Goal: Task Accomplishment & Management: Manage account settings

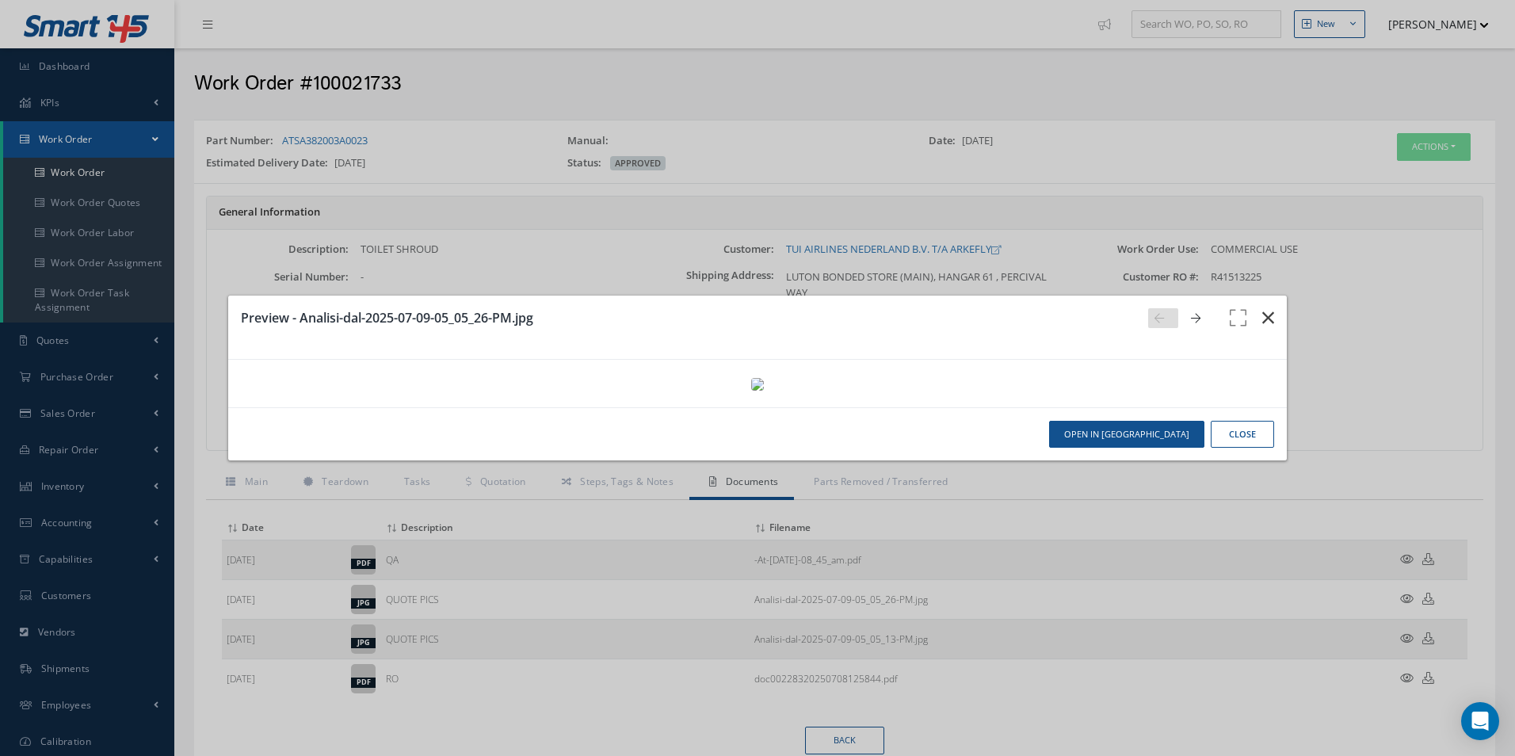
click at [1262, 308] on icon "button" at bounding box center [1268, 317] width 12 height 19
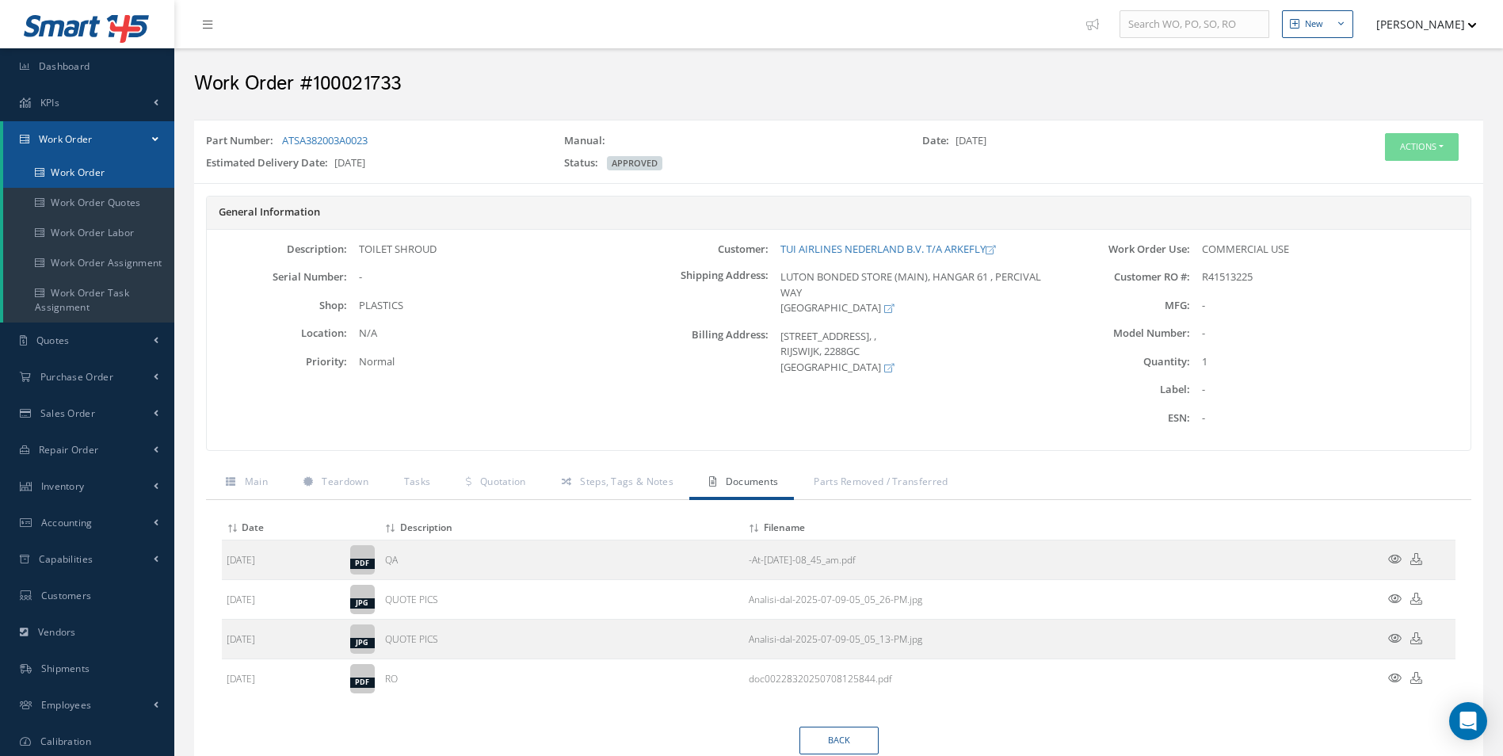
click at [95, 176] on link "Work Order" at bounding box center [88, 173] width 171 height 30
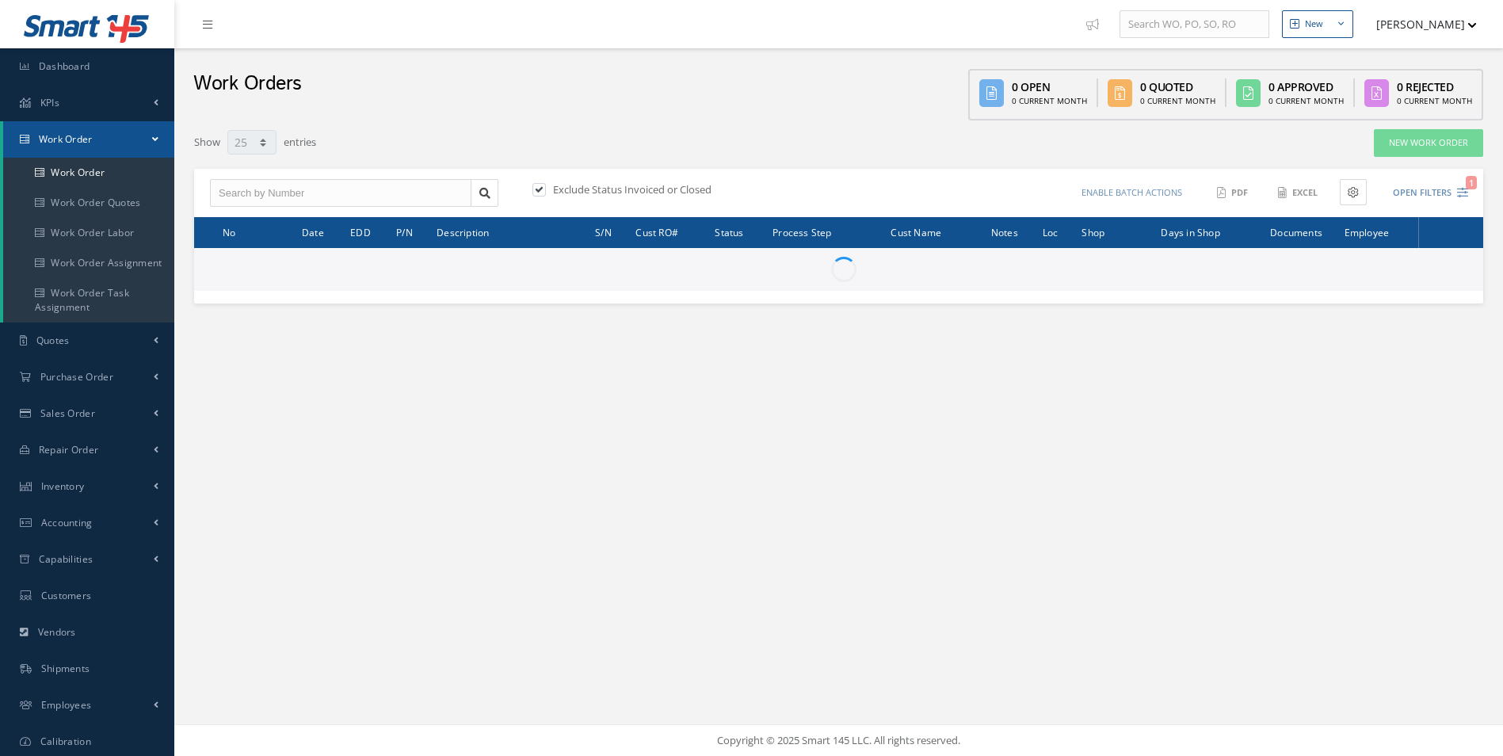
select select "25"
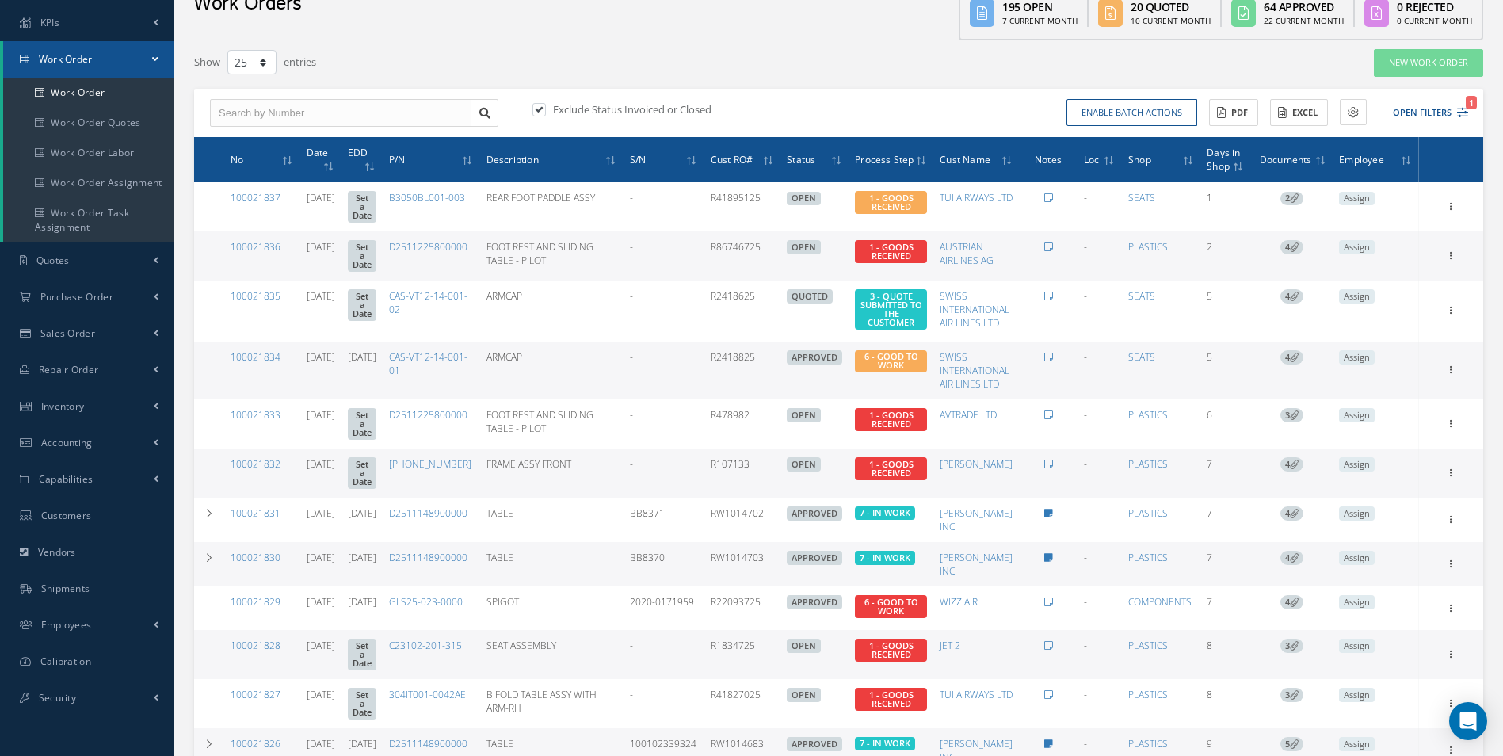
scroll to position [158, 0]
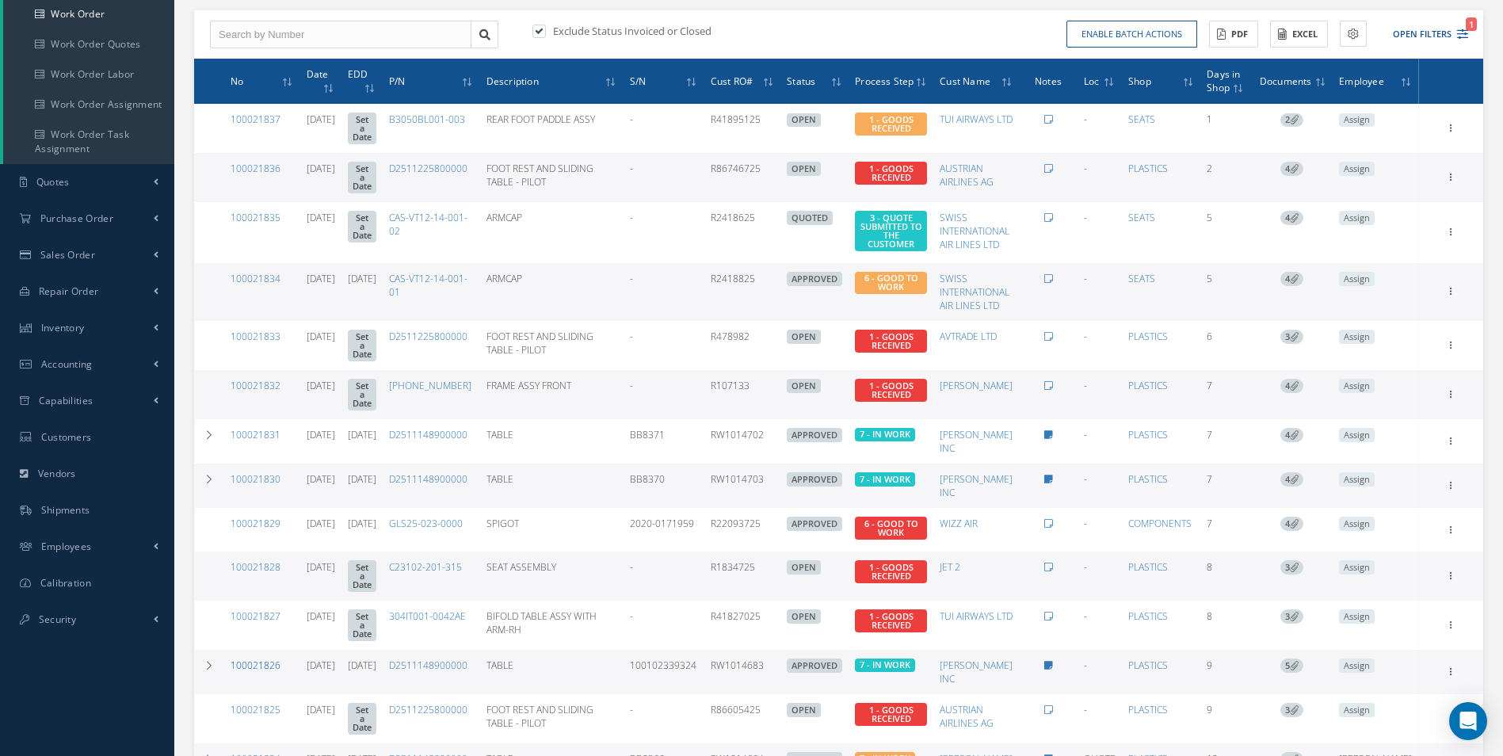
click at [268, 658] on link "100021826" at bounding box center [256, 664] width 50 height 13
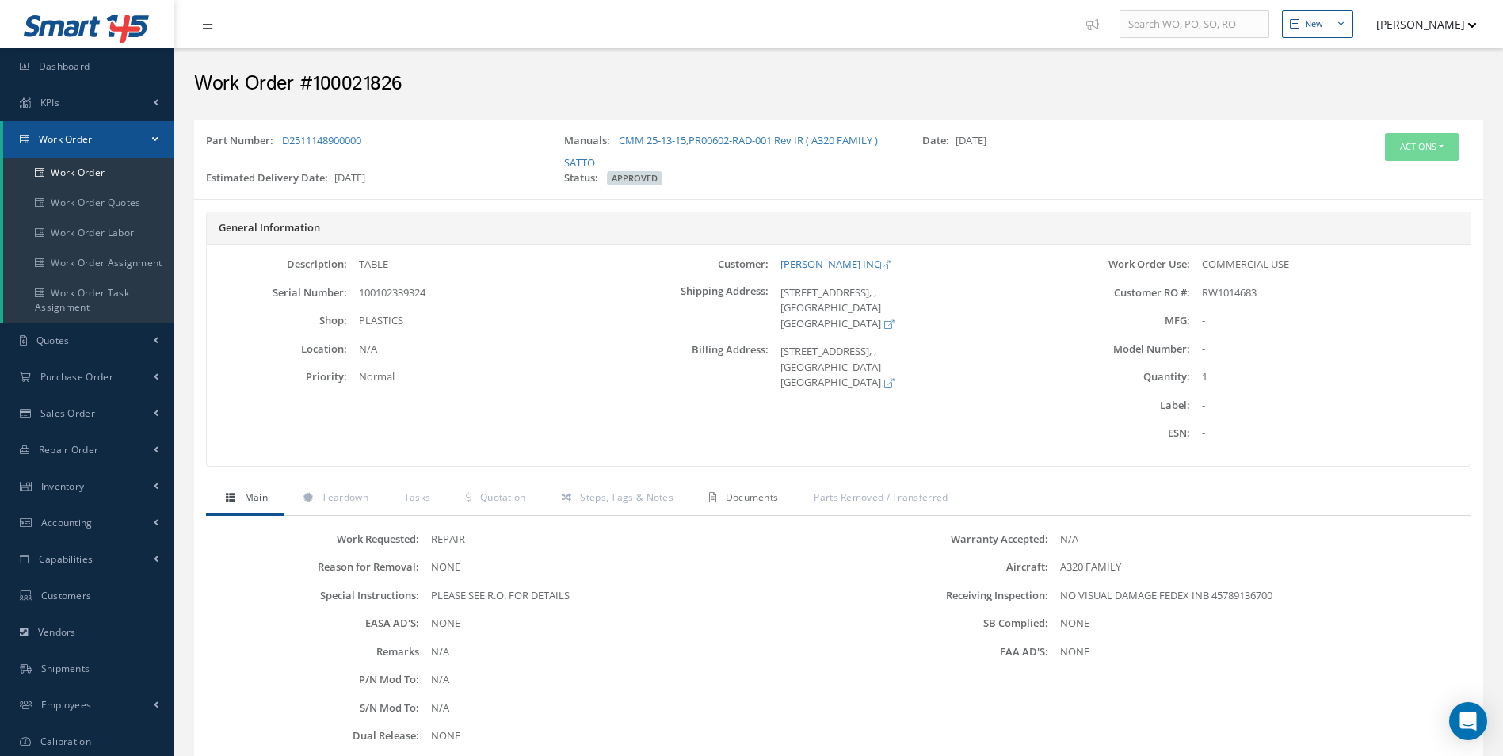
click at [751, 501] on span "Documents" at bounding box center [752, 496] width 53 height 13
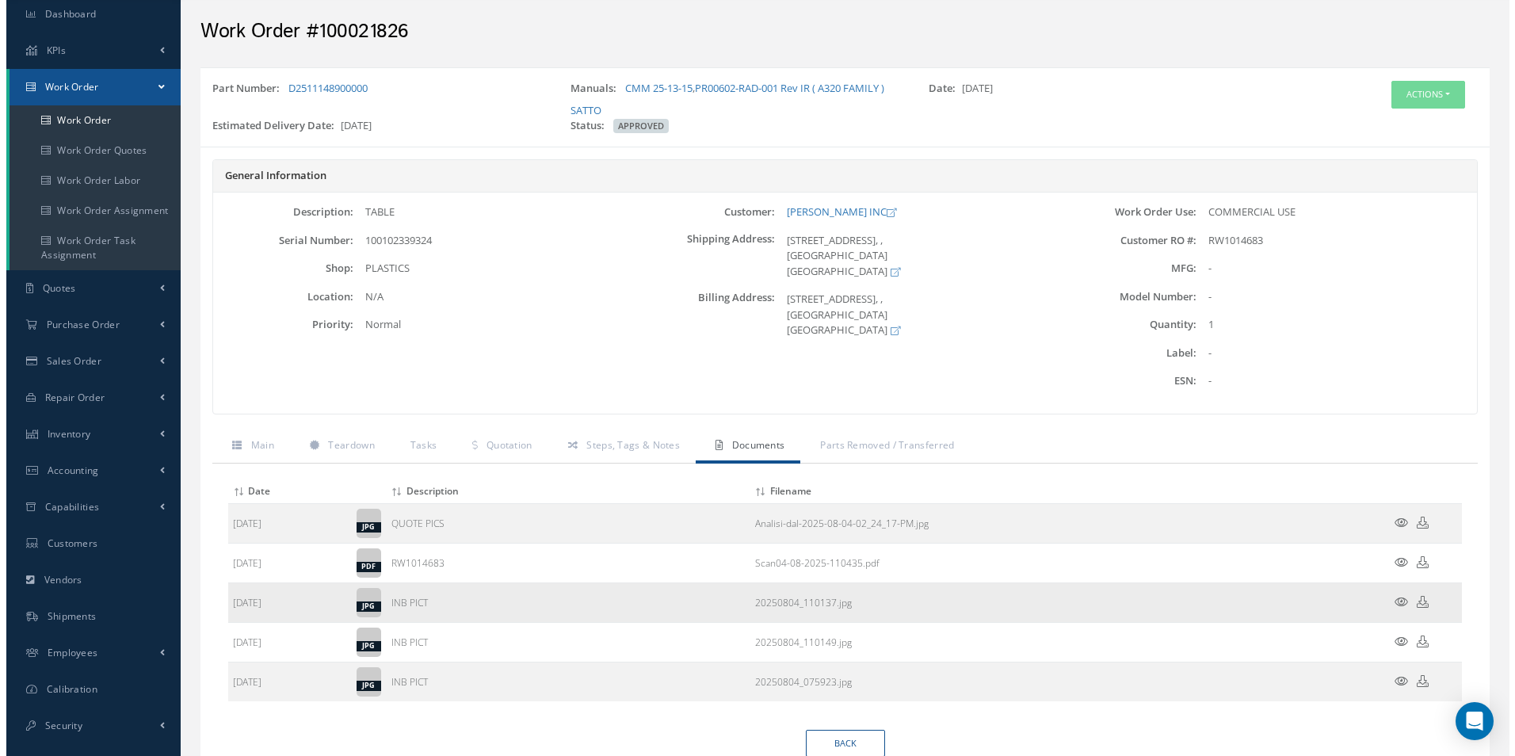
scroll to position [116, 0]
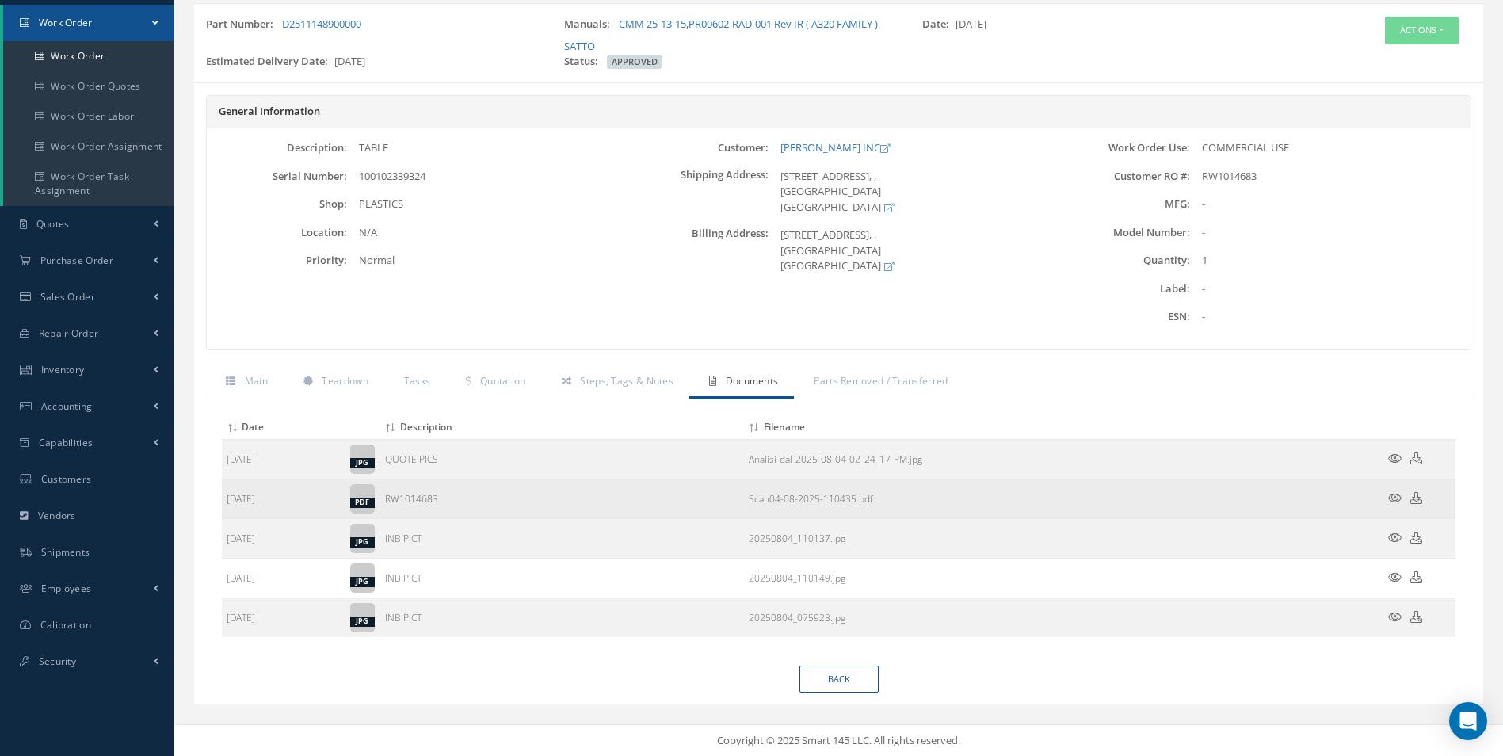
click at [1393, 498] on icon at bounding box center [1394, 498] width 13 height 12
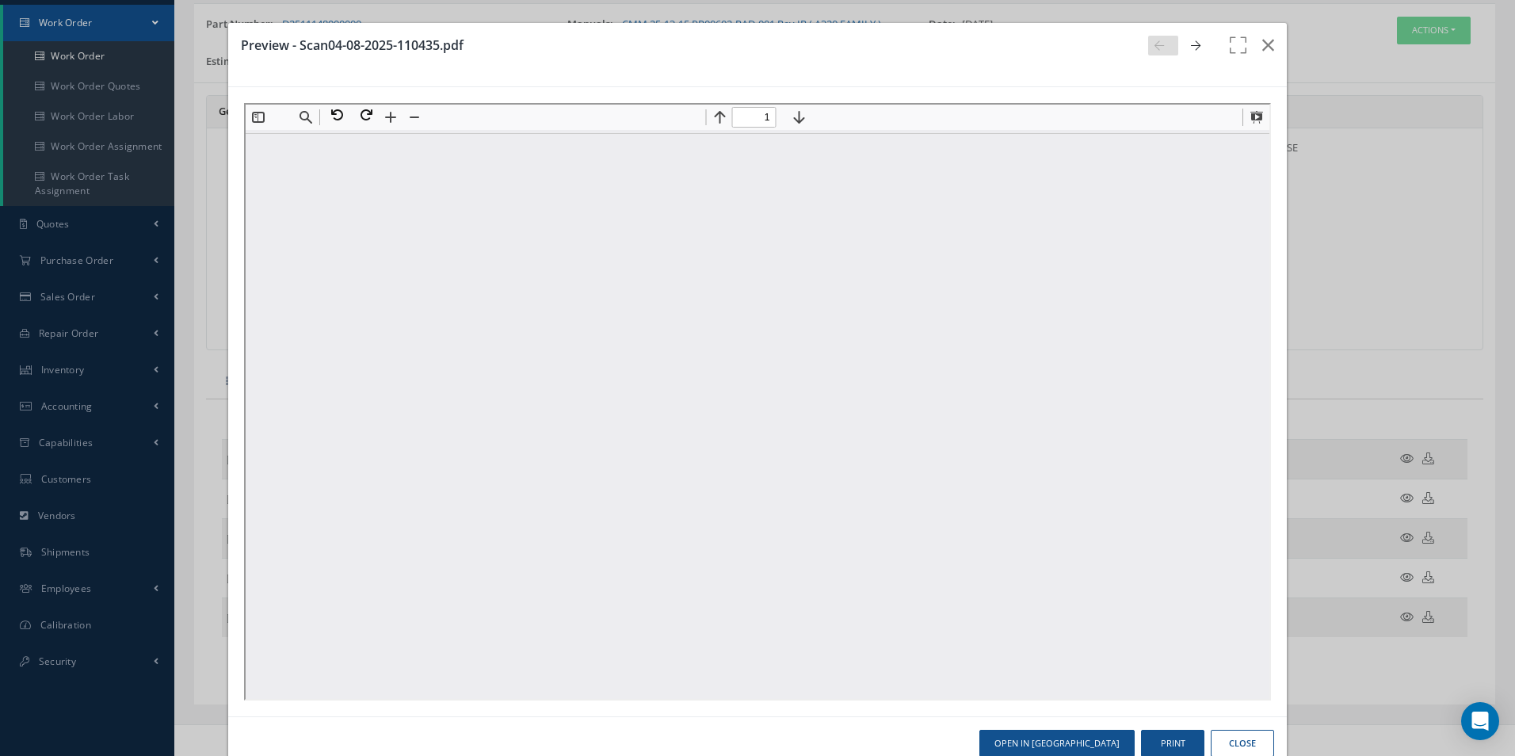
scroll to position [0, 0]
type input "1"
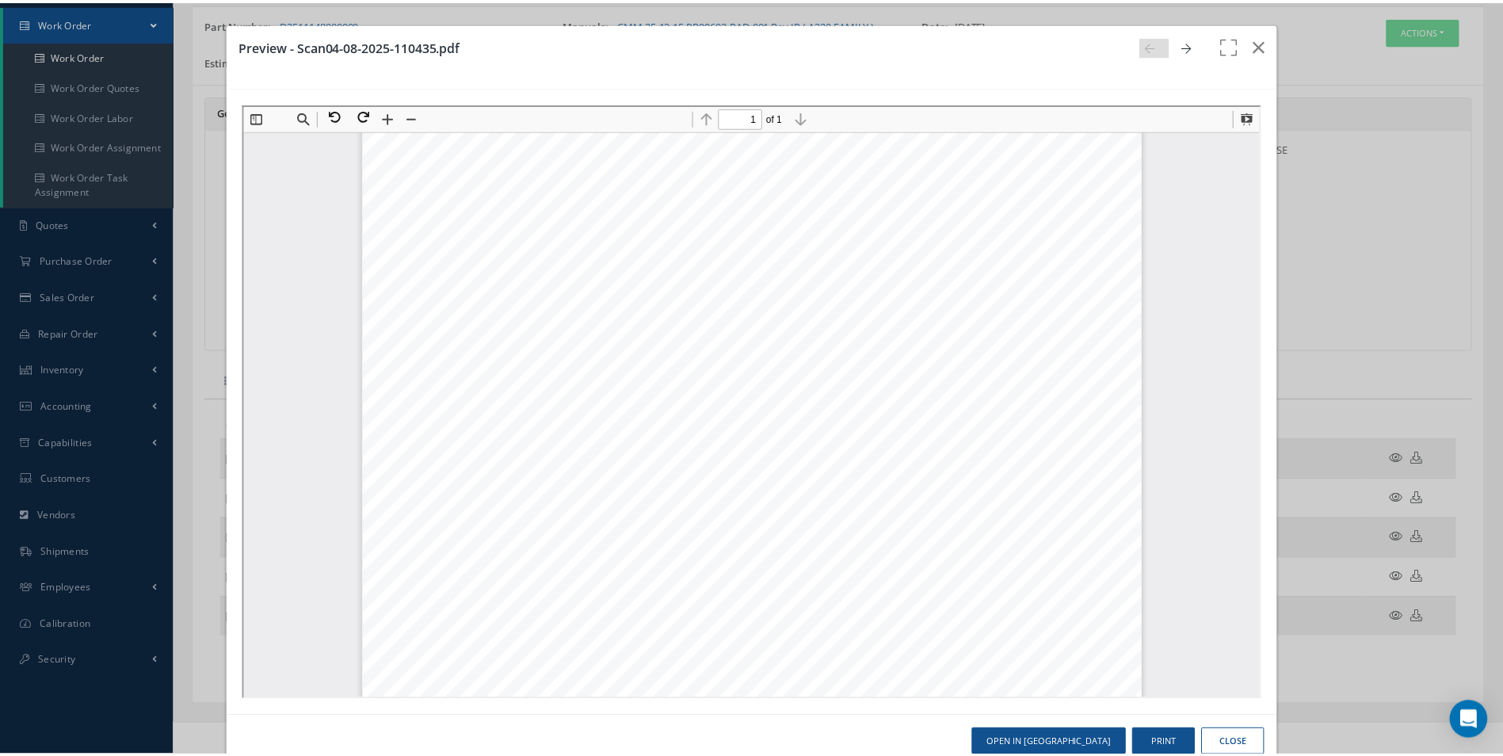
scroll to position [166, 0]
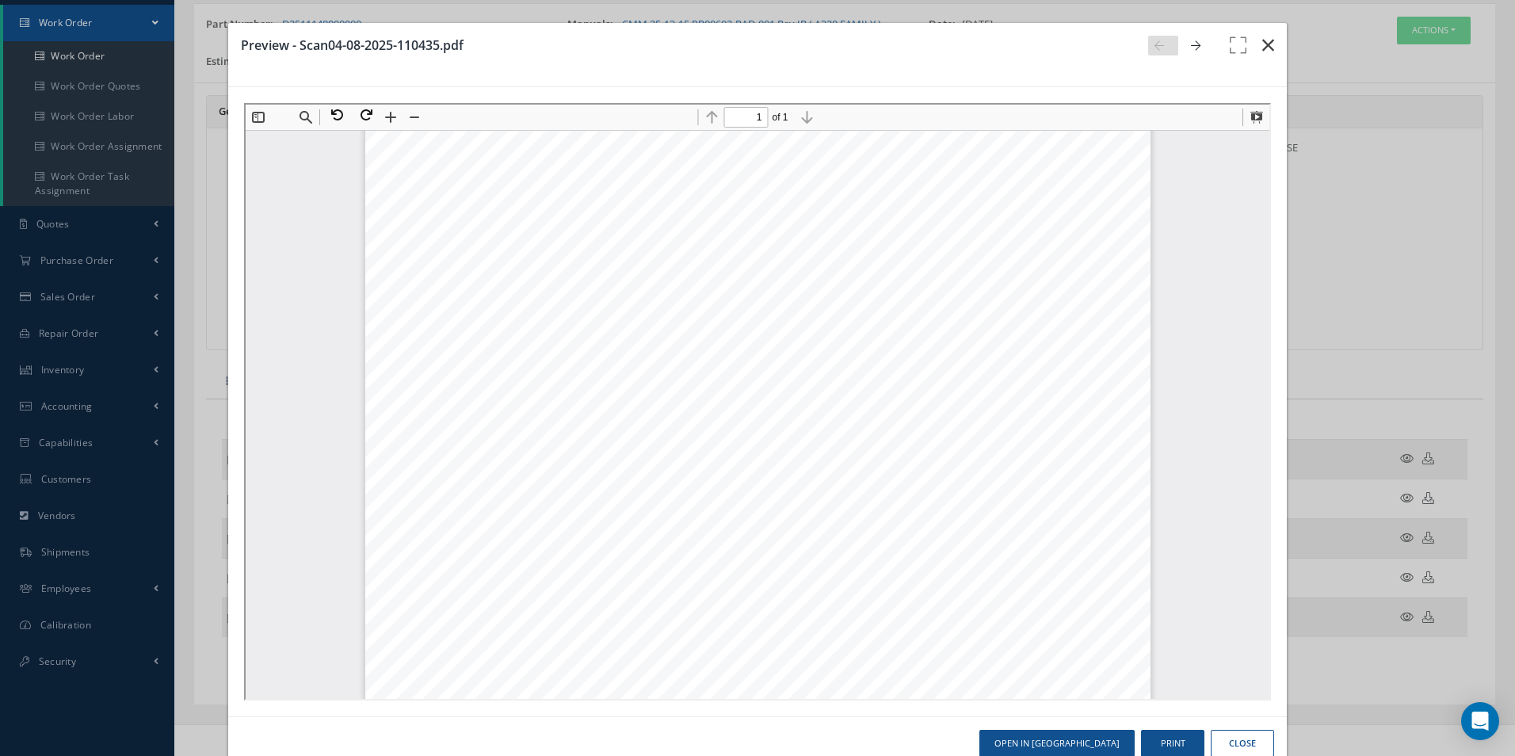
click at [1262, 37] on icon "button" at bounding box center [1268, 45] width 12 height 19
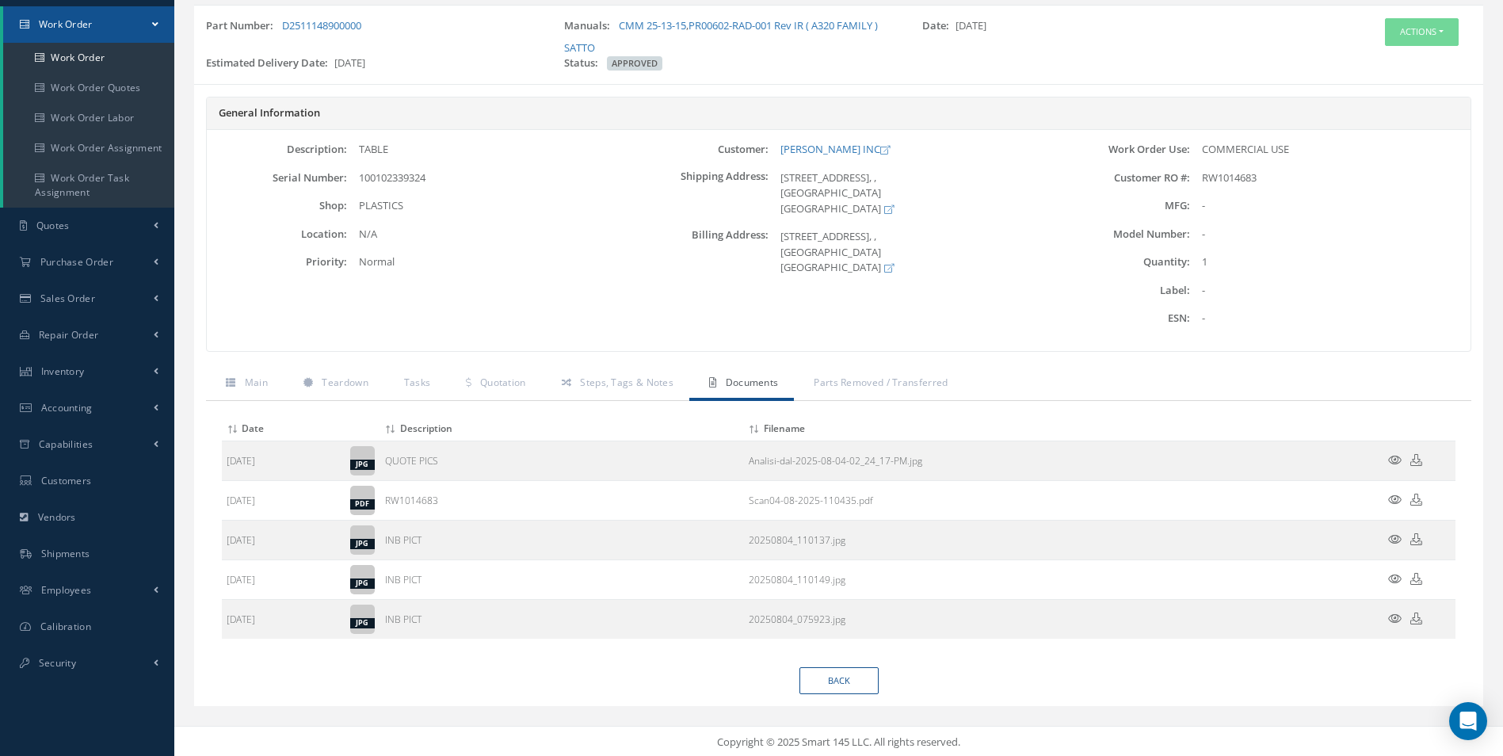
scroll to position [116, 0]
click at [616, 384] on span "Steps, Tags & Notes" at bounding box center [626, 380] width 93 height 13
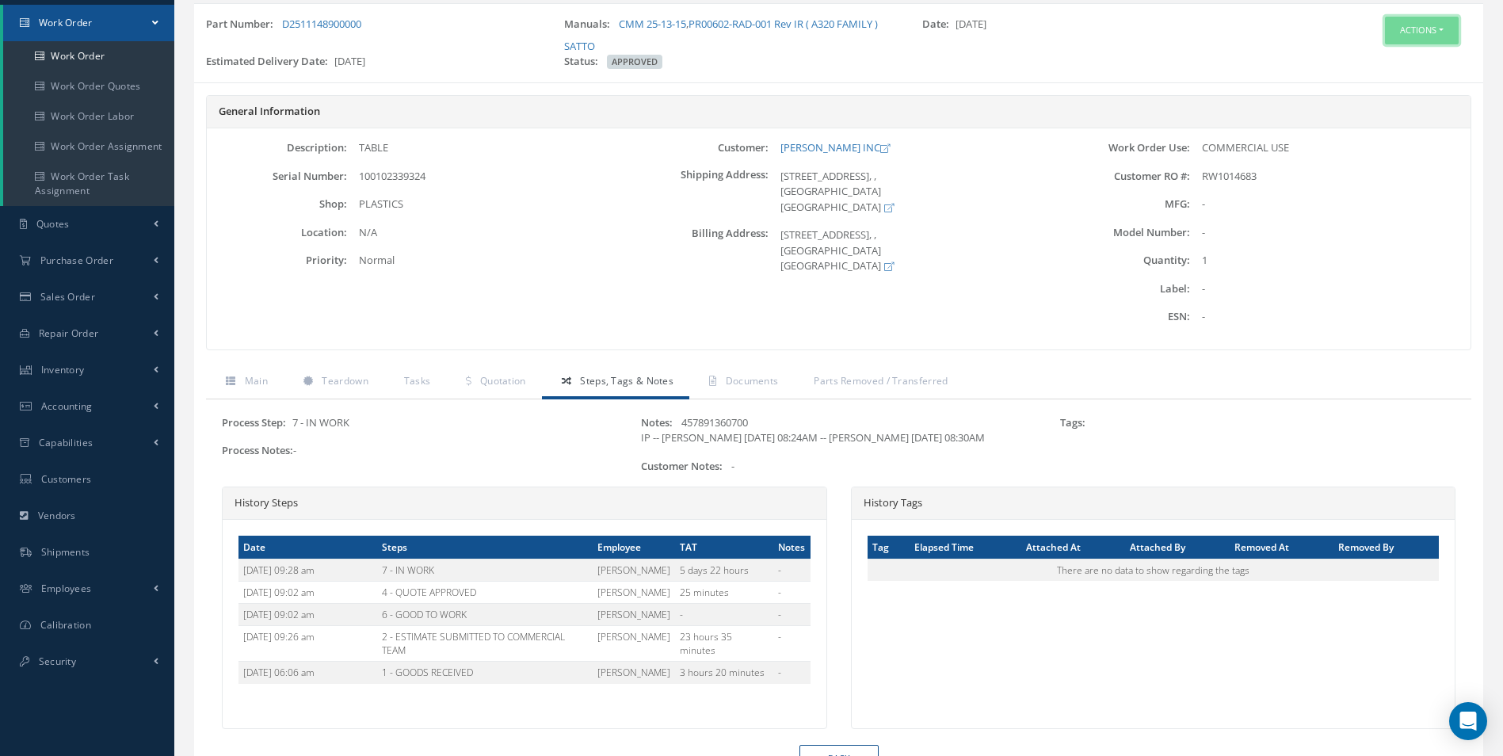
click at [1413, 34] on button "Actions" at bounding box center [1422, 31] width 74 height 28
click at [1391, 59] on link "Edit" at bounding box center [1397, 60] width 127 height 21
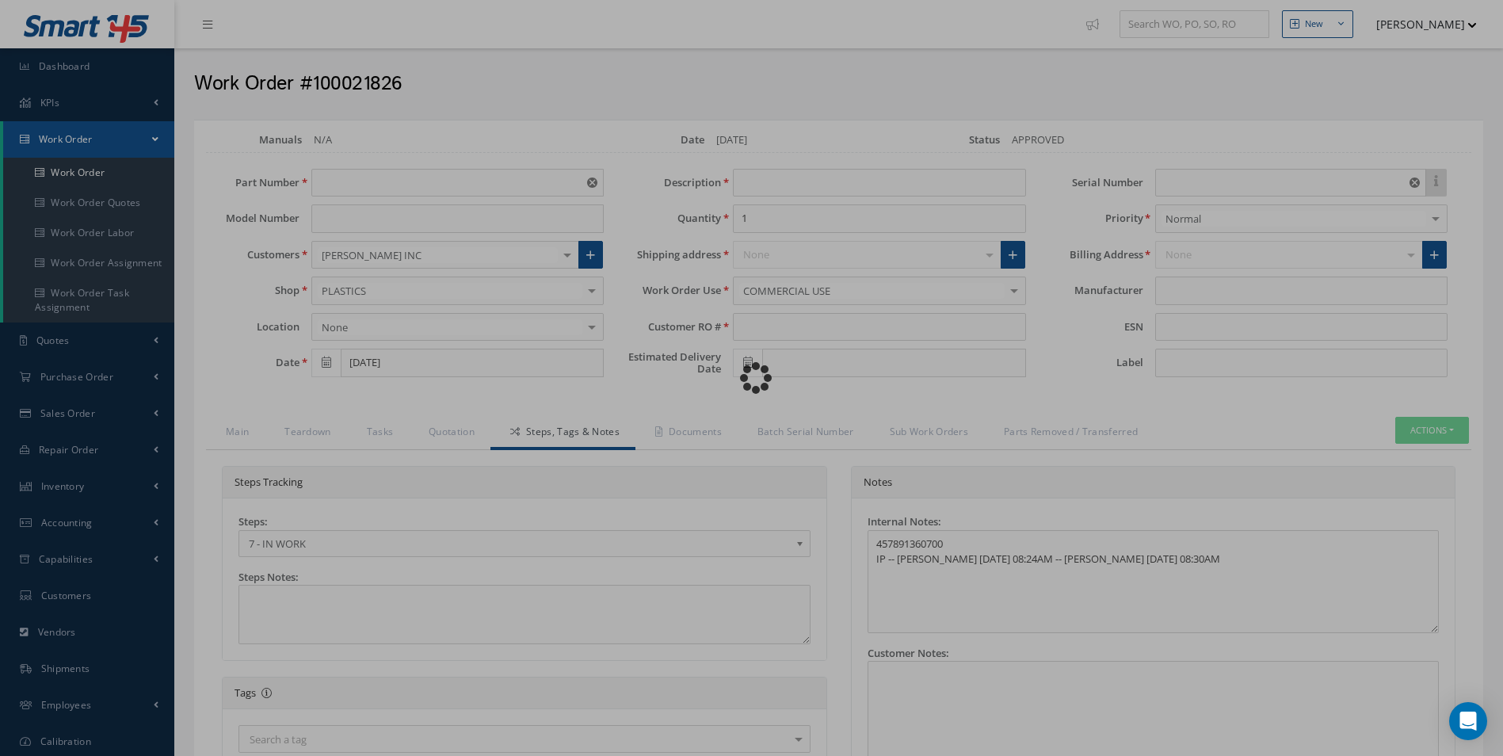
type input "D2511148900000"
type input "[DATE]"
type input "TABLE"
type input "RW1014683"
type input "[DATE]"
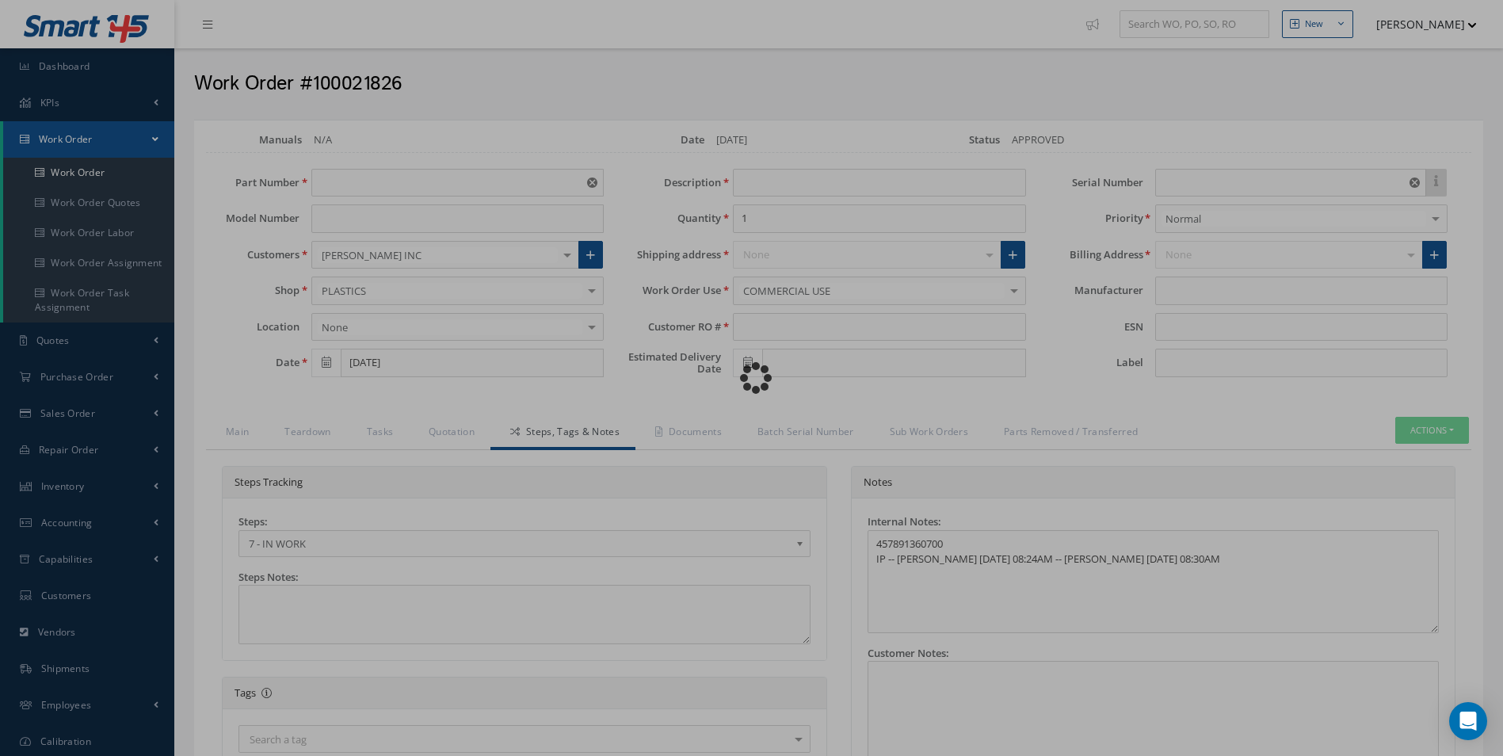
type input "100102339324"
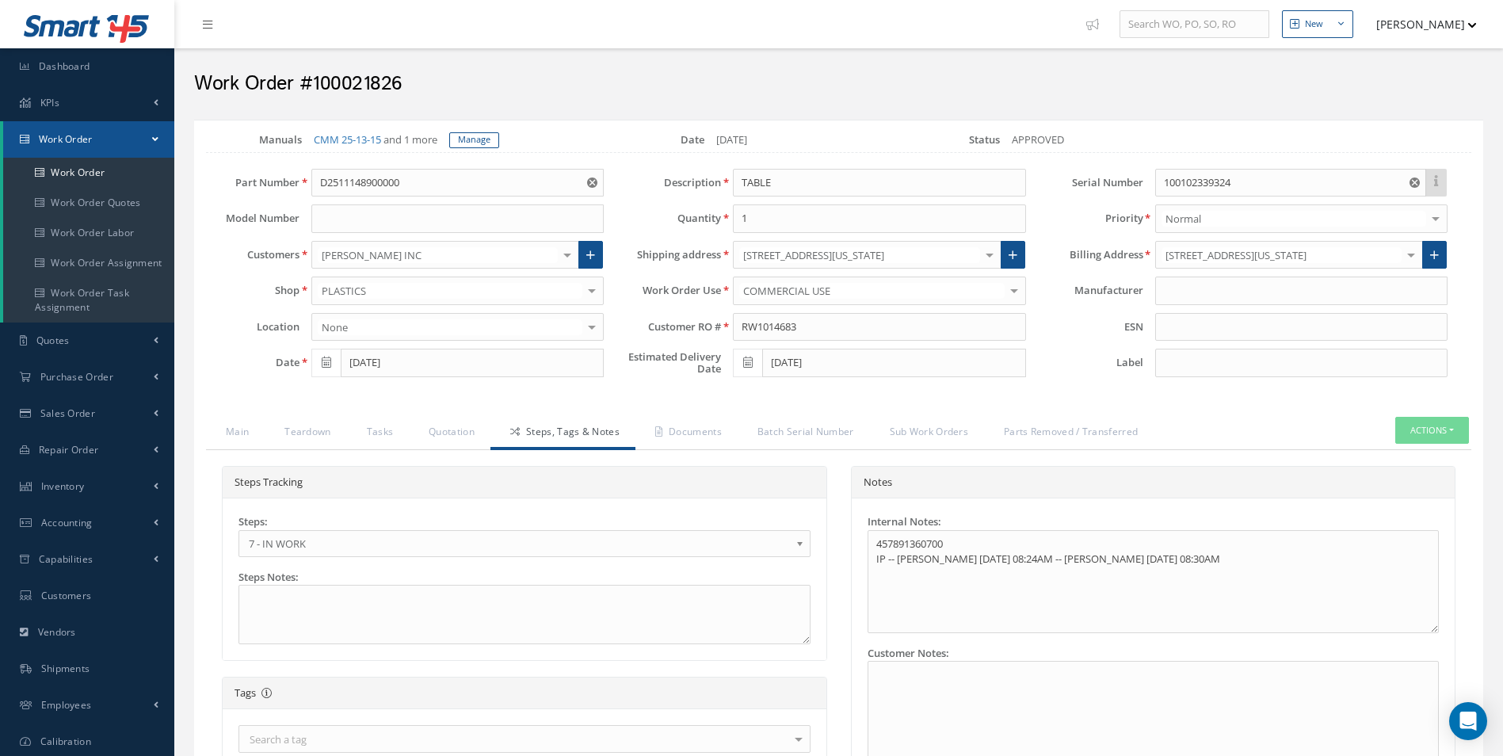
click at [799, 544] on b at bounding box center [802, 547] width 14 height 25
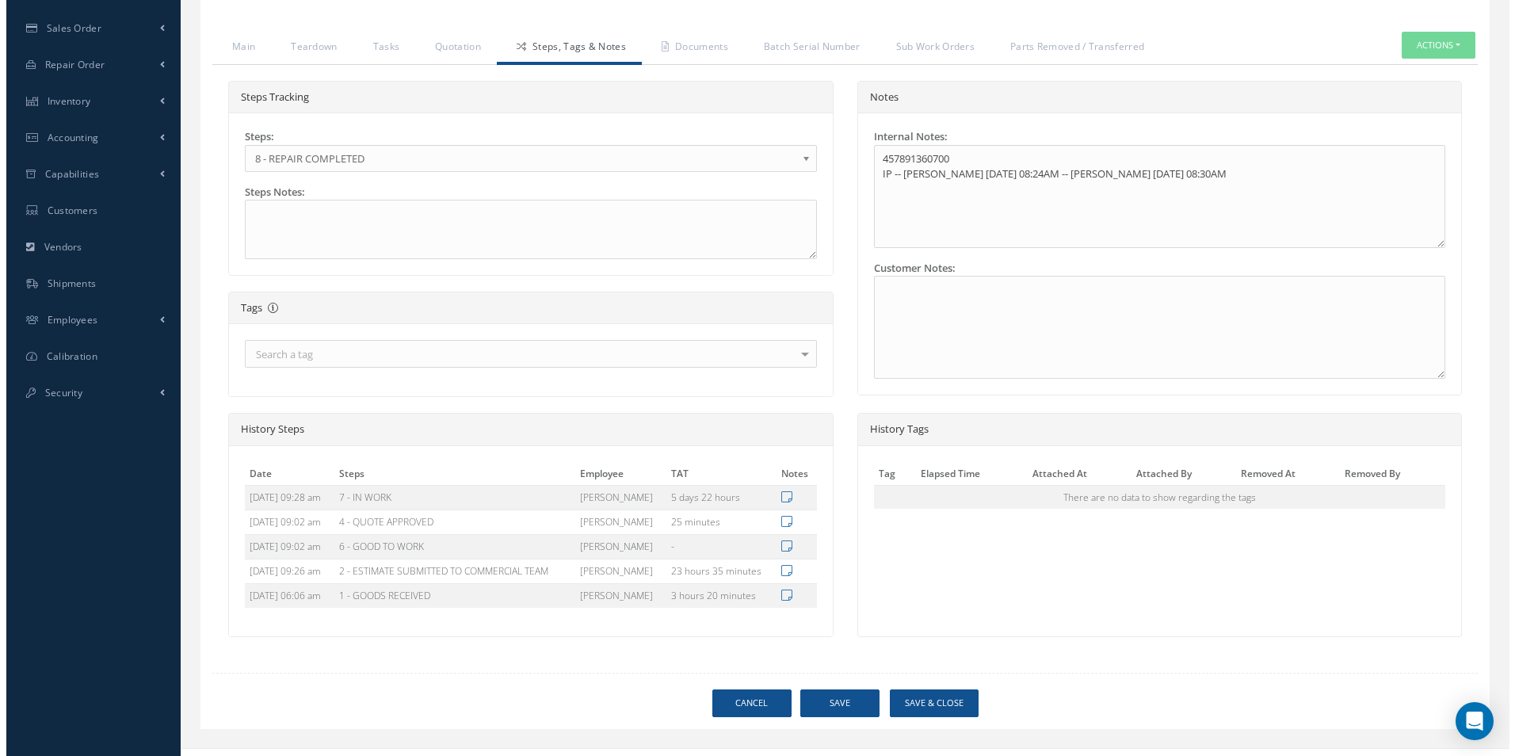
scroll to position [410, 0]
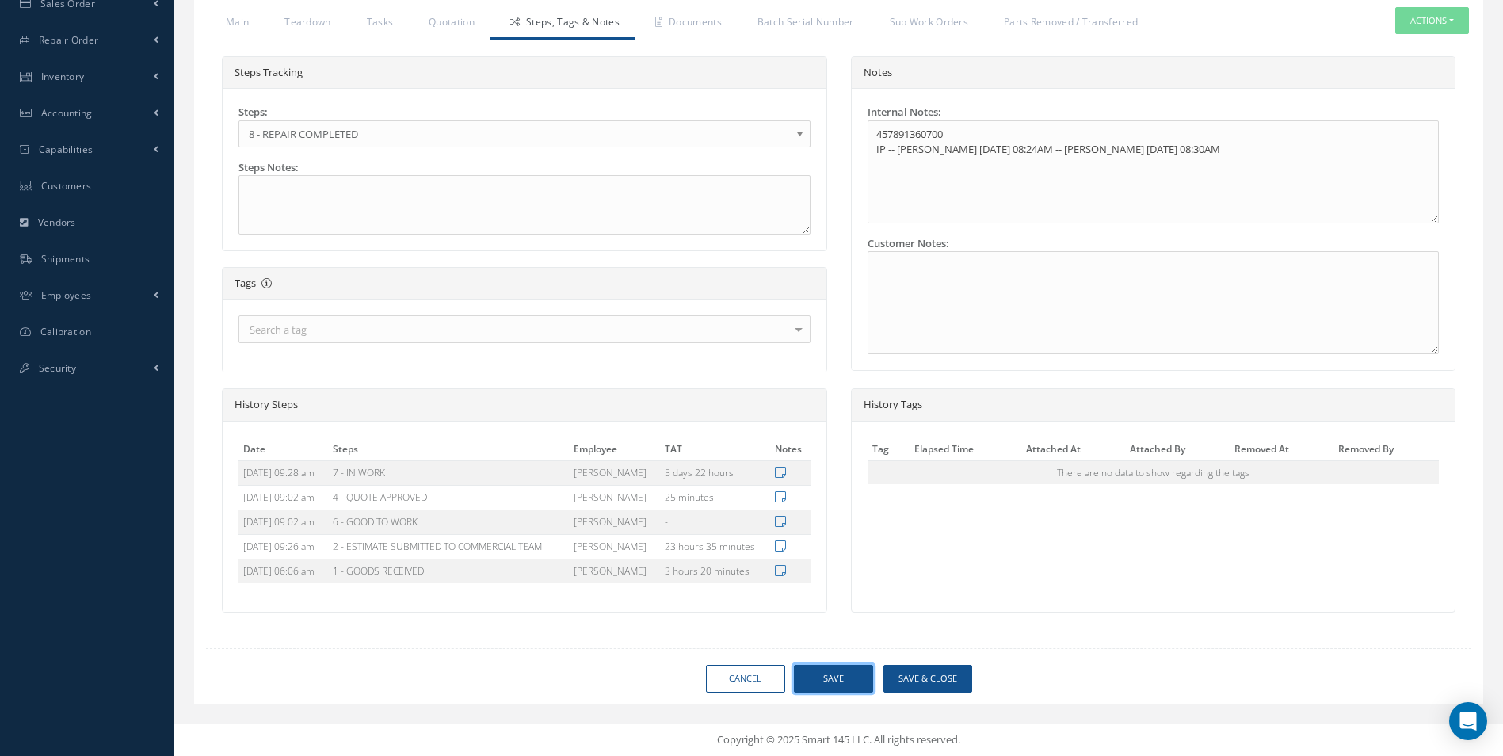
click at [827, 676] on button "Save" at bounding box center [833, 679] width 79 height 28
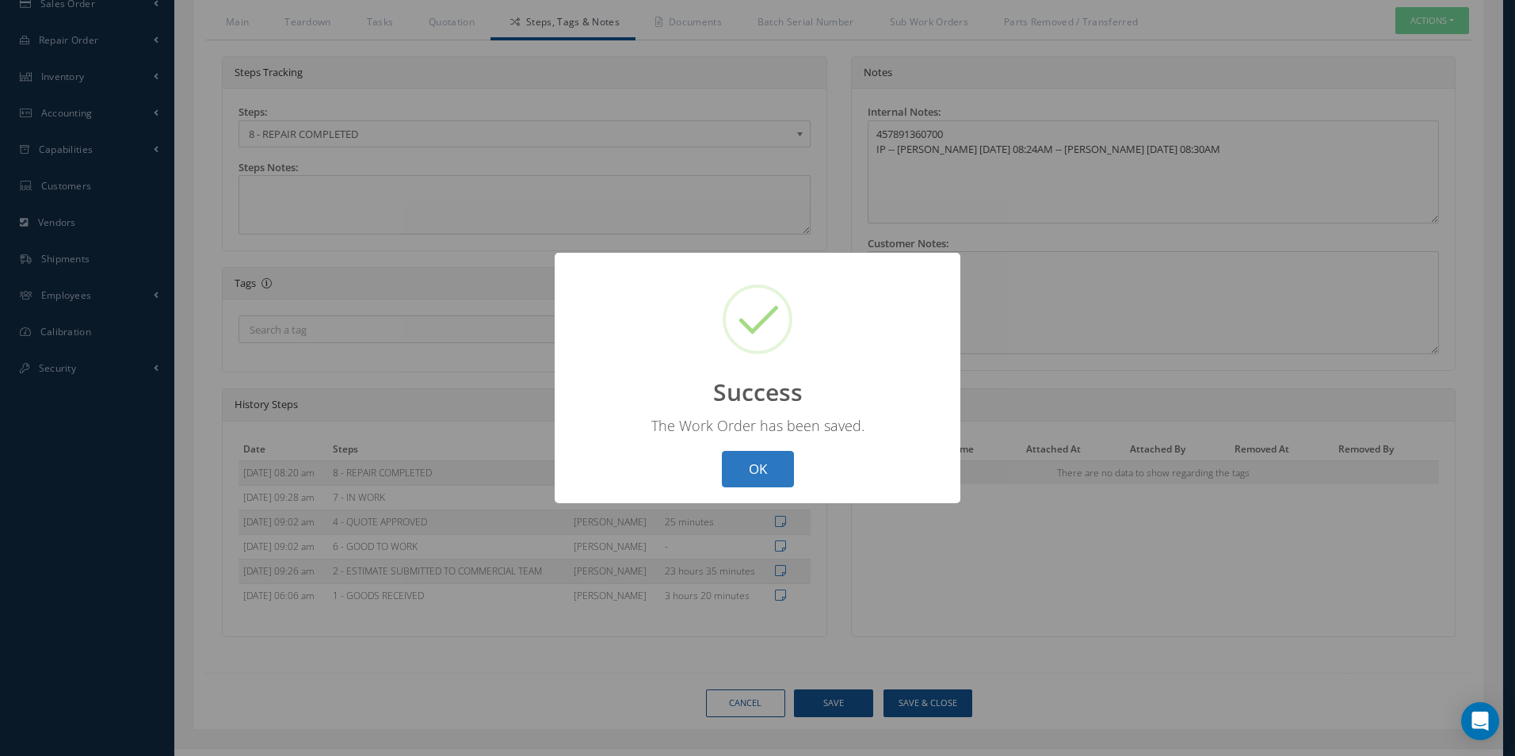
click at [753, 459] on button "OK" at bounding box center [758, 469] width 72 height 37
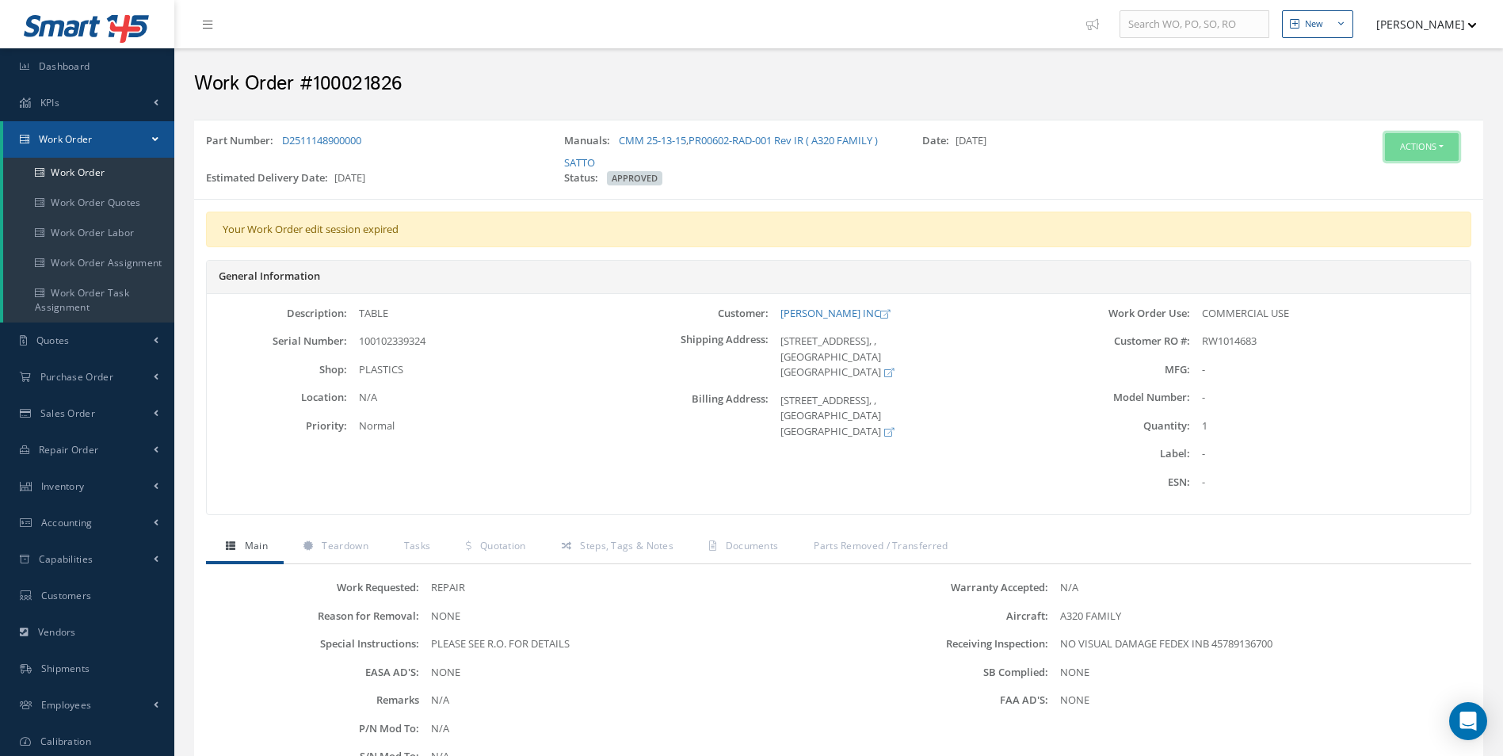
click at [1412, 139] on button "Actions" at bounding box center [1422, 147] width 74 height 28
click at [1393, 166] on div "Edit Close Part Issue Send By Email Print-Outs Scrap Certificate Material Requi…" at bounding box center [1397, 225] width 127 height 127
click at [1397, 143] on button "Actions" at bounding box center [1422, 147] width 74 height 28
click at [1375, 177] on link "Edit" at bounding box center [1397, 176] width 127 height 21
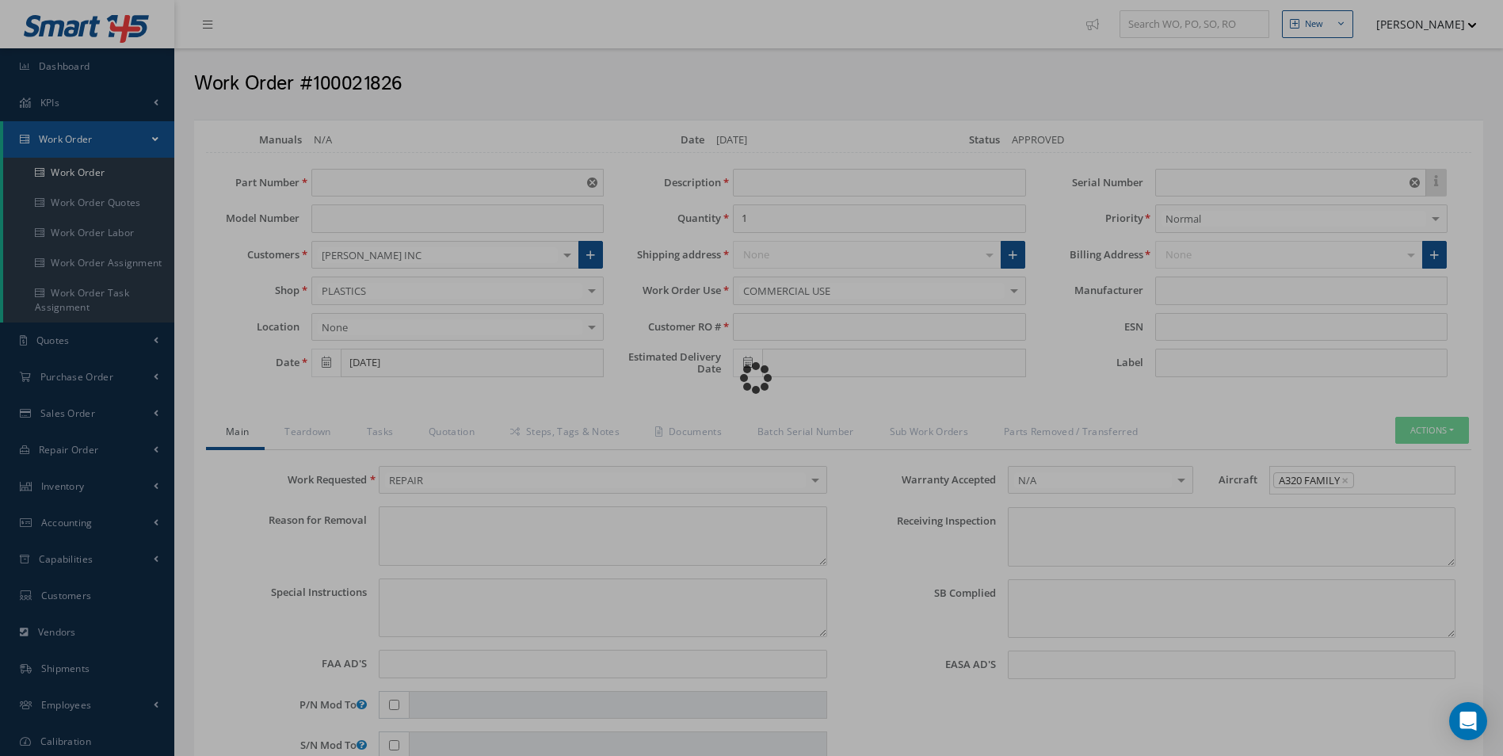
type input "D2511148900000"
type input "[DATE]"
type input "TABLE"
type input "RW1014683"
type input "[DATE]"
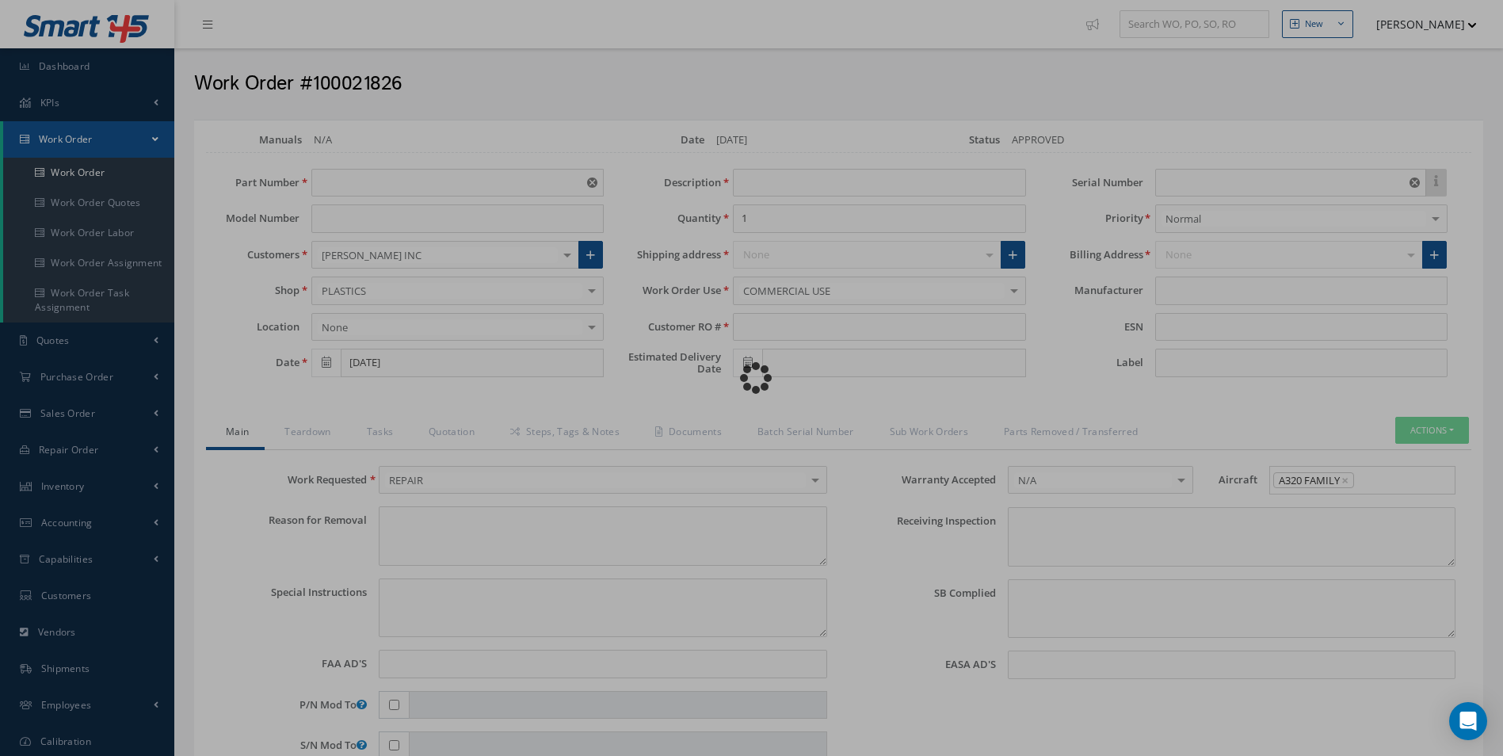
type input "100102339324"
type textarea "NONE"
type textarea "PLEASE SEE R.O. FOR DETAILS"
type input "NONE"
type textarea "NO VISUAL DAMAGE FEDEX INB 45789136700"
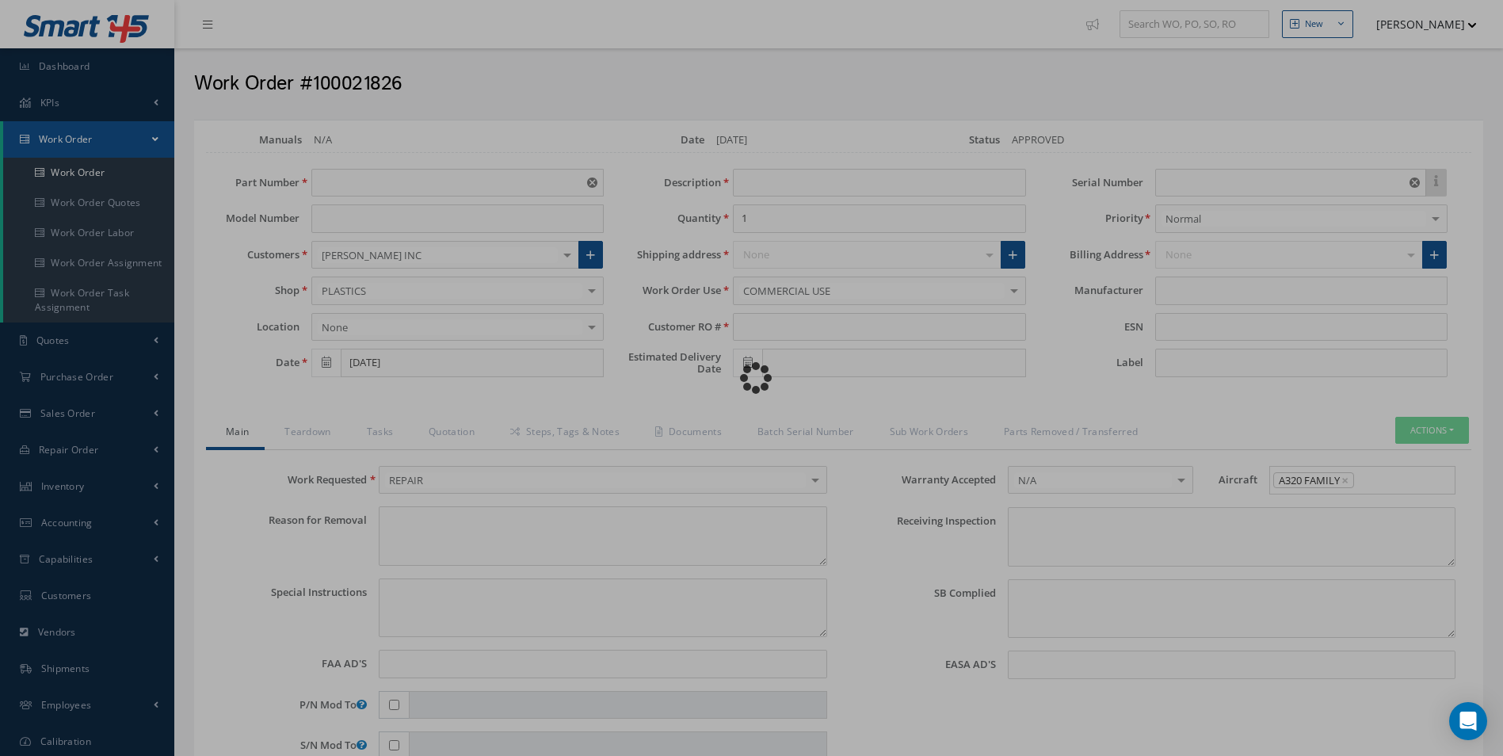
type textarea "NONE"
type input "NONE"
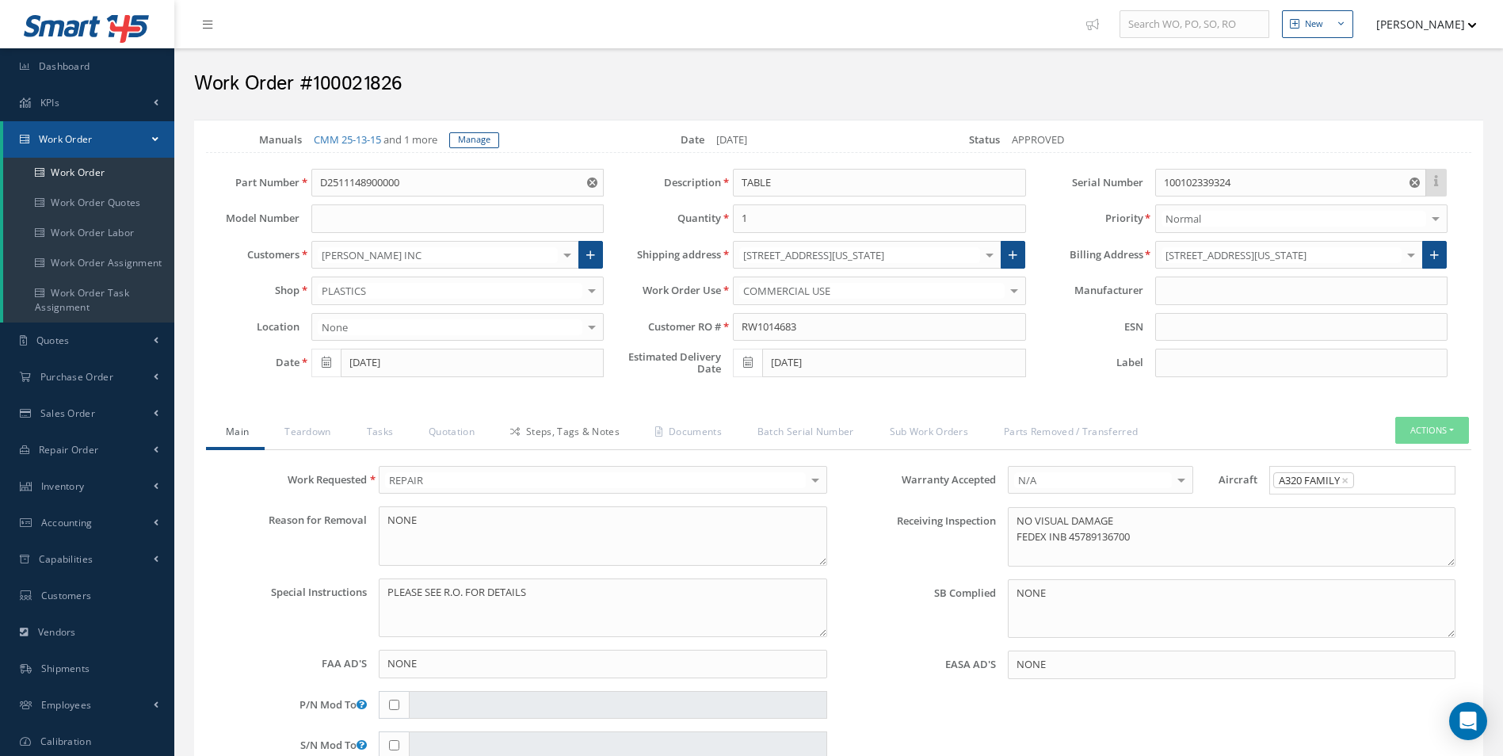
click at [583, 426] on link "Steps, Tags & Notes" at bounding box center [562, 433] width 145 height 33
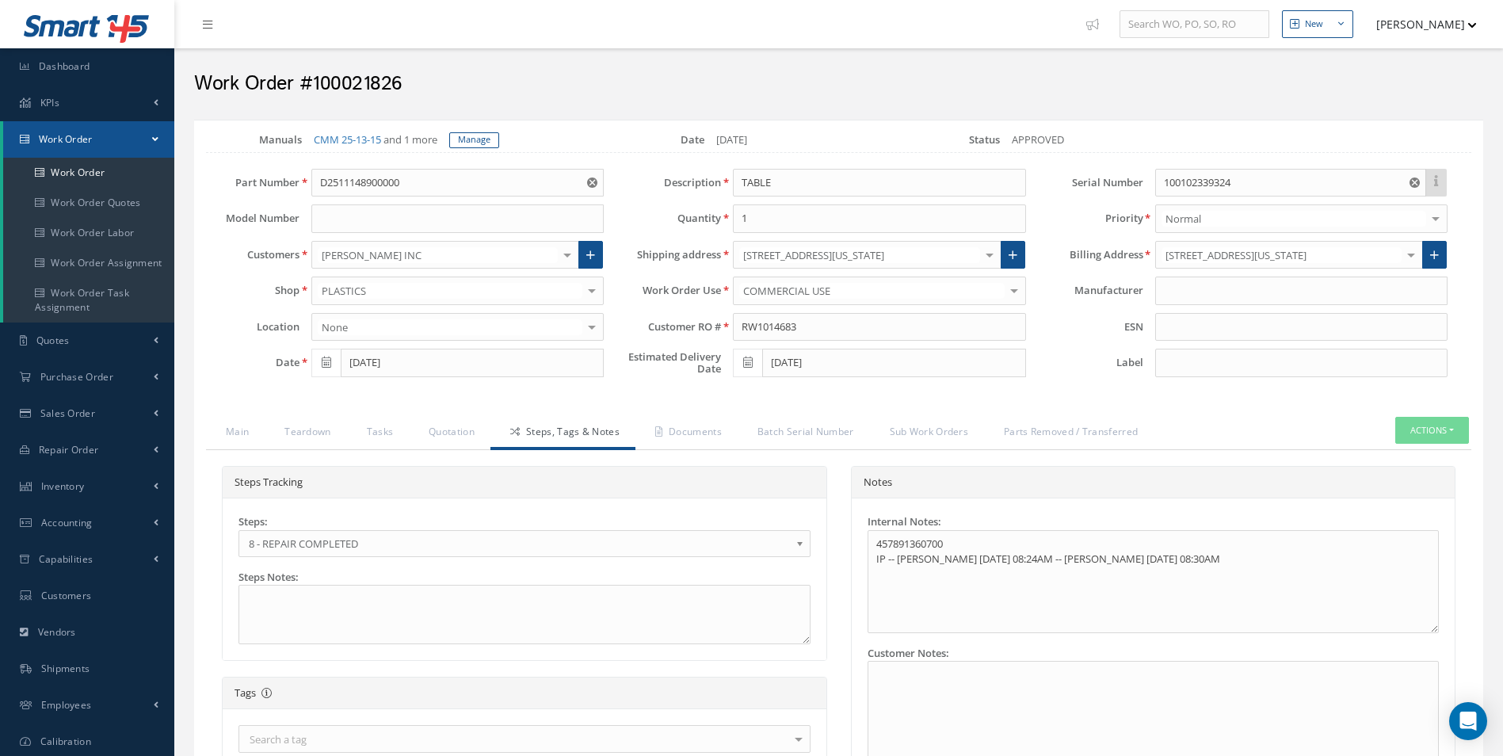
click at [797, 541] on b at bounding box center [802, 547] width 14 height 25
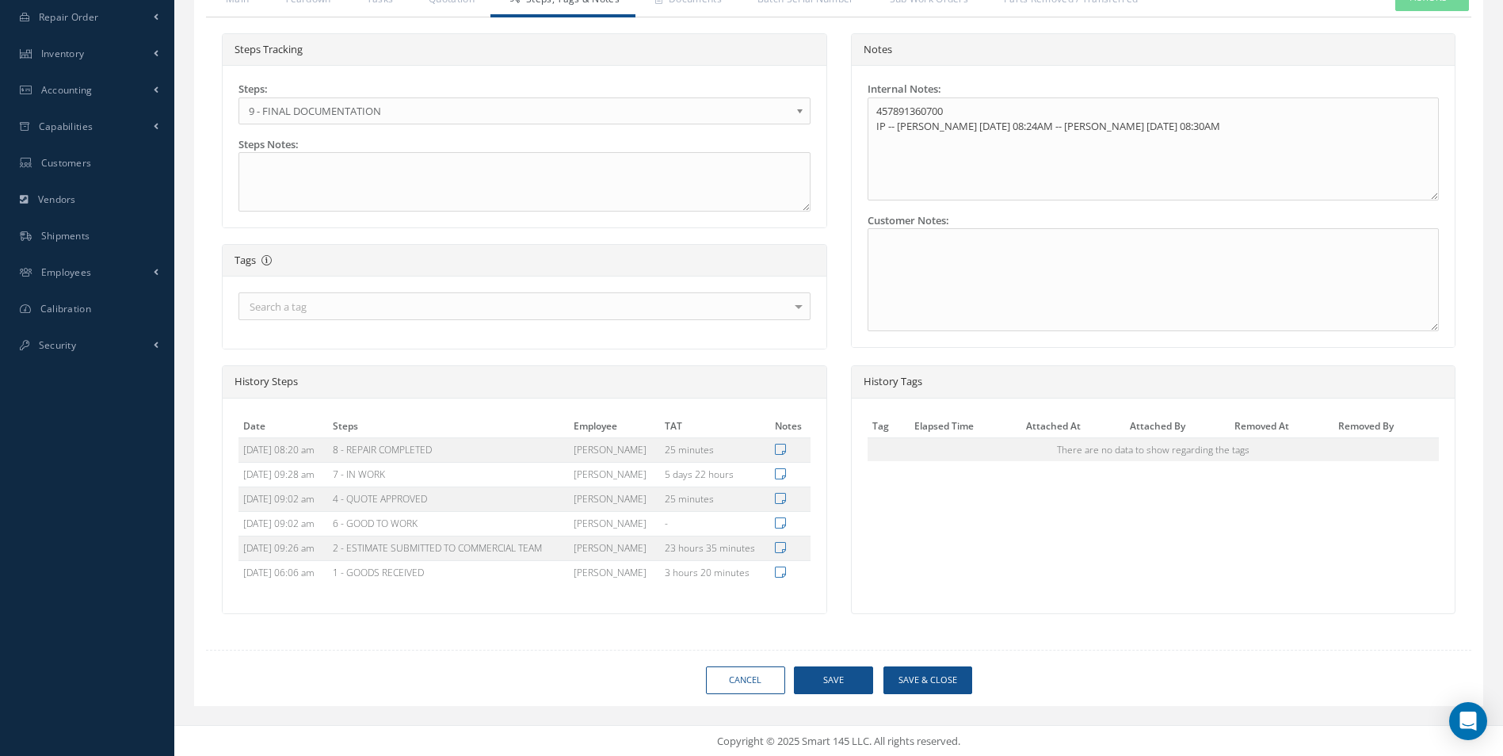
scroll to position [434, 0]
click at [835, 680] on button "Save" at bounding box center [833, 679] width 79 height 28
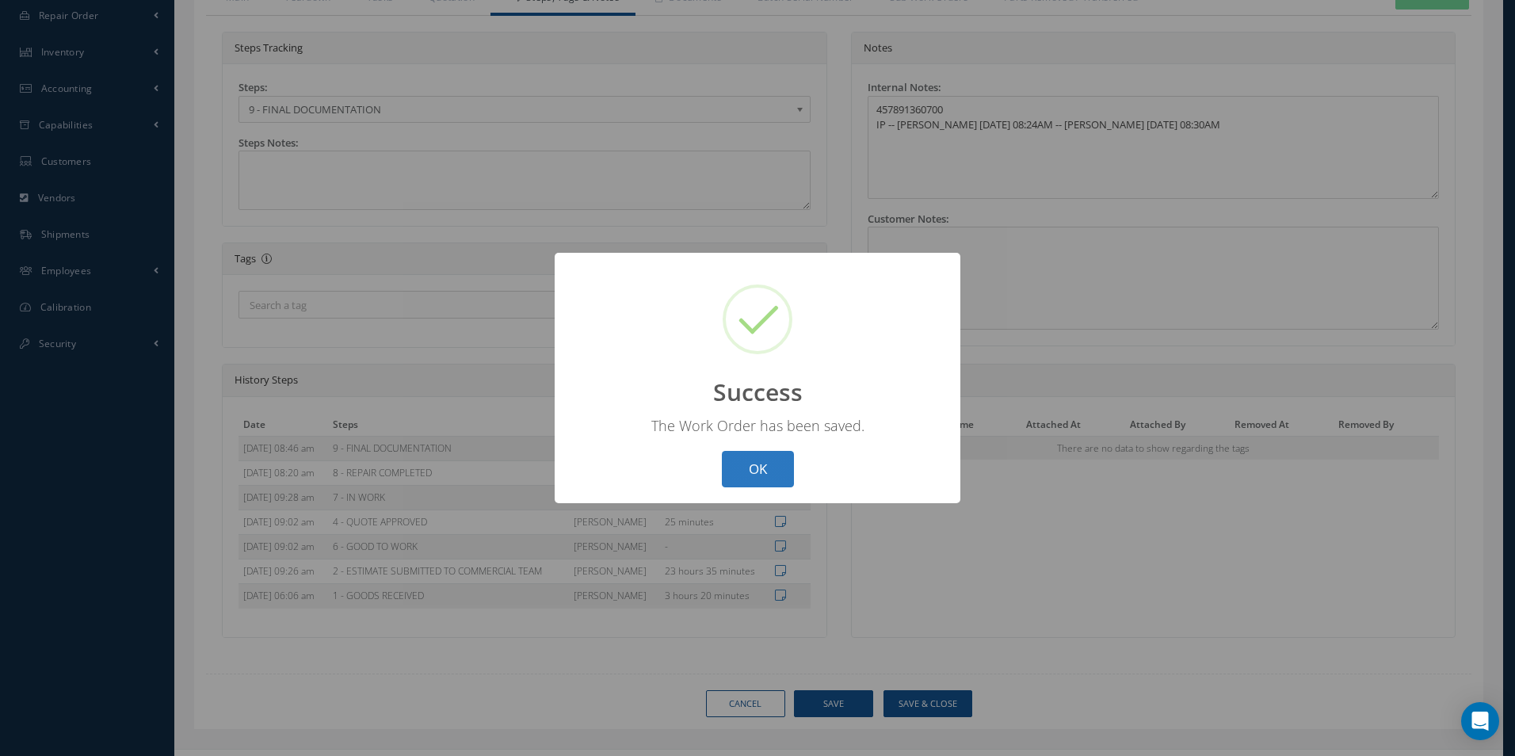
click at [768, 463] on button "OK" at bounding box center [758, 469] width 72 height 37
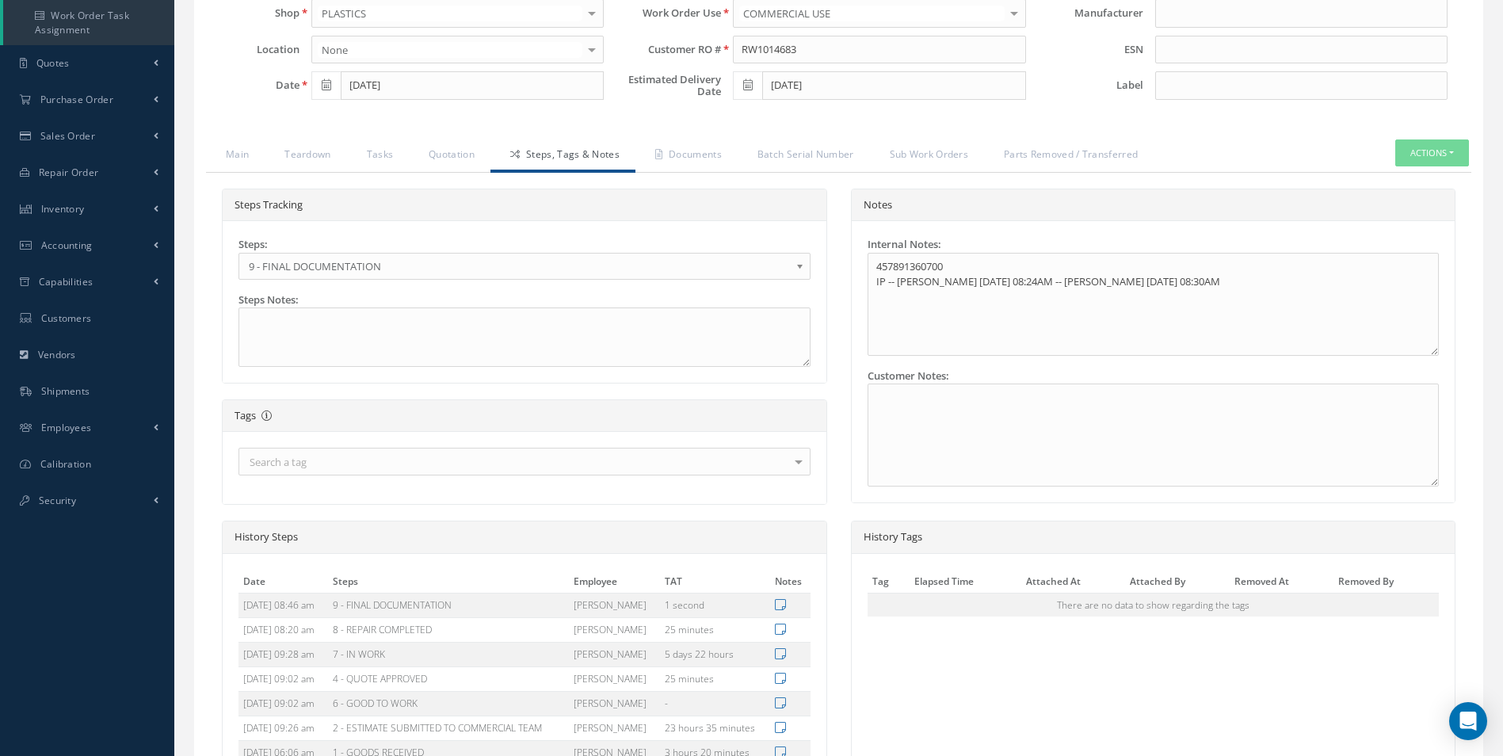
scroll to position [38, 0]
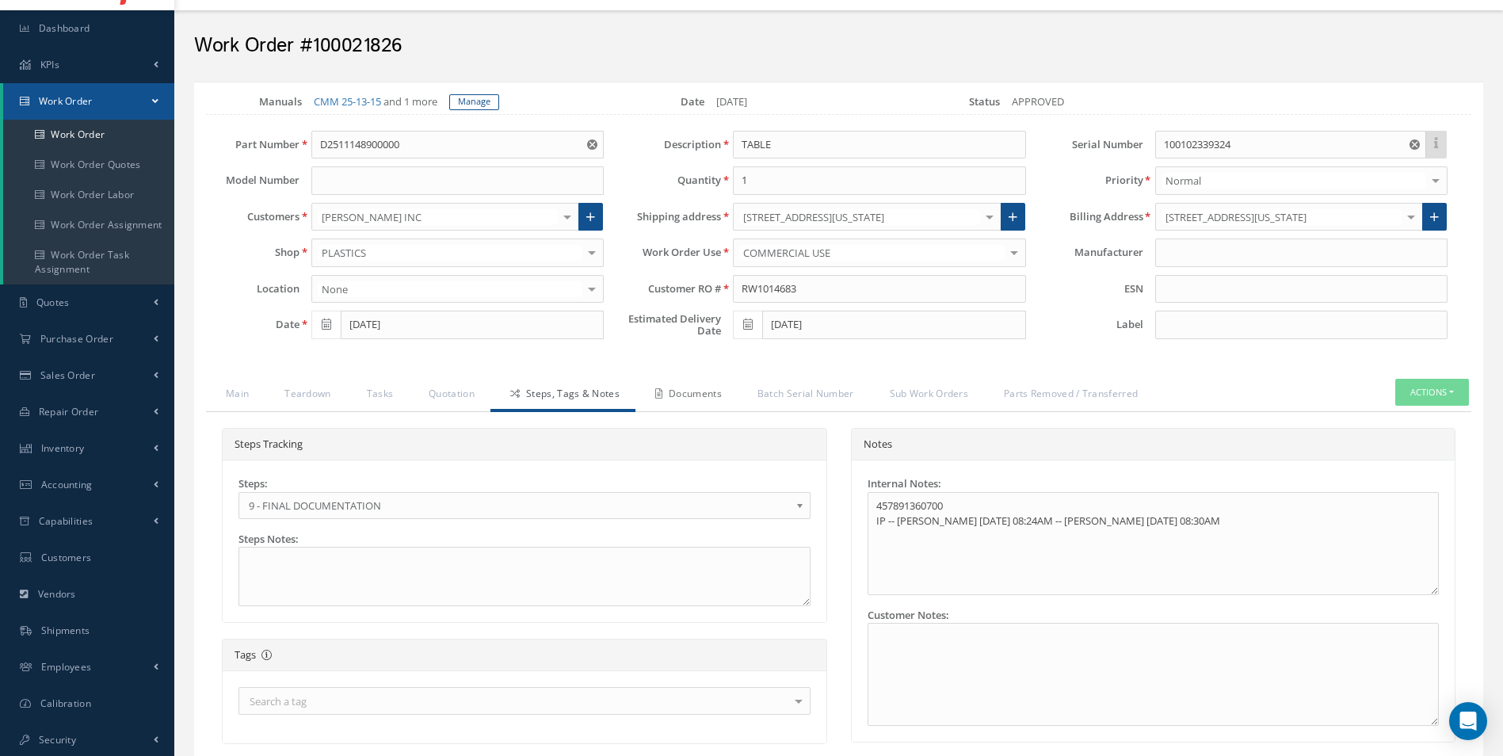
click at [721, 394] on link "Documents" at bounding box center [686, 395] width 102 height 33
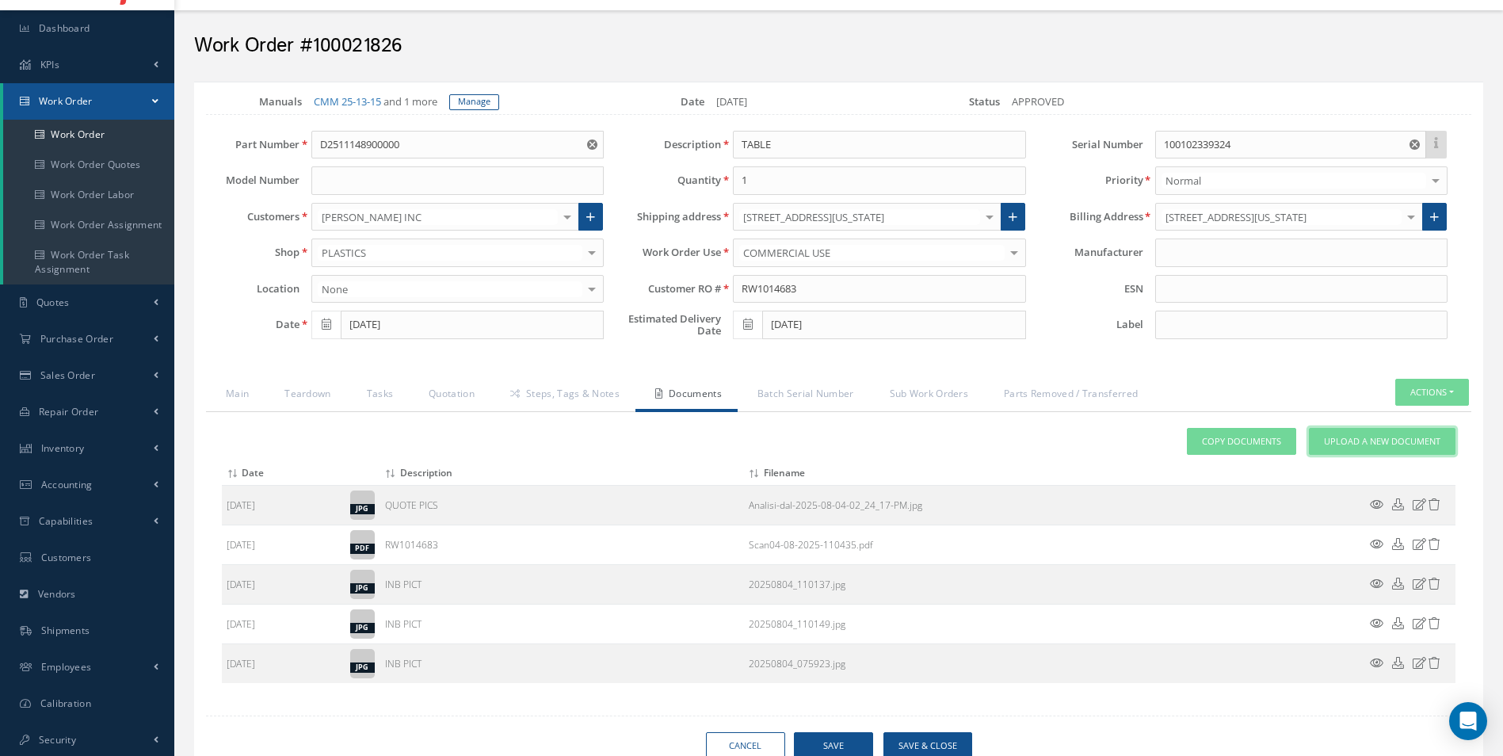
click at [1367, 440] on span "Upload a New Document" at bounding box center [1382, 441] width 116 height 13
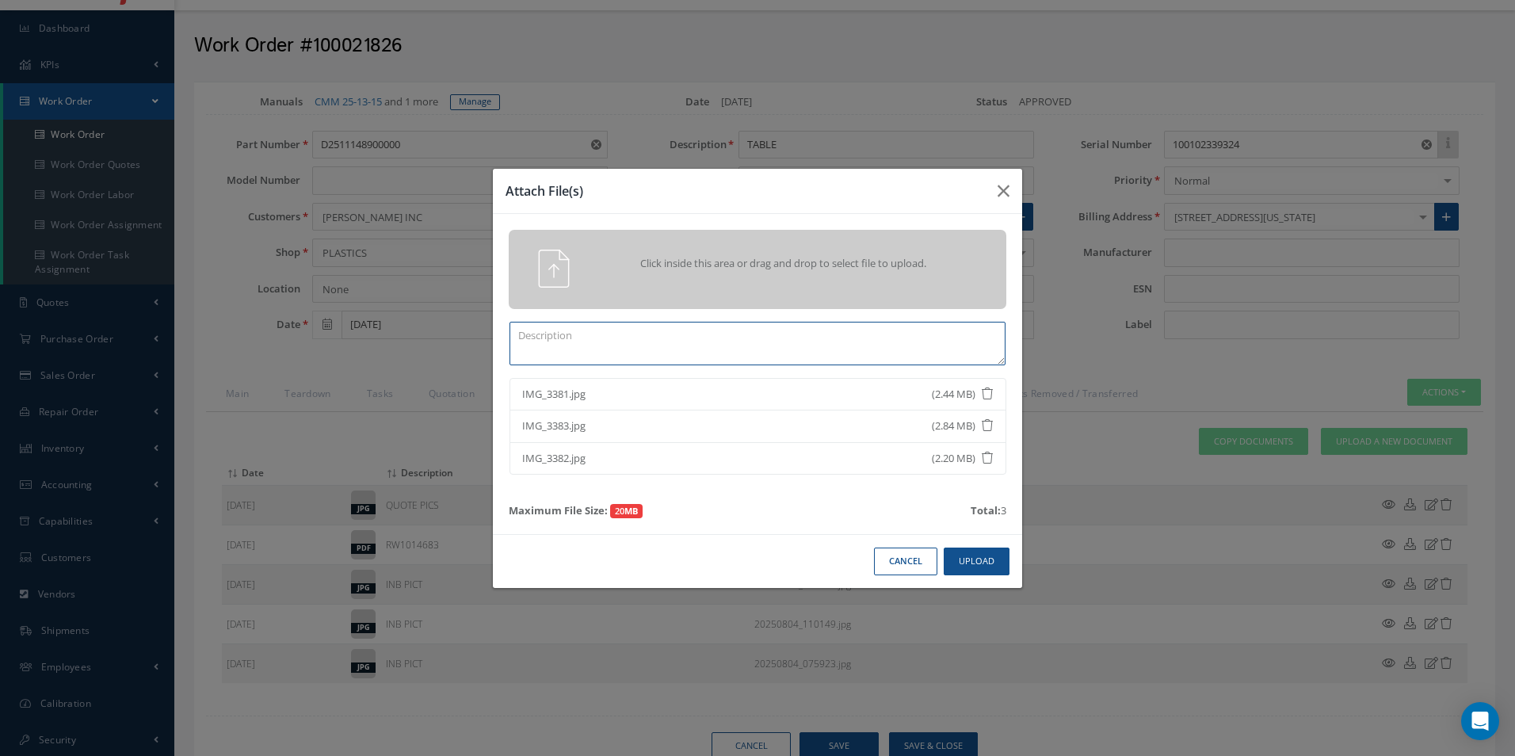
click at [561, 330] on textarea at bounding box center [757, 344] width 496 height 44
type textarea "POST REPAIR PICS"
click at [982, 554] on button "Upload" at bounding box center [977, 561] width 66 height 28
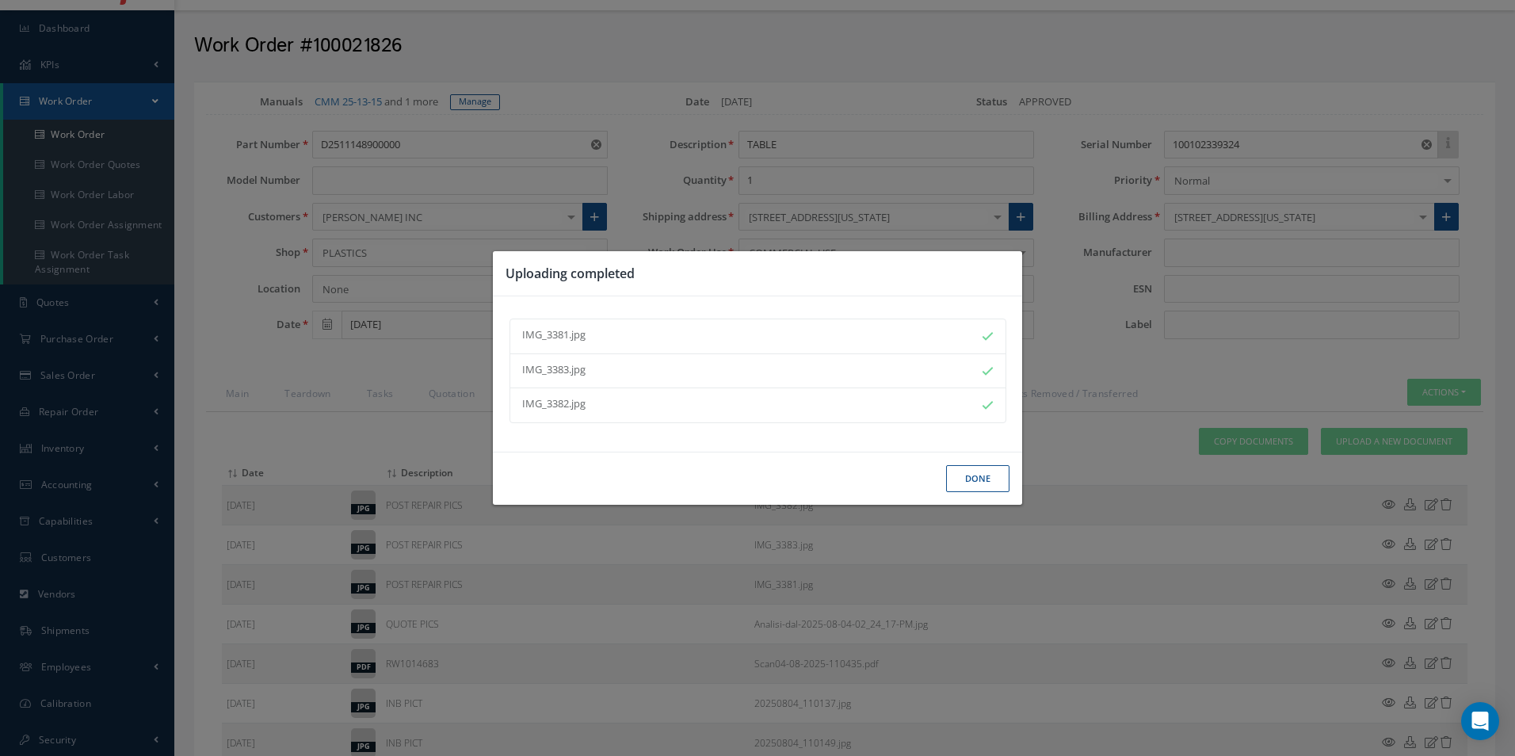
click at [982, 473] on button "Done" at bounding box center [977, 479] width 63 height 28
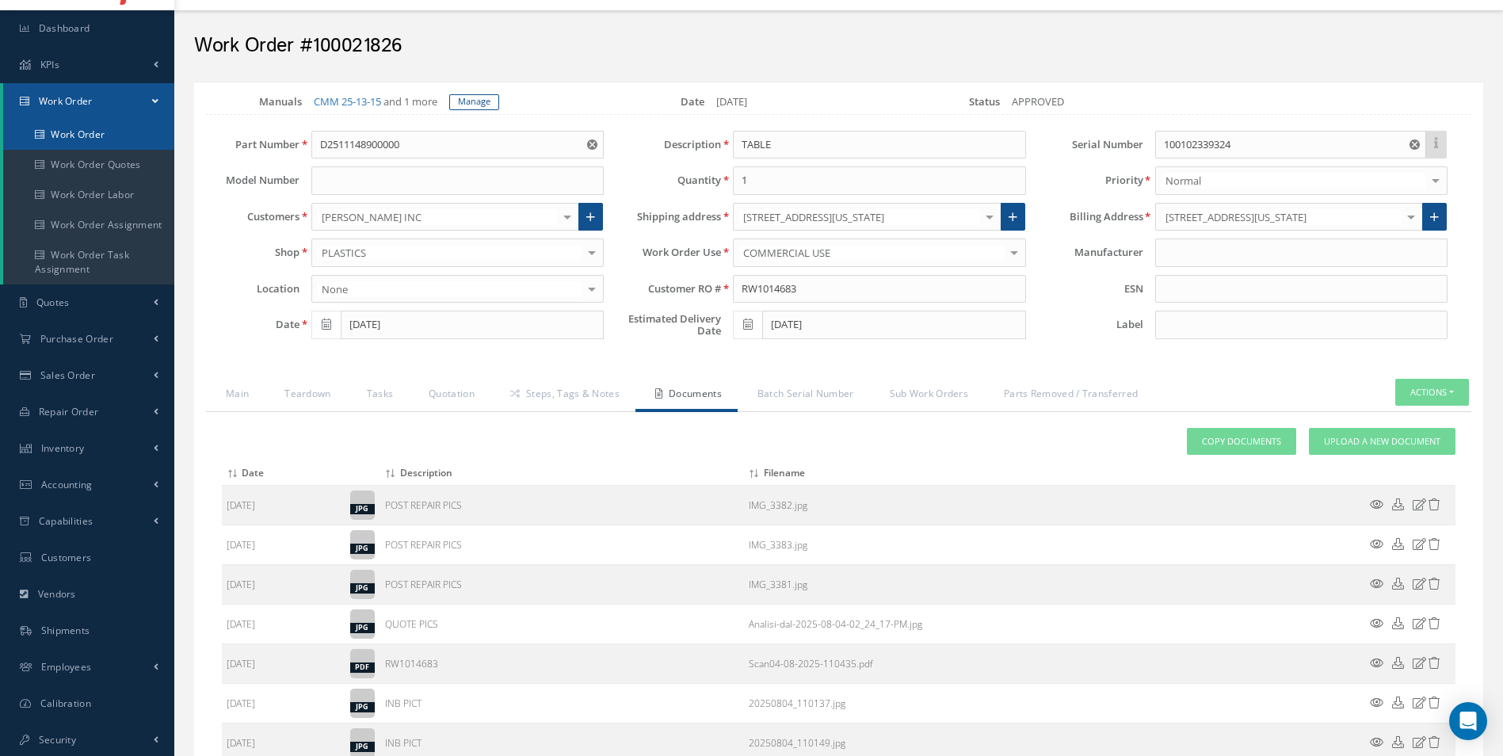
click at [97, 131] on link "Work Order" at bounding box center [88, 135] width 171 height 30
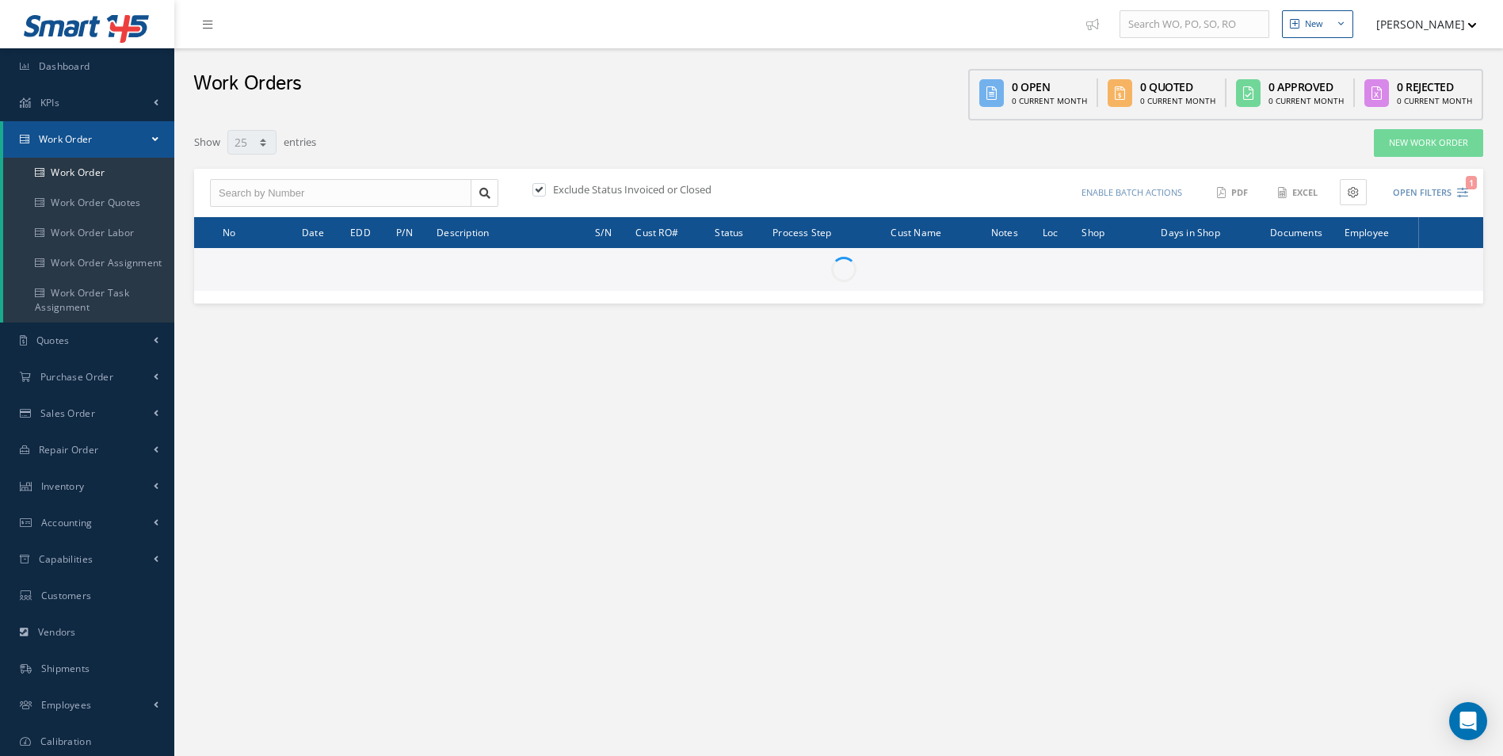
select select "25"
type input "All Work Request"
type input "All Work Performed"
type input "All Status"
type input "WO Part Status"
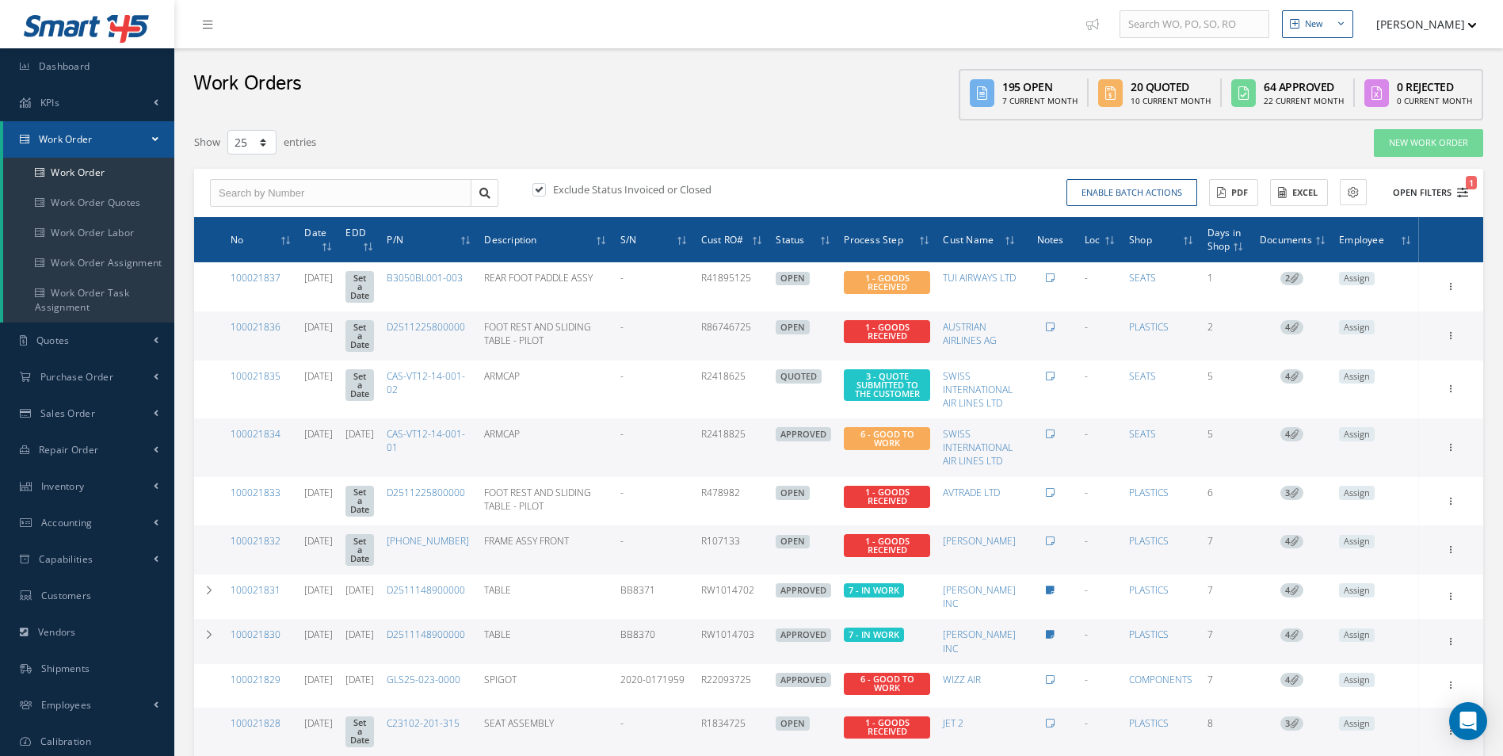
click at [1465, 185] on button "Open Filters 1" at bounding box center [1423, 193] width 90 height 26
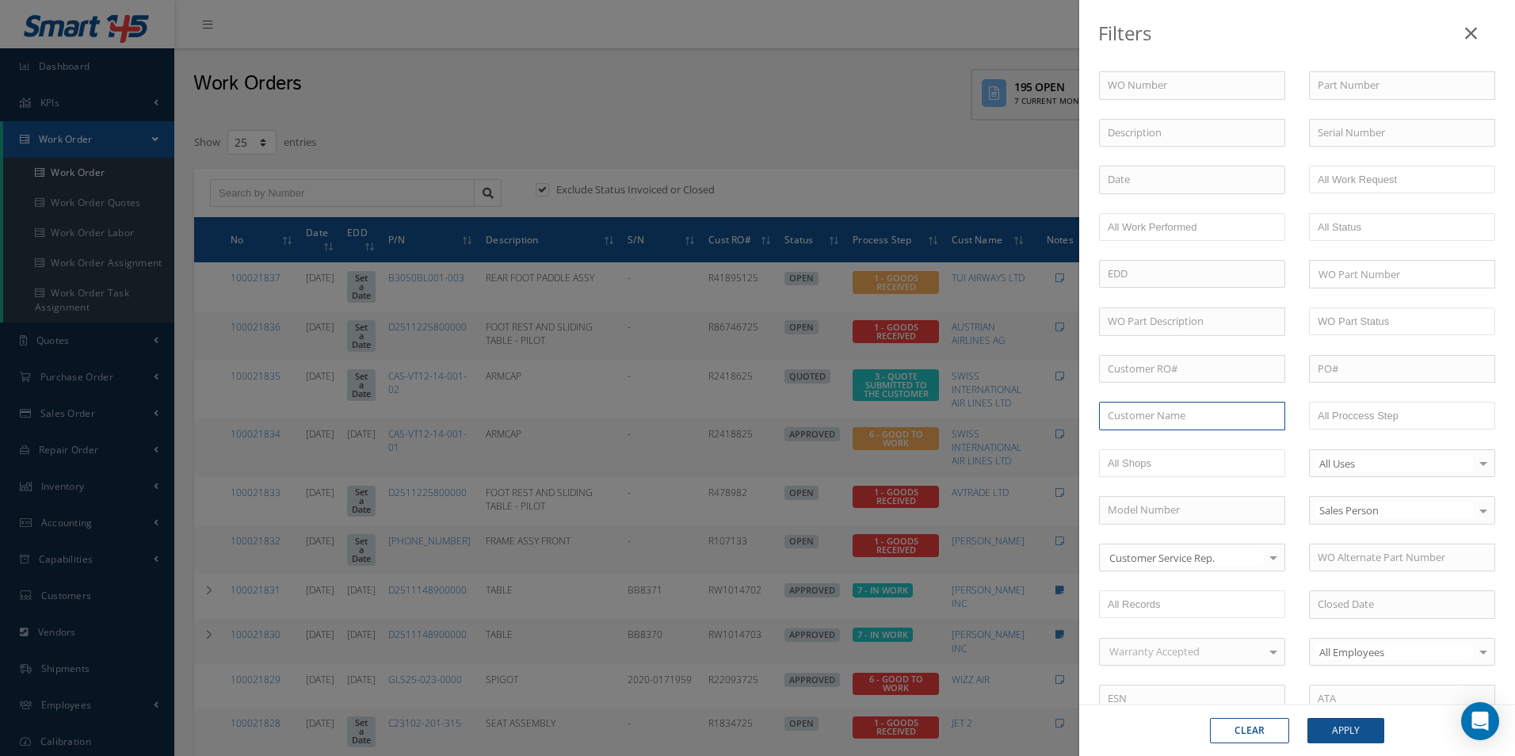
click at [1169, 412] on input "text" at bounding box center [1192, 416] width 186 height 29
click at [1139, 434] on div "[PERSON_NAME] INC" at bounding box center [1192, 444] width 185 height 29
type input "[PERSON_NAME] INC"
click at [1369, 731] on button "Apply" at bounding box center [1345, 730] width 77 height 25
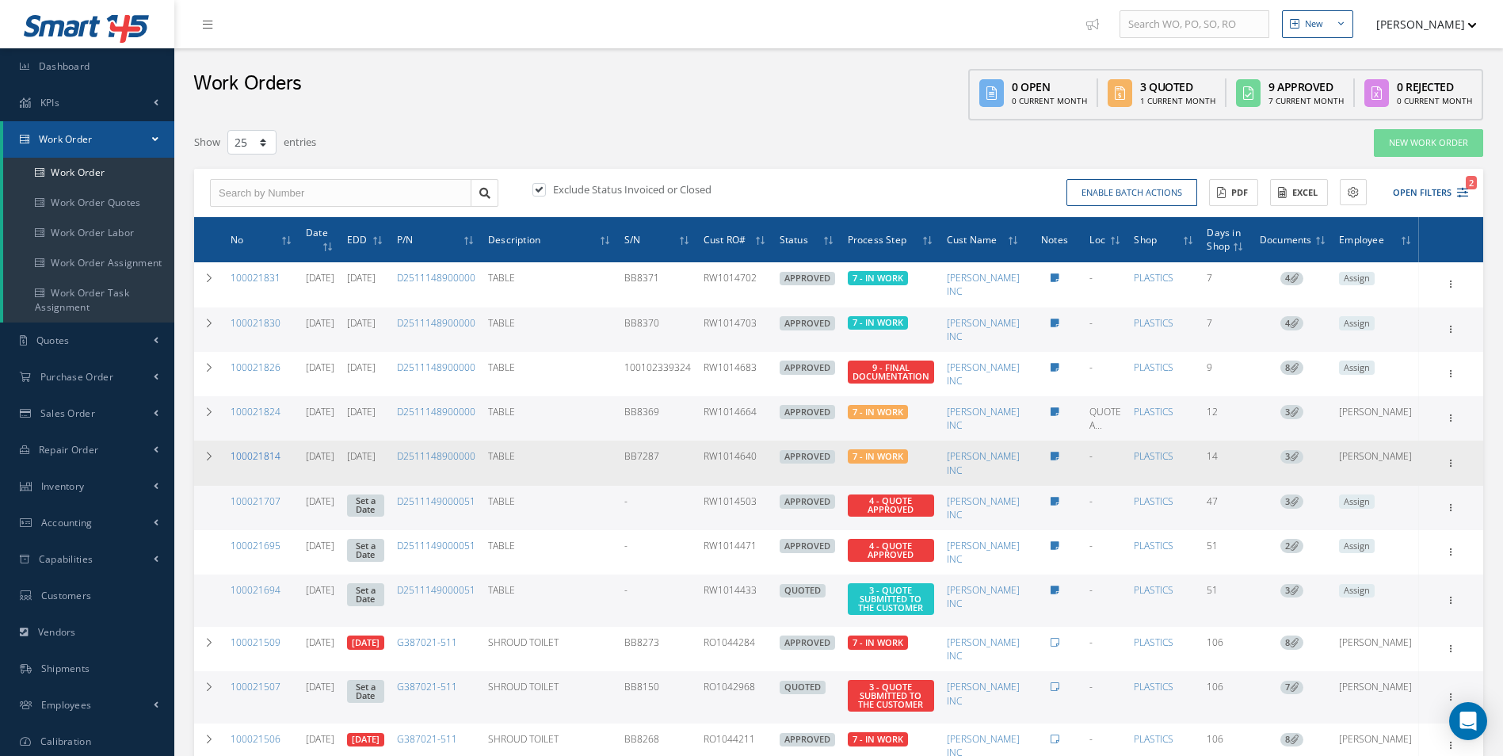
click at [250, 459] on link "100021814" at bounding box center [256, 455] width 50 height 13
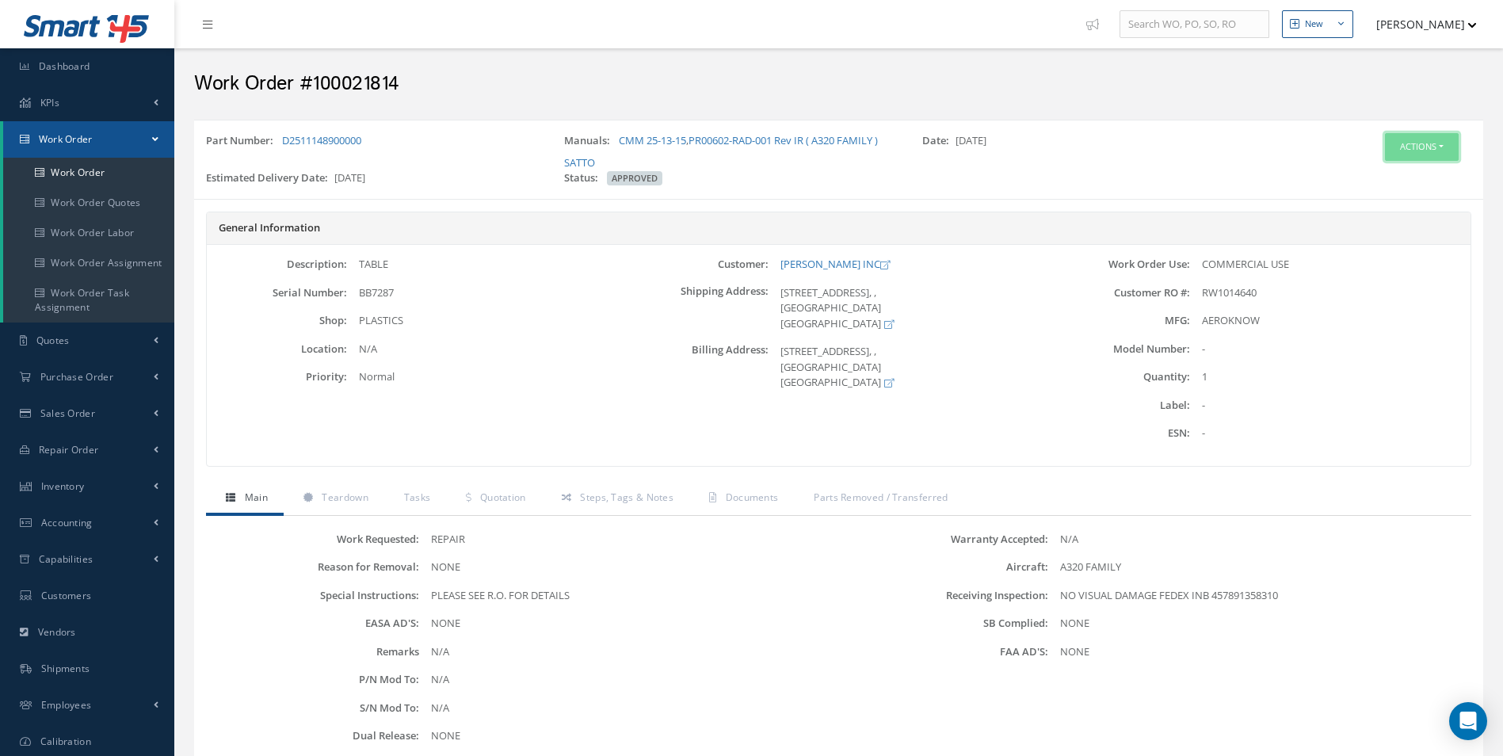
click at [1429, 150] on button "Actions" at bounding box center [1422, 147] width 74 height 28
click at [1386, 177] on link "Edit" at bounding box center [1397, 176] width 127 height 21
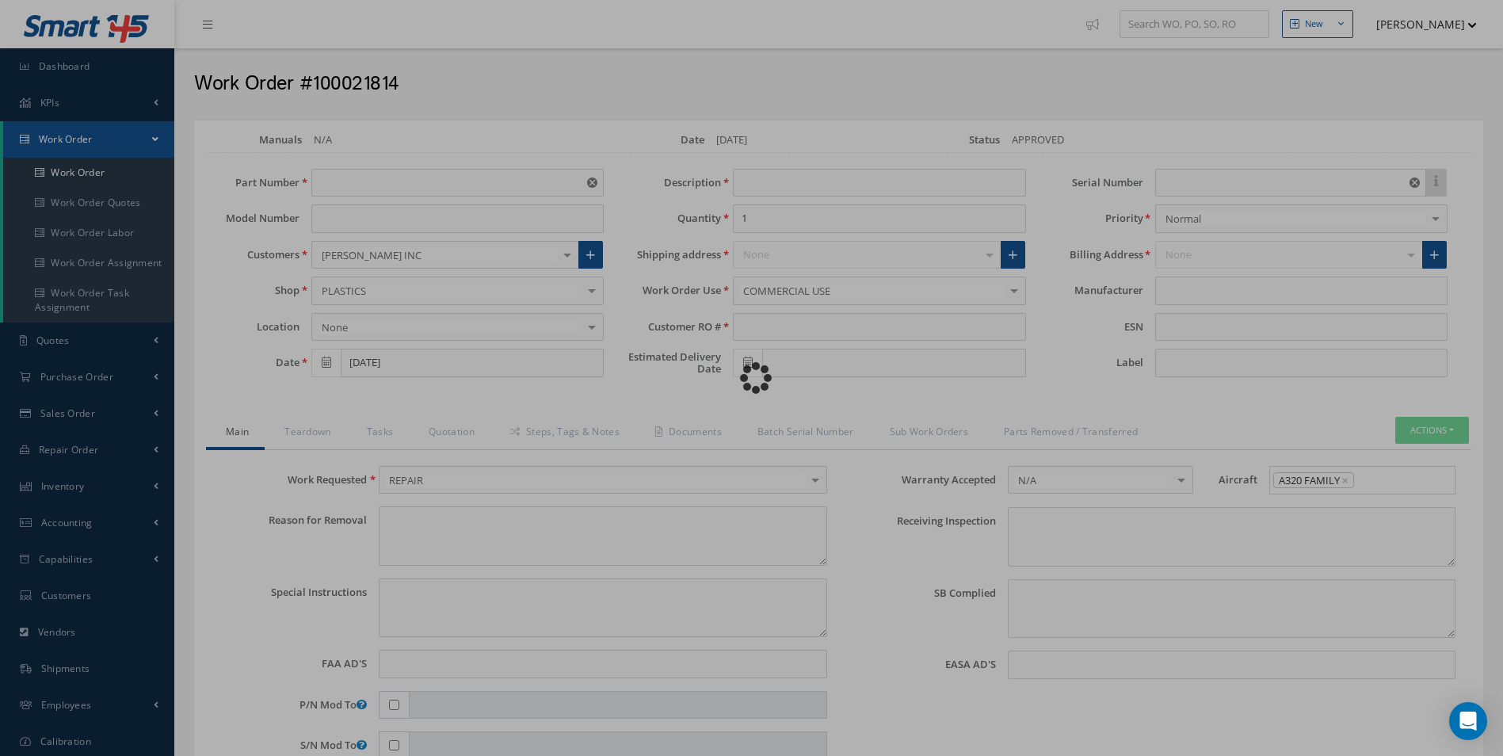
type input "D2511148900000"
type input "[DATE]"
type input "TABLE"
type input "RW1014640"
type input "[DATE]"
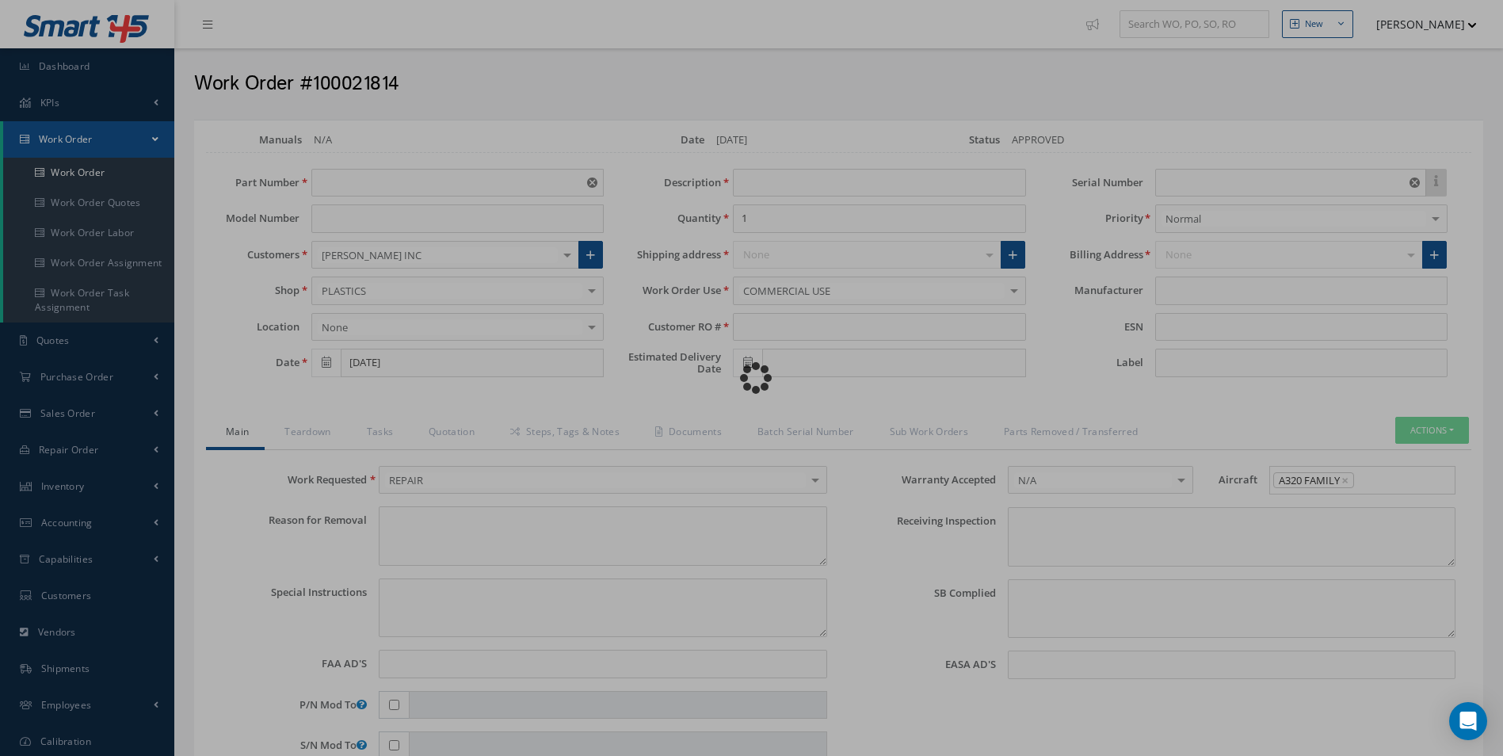
type input "BB7287"
type textarea "NONE"
type textarea "PLEASE SEE R.O. FOR DETAILS"
type input "NONE"
type textarea "NO VISUAL DAMAGE FEDEX INB 457891358310"
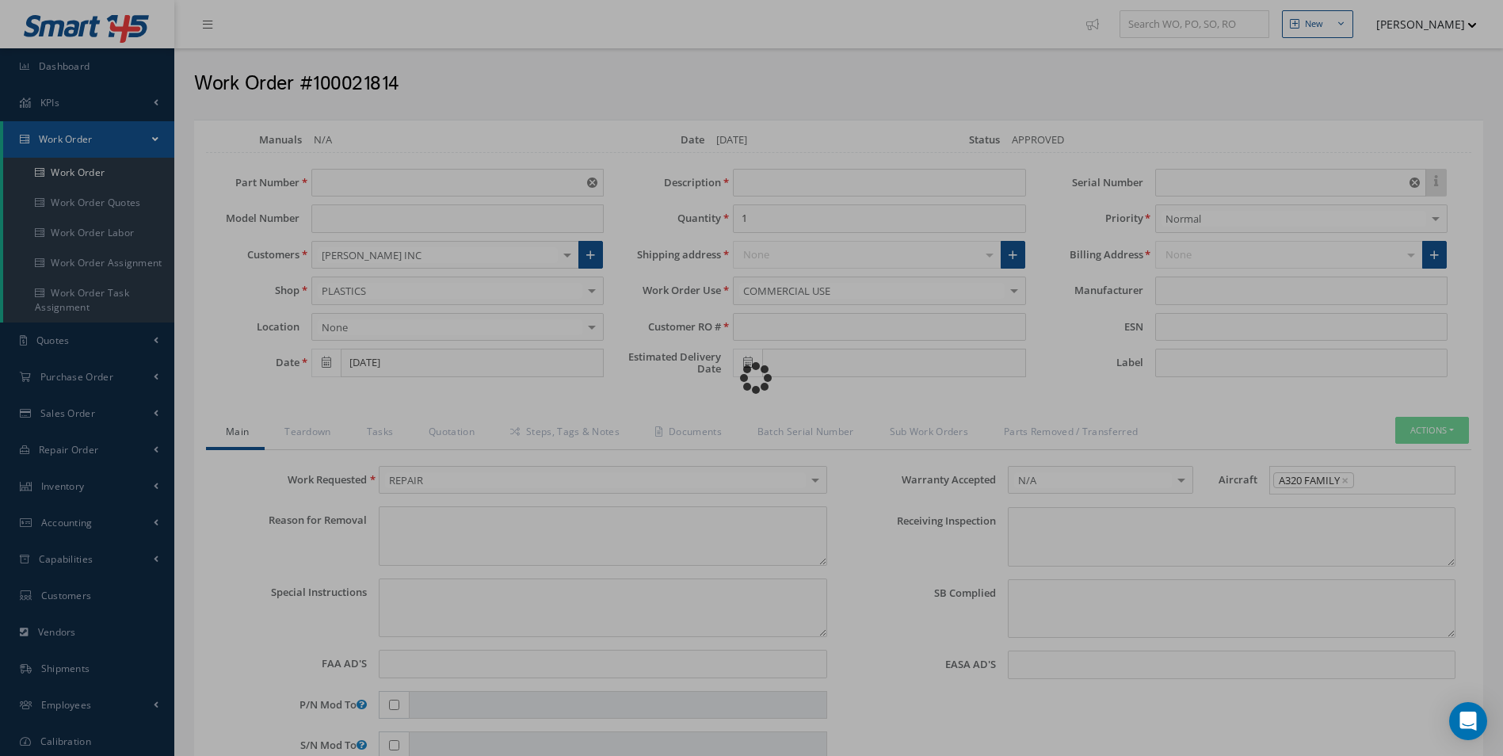
type textarea "NONE"
type input "NONE"
type input "AEROKNOW"
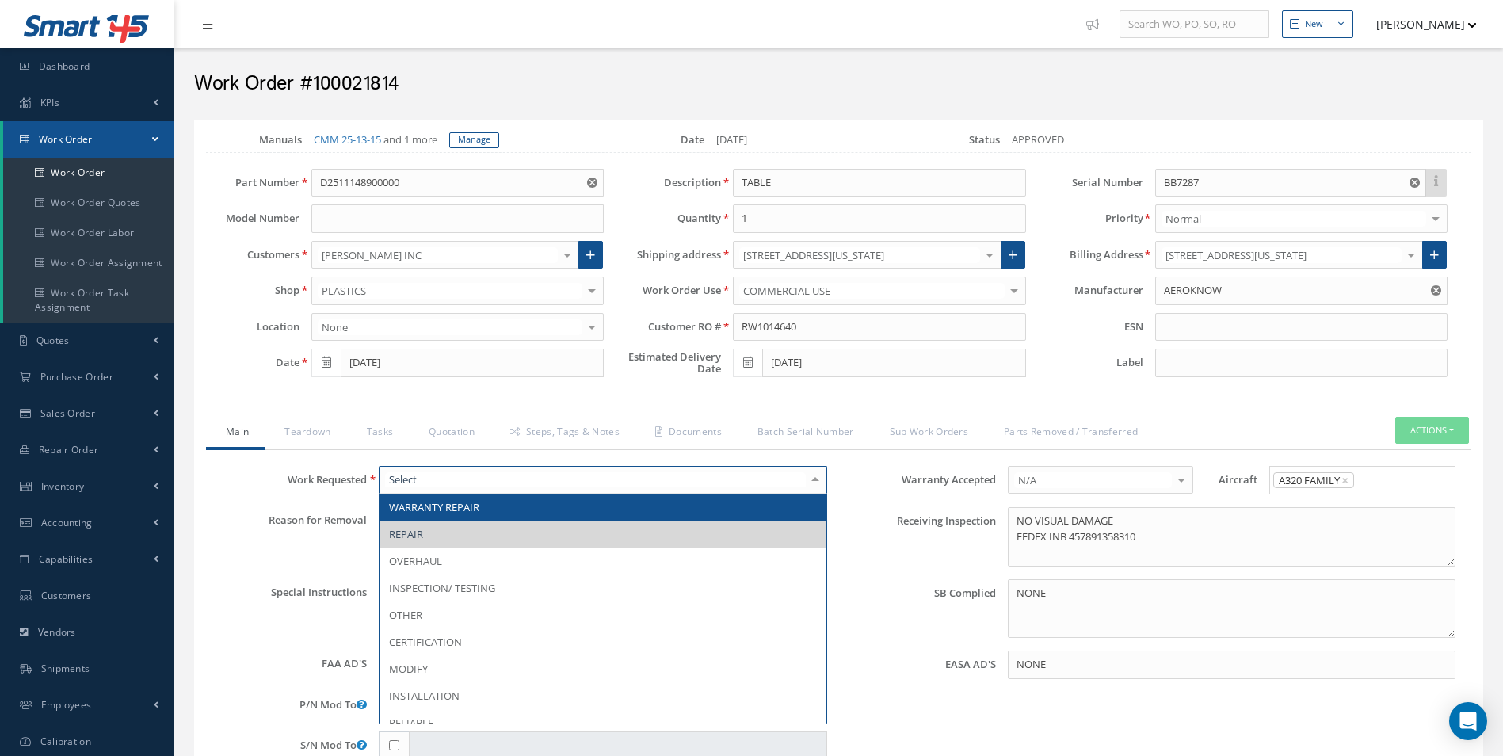
click at [819, 478] on div at bounding box center [815, 480] width 22 height 26
click at [849, 473] on label "Warranty Accepted" at bounding box center [917, 480] width 157 height 29
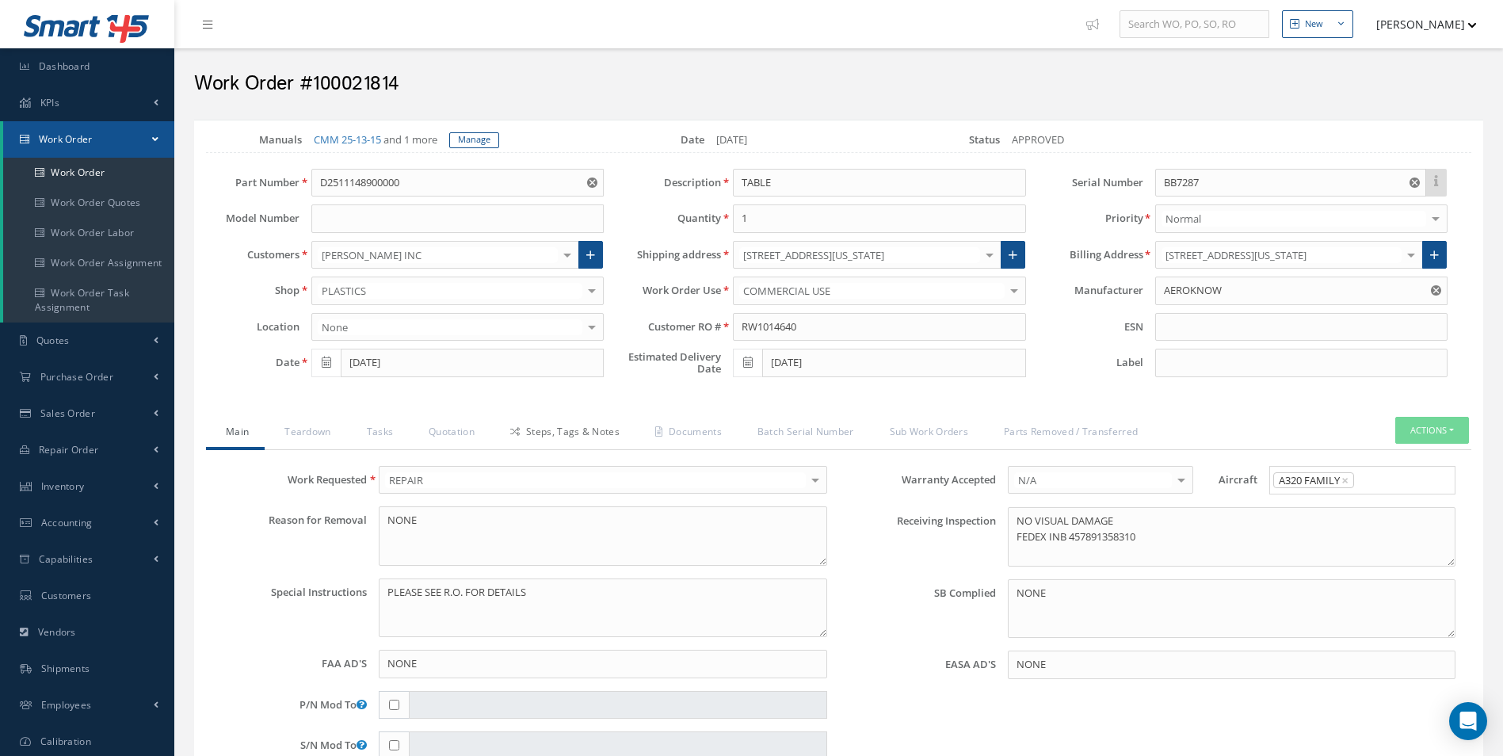
click at [589, 431] on link "Steps, Tags & Notes" at bounding box center [562, 433] width 145 height 33
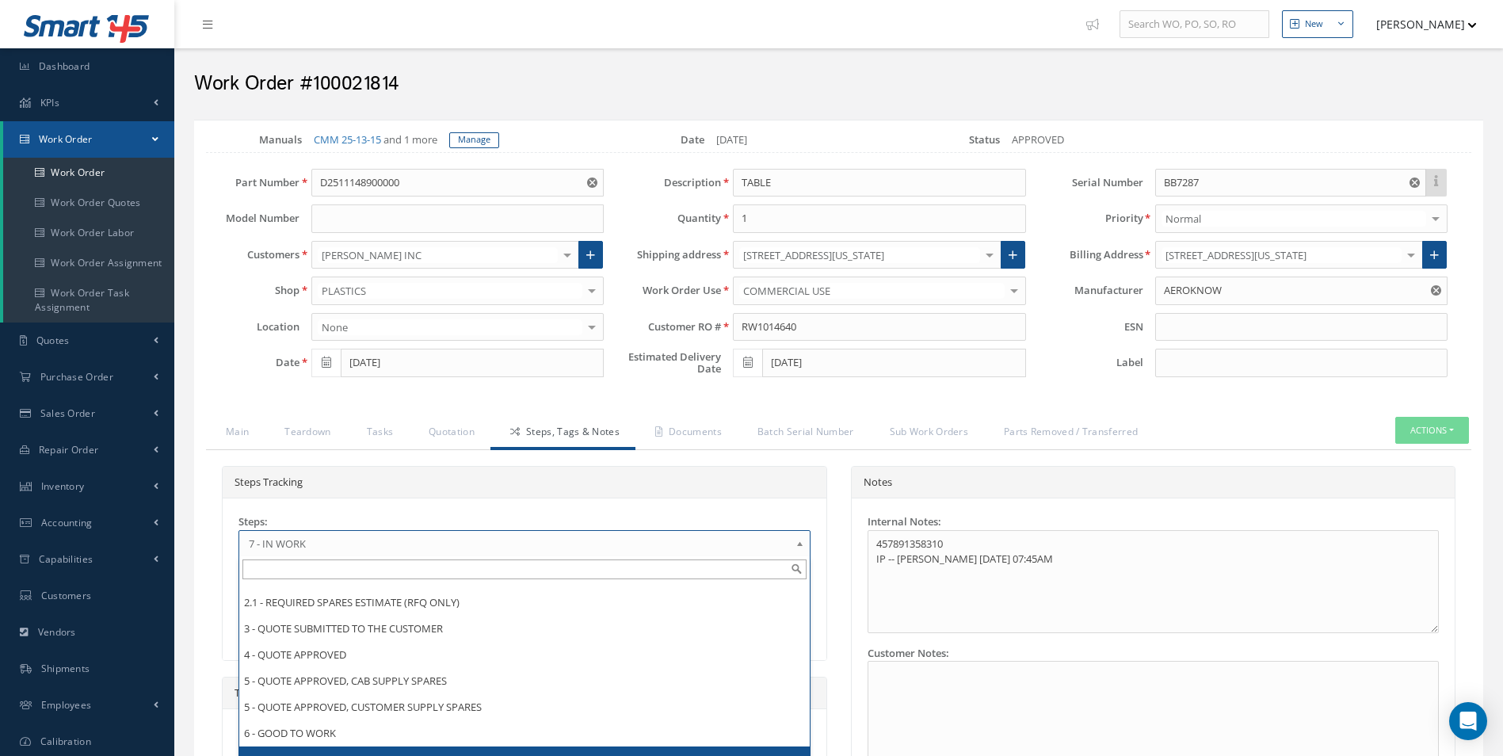
click at [795, 541] on b at bounding box center [802, 547] width 14 height 25
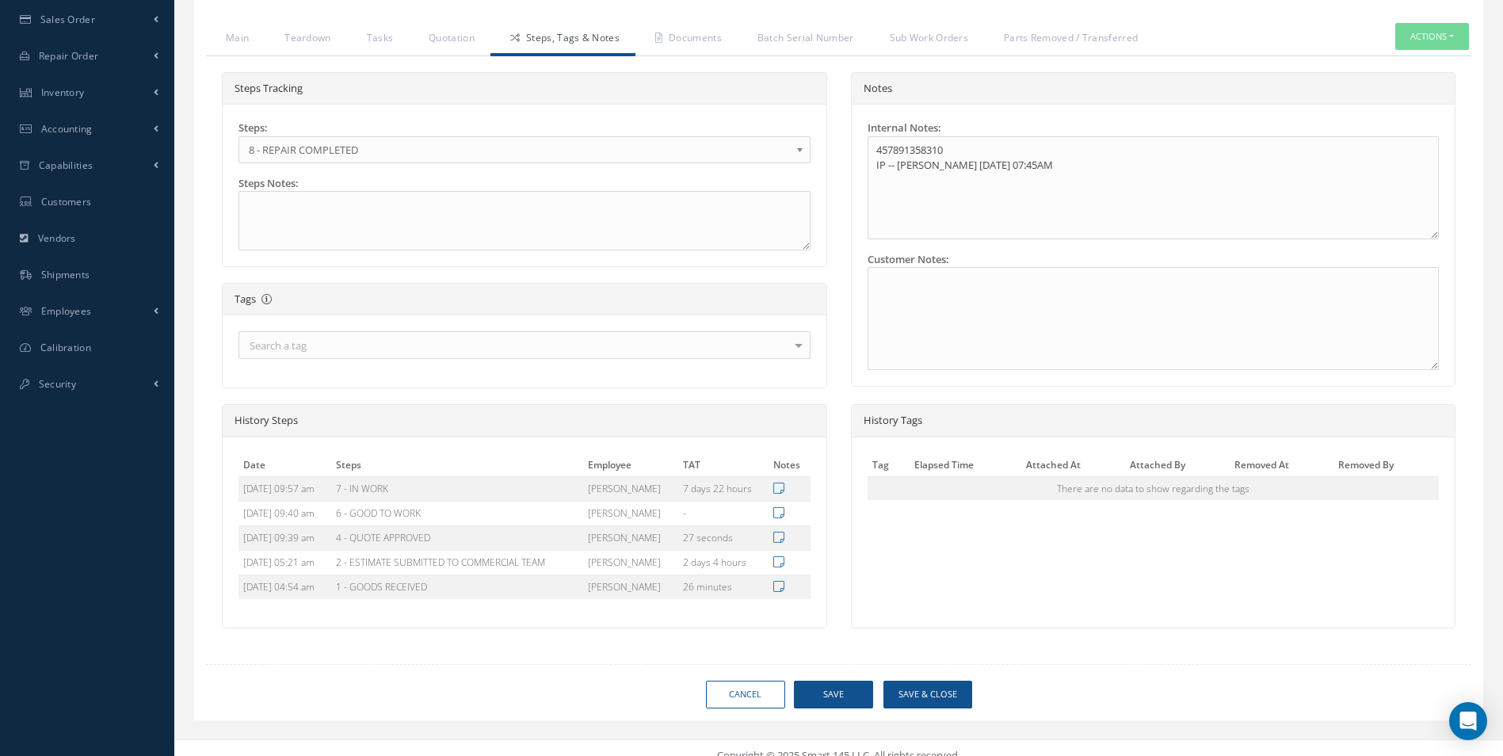
scroll to position [396, 0]
click at [825, 689] on button "Save" at bounding box center [833, 692] width 79 height 28
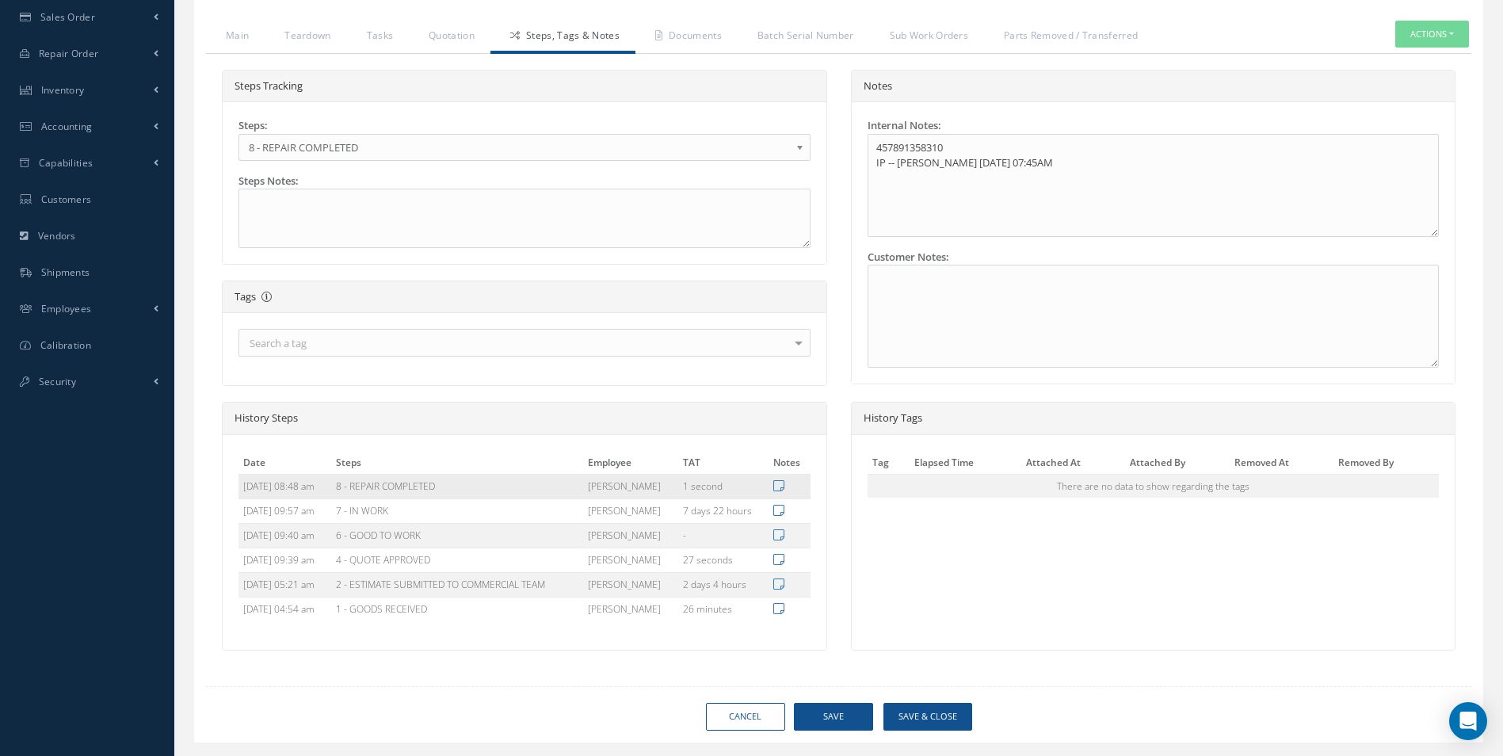
type input "AEROKNOW"
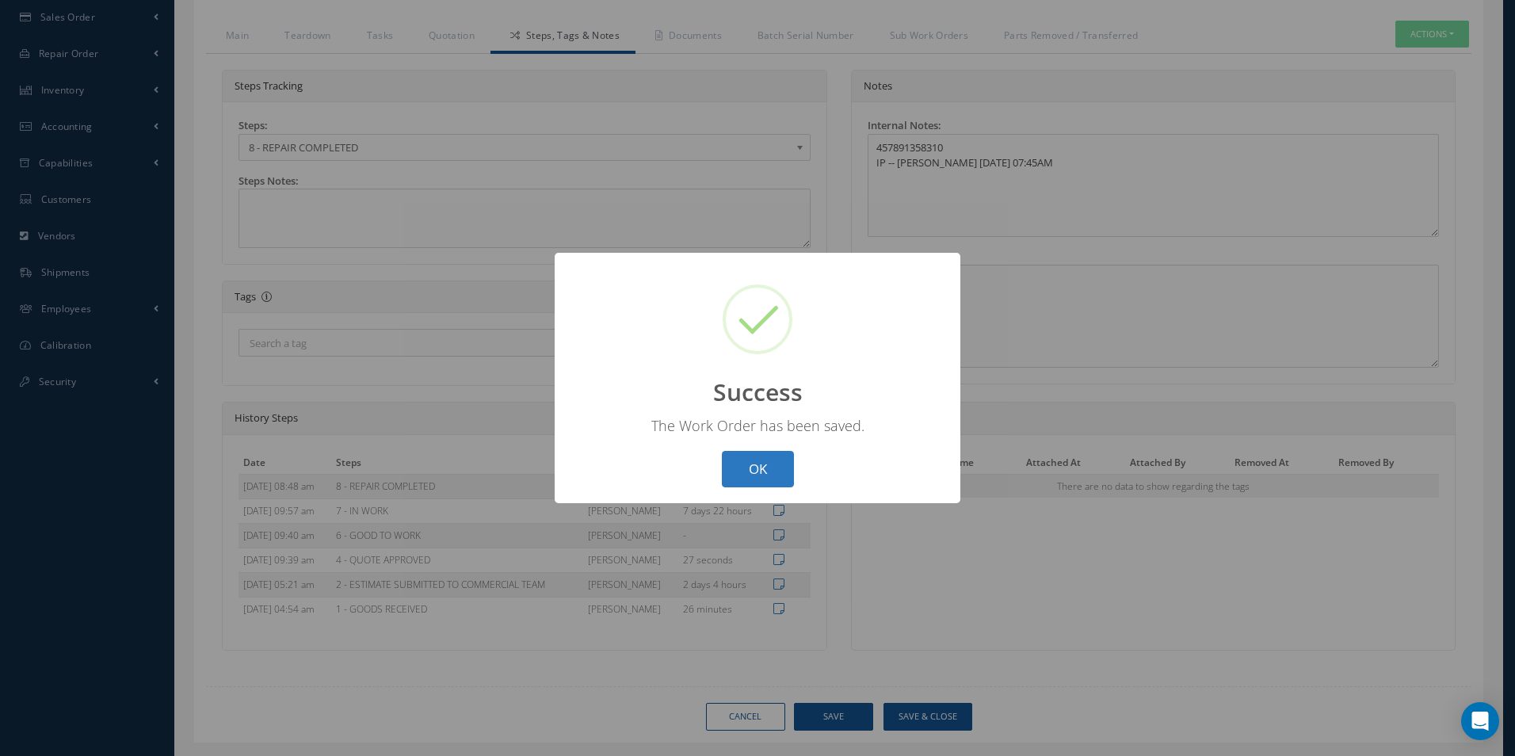
click at [761, 470] on button "OK" at bounding box center [758, 469] width 72 height 37
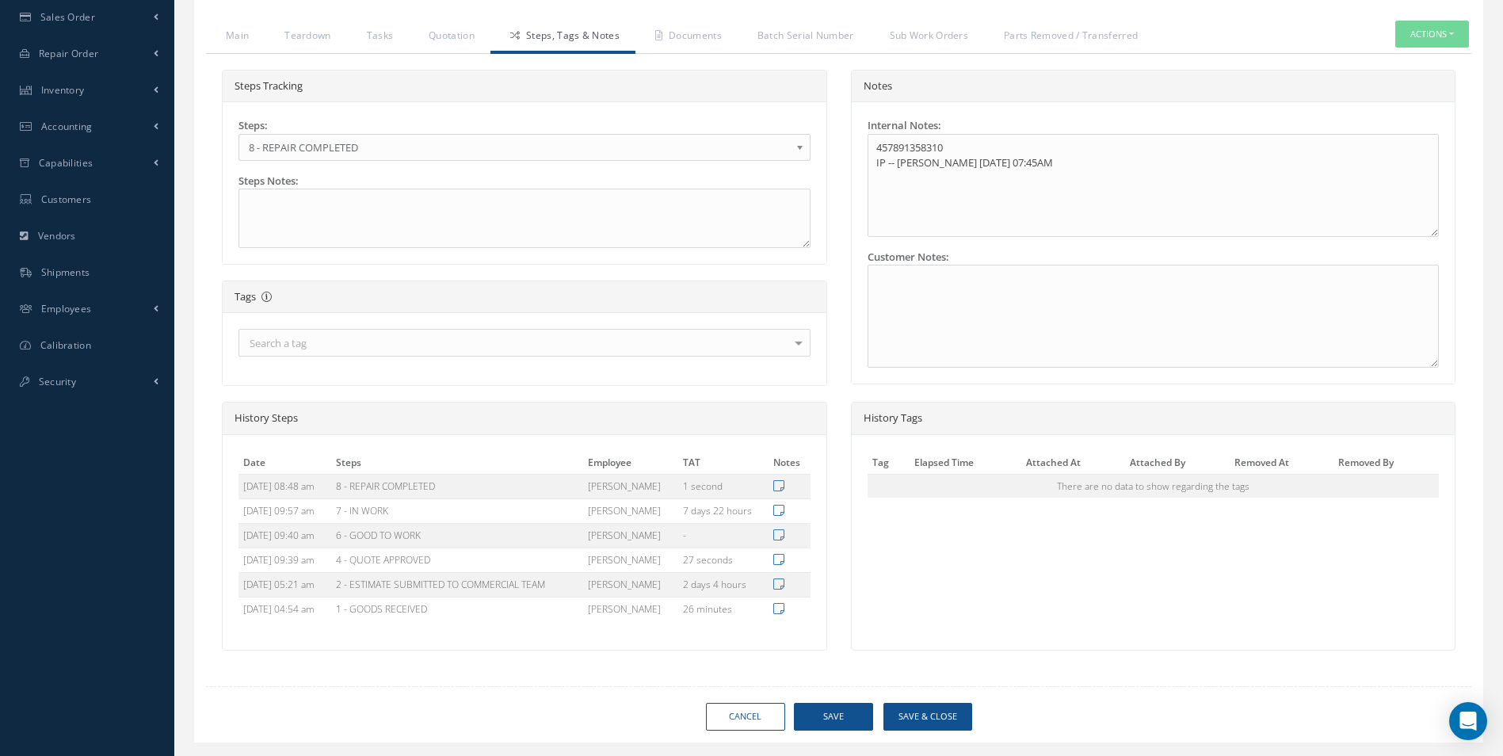
click at [797, 143] on b at bounding box center [802, 151] width 14 height 25
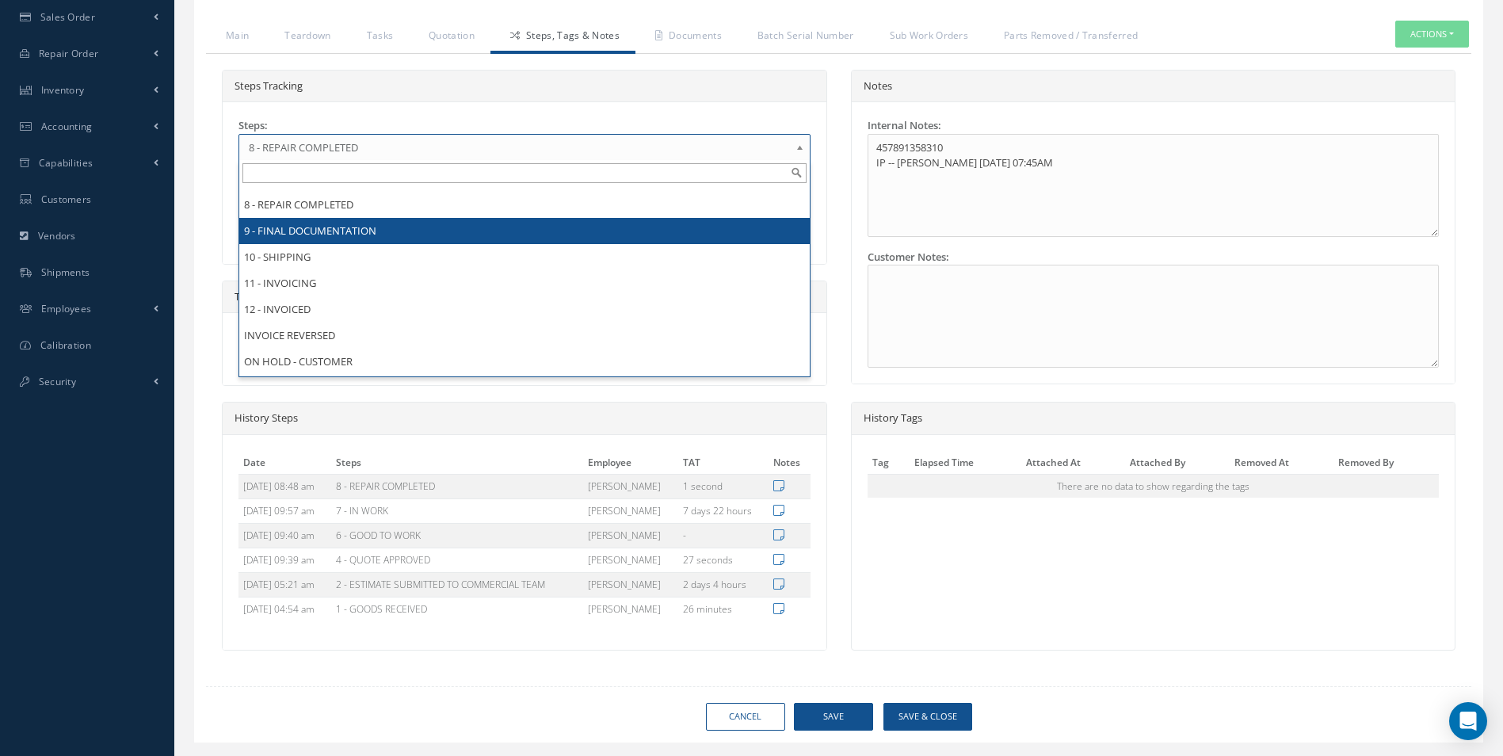
scroll to position [0, 0]
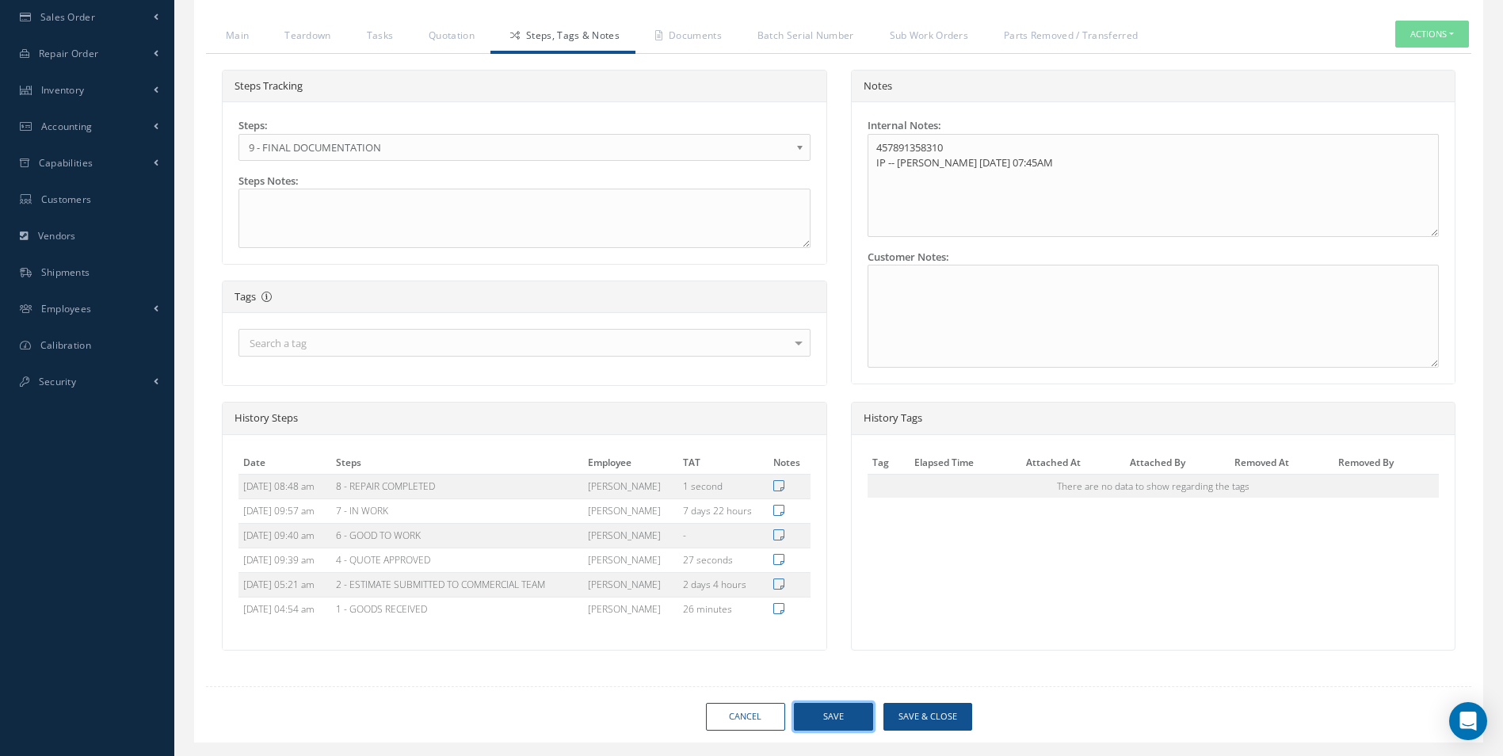
click at [822, 719] on button "Save" at bounding box center [833, 717] width 79 height 28
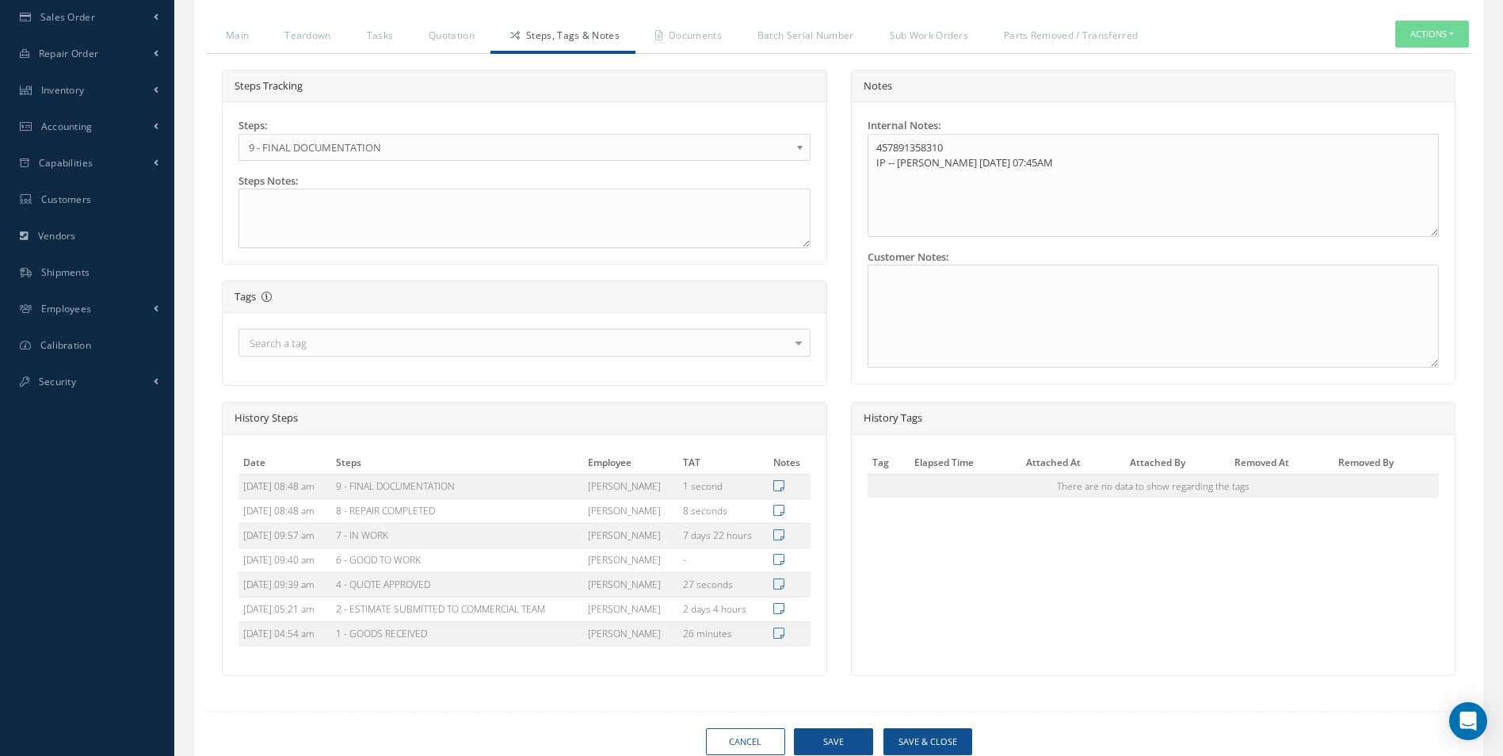
type input "AEROKNOW"
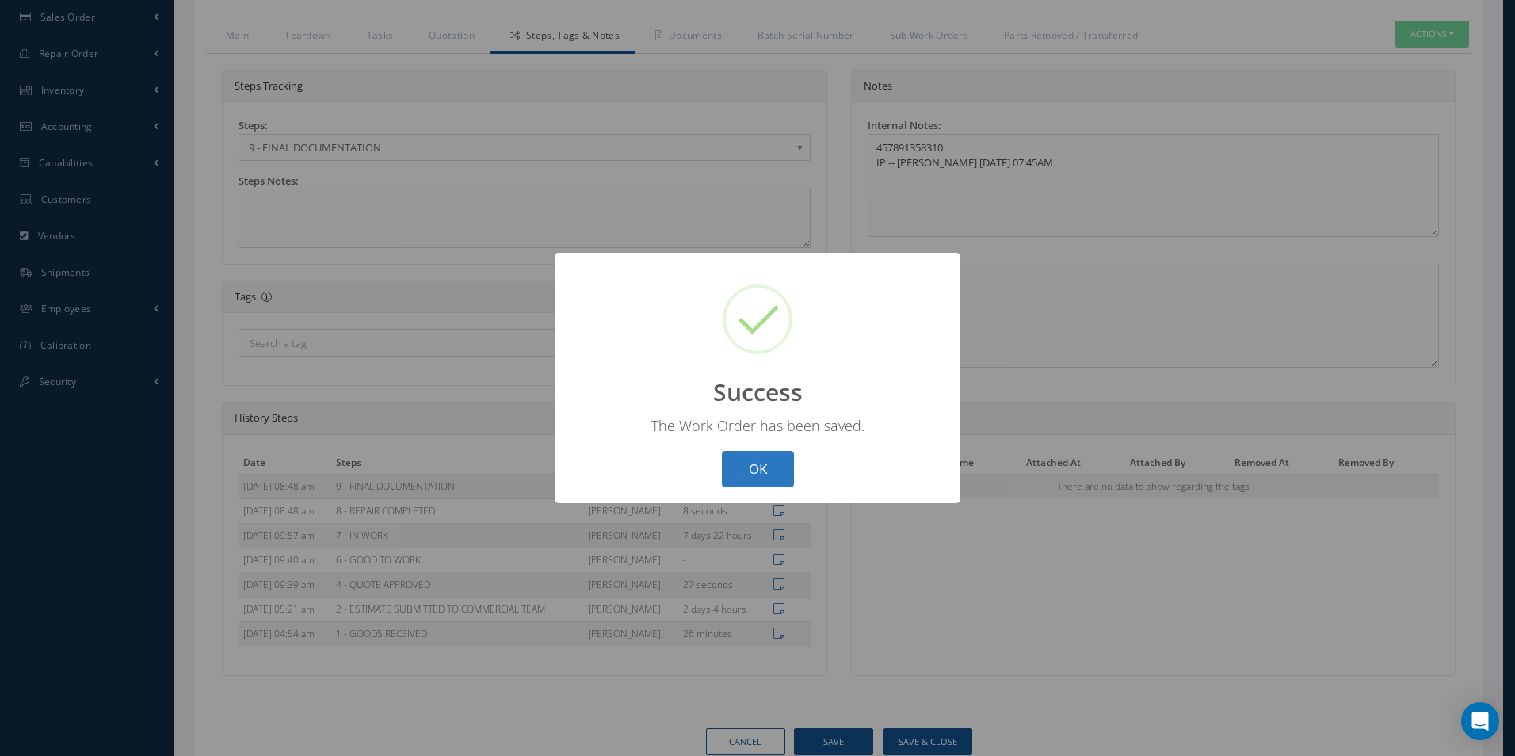
click at [777, 456] on button "OK" at bounding box center [758, 469] width 72 height 37
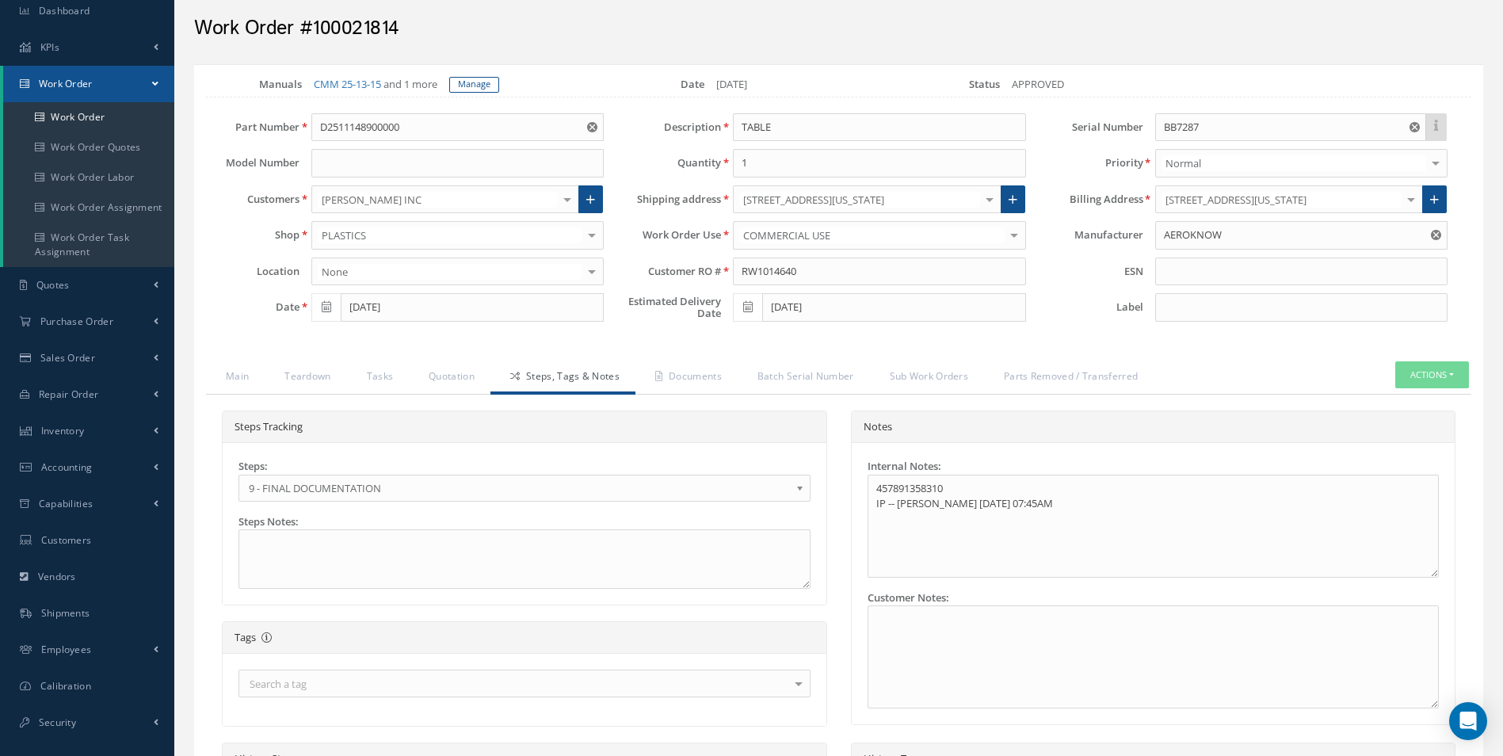
scroll to position [79, 0]
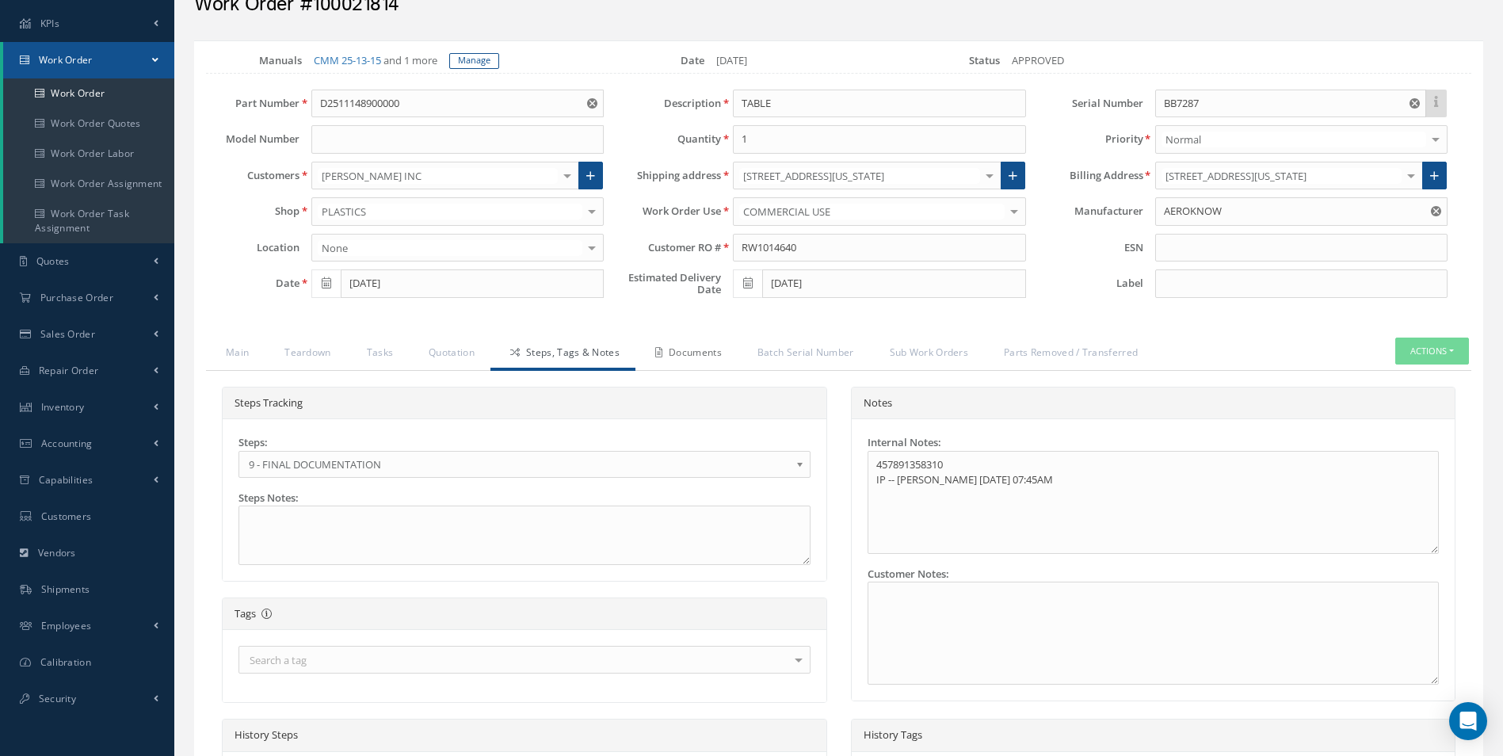
click at [694, 350] on link "Documents" at bounding box center [686, 353] width 102 height 33
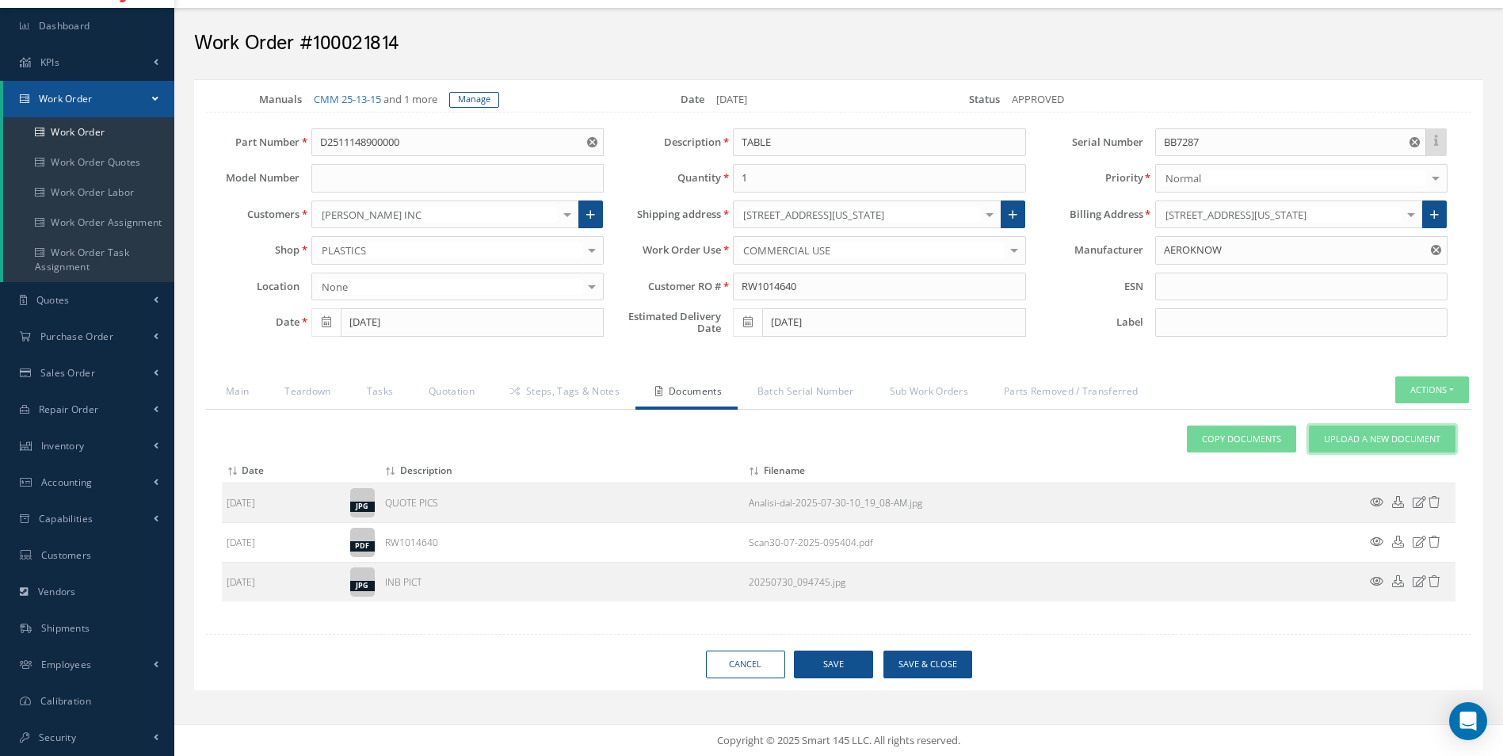
click at [1351, 433] on span "Upload a New Document" at bounding box center [1382, 439] width 116 height 13
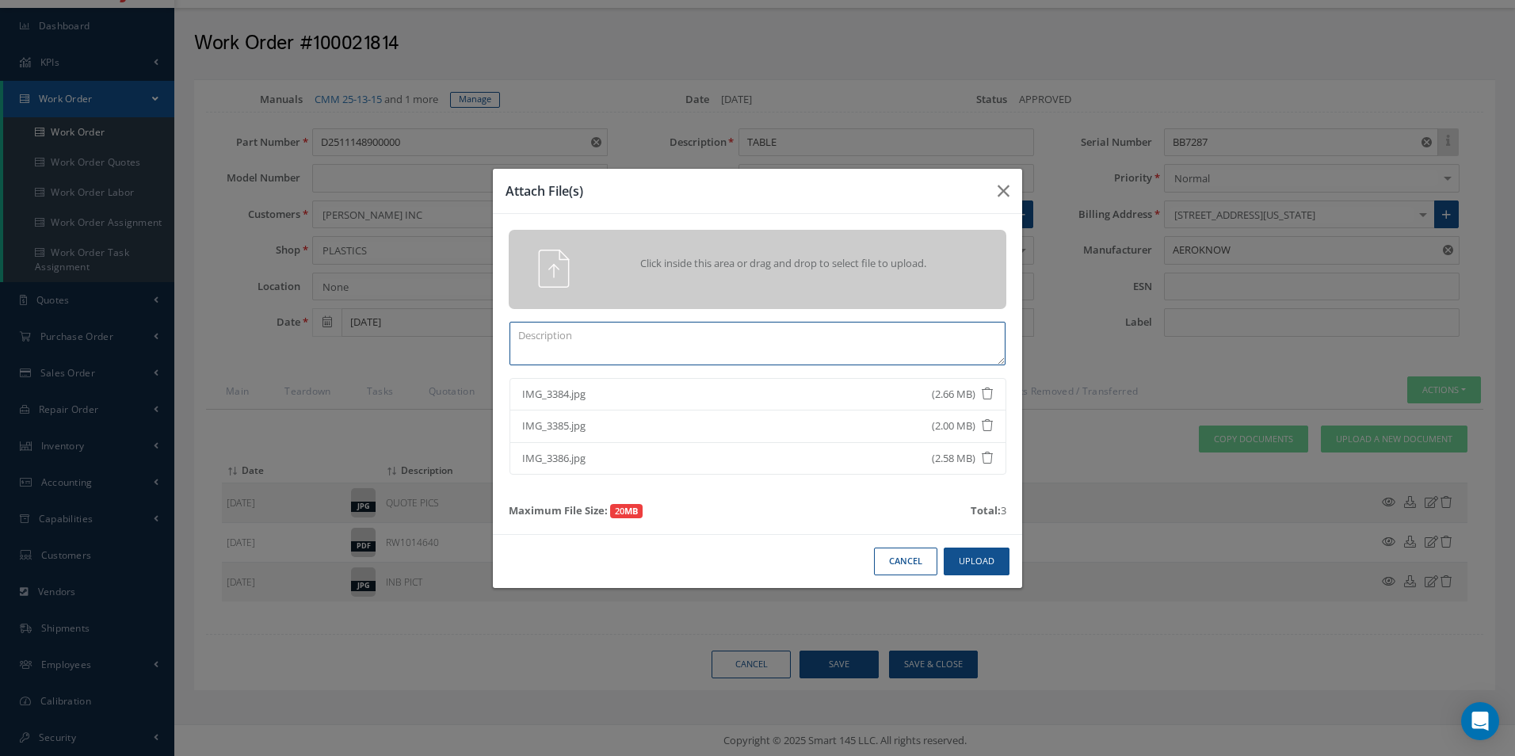
drag, startPoint x: 547, startPoint y: 327, endPoint x: 632, endPoint y: 336, distance: 86.0
click at [548, 328] on textarea at bounding box center [757, 344] width 496 height 44
type textarea "POST REPAIR PICS"
click at [982, 561] on button "Upload" at bounding box center [977, 561] width 66 height 28
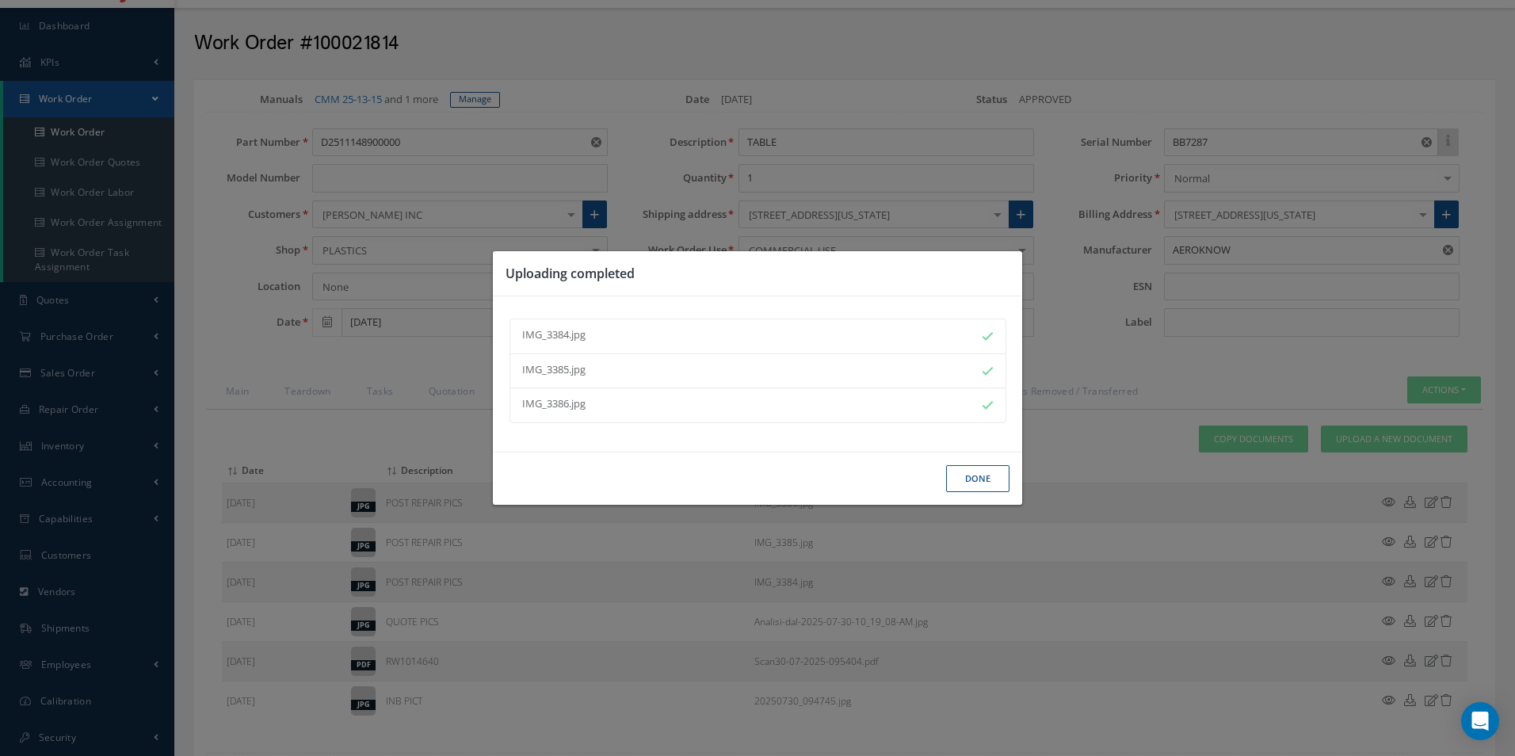
click at [992, 479] on button "Done" at bounding box center [977, 479] width 63 height 28
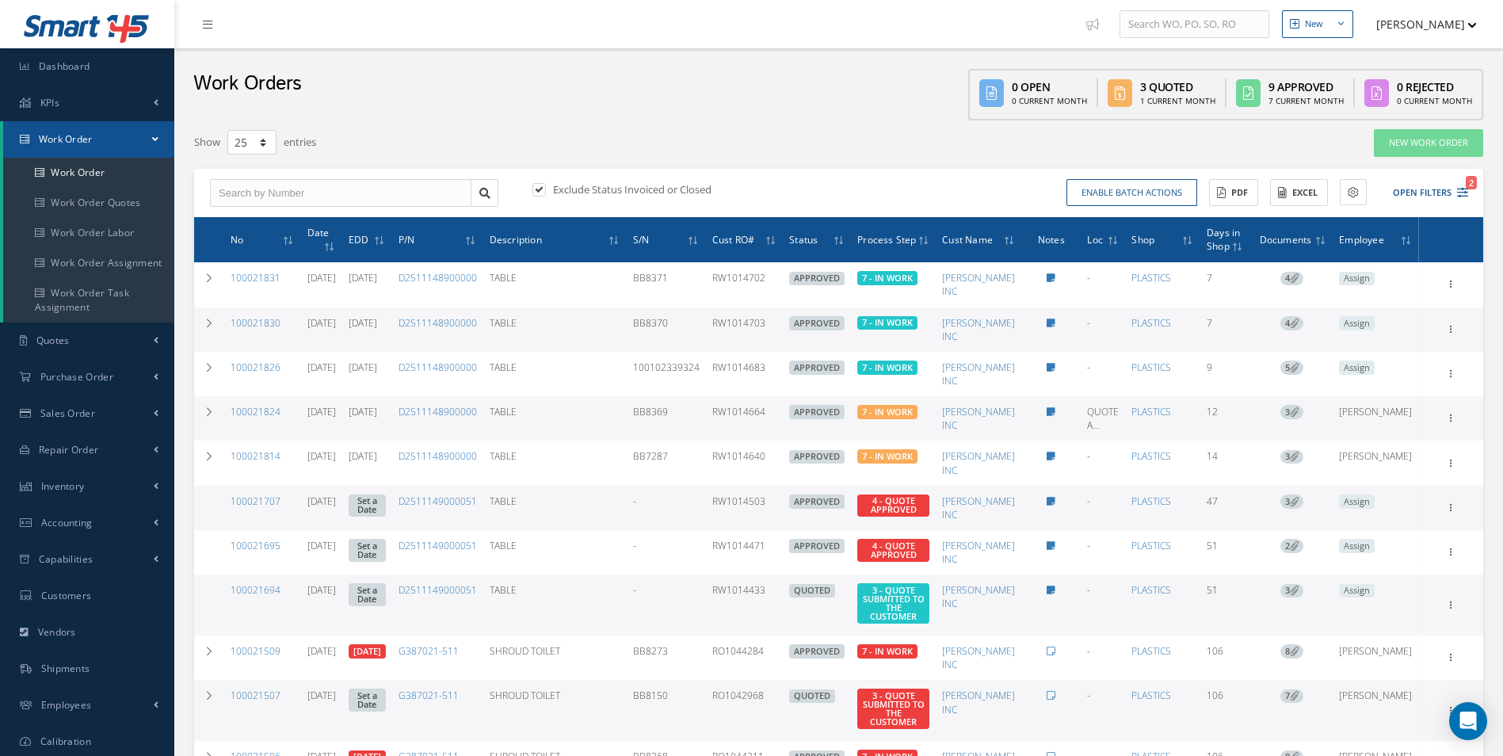
select select "25"
click at [116, 165] on link "Work Order" at bounding box center [88, 173] width 171 height 30
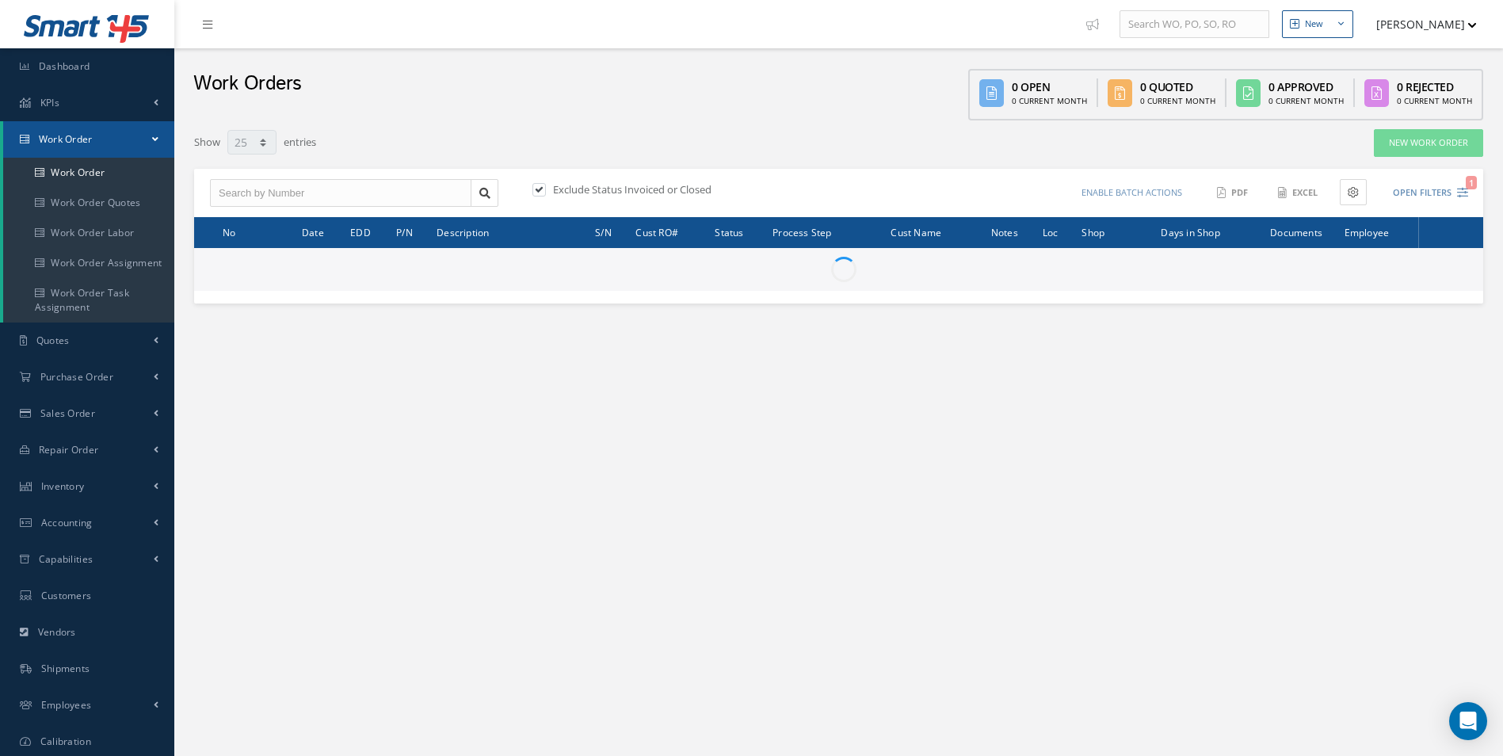
select select "25"
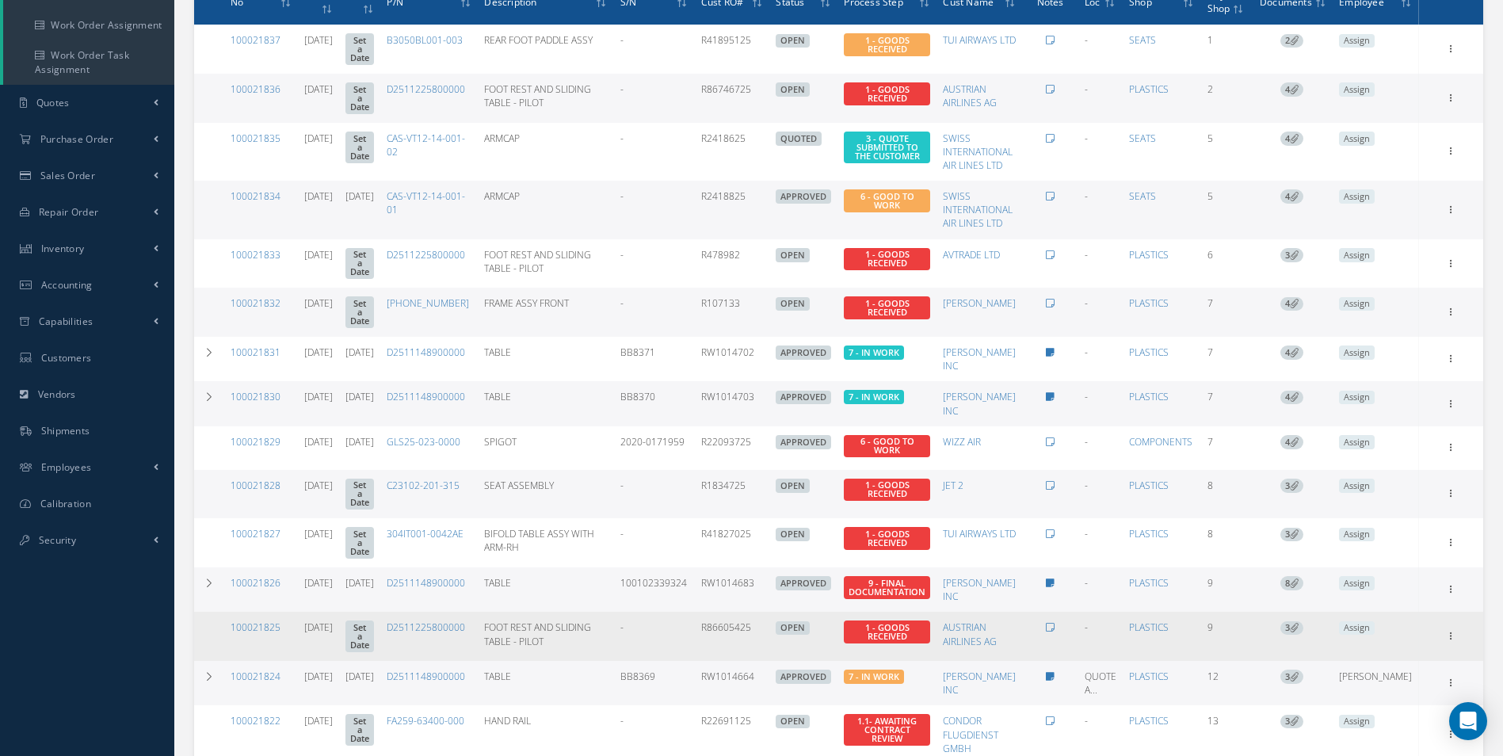
scroll to position [317, 0]
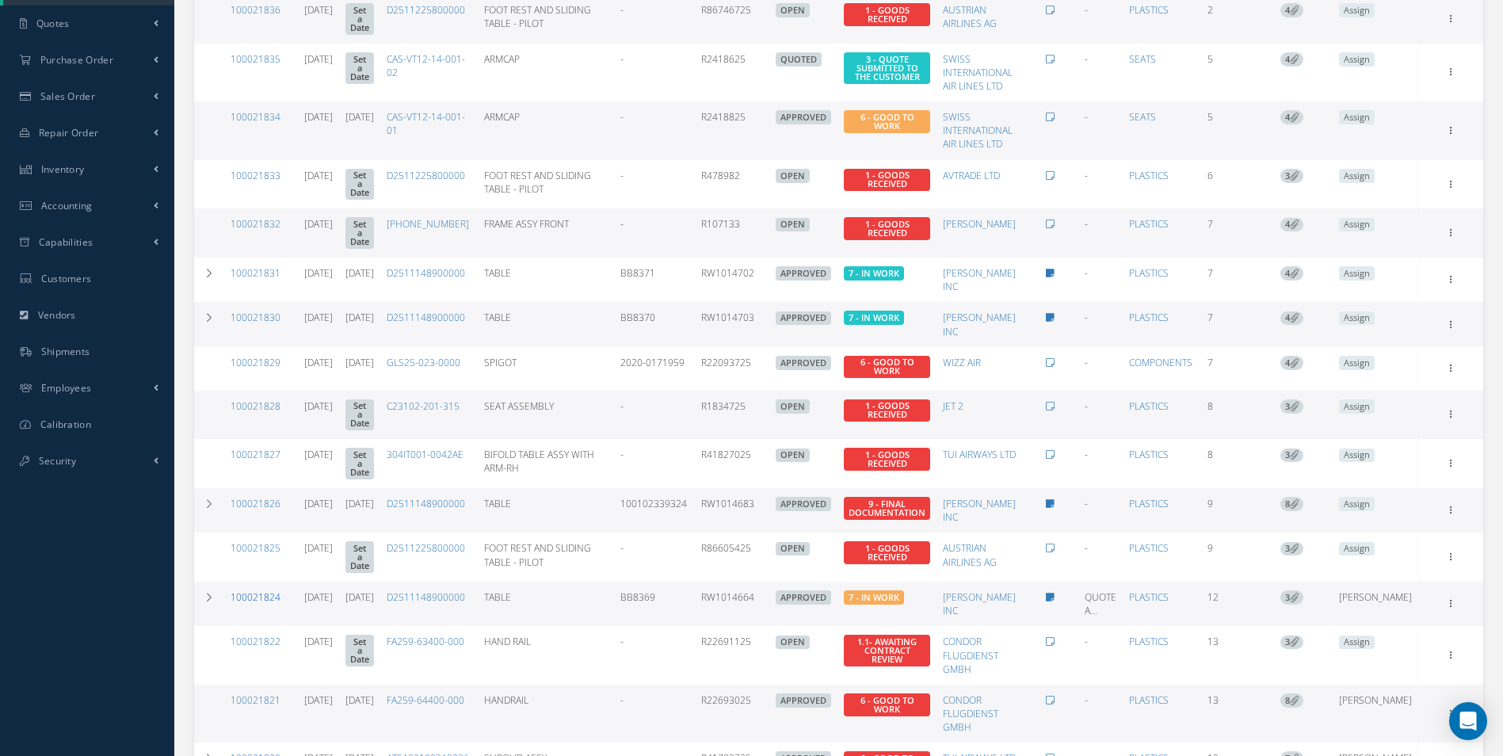
click at [264, 590] on link "100021824" at bounding box center [256, 596] width 50 height 13
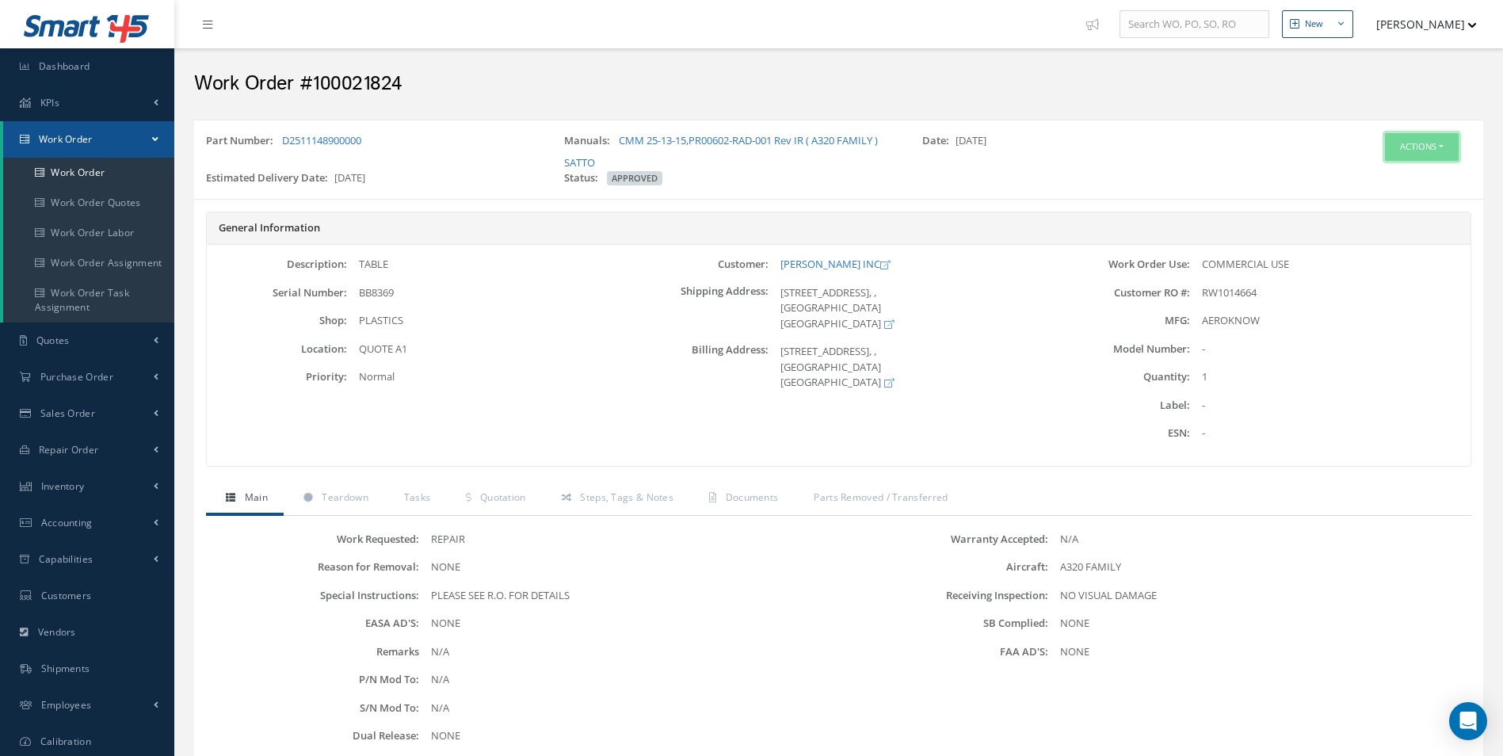
click at [1435, 143] on button "Actions" at bounding box center [1422, 147] width 74 height 28
click at [1387, 175] on link "Edit" at bounding box center [1397, 176] width 127 height 21
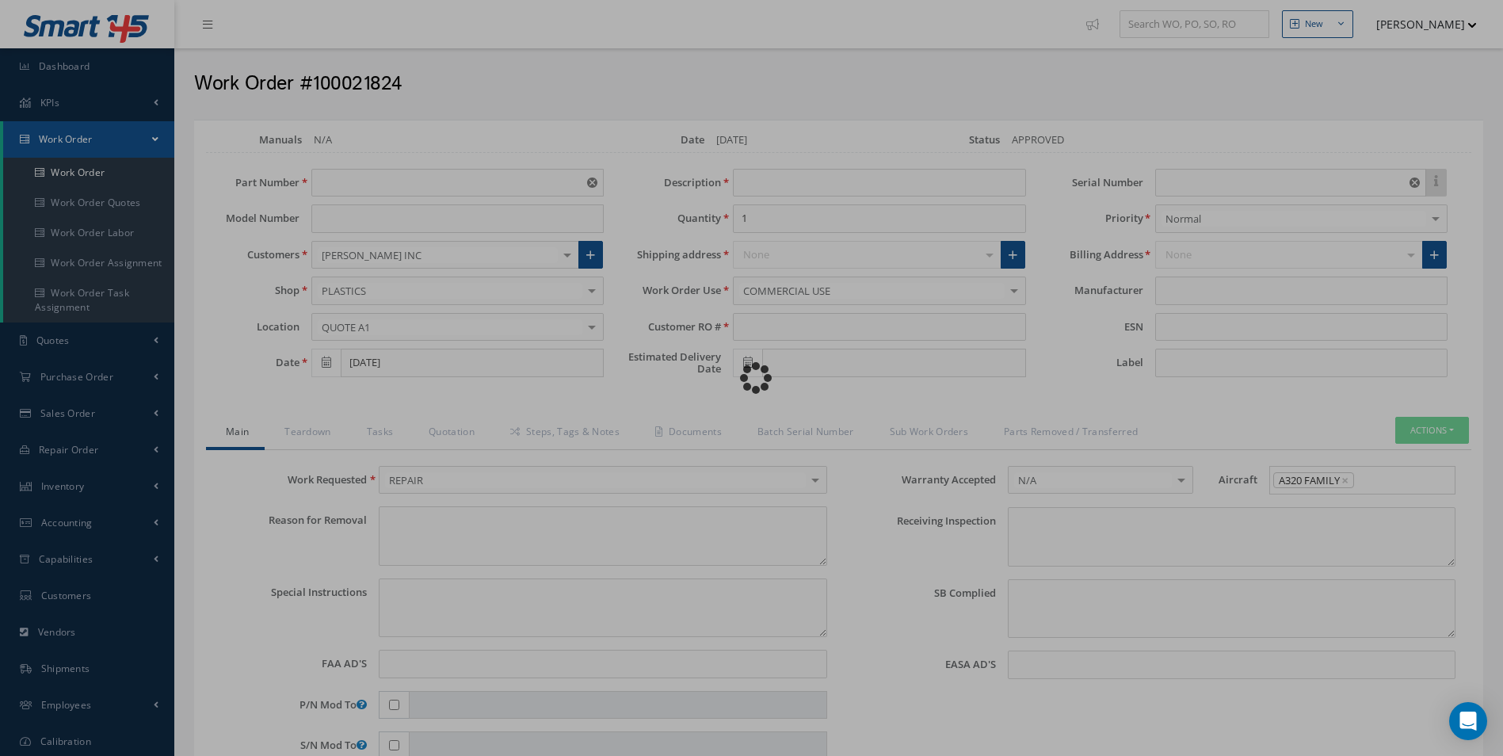
type input "D2511148900000"
type input "[DATE]"
type input "TABLE"
type input "RW1014664"
type input "[DATE]"
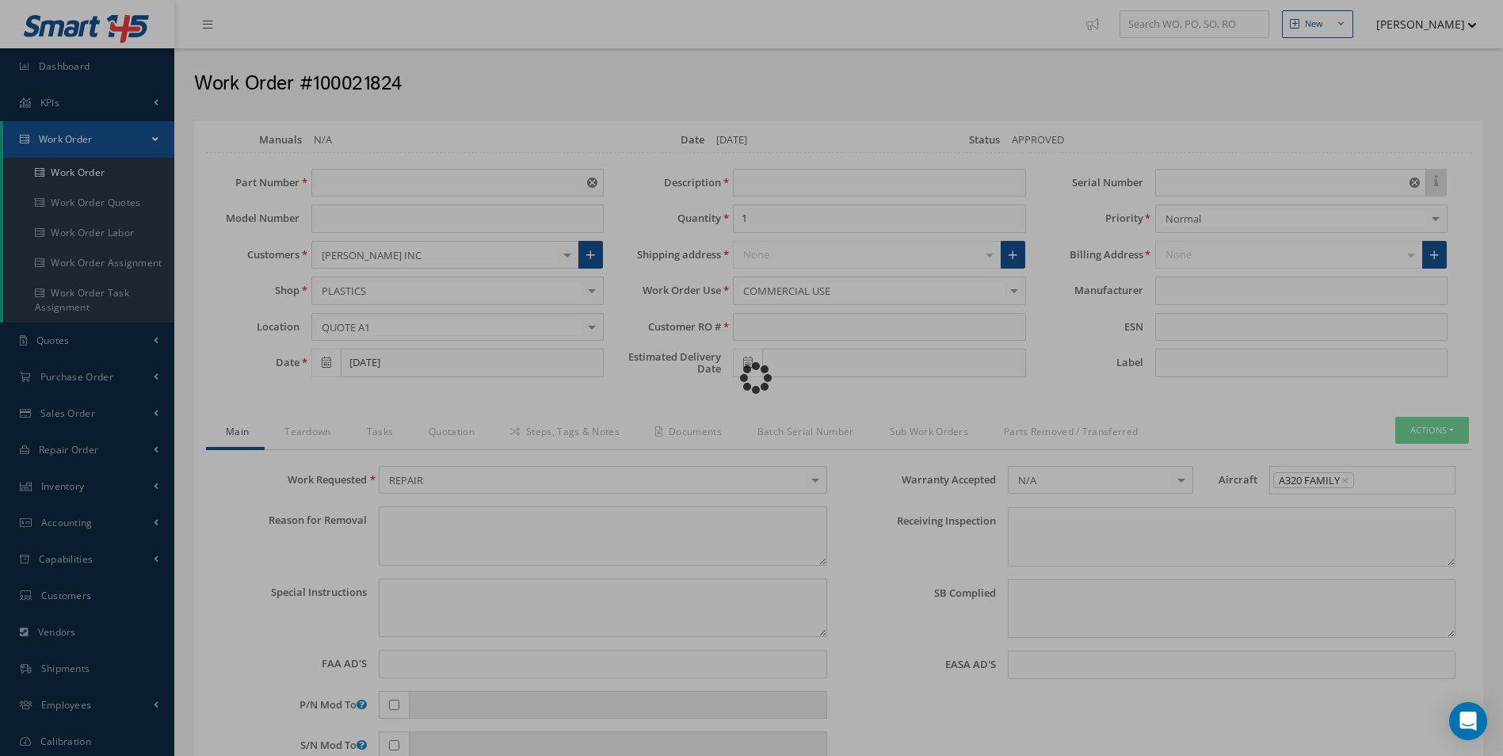
type input "BB8369"
type textarea "NONE"
type textarea "PLEASE SEE R.O. FOR DETAILS"
type input "NONE"
type textarea "NO VISUAL DAMAGE"
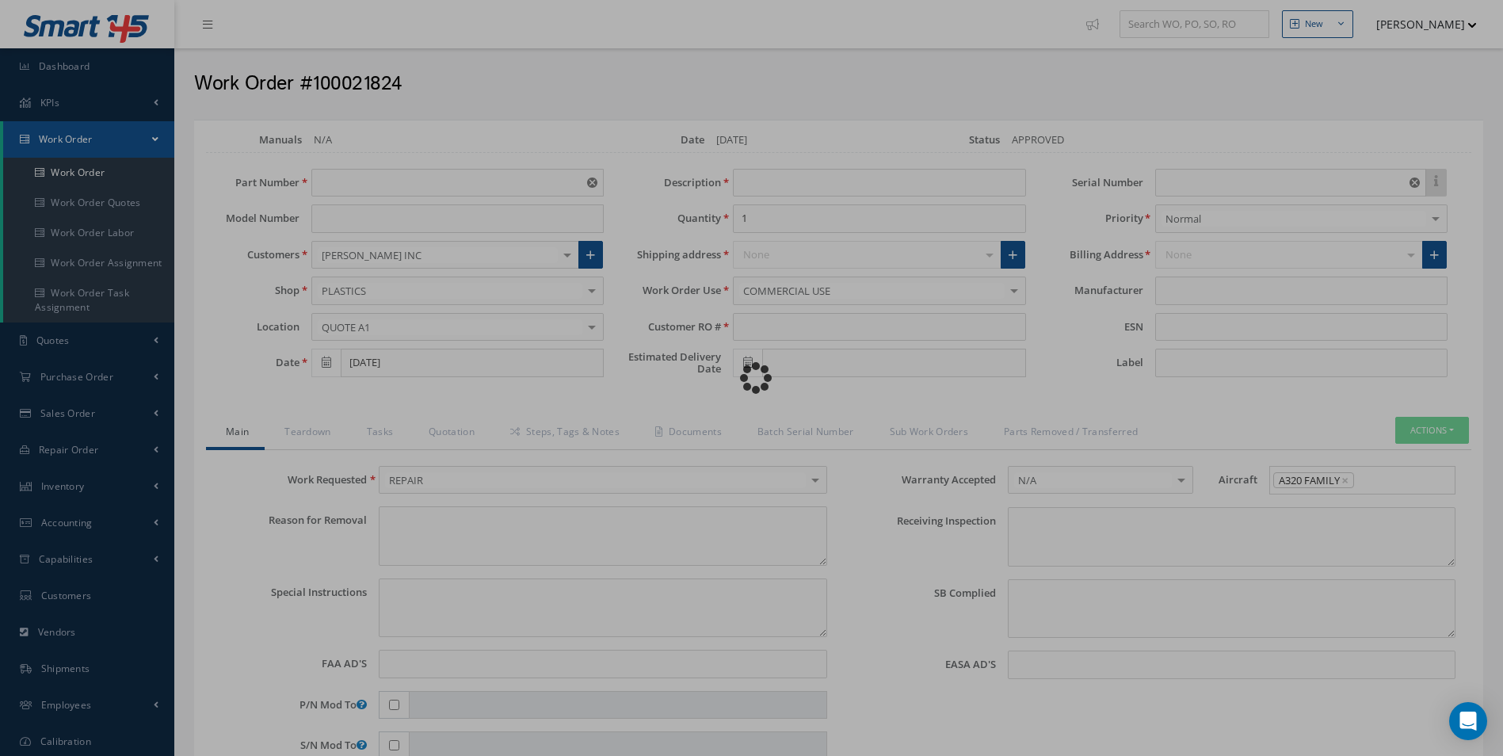
type textarea "NONE"
type input "NONE"
type input "AEROKNOW"
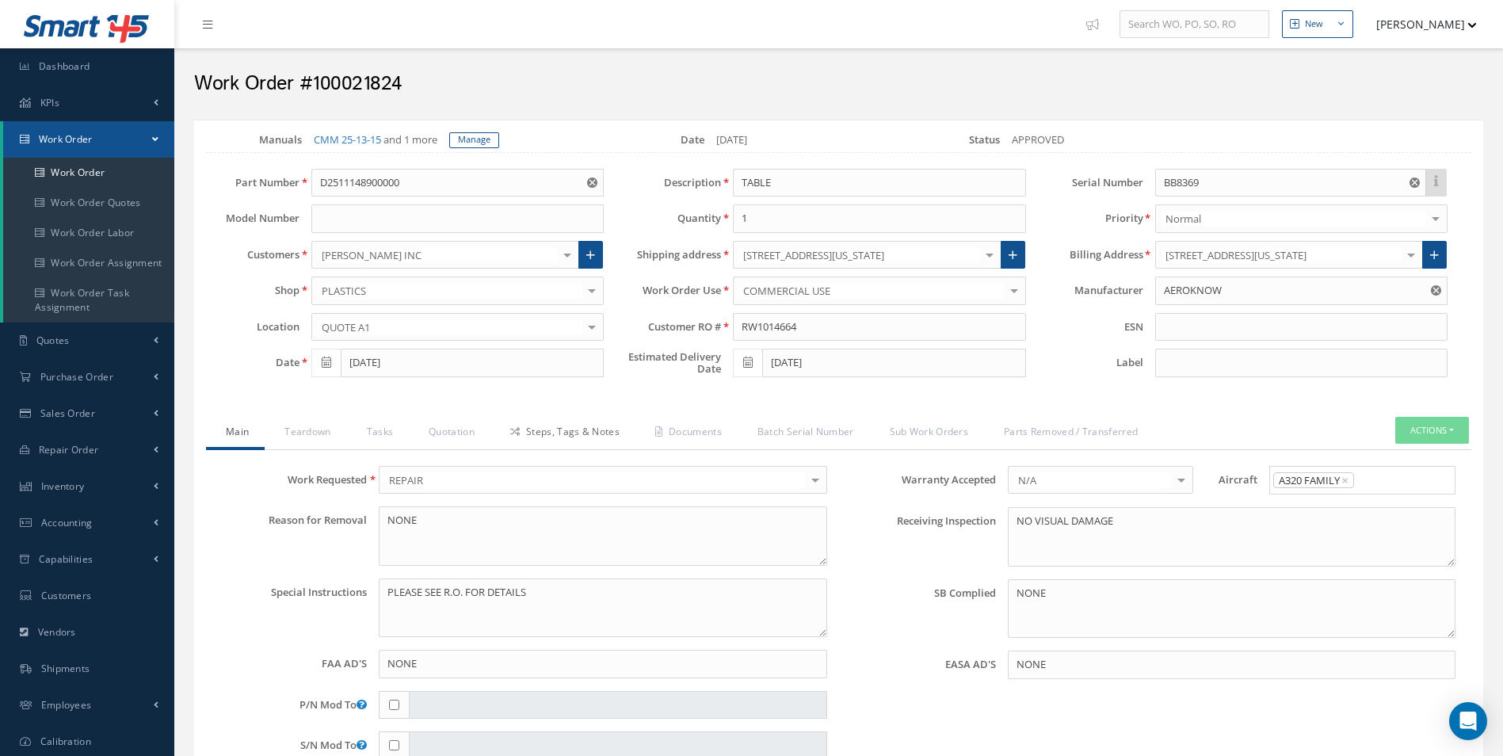
click at [551, 430] on link "Steps, Tags & Notes" at bounding box center [562, 433] width 145 height 33
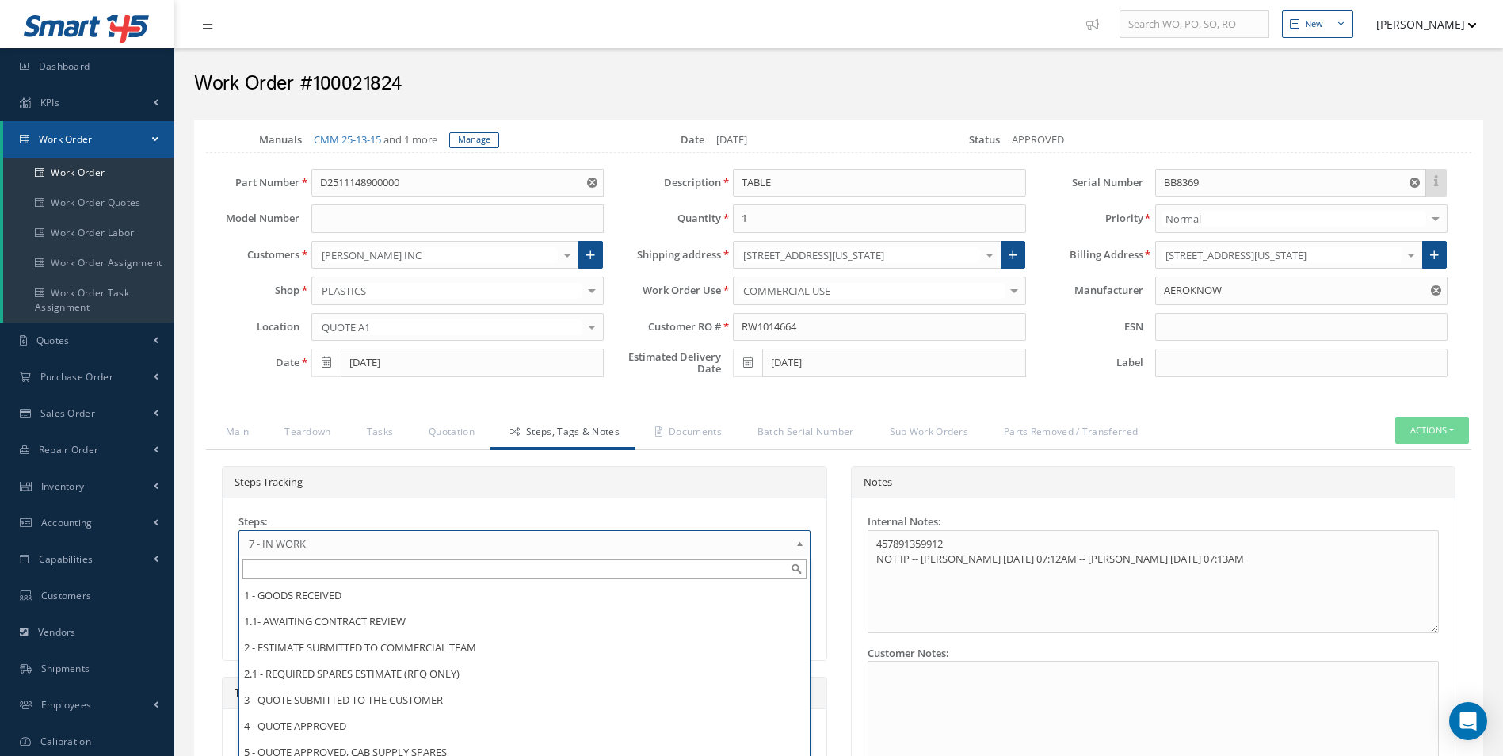
click at [799, 540] on b at bounding box center [802, 547] width 14 height 25
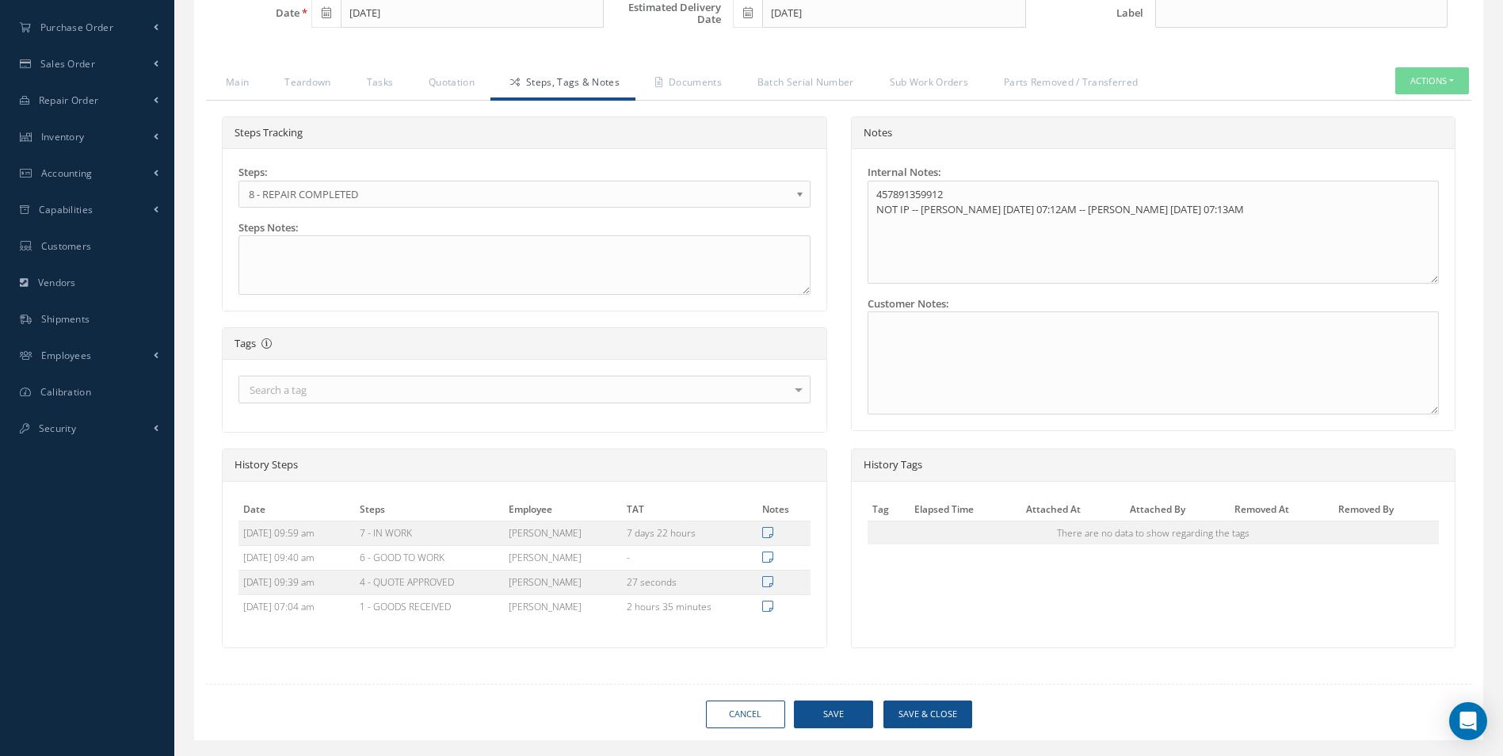
scroll to position [385, 0]
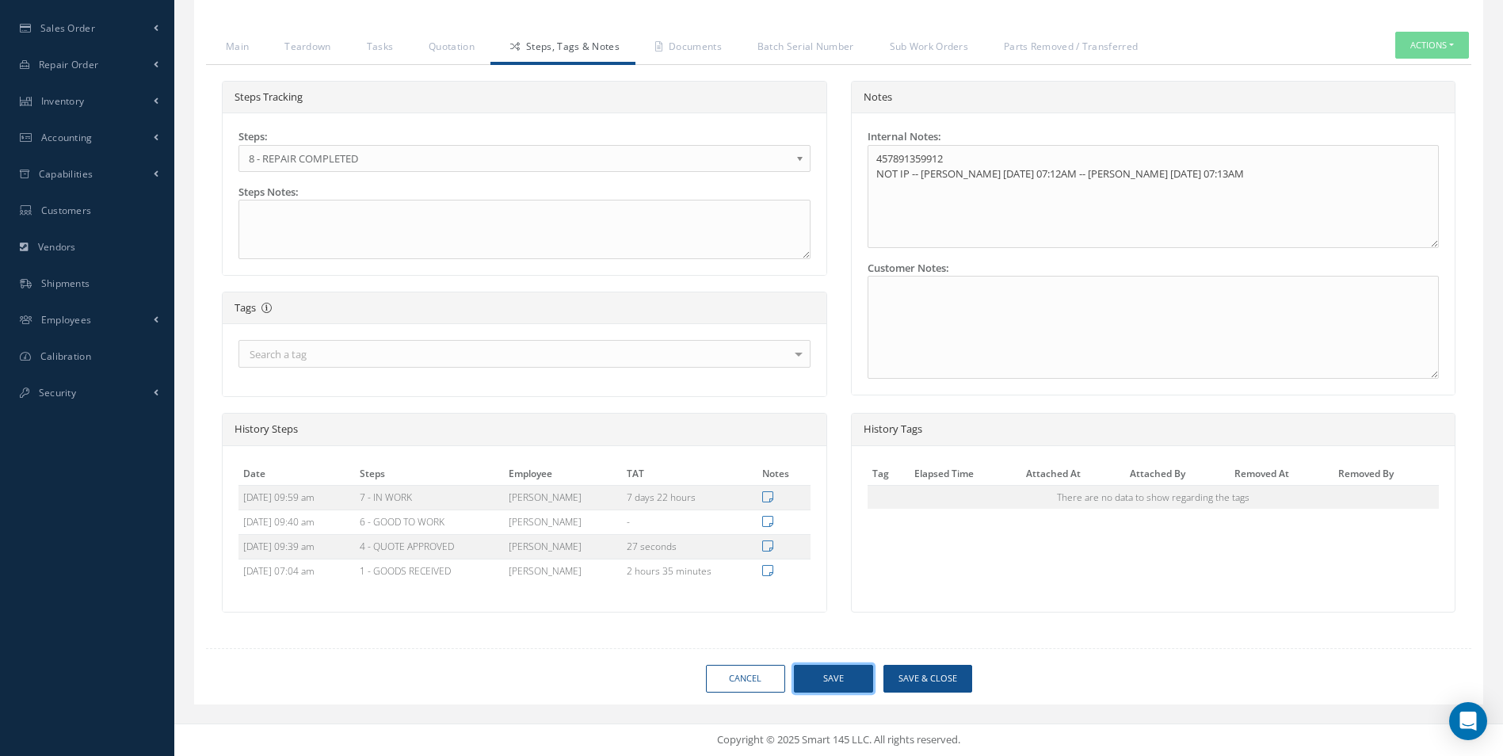
click at [827, 669] on button "Save" at bounding box center [833, 679] width 79 height 28
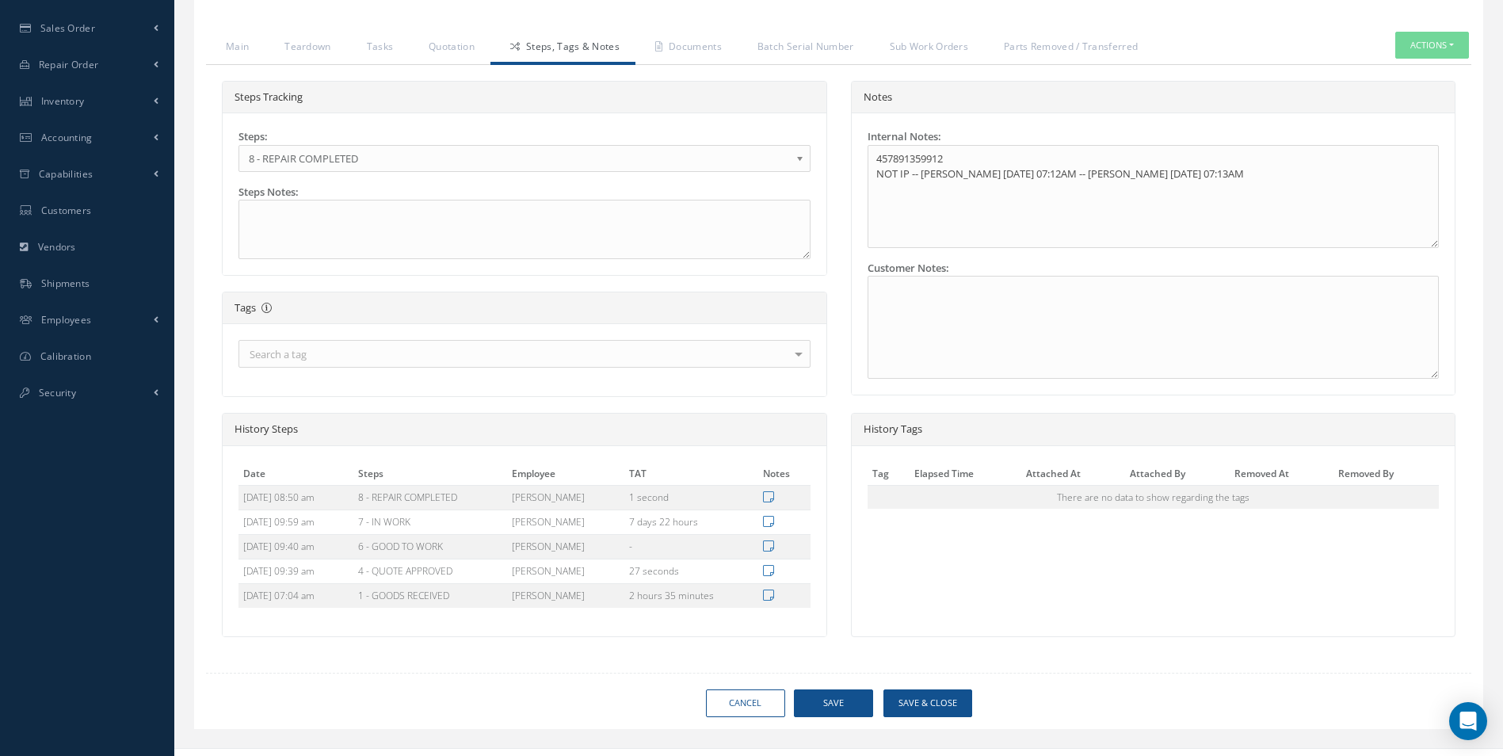
type input "AEROKNOW"
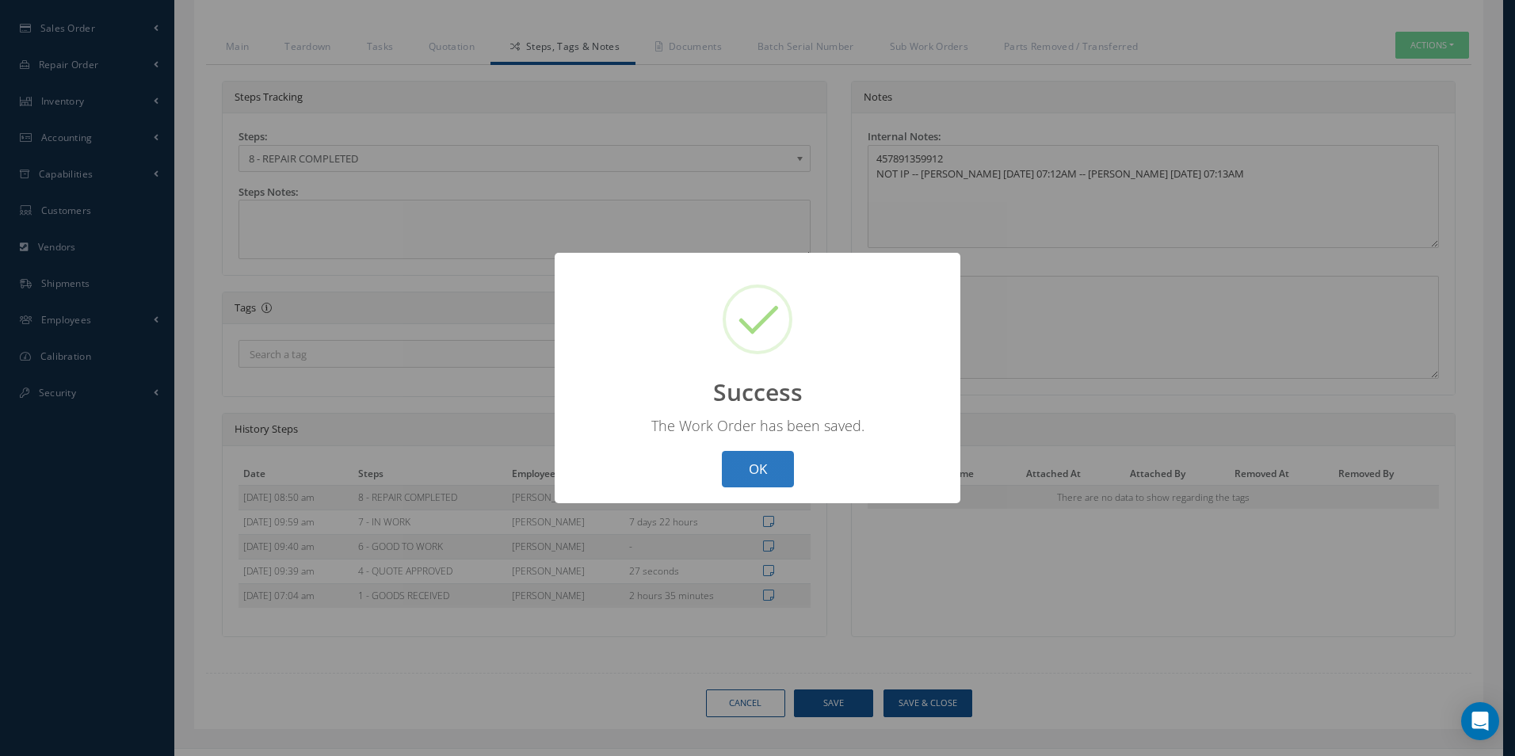
click at [765, 467] on button "OK" at bounding box center [758, 469] width 72 height 37
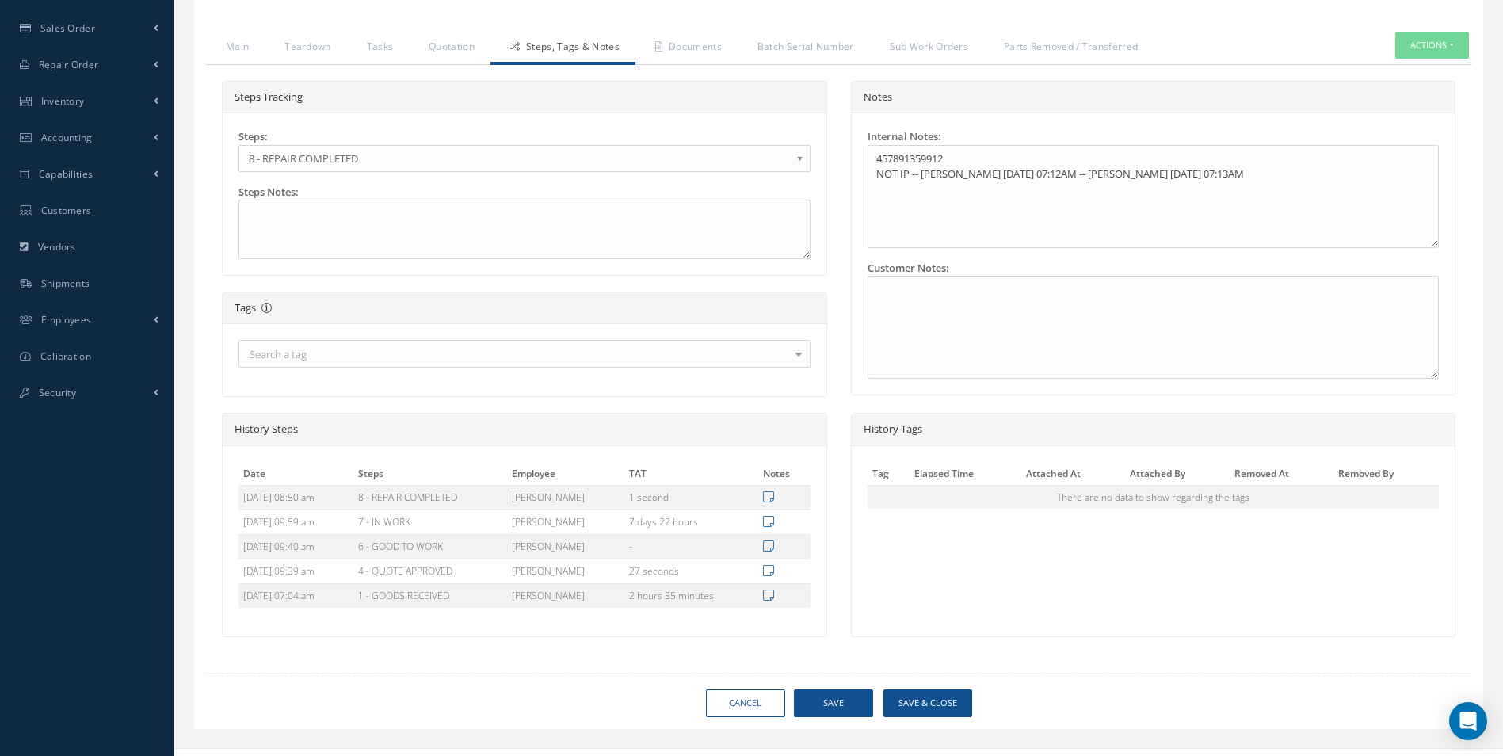
click at [799, 154] on b at bounding box center [802, 162] width 14 height 25
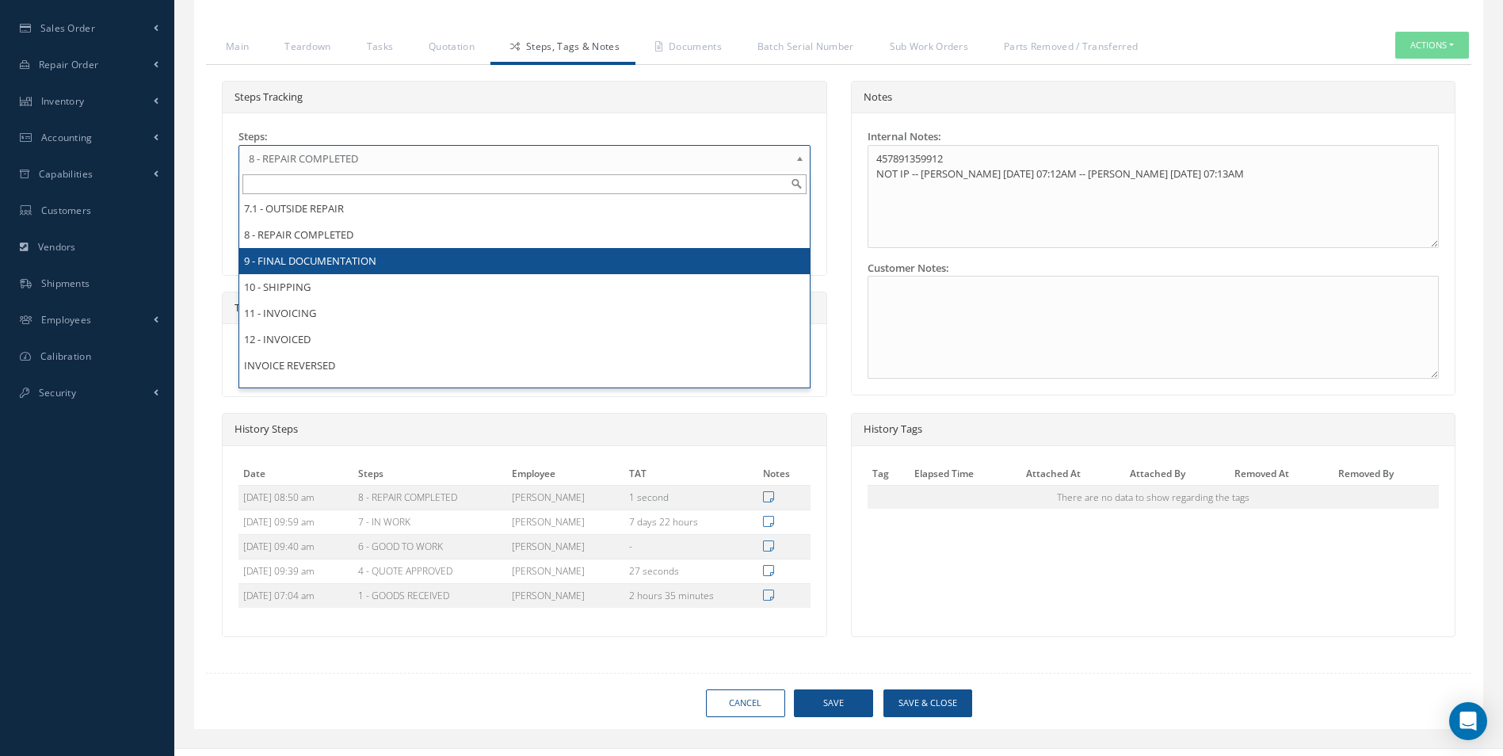
scroll to position [0, 0]
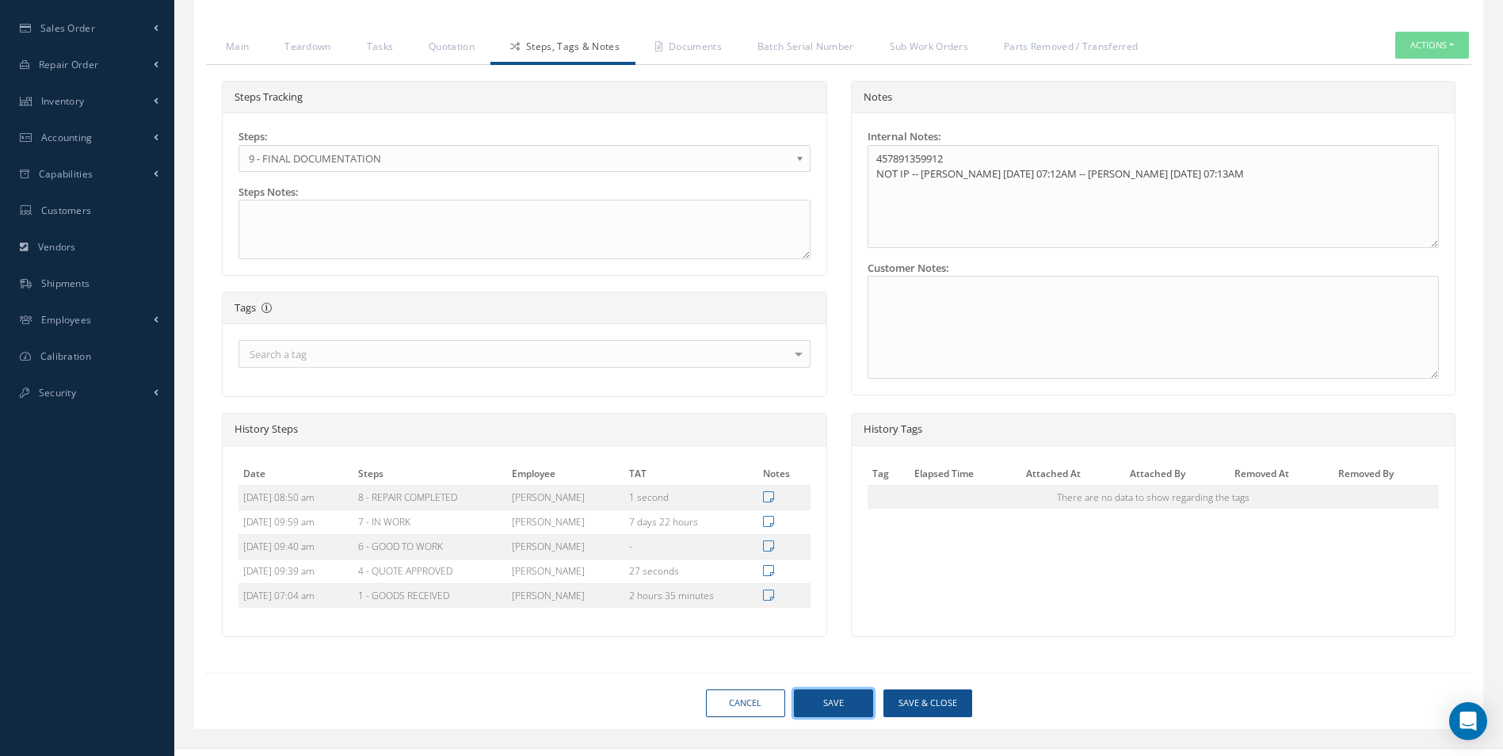
click at [848, 698] on button "Save" at bounding box center [833, 703] width 79 height 28
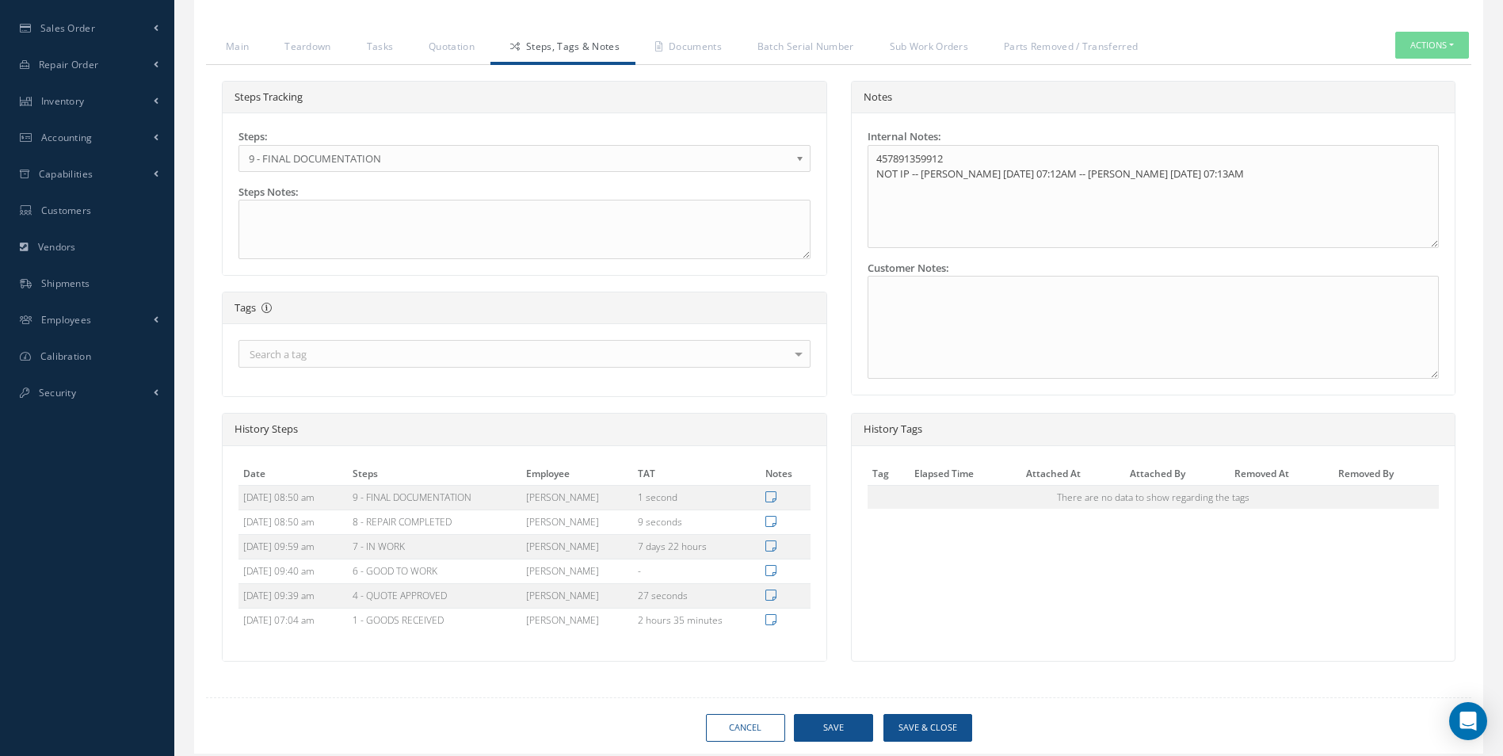
type input "AEROKNOW"
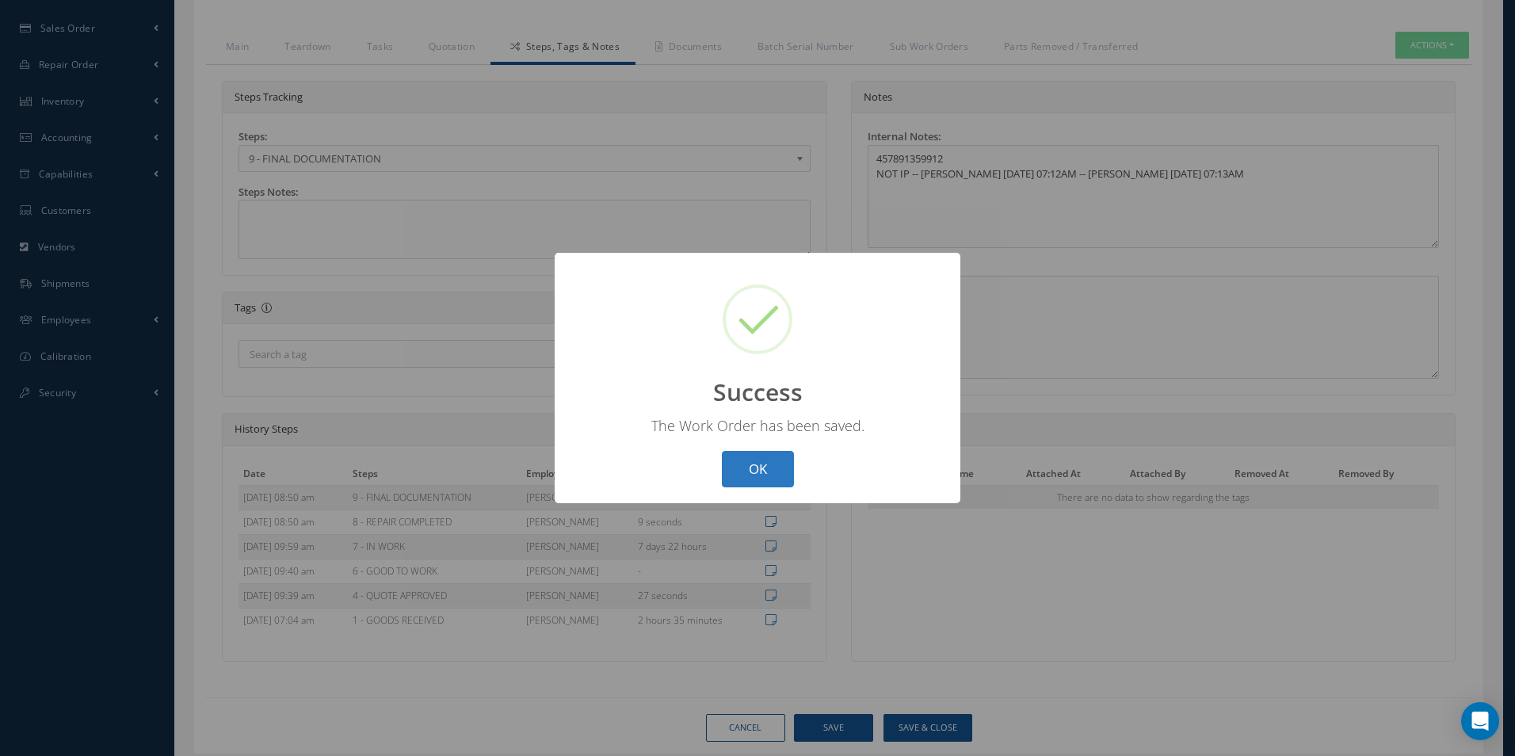
click at [772, 459] on button "OK" at bounding box center [758, 469] width 72 height 37
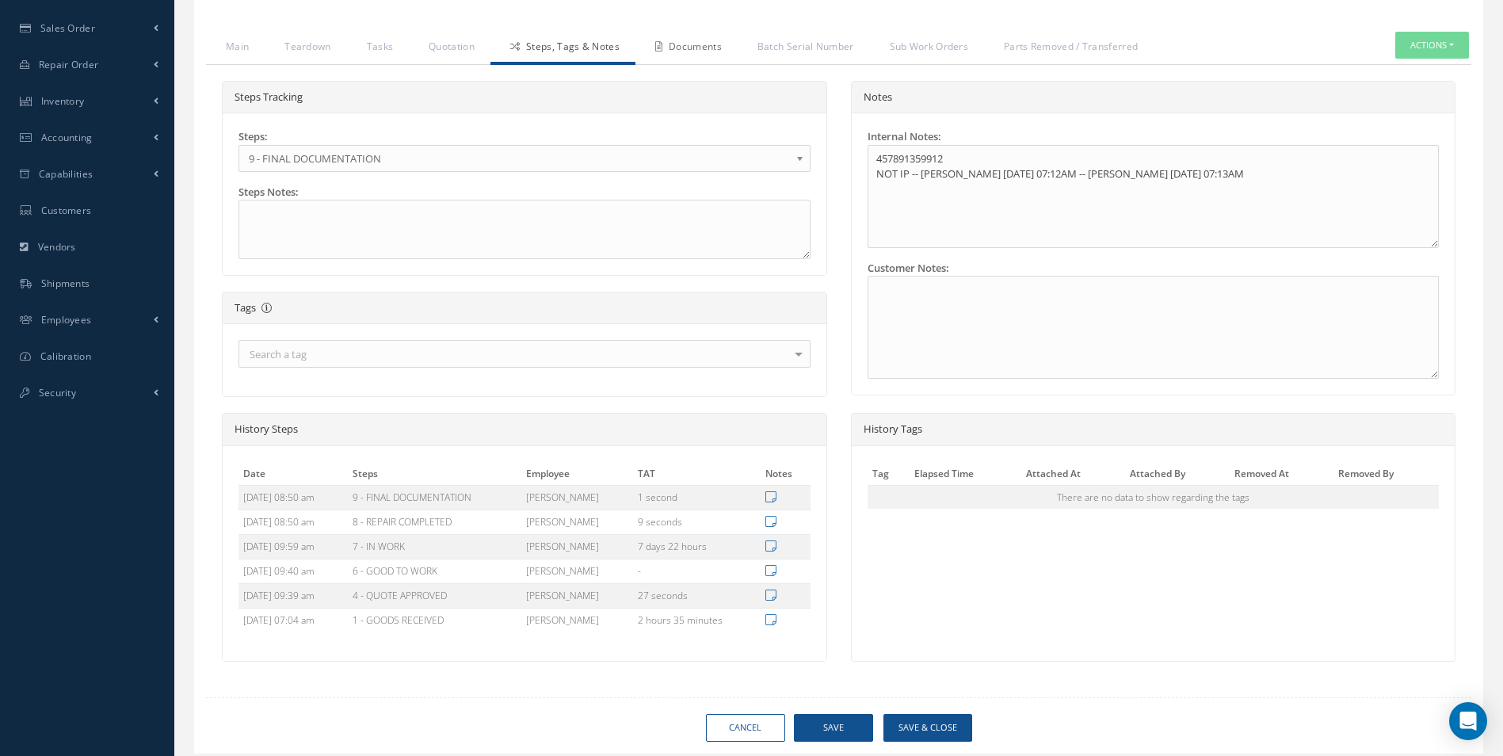
click at [709, 43] on link "Documents" at bounding box center [686, 48] width 102 height 33
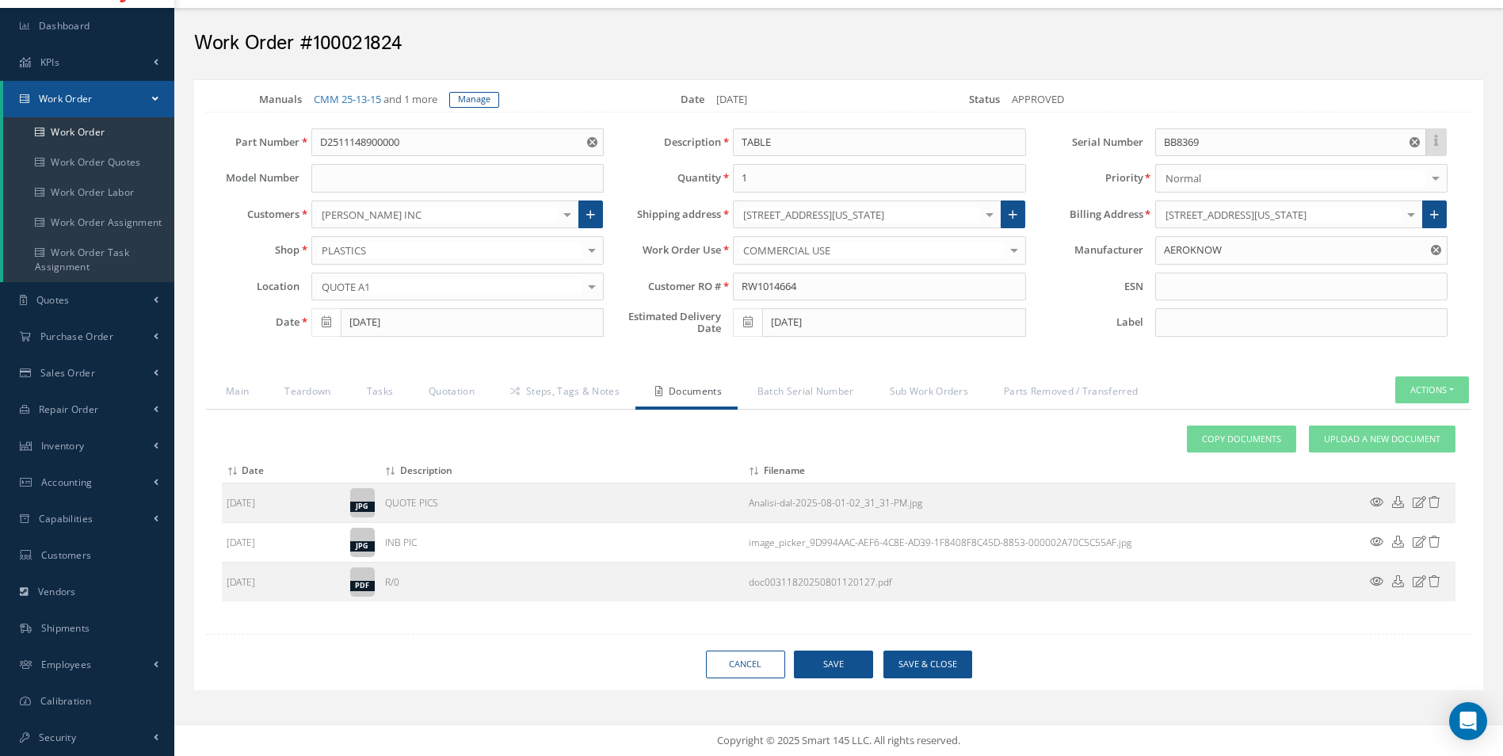
scroll to position [40, 0]
click at [1350, 431] on link "Upload a New Document" at bounding box center [1382, 439] width 147 height 28
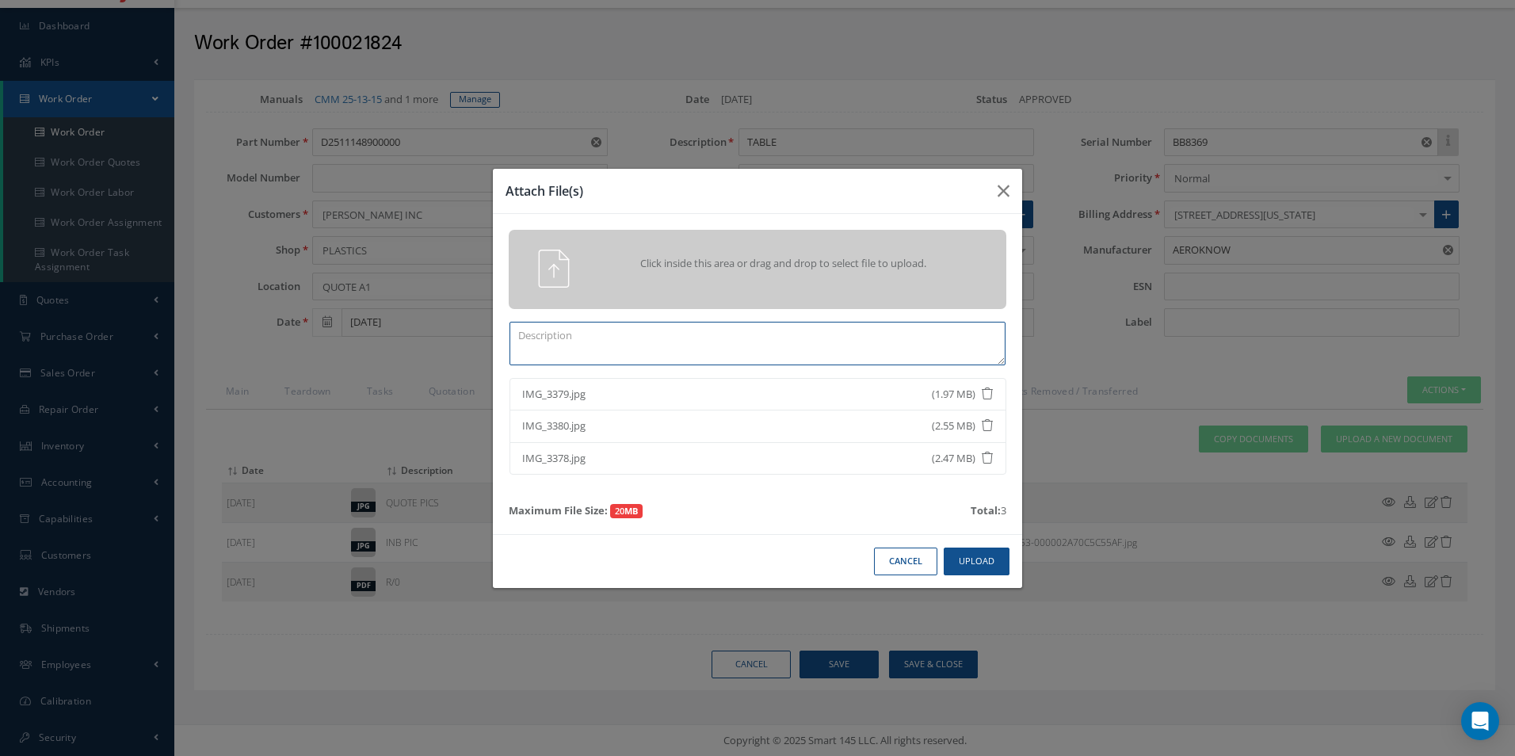
click at [609, 335] on textarea at bounding box center [757, 344] width 496 height 44
type textarea "POST REPAIR PICS"
click at [977, 555] on button "Upload" at bounding box center [977, 561] width 66 height 28
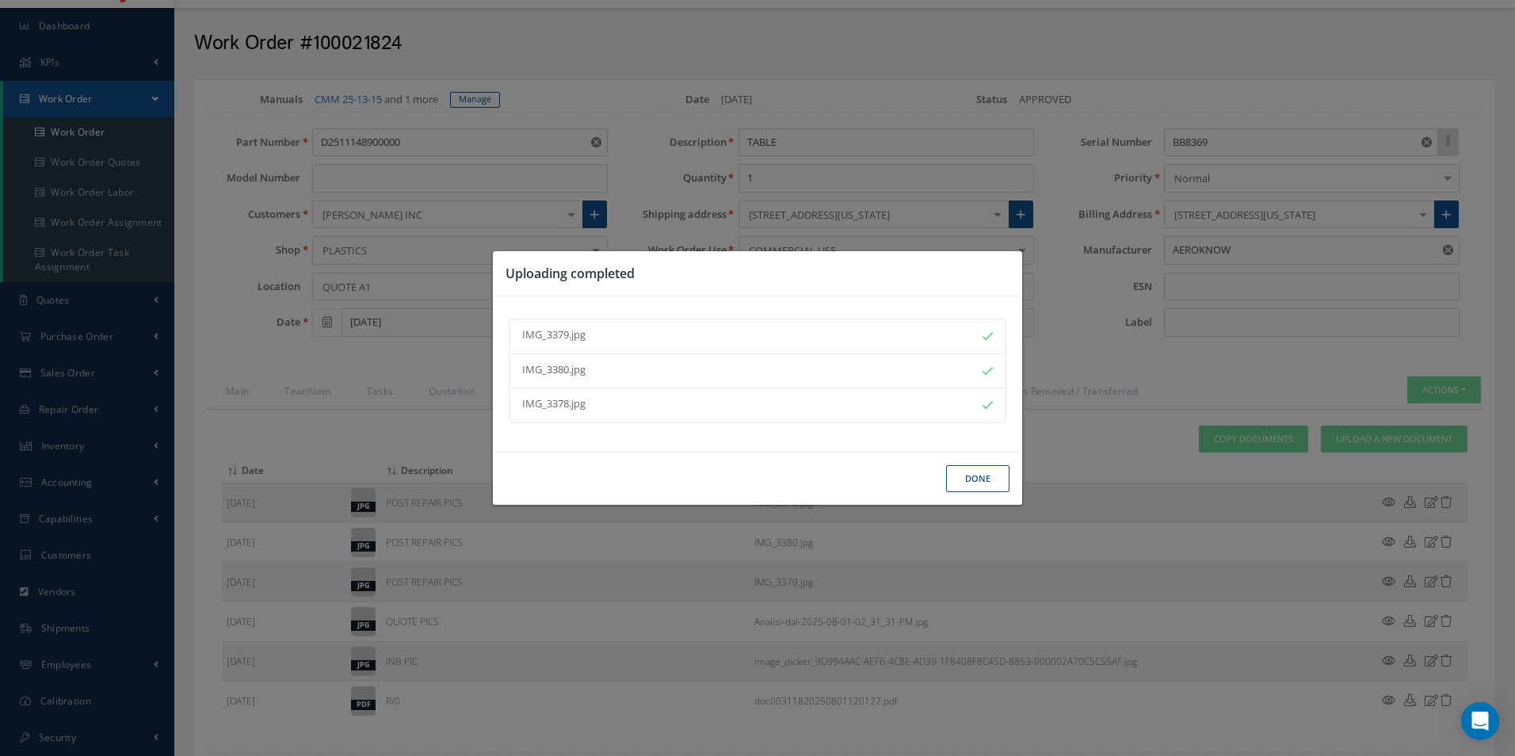
click at [986, 475] on button "Done" at bounding box center [977, 479] width 63 height 28
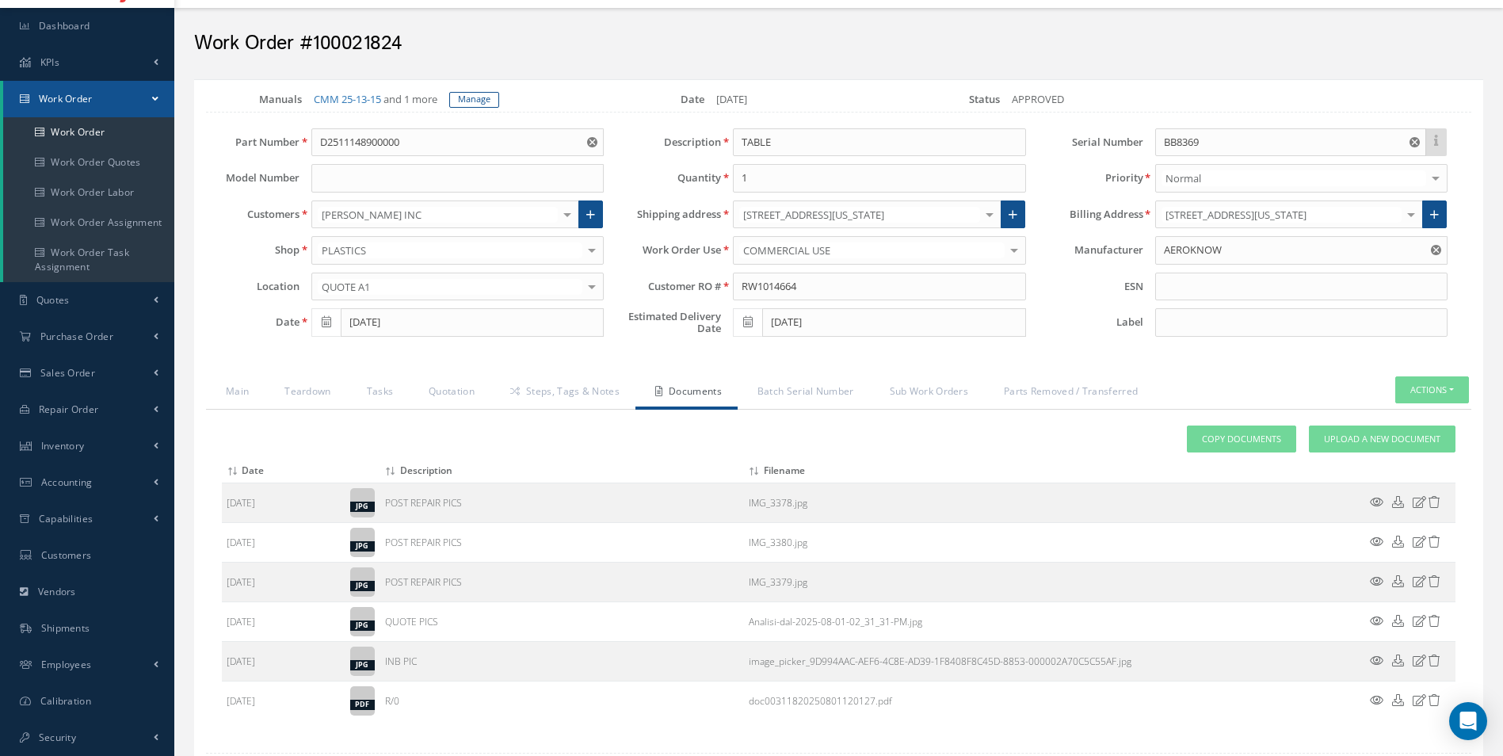
click at [93, 93] on span "Work Order" at bounding box center [66, 98] width 54 height 13
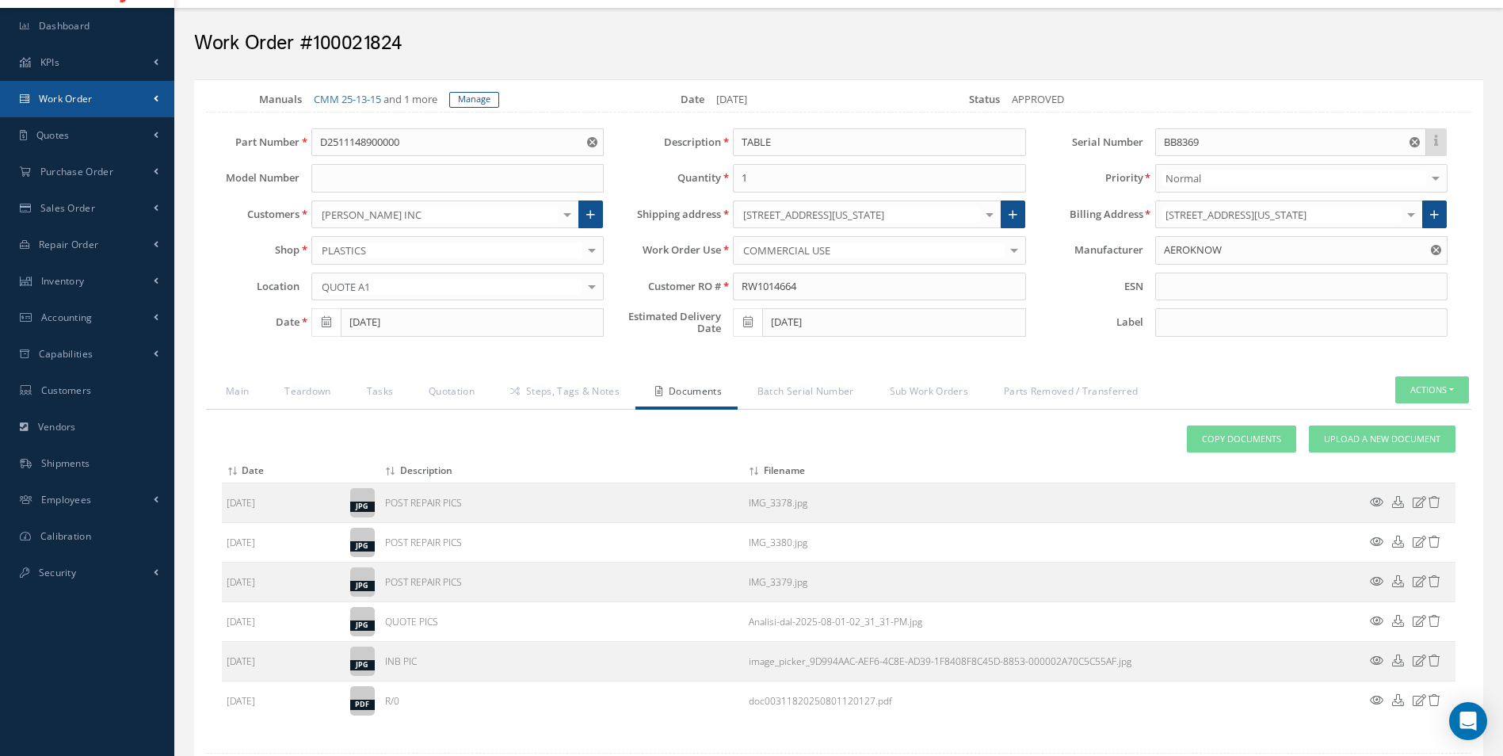
click at [108, 103] on link "Work Order" at bounding box center [87, 99] width 174 height 36
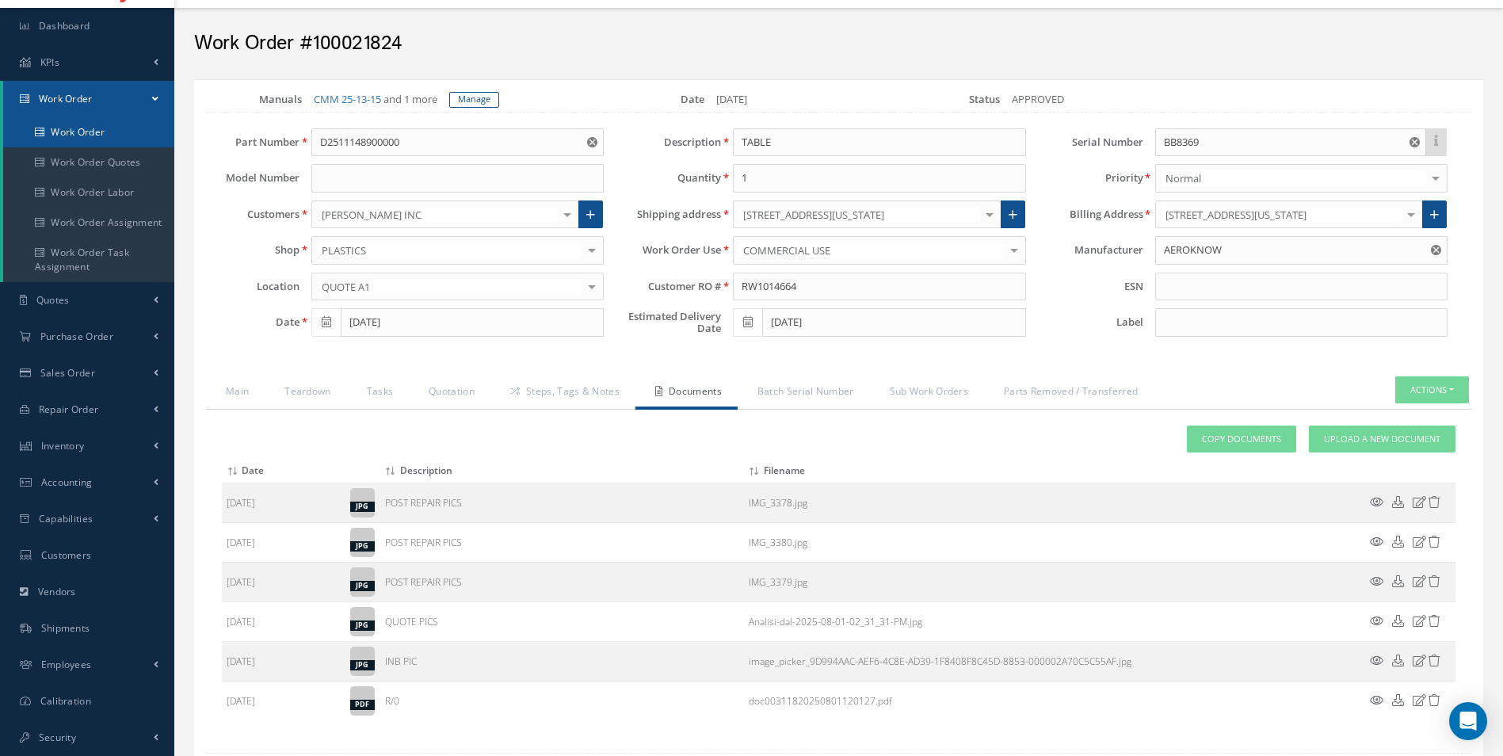
click at [105, 124] on link "Work Order" at bounding box center [88, 132] width 171 height 30
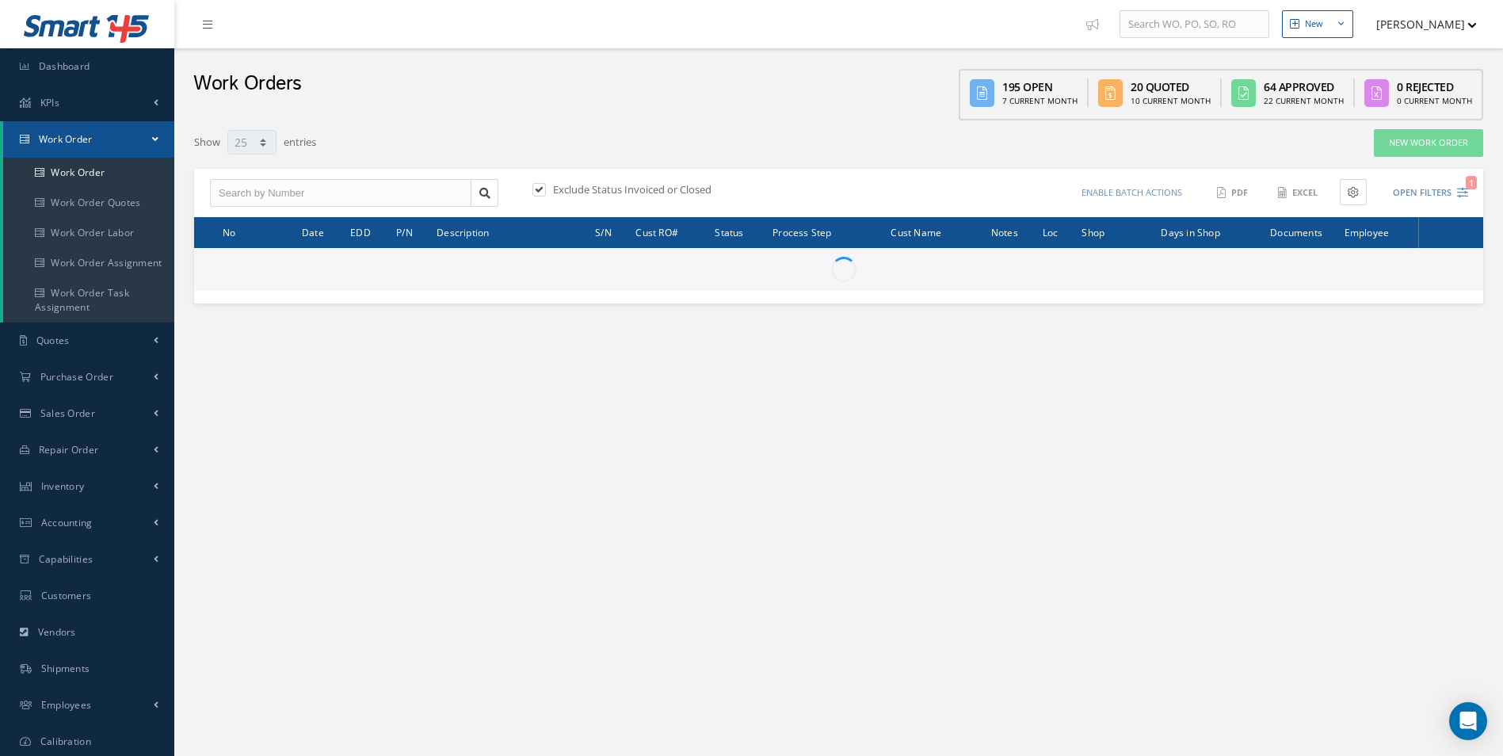
select select "25"
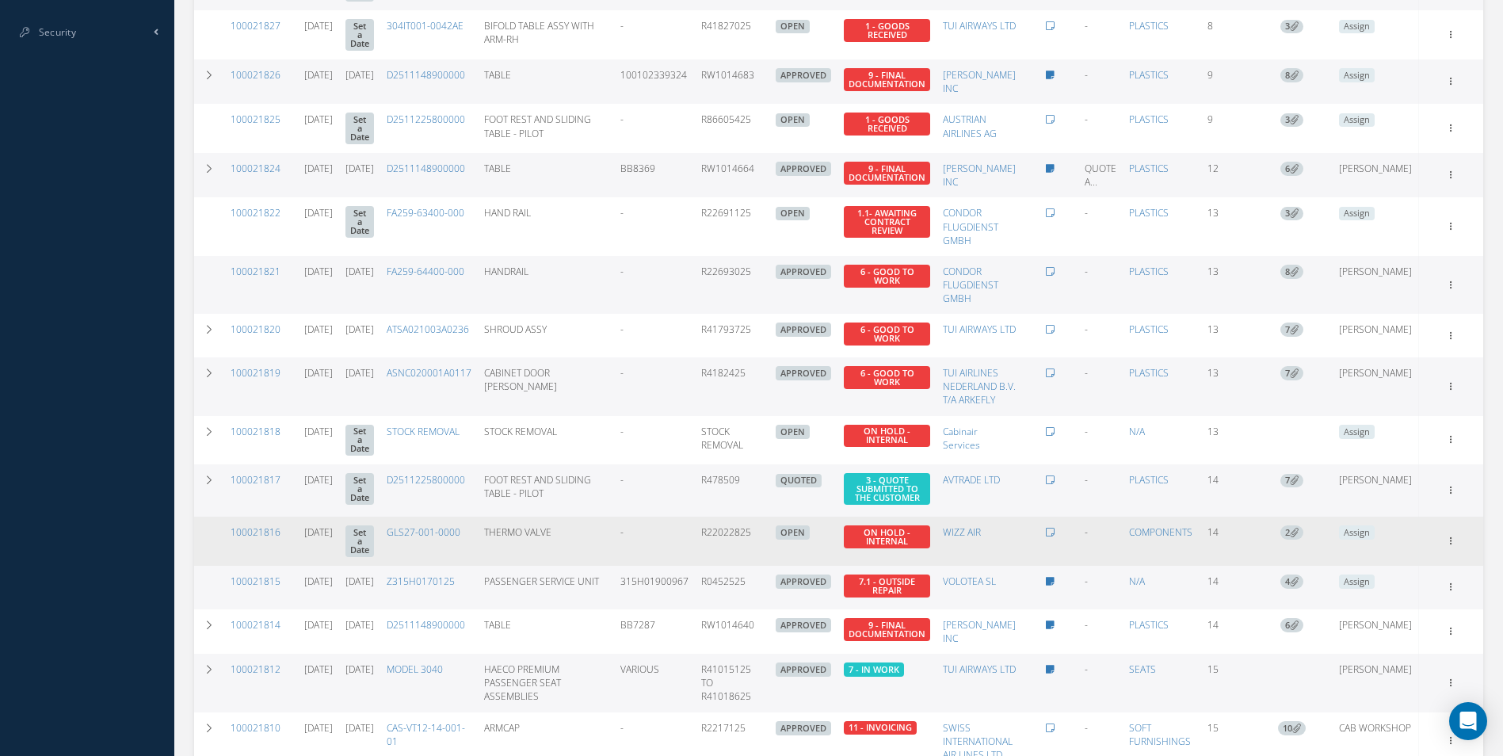
scroll to position [833, 0]
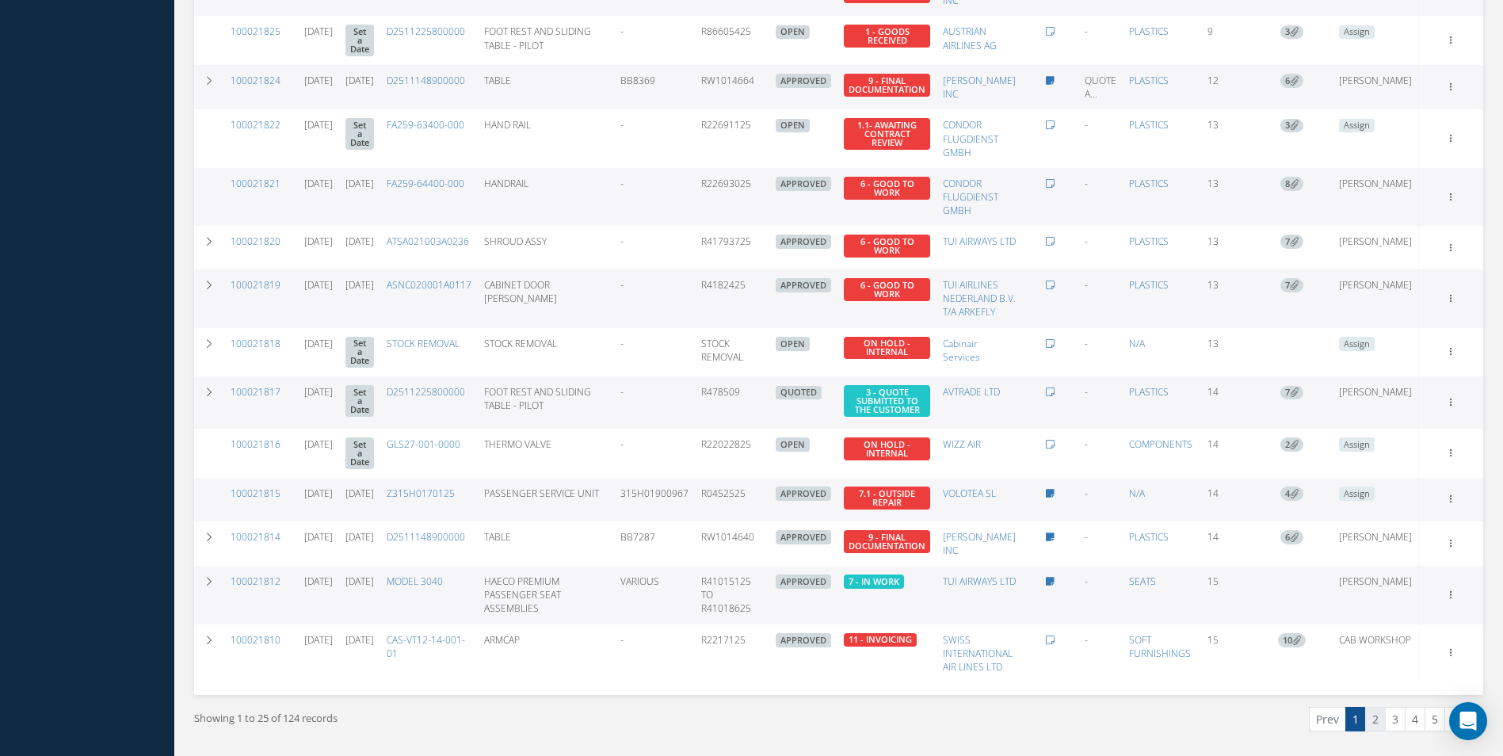
click at [1373, 707] on link "2" at bounding box center [1375, 719] width 21 height 25
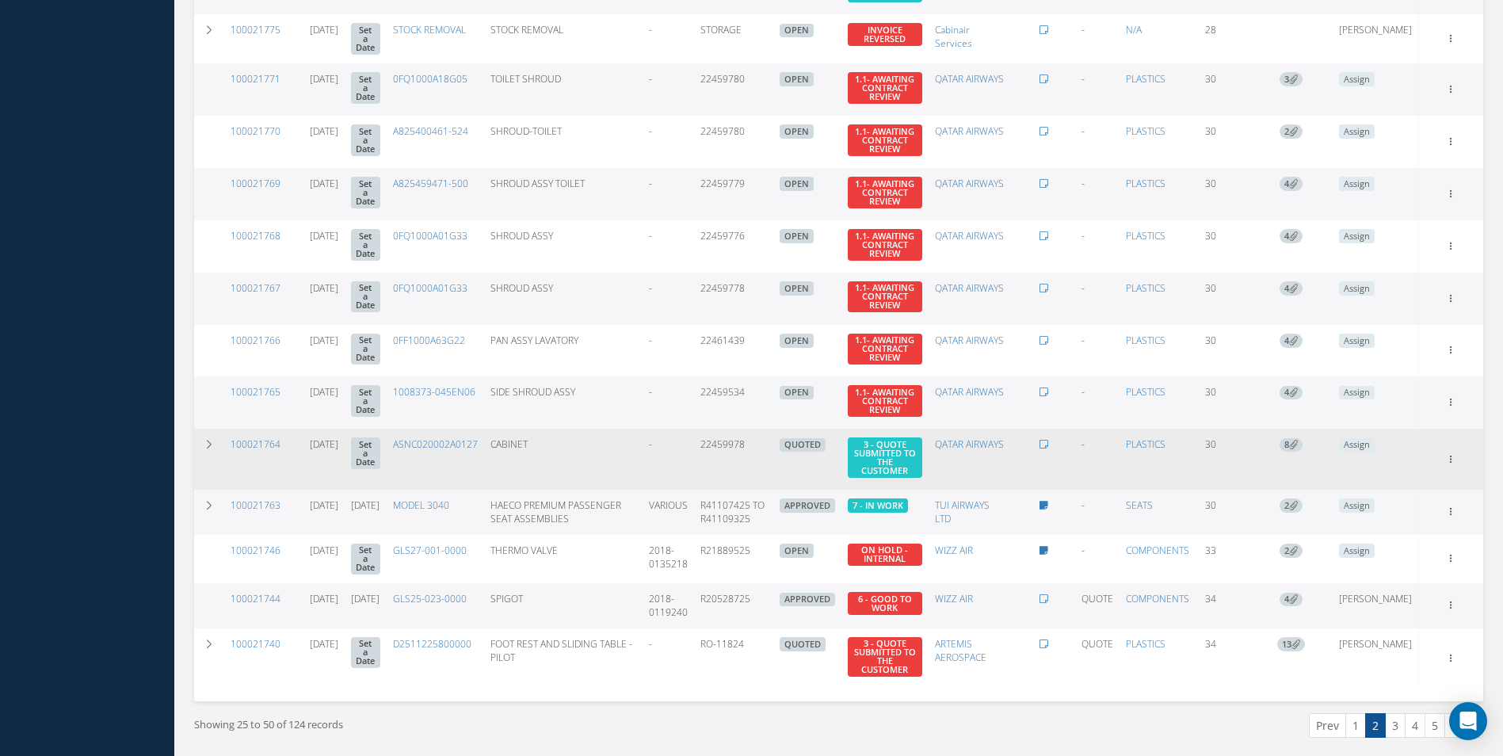
scroll to position [974, 0]
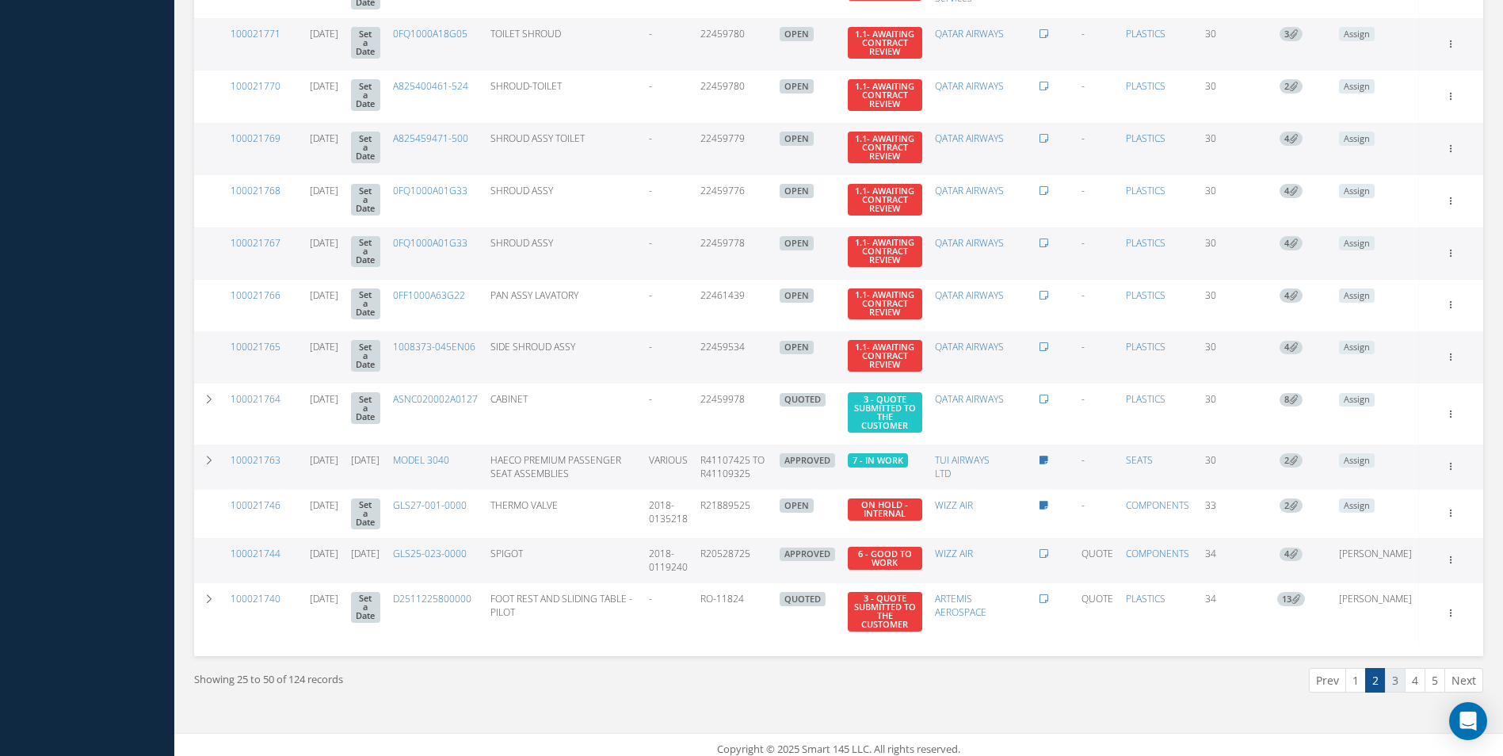
click at [1394, 669] on link "3" at bounding box center [1395, 680] width 21 height 25
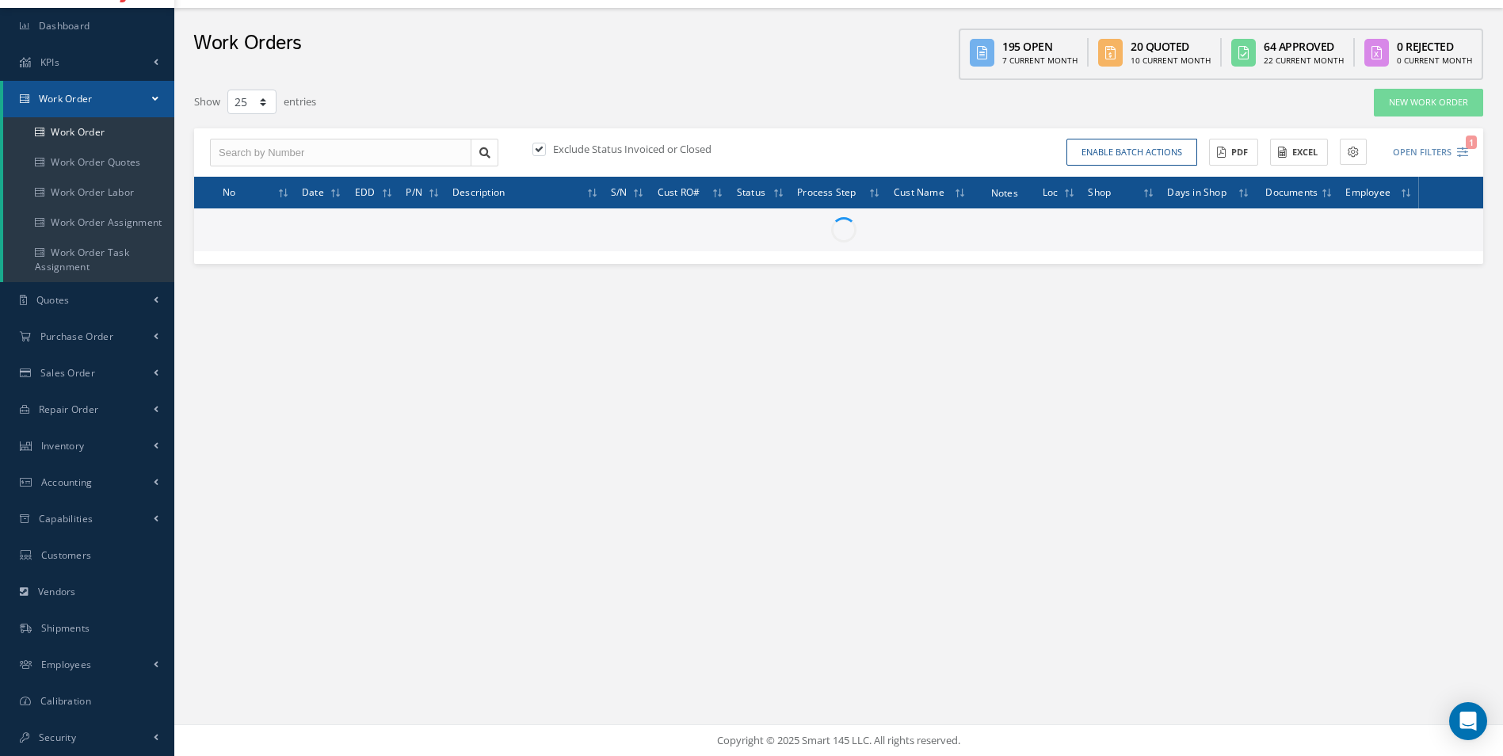
scroll to position [40, 0]
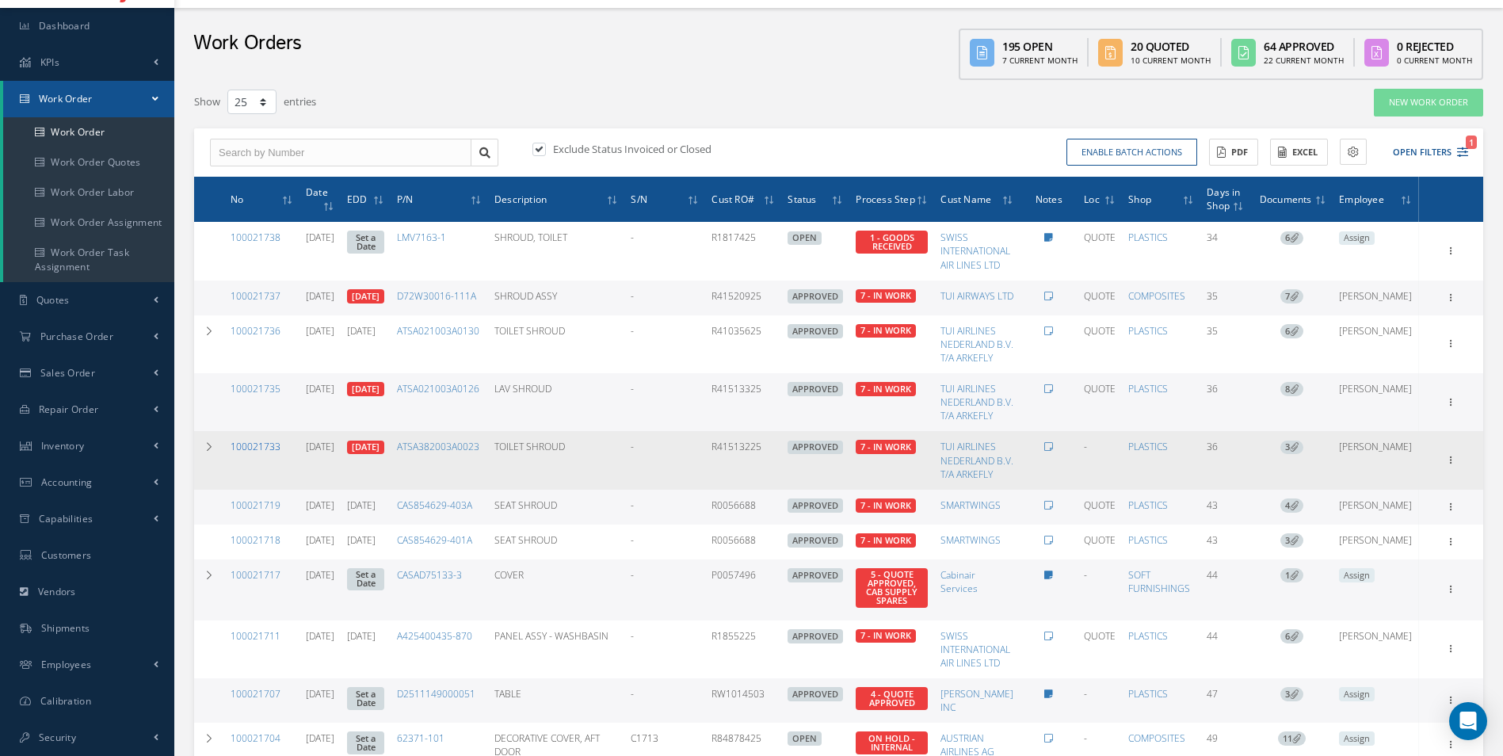
click at [269, 453] on link "100021733" at bounding box center [256, 446] width 50 height 13
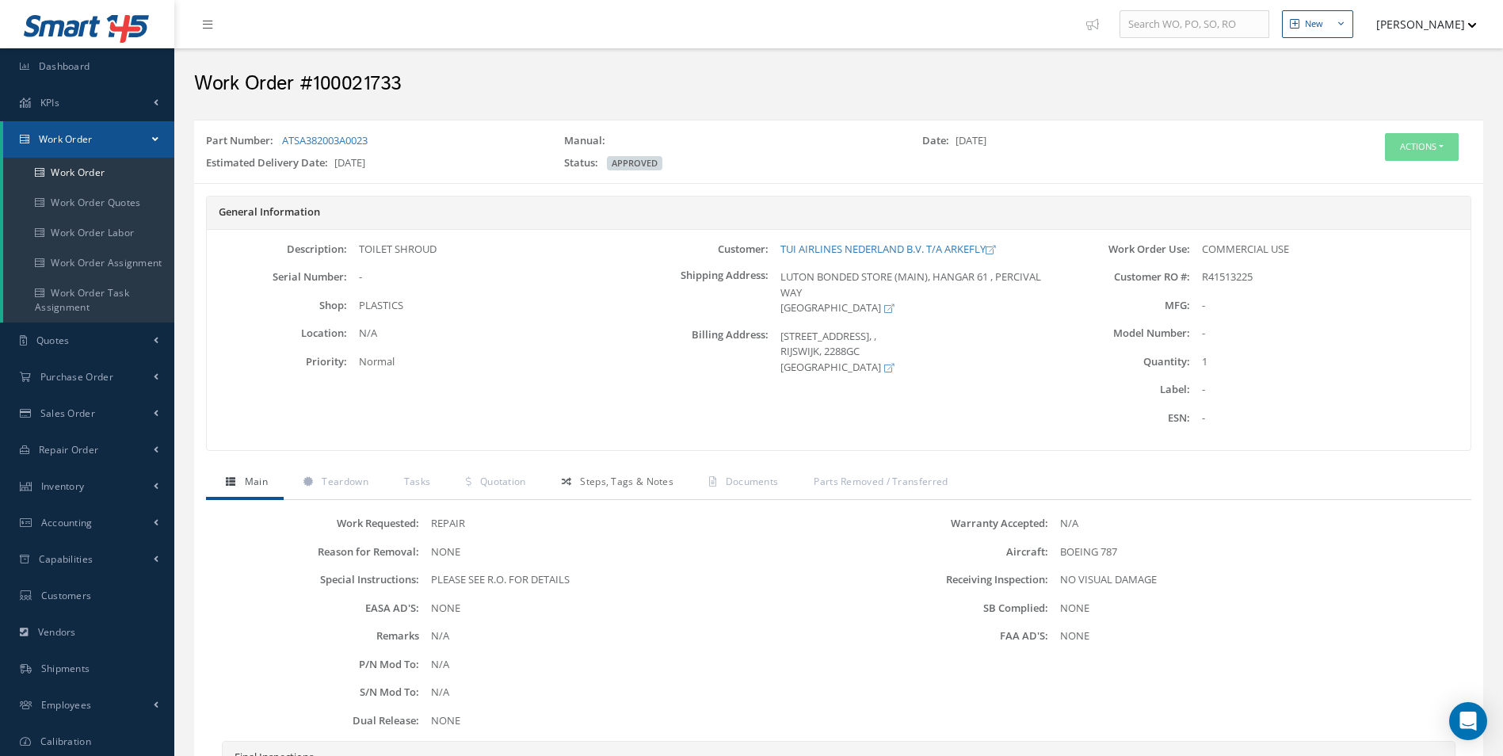
click at [594, 480] on span "Steps, Tags & Notes" at bounding box center [626, 481] width 93 height 13
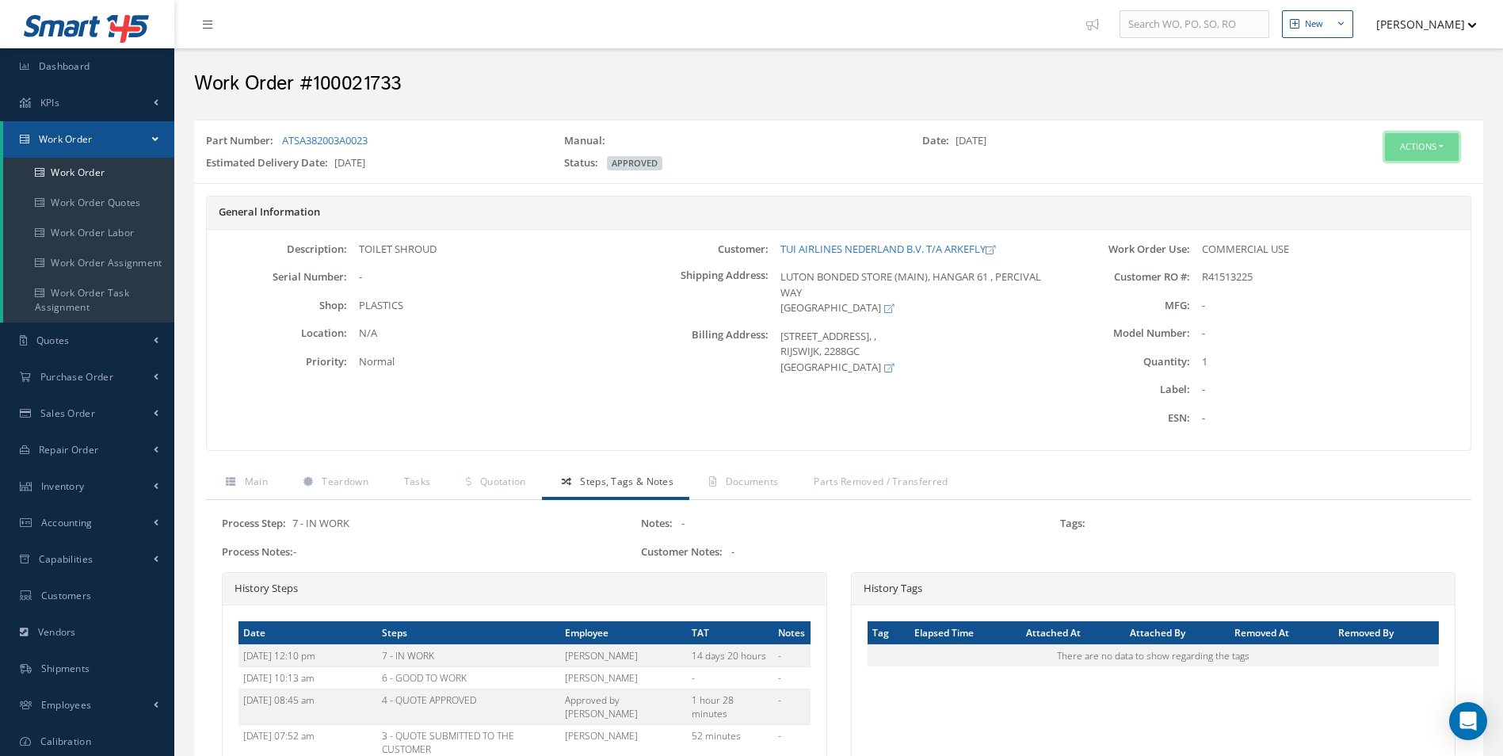
click at [1412, 142] on button "Actions" at bounding box center [1422, 147] width 74 height 28
click at [1385, 179] on link "Edit" at bounding box center [1397, 176] width 127 height 21
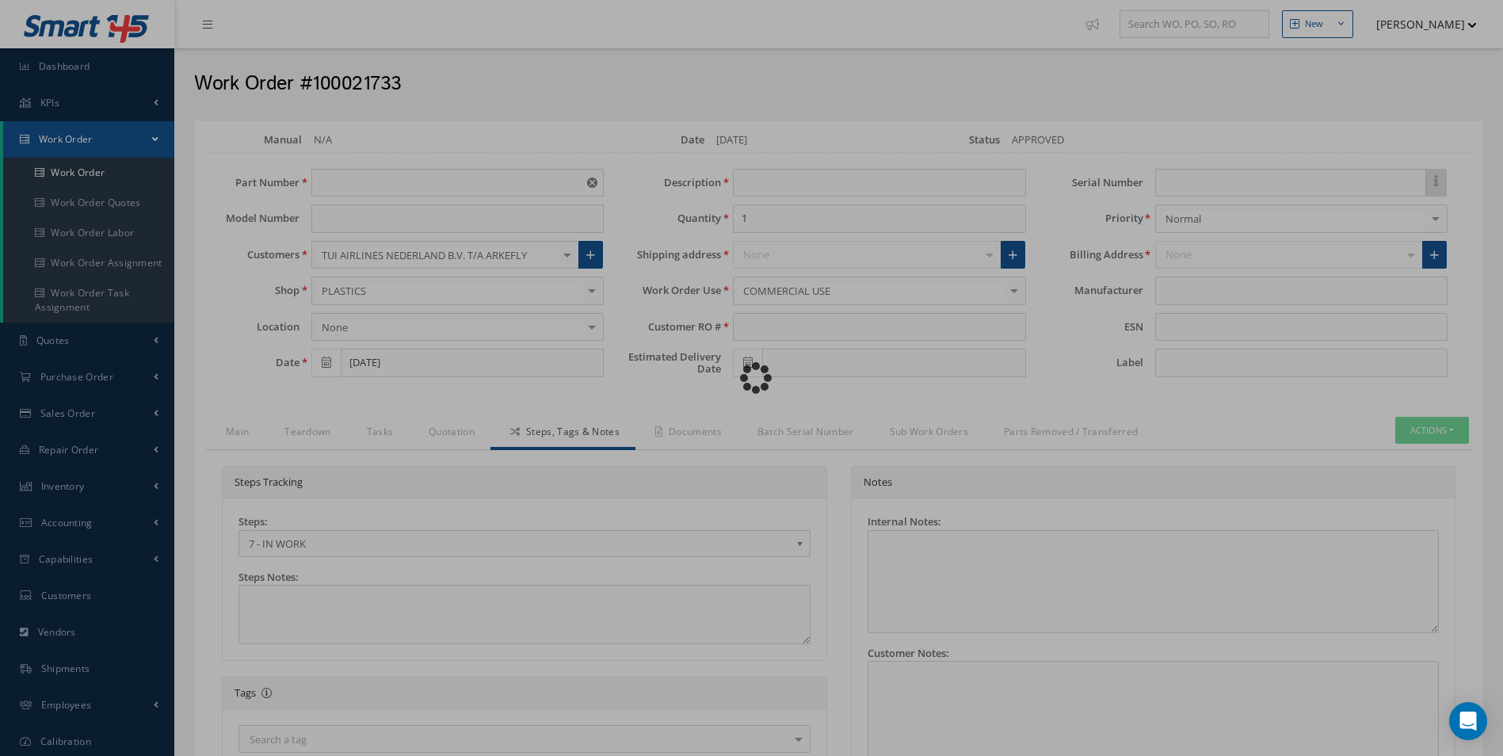
type input "ATSA382003A0023"
type input "[DATE]"
type input "TOILET SHROUD"
type input "R41513225"
type input "[DATE]"
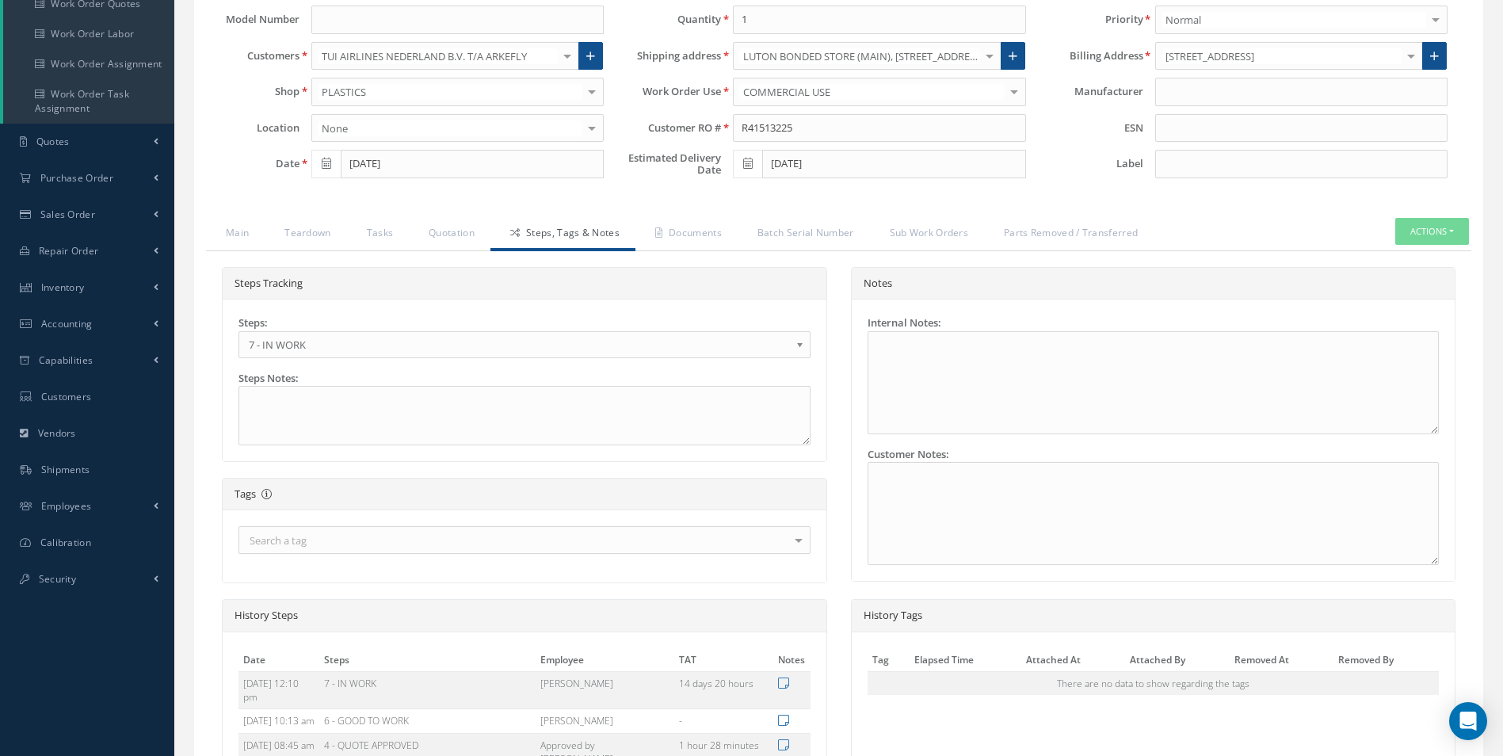
scroll to position [238, 0]
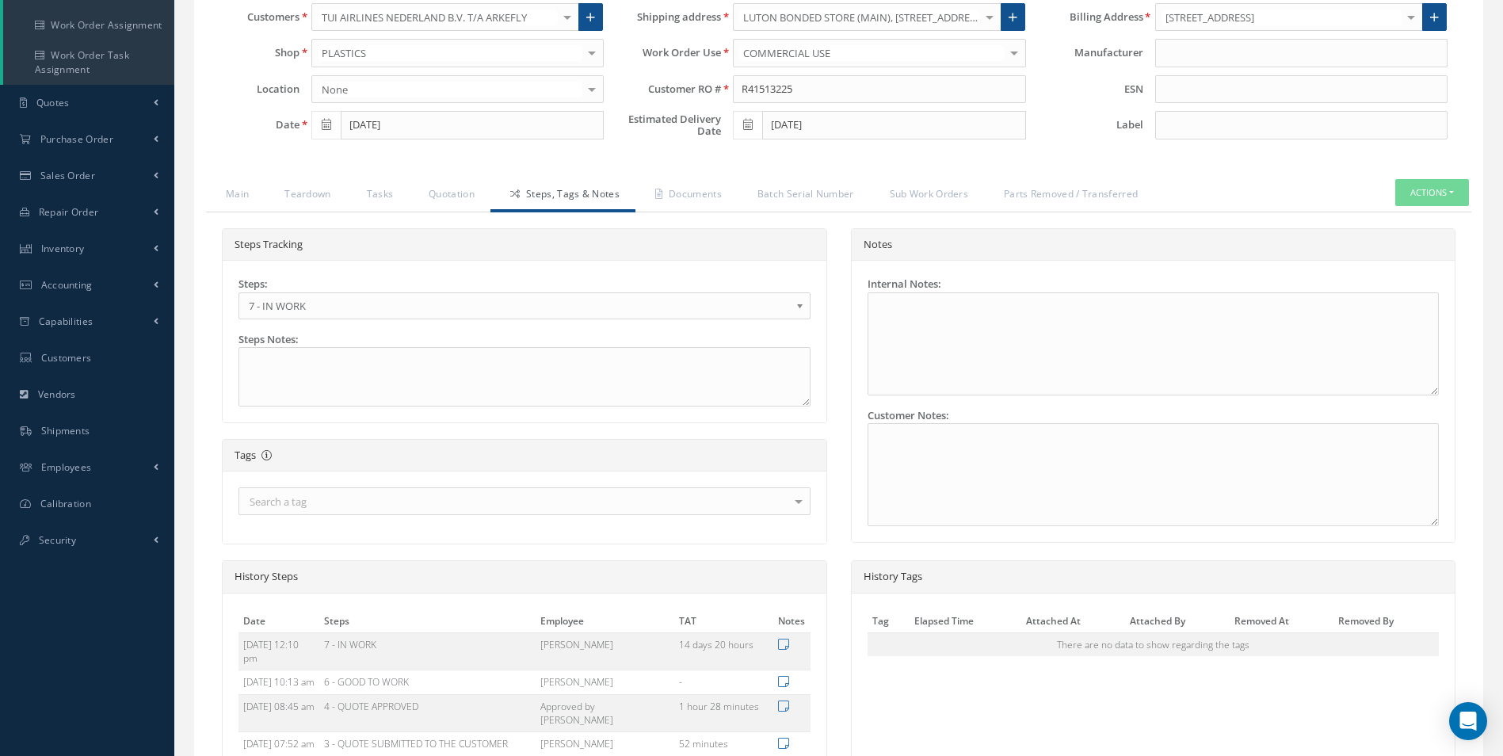
click at [799, 306] on b at bounding box center [802, 309] width 14 height 25
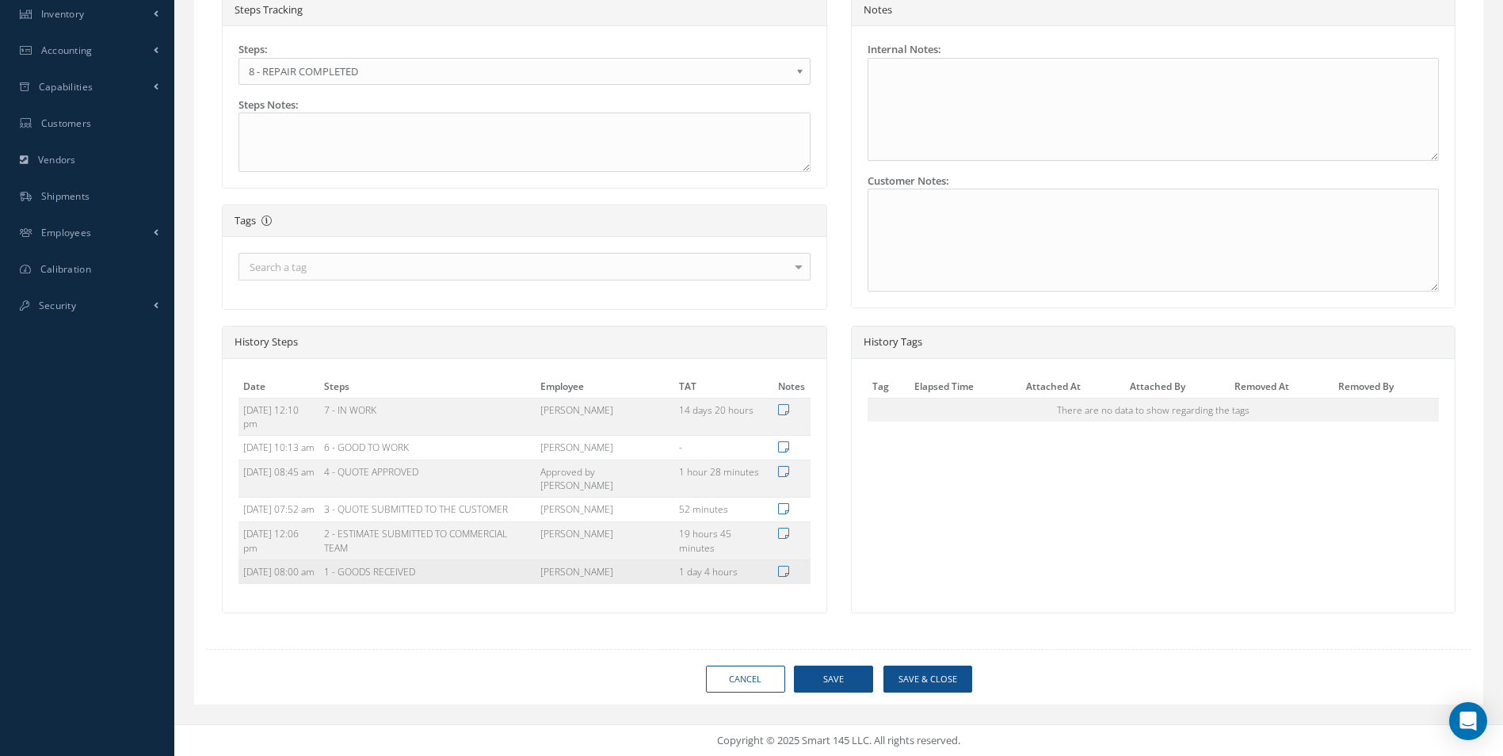
scroll to position [511, 0]
click at [818, 678] on button "Save" at bounding box center [833, 679] width 79 height 28
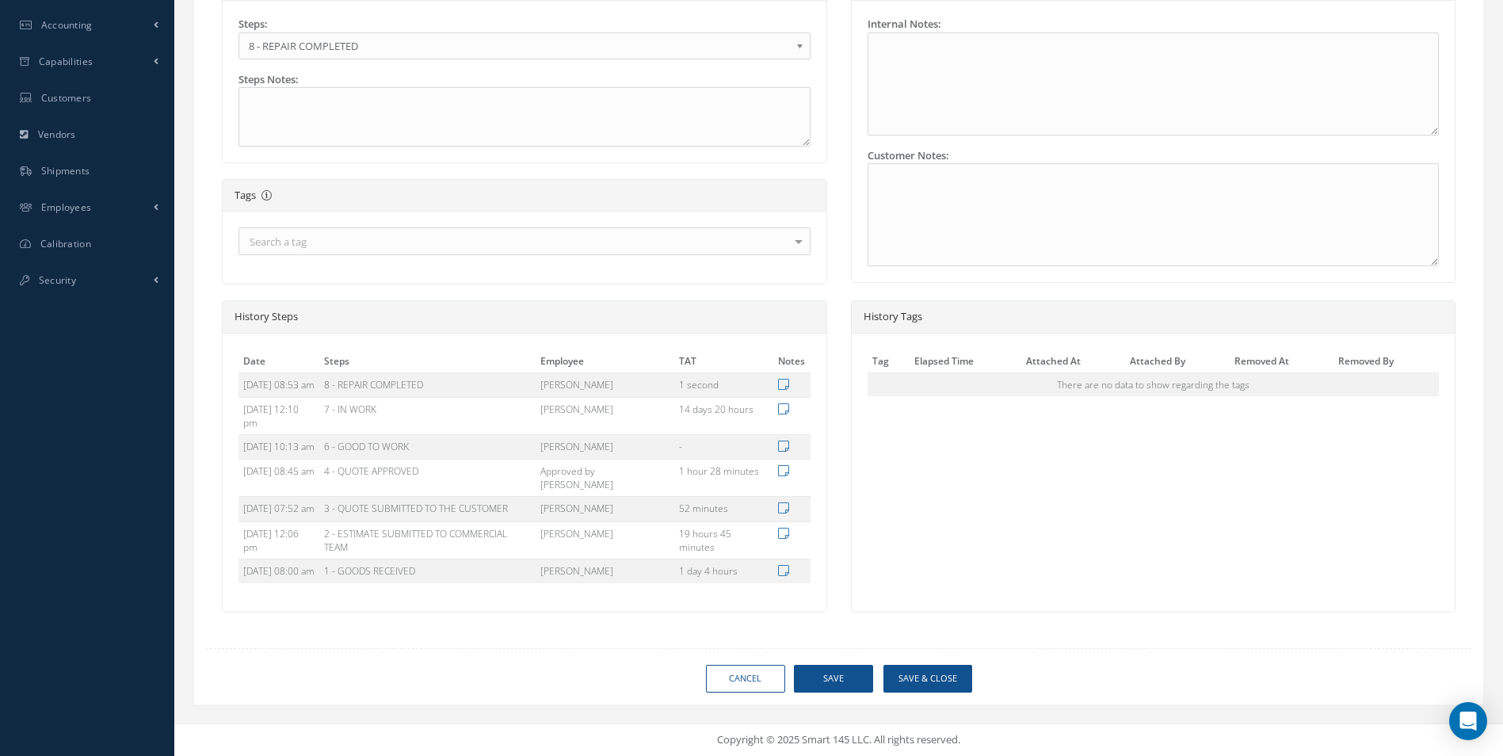
scroll to position [498, 0]
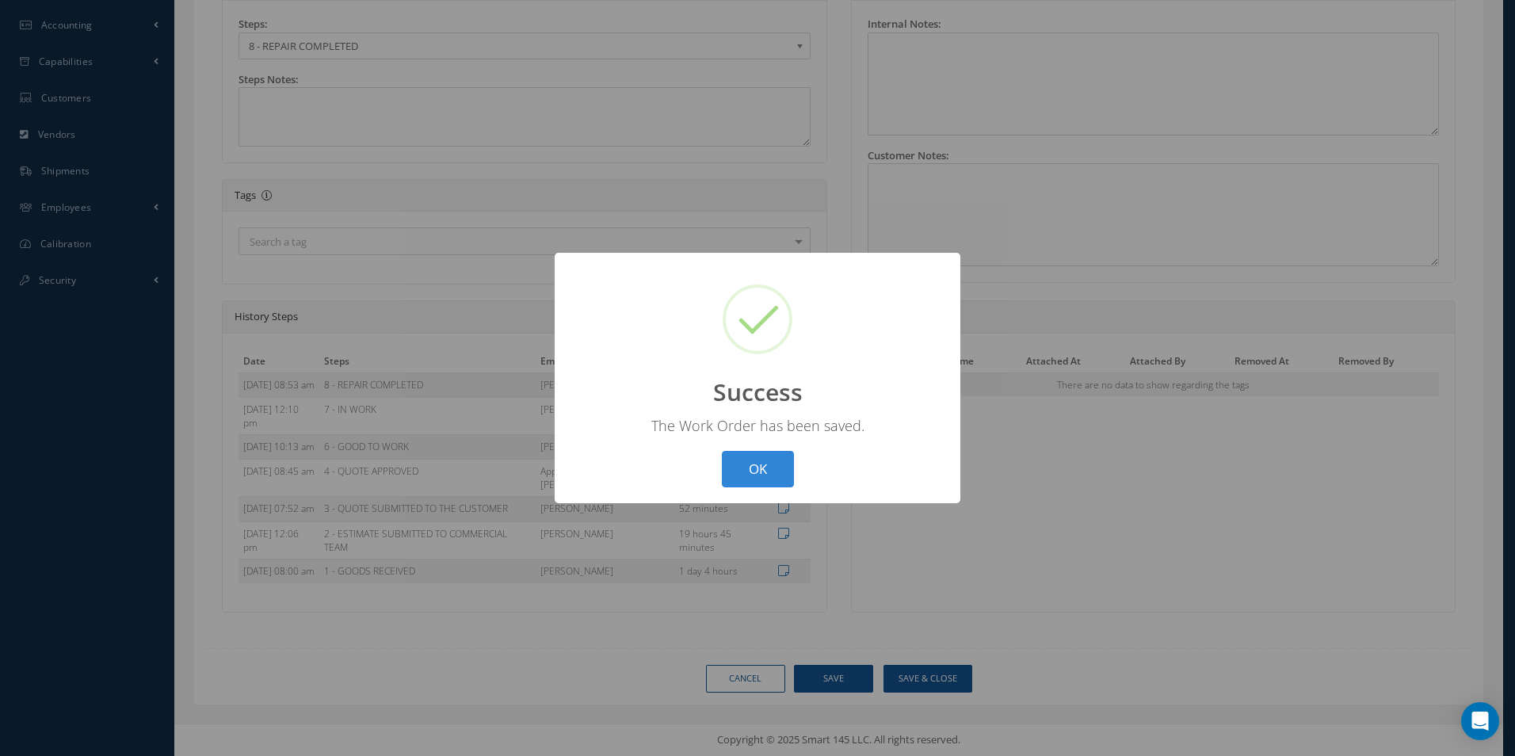
drag, startPoint x: 751, startPoint y: 475, endPoint x: 697, endPoint y: 440, distance: 63.7
click at [749, 469] on button "OK" at bounding box center [758, 469] width 72 height 37
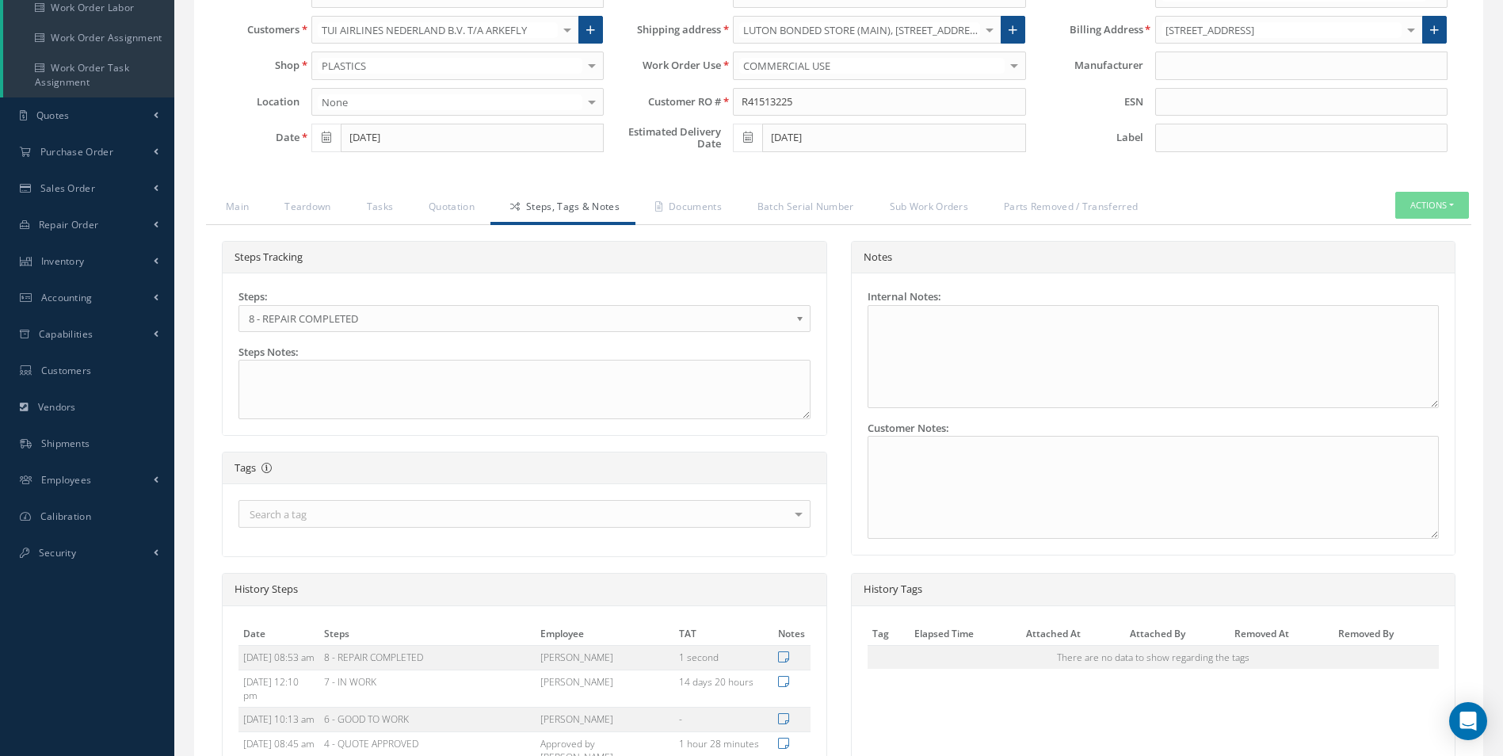
scroll to position [181, 0]
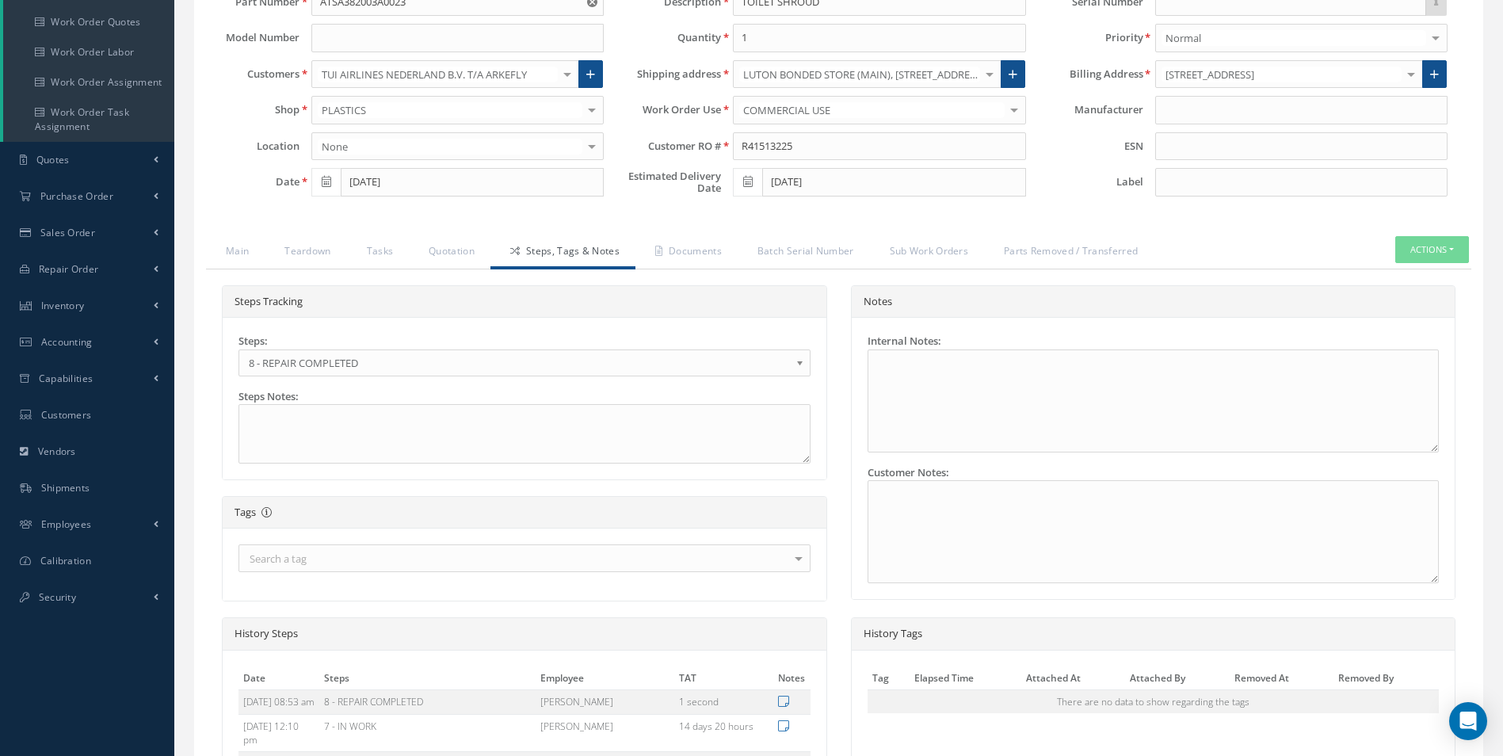
click at [800, 361] on b at bounding box center [802, 366] width 14 height 25
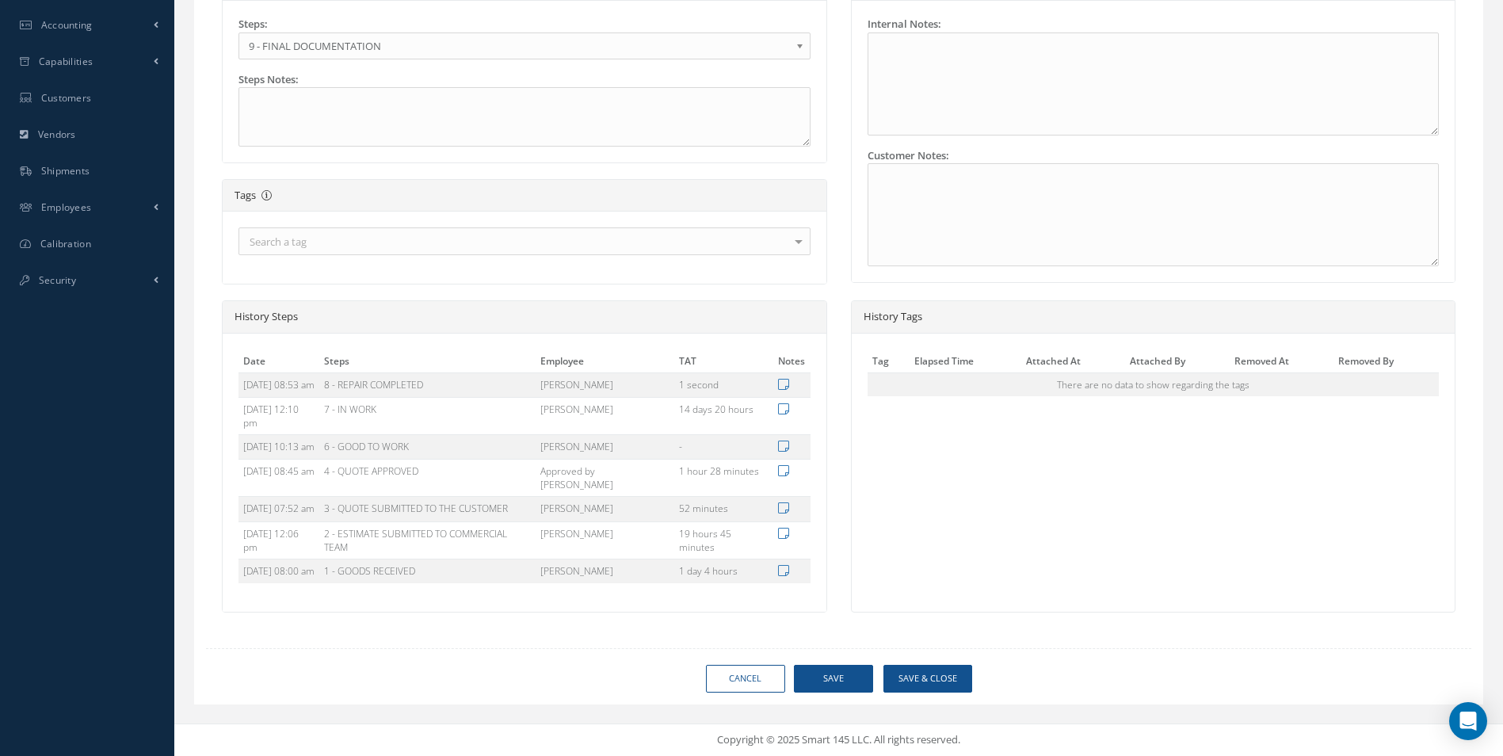
scroll to position [548, 0]
click at [841, 667] on button "Save" at bounding box center [833, 679] width 79 height 28
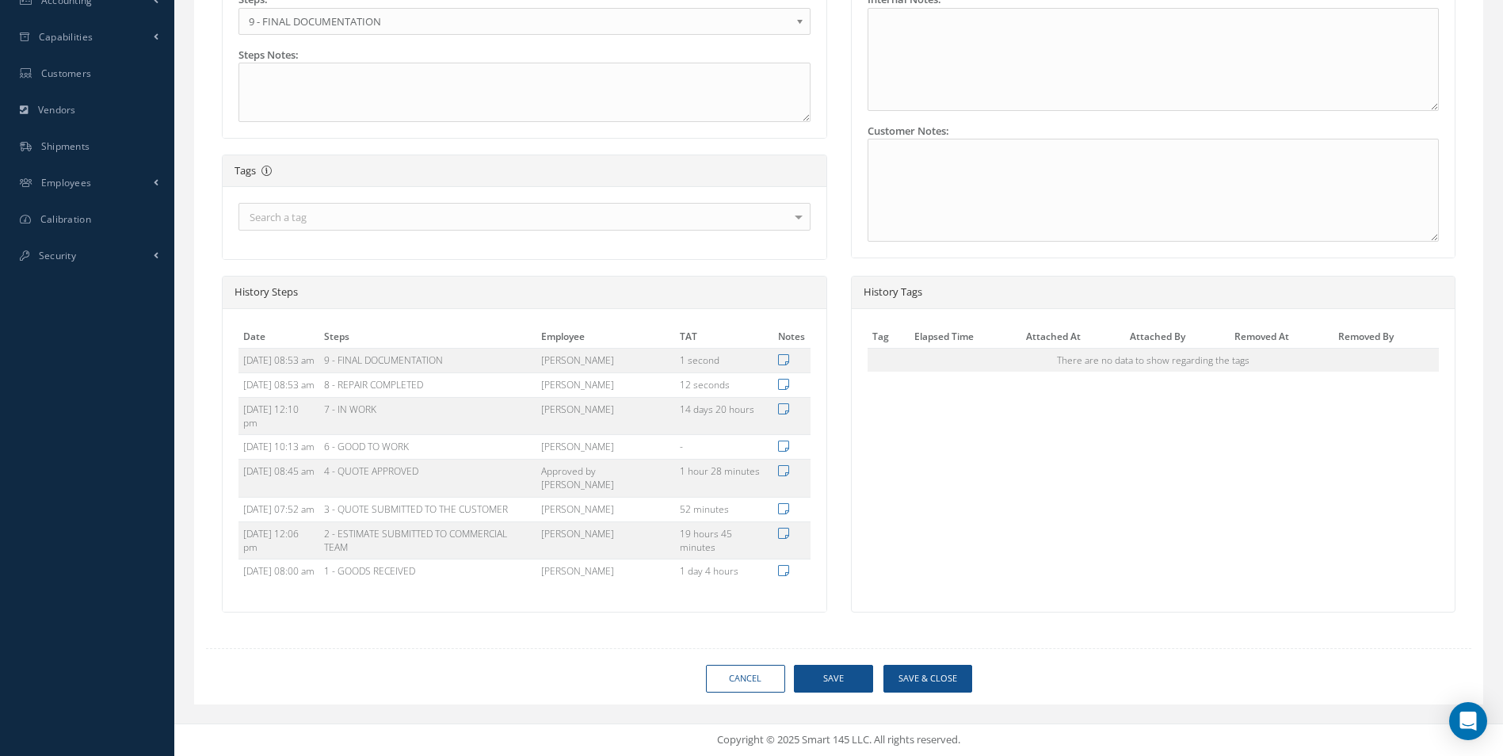
scroll to position [522, 0]
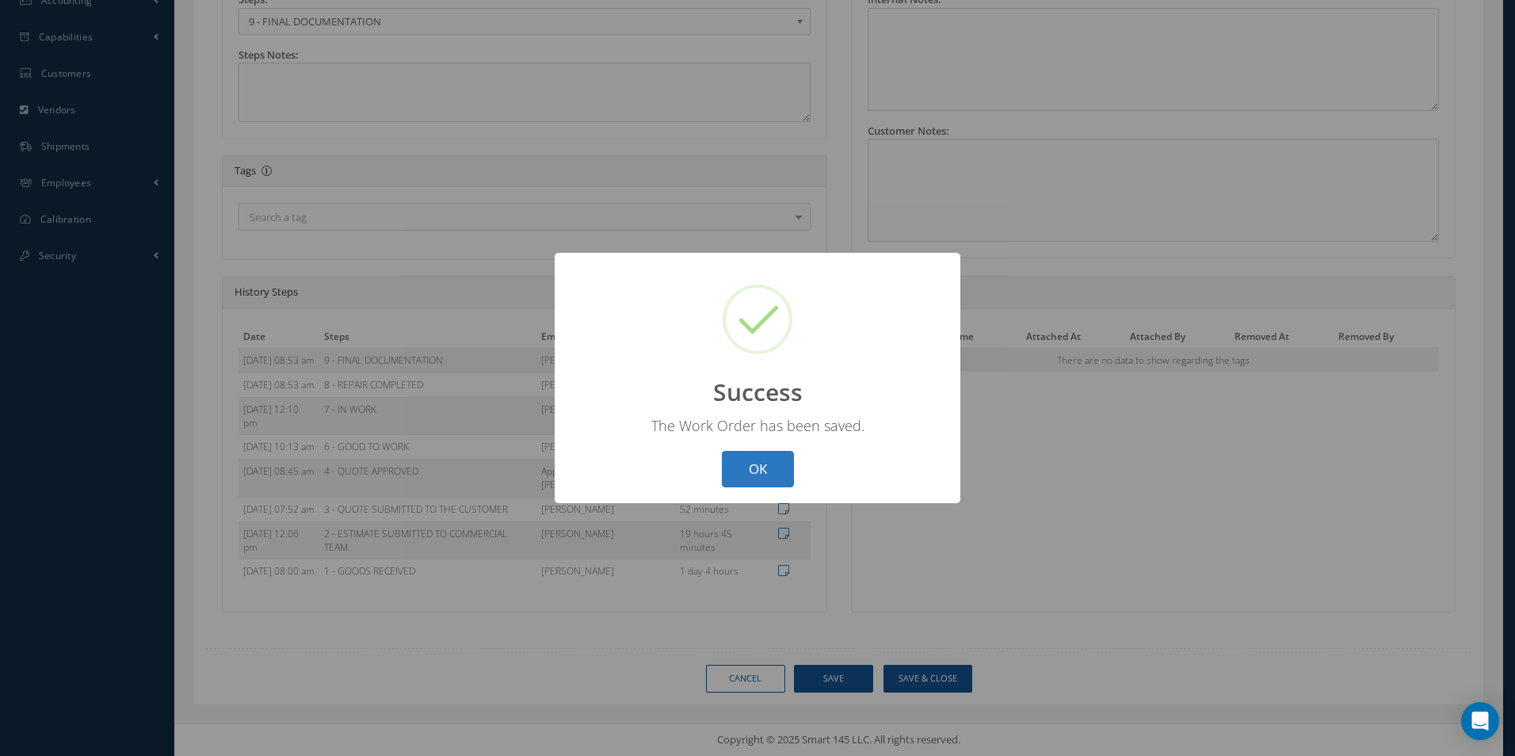
drag, startPoint x: 772, startPoint y: 459, endPoint x: 1161, endPoint y: 284, distance: 426.6
click at [776, 459] on button "OK" at bounding box center [758, 469] width 72 height 37
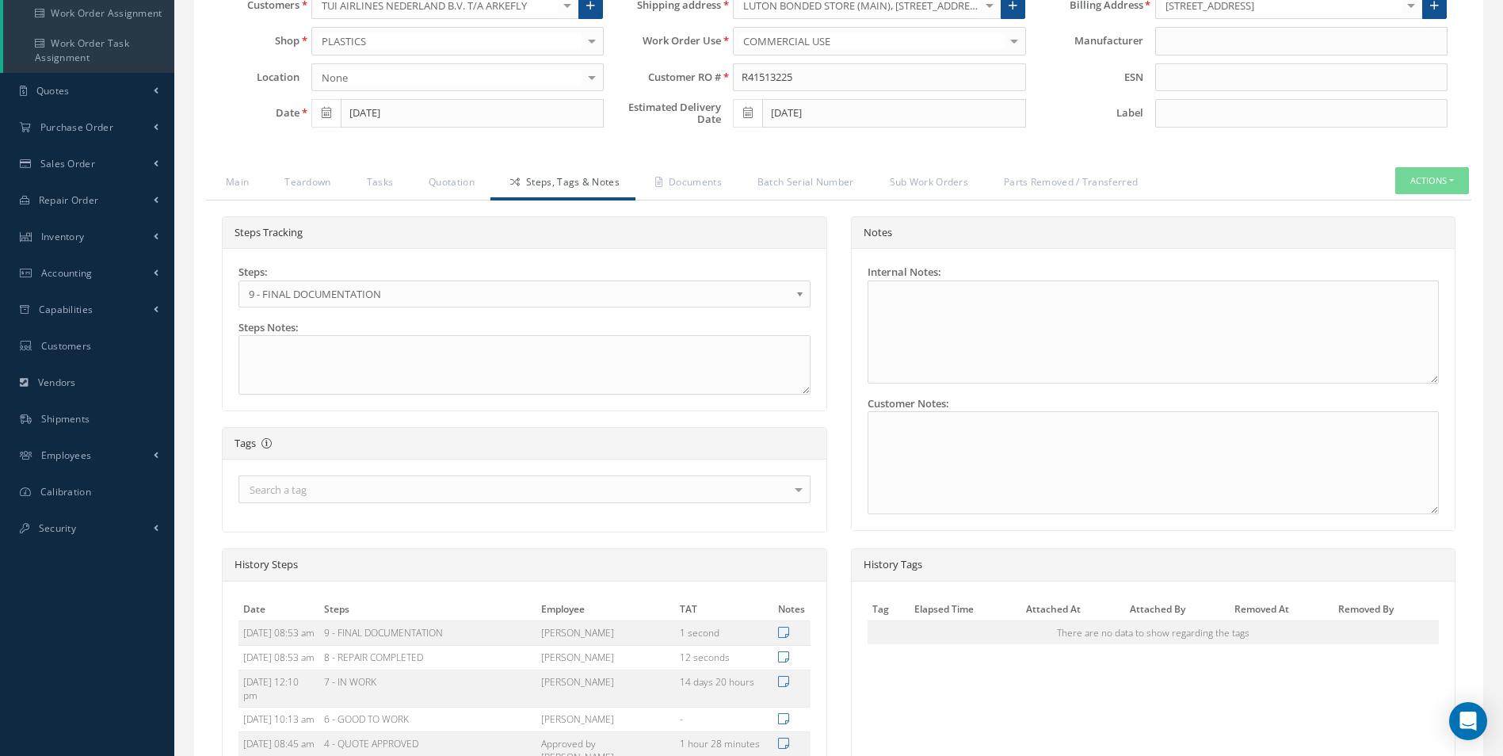
scroll to position [205, 0]
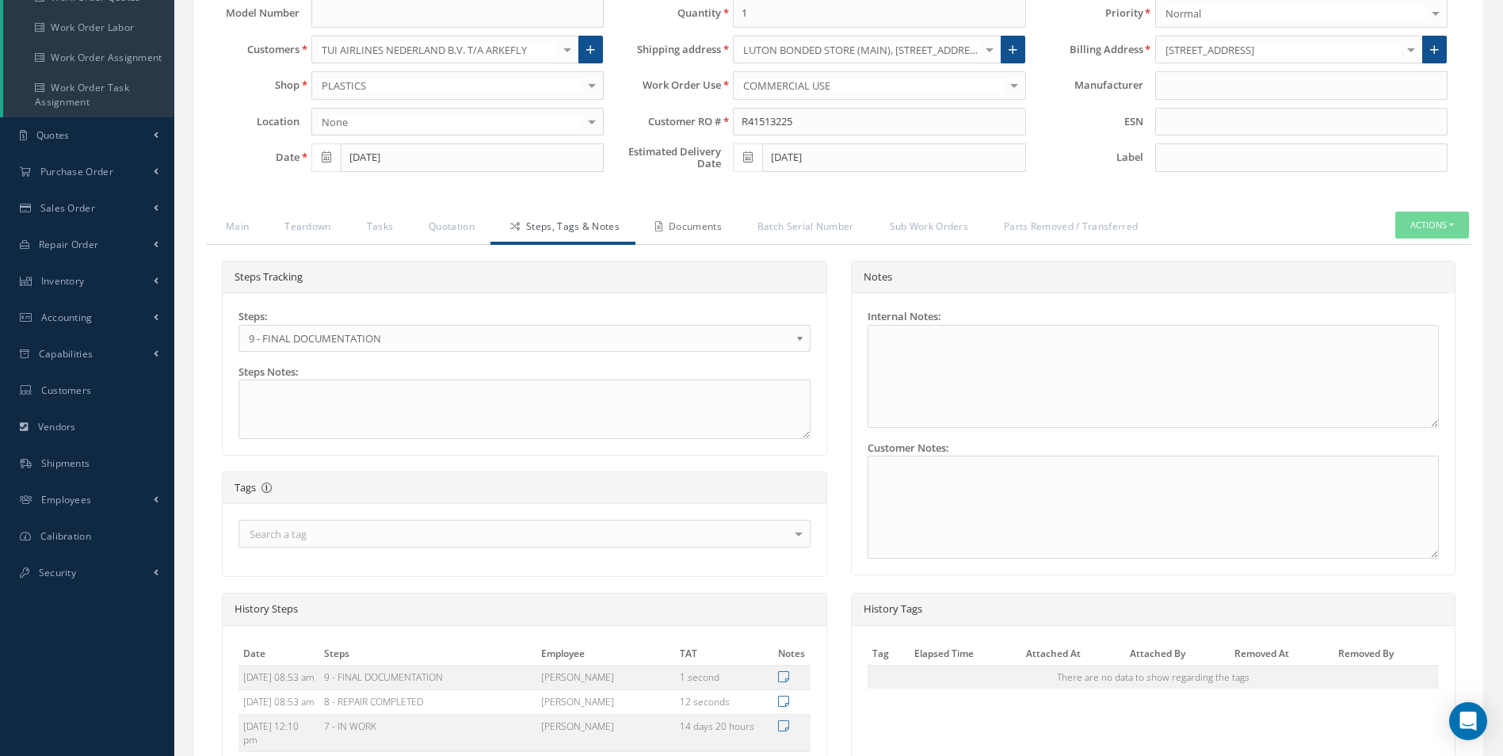
click at [725, 227] on link "Documents" at bounding box center [686, 228] width 102 height 33
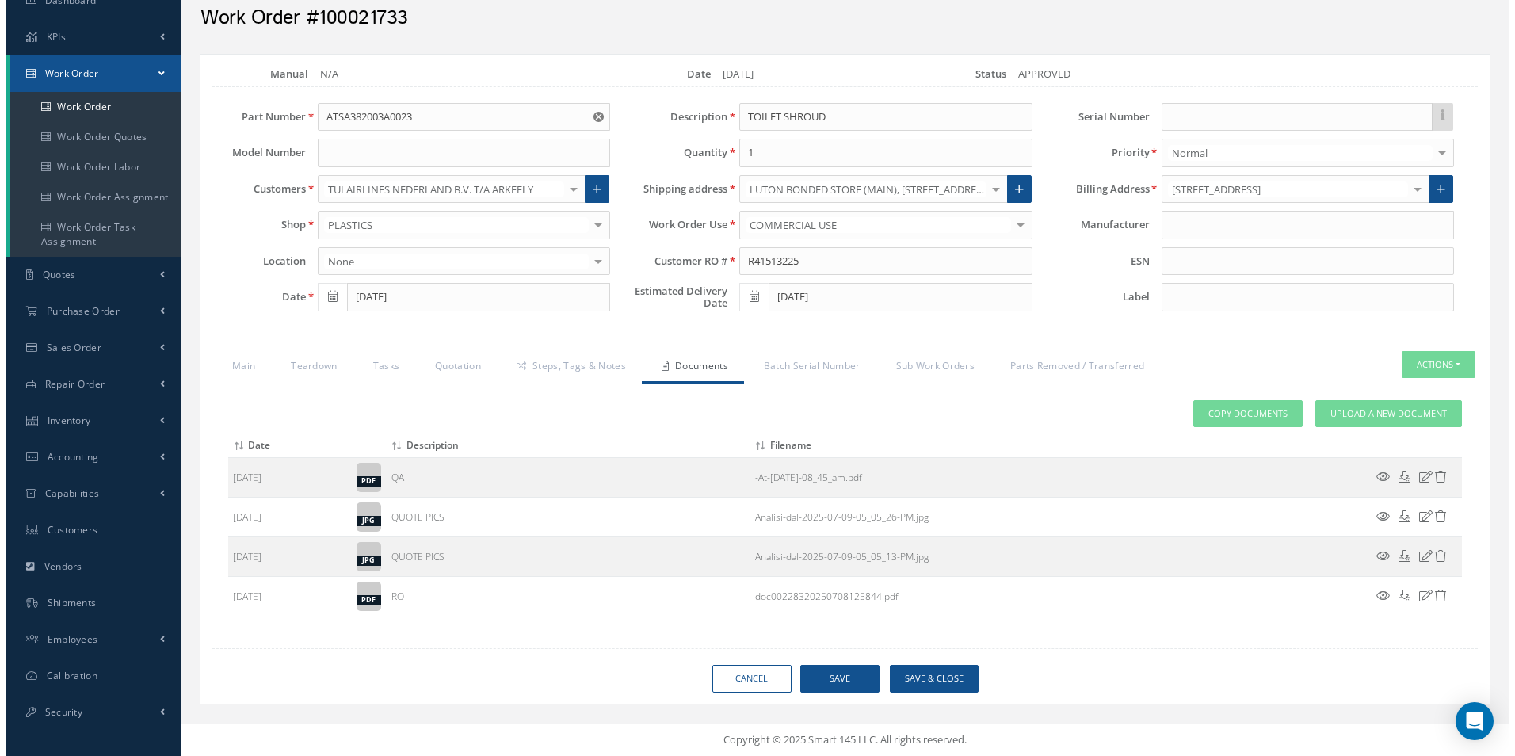
scroll to position [66, 0]
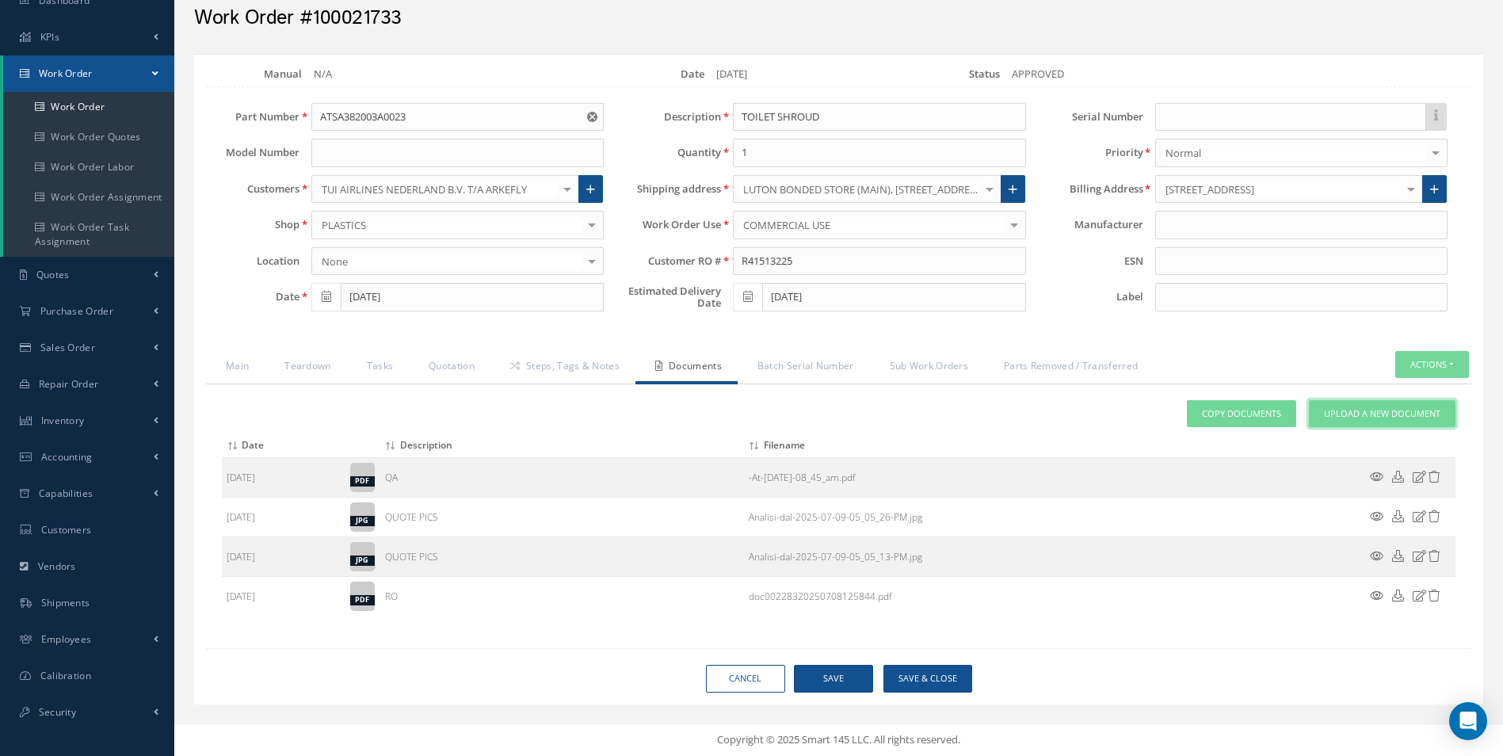
click at [1372, 407] on span "Upload a New Document" at bounding box center [1382, 413] width 116 height 13
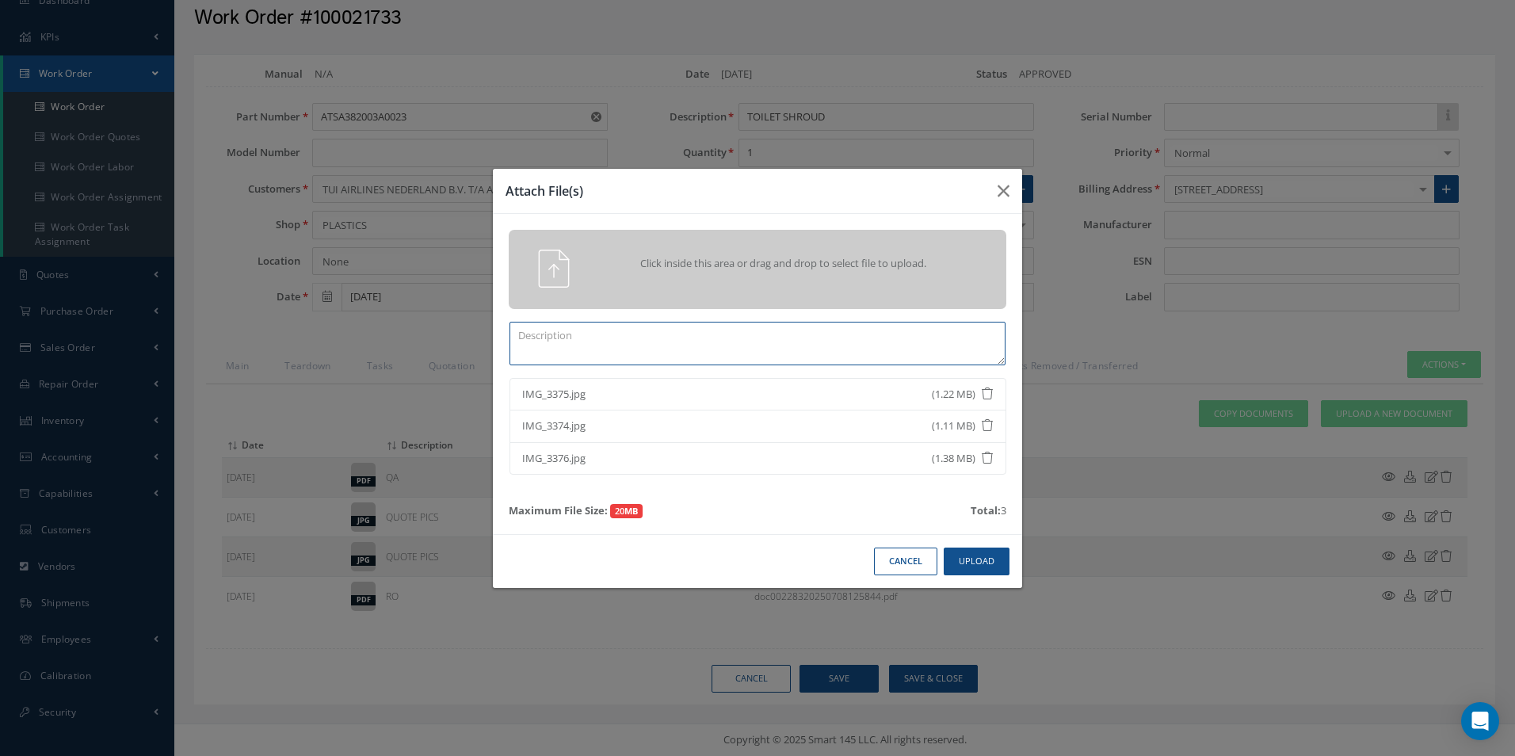
drag, startPoint x: 547, startPoint y: 346, endPoint x: 543, endPoint y: 328, distance: 18.8
click at [547, 344] on textarea at bounding box center [757, 344] width 496 height 44
type textarea "POST REPAIR PICS"
click at [985, 559] on button "Upload" at bounding box center [977, 561] width 66 height 28
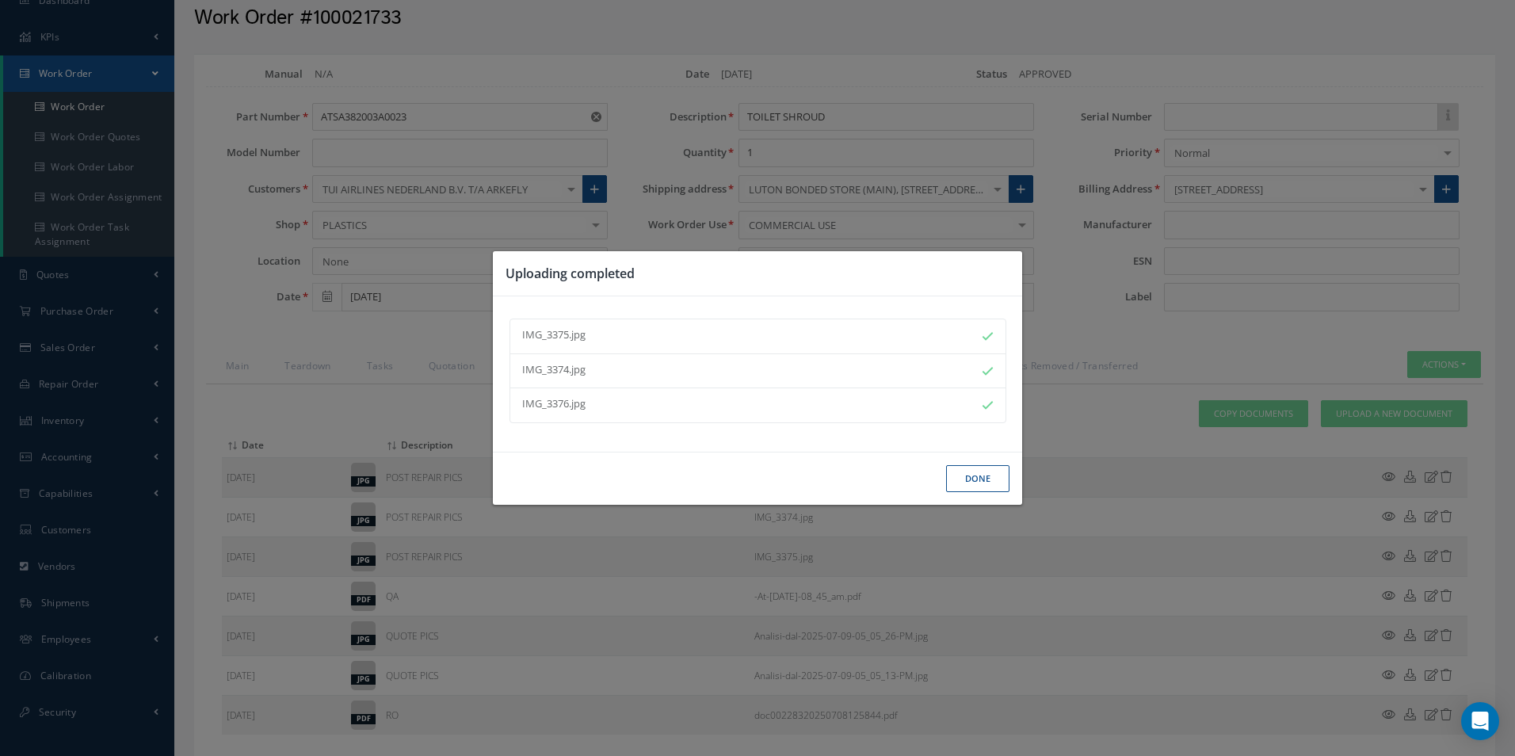
click at [978, 471] on button "Done" at bounding box center [977, 479] width 63 height 28
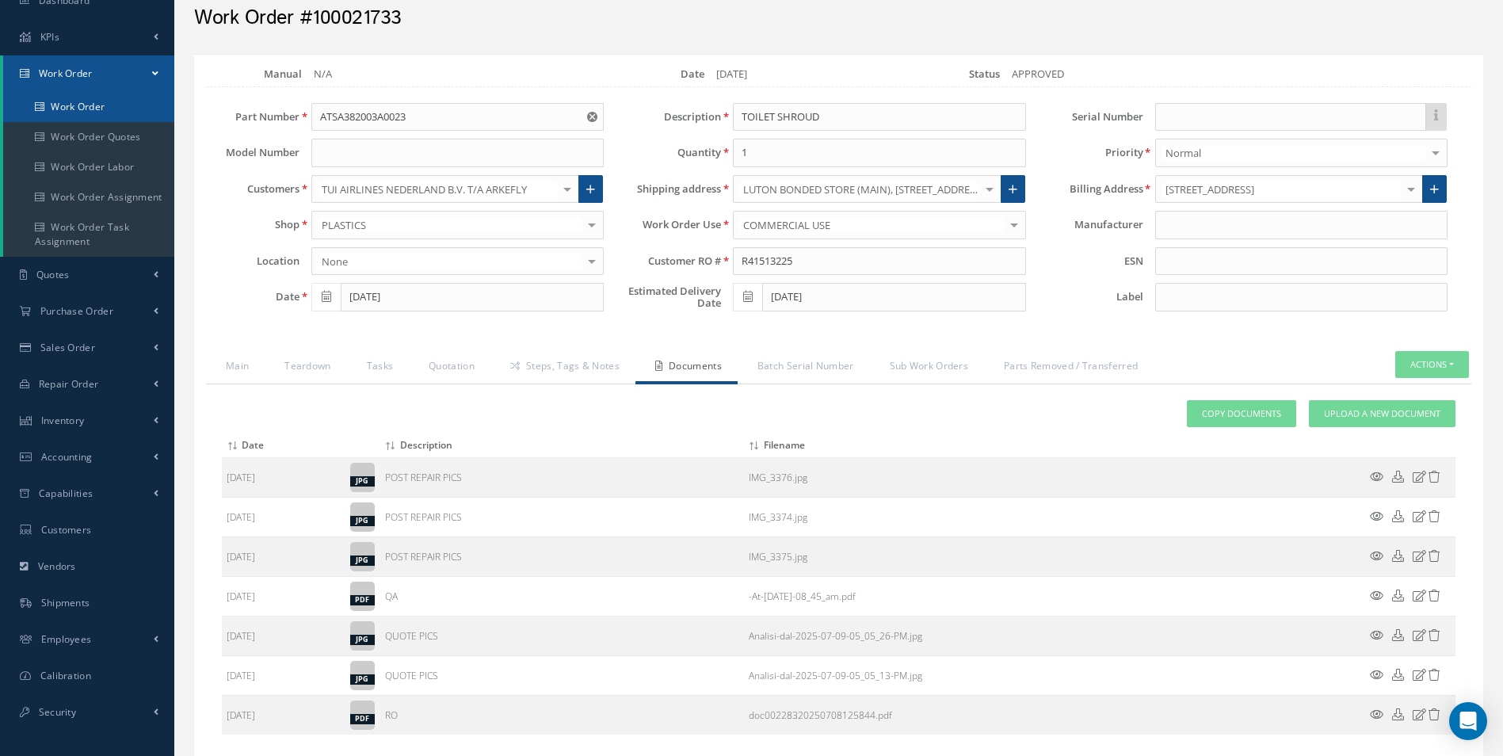
click at [88, 106] on link "Work Order" at bounding box center [88, 107] width 171 height 30
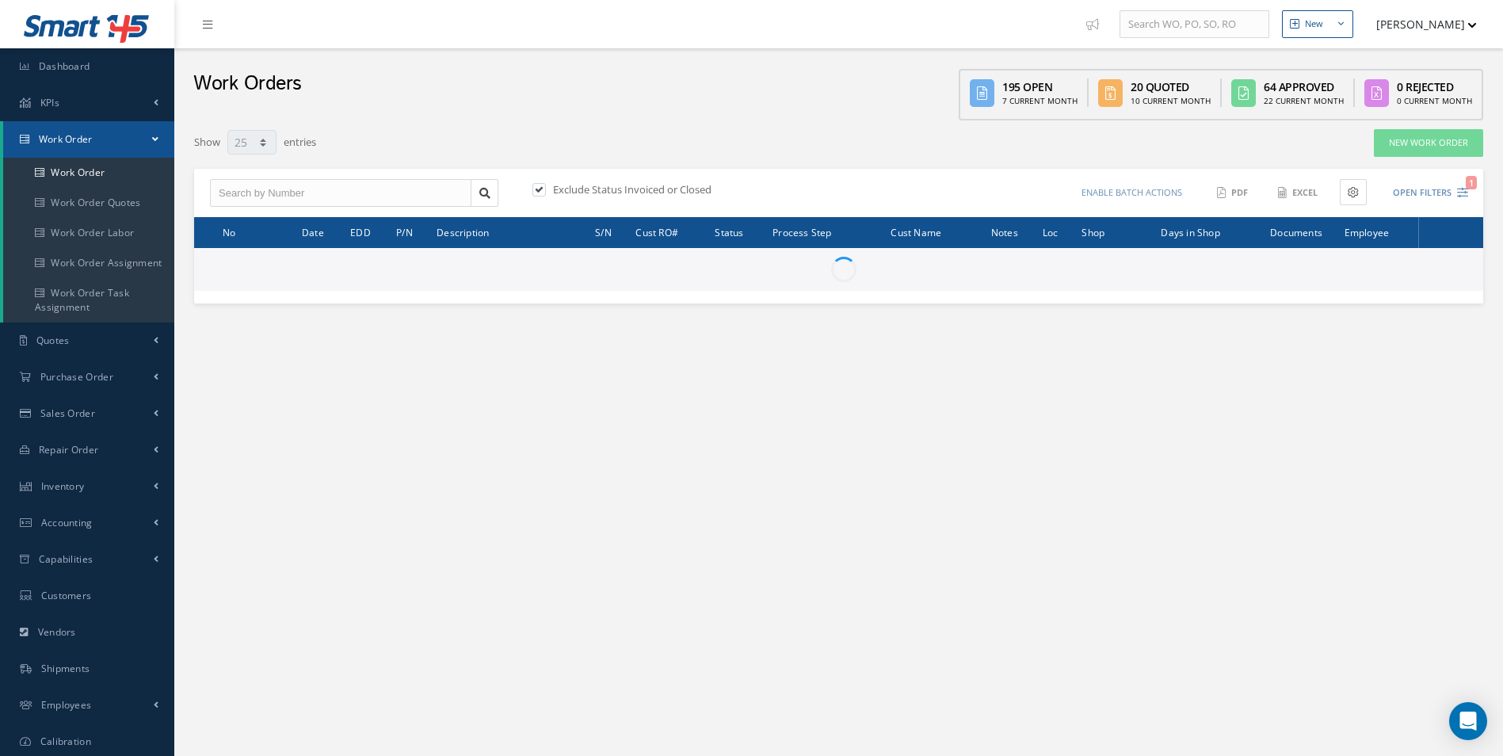
select select "25"
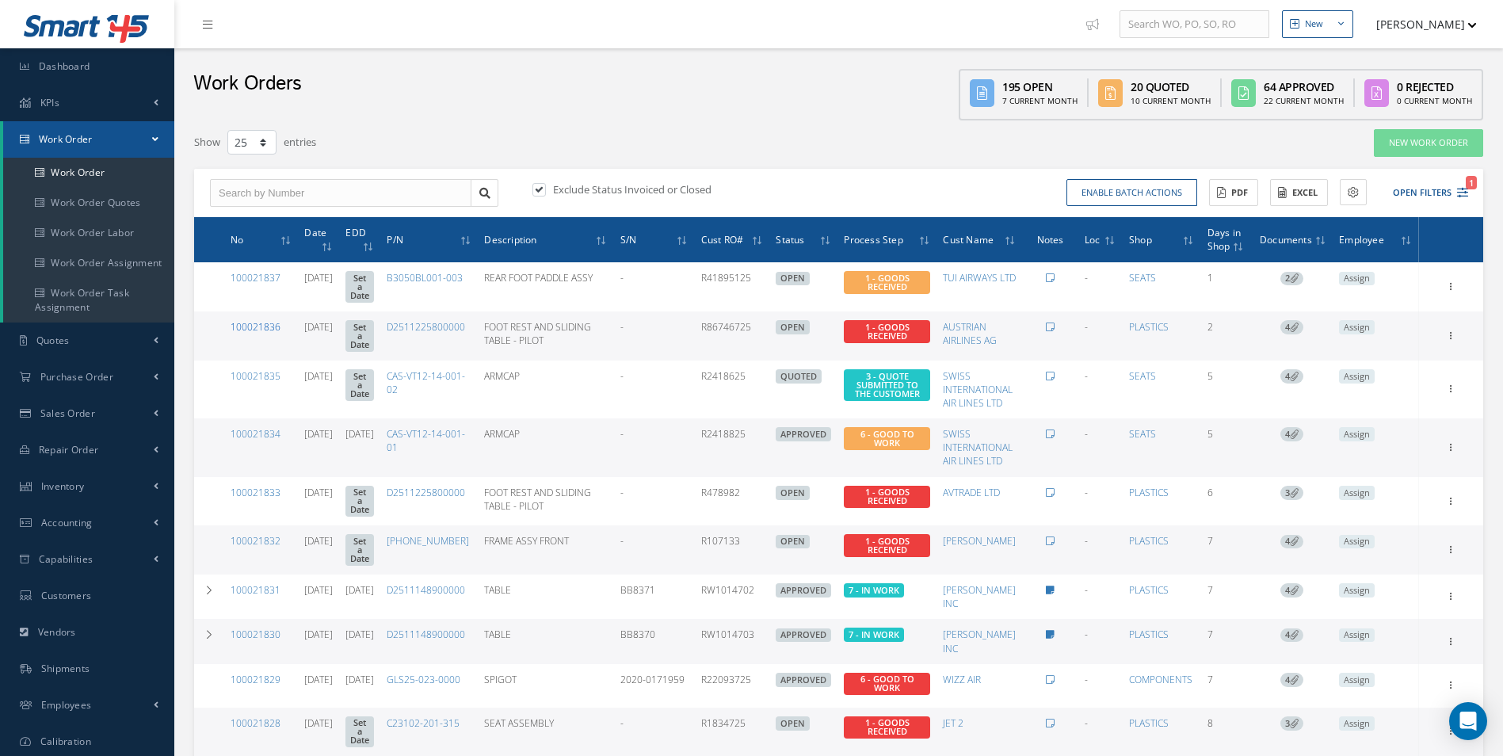
click at [247, 321] on link "100021836" at bounding box center [256, 326] width 50 height 13
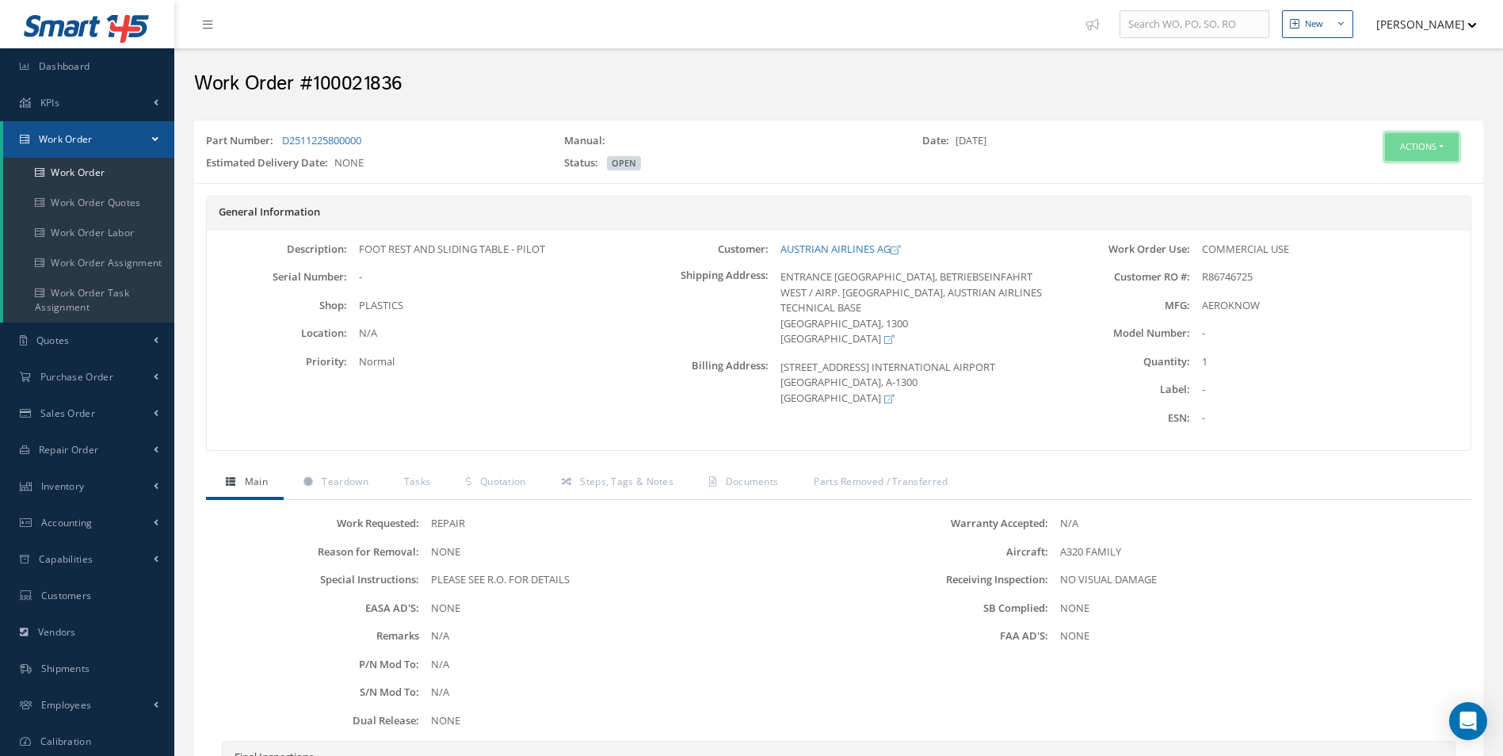
click at [1405, 146] on button "Actions" at bounding box center [1422, 147] width 74 height 28
click at [1359, 177] on link "Edit" at bounding box center [1397, 176] width 127 height 21
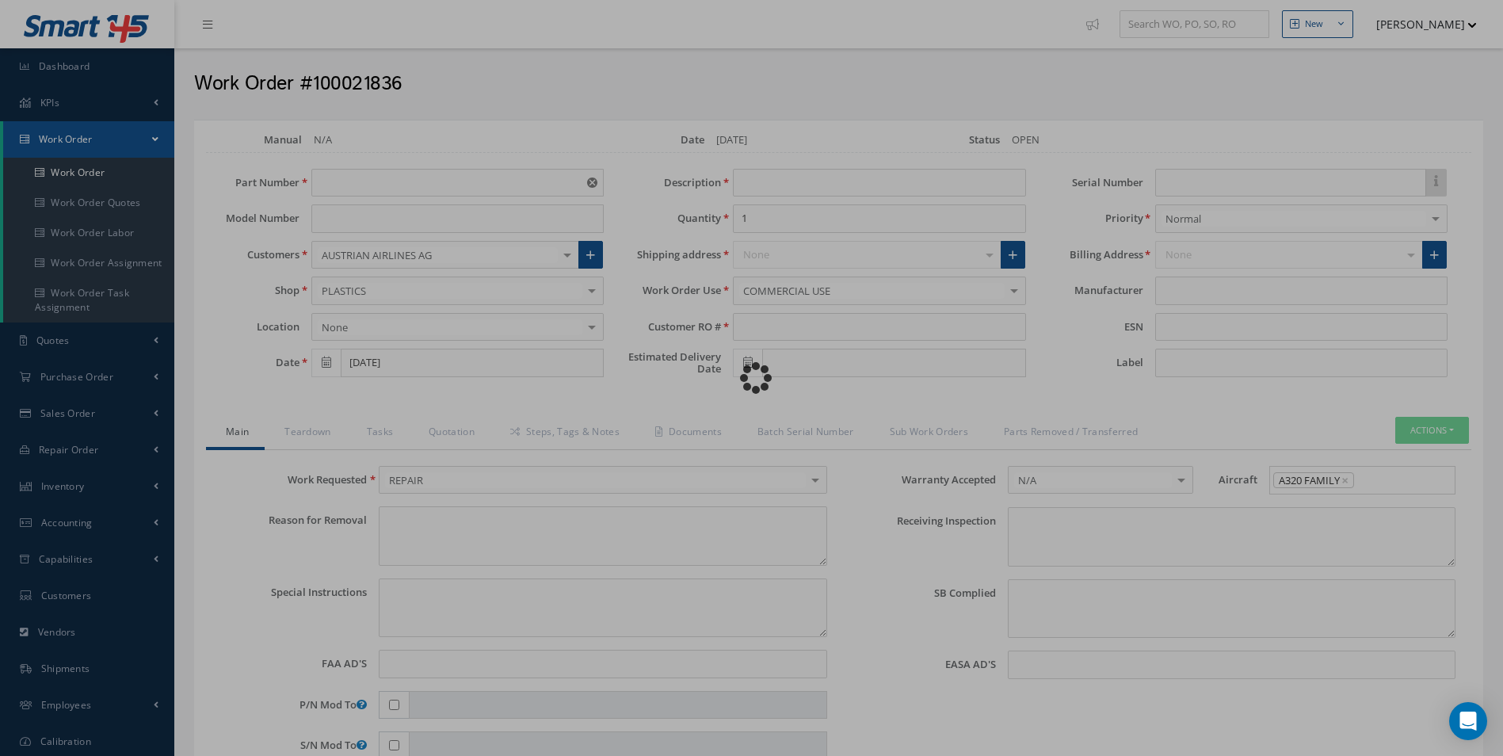
type input "D2511225800000"
type input "[DATE]"
type input "FOOT REST AND SLIDING TABLE - PILOT"
type input "R86746725"
type textarea "NONE"
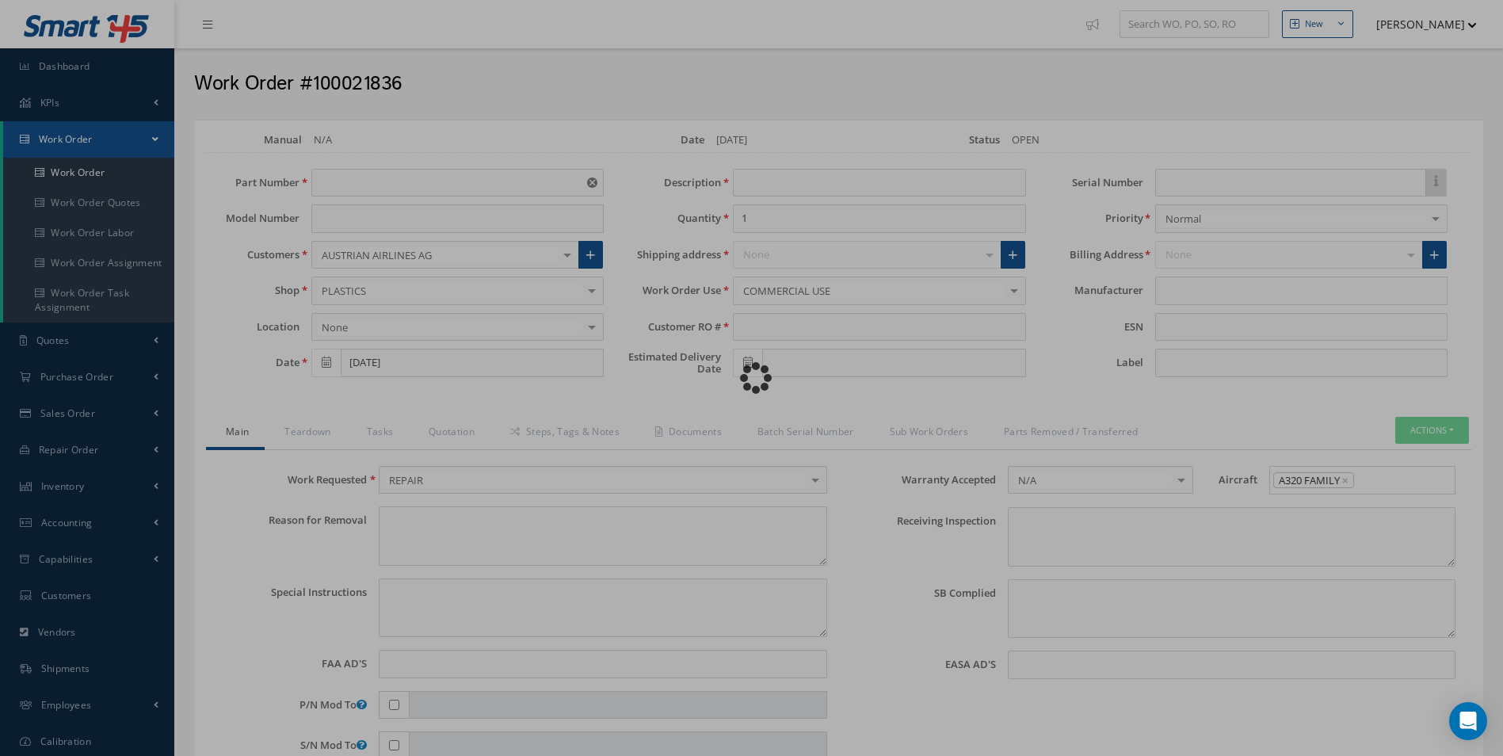
type textarea "PLEASE SEE R.O. FOR DETAILS"
type input "NONE"
type textarea "NO VISUAL DAMAGE"
type textarea "NONE"
type input "NONE"
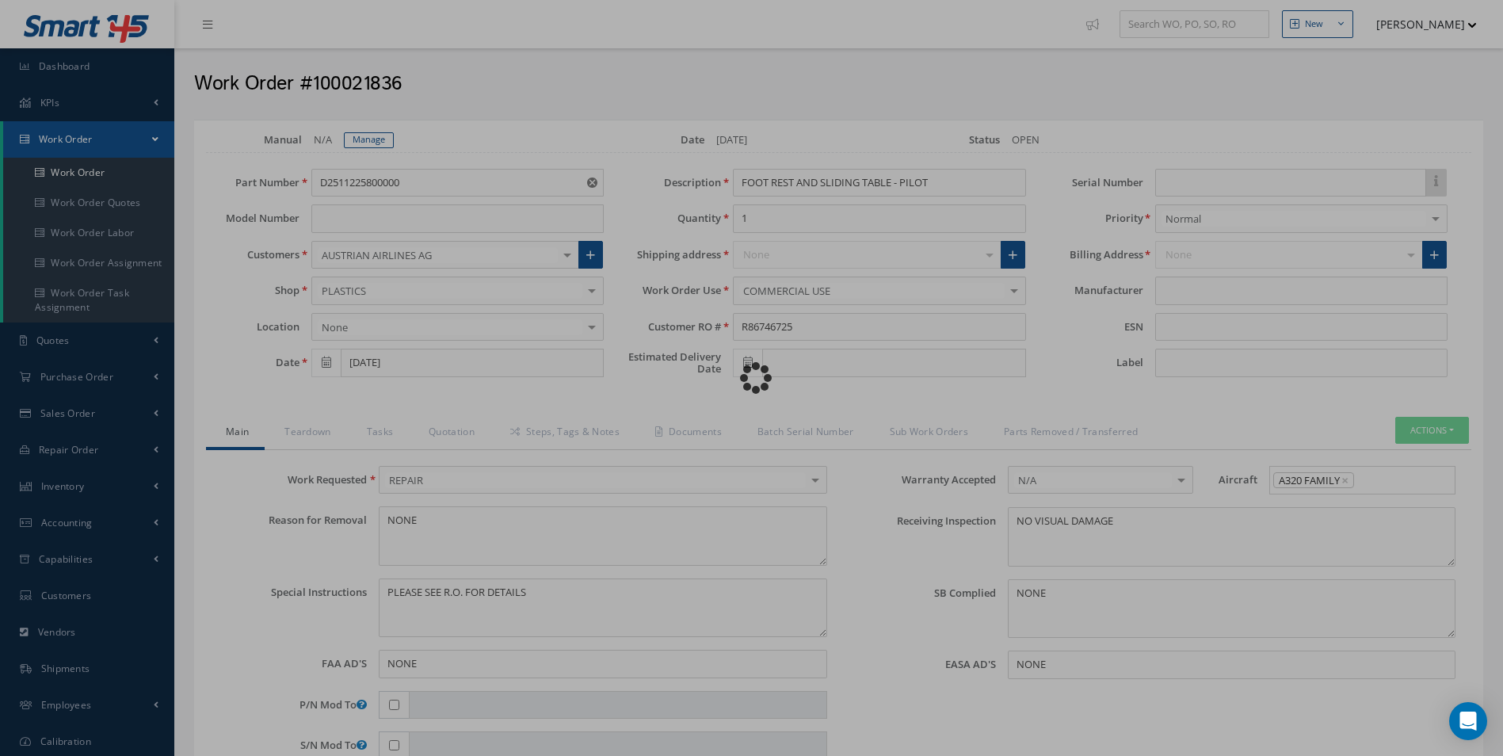
type input "AEROKNOW"
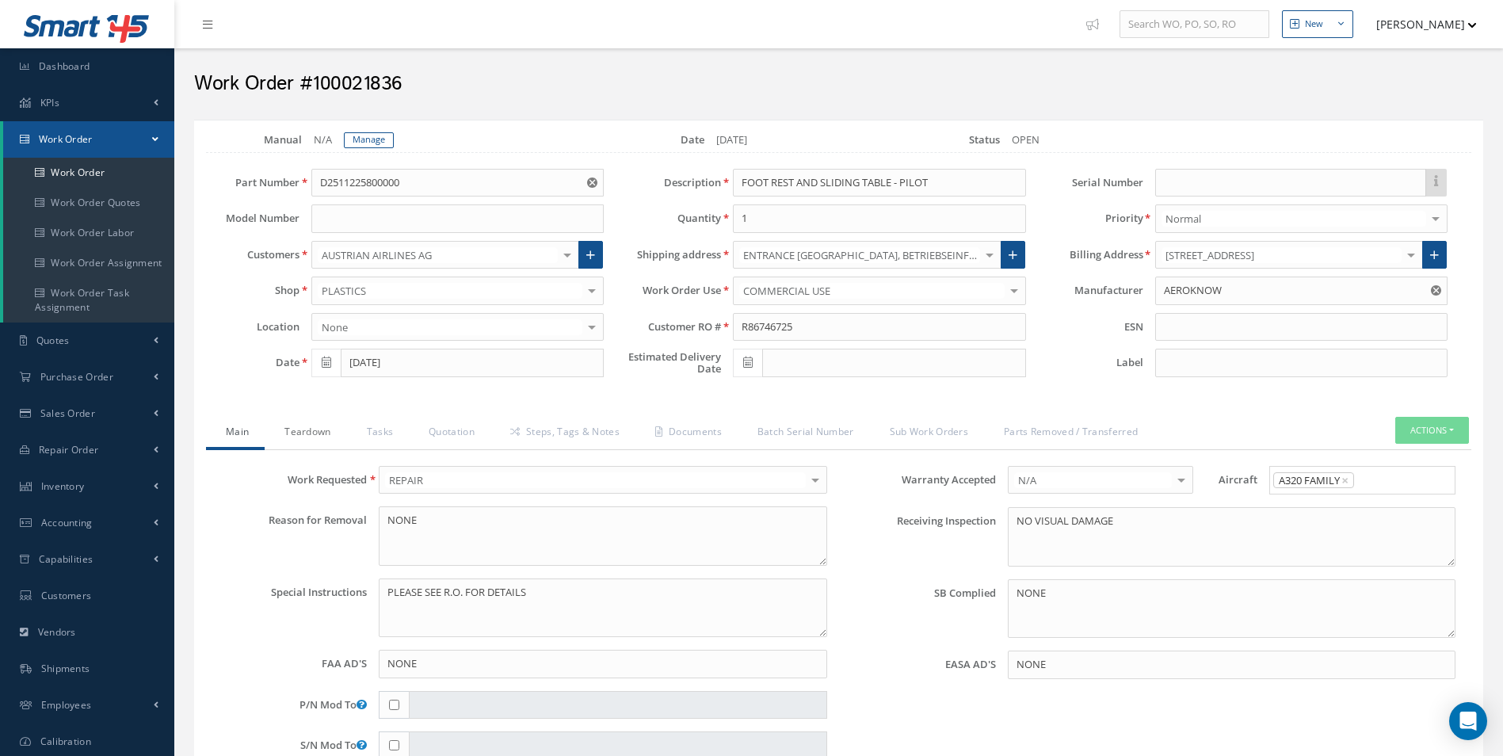
click at [318, 429] on link "Teardown" at bounding box center [306, 433] width 82 height 33
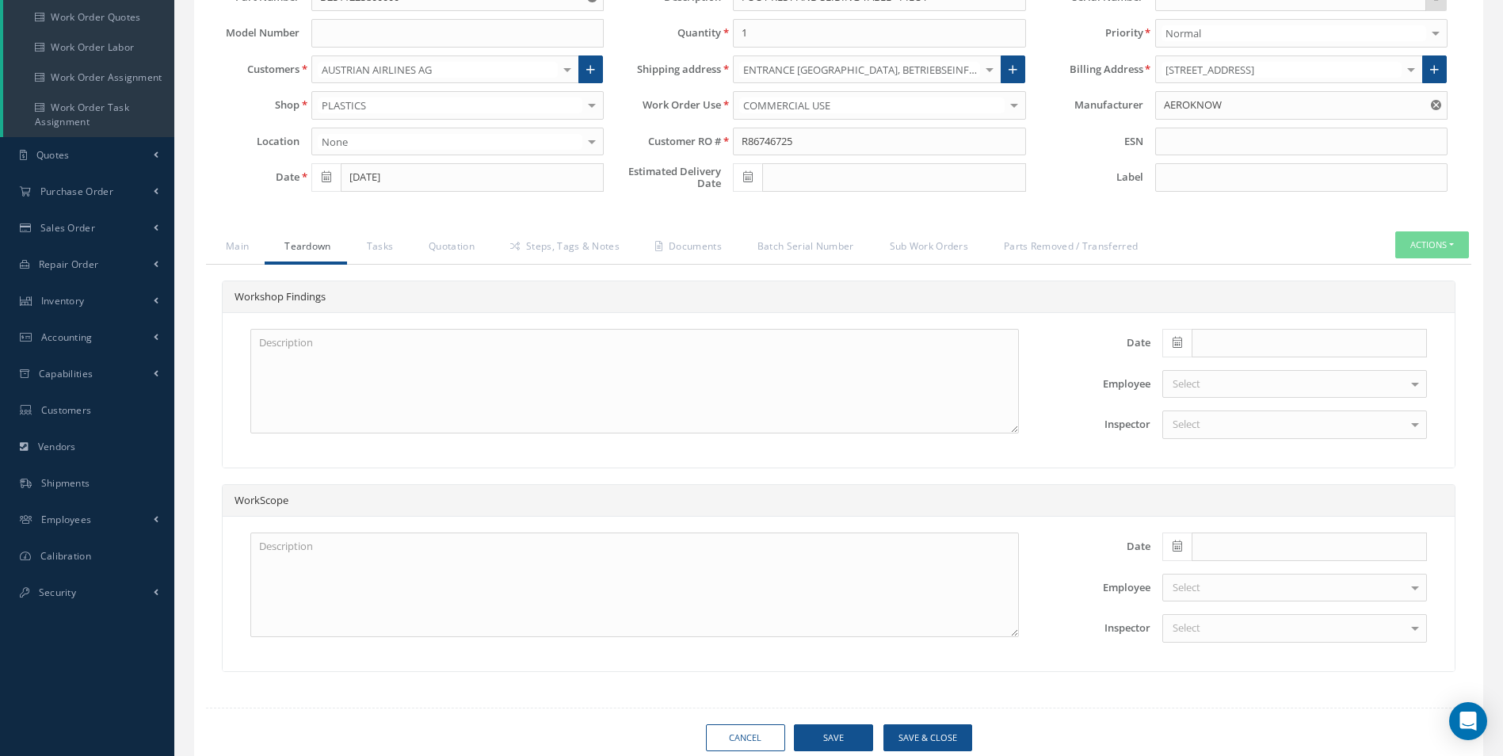
scroll to position [238, 0]
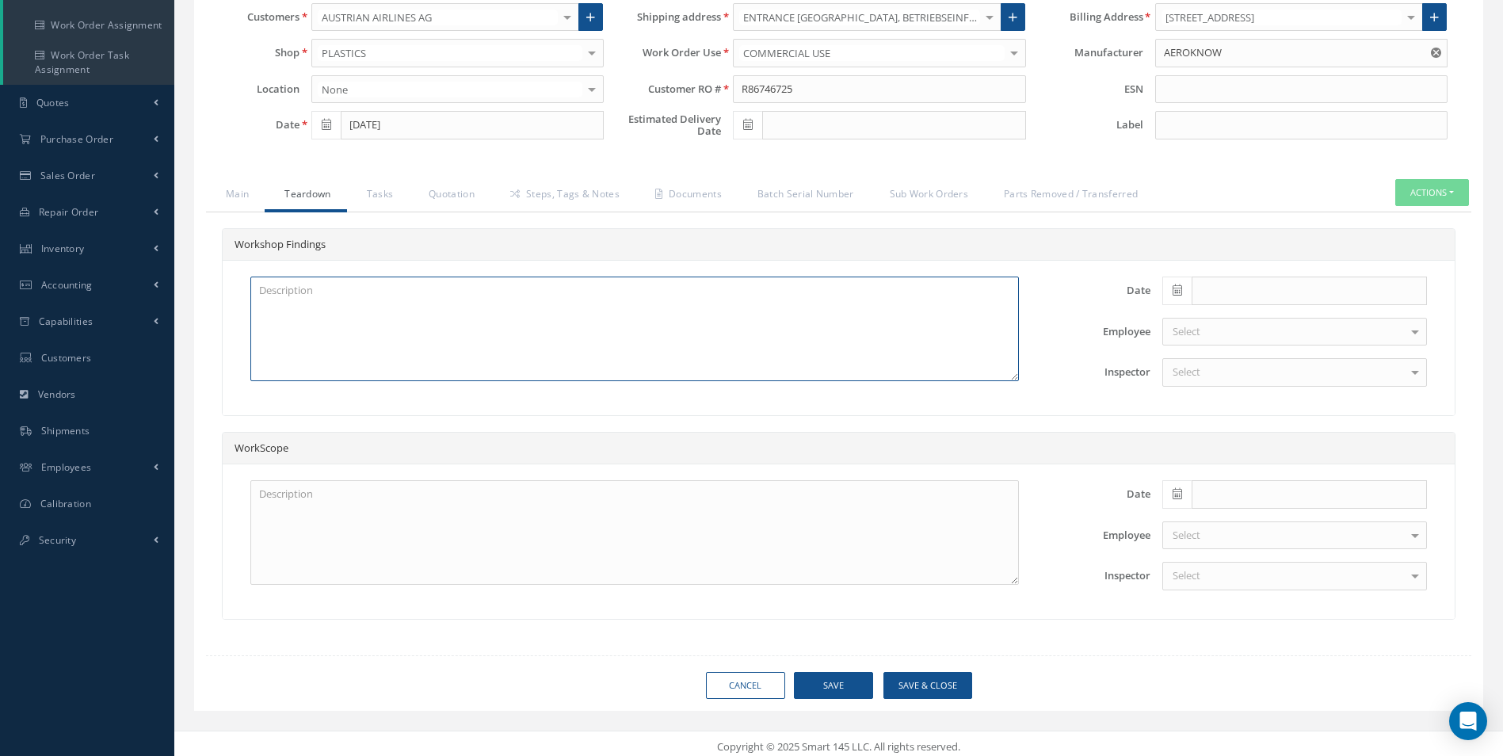
click at [290, 294] on textarea at bounding box center [634, 328] width 768 height 105
drag, startPoint x: 588, startPoint y: 306, endPoint x: 600, endPoint y: 308, distance: 12.9
click at [600, 308] on textarea "LARGE CRACK IN TRAY TABLE FRONT METAL FACIA (LH) OF FRAME ASSY CRACKED (WELD RE…" at bounding box center [634, 328] width 768 height 105
click at [632, 307] on textarea "LARGE CRACK IN TRAY TABLE FRONT METAL FACIA (LH) OF FRAME ASSY CRACKED (WELD RE…" at bounding box center [634, 328] width 768 height 105
click at [283, 337] on textarea "LARGE CRACK IN TRAY TABLE FRONT METAL FACIA (LH) OF FRAME ASSY CRACKED (WELD RE…" at bounding box center [634, 328] width 768 height 105
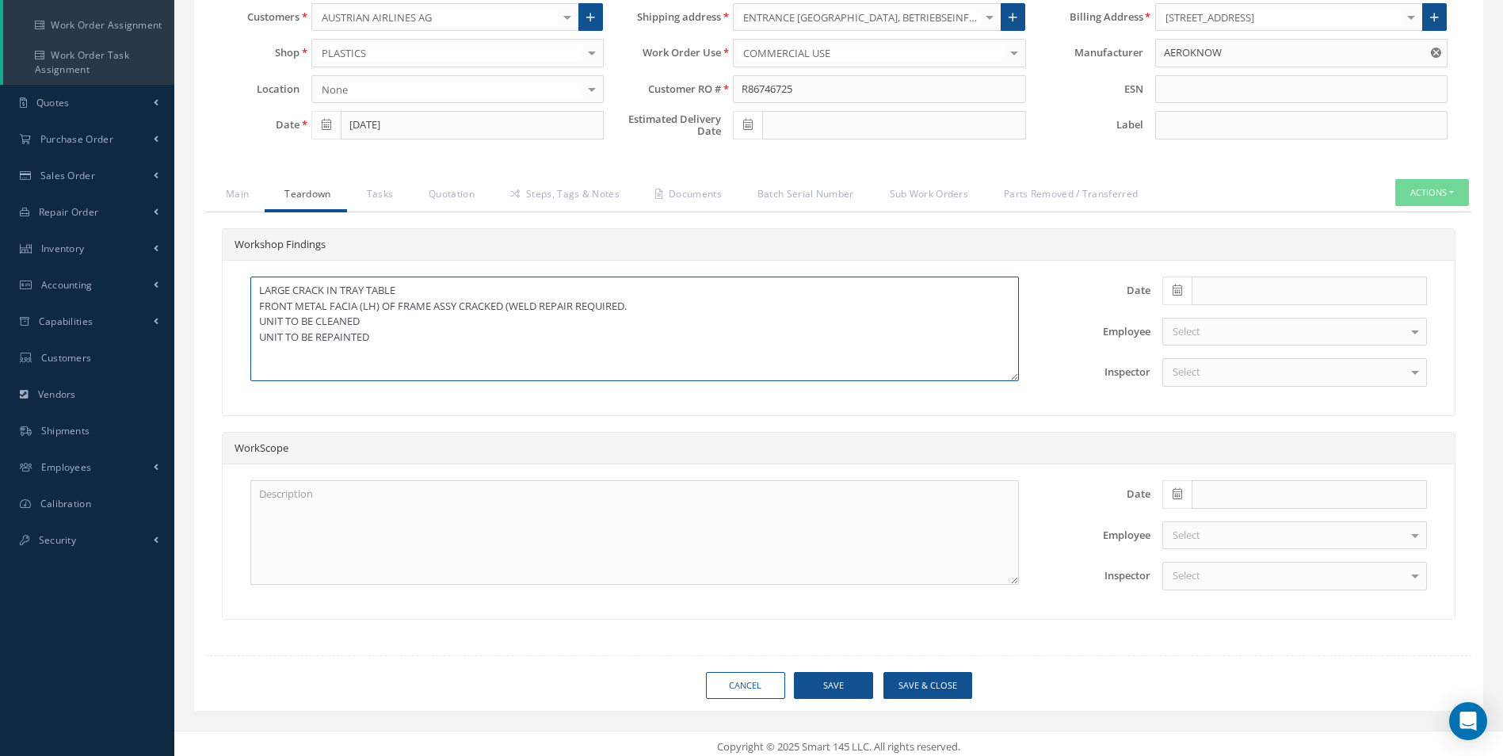
click at [259, 345] on textarea "LARGE CRACK IN TRAY TABLE FRONT METAL FACIA (LH) OF FRAME ASSY CRACKED (WELD RE…" at bounding box center [634, 328] width 768 height 105
click at [258, 348] on textarea "LARGE CRACK IN TRAY TABLE FRONT METAL FACIA (LH) OF FRAME ASSY CRACKED (WELD RE…" at bounding box center [634, 328] width 768 height 105
click at [264, 349] on textarea "LARGE CRACK IN TRAY TABLE FRONT METAL FACIA (LH) OF FRAME ASSY CRACKED (WELD RE…" at bounding box center [634, 328] width 768 height 105
click at [387, 334] on textarea "LARGE CRACK IN TRAY TABLE FRONT METAL FACIA (LH) OF FRAME ASSY CRACKED (WELD RE…" at bounding box center [634, 328] width 768 height 105
type textarea "LARGE CRACK IN TRAY TABLE FRONT METAL FACIA (LH) OF FRAME ASSY CRACKED (WELD RE…"
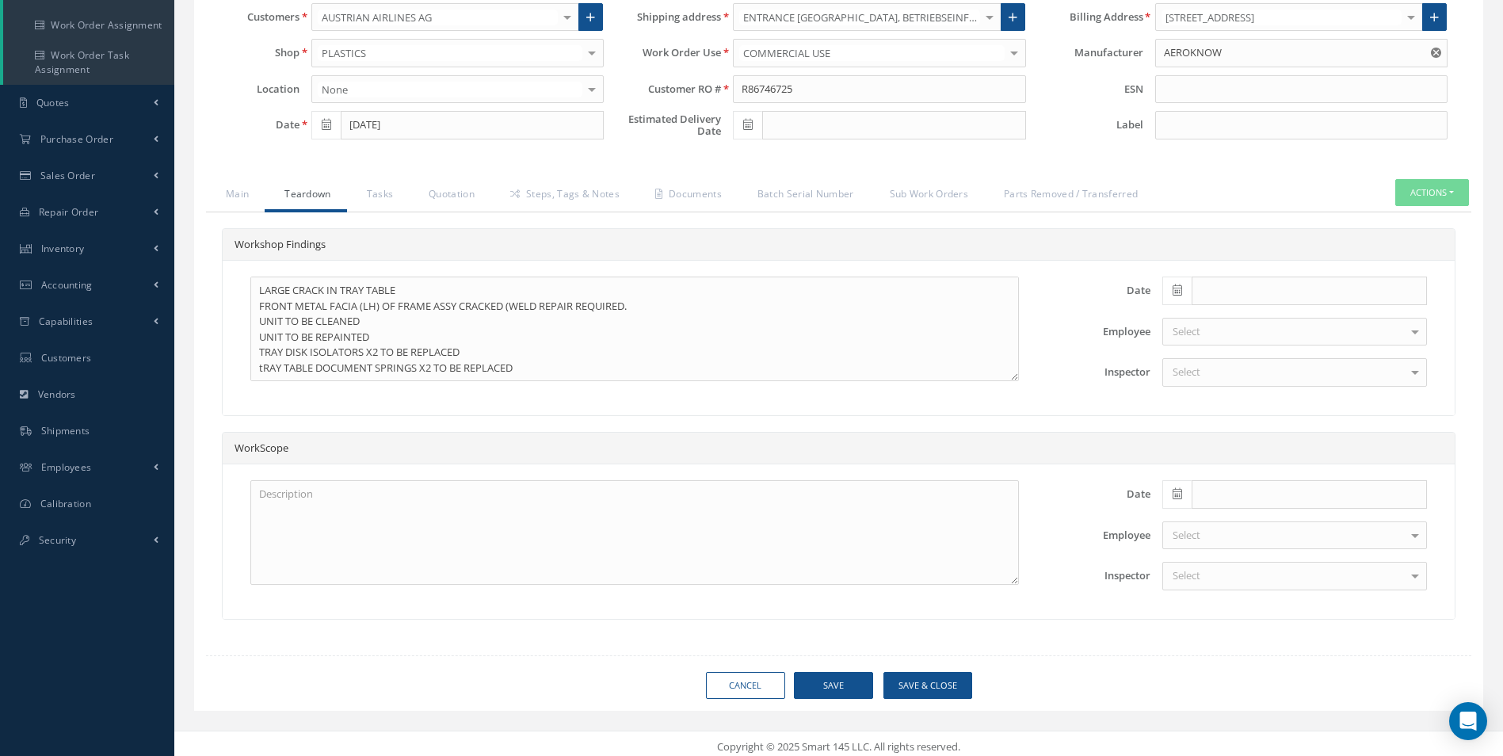
click at [1172, 293] on icon at bounding box center [1177, 289] width 10 height 11
click at [1249, 411] on td "13" at bounding box center [1245, 414] width 24 height 24
type input "[DATE]"
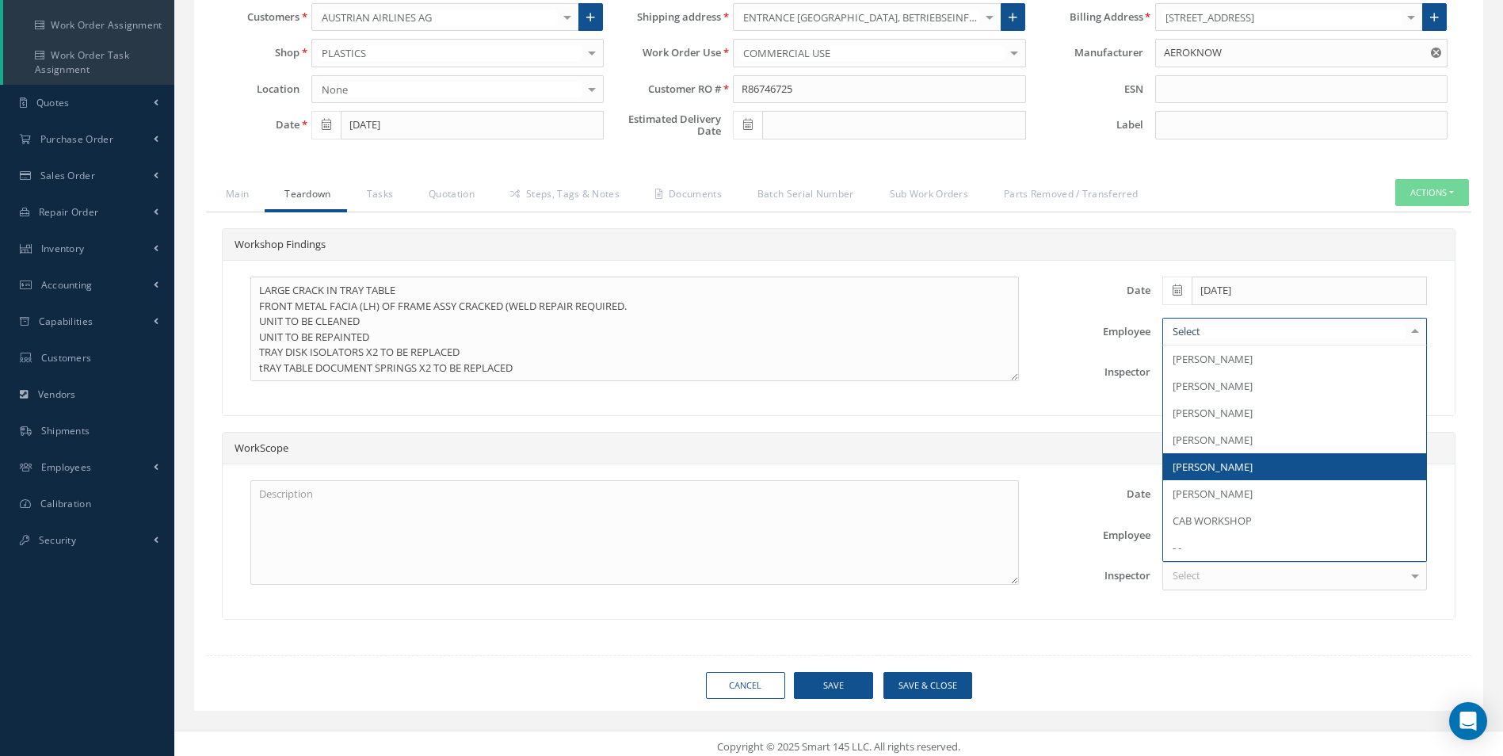
click at [1218, 457] on span "[PERSON_NAME]" at bounding box center [1294, 466] width 263 height 27
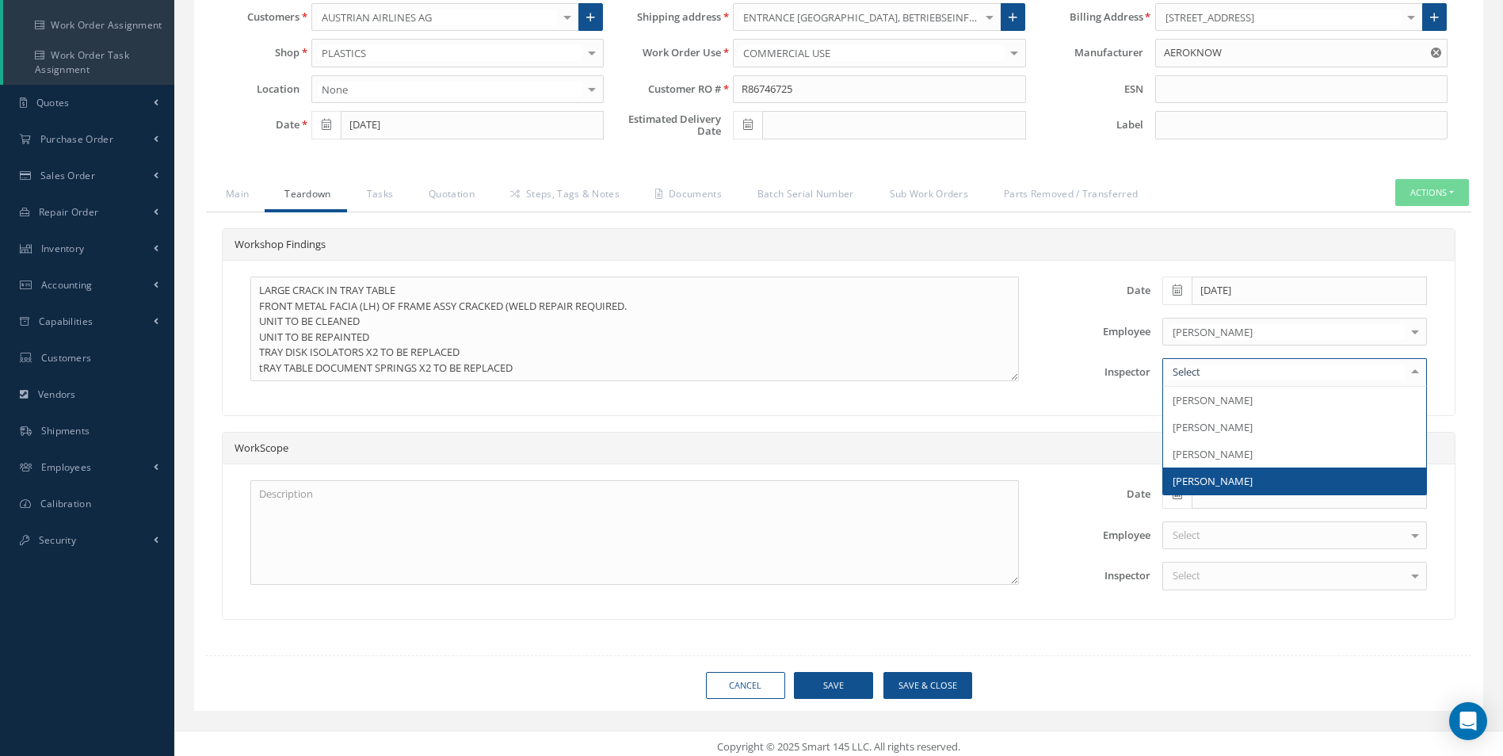
drag, startPoint x: 1222, startPoint y: 478, endPoint x: 1214, endPoint y: 471, distance: 10.7
click at [1222, 478] on span "[PERSON_NAME]" at bounding box center [1212, 481] width 80 height 14
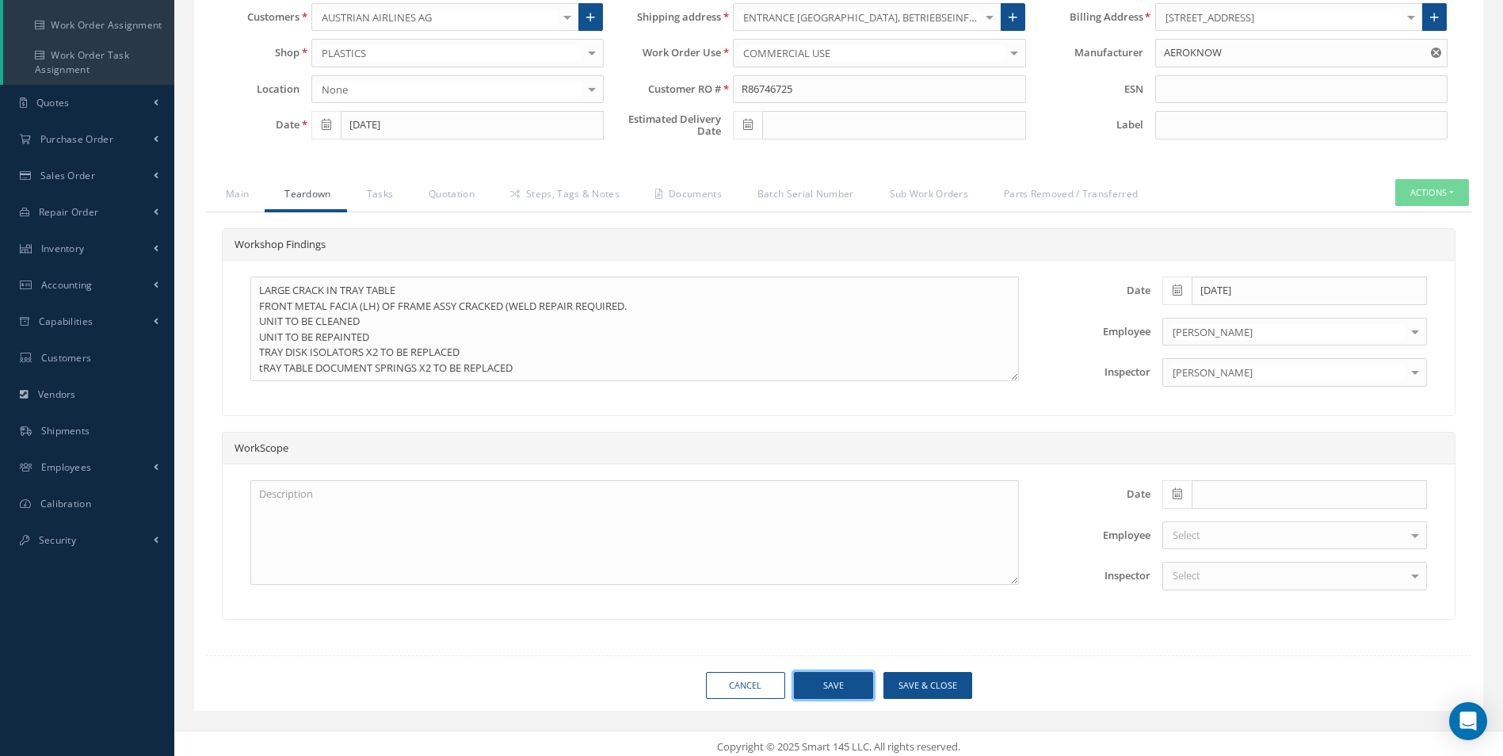
click at [842, 677] on button "Save" at bounding box center [833, 686] width 79 height 28
type input "AEROKNOW"
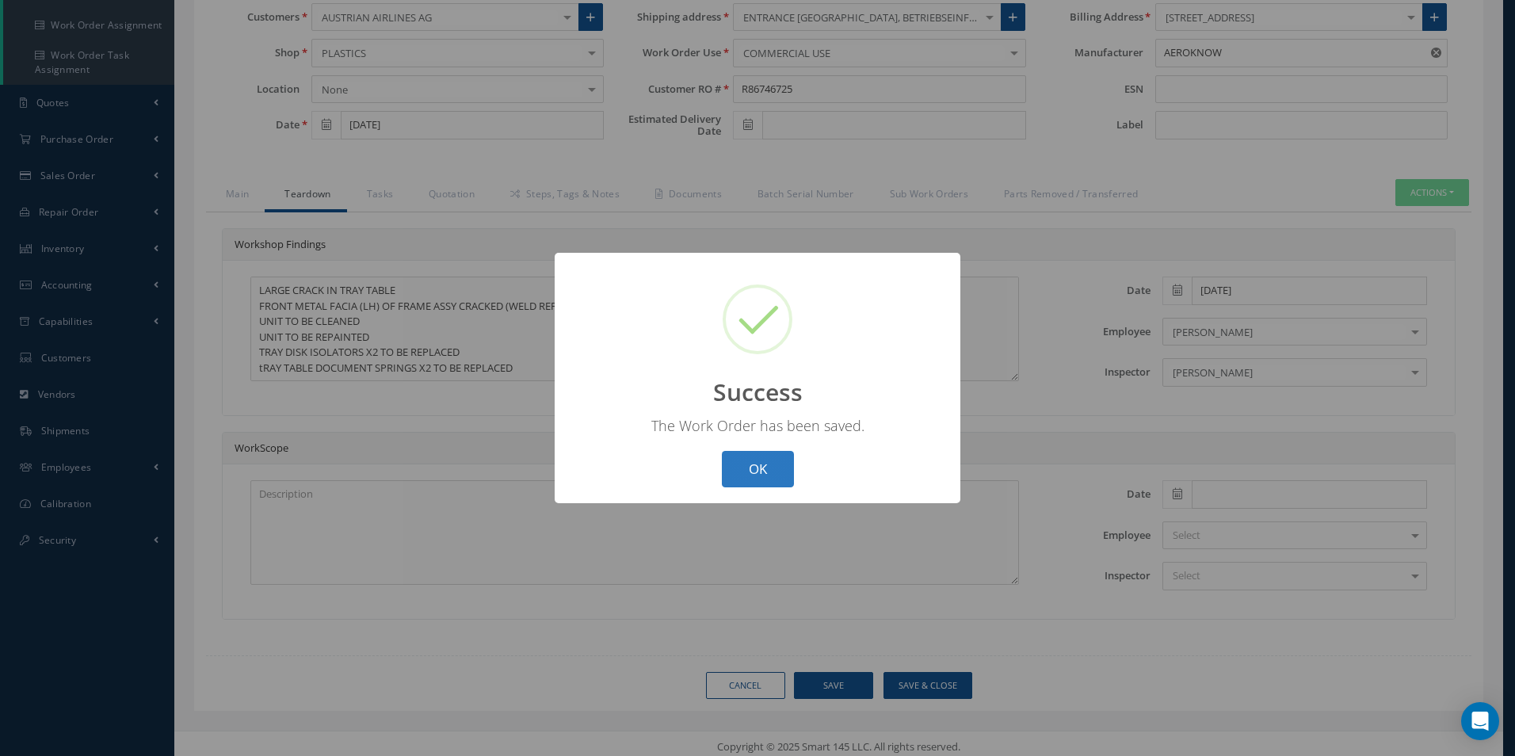
click at [768, 464] on button "OK" at bounding box center [758, 469] width 72 height 37
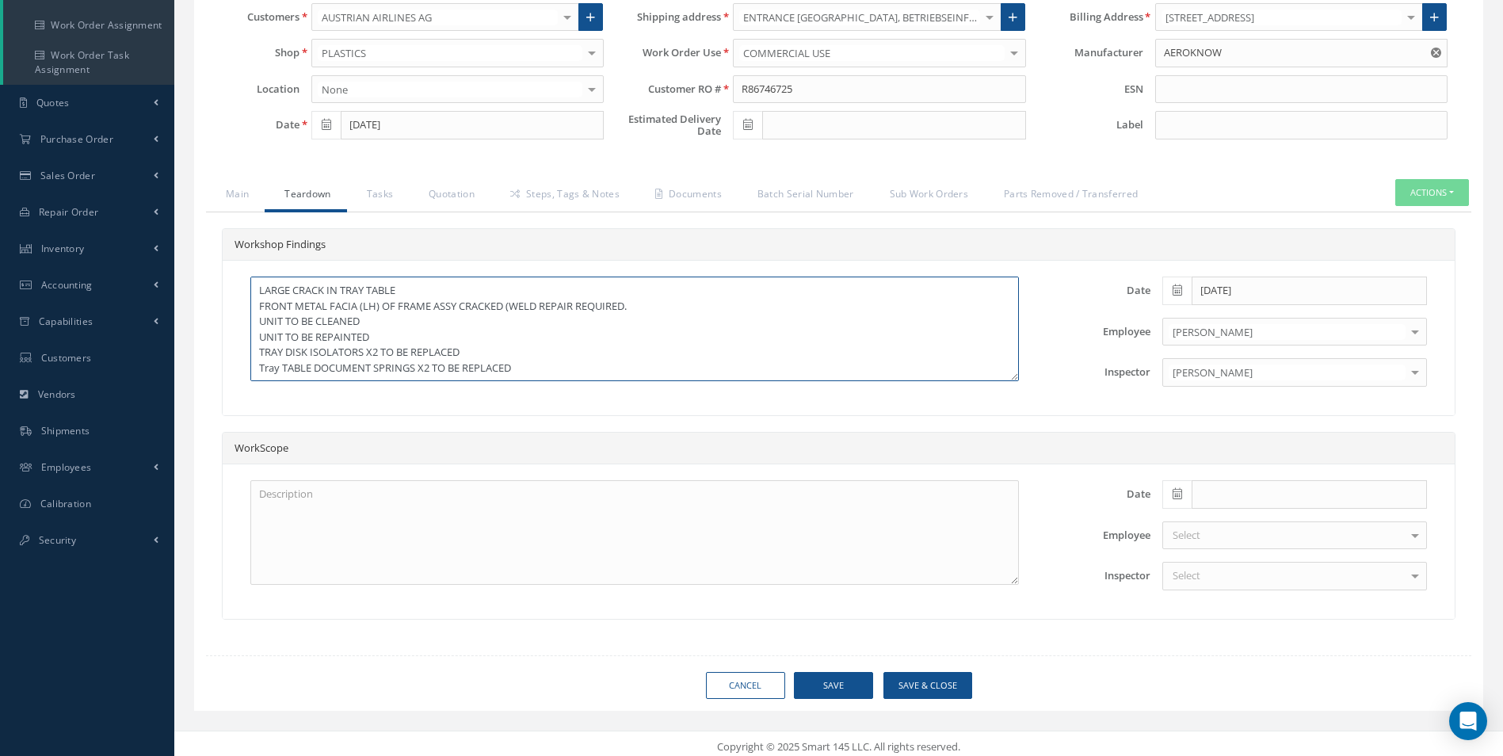
scroll to position [1, 0]
drag, startPoint x: 265, startPoint y: 365, endPoint x: 280, endPoint y: 369, distance: 14.8
click at [280, 369] on textarea "LARGE CRACK IN TRAY TABLE FRONT METAL FACIA (LH) OF FRAME ASSY CRACKED (WELD RE…" at bounding box center [634, 328] width 768 height 105
type textarea "LARGE CRACK IN TRAY TABLE FRONT METAL FACIA (LH) OF FRAME ASSY CRACKED (WELD RE…"
click at [844, 682] on button "Save" at bounding box center [833, 686] width 79 height 28
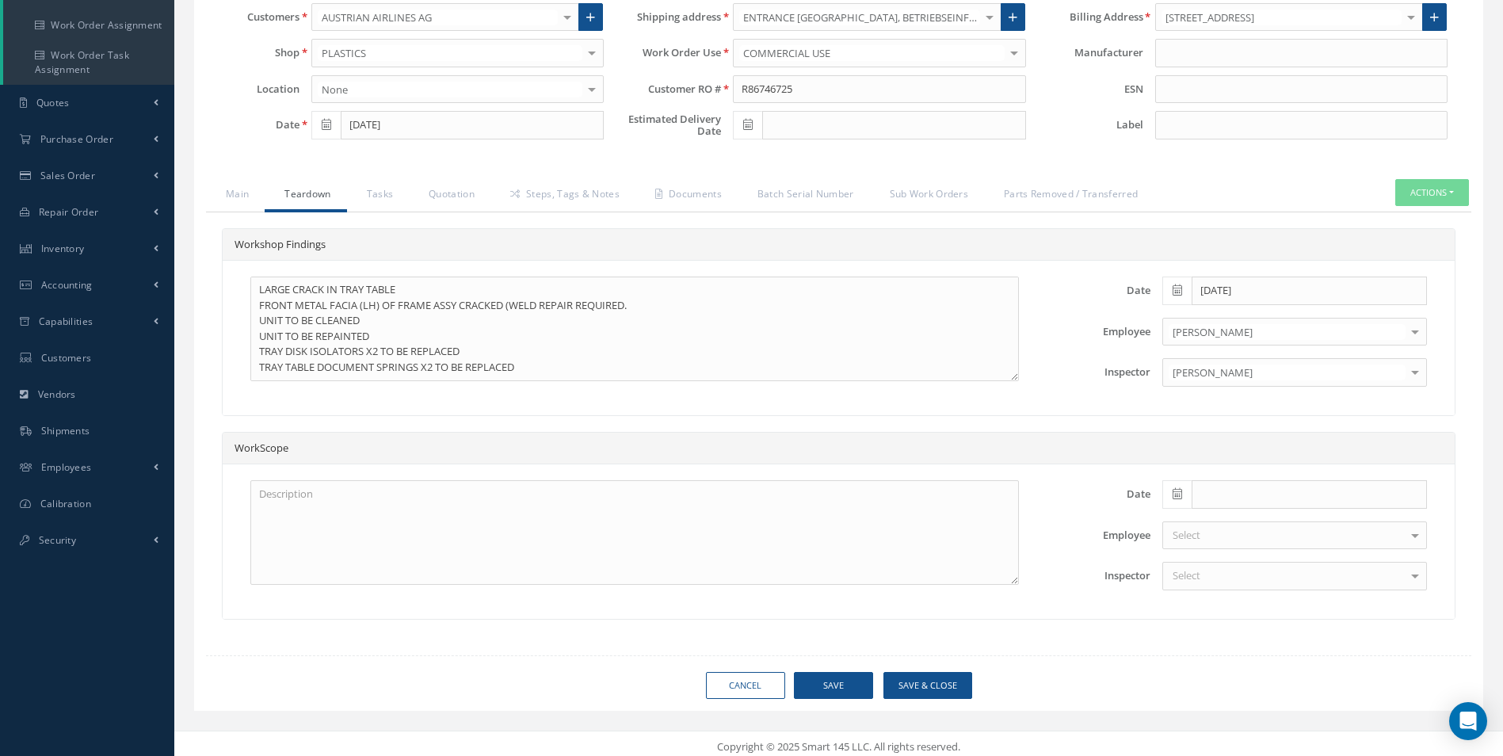
type input "AEROKNOW"
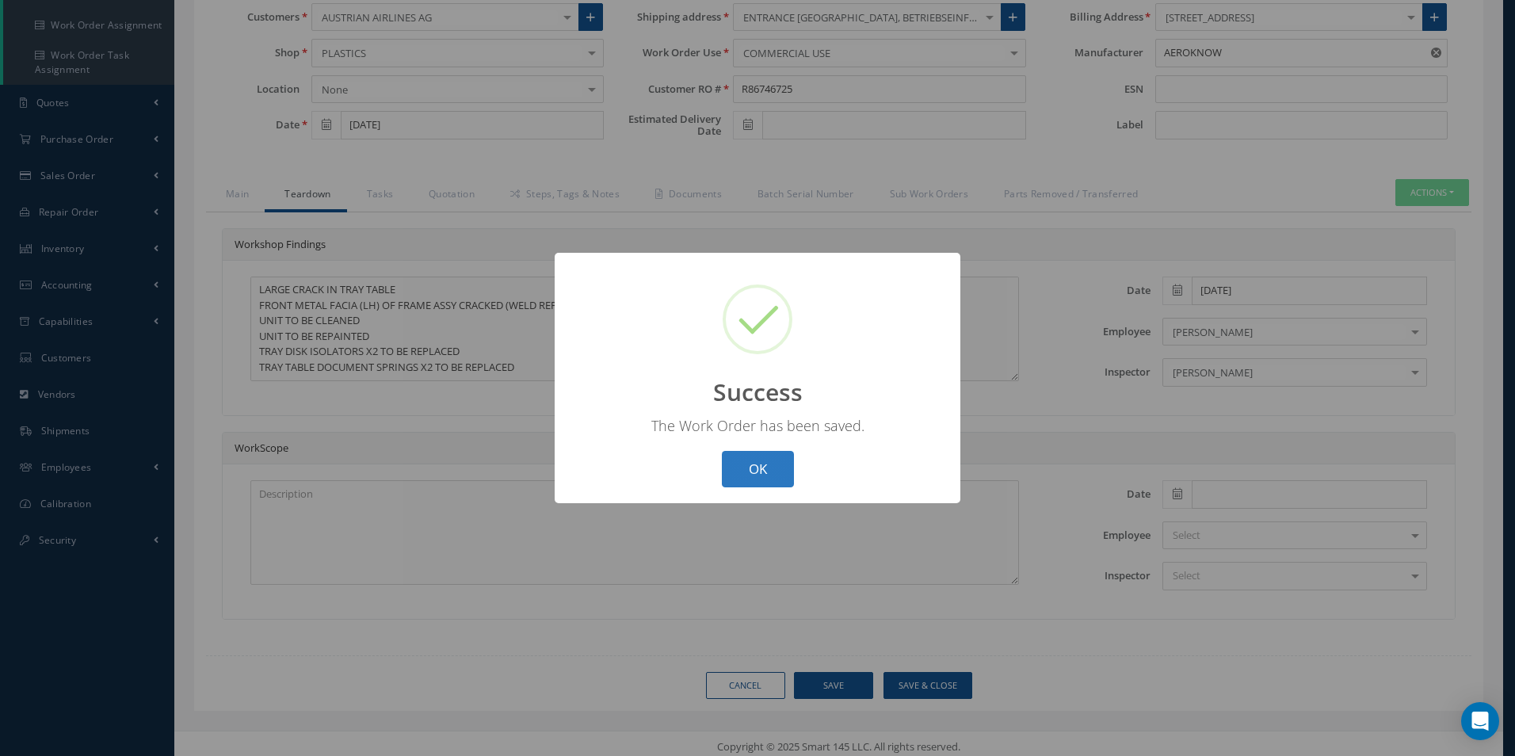
click at [757, 466] on button "OK" at bounding box center [758, 469] width 72 height 37
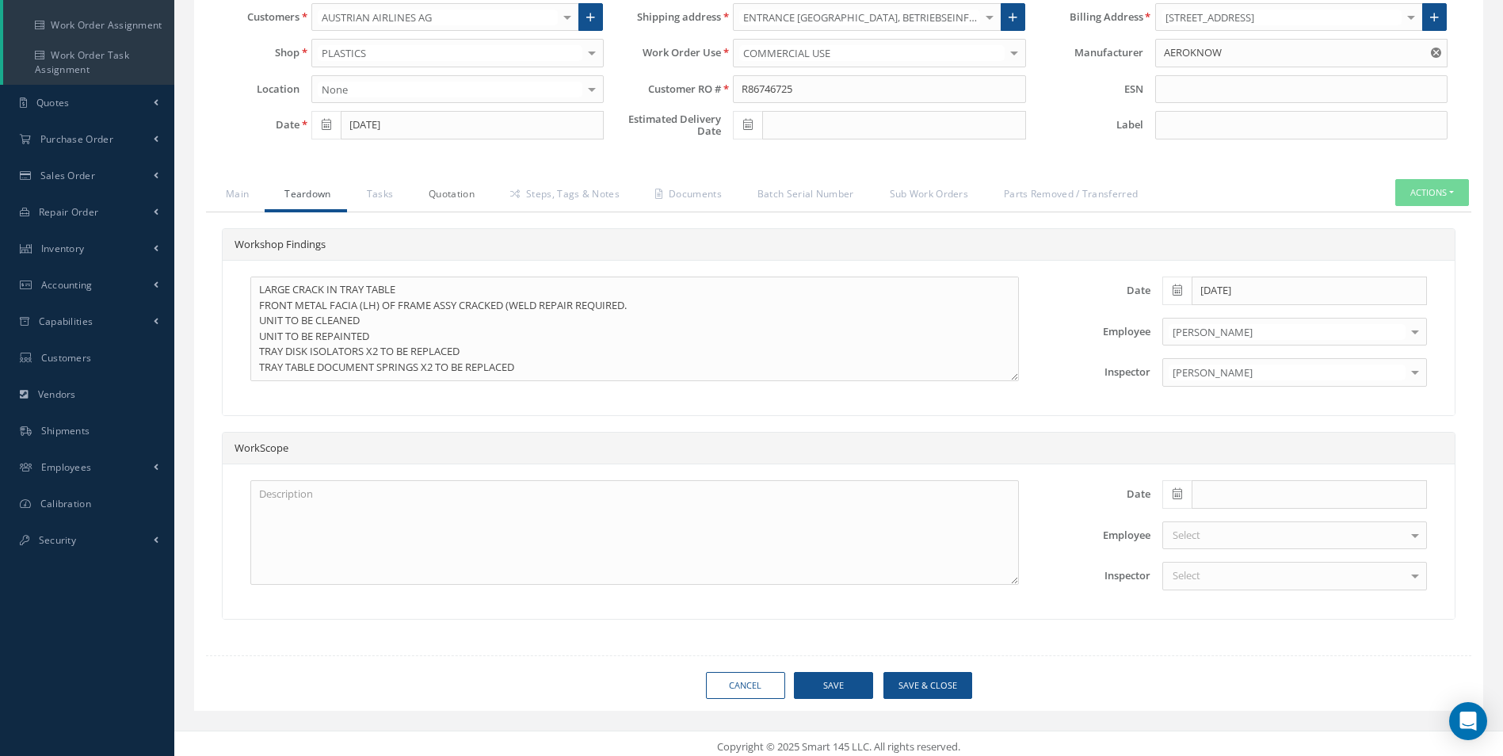
click at [440, 195] on link "Quotation" at bounding box center [450, 195] width 82 height 33
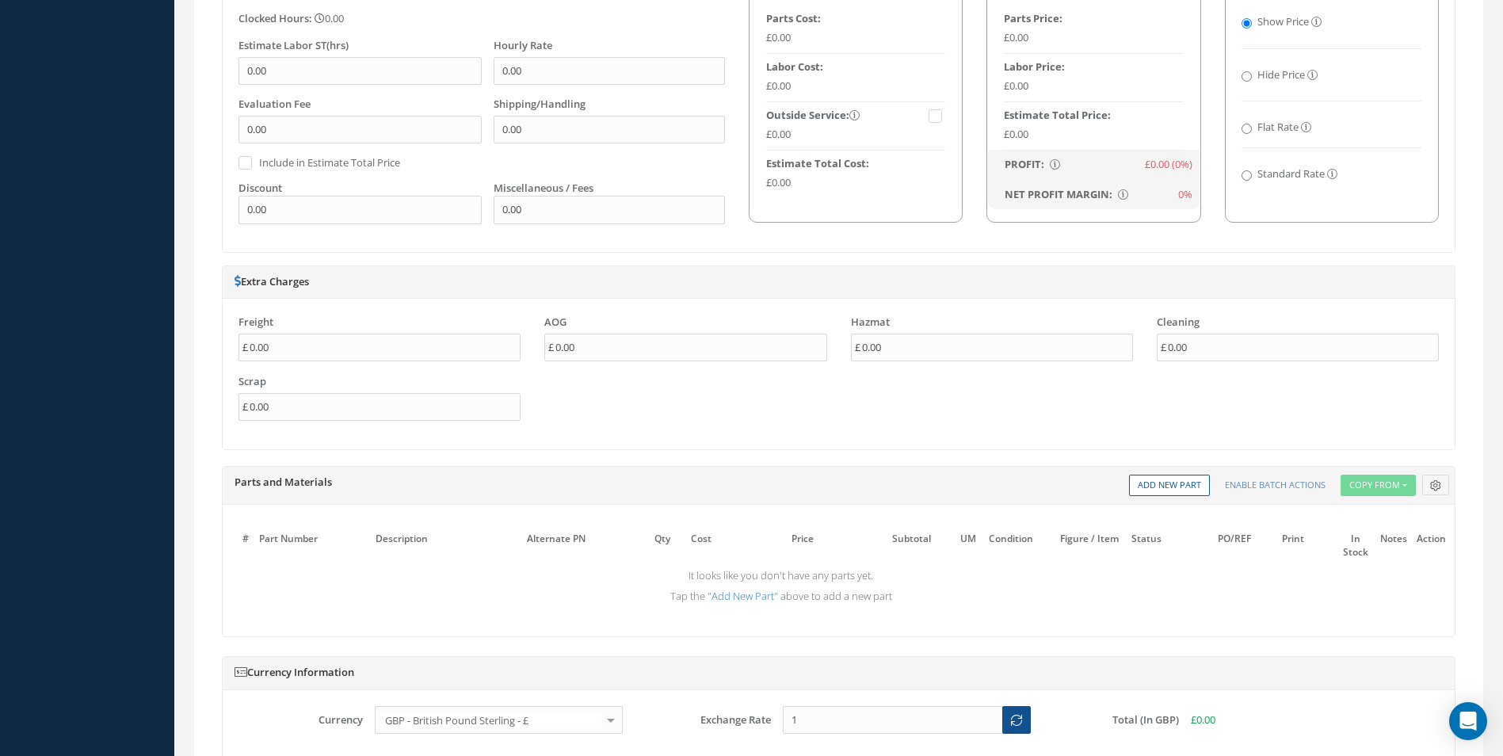
scroll to position [951, 0]
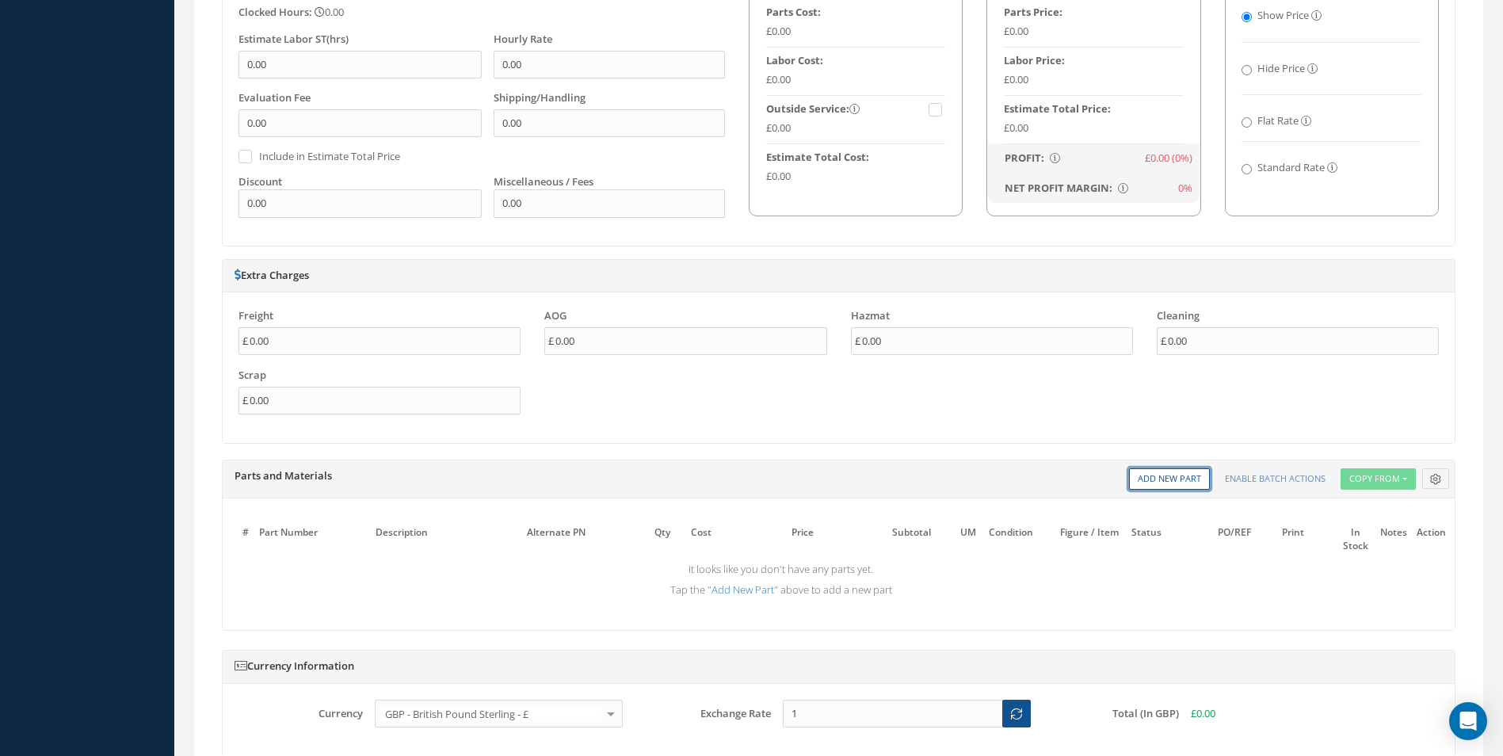
drag, startPoint x: 1185, startPoint y: 478, endPoint x: 1091, endPoint y: 489, distance: 94.8
click at [1185, 478] on link "Add New Part" at bounding box center [1169, 478] width 81 height 21
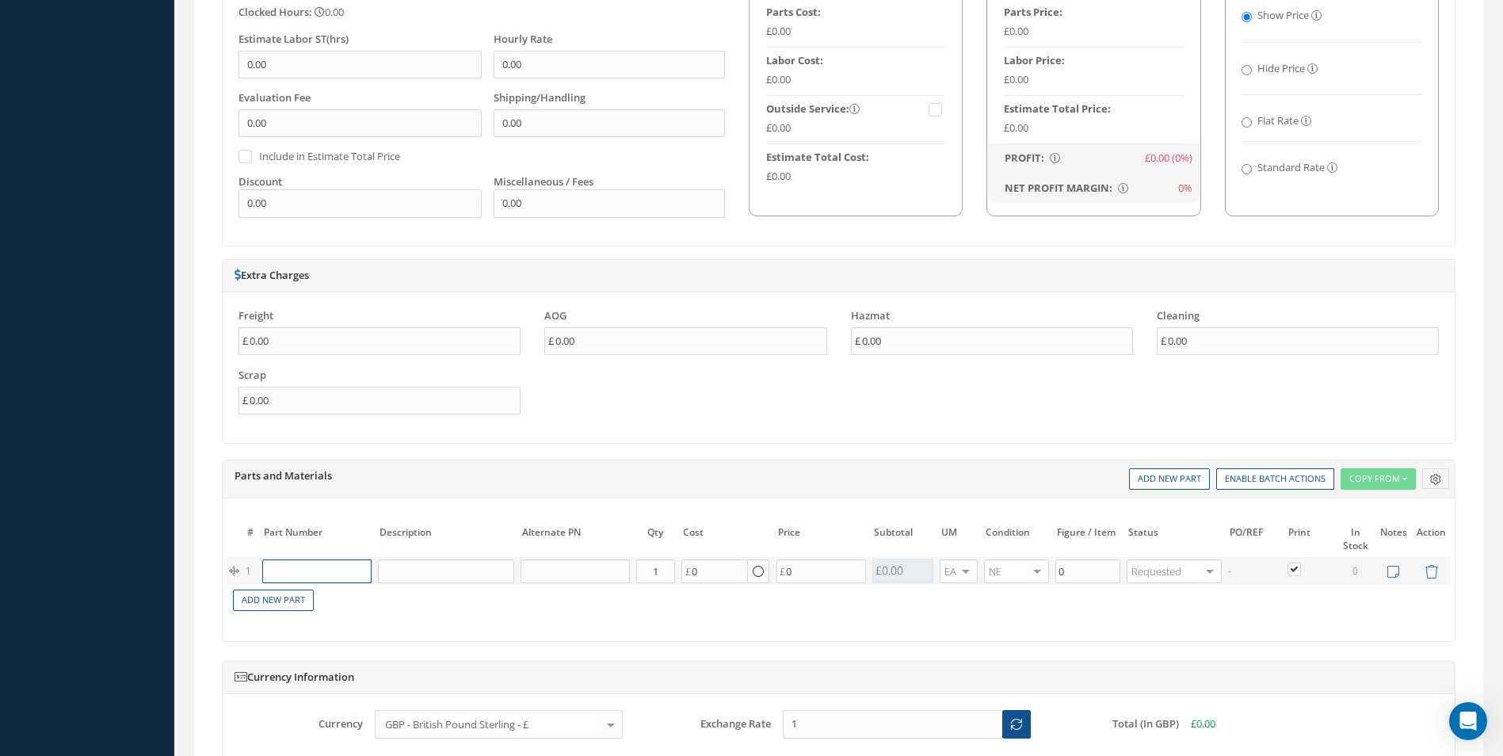
click at [274, 571] on input "text" at bounding box center [316, 571] width 109 height 24
paste input "D2511043720000"
type input "D2511043720000"
click at [340, 608] on div "D2511043720000" at bounding box center [308, 602] width 74 height 27
type input "DISK - LOCATING"
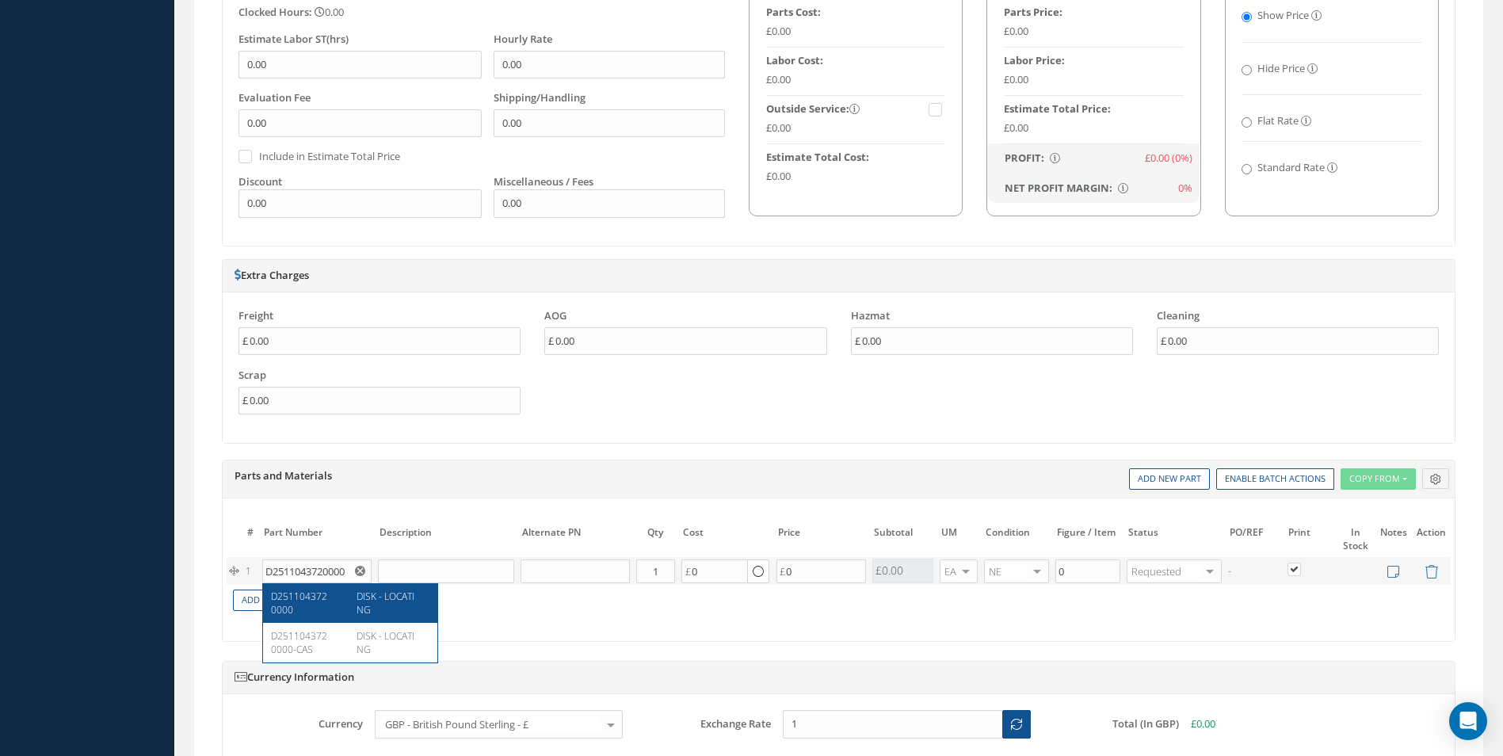
type input "37.00"
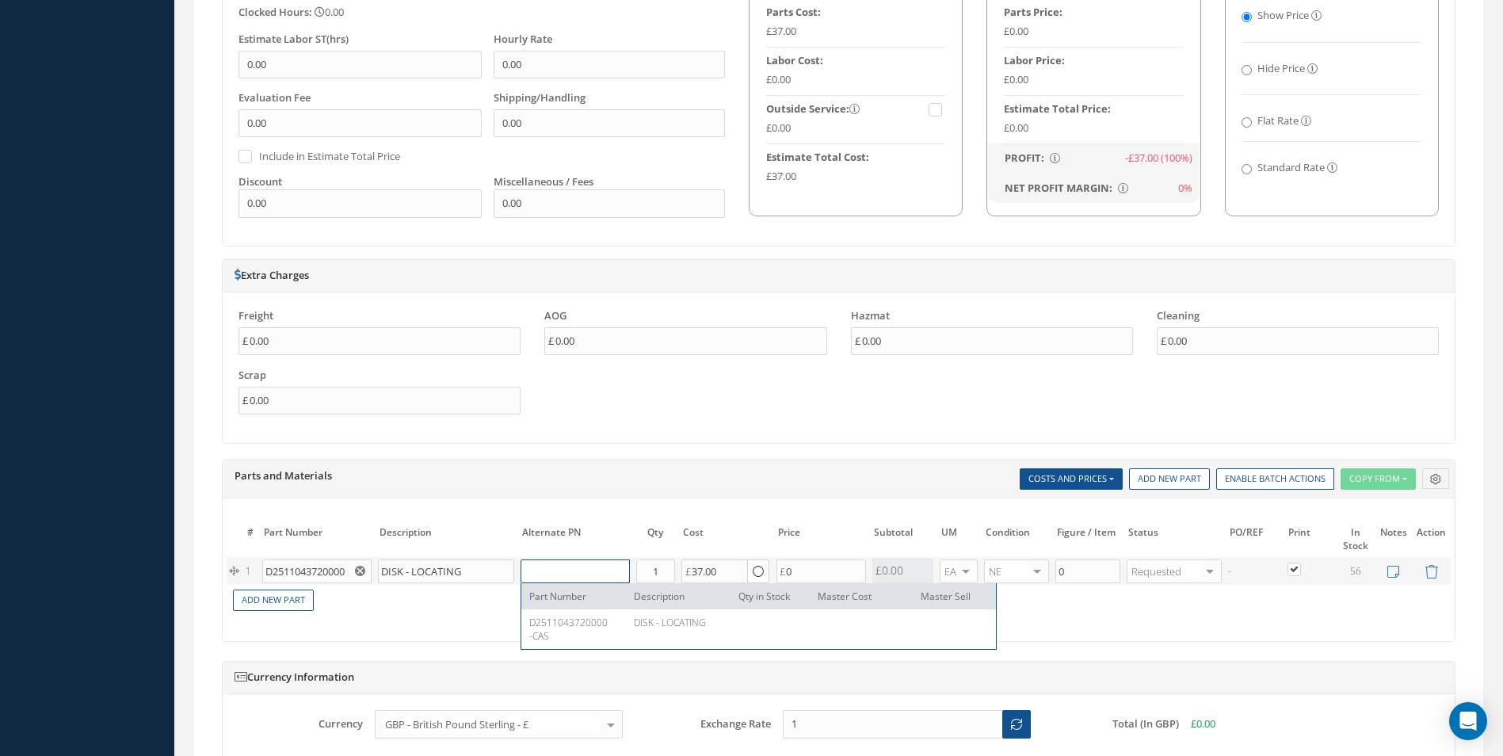
click at [563, 567] on input "text" at bounding box center [574, 571] width 109 height 24
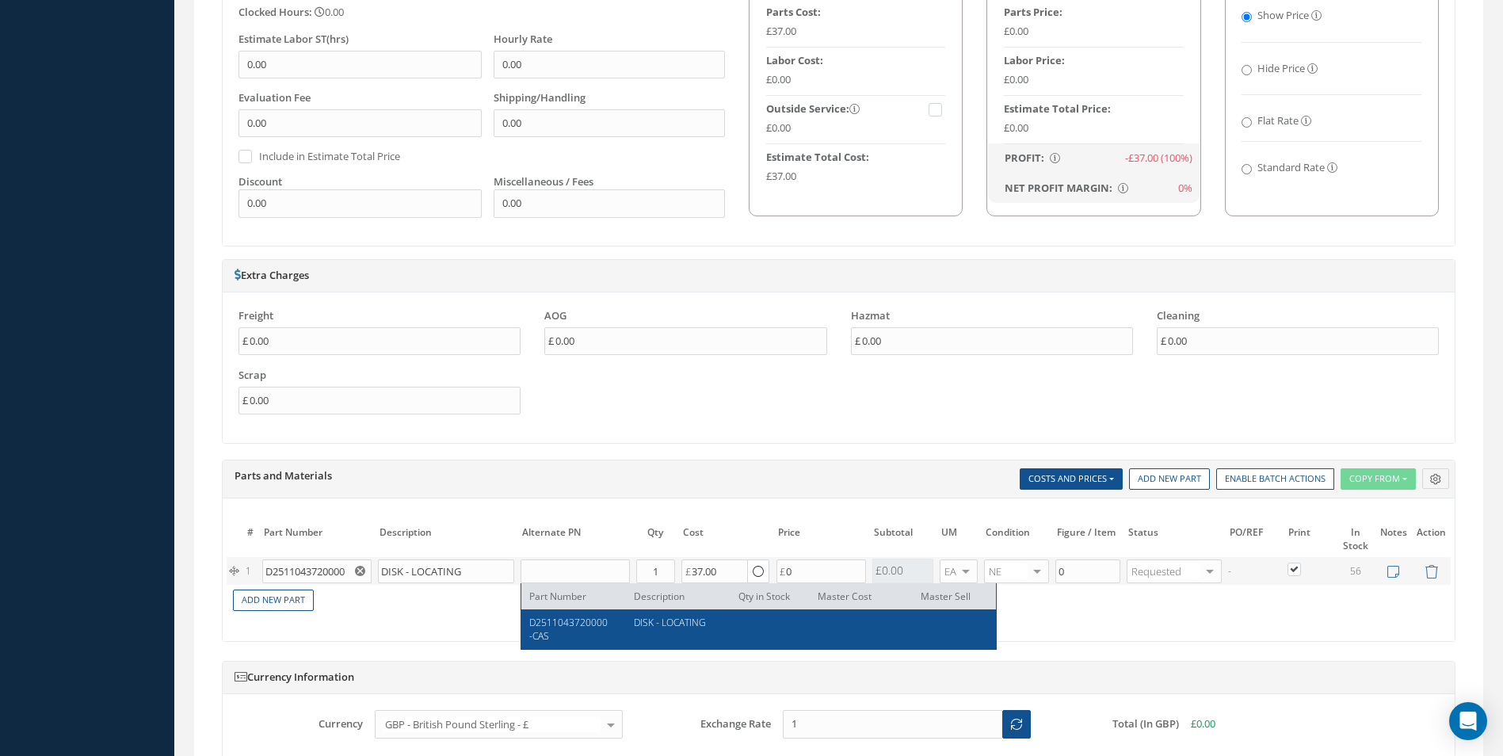
click at [559, 620] on span "D2511043720000-CAS" at bounding box center [568, 629] width 78 height 27
type input "D2511043720000-CAS"
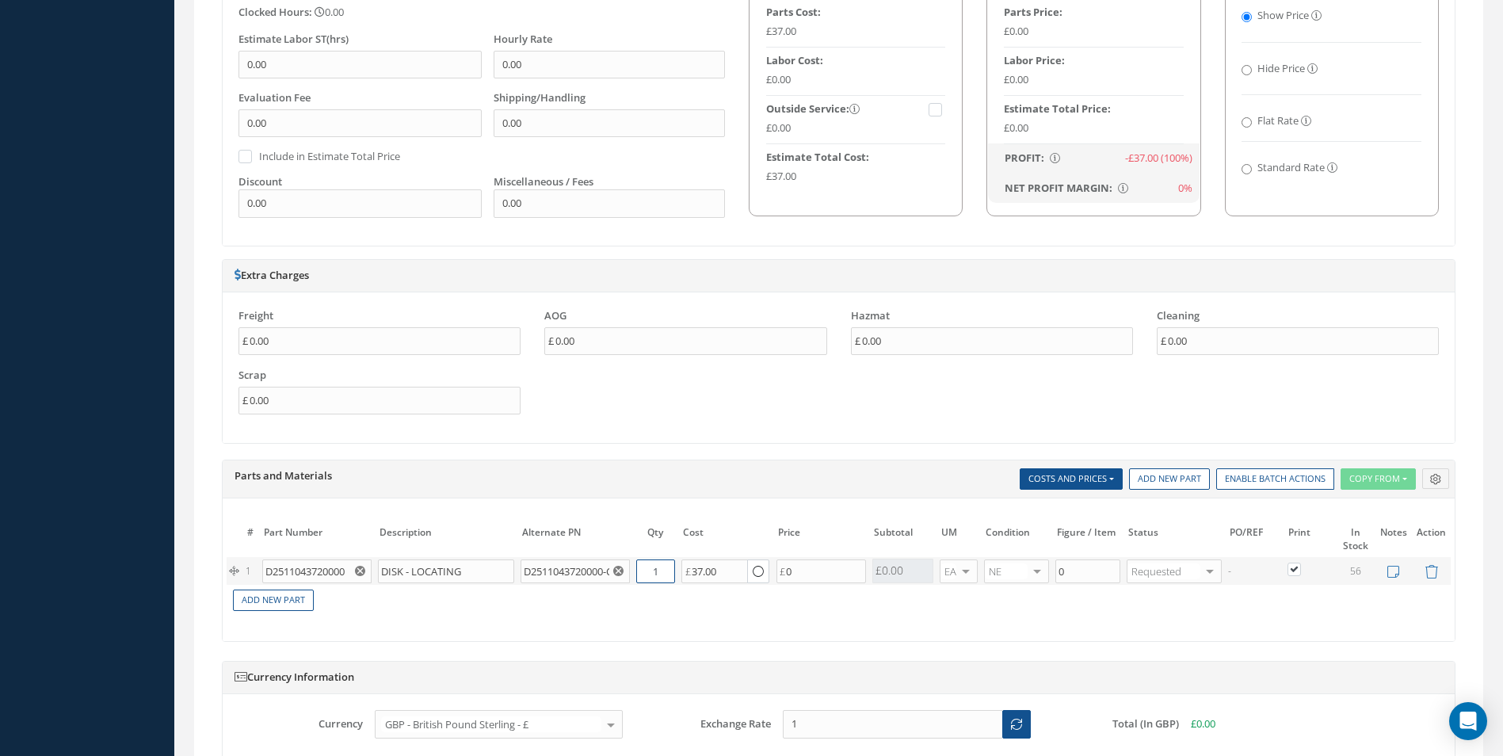
click at [653, 570] on input "1" at bounding box center [655, 571] width 39 height 24
type input "2"
click at [294, 598] on link "Add New Part" at bounding box center [273, 599] width 81 height 21
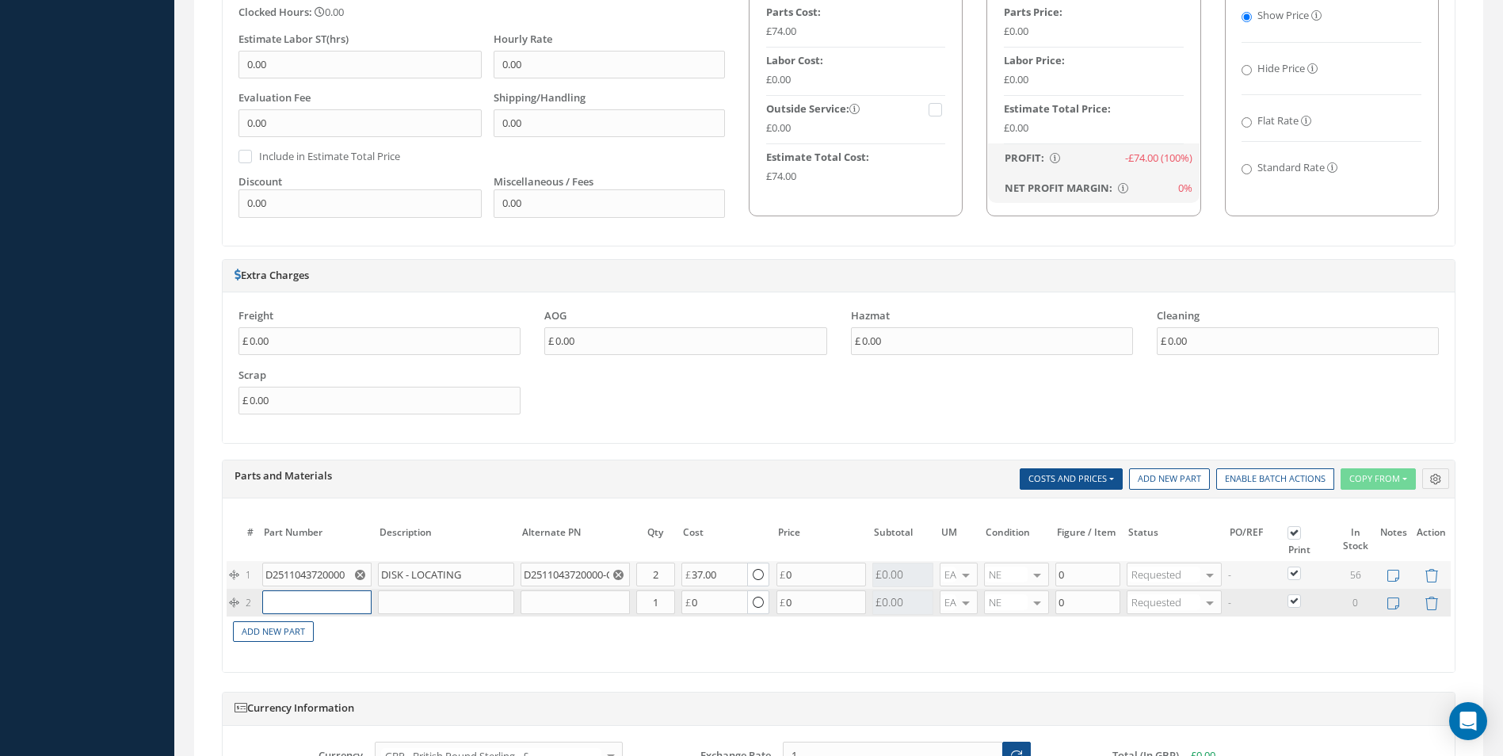
click at [292, 604] on input "text" at bounding box center [316, 602] width 109 height 24
paste input "D2511044420000"
type input "D2511044420000"
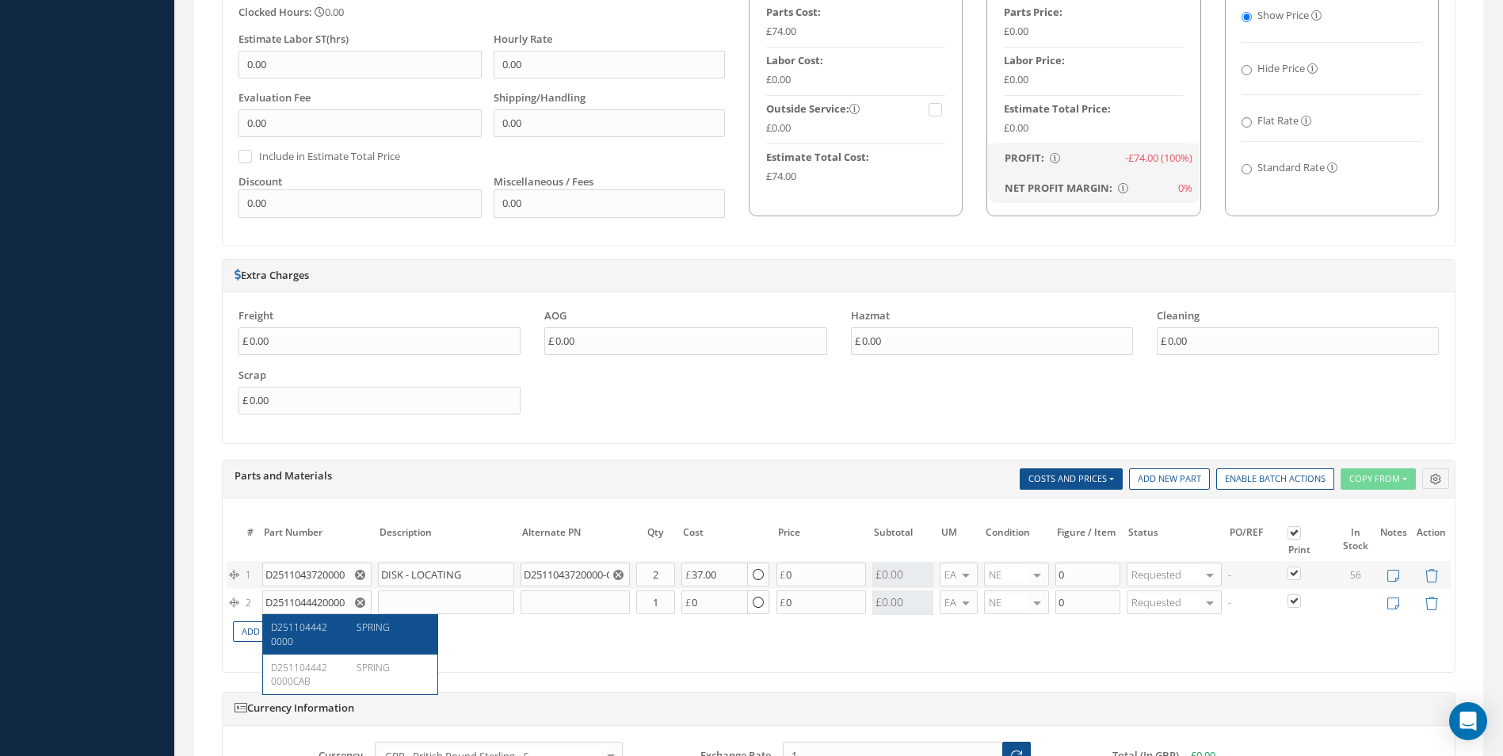
click at [318, 630] on span "D2511044420000" at bounding box center [299, 633] width 56 height 27
type input "SPRING"
type input "45.55"
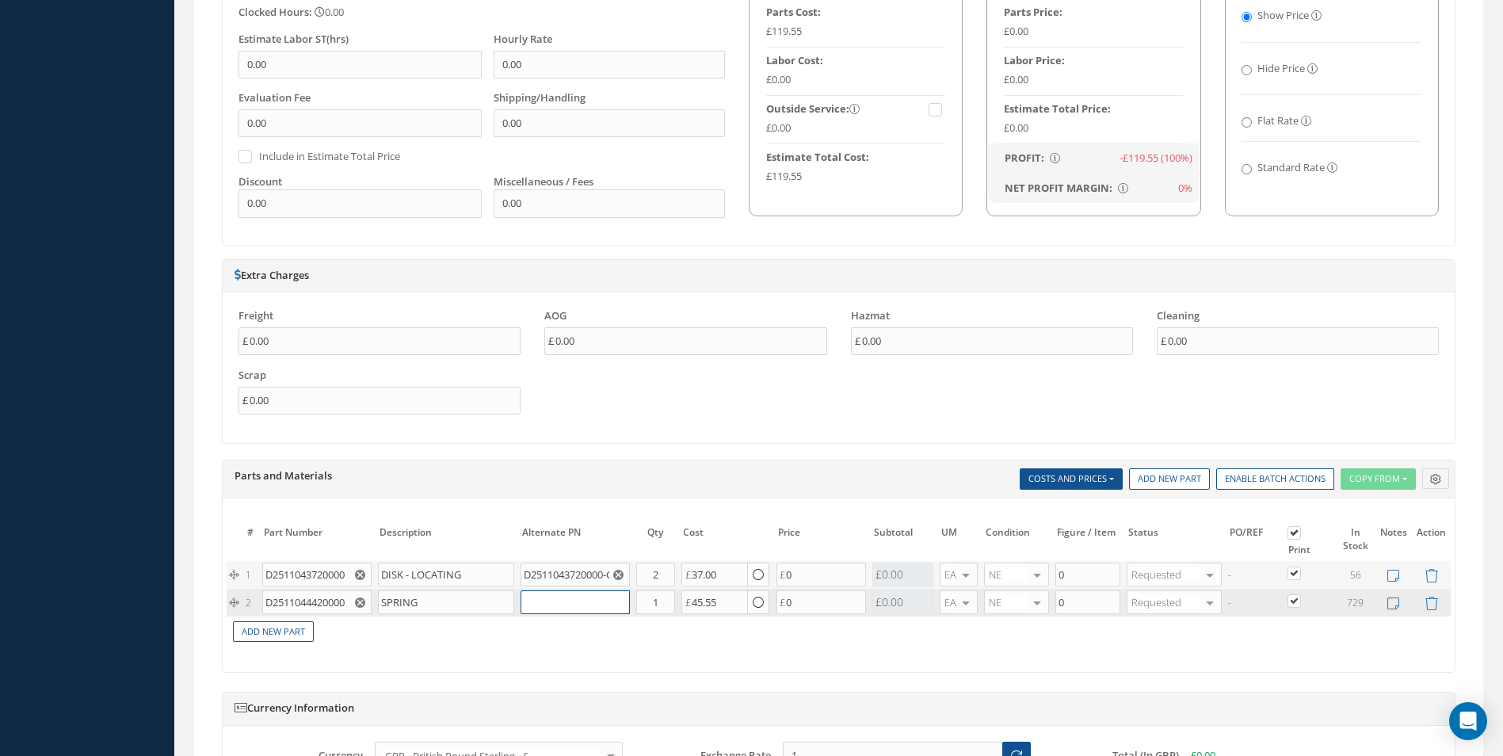
click at [560, 604] on input "text" at bounding box center [574, 602] width 109 height 24
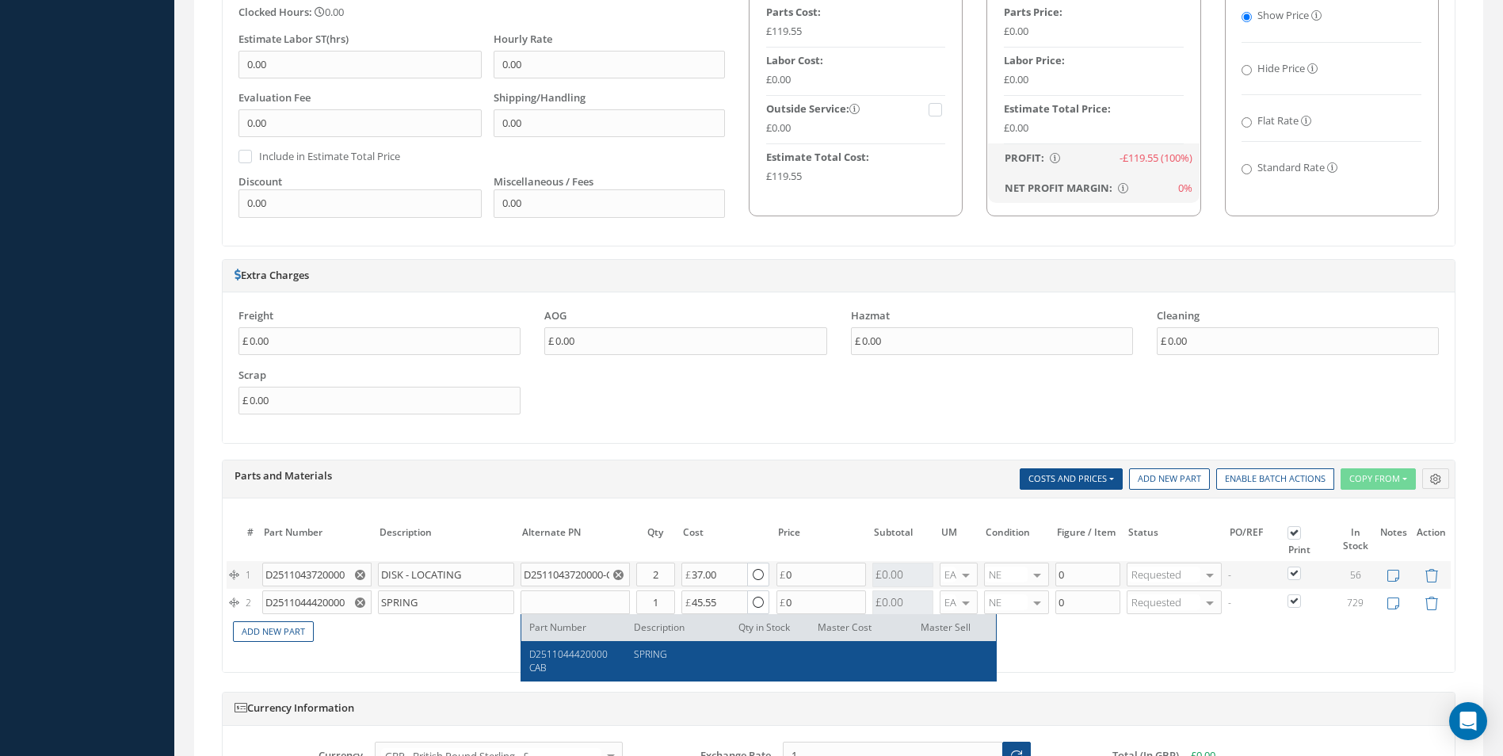
click at [562, 653] on span "D2511044420000CAB" at bounding box center [568, 660] width 78 height 27
type input "D2511044420000CAB"
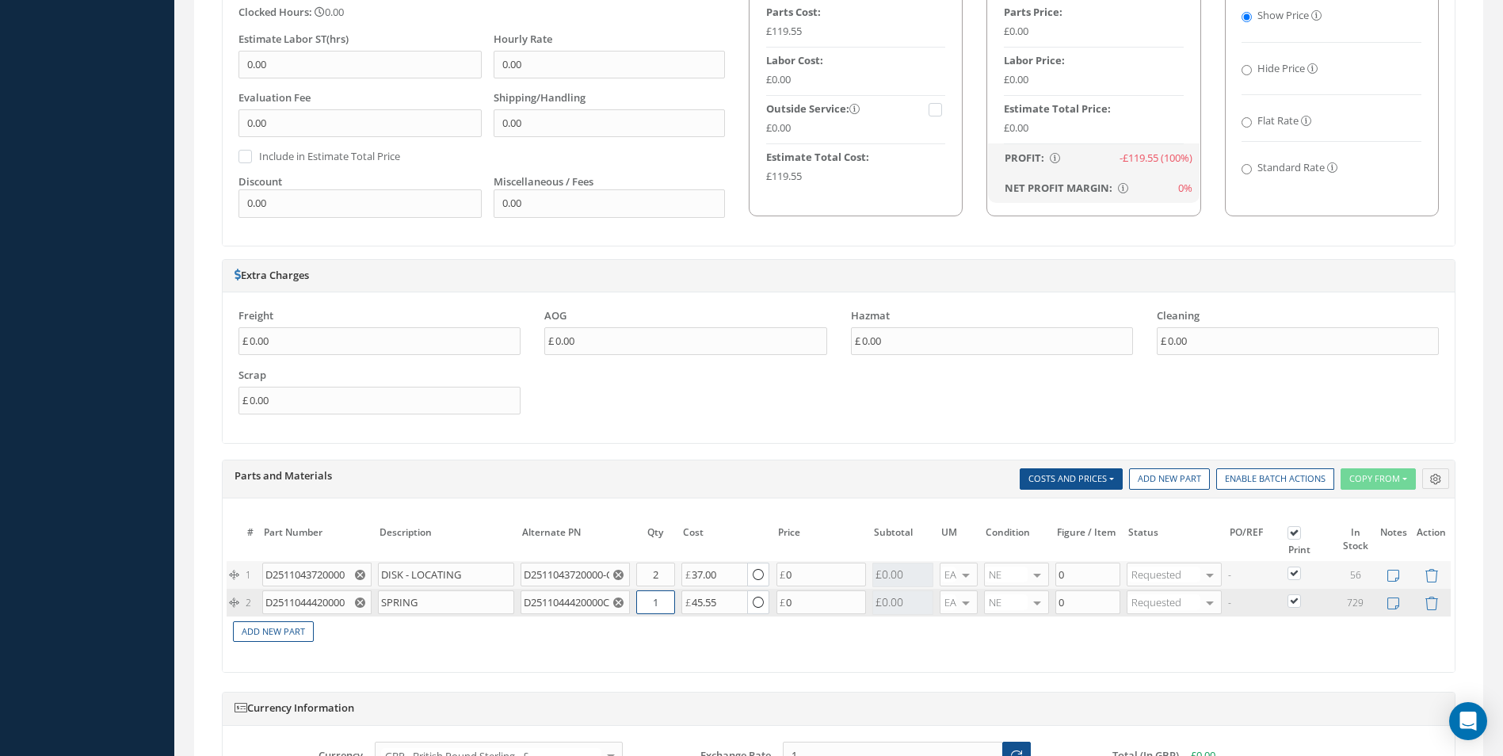
click at [651, 604] on input "1" at bounding box center [655, 602] width 39 height 24
type input "2"
click at [554, 652] on div "# Part Number Description SN Alternate PN Qty Cost Markup % Price Subtotal UM C…" at bounding box center [839, 588] width 1224 height 136
click at [290, 632] on link "Add New Part" at bounding box center [273, 631] width 81 height 21
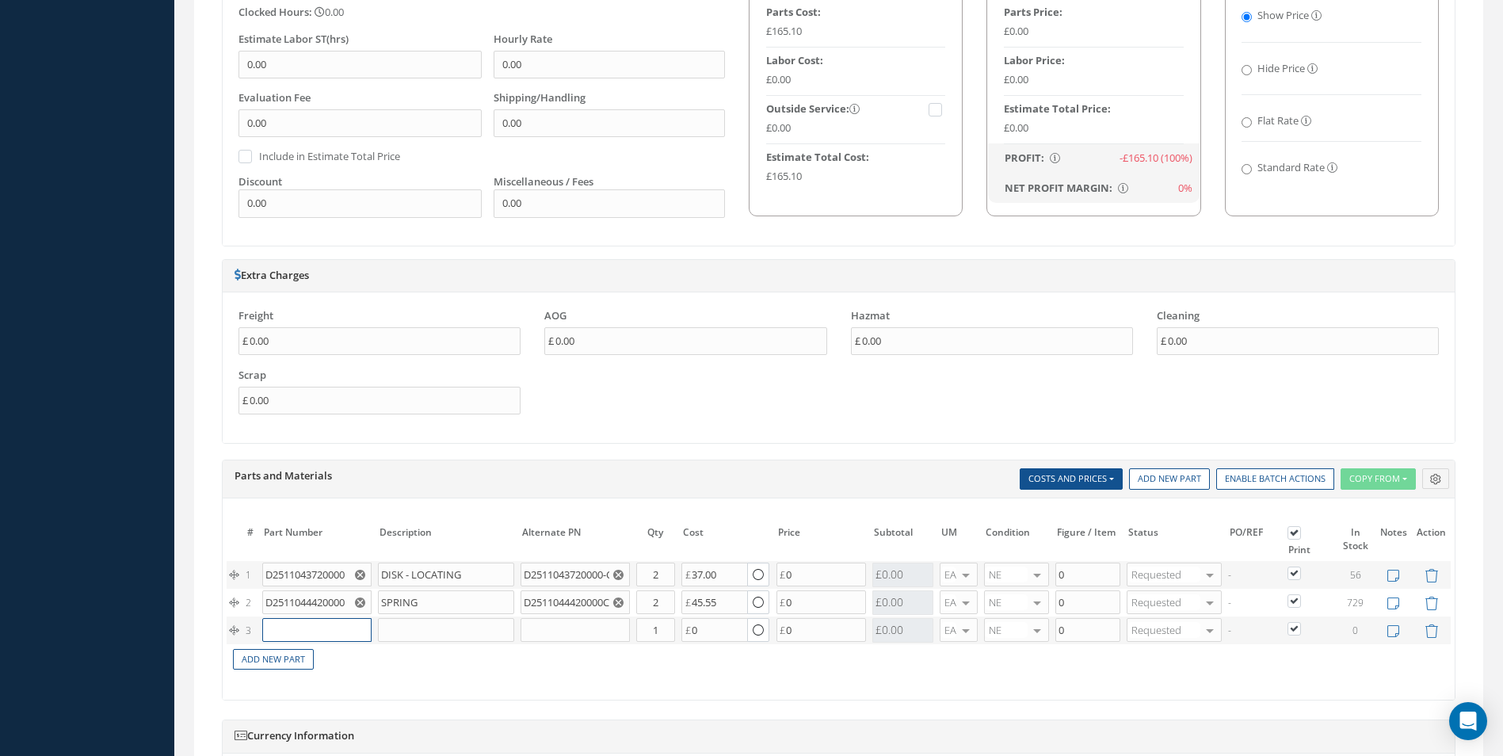
drag, startPoint x: 287, startPoint y: 631, endPoint x: 280, endPoint y: 635, distance: 8.2
click at [284, 632] on input "text" at bounding box center [316, 630] width 109 height 24
paste input "D2511043820000"
type input "D2511043820000"
click at [341, 660] on div "D2511043820000" at bounding box center [308, 661] width 74 height 27
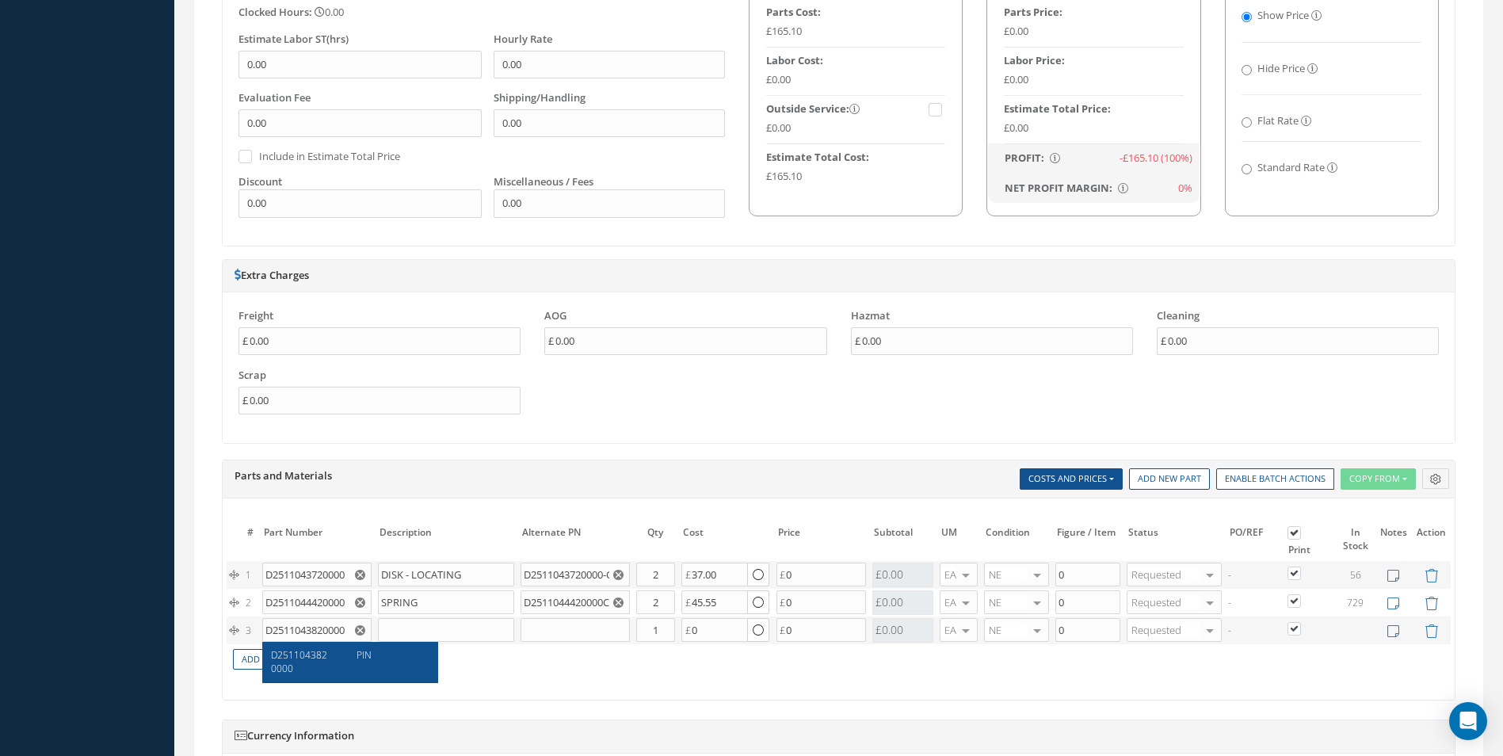
type input "PIN"
type input "75.00"
click at [285, 658] on link "Add New Part" at bounding box center [273, 659] width 81 height 21
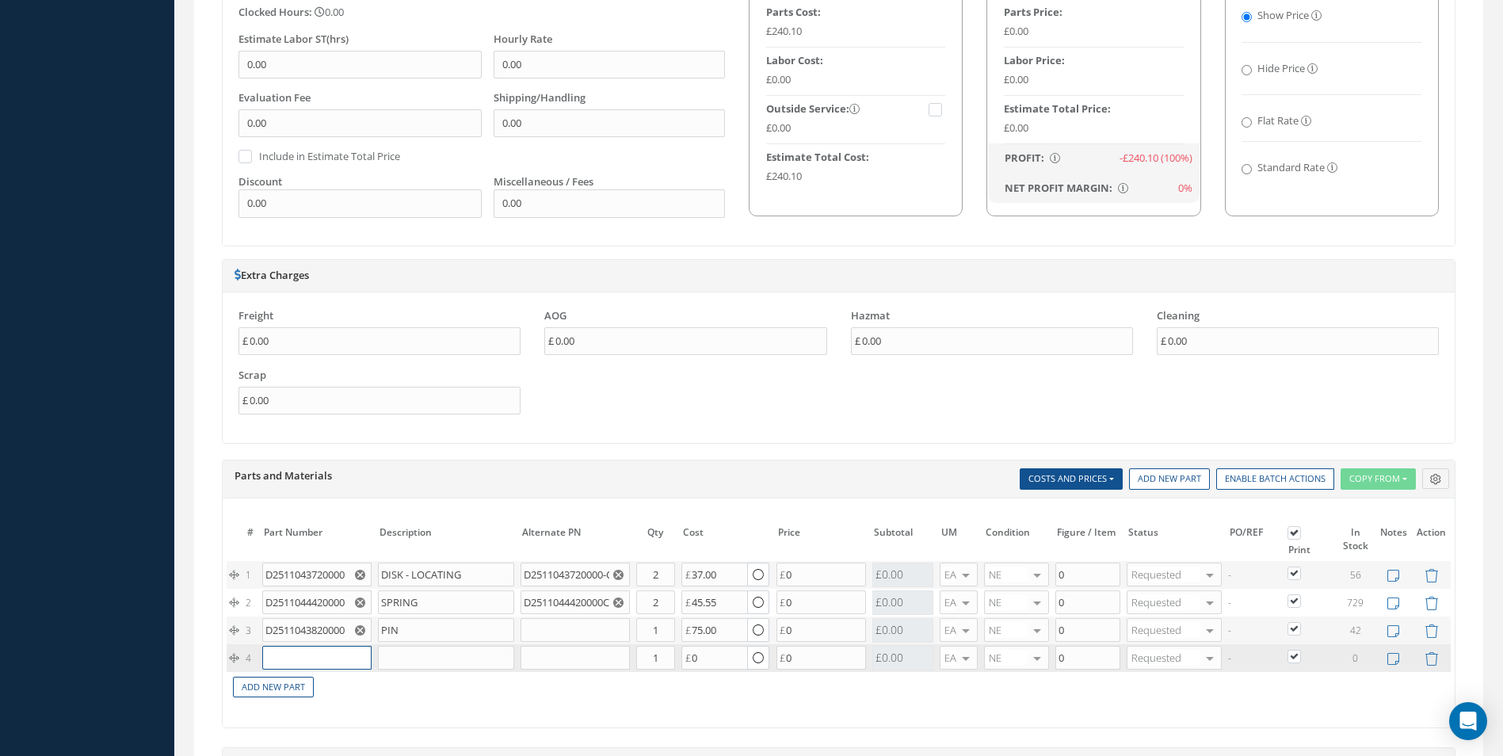
paste input "D2511044000000"
type input "D2511044000000"
click at [361, 684] on span "FITTING" at bounding box center [372, 682] width 33 height 13
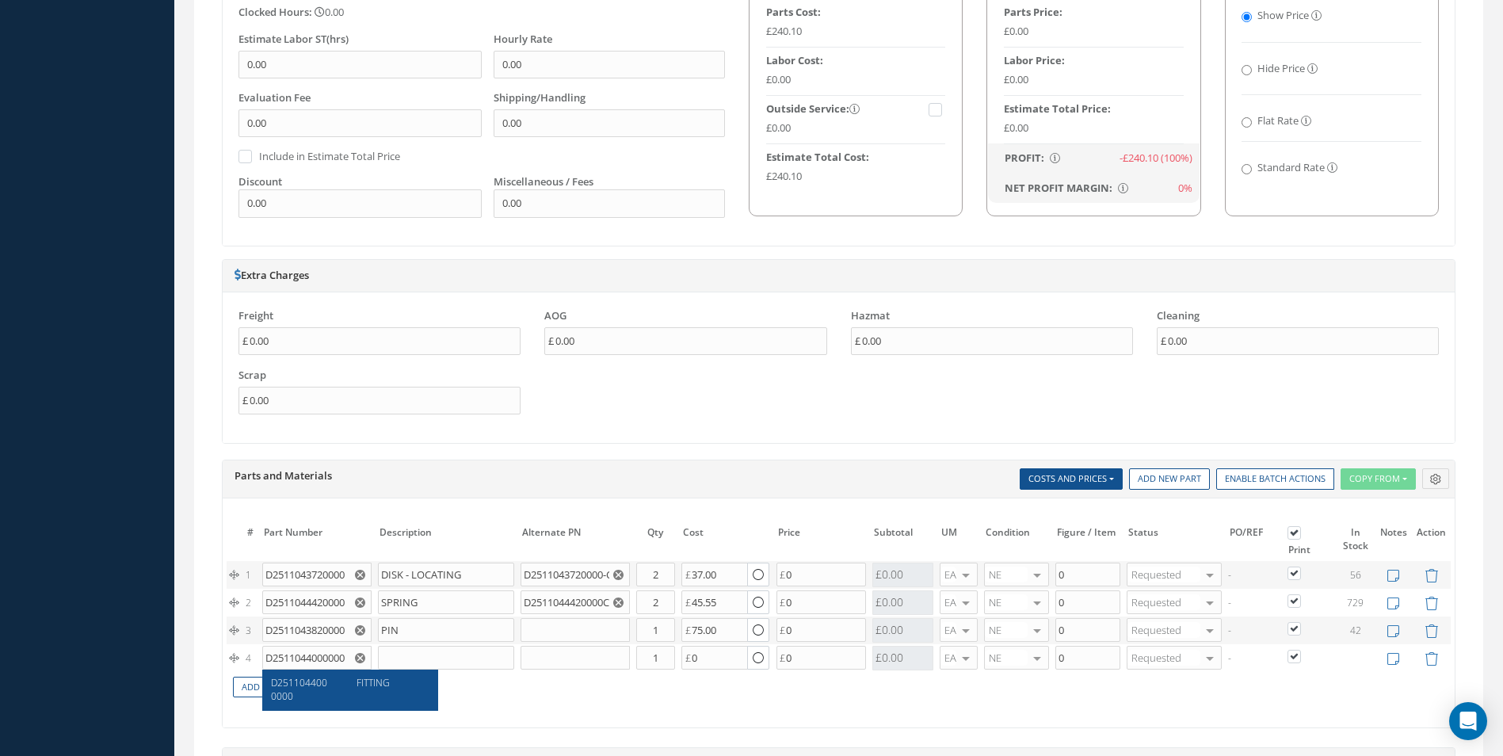
type input "FITTING"
type input "137.45"
drag, startPoint x: 278, startPoint y: 683, endPoint x: 195, endPoint y: 668, distance: 84.5
click at [275, 682] on link "Add New Part" at bounding box center [273, 687] width 81 height 21
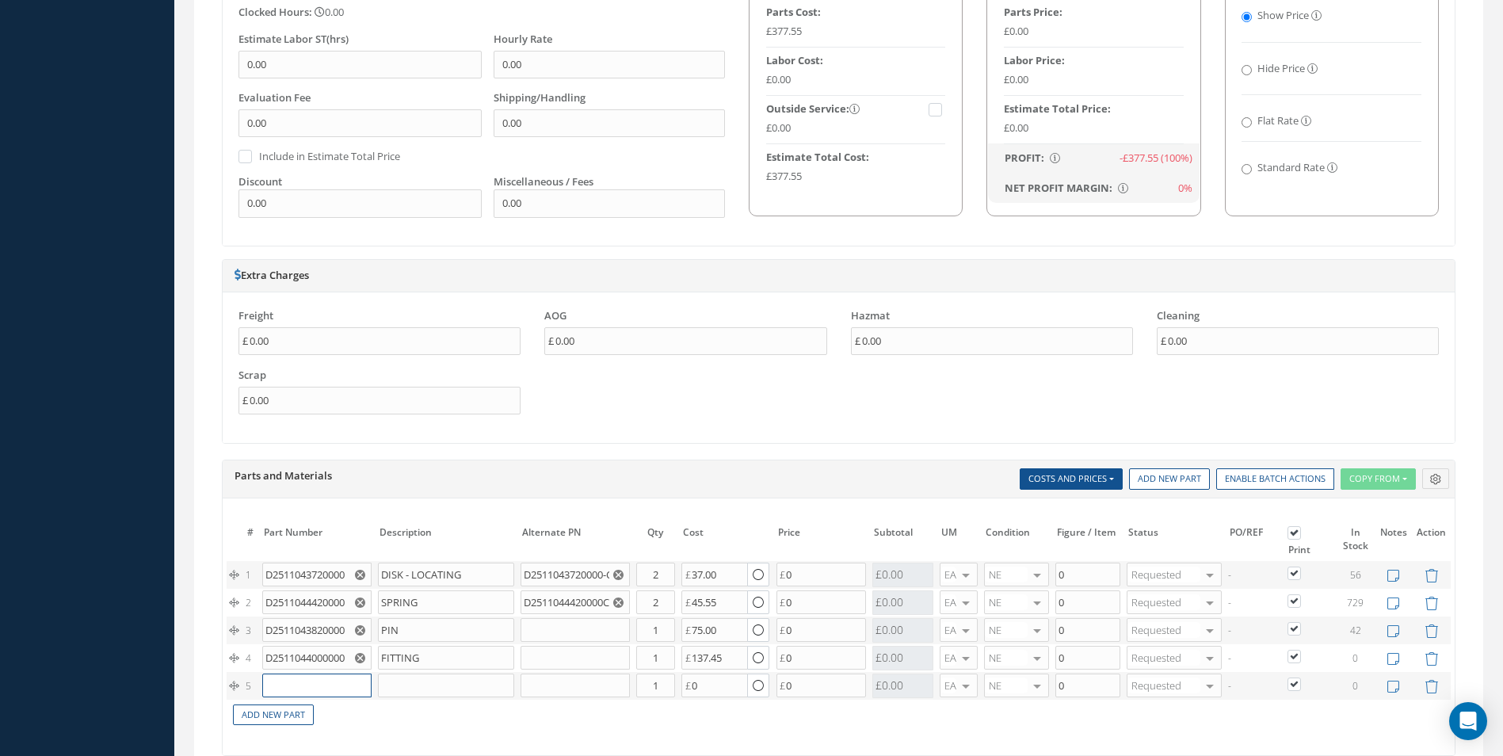
click at [287, 680] on input "text" at bounding box center [316, 685] width 109 height 24
paste input "D2511044000100"
type input "D2511044000100"
click at [370, 717] on span "FITTING" at bounding box center [372, 709] width 33 height 13
type input "FITTING"
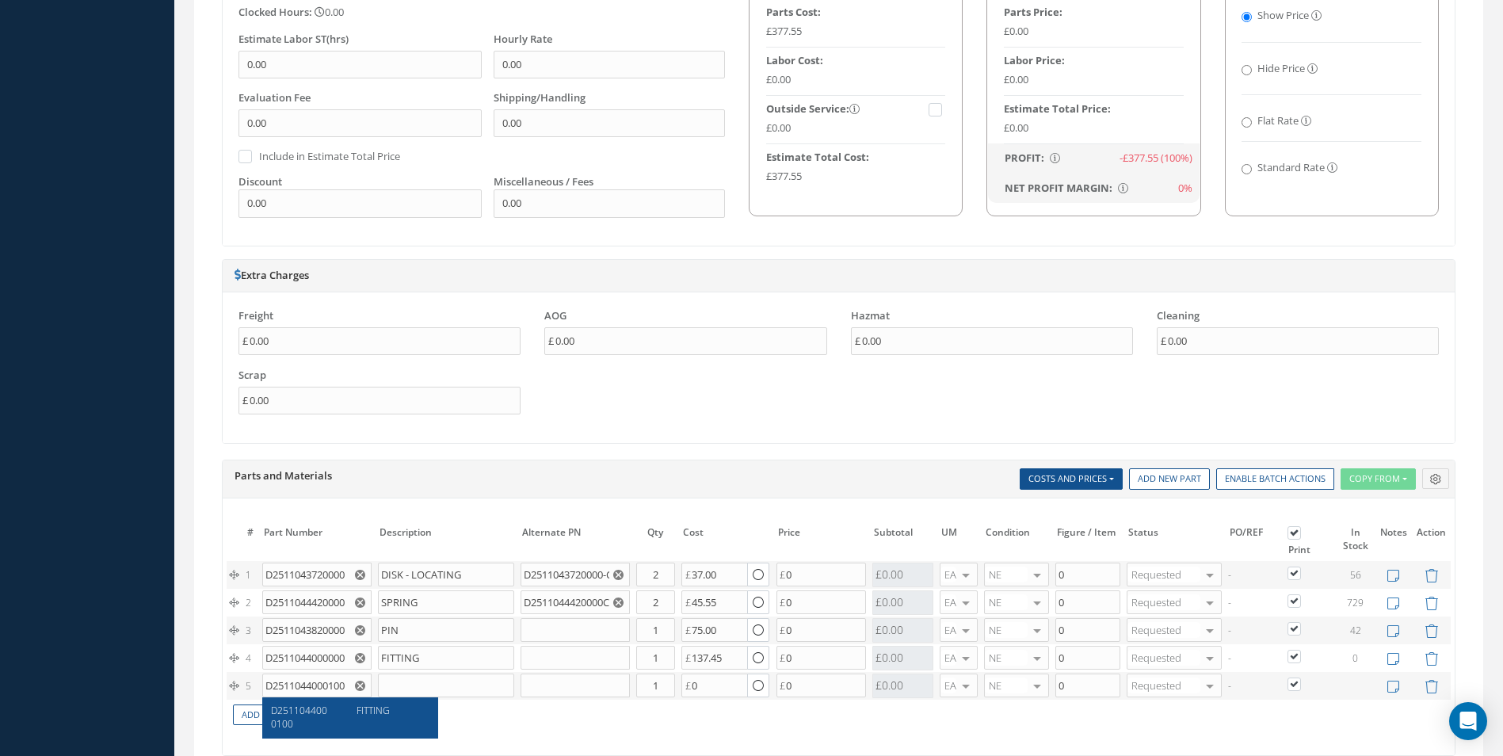
type input "157.08"
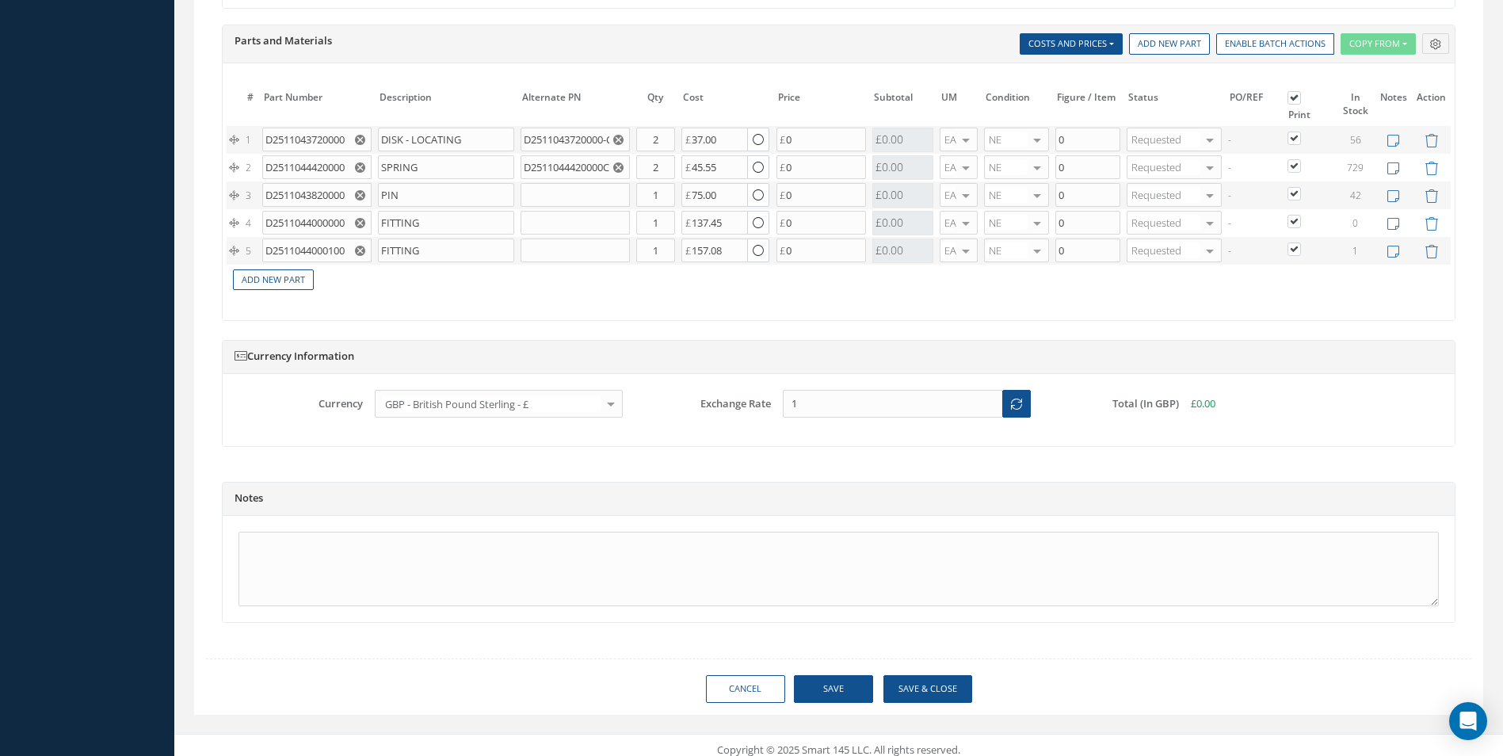
scroll to position [1396, 0]
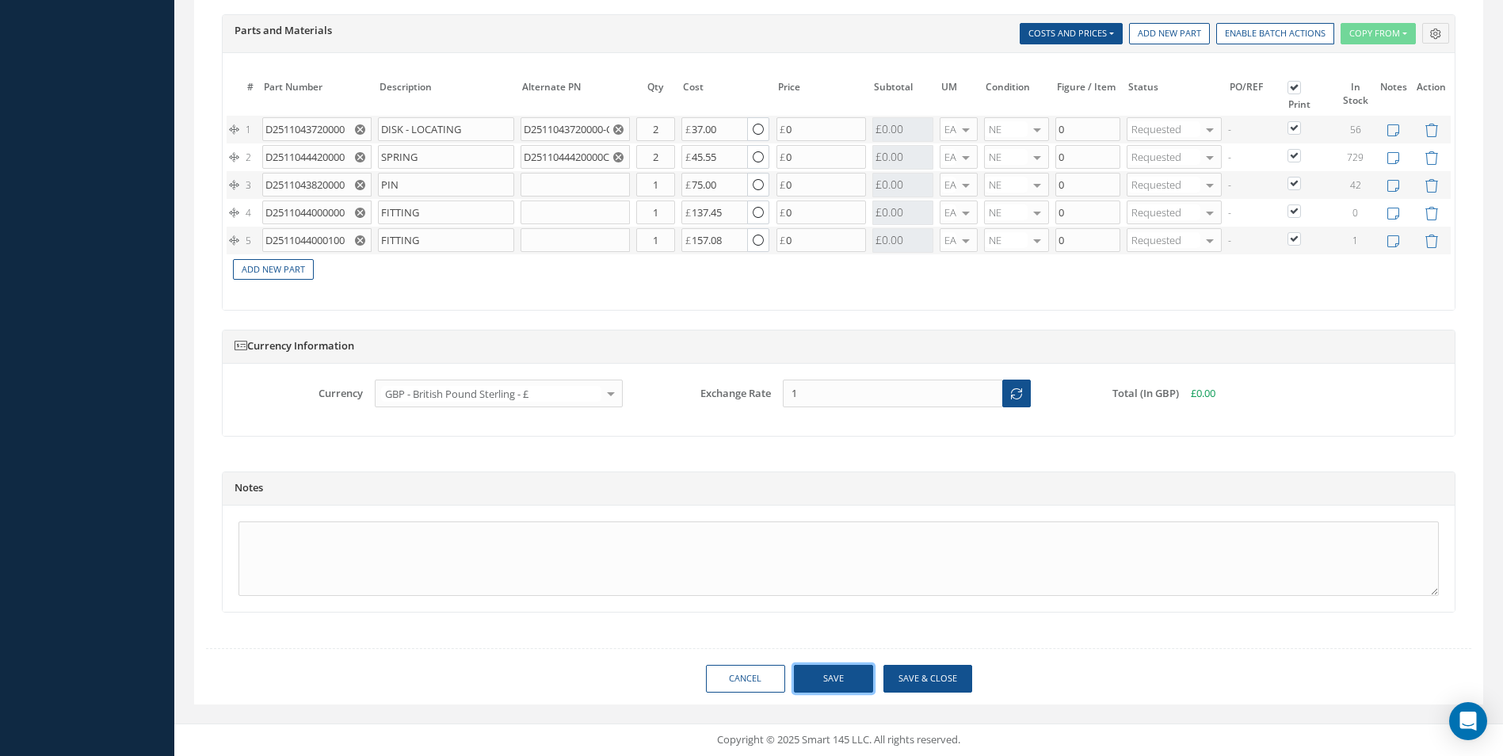
click at [839, 678] on button "Save" at bounding box center [833, 679] width 79 height 28
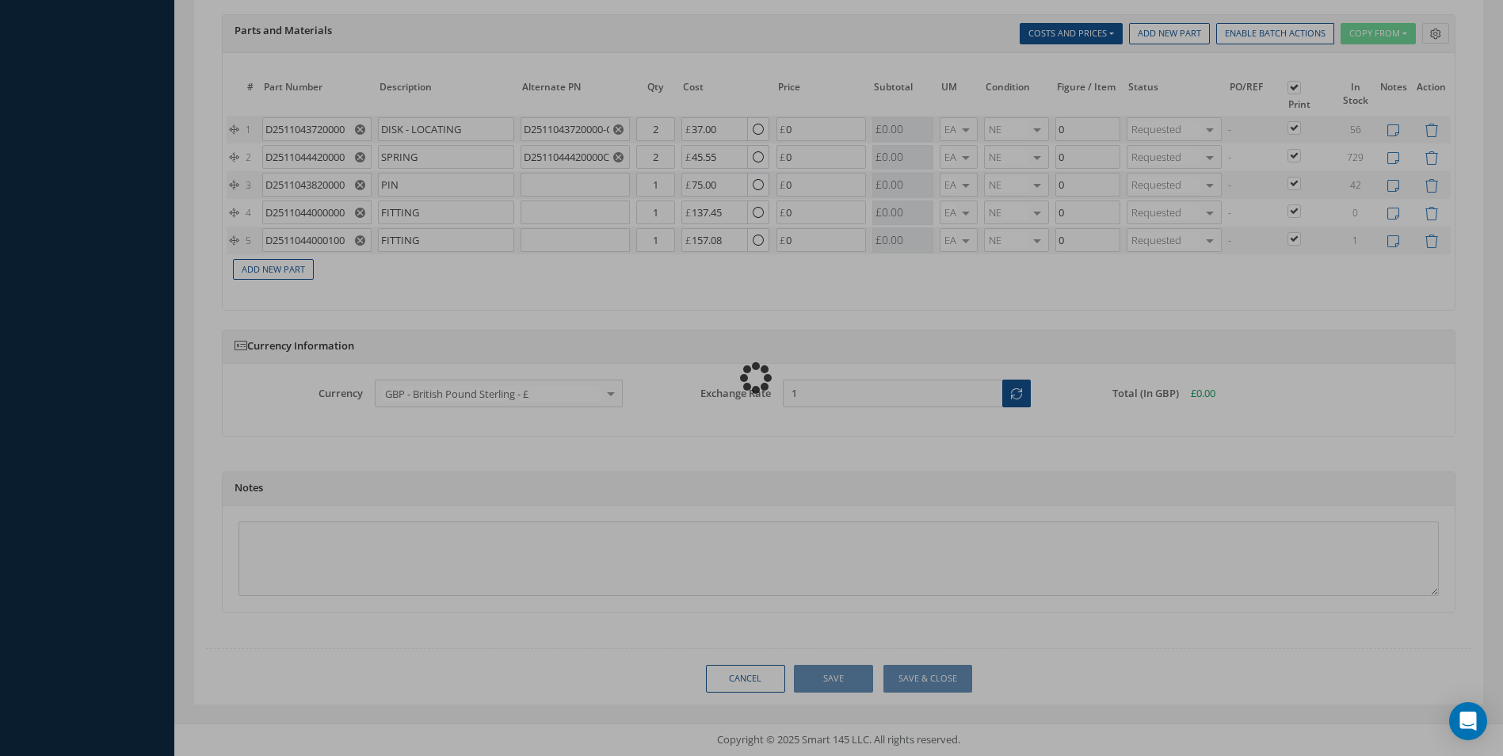
type input "0.00"
checkbox input "true"
type input "0.00"
checkbox input "true"
type input "0.00"
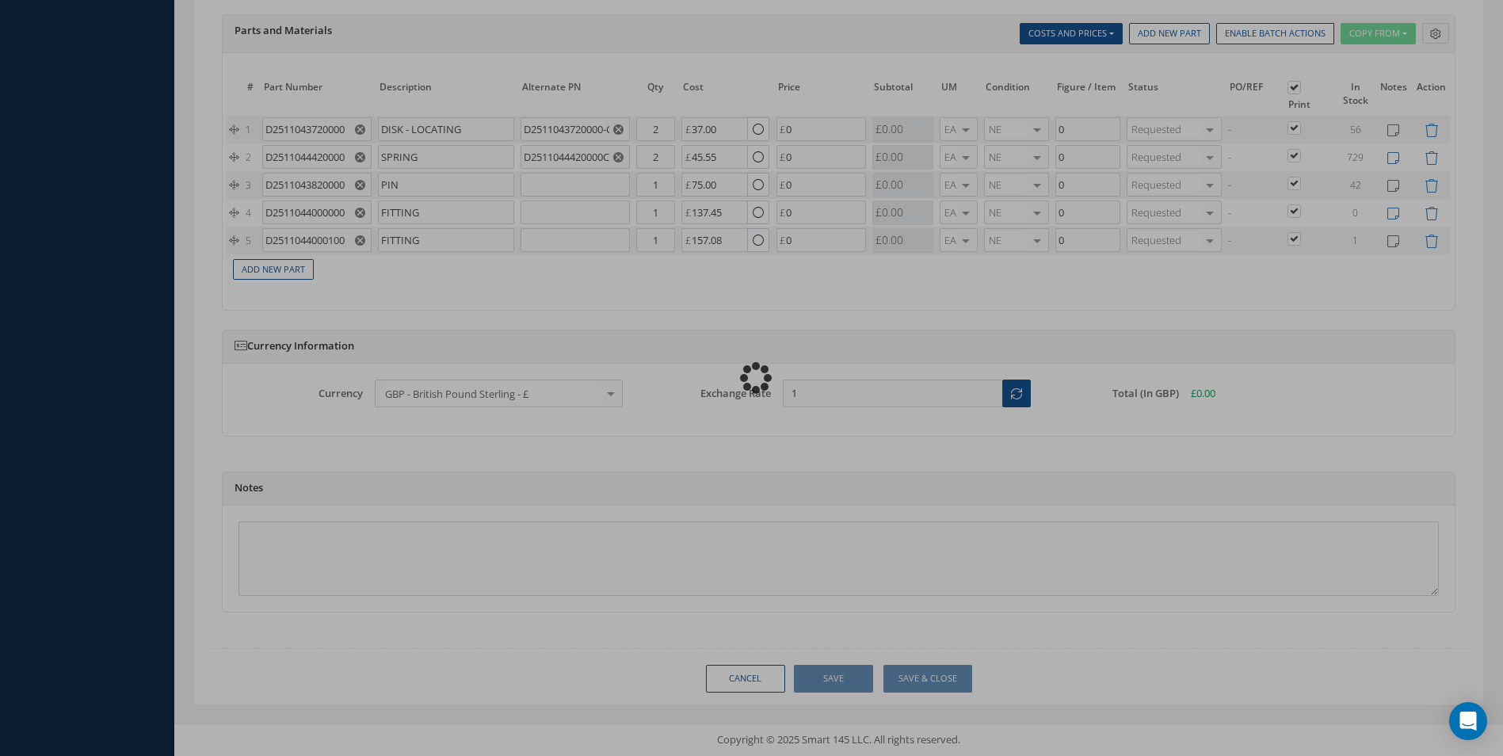
checkbox input "true"
type input "0.00"
checkbox input "true"
type input "0.00"
checkbox input "true"
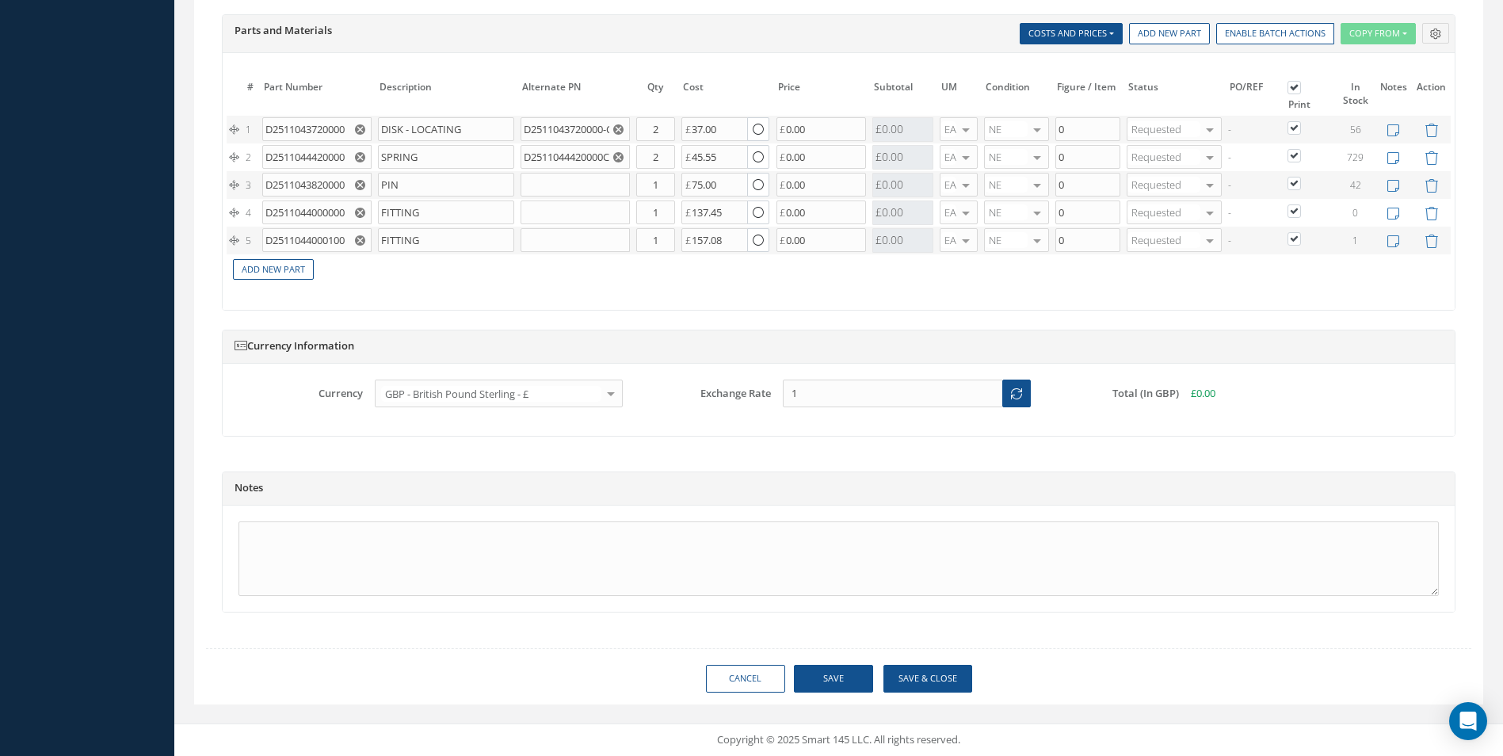
type input "AEROKNOW"
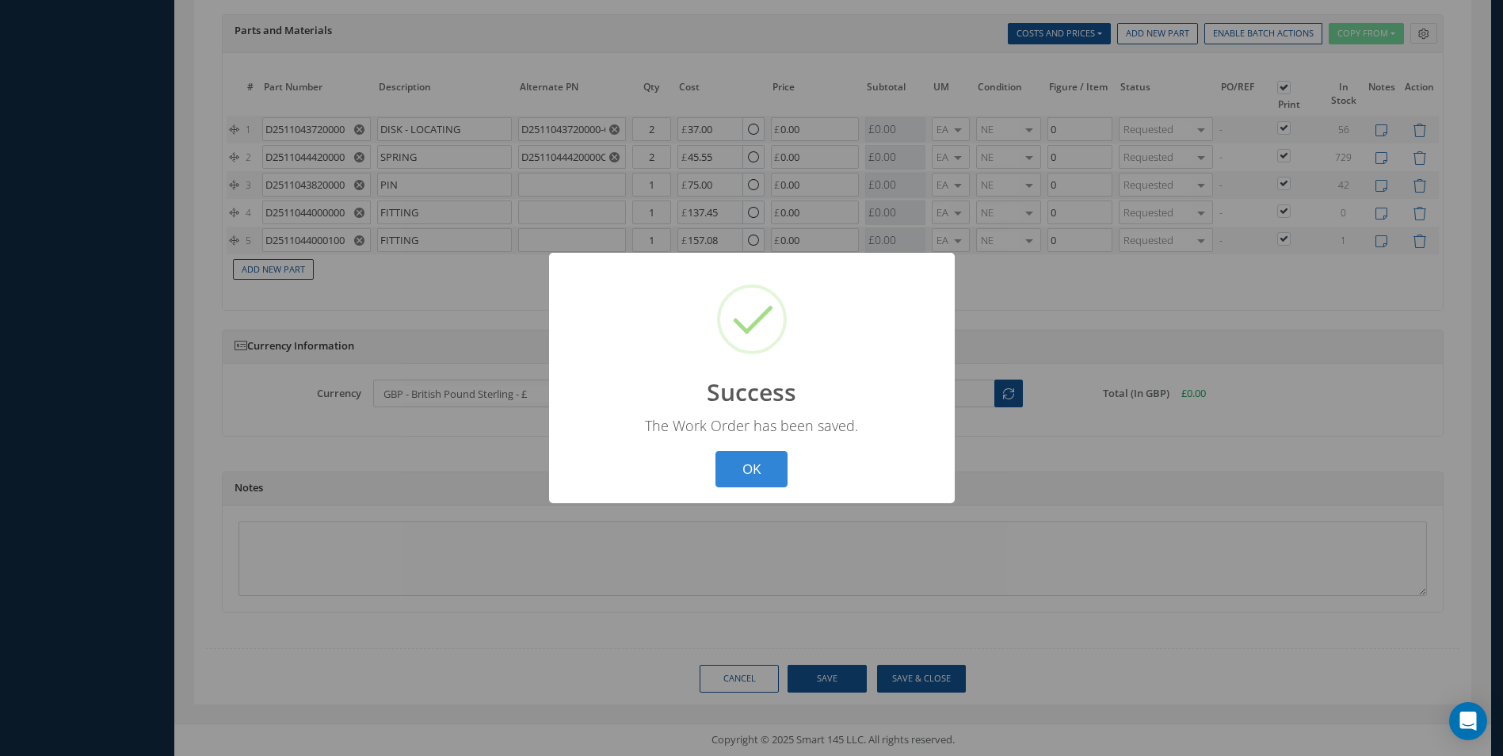
scroll to position [1392, 0]
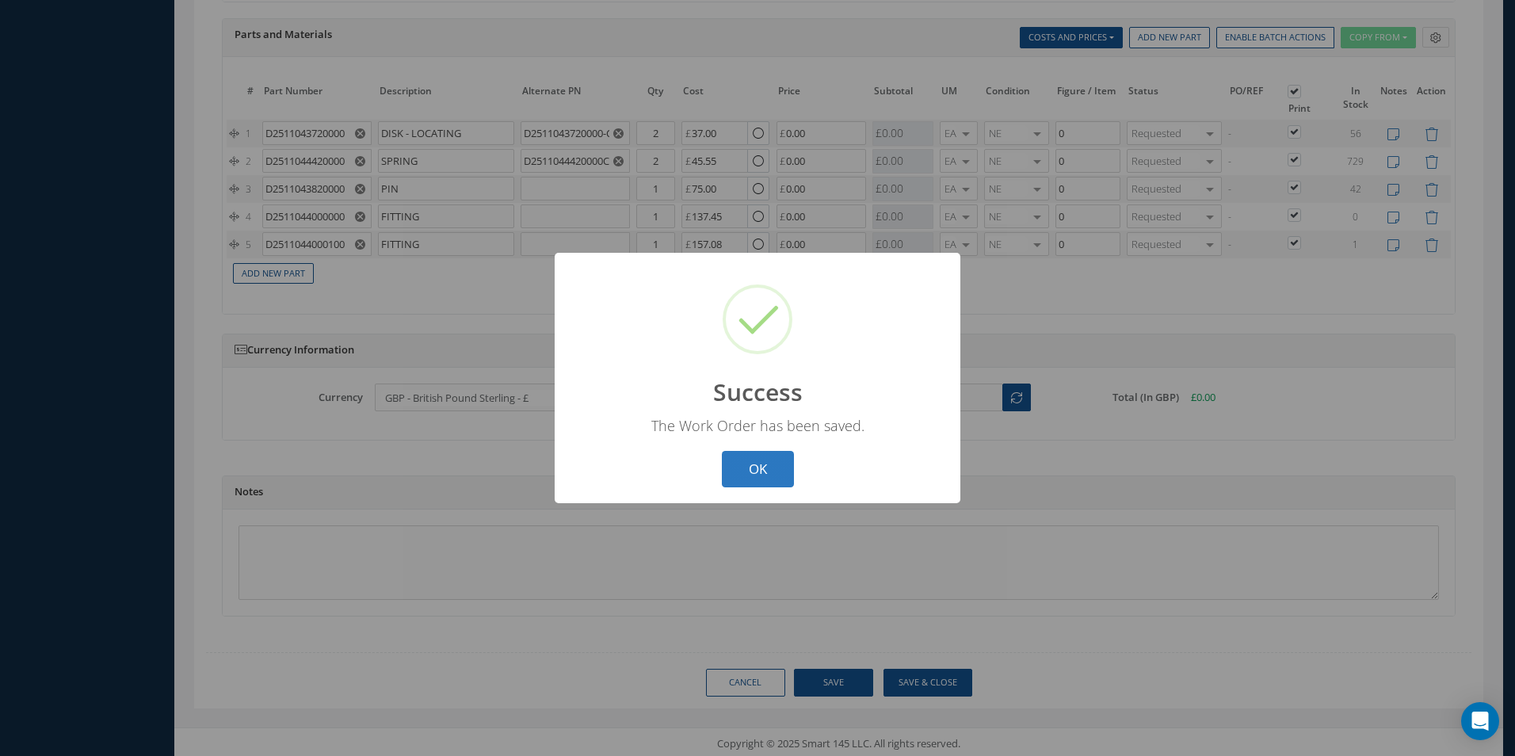
click at [770, 459] on button "OK" at bounding box center [758, 469] width 72 height 37
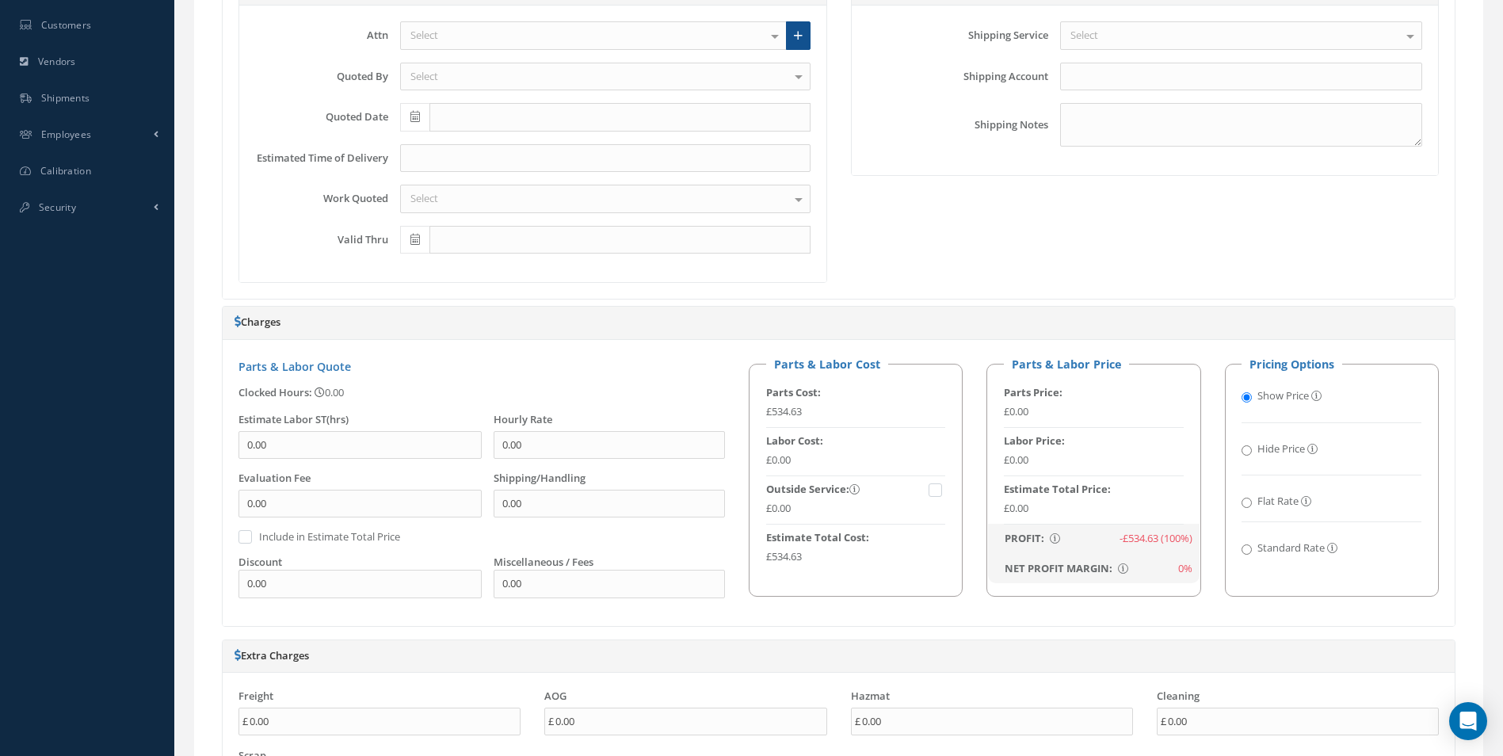
scroll to position [362, 0]
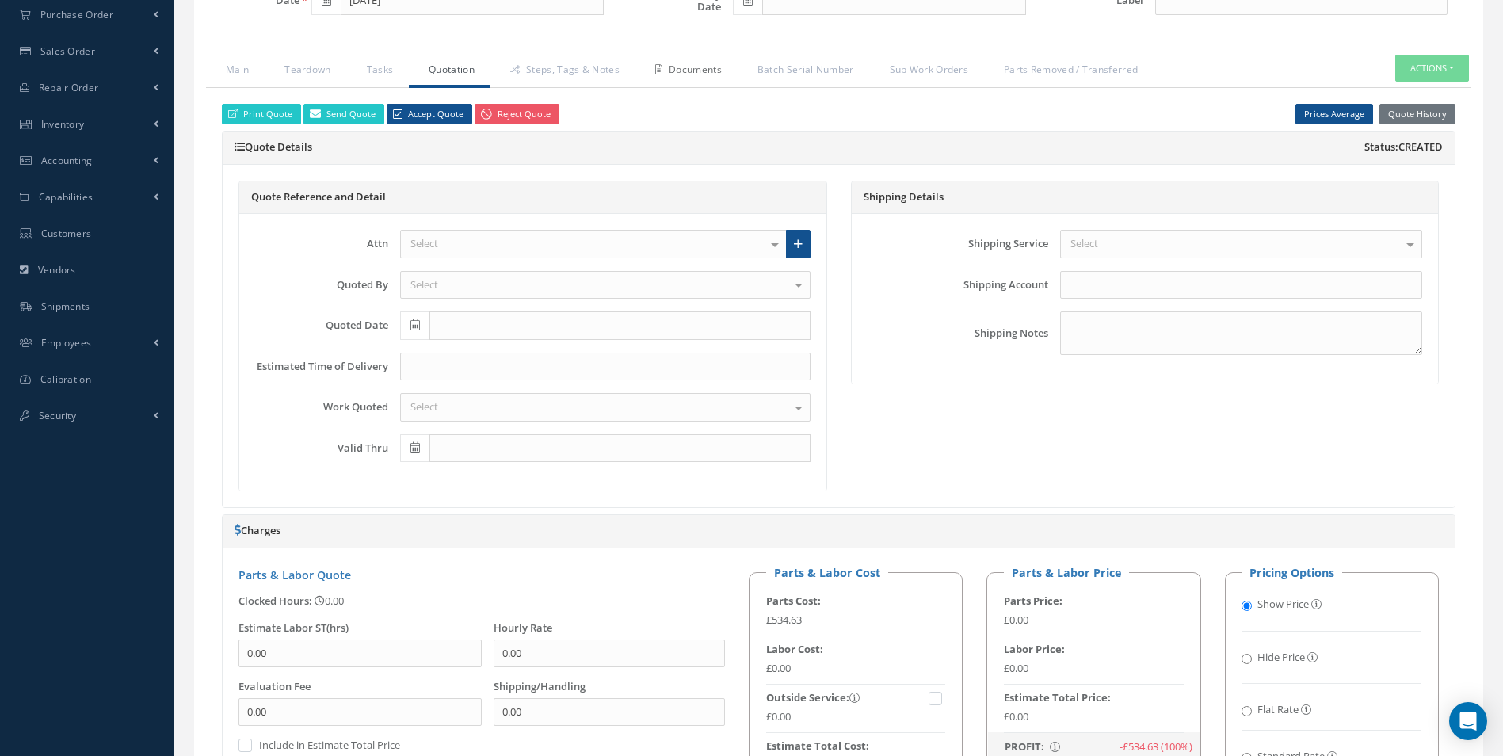
click at [700, 68] on link "Documents" at bounding box center [686, 71] width 102 height 33
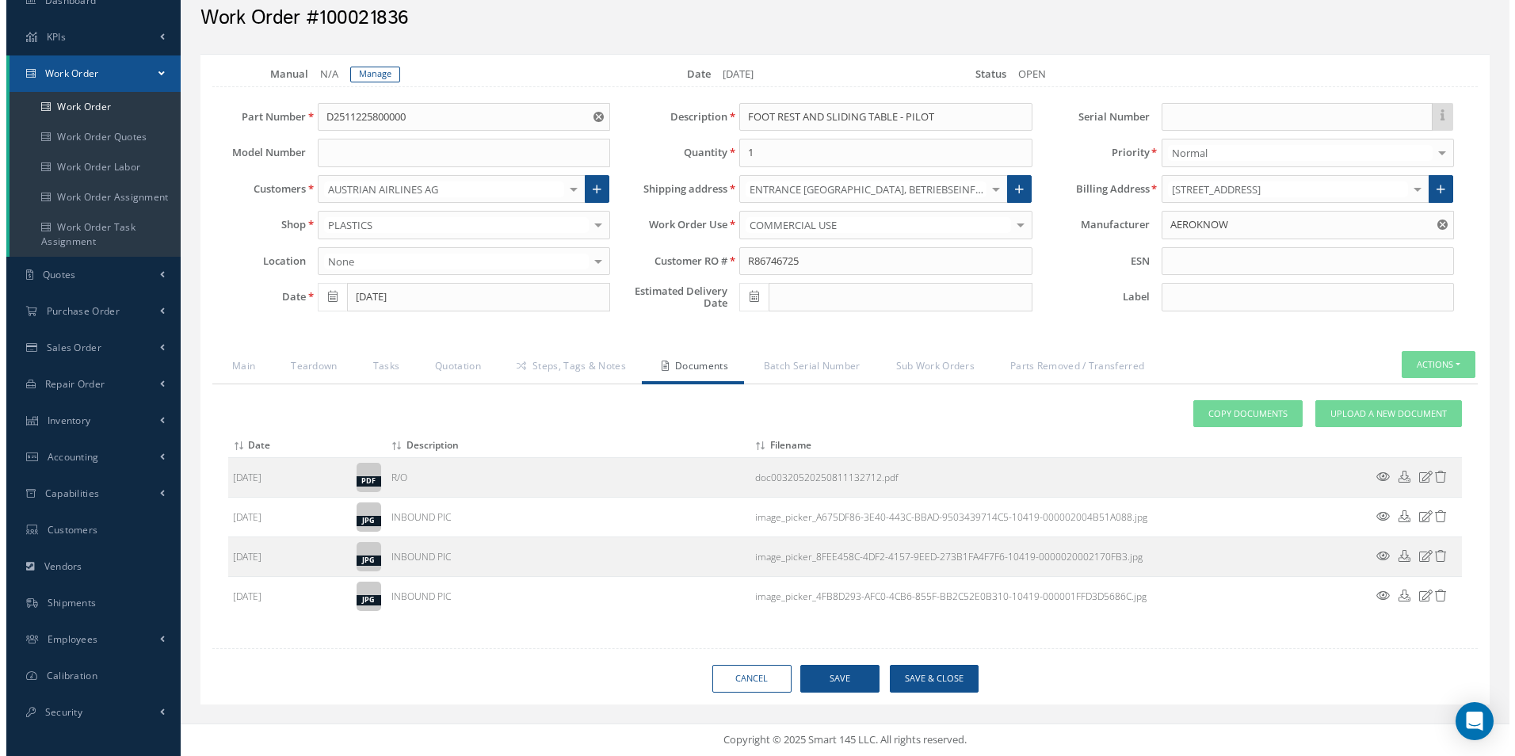
scroll to position [66, 0]
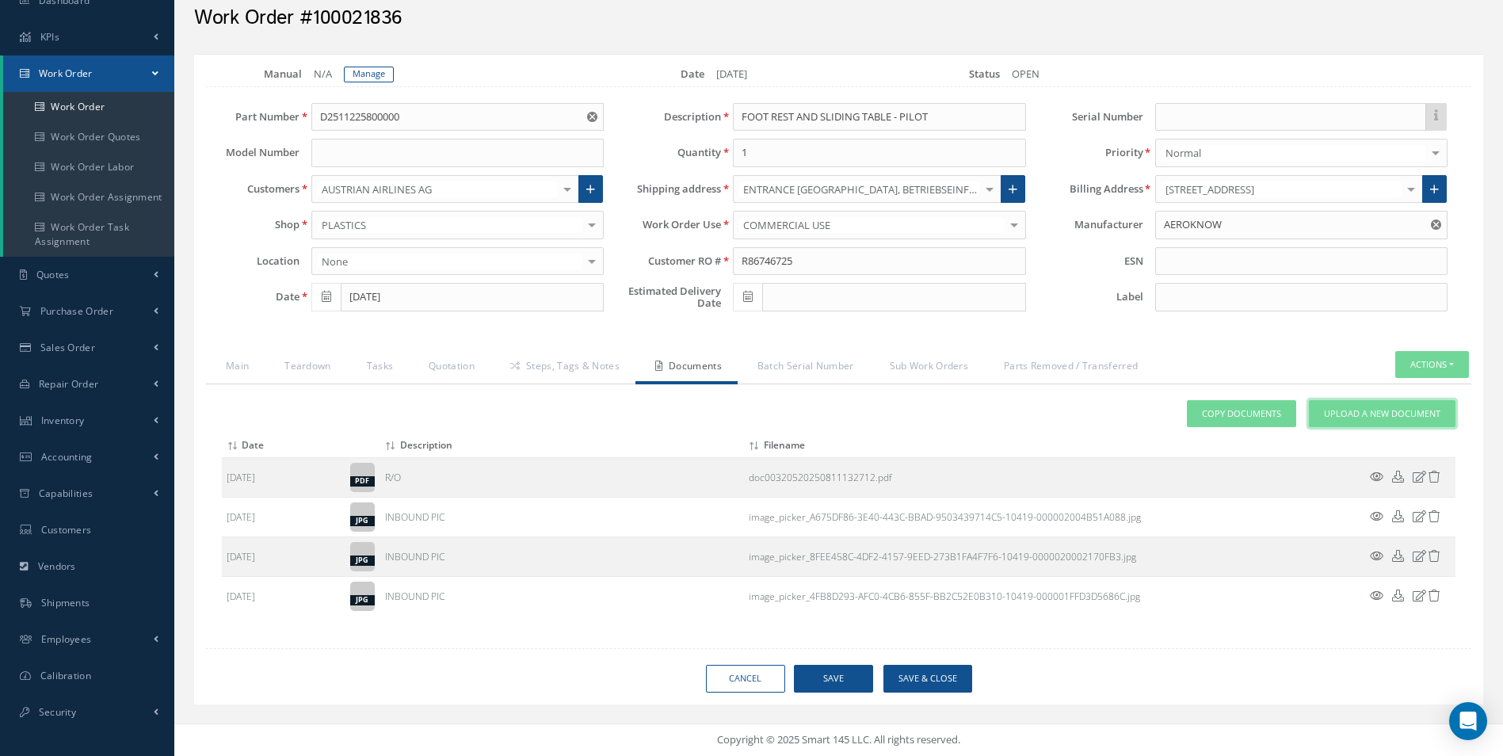
click at [1350, 414] on span "Upload a New Document" at bounding box center [1382, 413] width 116 height 13
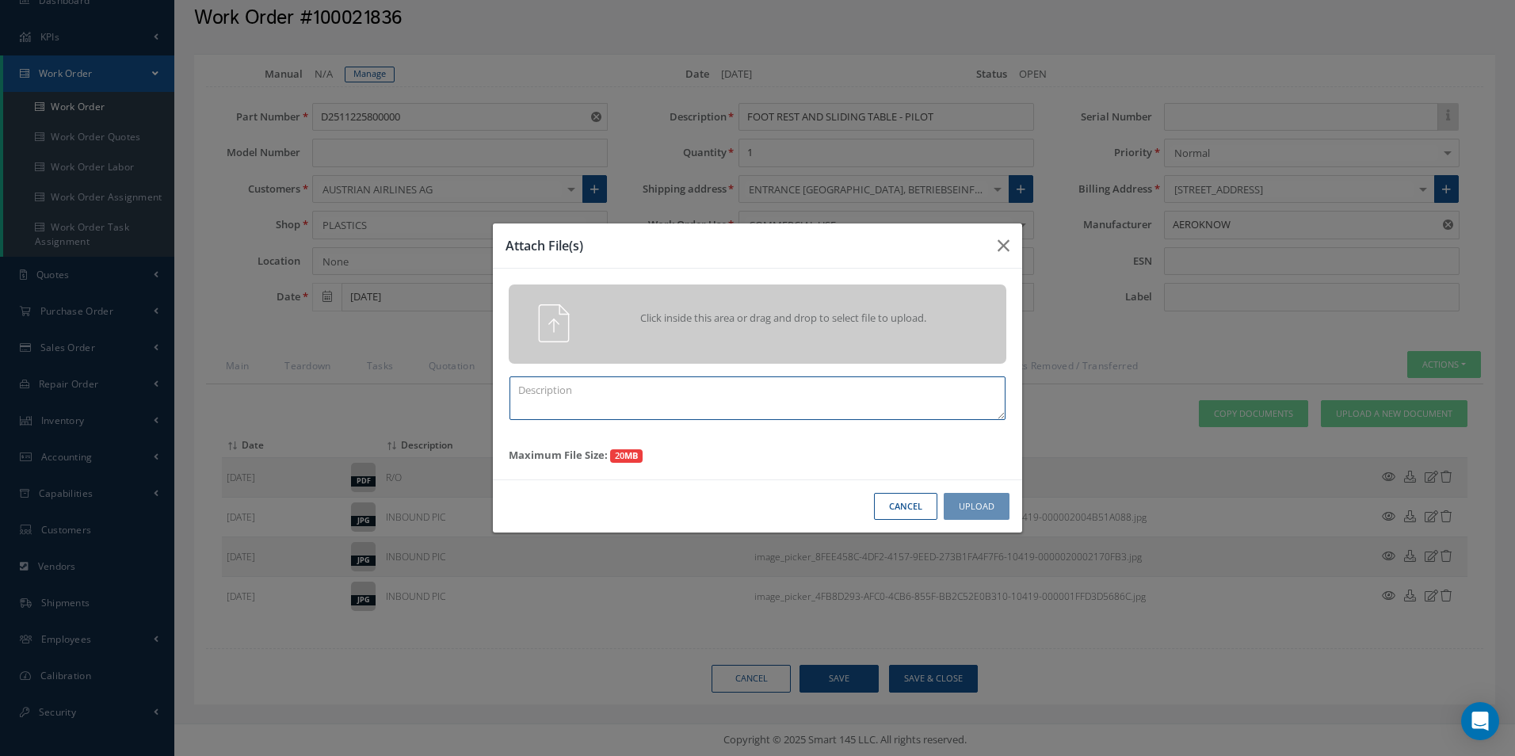
click at [564, 403] on textarea at bounding box center [757, 398] width 496 height 44
type textarea "QUOTE PICS"
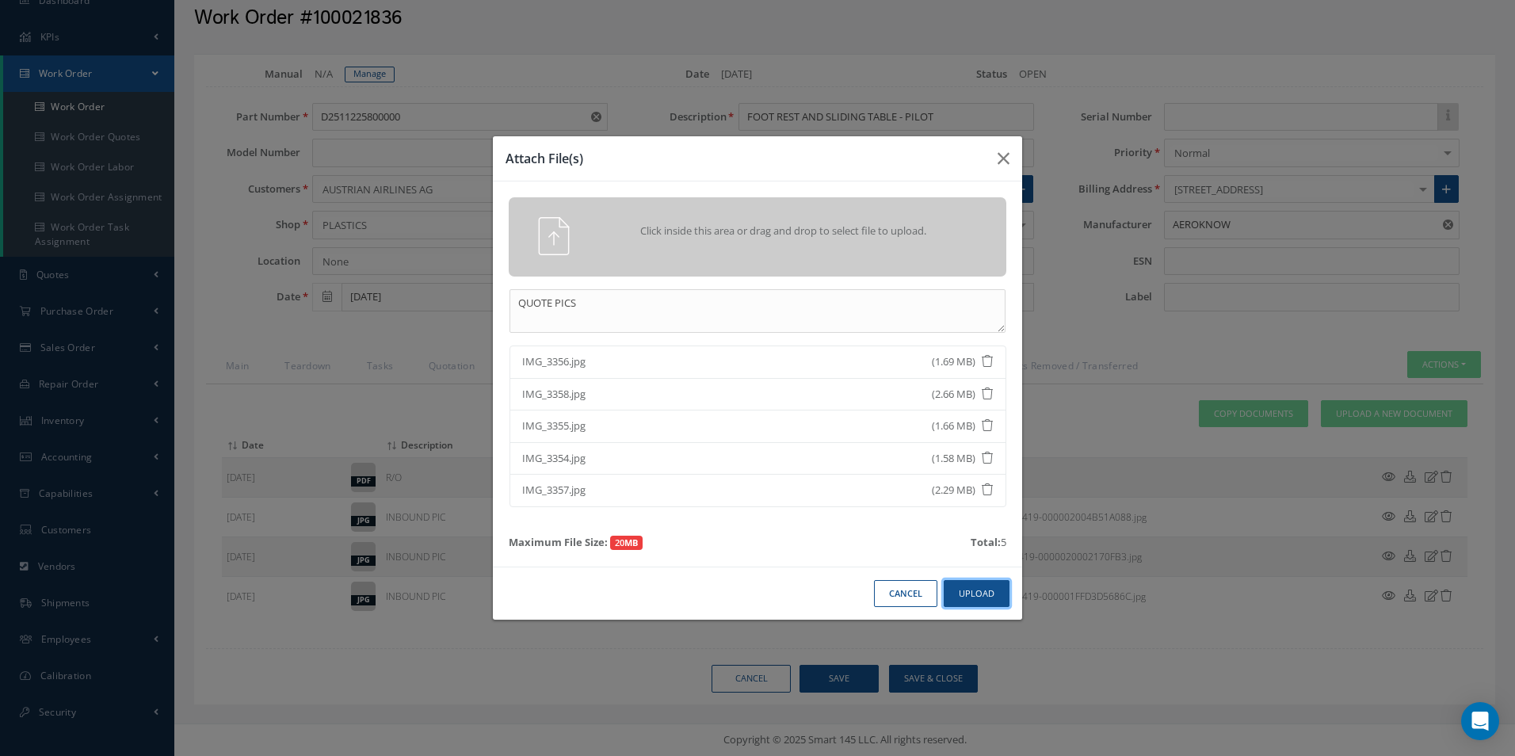
click at [965, 594] on button "Upload" at bounding box center [977, 594] width 66 height 28
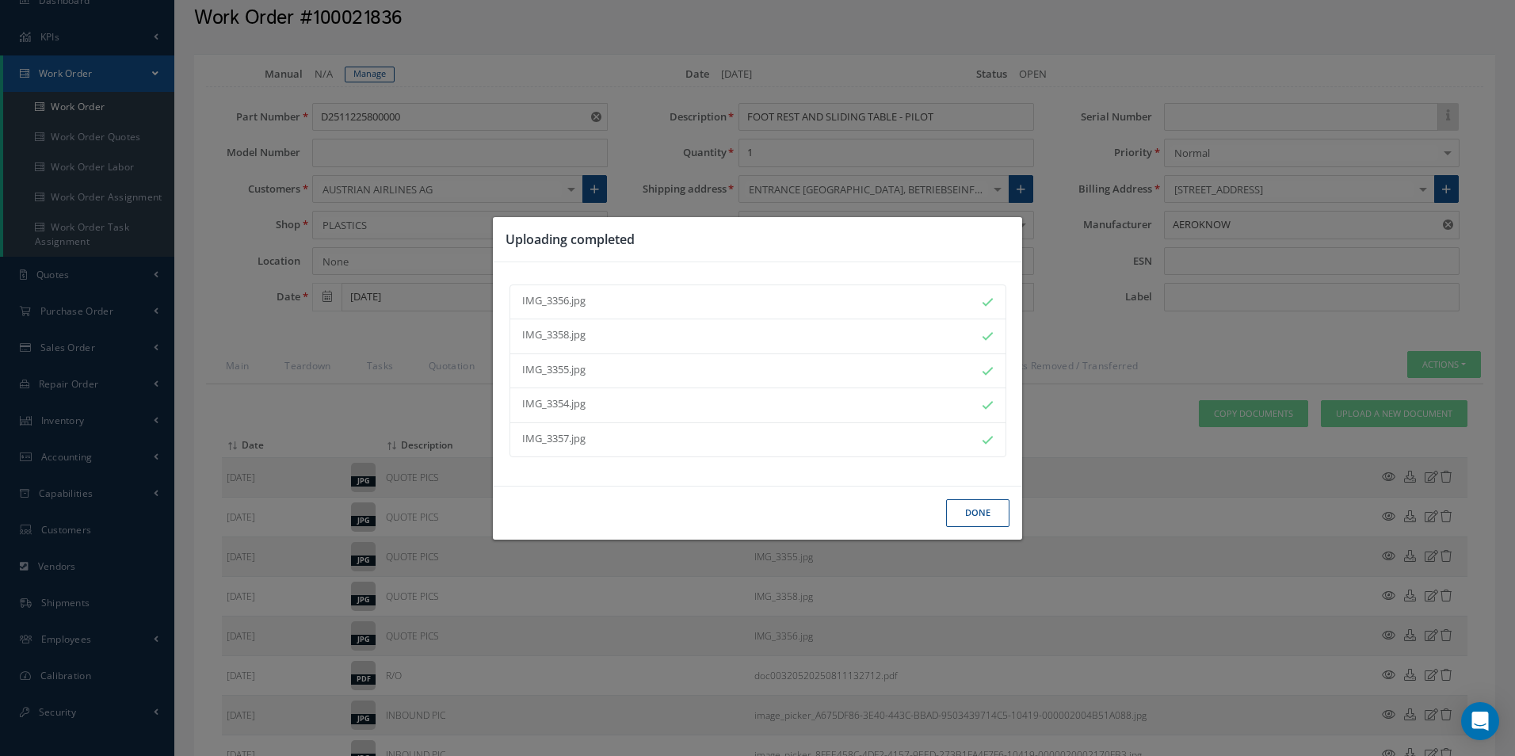
click at [971, 518] on button "Done" at bounding box center [977, 513] width 63 height 28
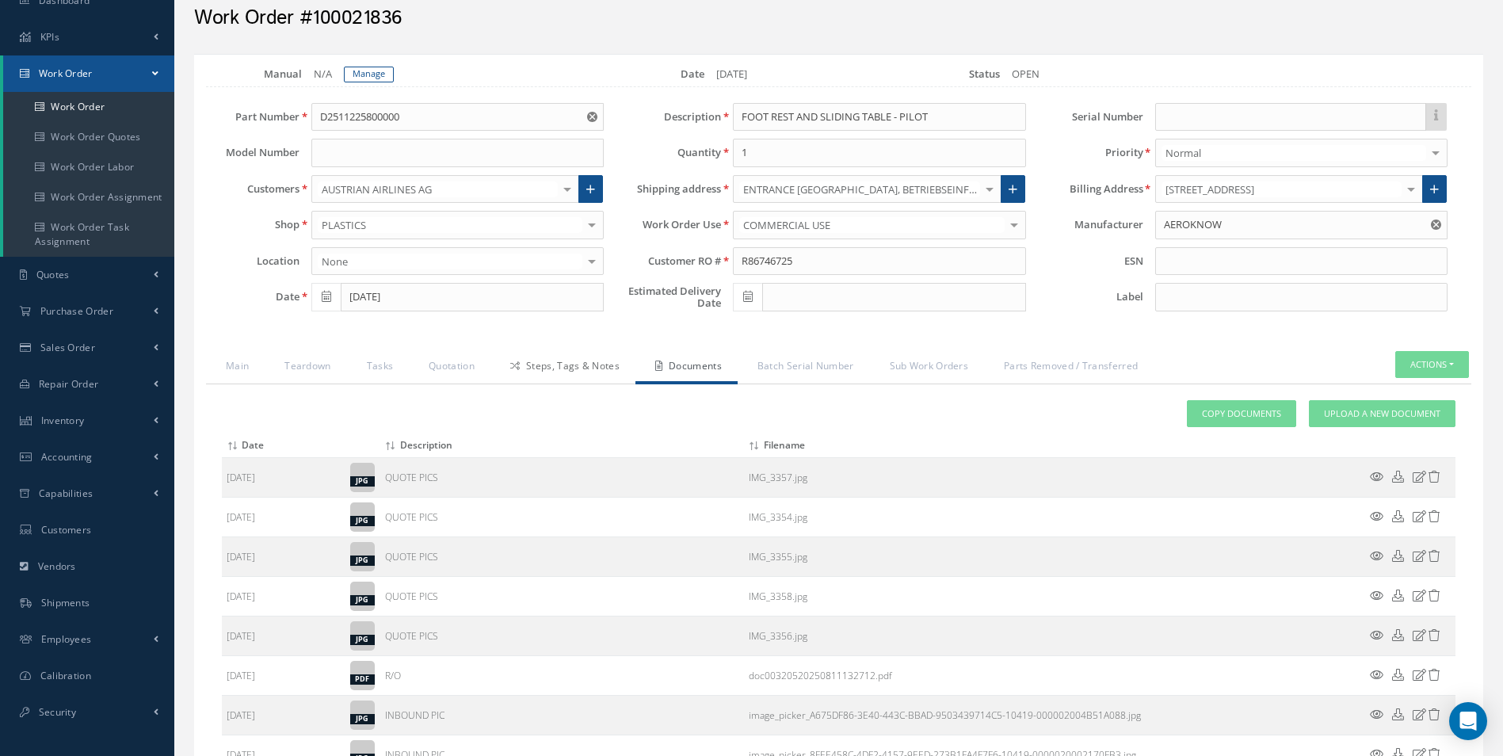
click at [585, 364] on link "Steps, Tags & Notes" at bounding box center [562, 367] width 145 height 33
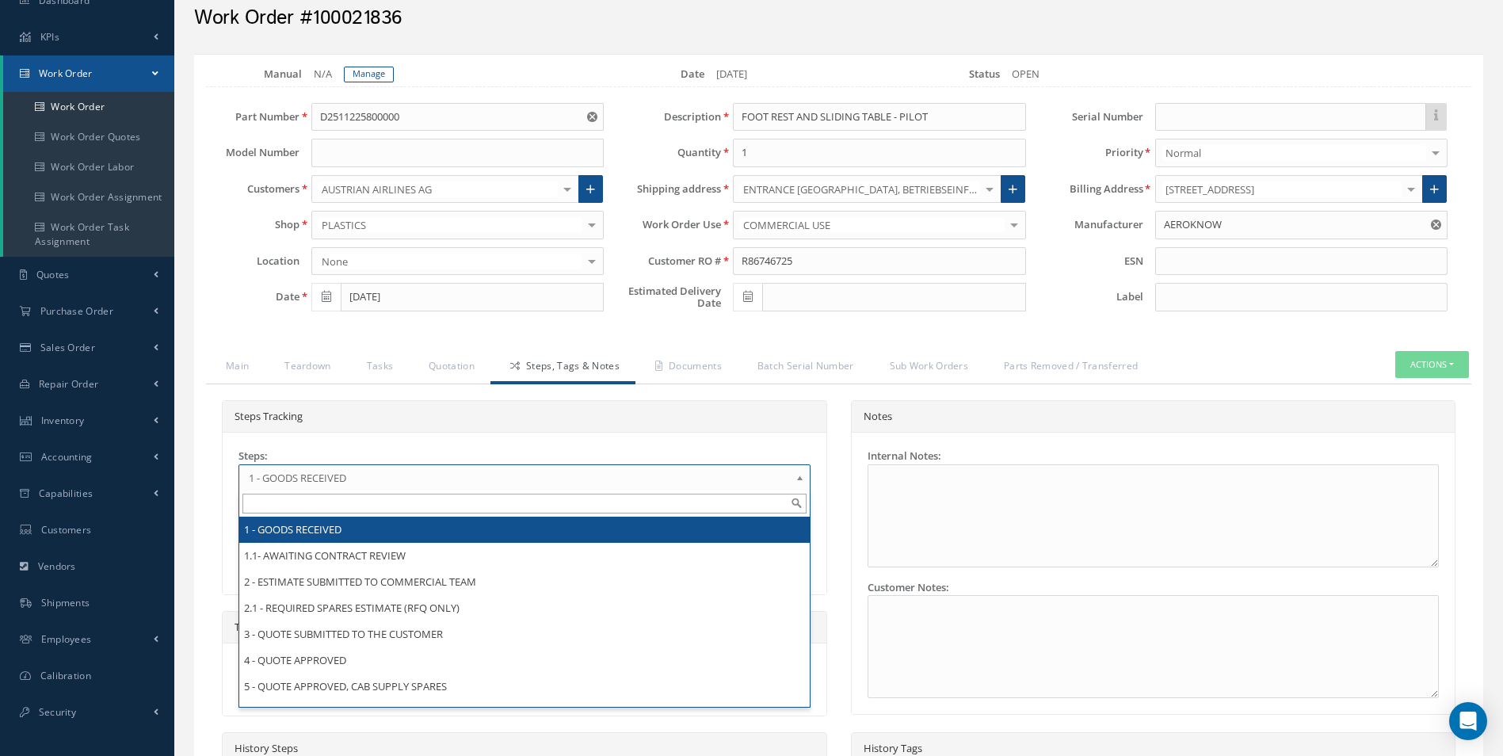
click at [803, 476] on b at bounding box center [802, 481] width 14 height 25
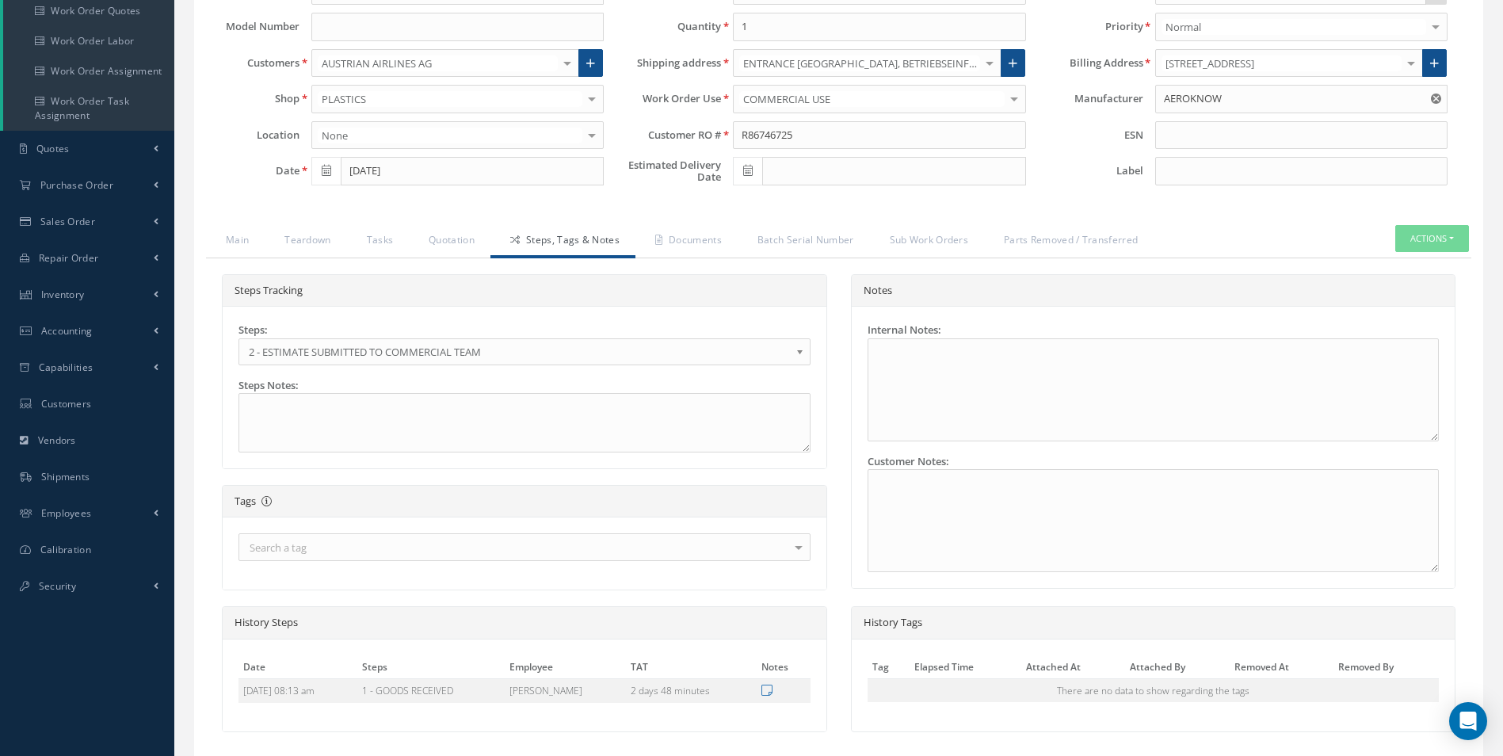
scroll to position [311, 0]
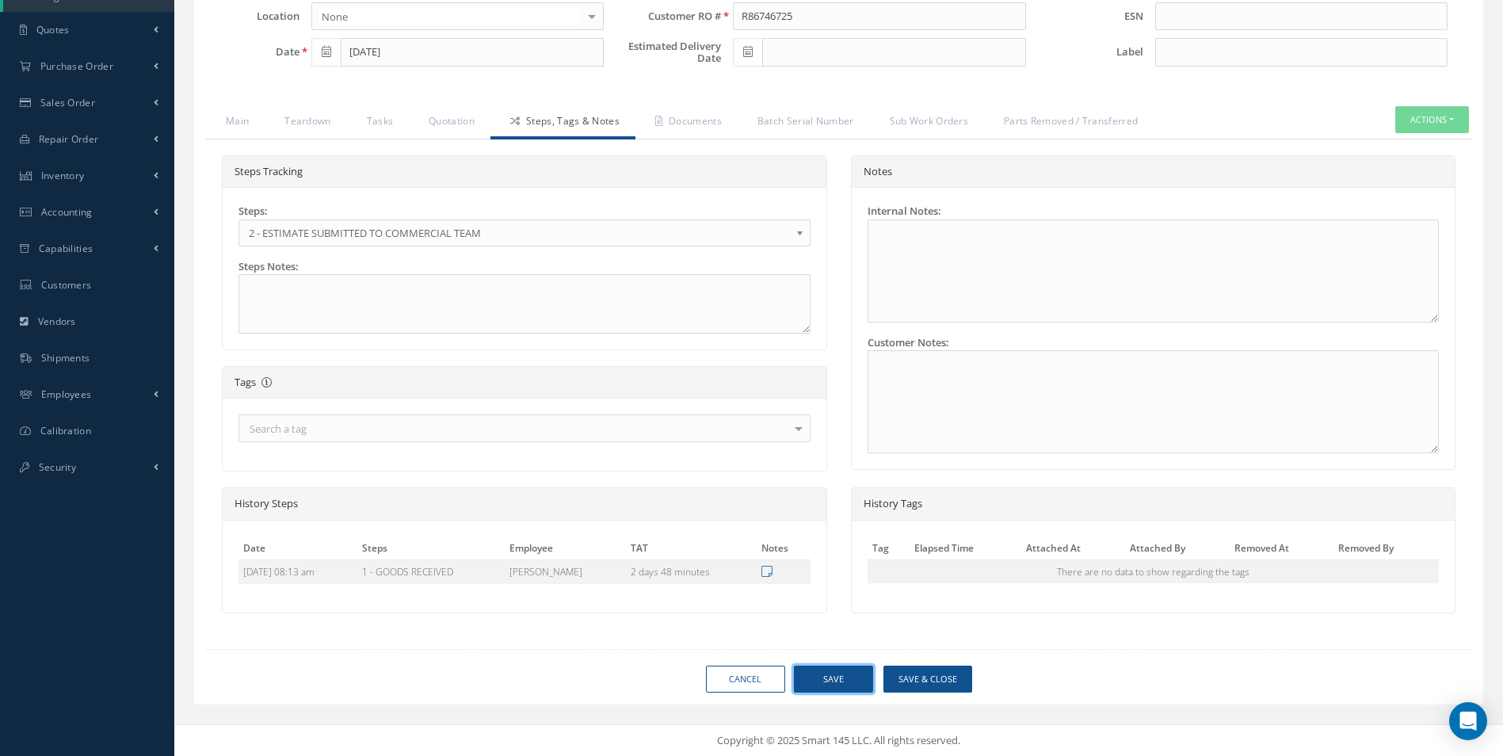
click at [837, 669] on button "Save" at bounding box center [833, 679] width 79 height 28
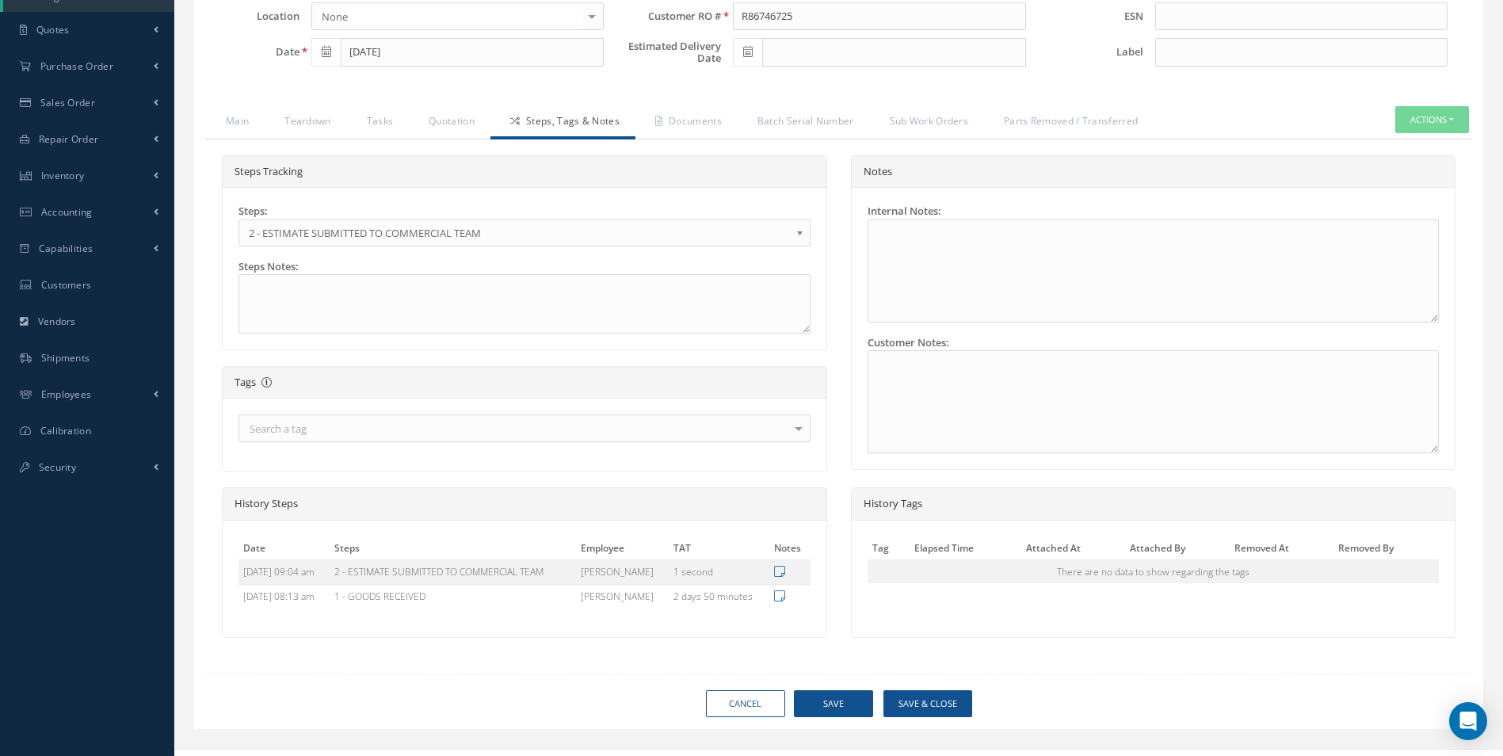
type input "AEROKNOW"
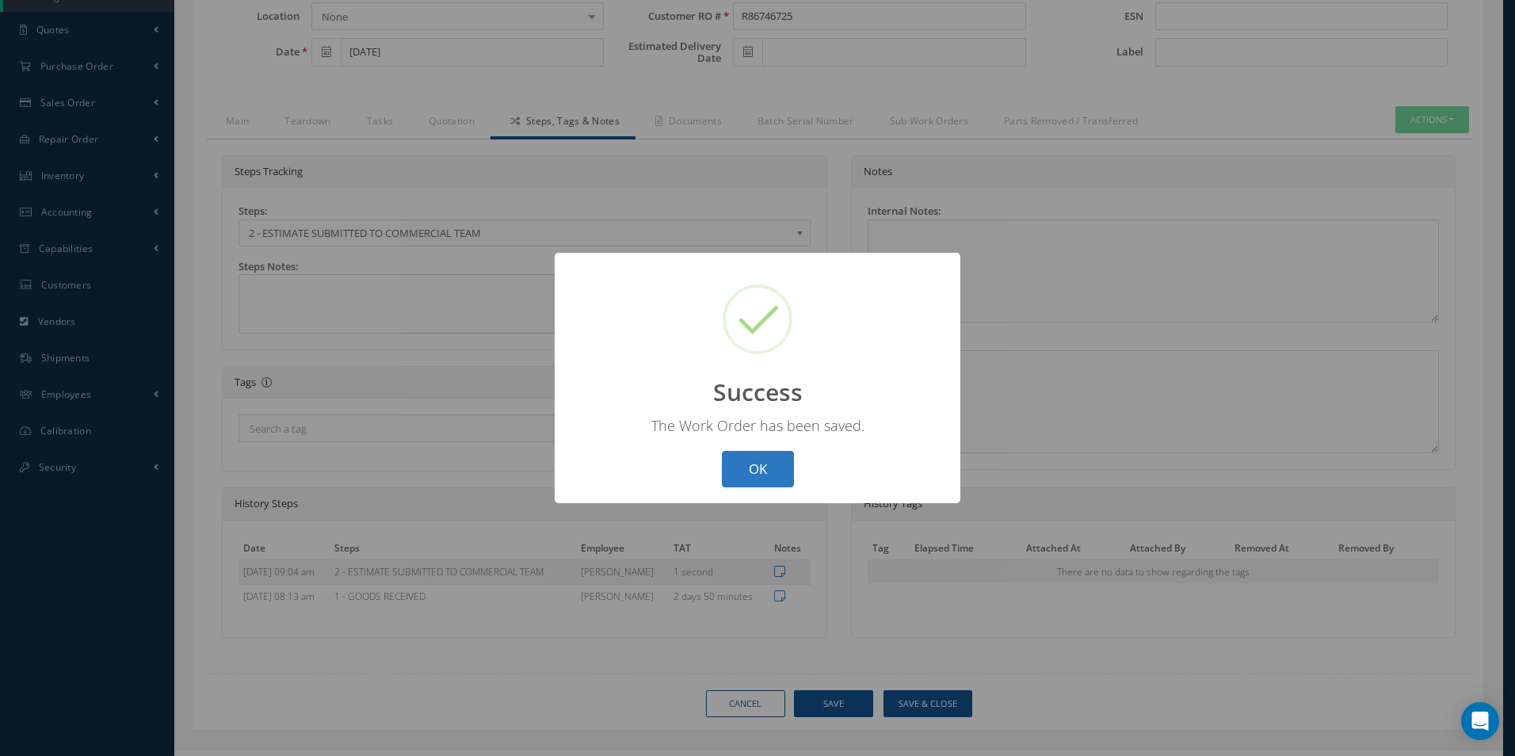
click at [772, 472] on button "OK" at bounding box center [758, 469] width 72 height 37
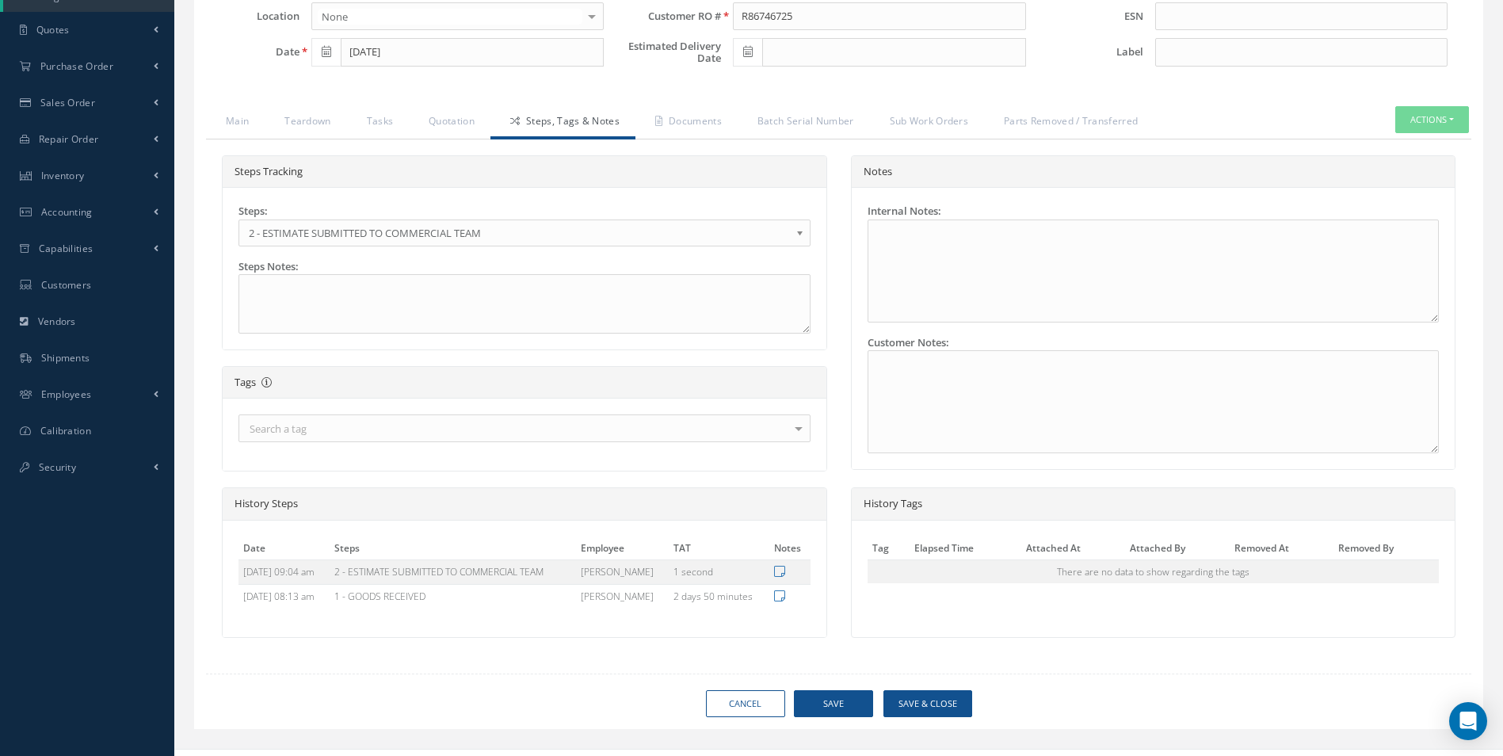
scroll to position [0, 0]
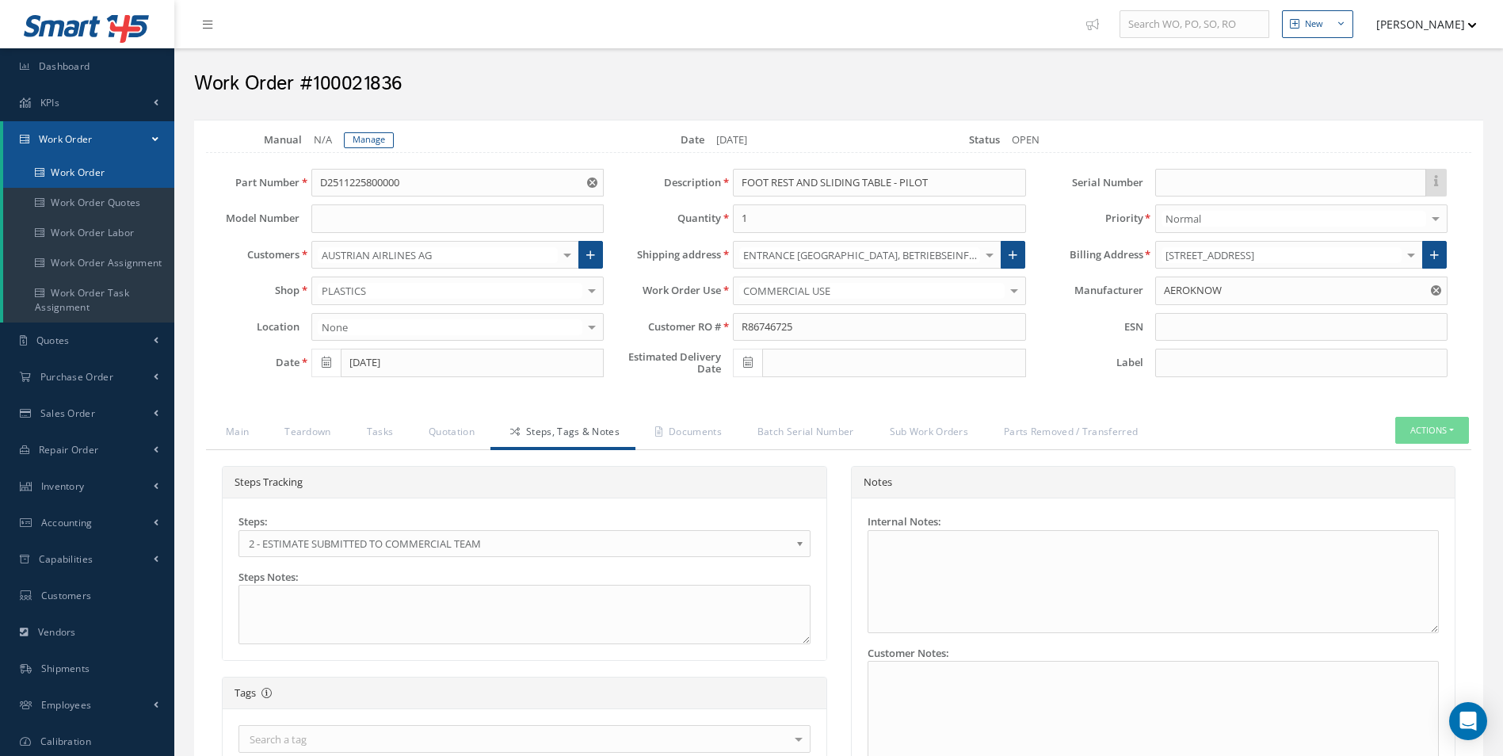
click at [82, 171] on link "Work Order" at bounding box center [88, 173] width 171 height 30
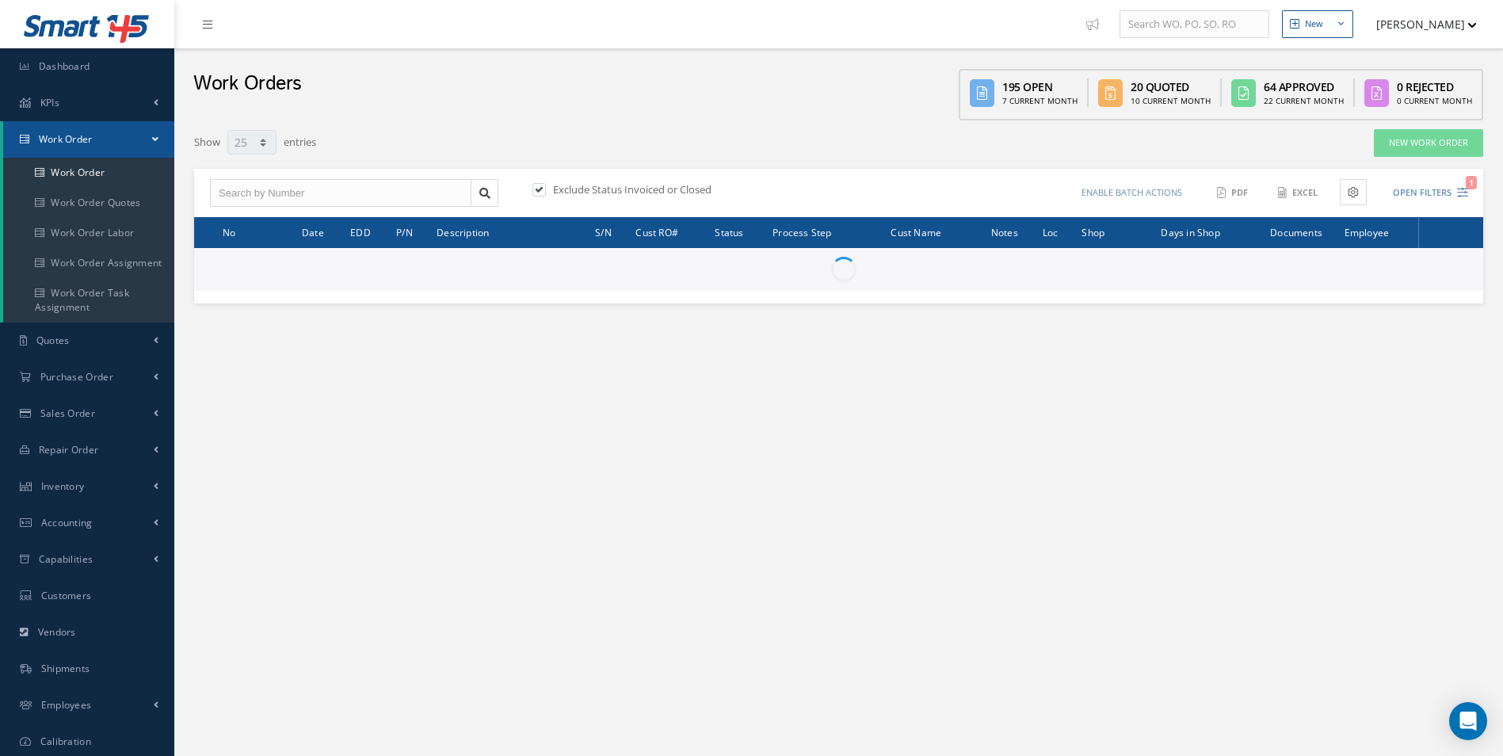
select select "25"
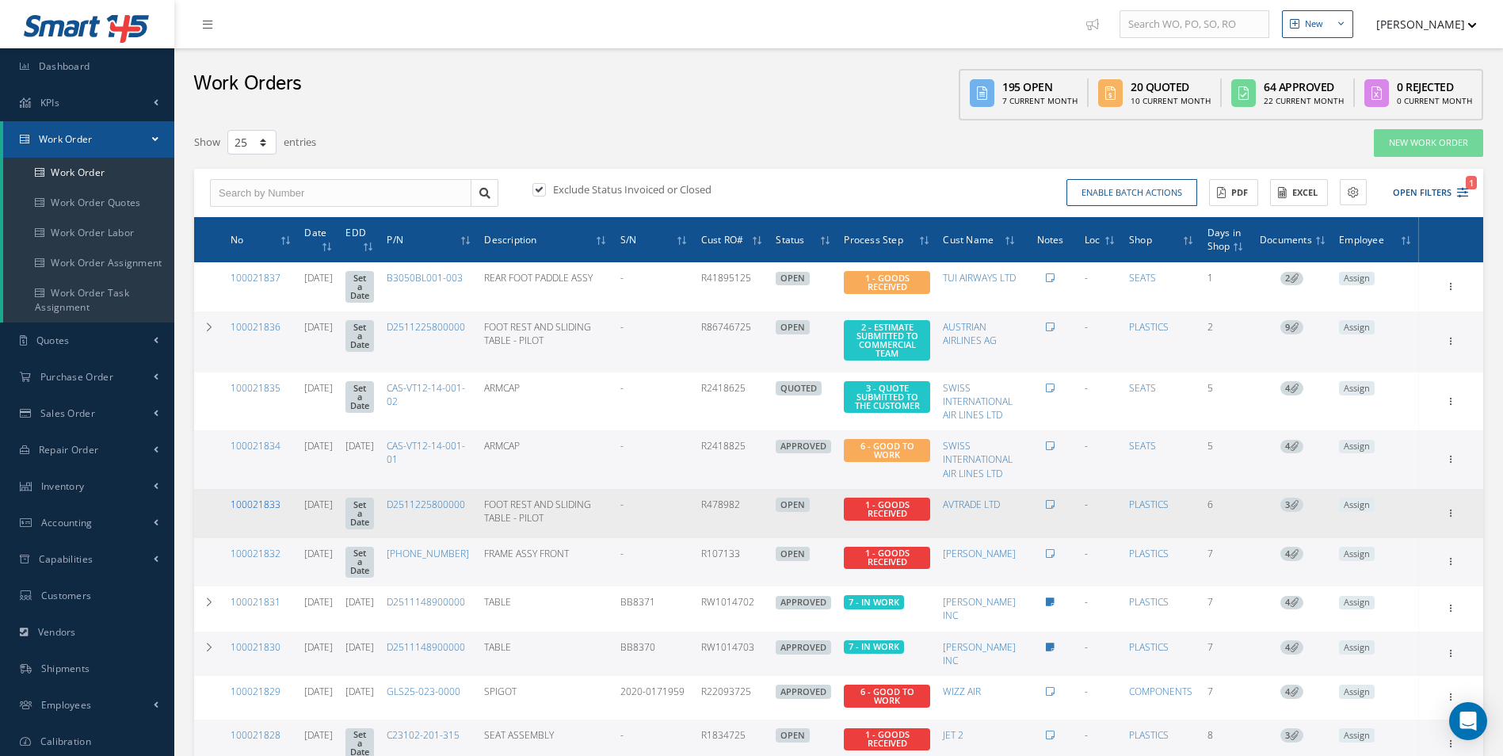
click at [272, 499] on link "100021833" at bounding box center [256, 504] width 50 height 13
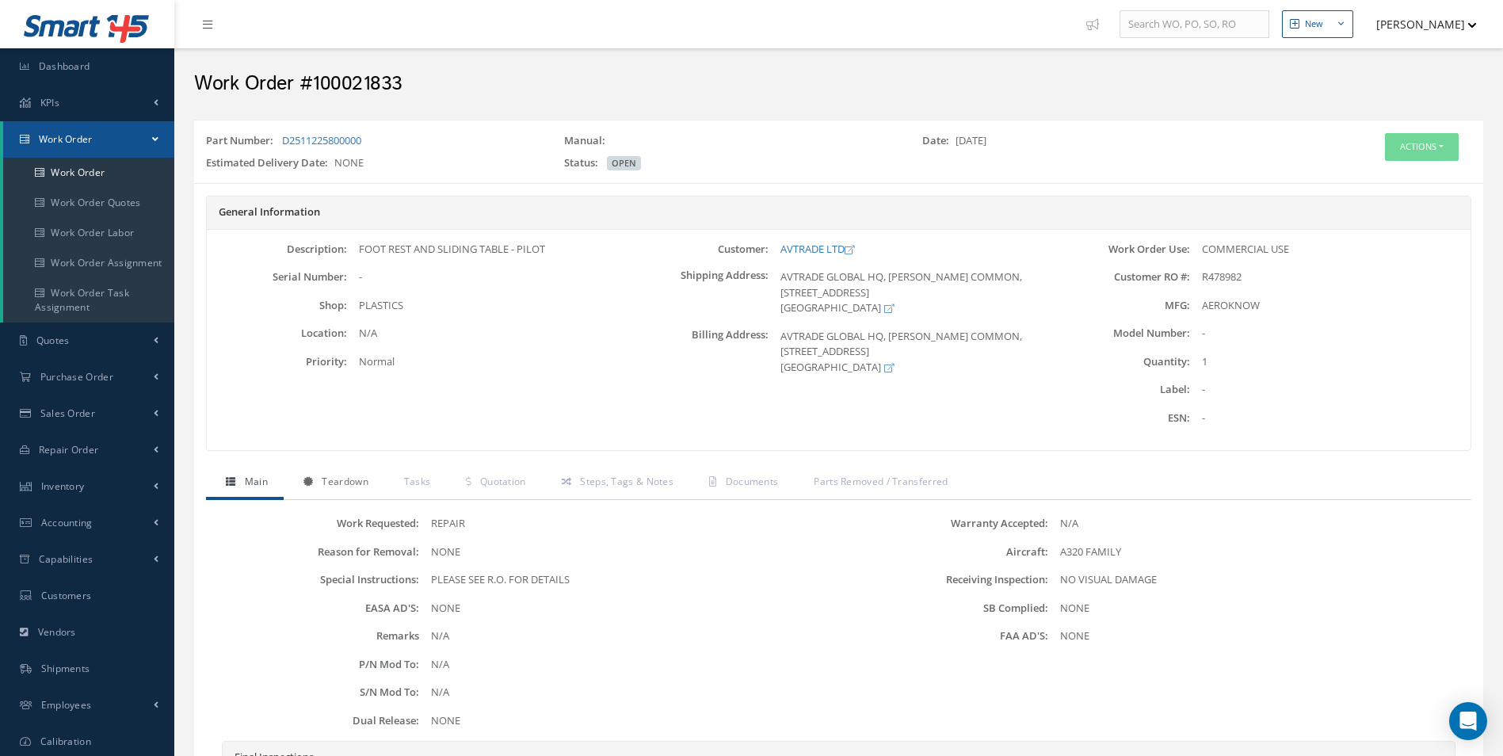
click at [349, 483] on span "Teardown" at bounding box center [345, 481] width 46 height 13
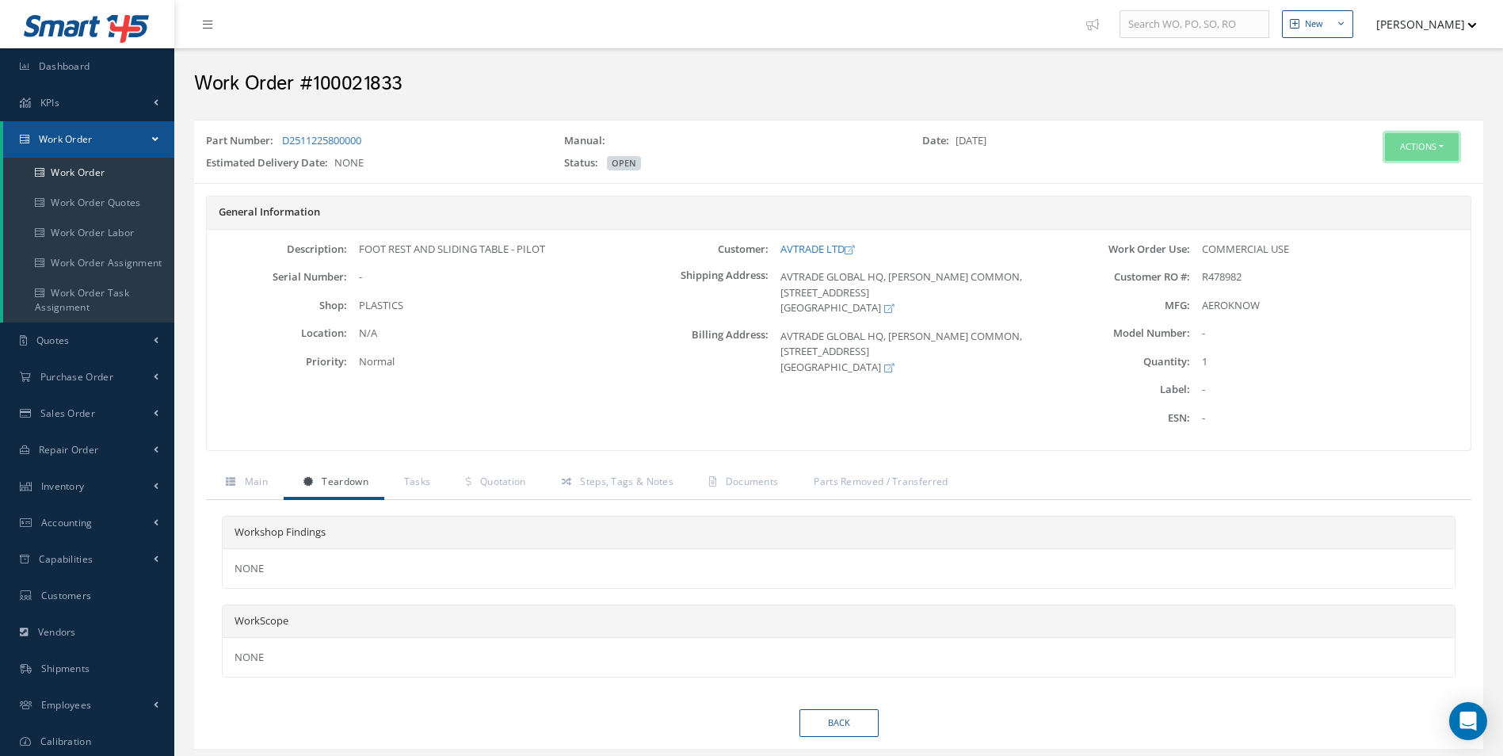
click at [1443, 147] on button "Actions" at bounding box center [1422, 147] width 74 height 28
click at [1359, 178] on link "Edit" at bounding box center [1397, 176] width 127 height 21
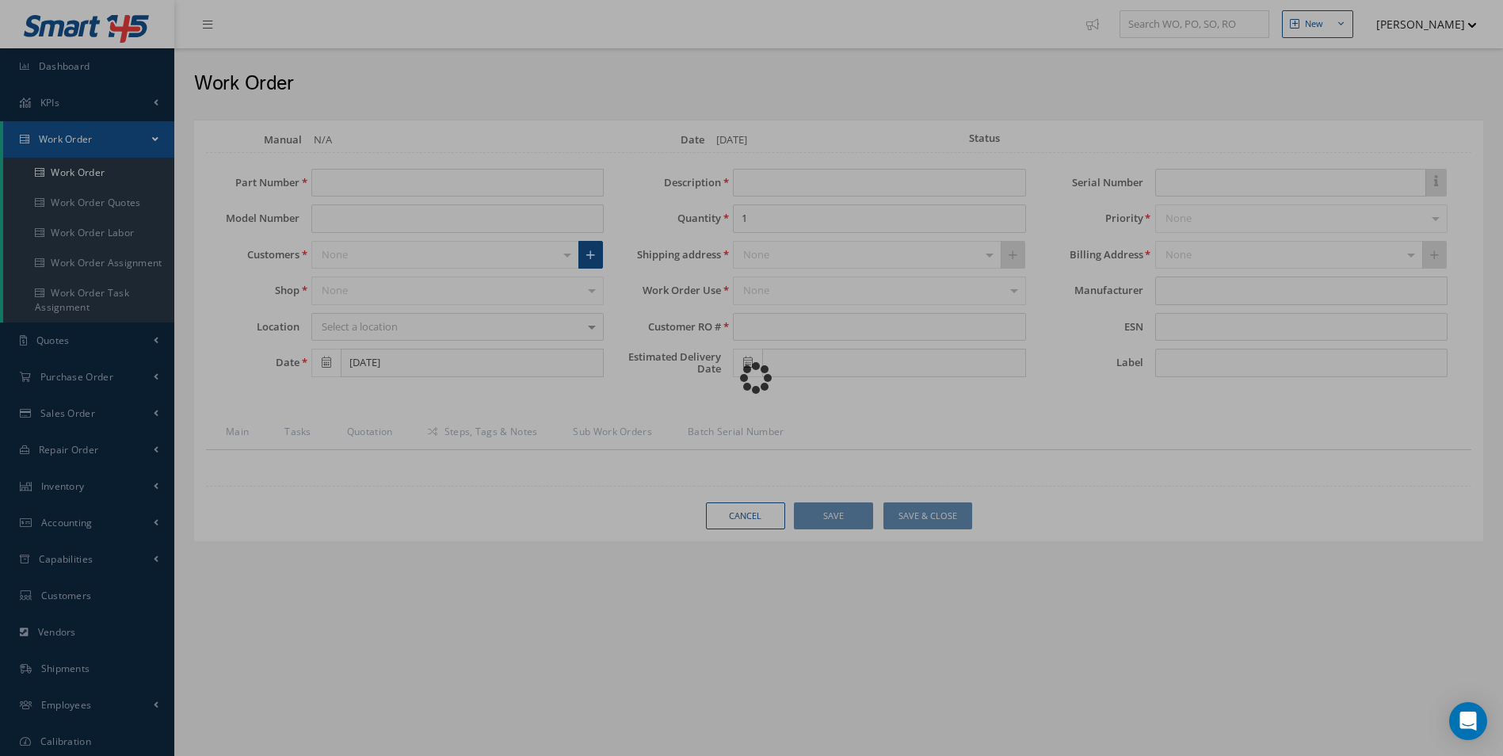
type input "D2511225800000"
type input "[DATE]"
type input "FOOT REST AND SLIDING TABLE - PILOT"
type input "R478982"
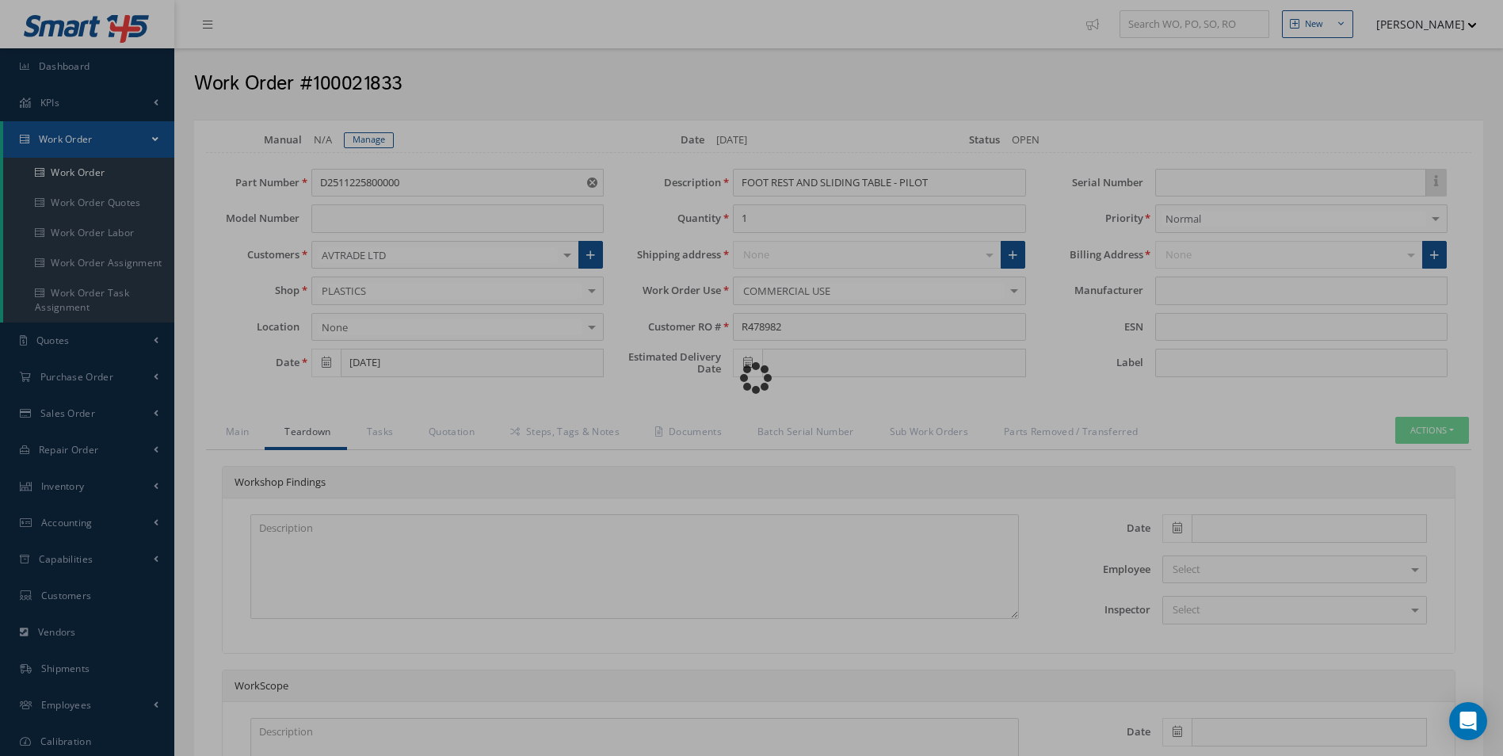
type input "AEROKNOW"
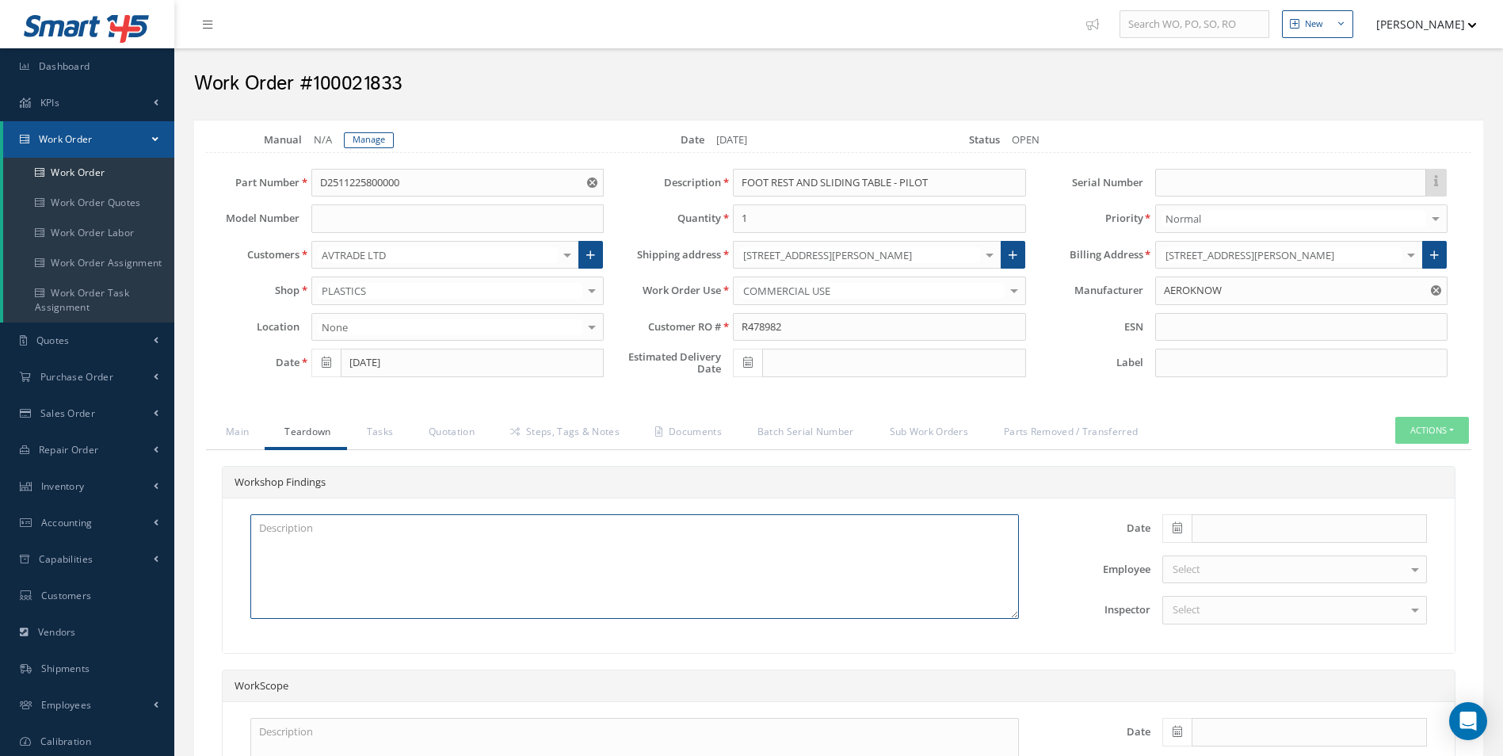
click at [287, 525] on textarea at bounding box center [634, 566] width 768 height 105
click at [443, 541] on textarea "SMALL TRAY TABLE CRACKED TRAY ATTACHMENT SCREWS MISSING" at bounding box center [634, 566] width 768 height 105
click at [400, 529] on textarea "SMALL TRAY TABLE CRACKED TRAY ATTACHMENT SCREWS MISSING" at bounding box center [634, 566] width 768 height 105
click at [447, 540] on textarea "SMALL TRAY TABLE CRACKED IN SEVERAL PLACES TRAY ATTACHMENT SCREWS MISSING" at bounding box center [634, 566] width 768 height 105
click at [264, 558] on textarea "SMALL TRAY TABLE CRACKED IN SEVERAL PLACES TRAY ATTACHMENT SCREWS MISSING" at bounding box center [634, 566] width 768 height 105
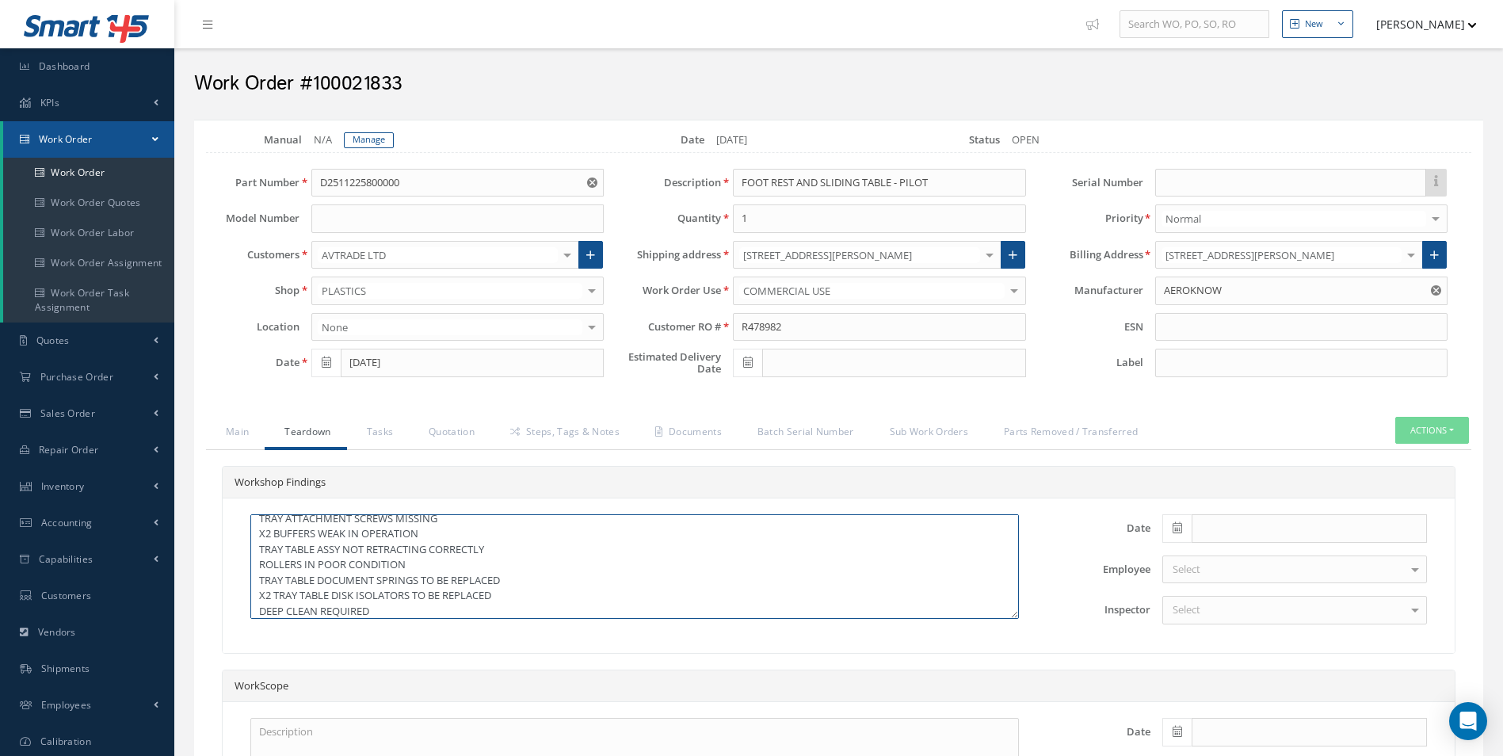
scroll to position [40, 0]
type textarea "SMALL TRAY TABLE CRACKED IN SEVERAL PLACES TRAY ATTACHMENT SCREWS MISSING X2 BU…"
click at [1180, 526] on icon at bounding box center [1177, 527] width 10 height 11
click at [1249, 400] on td "13" at bounding box center [1245, 409] width 24 height 24
type input "[DATE]"
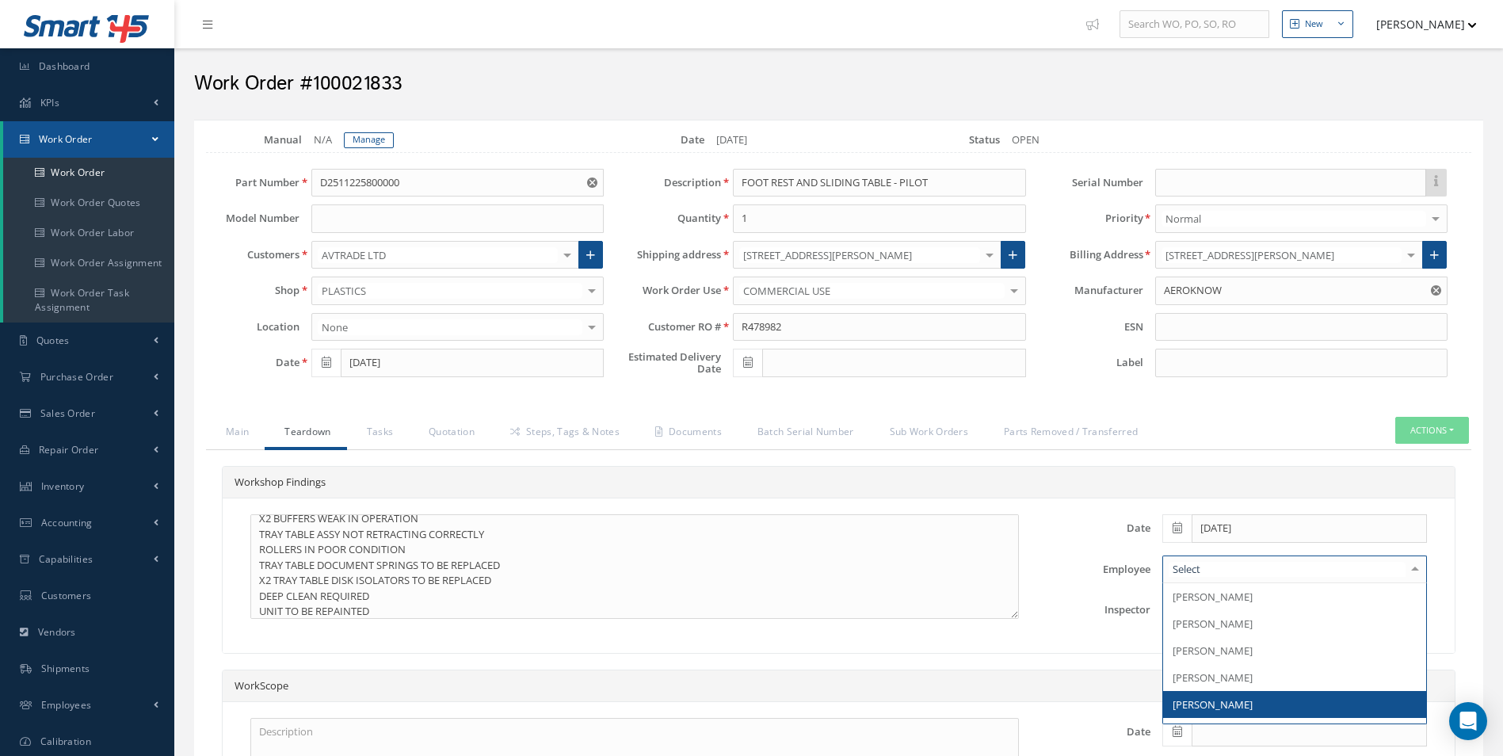
click at [1200, 696] on span "[PERSON_NAME]" at bounding box center [1294, 704] width 263 height 27
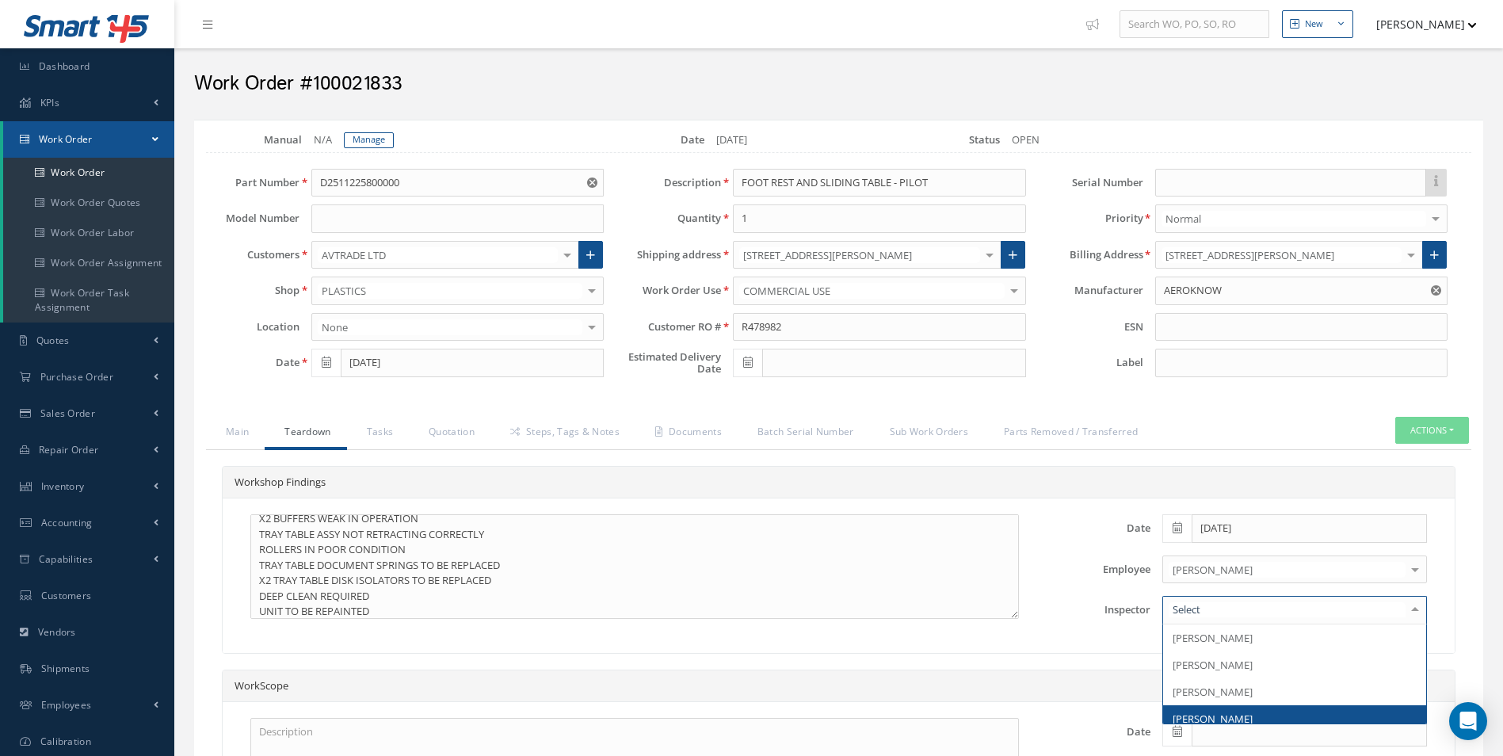
click at [1217, 711] on span "[PERSON_NAME]" at bounding box center [1212, 718] width 80 height 14
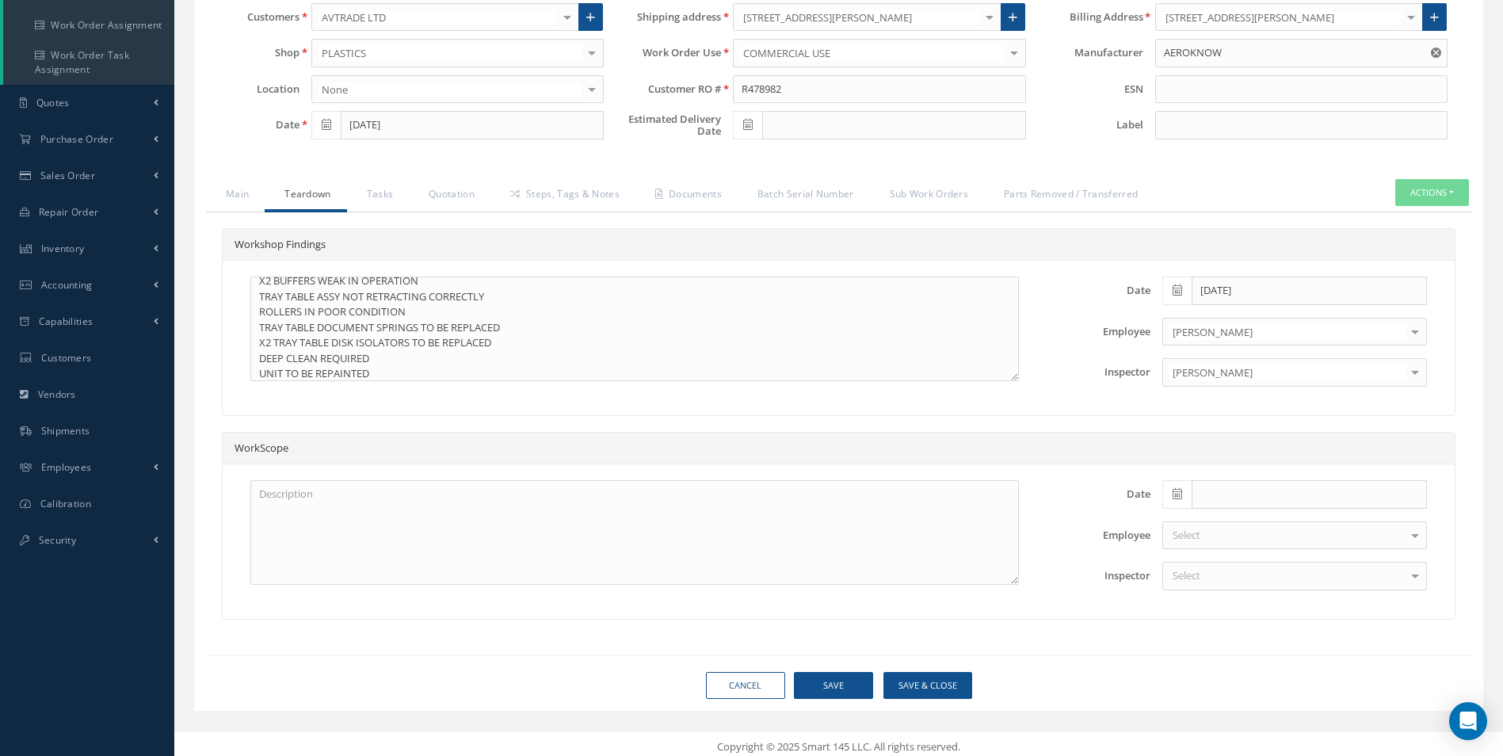
scroll to position [244, 0]
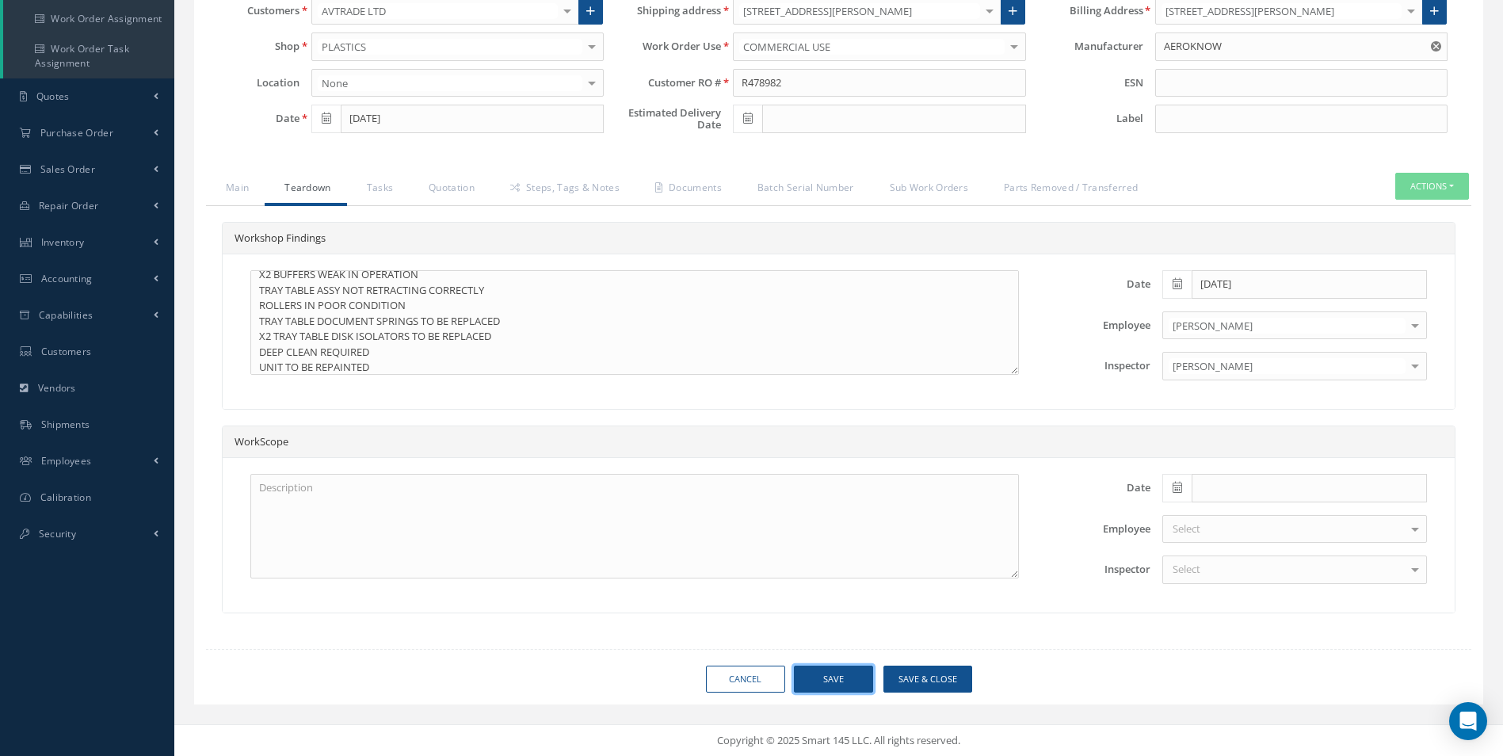
click at [852, 675] on button "Save" at bounding box center [833, 679] width 79 height 28
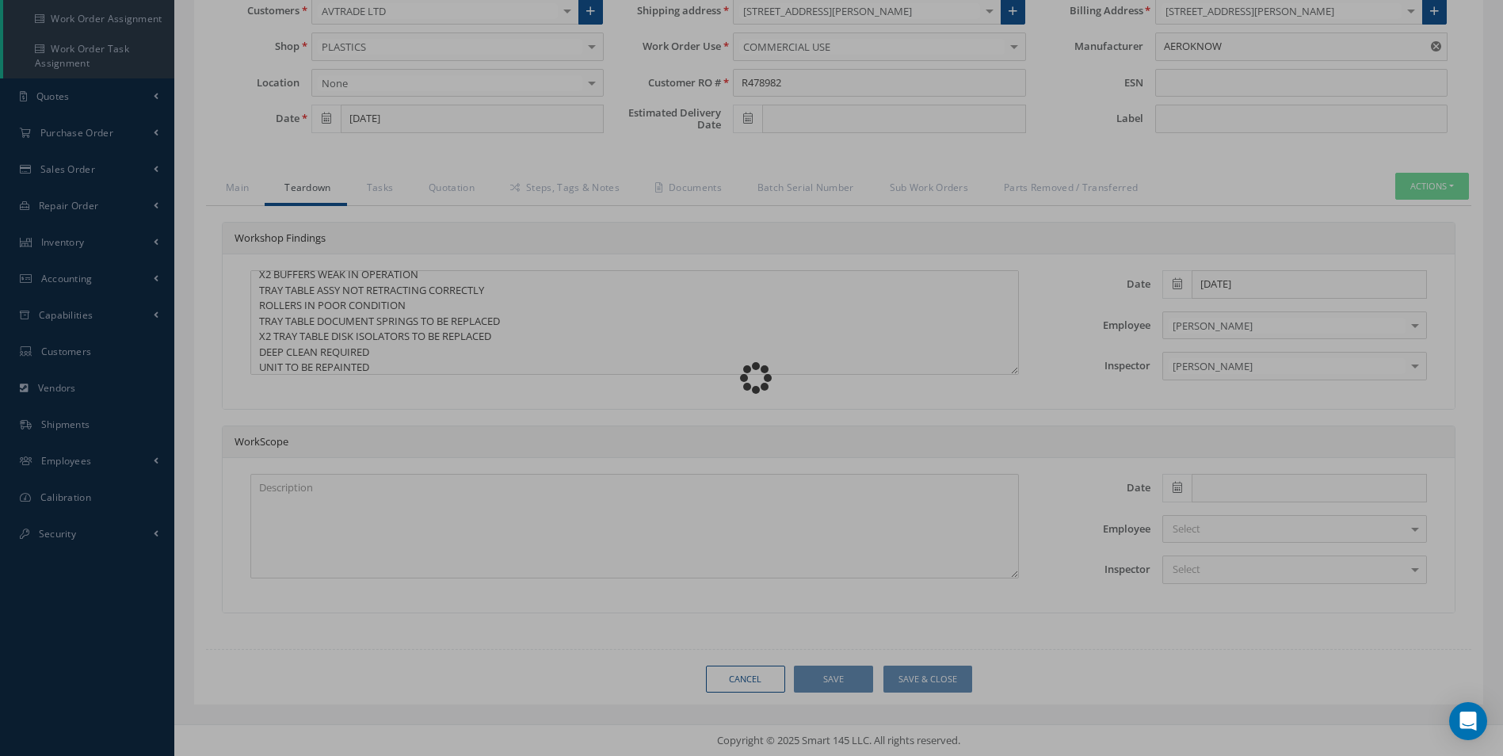
type textarea "SMALL TRAY TABLE CRACKED IN SEVERAL PLACES TRAY ATTACHMENT SCREWS MISSING X2 BU…"
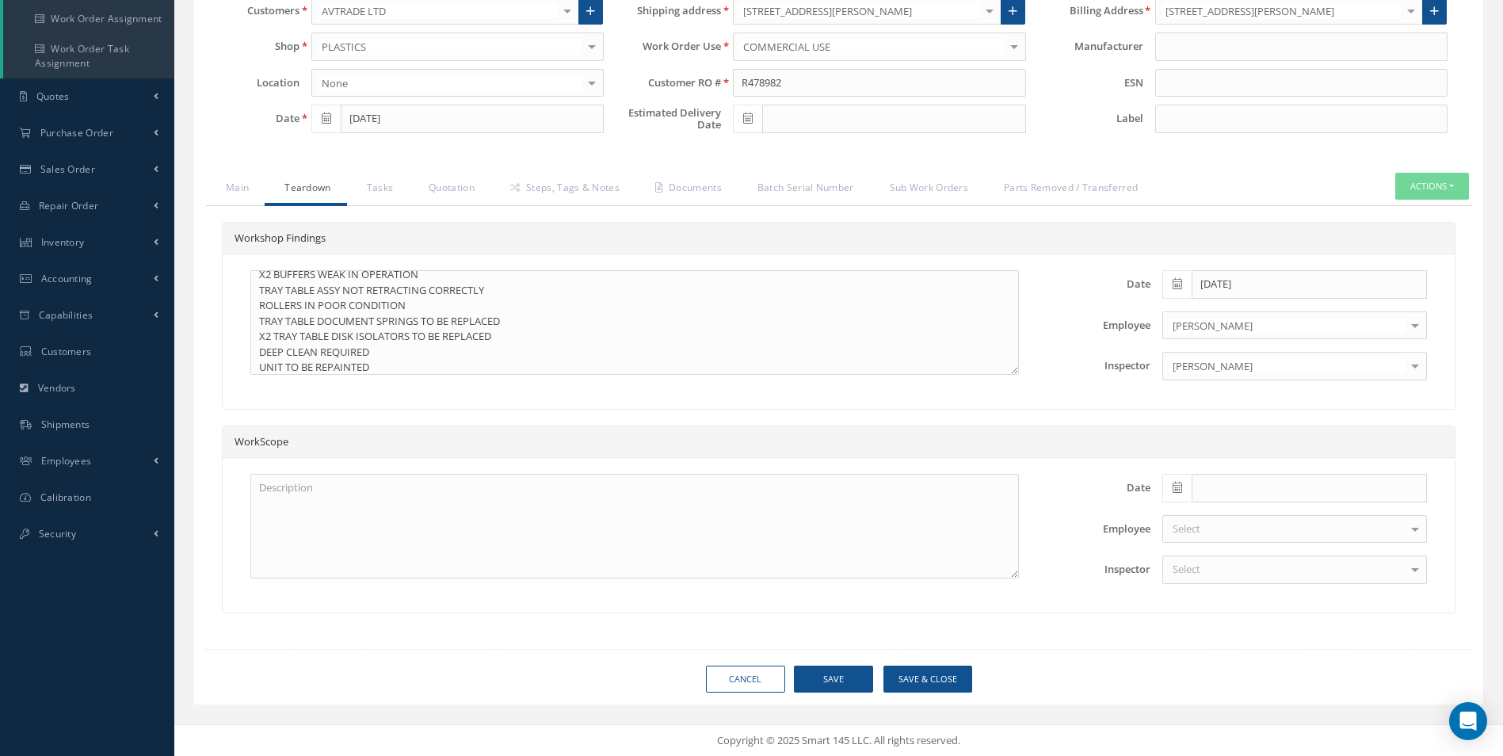
type input "AEROKNOW"
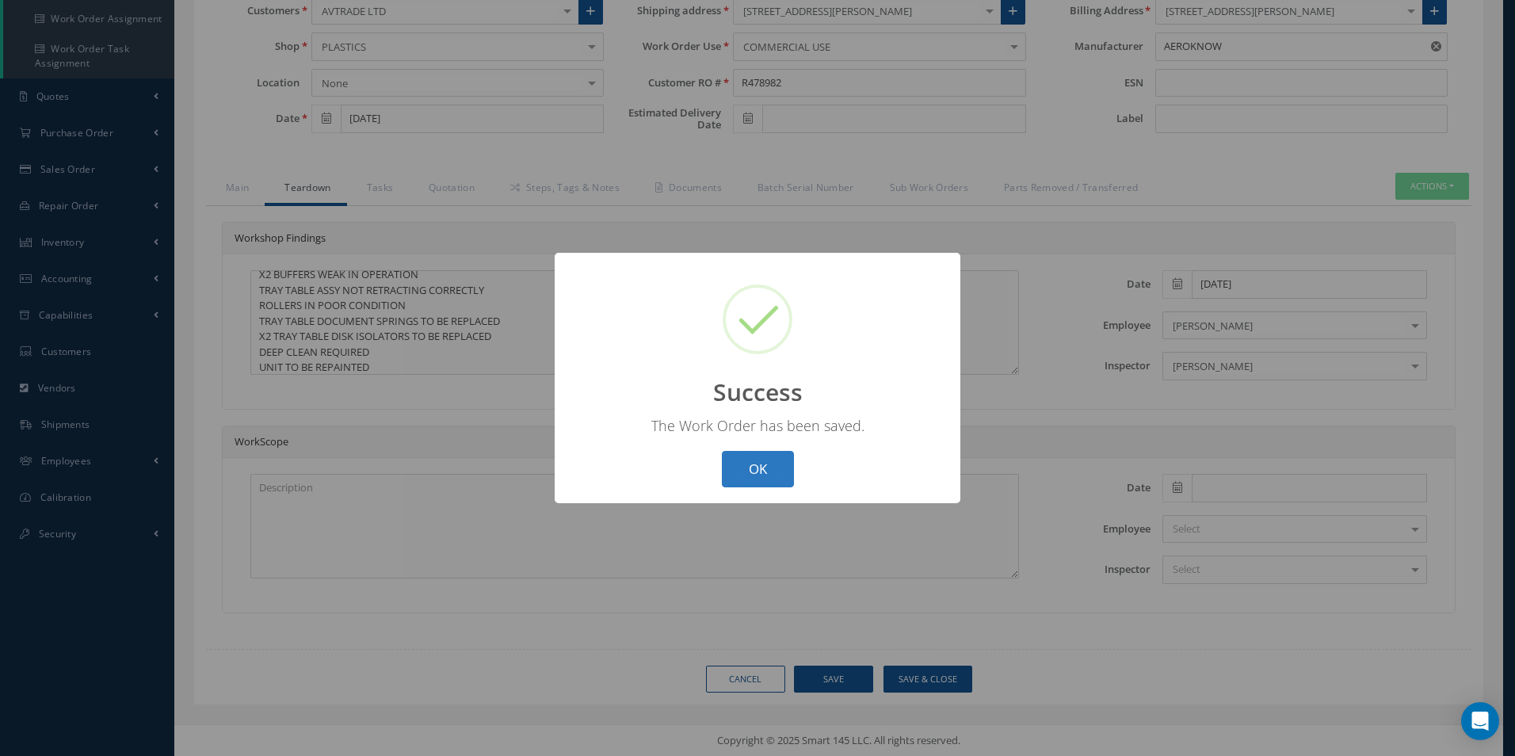
click at [754, 459] on button "OK" at bounding box center [758, 469] width 72 height 37
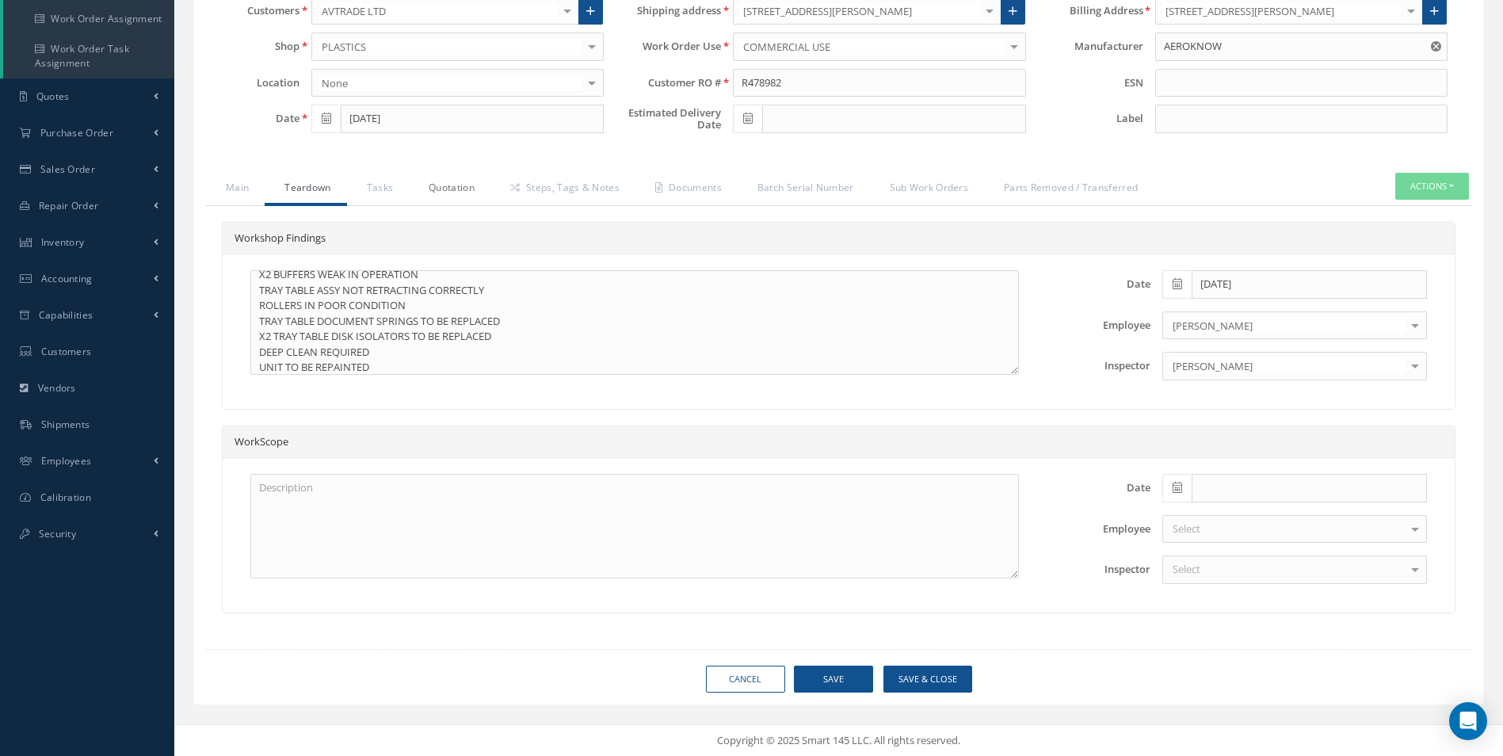
click at [472, 185] on link "Quotation" at bounding box center [450, 189] width 82 height 33
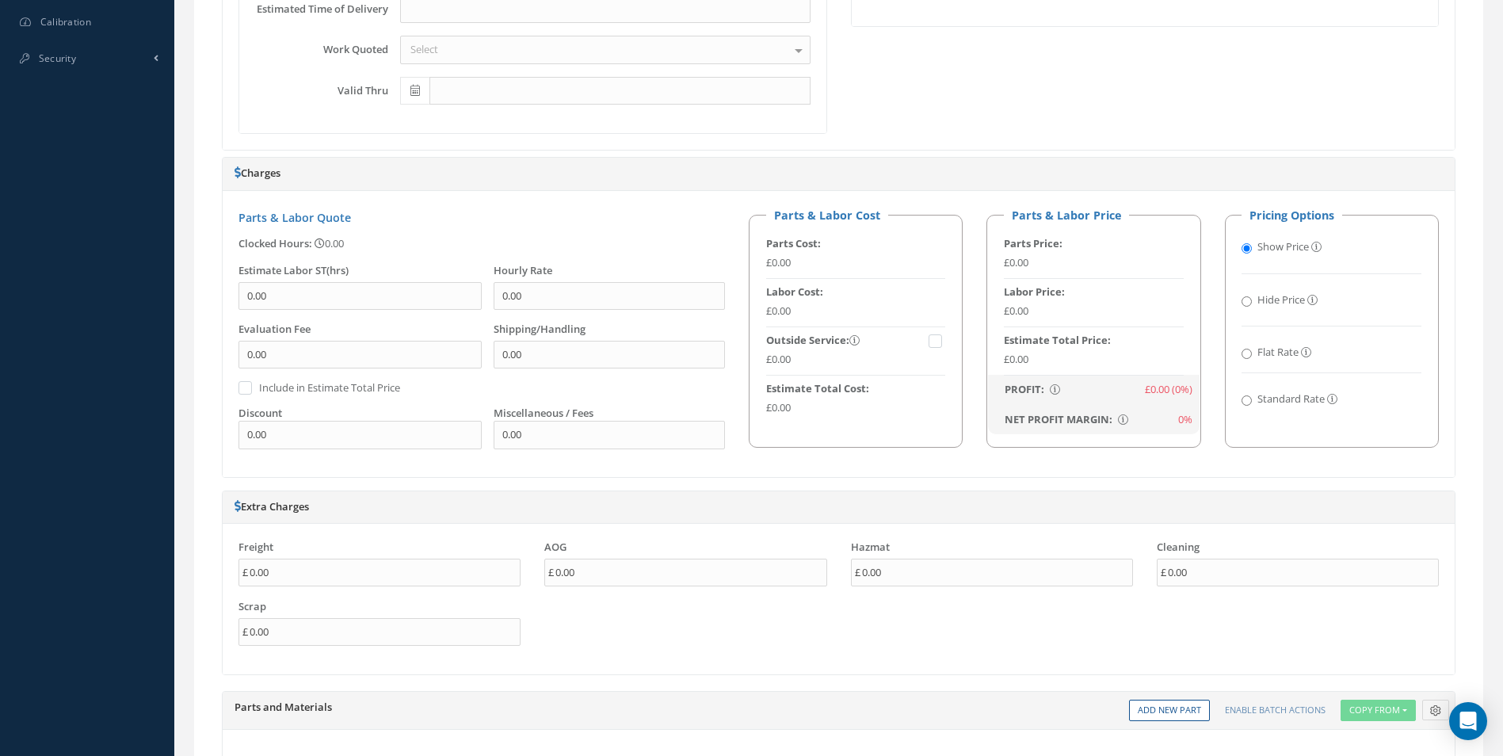
scroll to position [1115, 0]
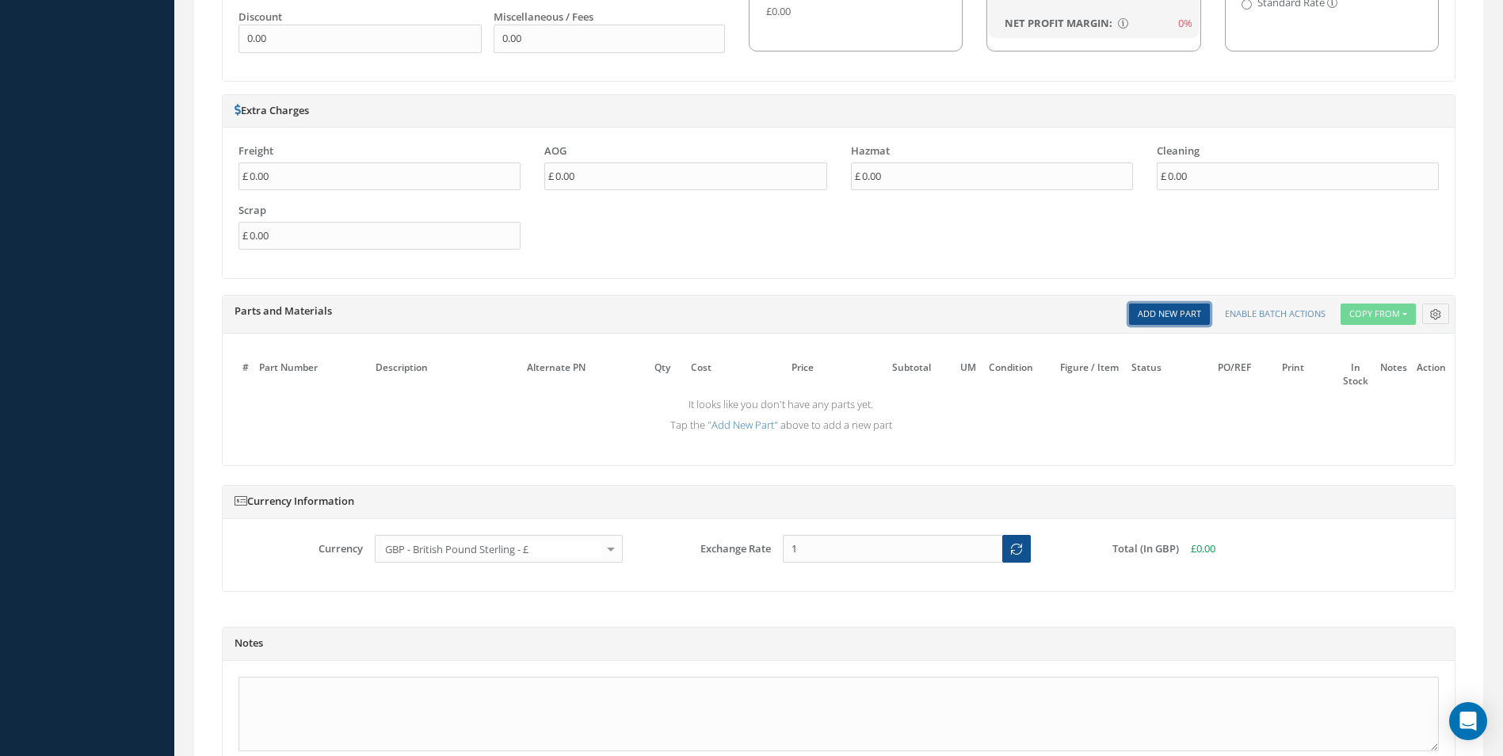
click at [1149, 314] on link "Add New Part" at bounding box center [1169, 313] width 81 height 21
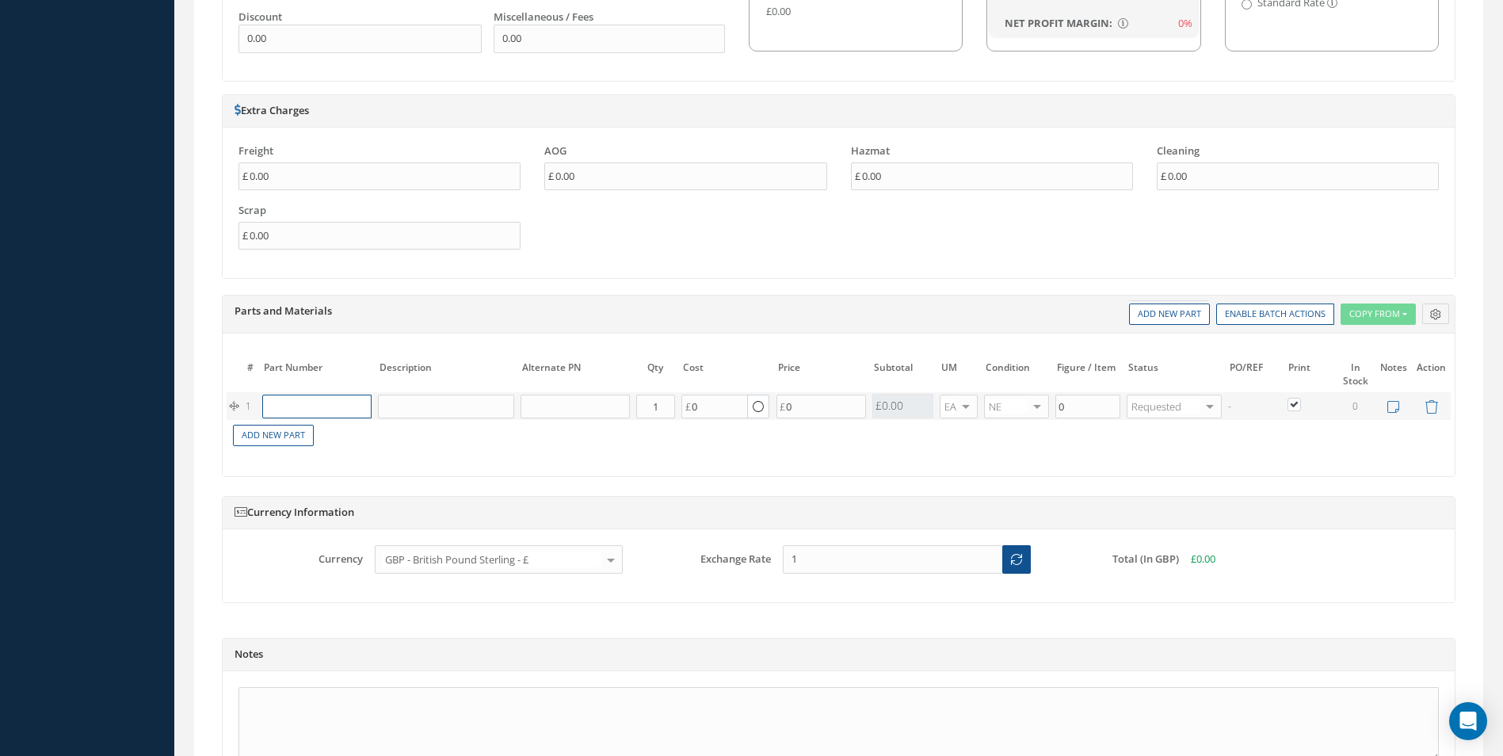
click at [282, 406] on input "text" at bounding box center [316, 407] width 109 height 24
paste input "ASNA2151-02"
type input "ASNA2151-02"
click at [341, 435] on div "ASNA2151-02" at bounding box center [308, 431] width 74 height 13
type input "DAMPER"
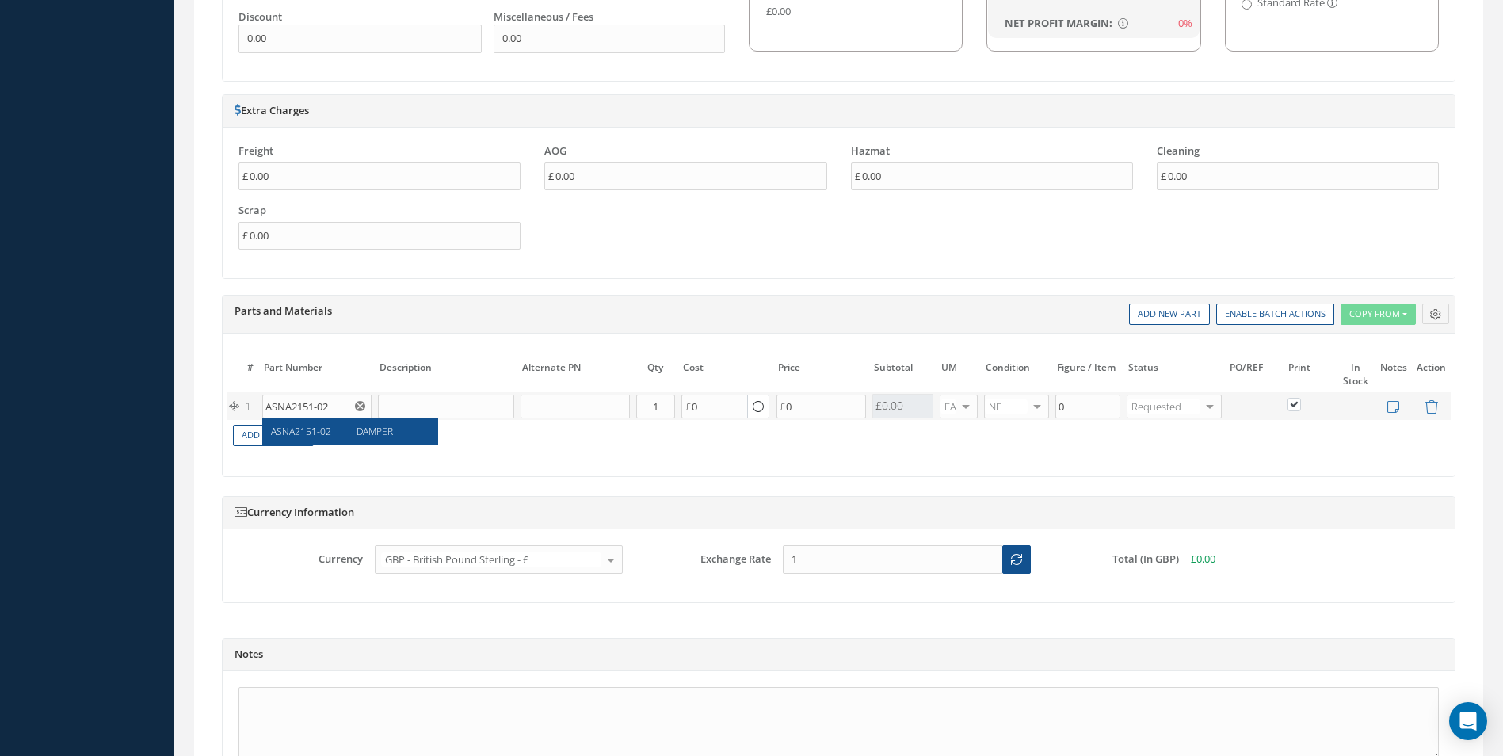
type input "22.97"
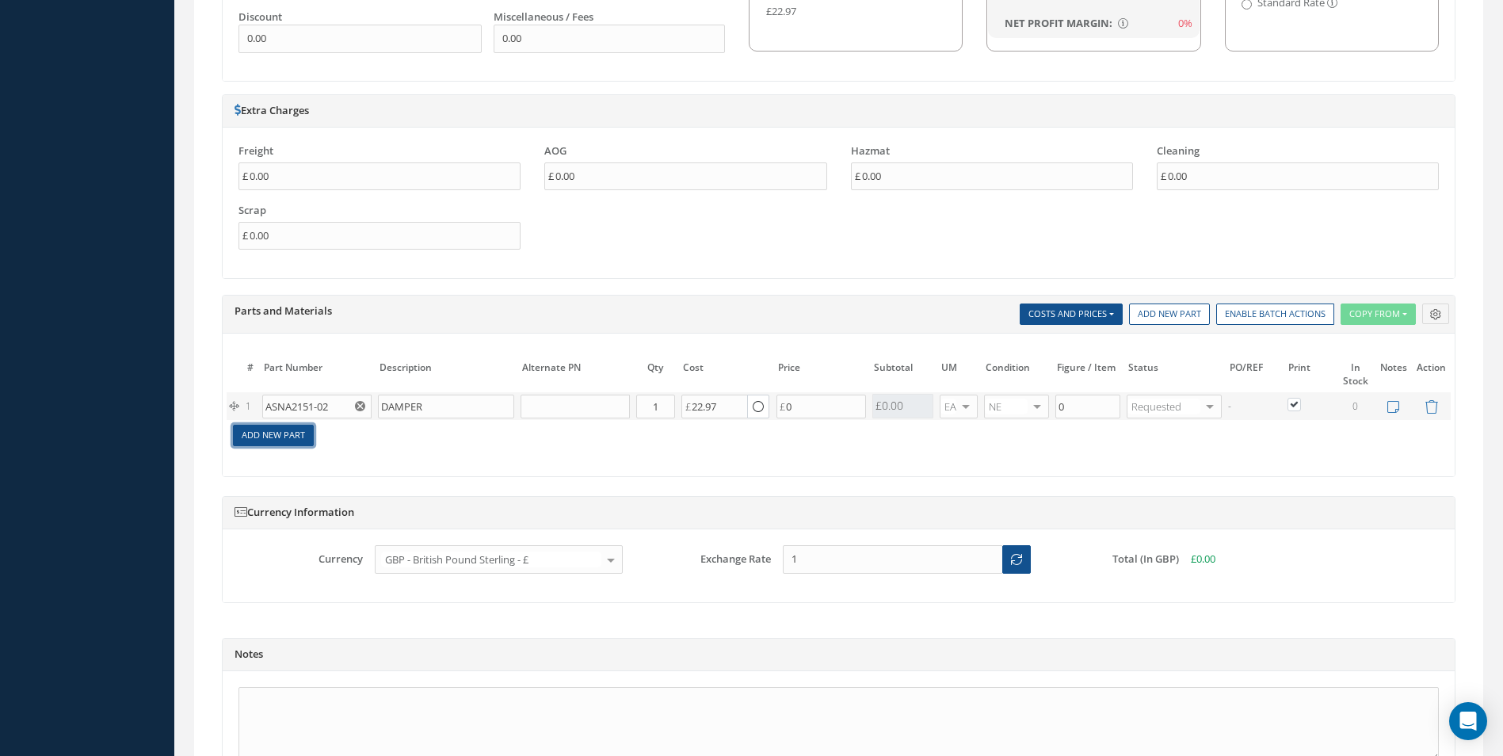
click at [280, 440] on link "Add New Part" at bounding box center [273, 435] width 81 height 21
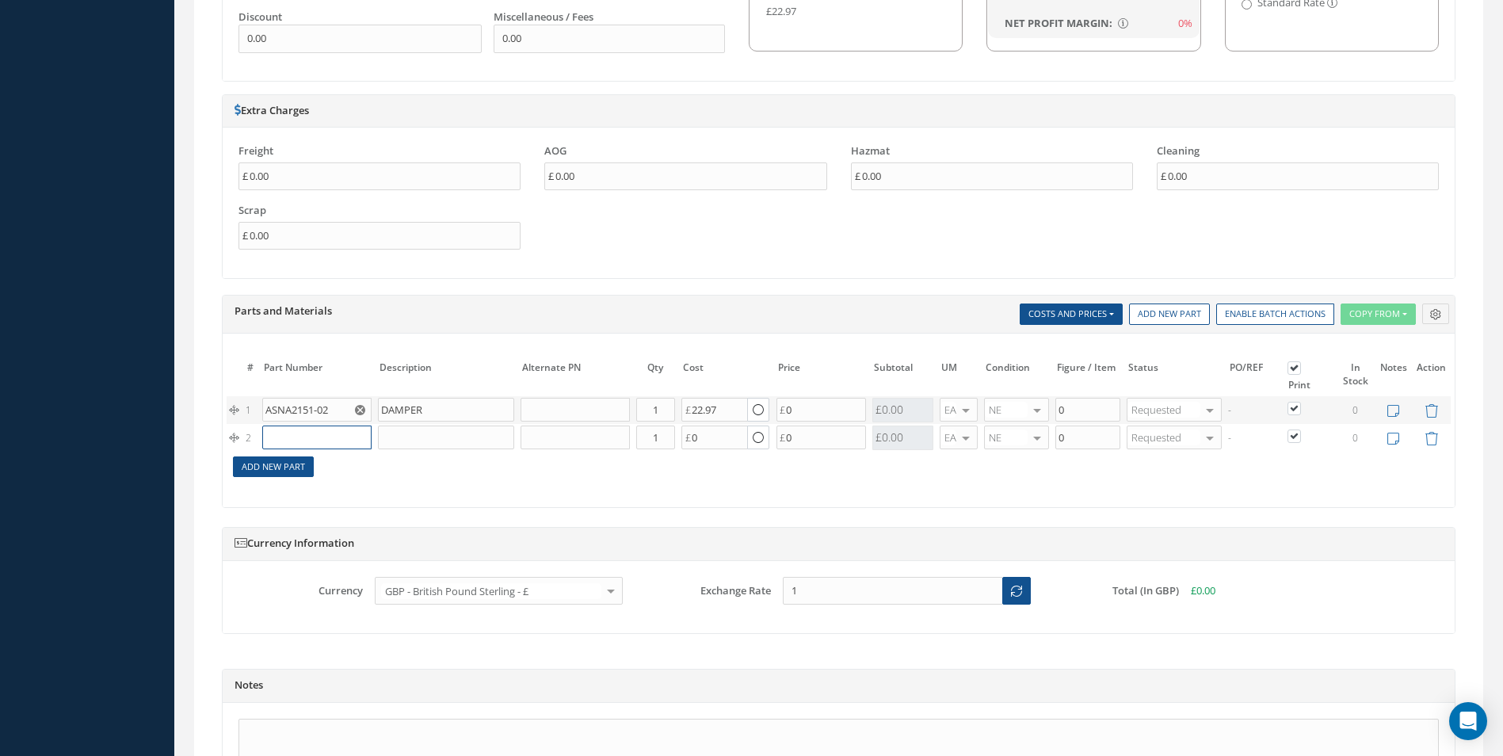
click at [281, 440] on input "text" at bounding box center [316, 437] width 109 height 24
paste input "MS24665-69"
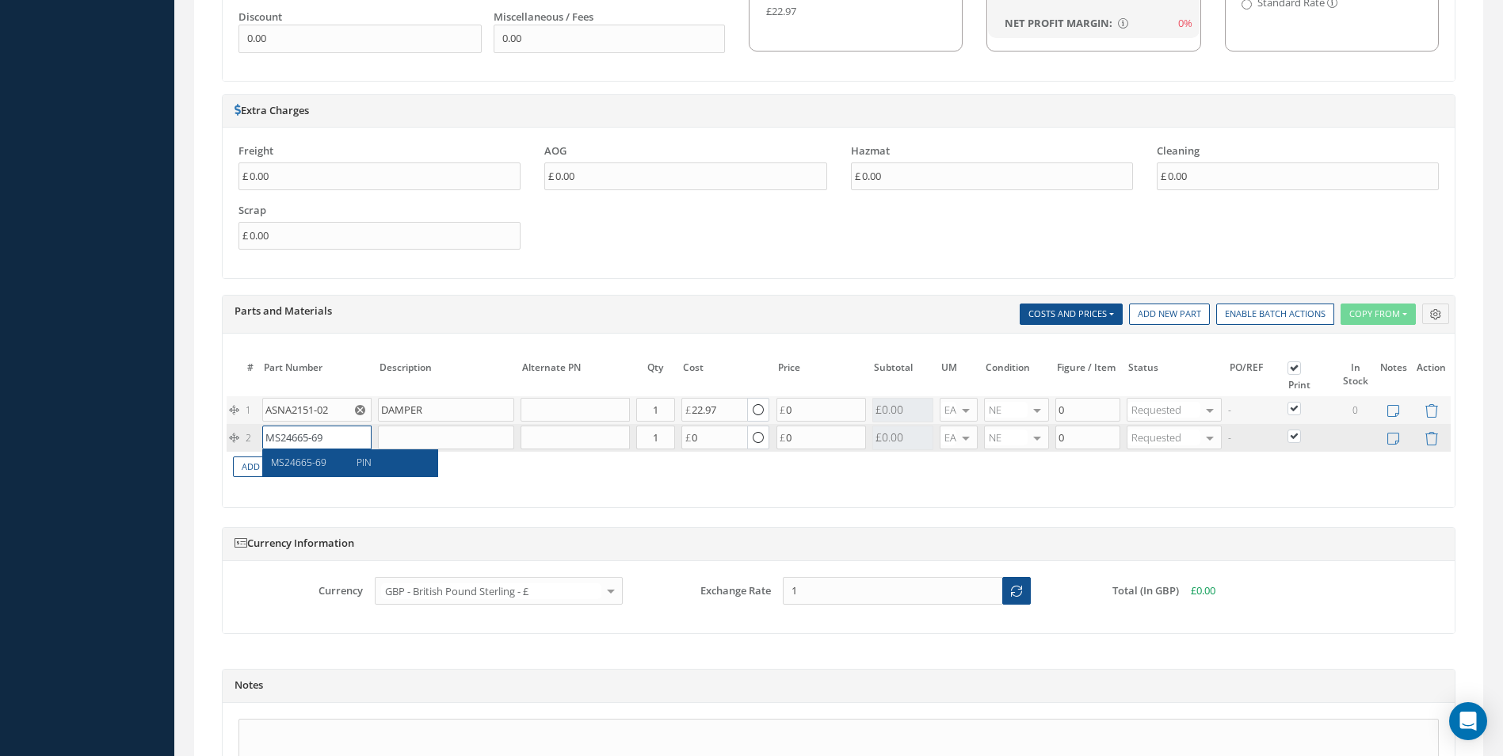
type input "MS24665-69"
click at [328, 465] on div "MS24665-69" at bounding box center [308, 462] width 74 height 13
type input "PIN"
type input "0.07"
click at [660, 439] on input "1" at bounding box center [655, 437] width 39 height 24
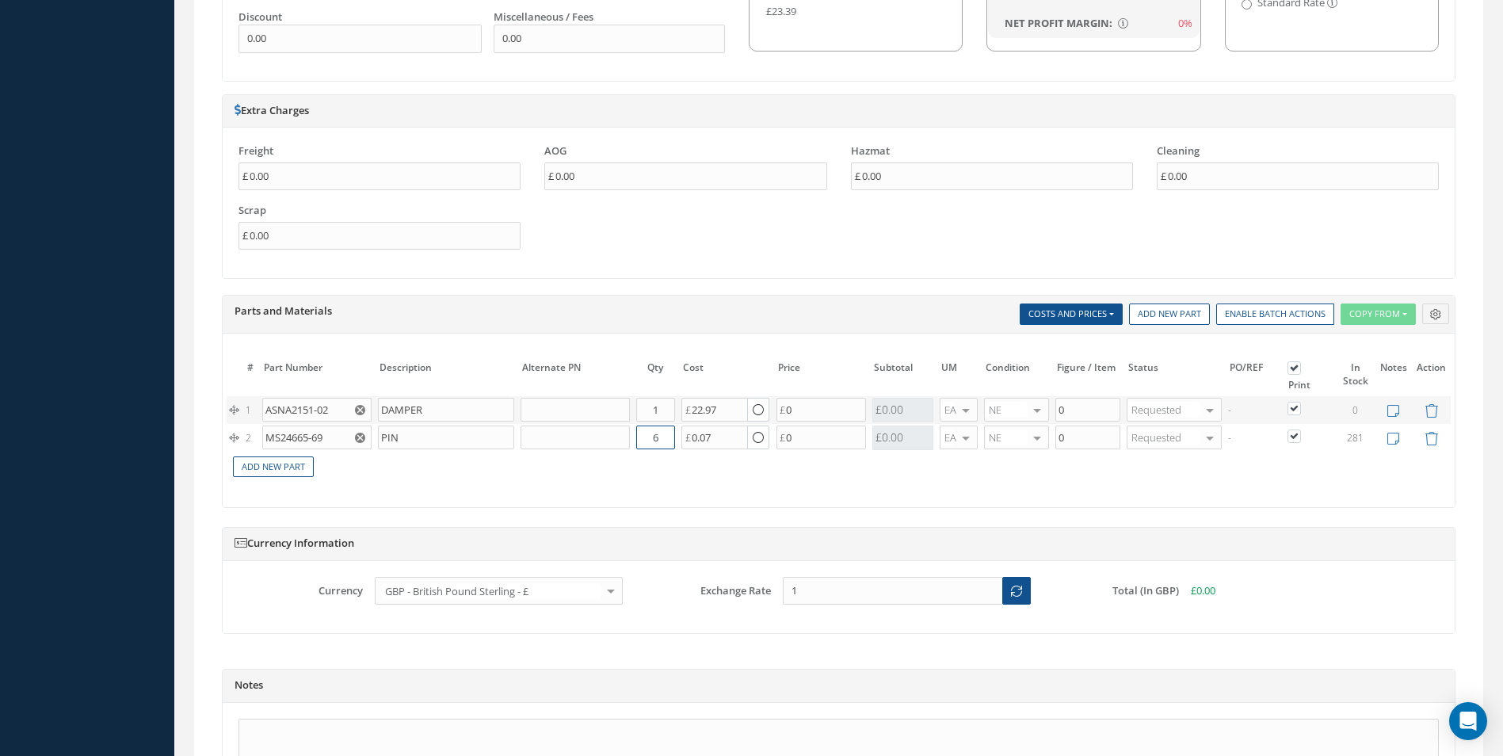
type input "6"
click at [594, 484] on div "# Part Number Description SN Alternate PN Qty Cost Markup % Price Subtotal UM C…" at bounding box center [839, 424] width 1224 height 136
click at [274, 463] on link "Add New Part" at bounding box center [273, 466] width 81 height 21
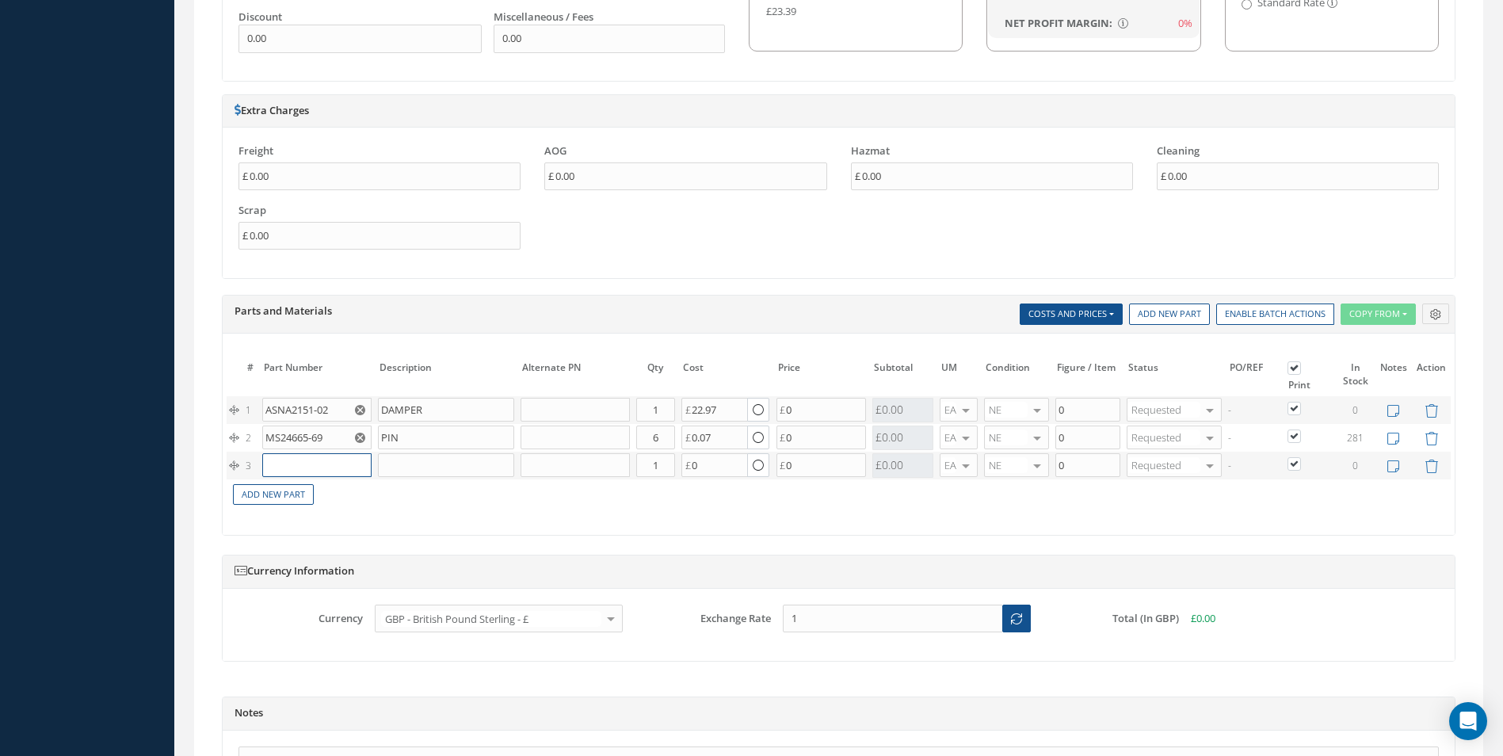
click at [283, 463] on input "text" at bounding box center [316, 465] width 109 height 24
paste input "D0003001100000"
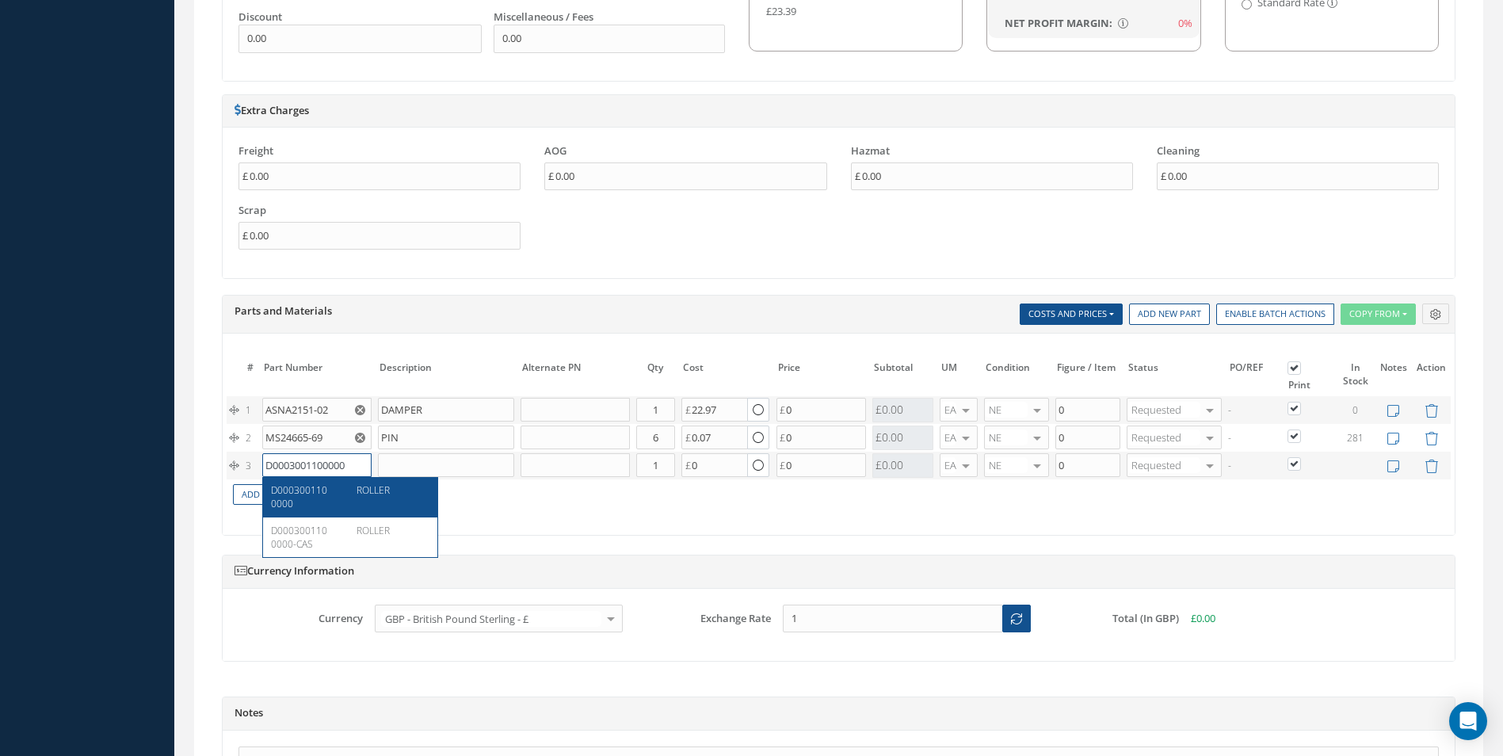
type input "D0003001100000"
drag, startPoint x: 332, startPoint y: 501, endPoint x: 608, endPoint y: 448, distance: 280.8
click at [362, 494] on div "D0003001100000 ROLLER" at bounding box center [350, 497] width 174 height 40
type input "ROLLER"
type input "0.00"
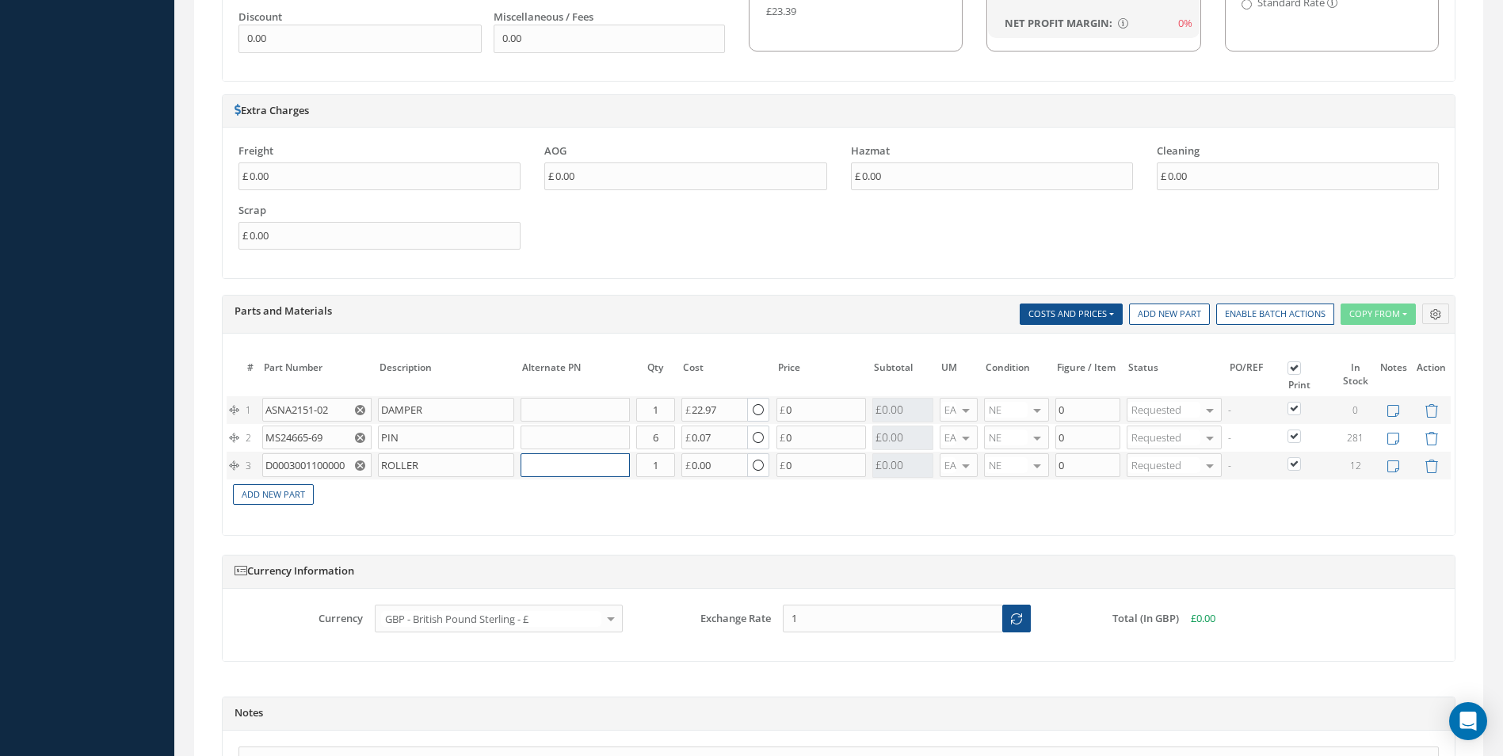
click at [572, 470] on input "text" at bounding box center [574, 465] width 109 height 24
click at [559, 466] on input "text" at bounding box center [574, 465] width 109 height 24
click at [545, 471] on input "text" at bounding box center [574, 465] width 109 height 24
click at [314, 463] on input "D0003001100000" at bounding box center [316, 465] width 109 height 24
drag, startPoint x: 267, startPoint y: 464, endPoint x: 353, endPoint y: 467, distance: 85.6
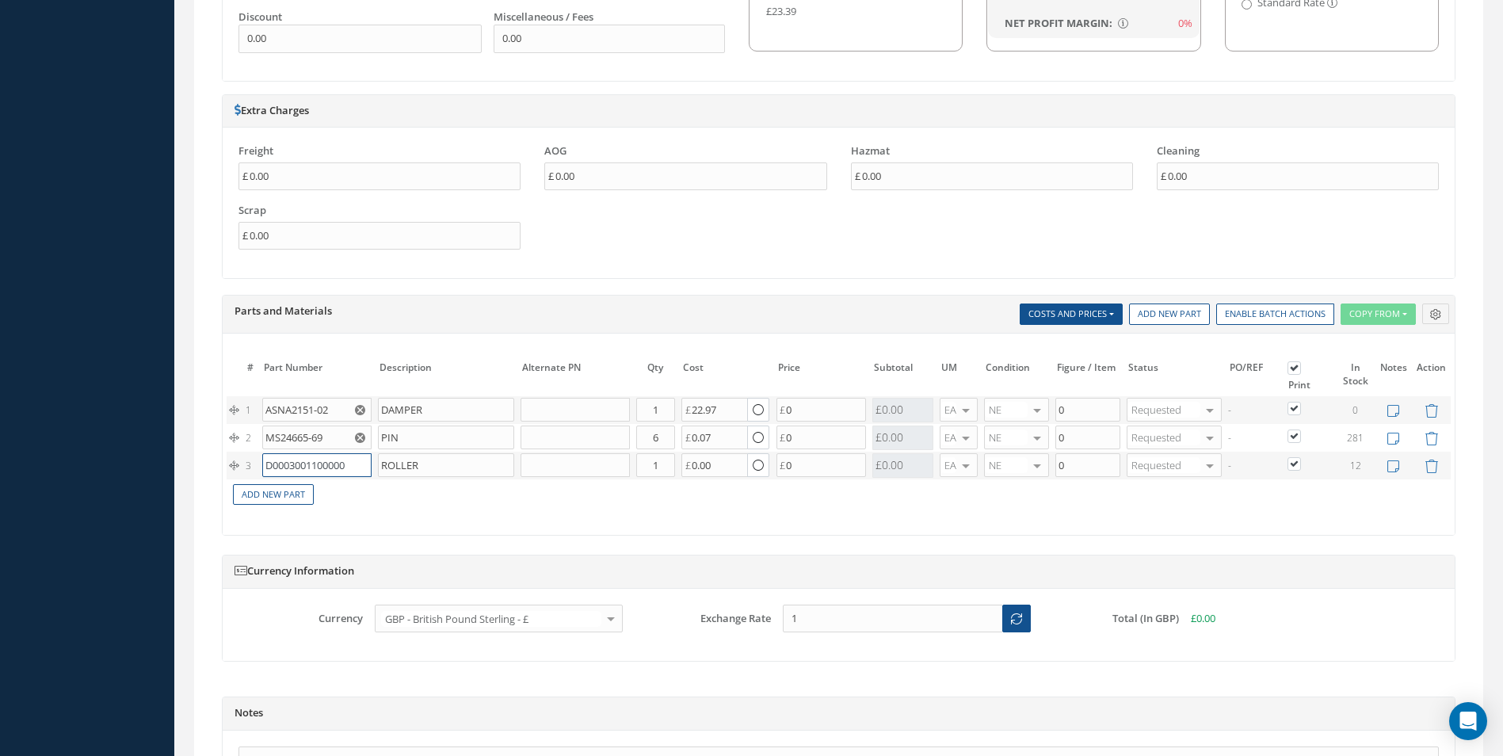
click at [353, 467] on input "D0003001100000" at bounding box center [316, 465] width 109 height 24
click at [323, 532] on span "D0003001100000-CAS" at bounding box center [299, 537] width 56 height 27
type input "D0003001100000-CAS"
type input "66.58"
click at [552, 465] on input "text" at bounding box center [574, 465] width 109 height 24
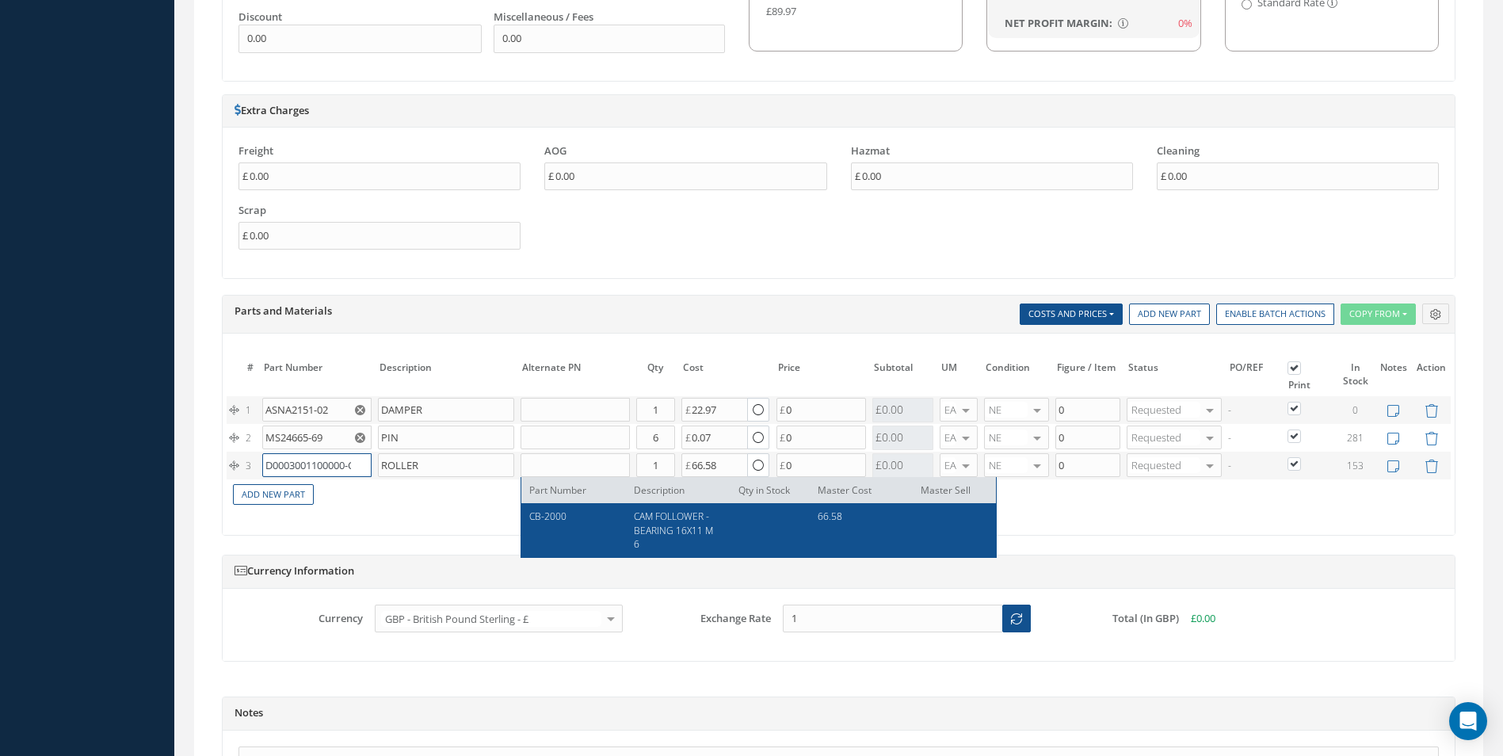
click at [330, 463] on input "D0003001100000-CAS" at bounding box center [316, 465] width 109 height 24
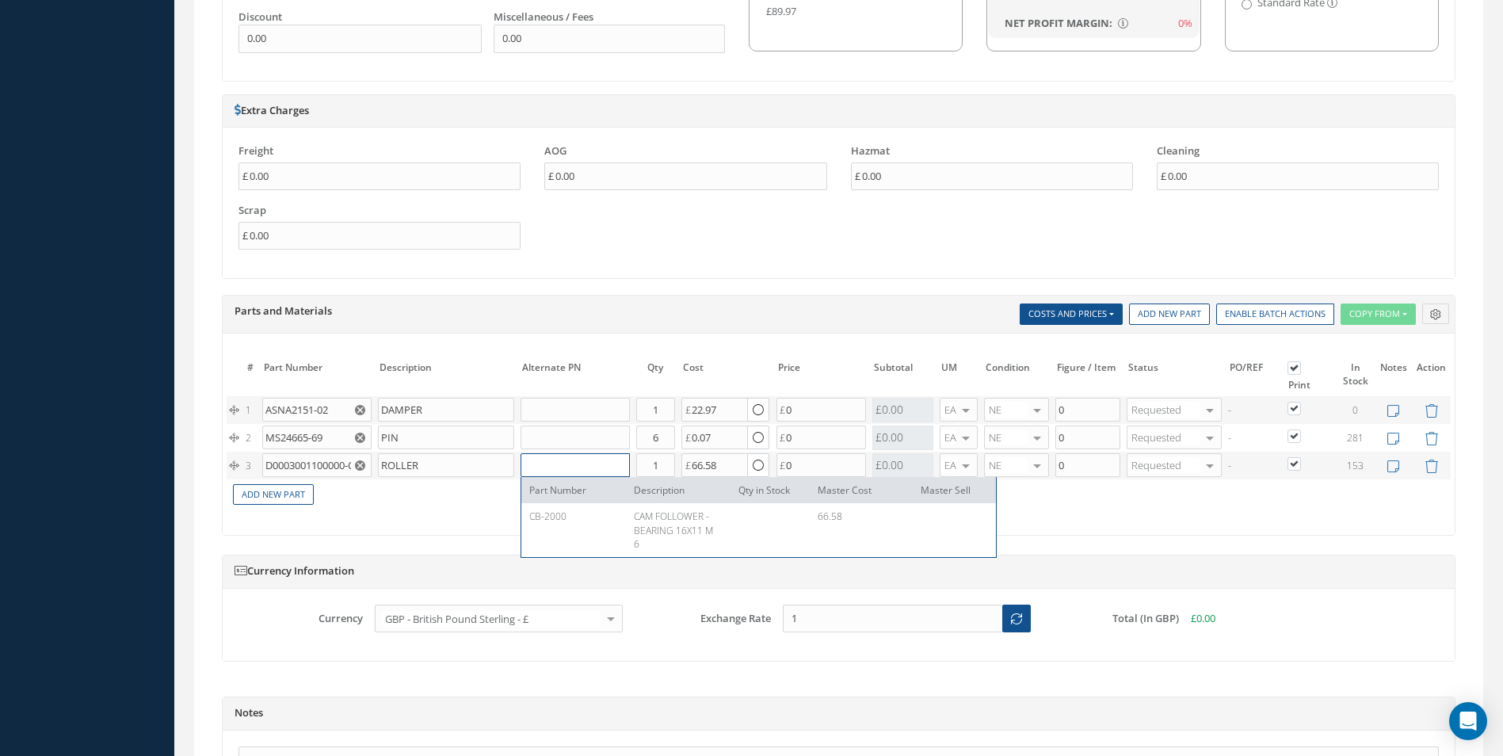
click at [544, 463] on input "text" at bounding box center [574, 465] width 109 height 24
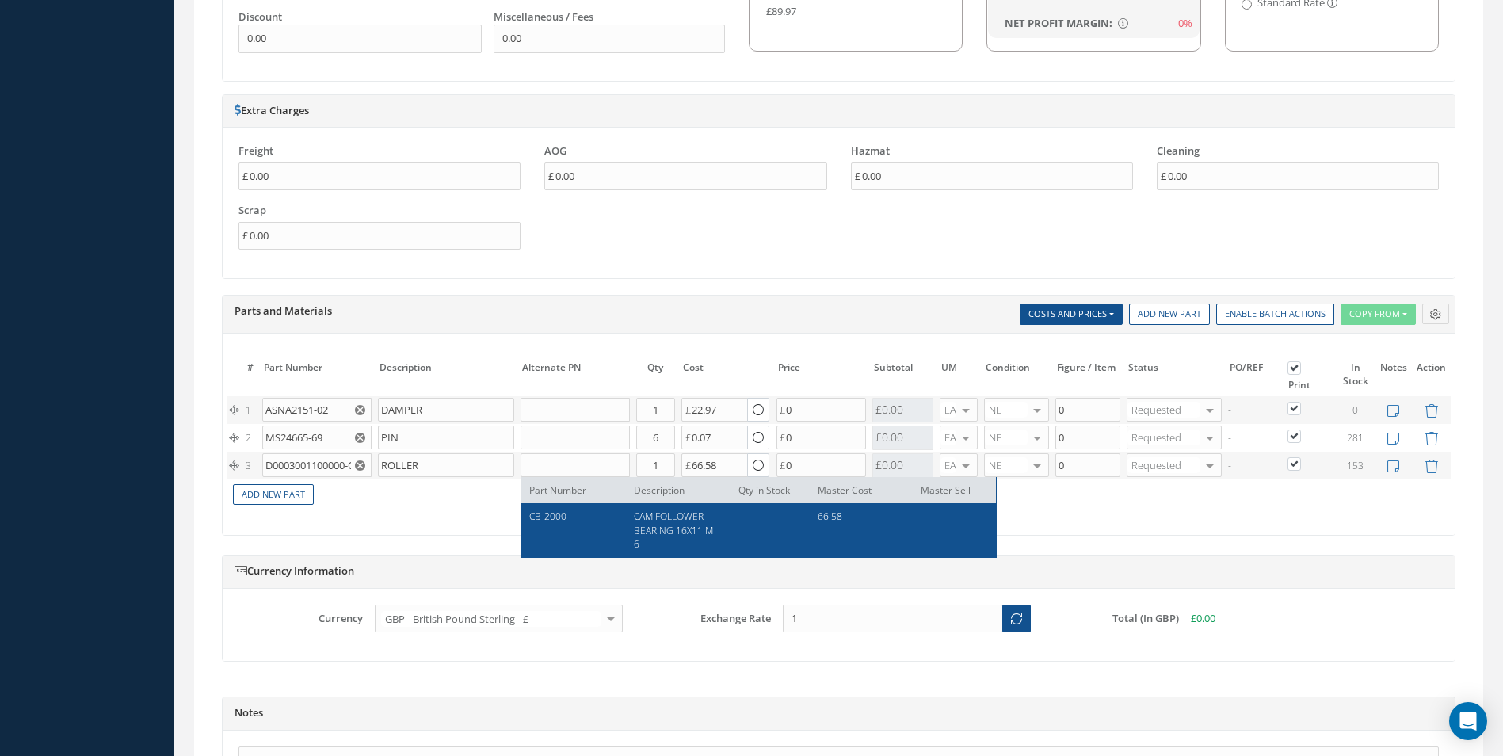
click at [642, 516] on span "CAM FOLLOWER - BEARING 16X11 M6" at bounding box center [673, 529] width 79 height 40
type input "CB-2000"
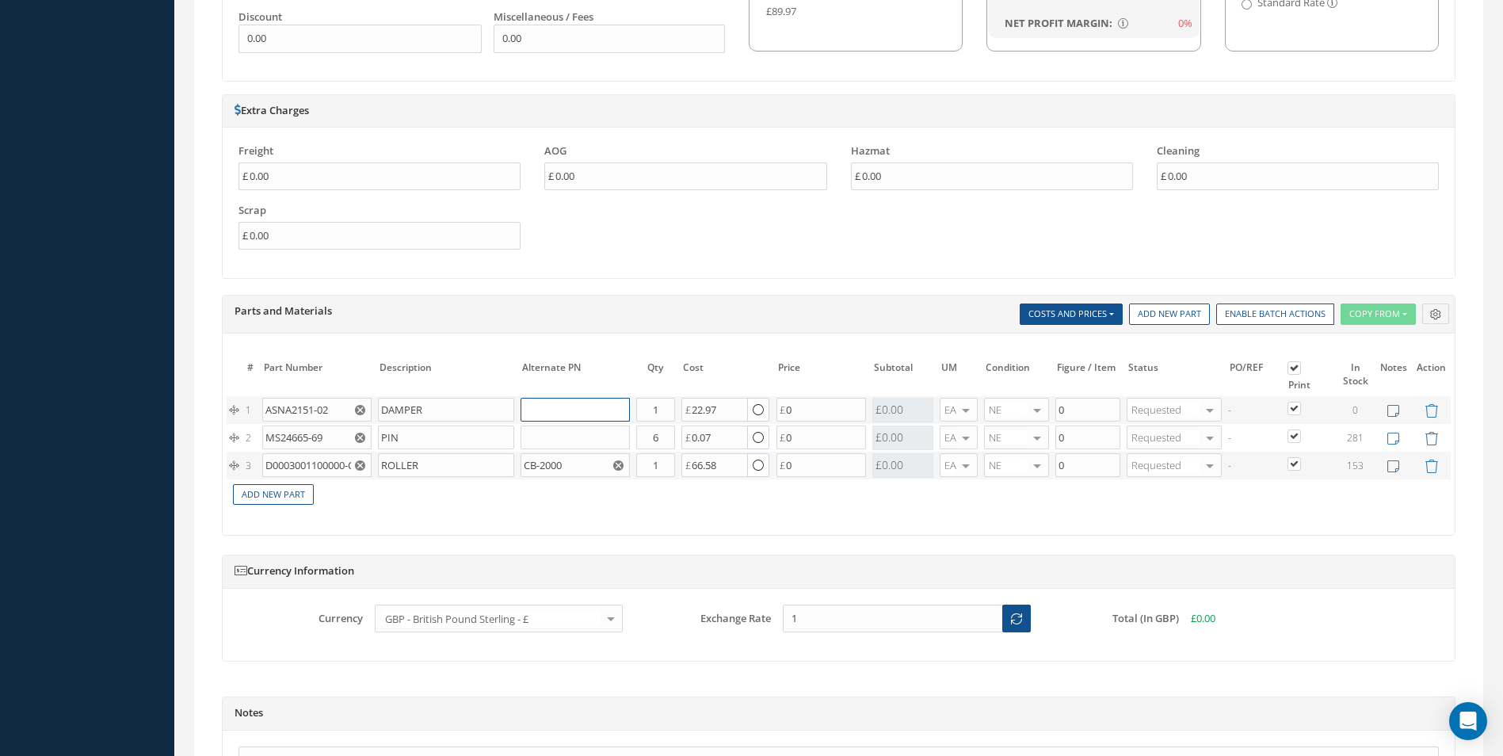
click at [570, 410] on input "text" at bounding box center [574, 410] width 109 height 24
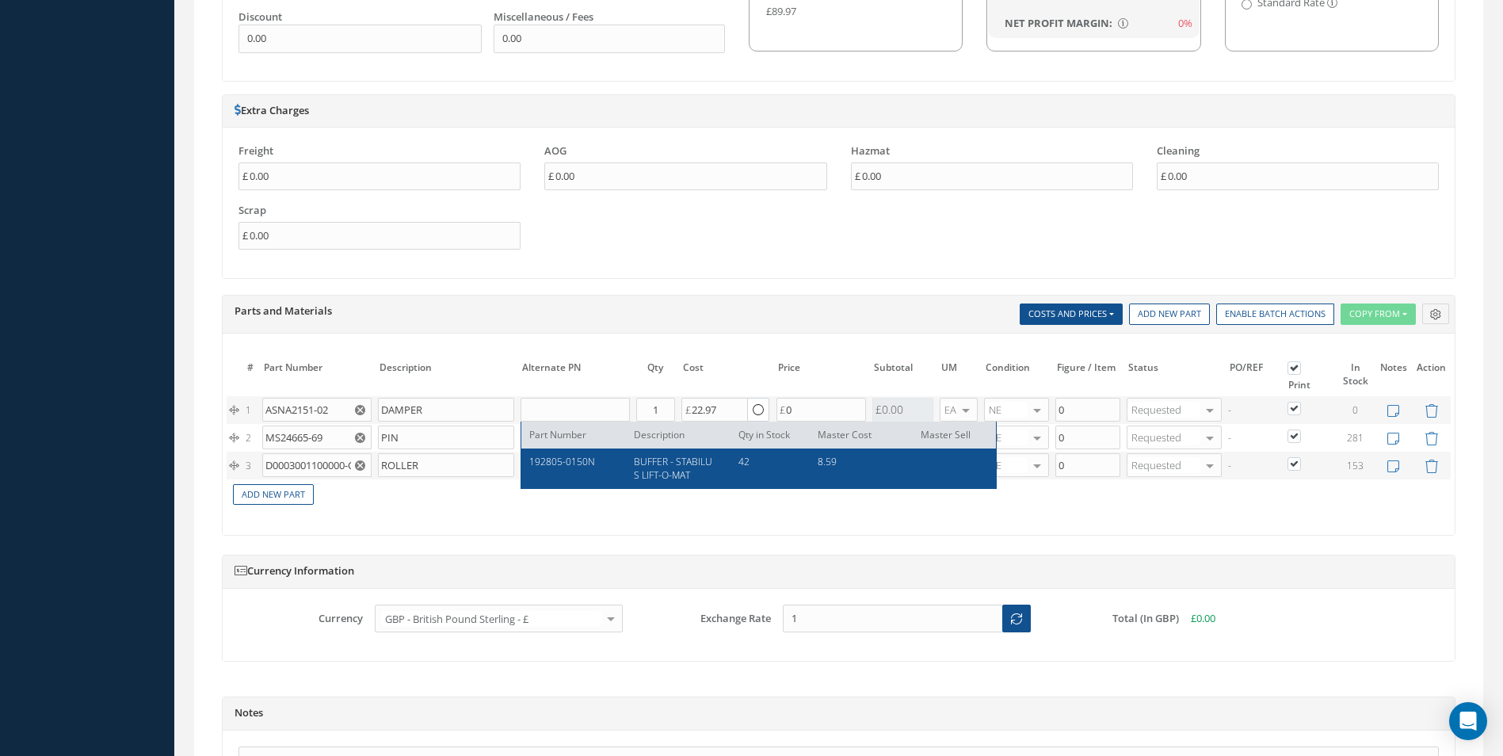
click at [574, 460] on span "192805-0150N" at bounding box center [562, 461] width 66 height 13
type input "192805-0150N"
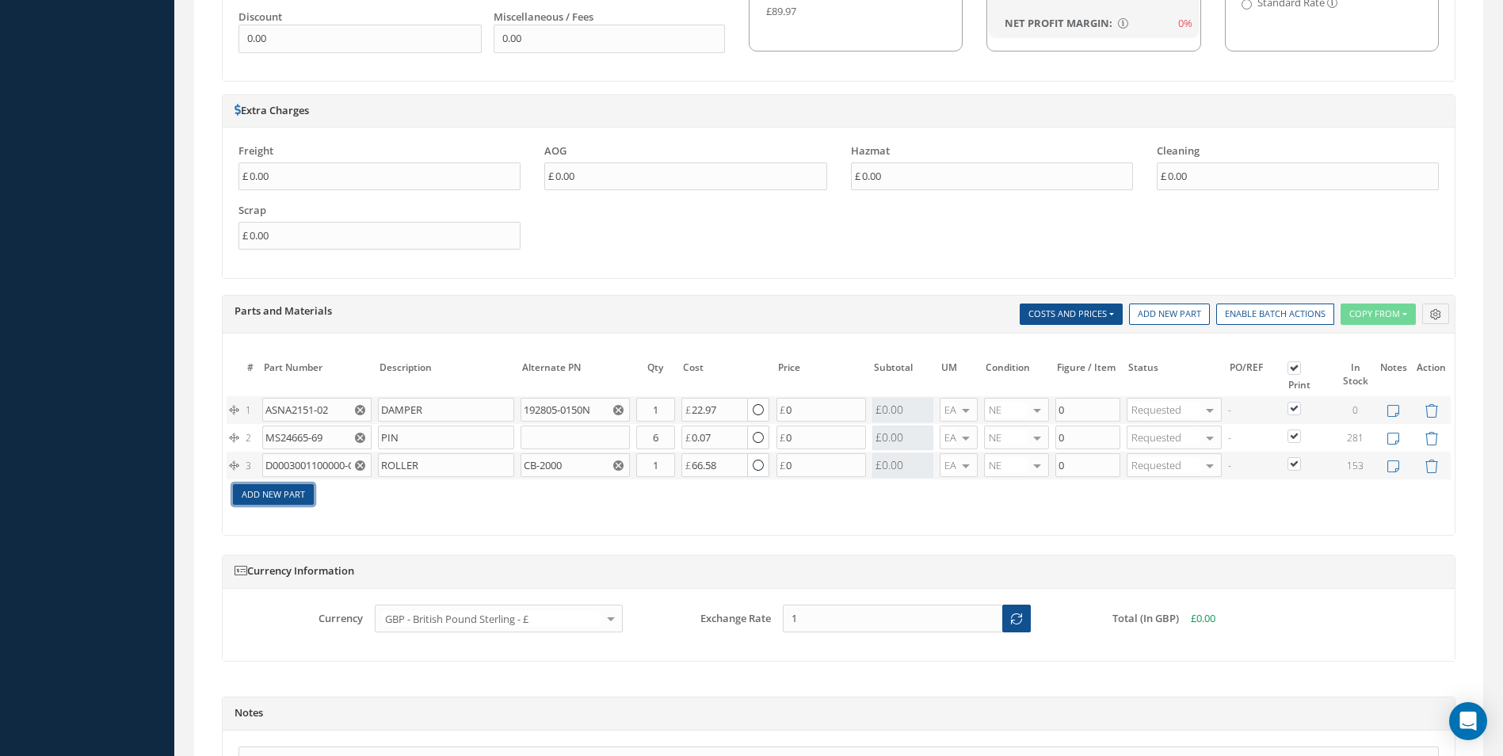
click at [271, 496] on link "Add New Part" at bounding box center [273, 494] width 81 height 21
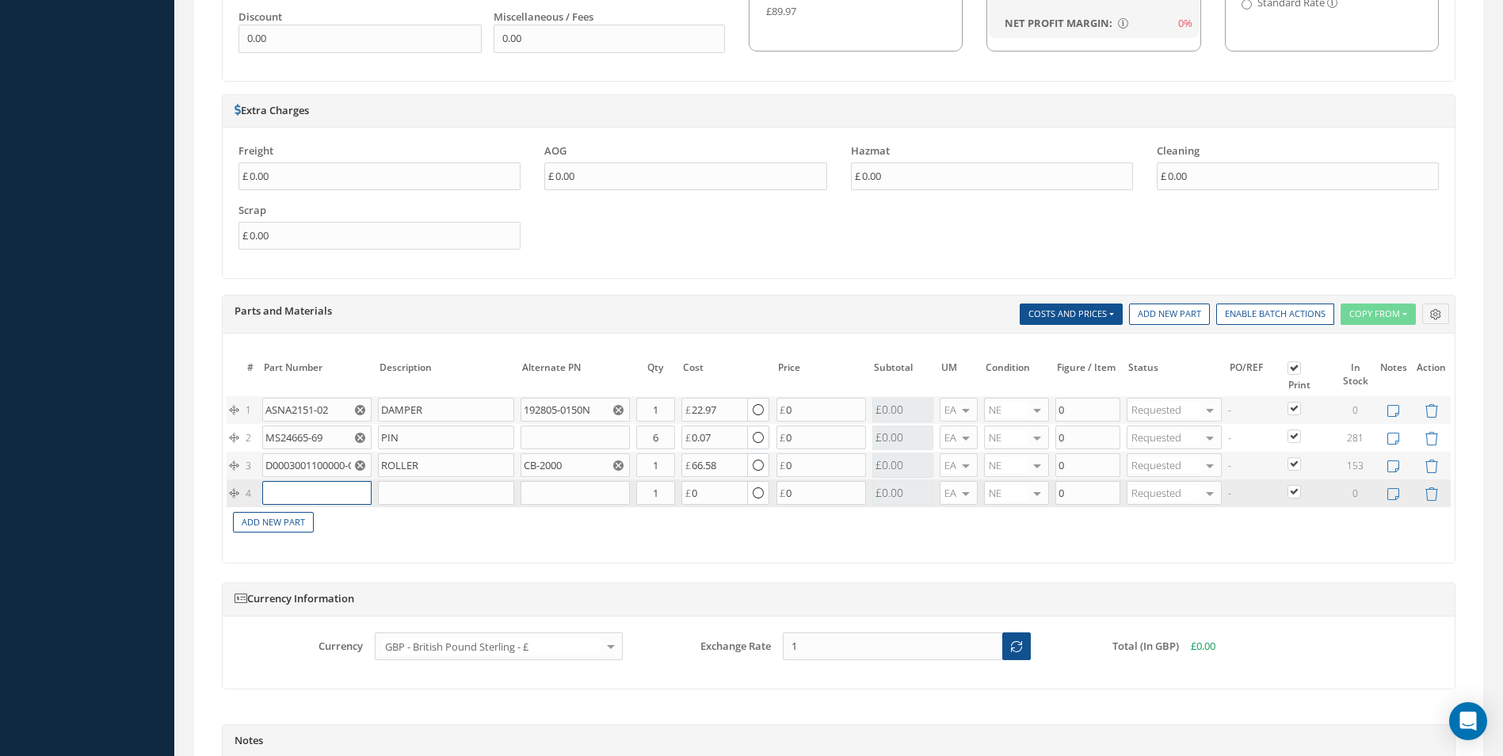
click at [286, 498] on input "text" at bounding box center [316, 493] width 109 height 24
paste input "NSA5319-02-15"
type input "NSA5319-02-15"
click at [336, 520] on div "NSA5319-02-15" at bounding box center [308, 524] width 74 height 27
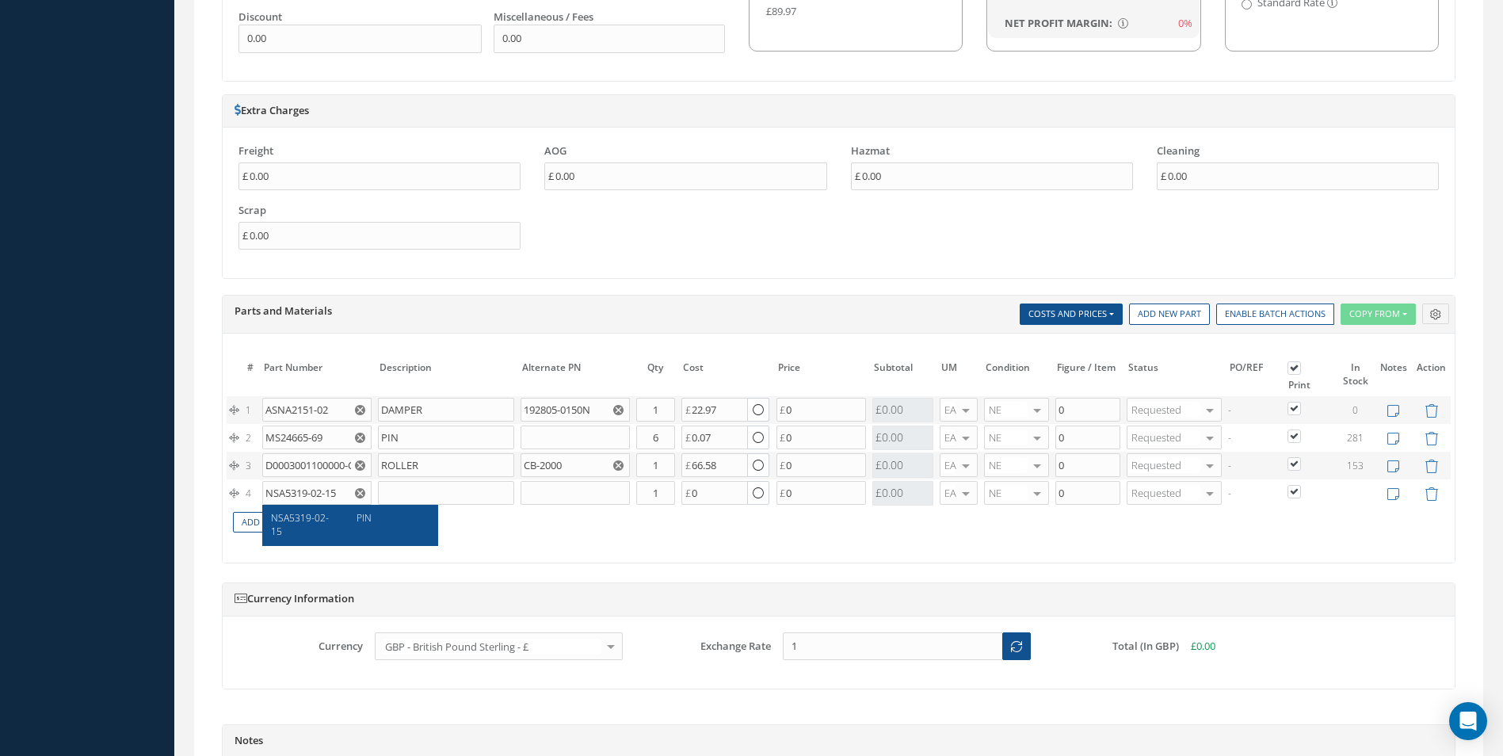
type input "PIN"
type input "3.46"
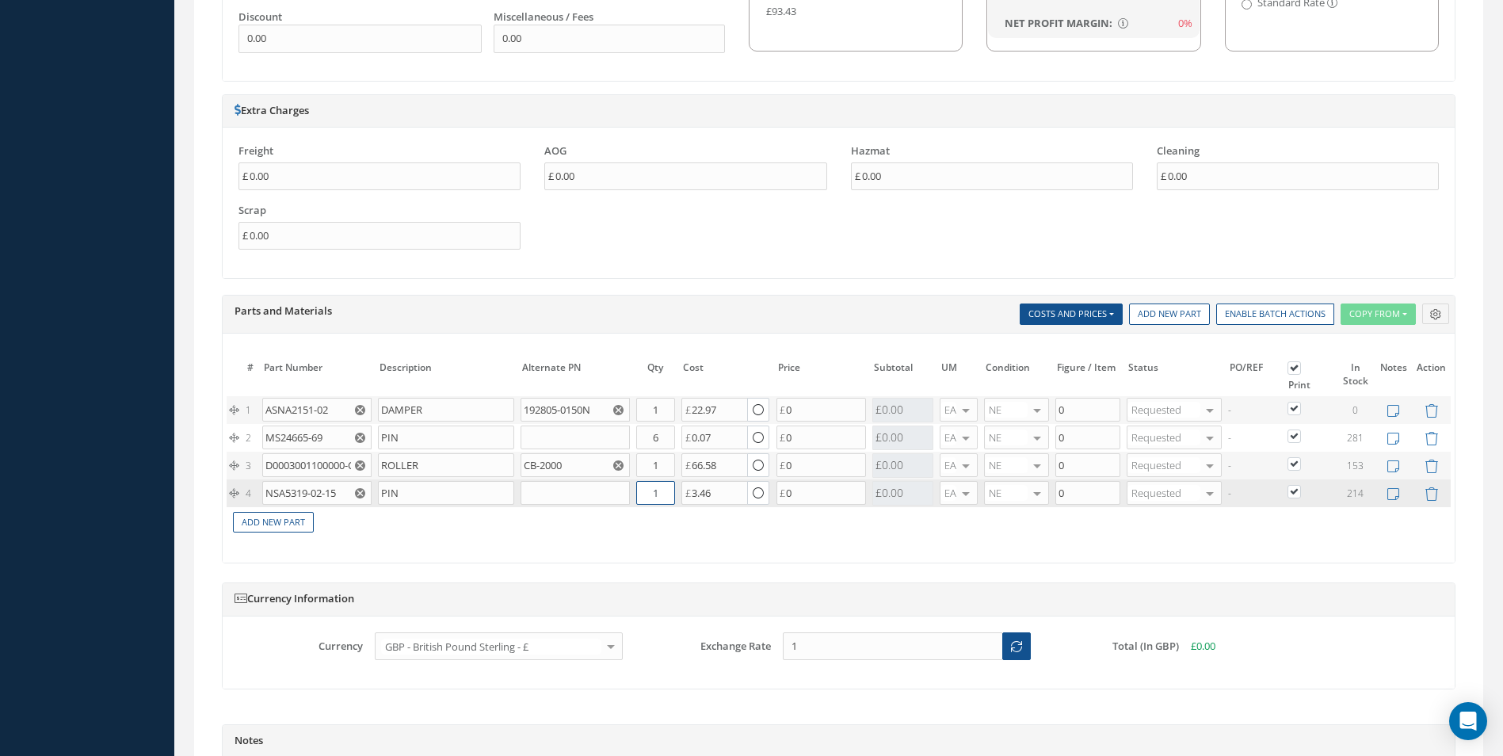
drag, startPoint x: 650, startPoint y: 493, endPoint x: 676, endPoint y: 491, distance: 25.4
click at [667, 498] on input "1" at bounding box center [655, 493] width 39 height 24
type input "2"
click at [662, 409] on input "1" at bounding box center [655, 410] width 39 height 24
type input "2"
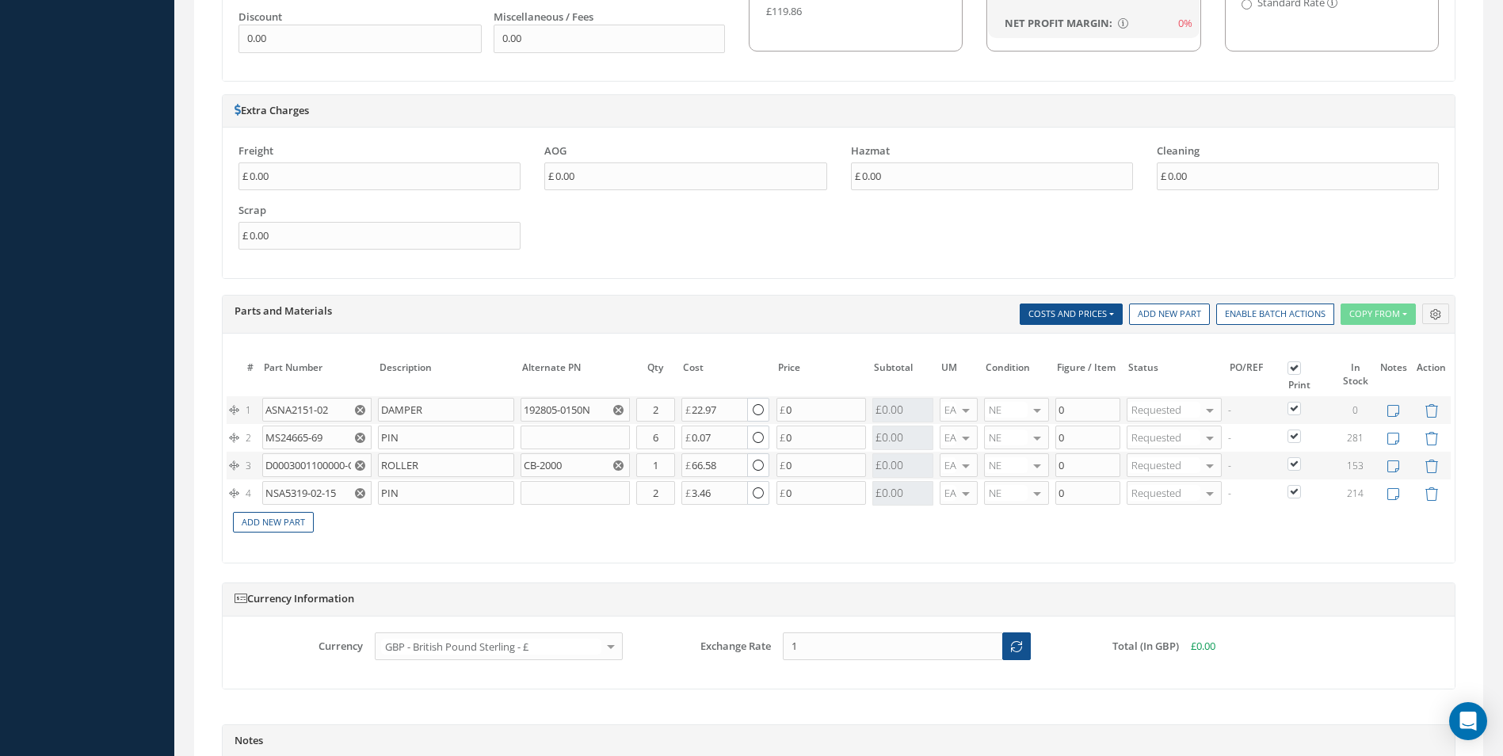
click at [448, 551] on div "The prices highlighted in Red are not current, please update the information on…" at bounding box center [839, 449] width 1232 height 230
click at [288, 518] on link "Add New Part" at bounding box center [273, 522] width 81 height 21
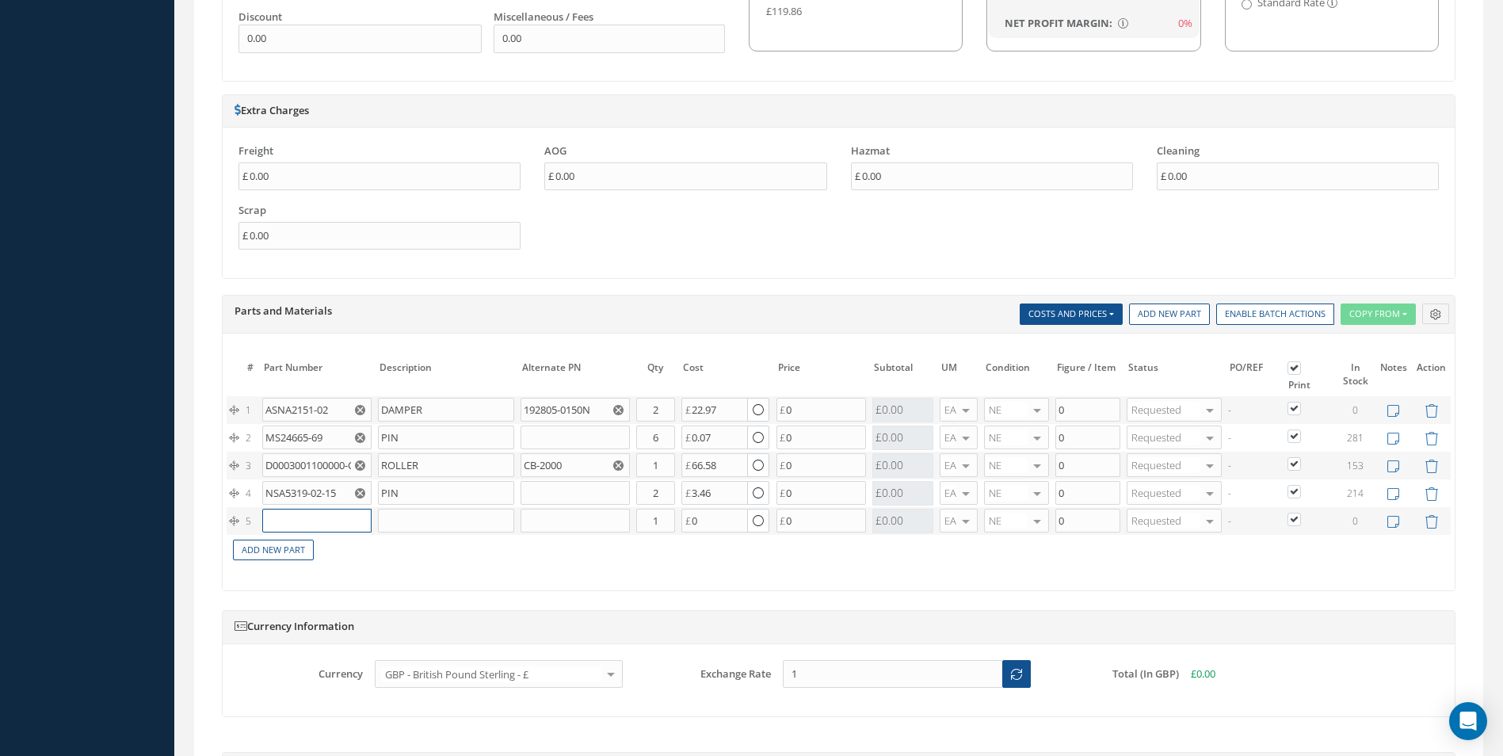
click at [278, 508] on td at bounding box center [316, 521] width 115 height 28
paste input "NSA5319-02-12"
type input "NSA5319-02-12"
click at [373, 547] on div "PIN" at bounding box center [388, 552] width 86 height 27
type input "PIN"
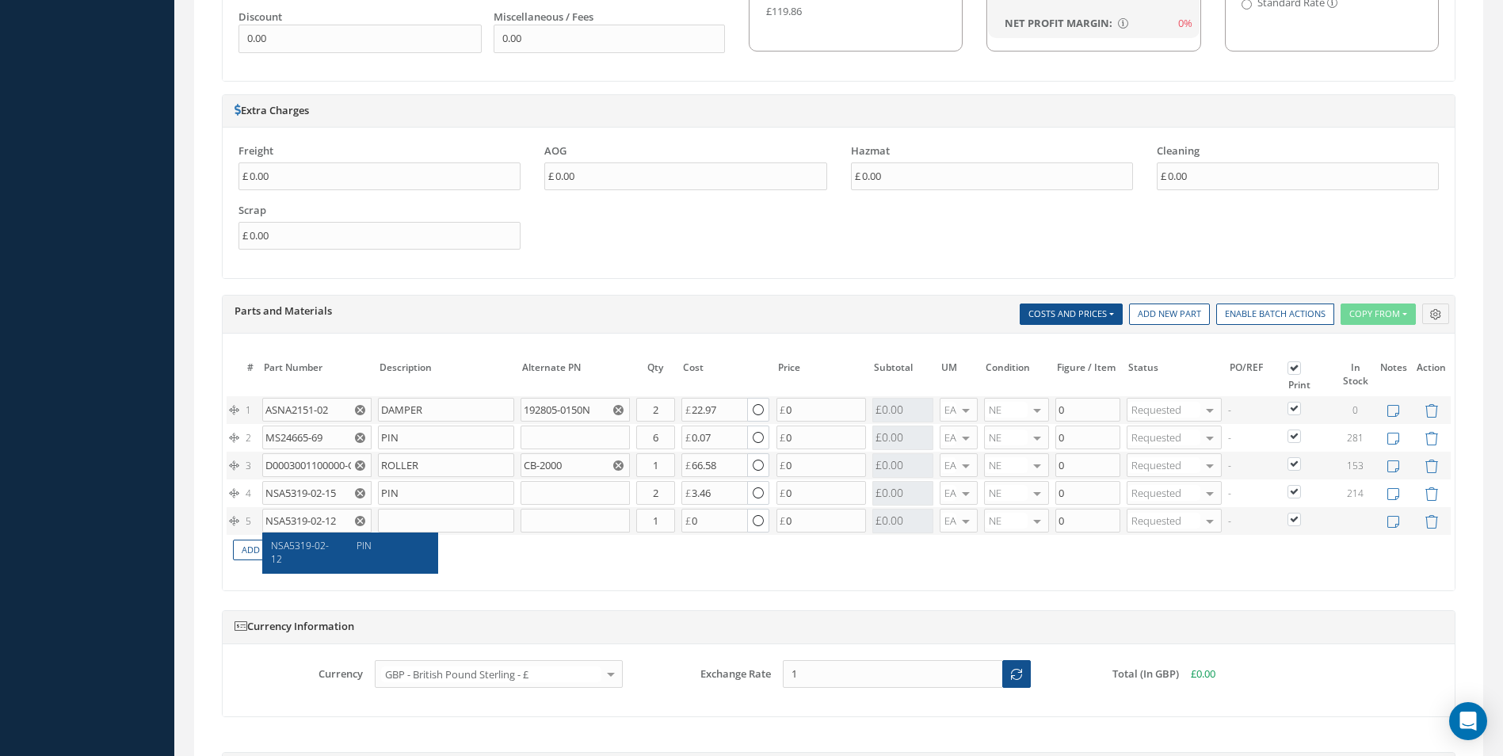
type input "1.97"
drag, startPoint x: 648, startPoint y: 519, endPoint x: 659, endPoint y: 522, distance: 11.5
click at [666, 522] on input "1" at bounding box center [655, 521] width 39 height 24
click at [350, 573] on div "# Part Number Description SN Alternate PN Qty Cost Markup % Price Subtotal UM C…" at bounding box center [839, 465] width 1224 height 219
click at [283, 551] on link "Add New Part" at bounding box center [273, 549] width 81 height 21
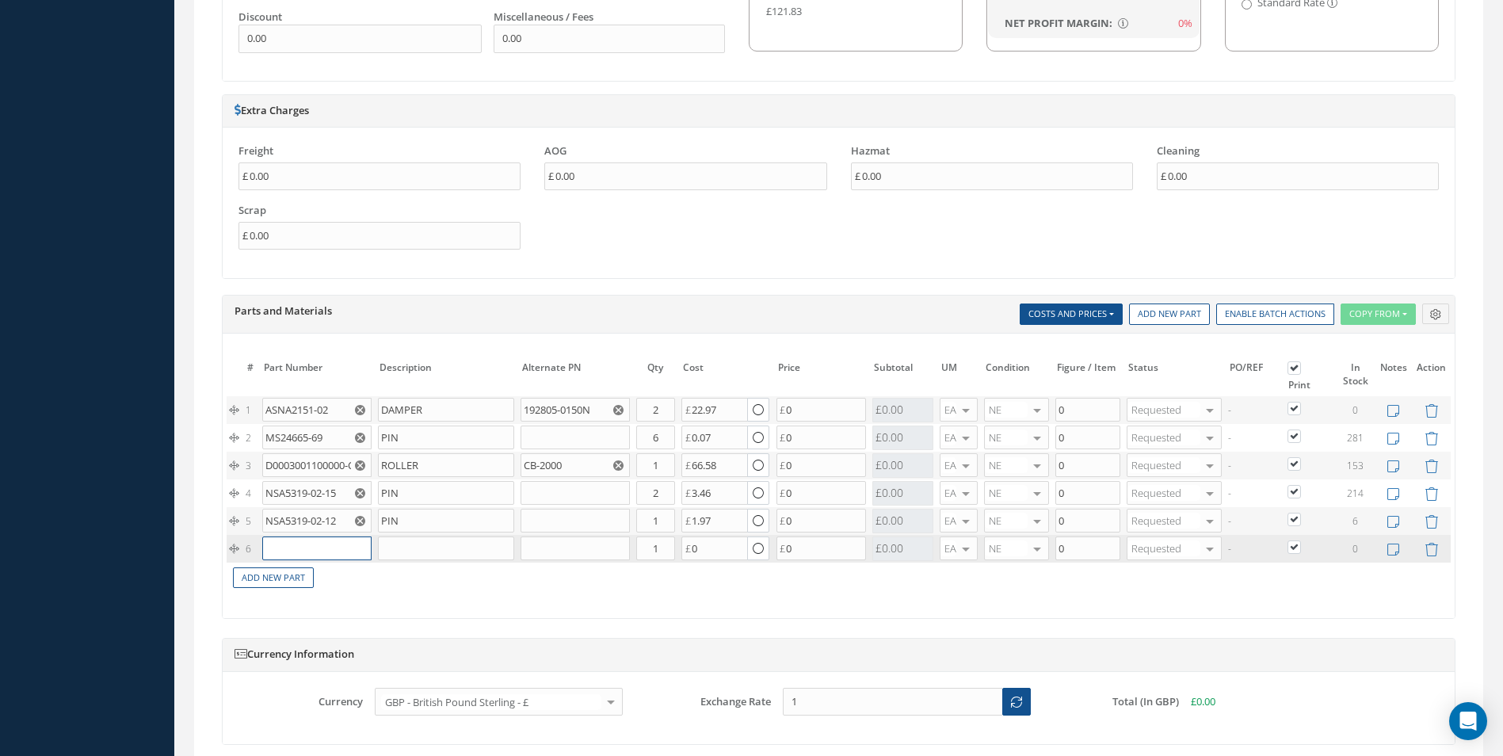
click at [283, 545] on input "text" at bounding box center [316, 548] width 109 height 24
paste input "D2511043820000"
type input "D2511043820000"
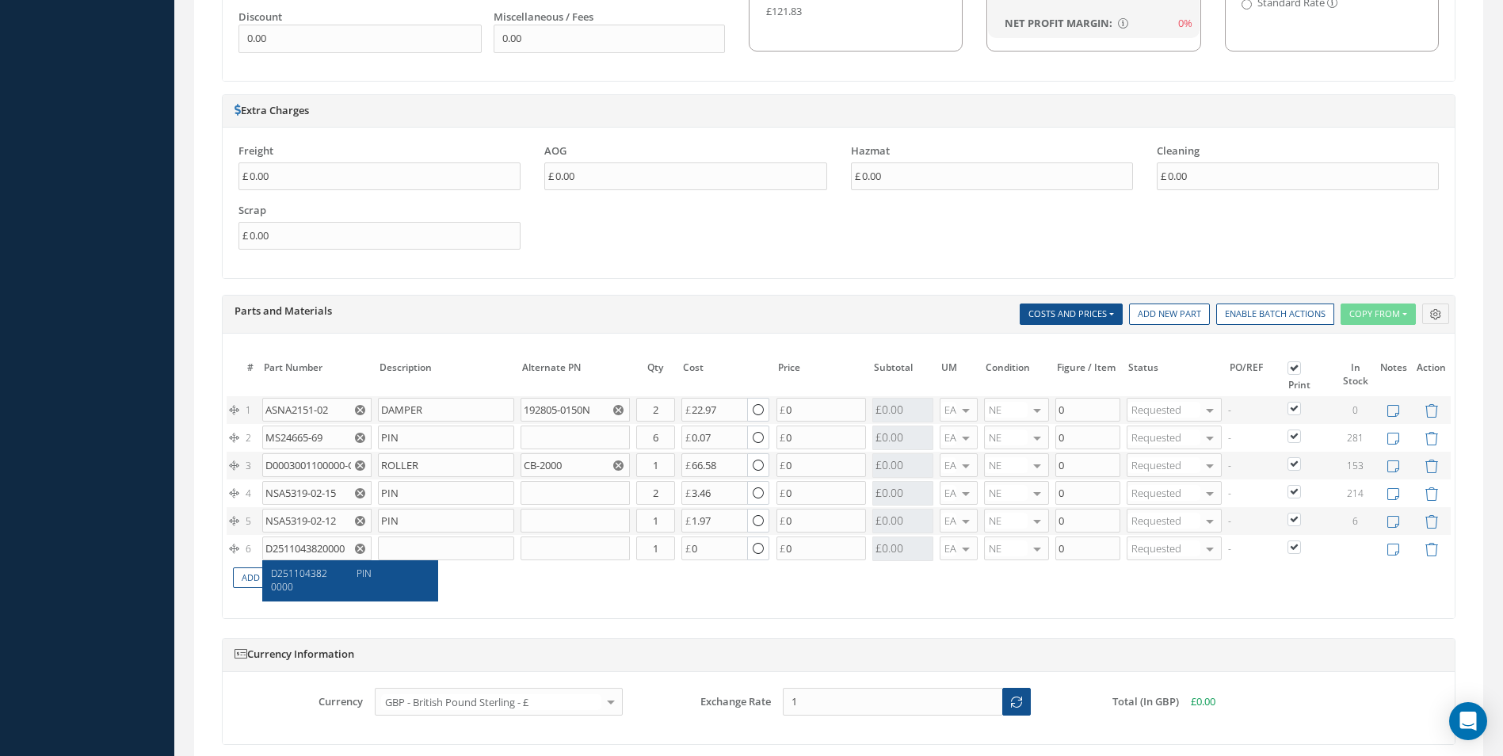
drag, startPoint x: 318, startPoint y: 575, endPoint x: 345, endPoint y: 565, distance: 28.8
click at [319, 574] on span "D2511043820000" at bounding box center [299, 579] width 56 height 27
type input "PIN"
type input "75.00"
click at [278, 582] on link "Add New Part" at bounding box center [273, 577] width 81 height 21
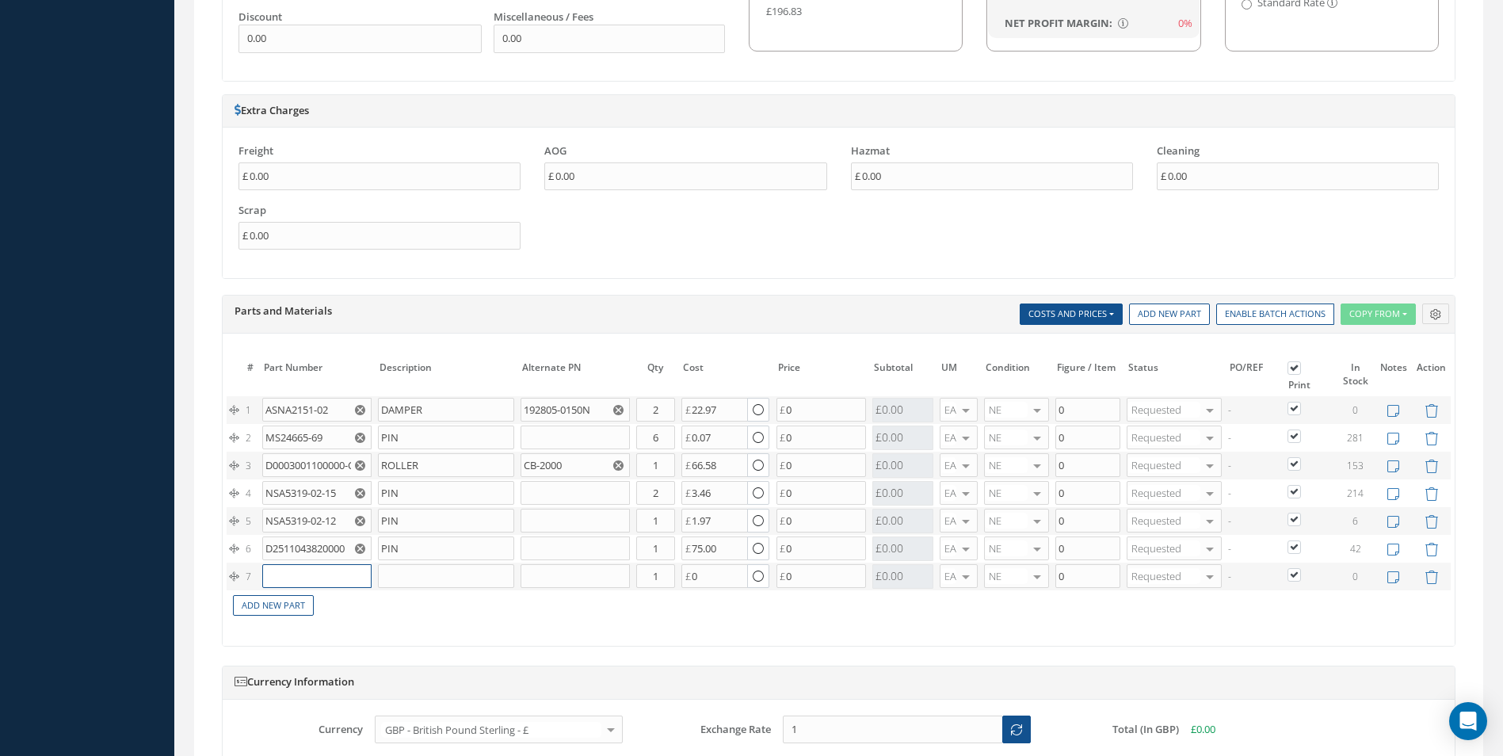
click at [307, 576] on input "text" at bounding box center [316, 576] width 109 height 24
paste input "D2511044420000"
type input "D2511044420000"
click at [334, 601] on div "D2511044420000" at bounding box center [308, 607] width 74 height 27
type input "SPRING"
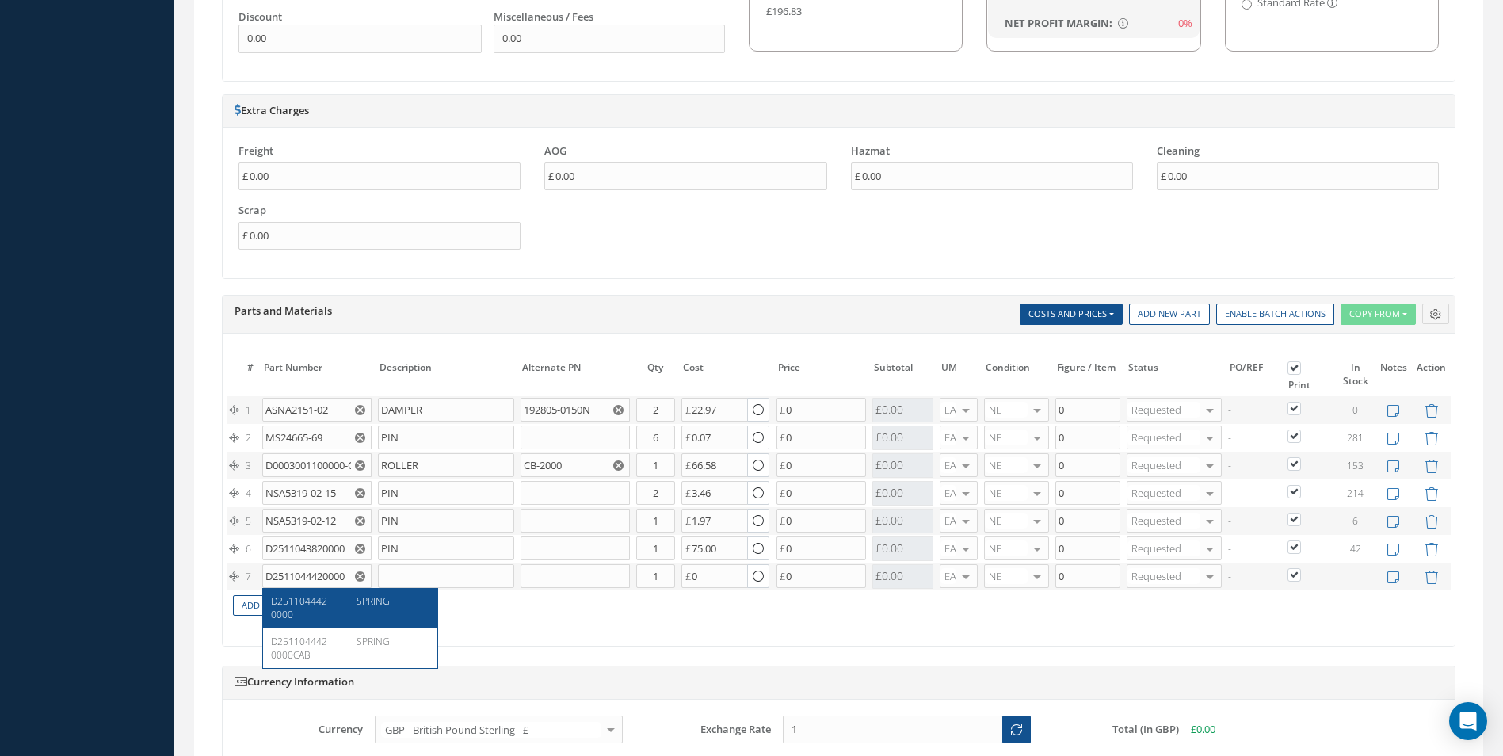
type input "45.55"
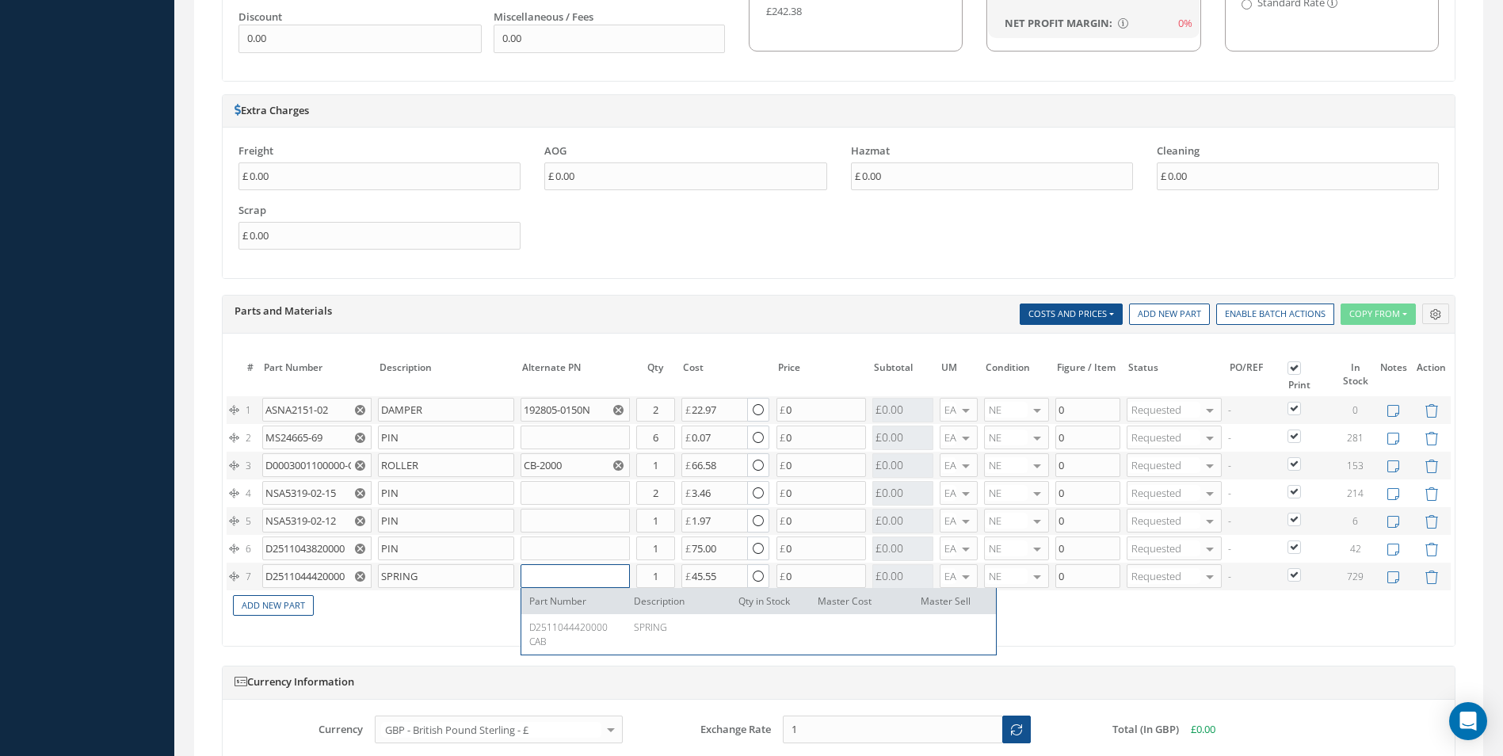
click at [570, 576] on input "text" at bounding box center [574, 576] width 109 height 24
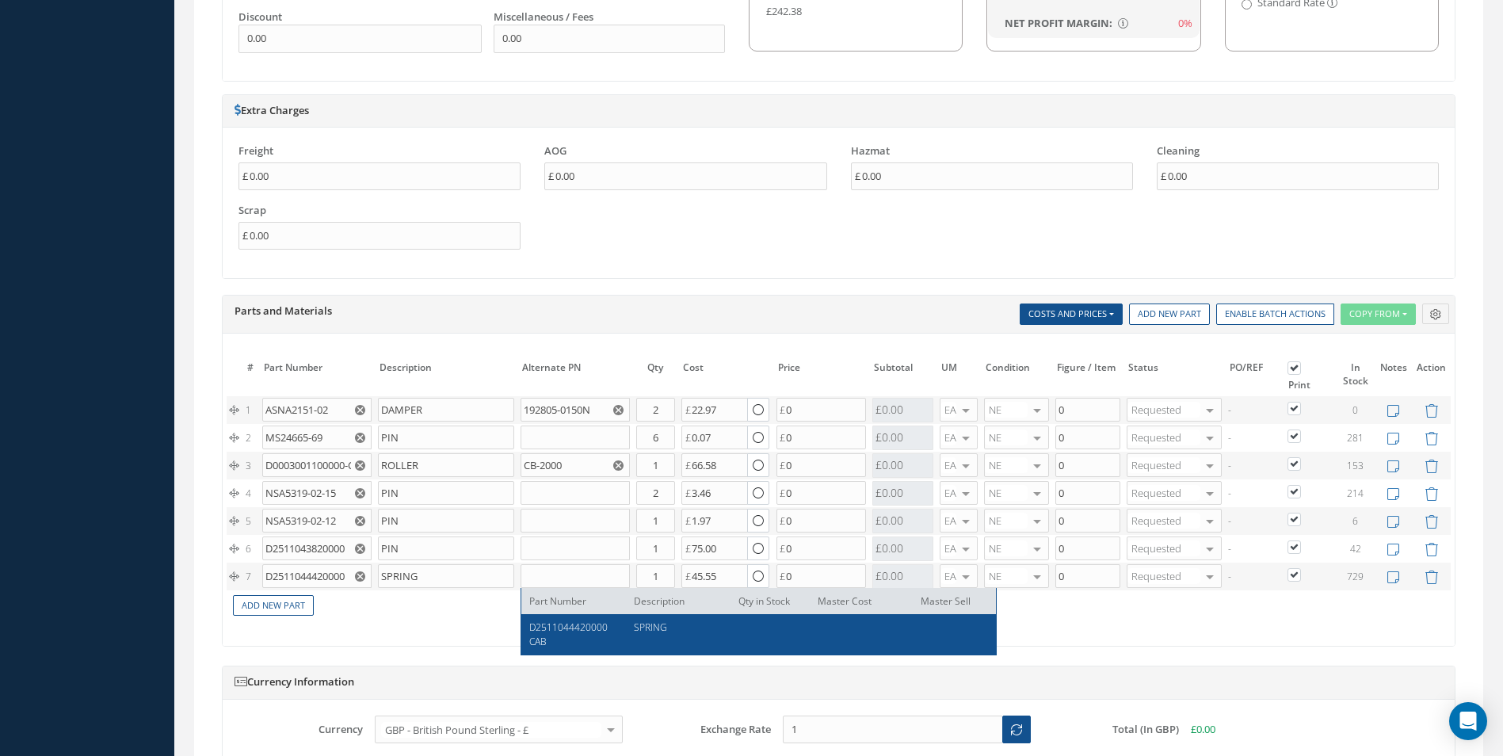
click at [578, 627] on span "D2511044420000CAB" at bounding box center [568, 633] width 78 height 27
type input "D2511044420000CAB"
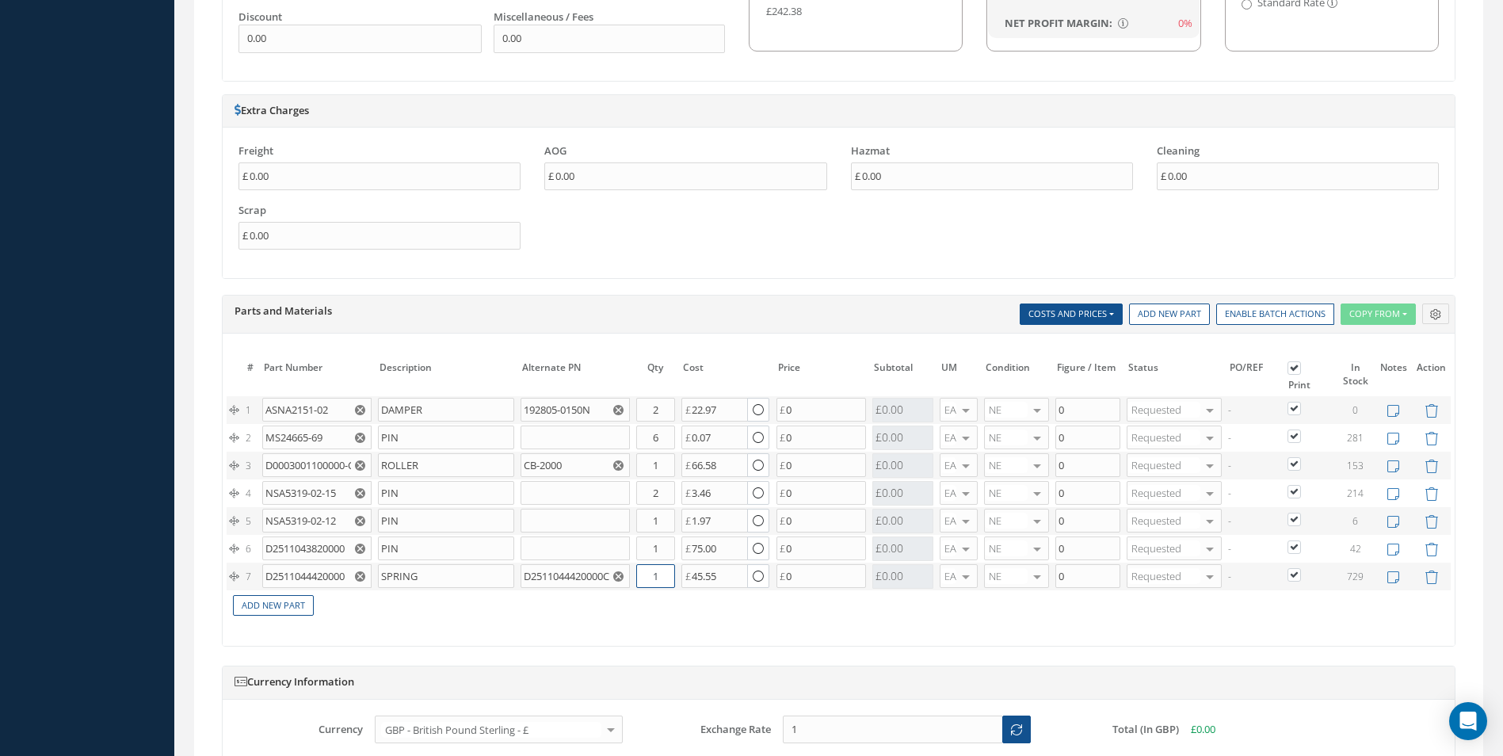
drag, startPoint x: 652, startPoint y: 574, endPoint x: 720, endPoint y: 563, distance: 69.0
click at [662, 577] on input "1" at bounding box center [655, 576] width 39 height 24
type input "2"
drag, startPoint x: 251, startPoint y: 604, endPoint x: 191, endPoint y: 608, distance: 60.3
click at [251, 604] on link "Add New Part" at bounding box center [273, 605] width 81 height 21
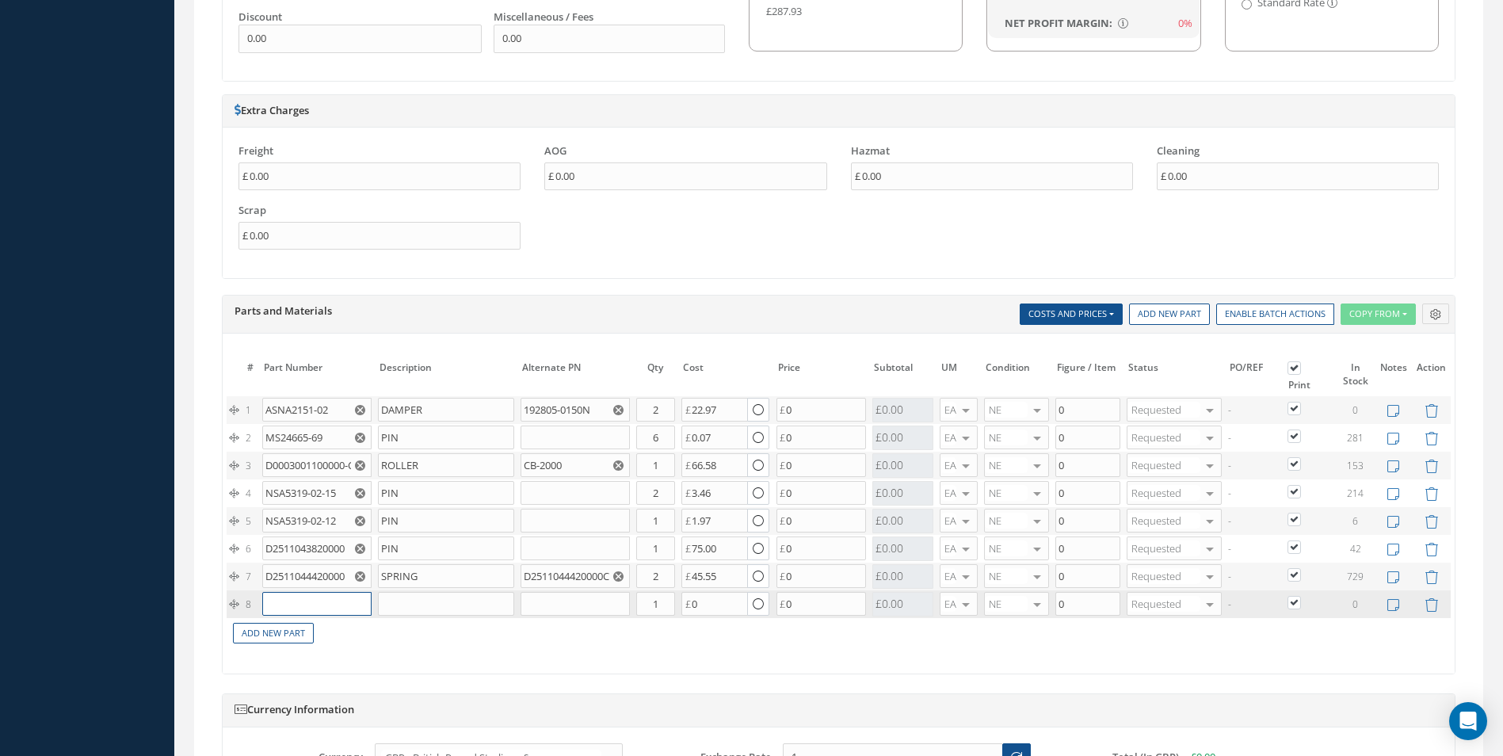
click at [298, 604] on input "text" at bounding box center [316, 604] width 109 height 24
paste input "D2511043720000"
type input "D2511043720000"
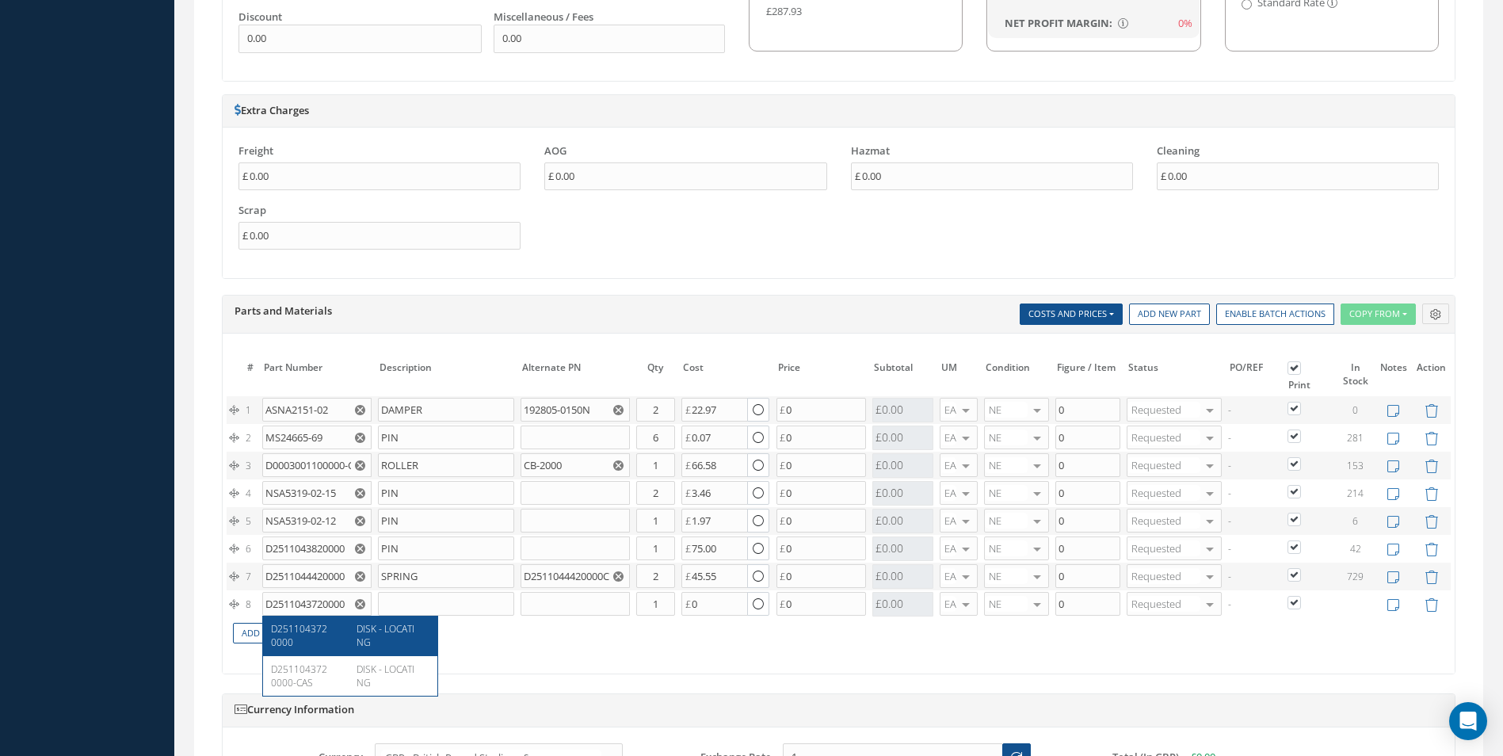
drag, startPoint x: 309, startPoint y: 635, endPoint x: 330, endPoint y: 627, distance: 21.8
click at [315, 630] on span "D2511043720000" at bounding box center [299, 635] width 56 height 27
type input "DISK - LOCATING"
type input "37.00"
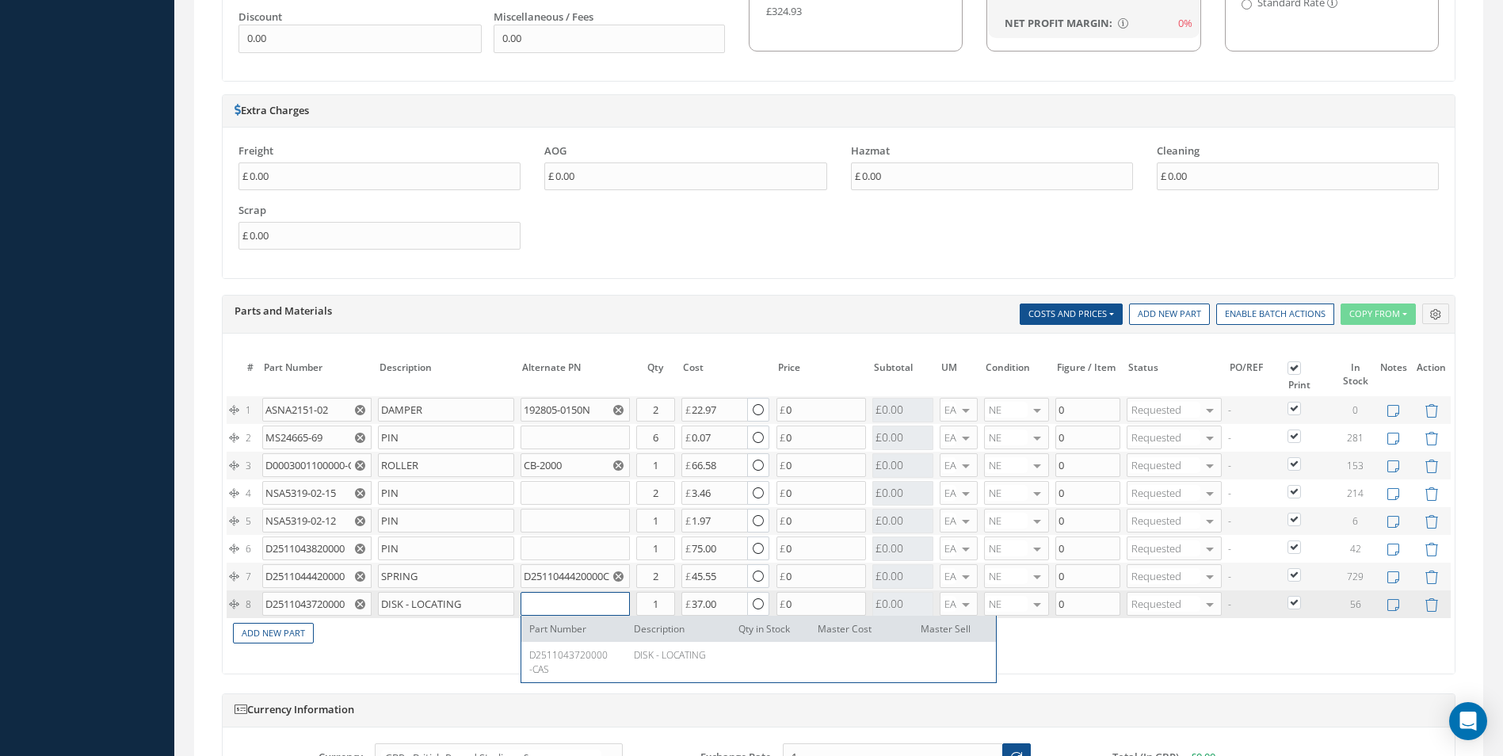
click at [547, 608] on input "text" at bounding box center [574, 604] width 109 height 24
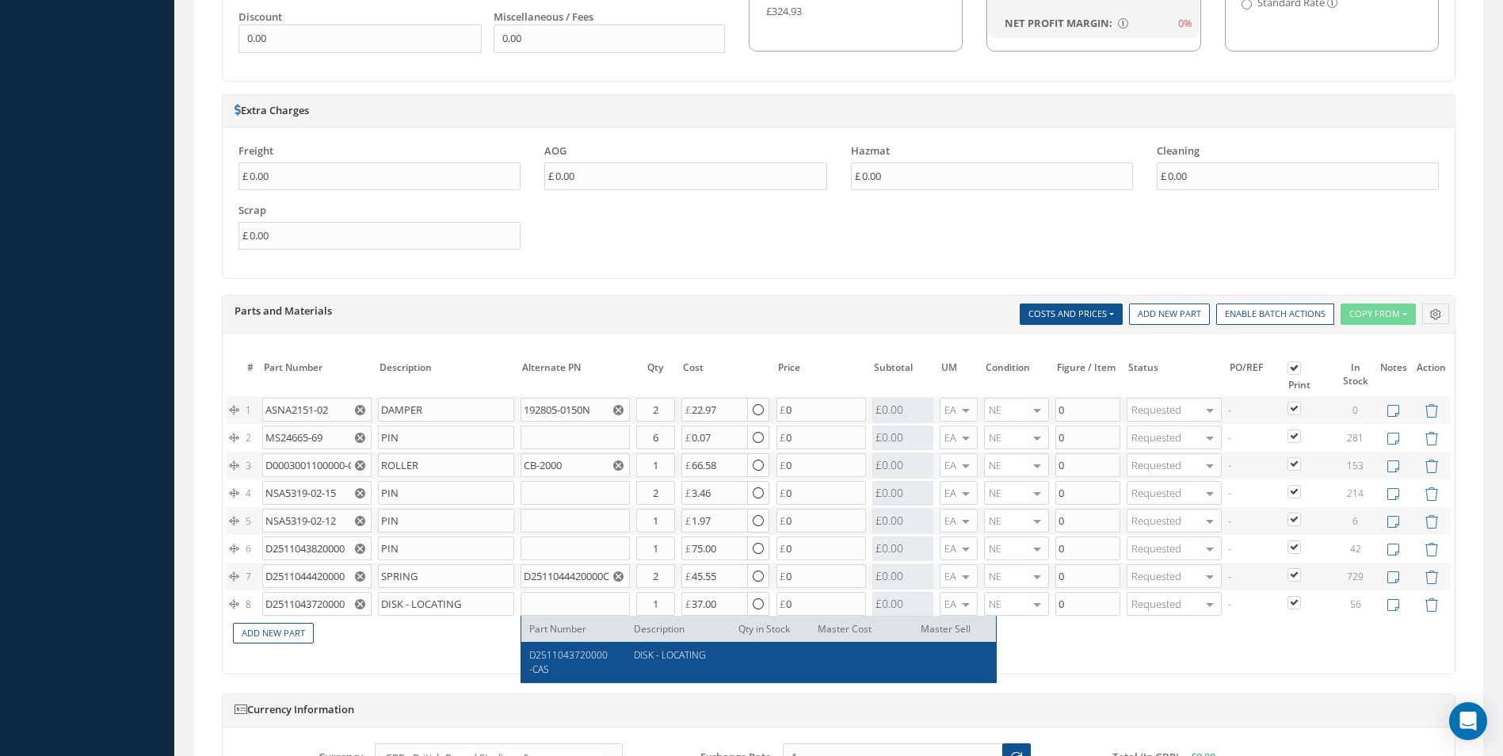
click at [555, 650] on span "D2511043720000-CAS" at bounding box center [568, 661] width 78 height 27
type input "D2511043720000-CAS"
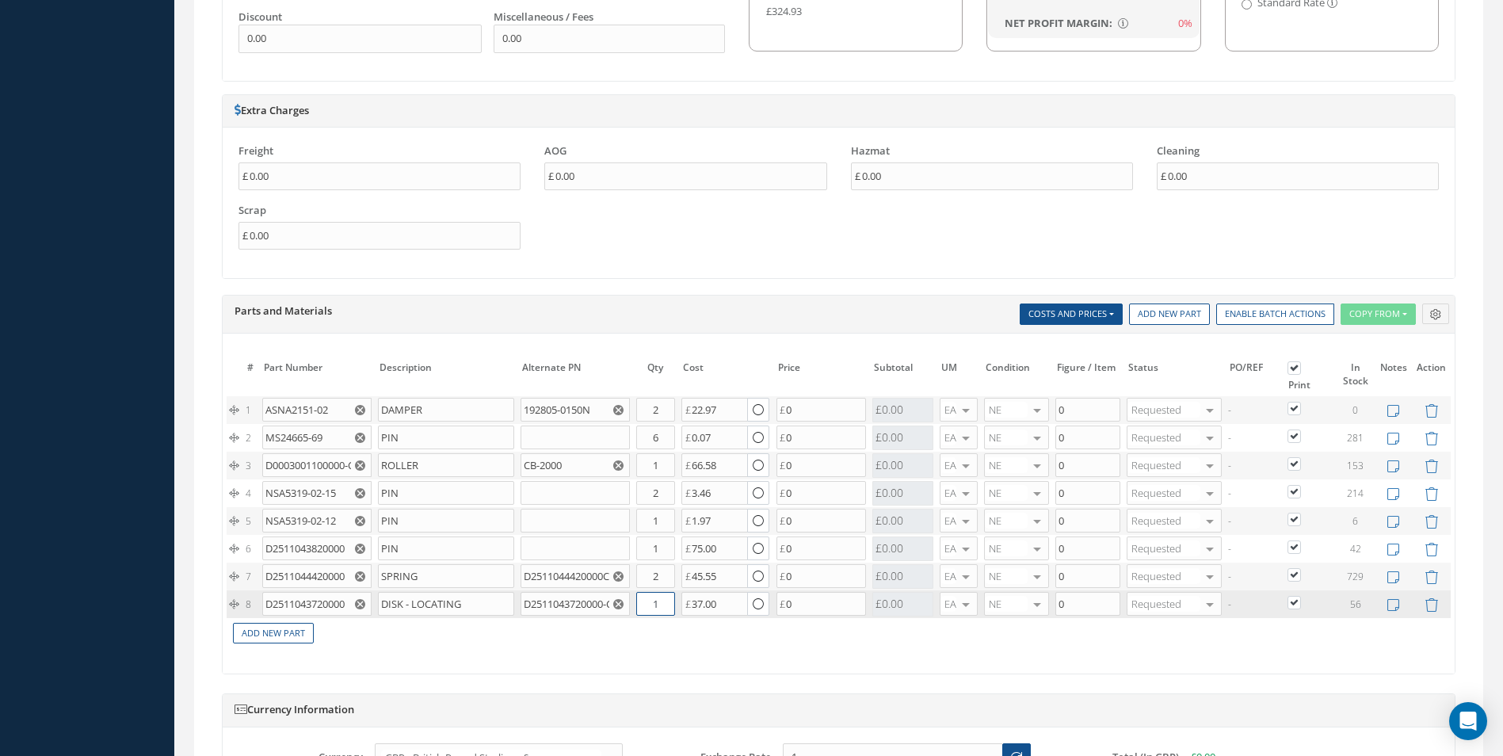
click at [658, 606] on input "1" at bounding box center [655, 604] width 39 height 24
type input "2"
click at [276, 630] on link "Add New Part" at bounding box center [273, 633] width 81 height 21
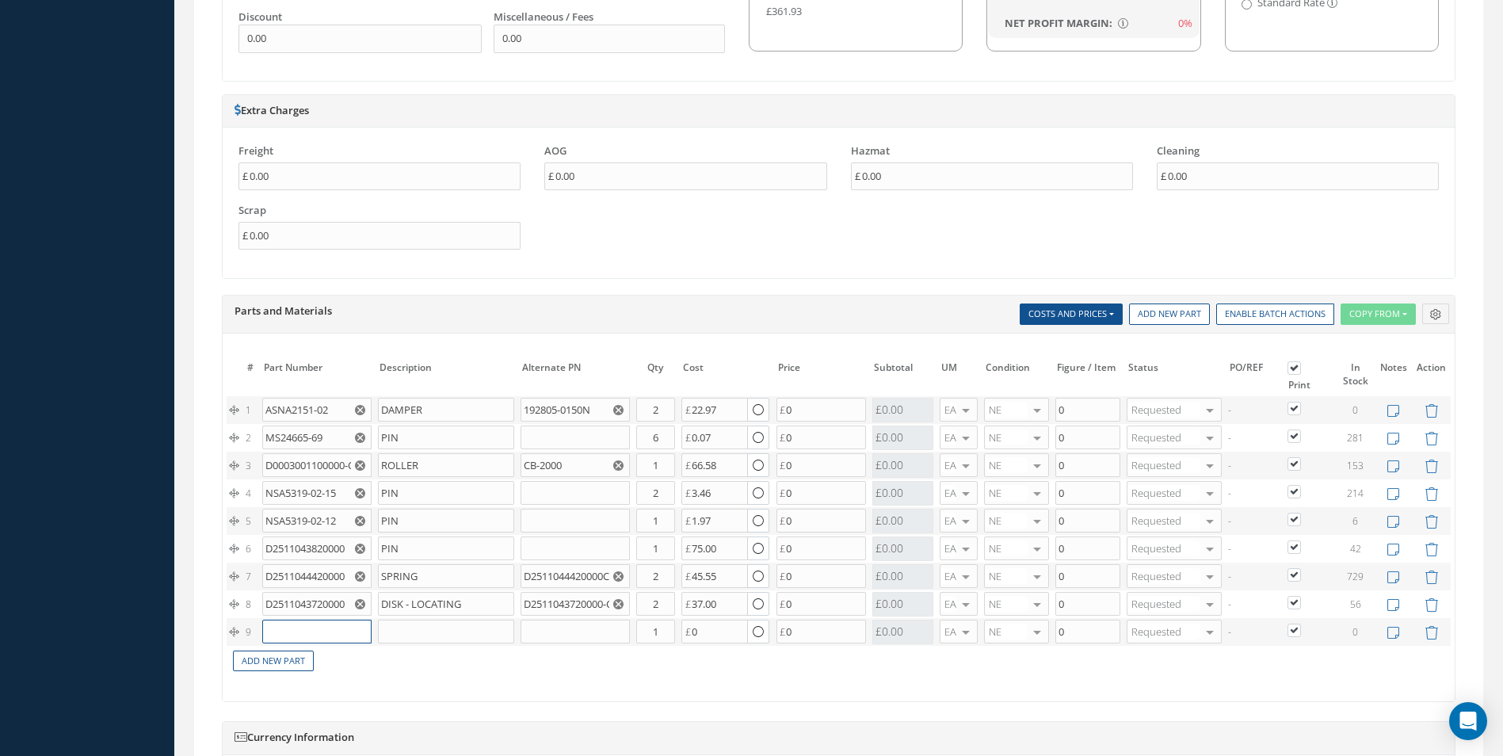
click at [296, 625] on input "text" at bounding box center [316, 632] width 109 height 24
paste input "NAS1102-3-10"
type input "NAS1102-3-10"
click at [367, 661] on span "SCREW" at bounding box center [371, 656] width 31 height 13
type input "SCREW"
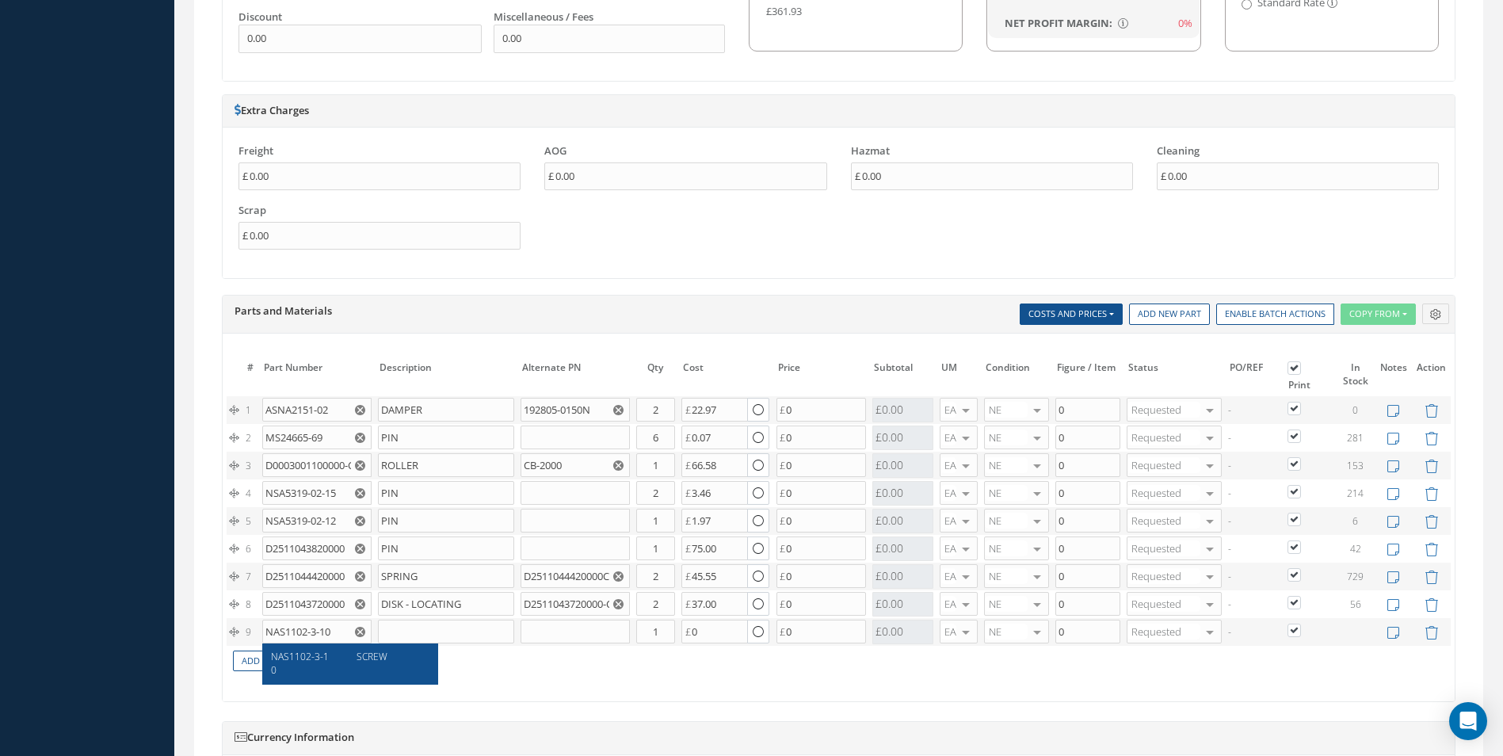
type input "0.14"
click at [661, 628] on input "1" at bounding box center [655, 632] width 39 height 24
type input "2"
click at [295, 661] on link "Add New Part" at bounding box center [273, 660] width 81 height 21
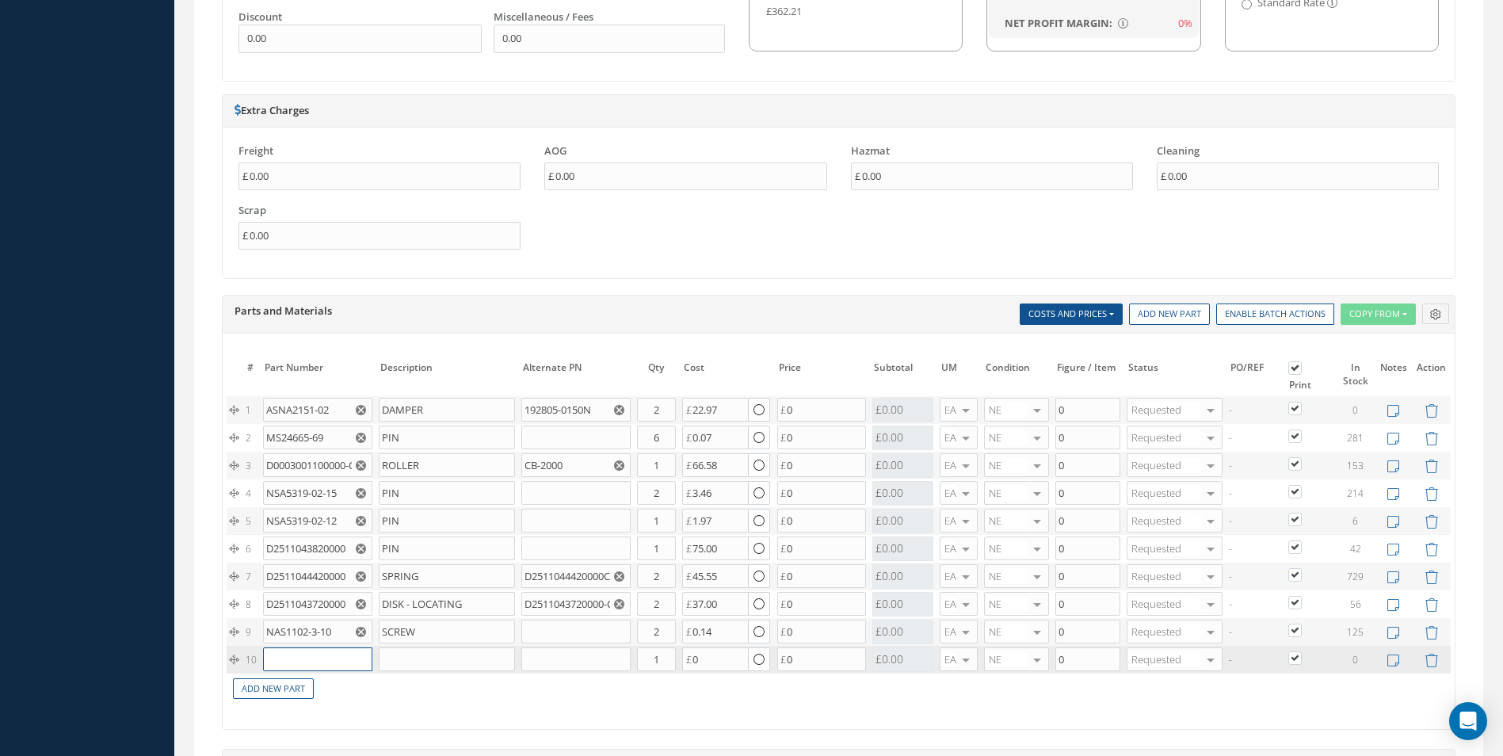
click at [297, 661] on input "text" at bounding box center [317, 659] width 109 height 24
paste input "D2511114320000"
type input "D2511114320000"
click at [323, 683] on span "D2511114320000" at bounding box center [300, 690] width 56 height 27
type input "SPRING-FLAP"
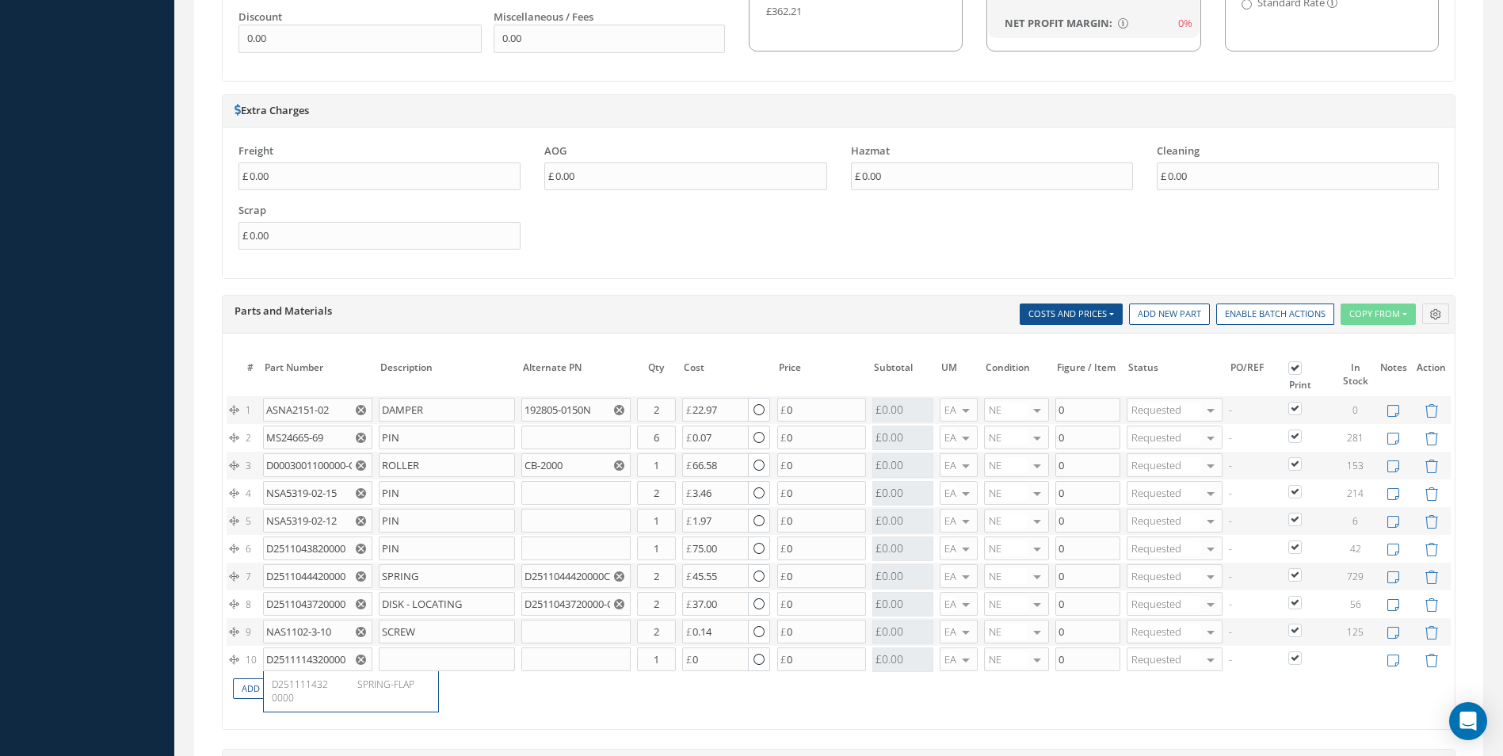
type input "36.10"
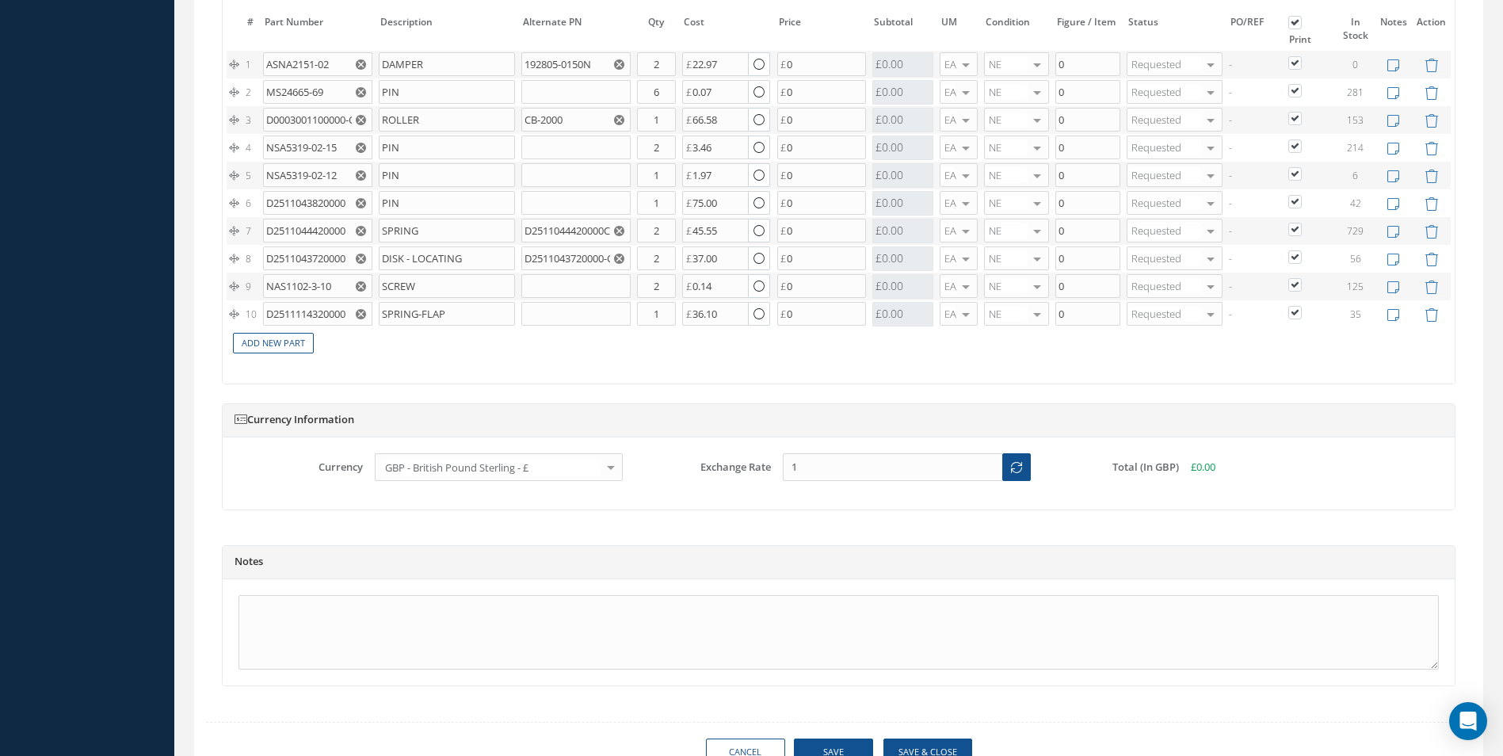
scroll to position [1534, 0]
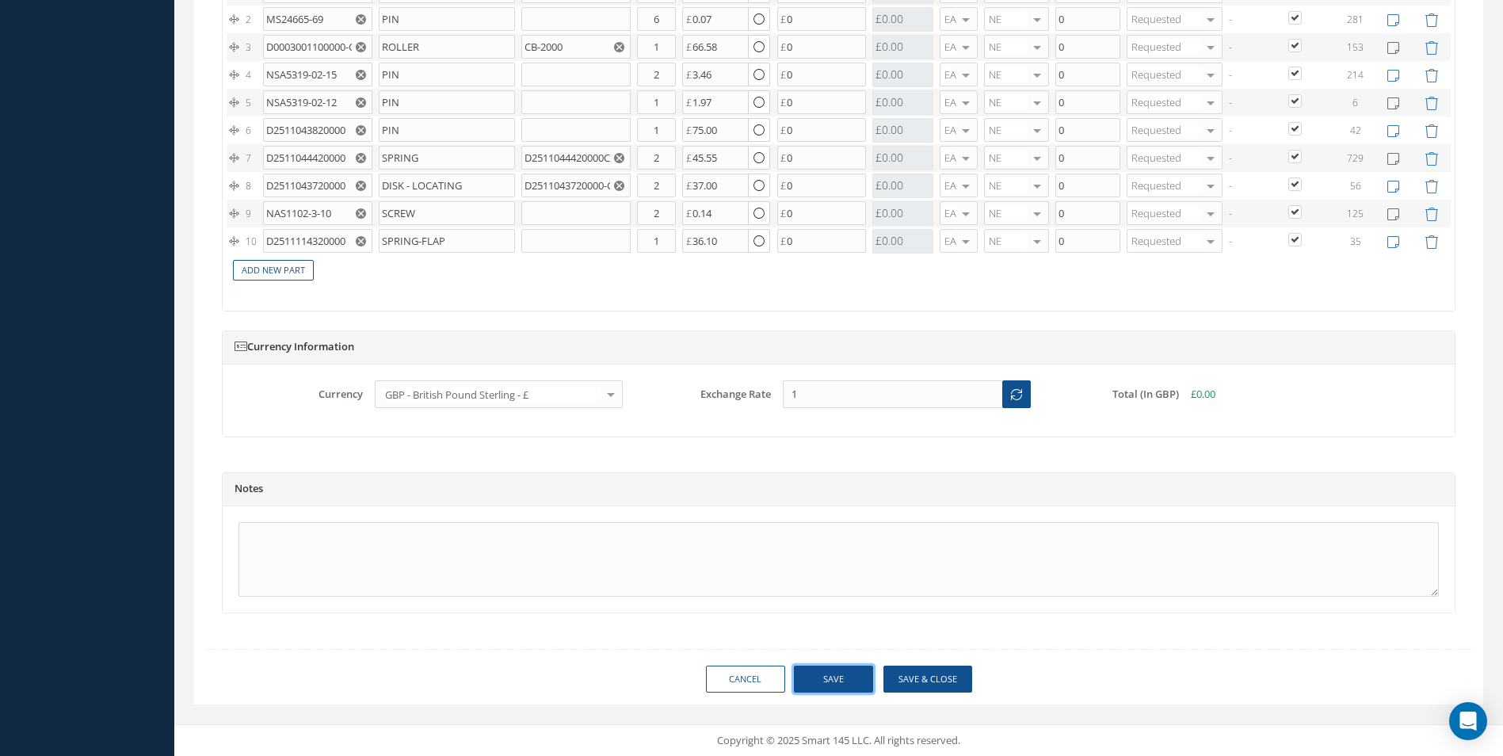
click at [856, 678] on button "Save" at bounding box center [833, 679] width 79 height 28
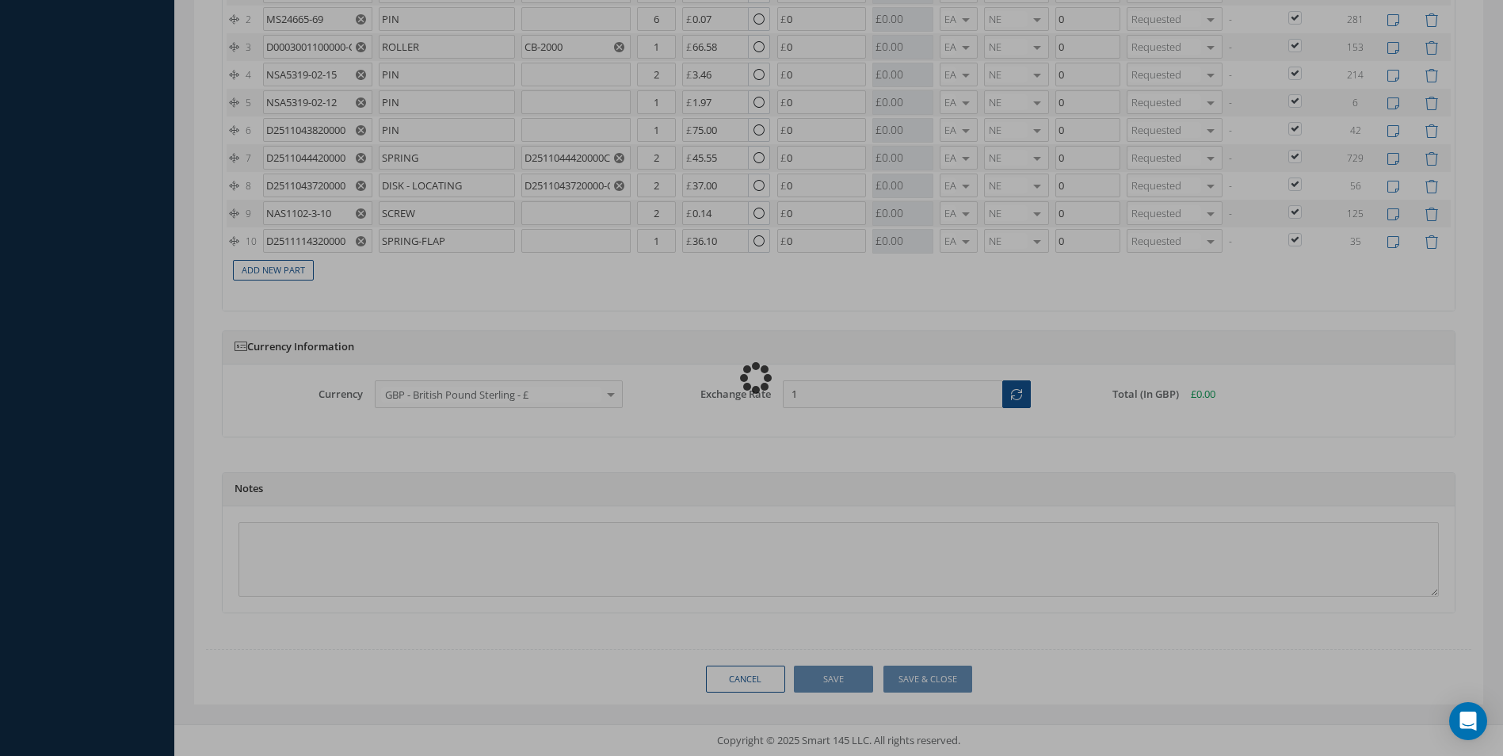
type input "0.00"
checkbox input "true"
type input "0.00"
checkbox input "true"
type input "0.00"
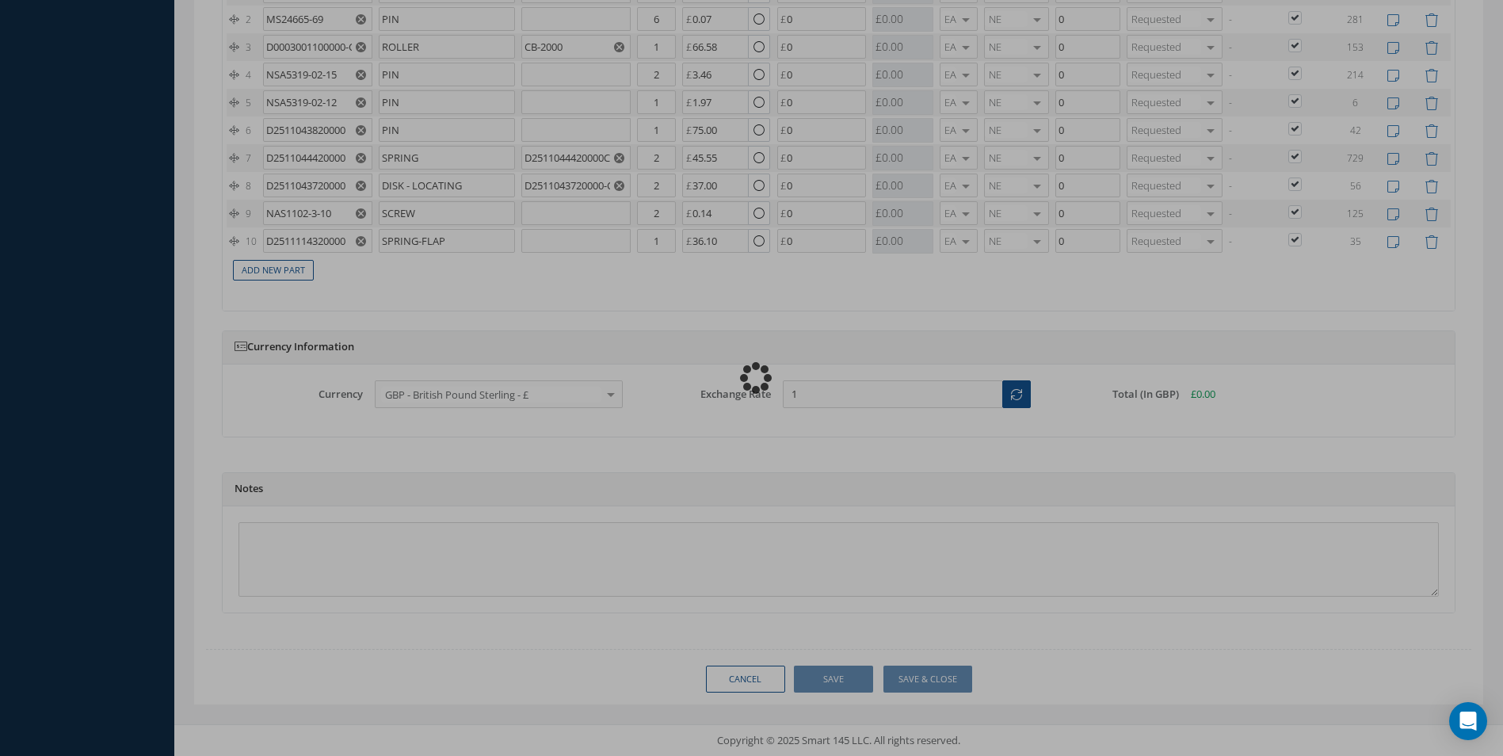
checkbox input "true"
type input "0.00"
checkbox input "true"
type input "0.00"
checkbox input "true"
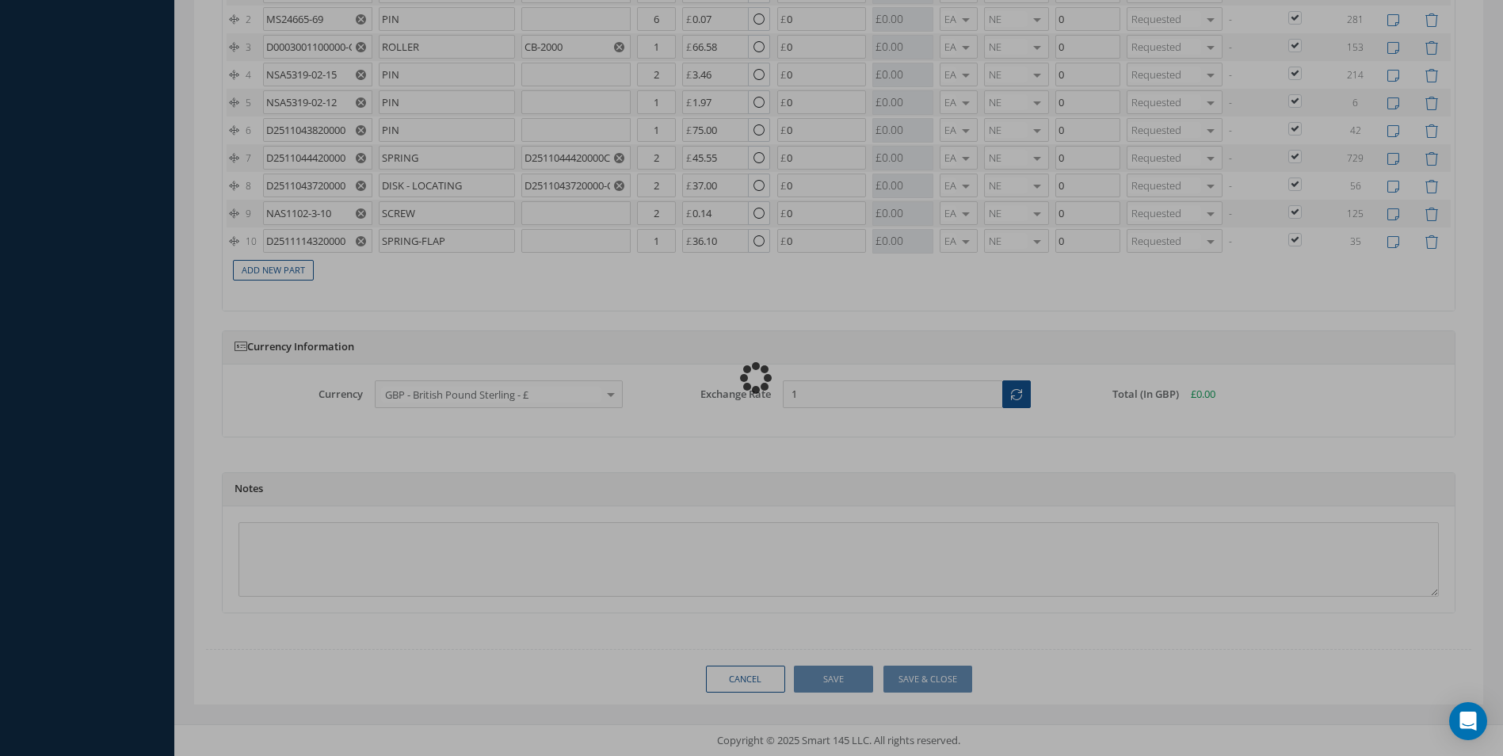
type input "0.00"
checkbox input "true"
type input "0.00"
checkbox input "true"
type input "0.00"
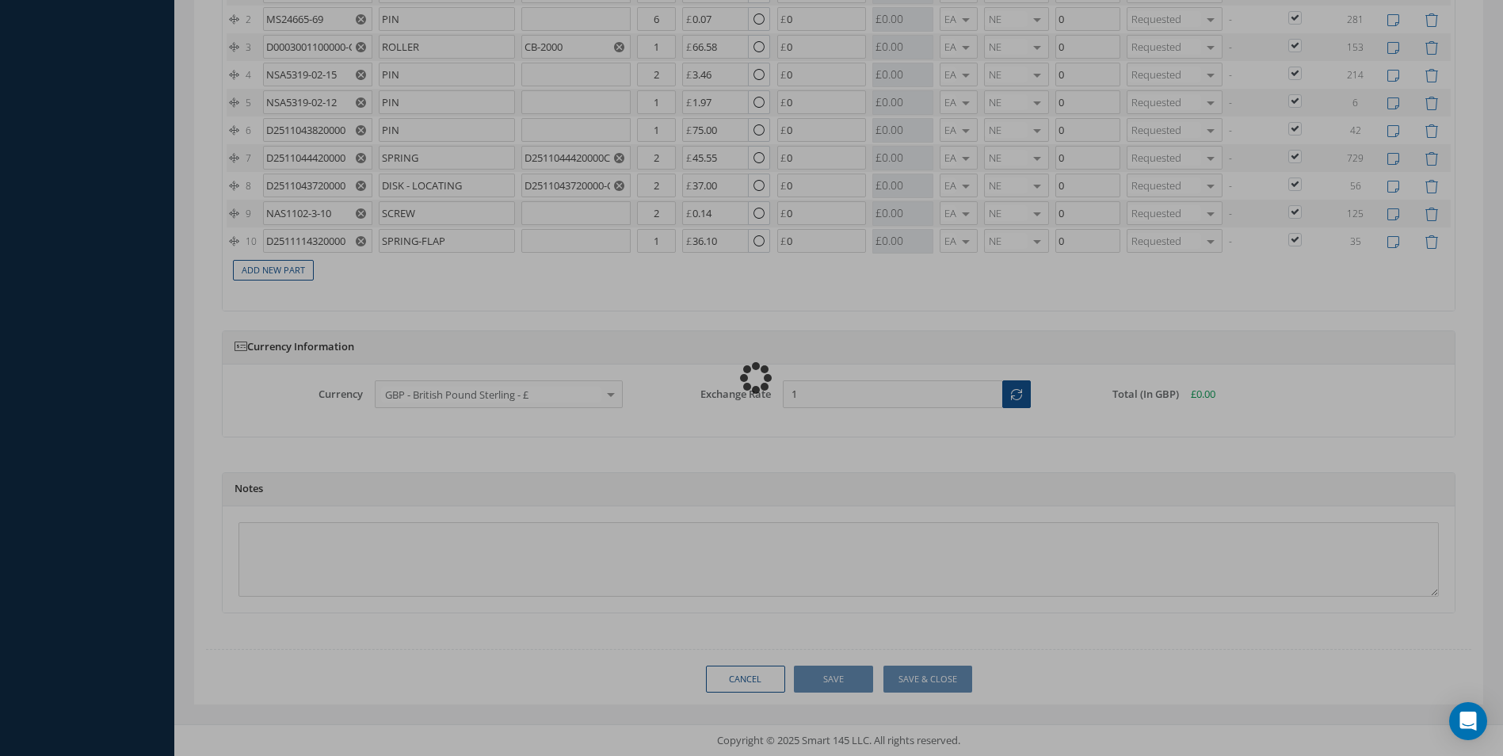
checkbox input "true"
type input "0.00"
checkbox input "true"
type input "0.00"
checkbox input "true"
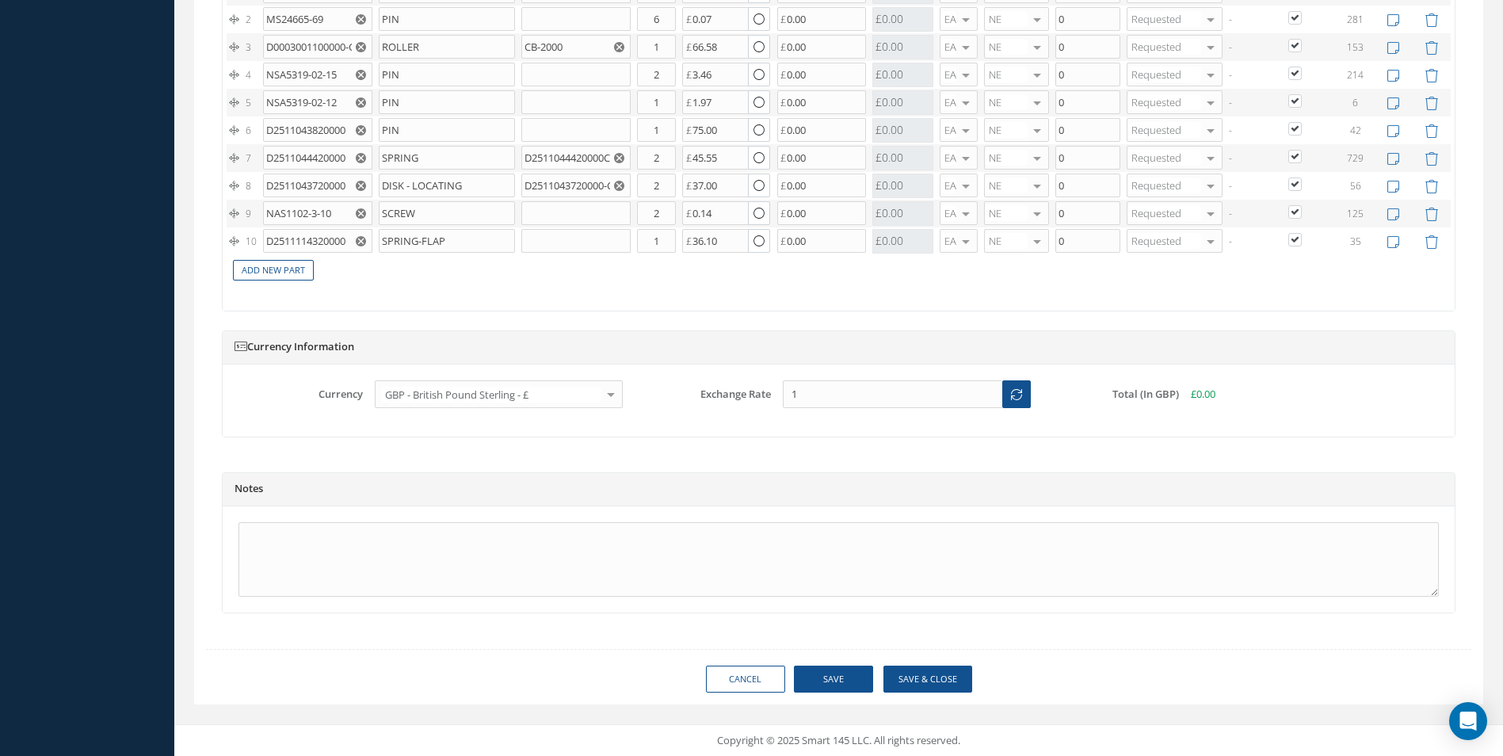
type input "AEROKNOW"
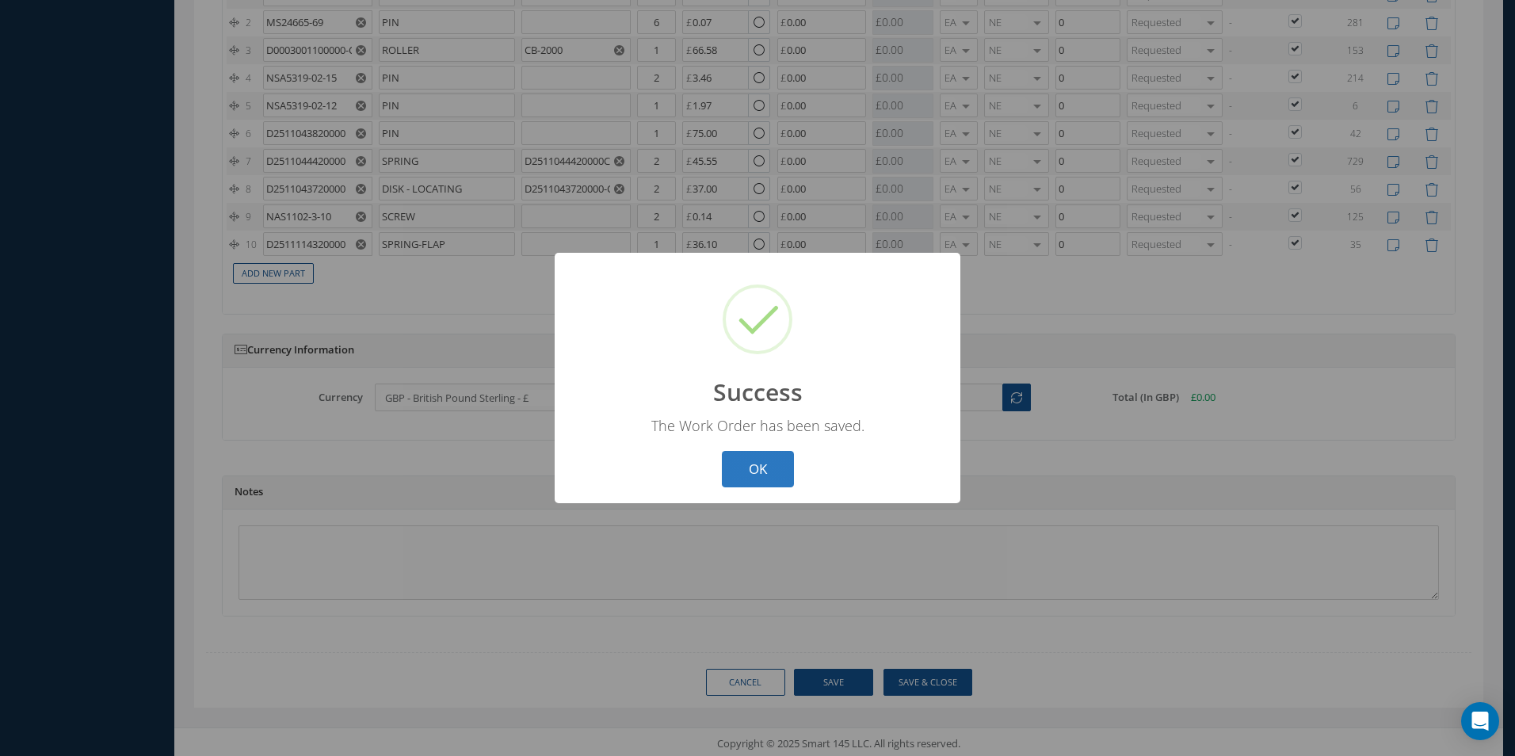
click at [776, 464] on button "OK" at bounding box center [758, 469] width 72 height 37
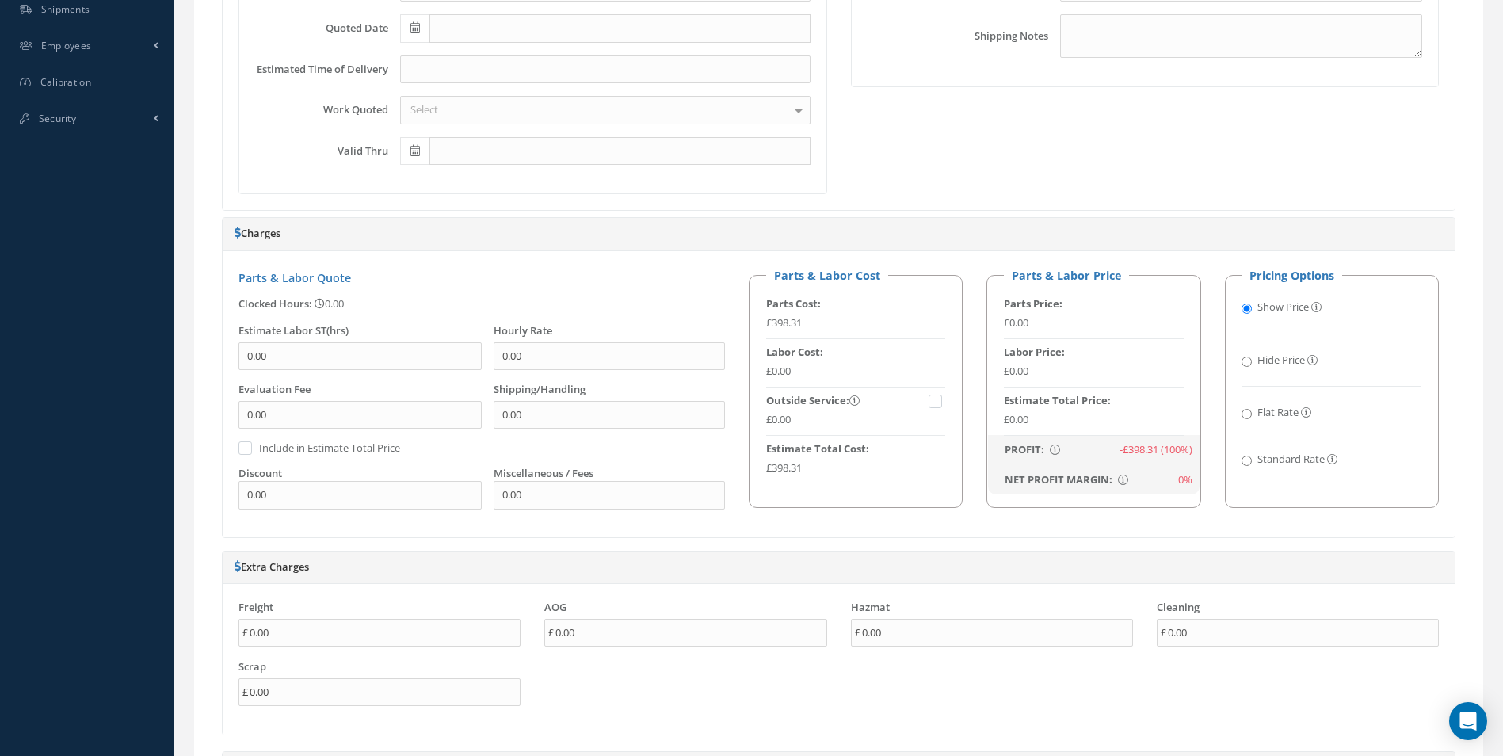
scroll to position [184, 0]
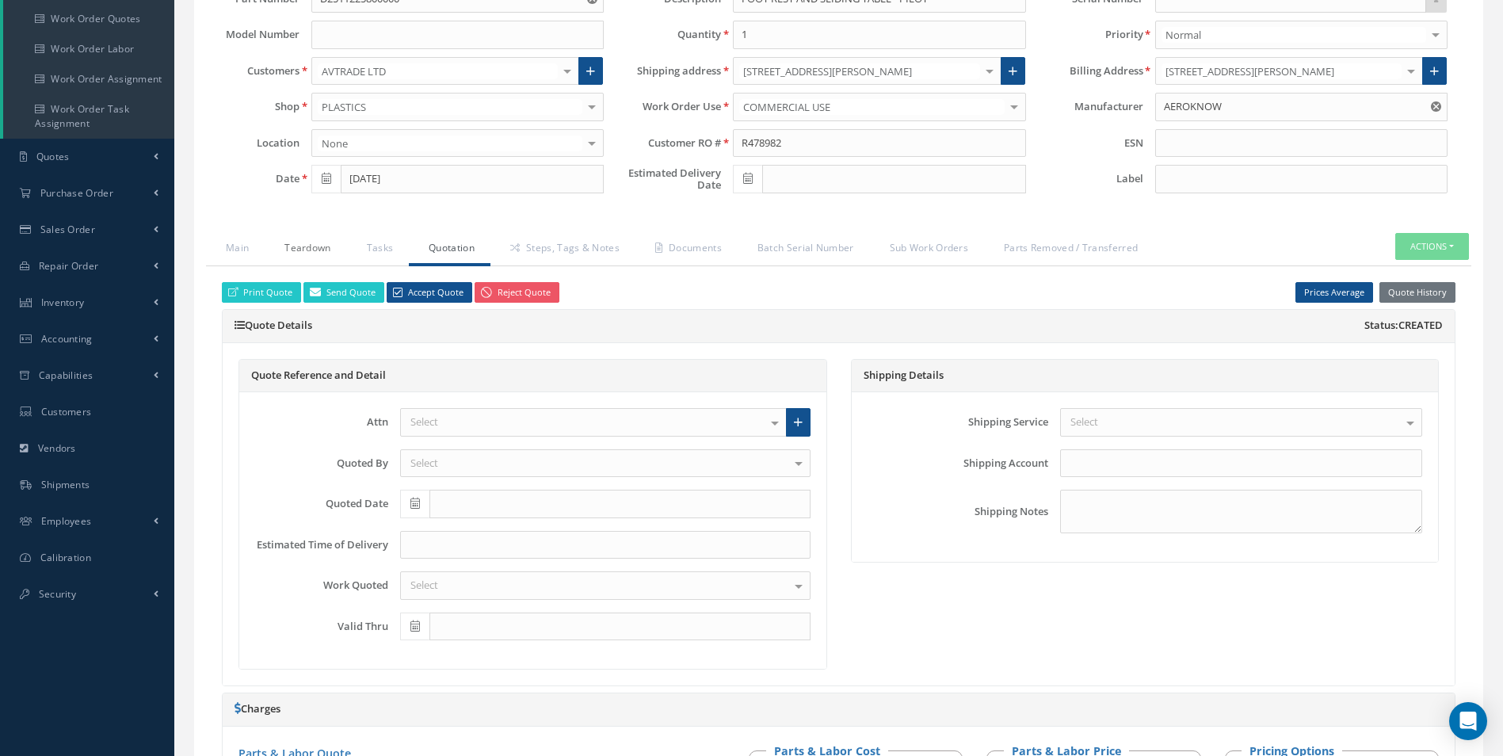
click at [316, 244] on link "Teardown" at bounding box center [306, 249] width 82 height 33
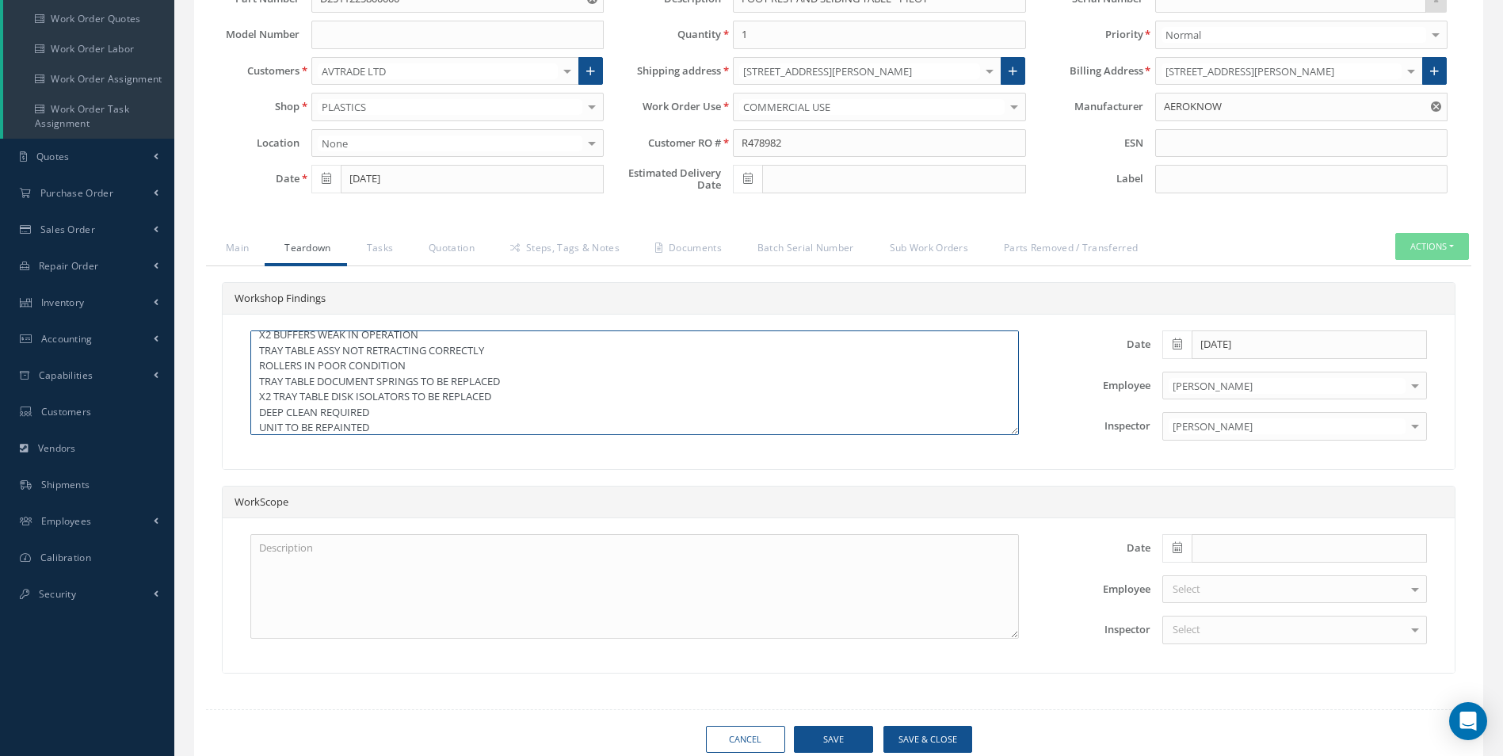
click at [504, 391] on textarea "SMALL TRAY TABLE CRACKED IN SEVERAL PLACES TRAY ATTACHMENT SCREWS MISSING X2 BU…" at bounding box center [634, 382] width 768 height 105
type textarea "SMALL TRAY TABLE CRACKED IN SEVERAL PLACES TRAY ATTACHMENT SCREWS MISSING X2 BU…"
click at [835, 744] on button "Save" at bounding box center [833, 740] width 79 height 28
type input "AEROKNOW"
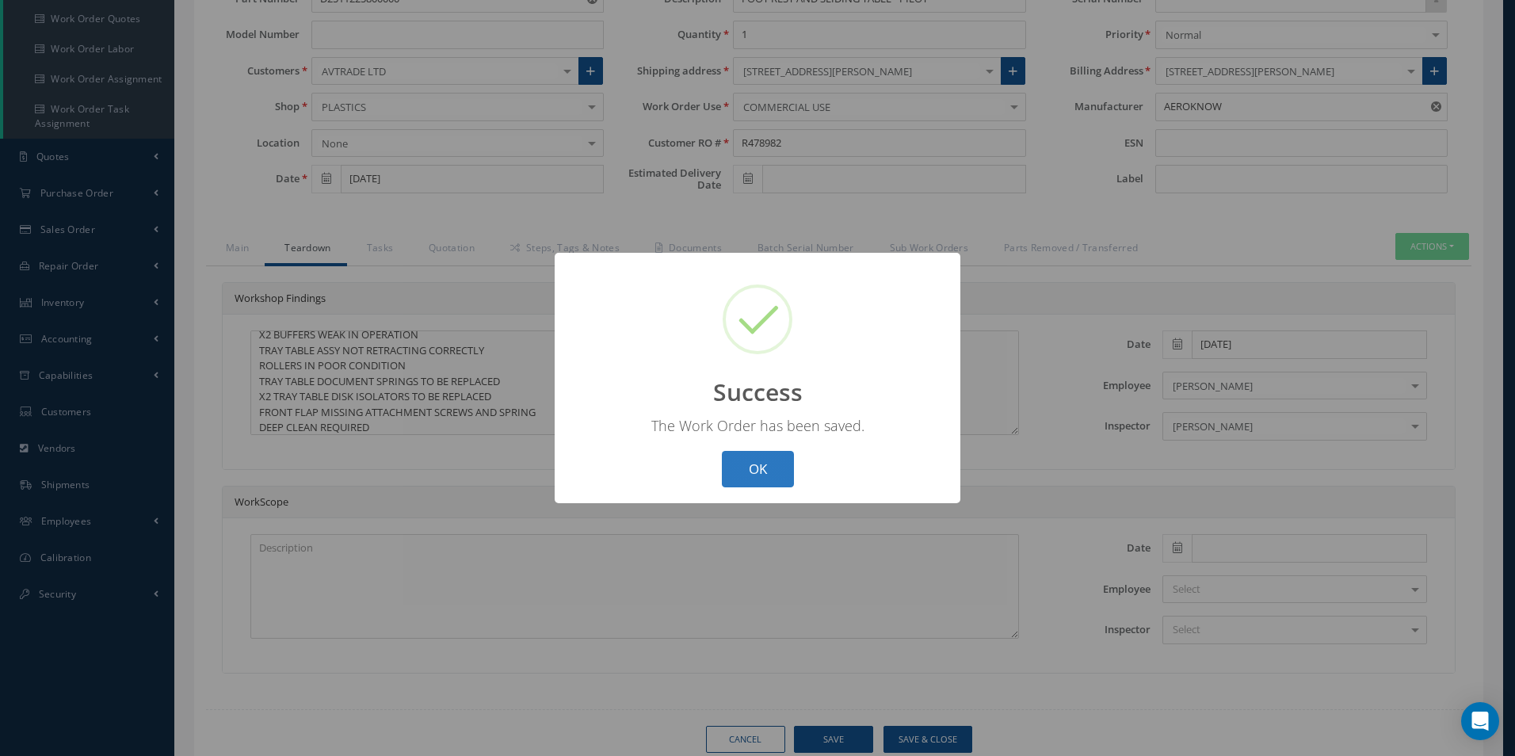
click at [749, 456] on button "OK" at bounding box center [758, 469] width 72 height 37
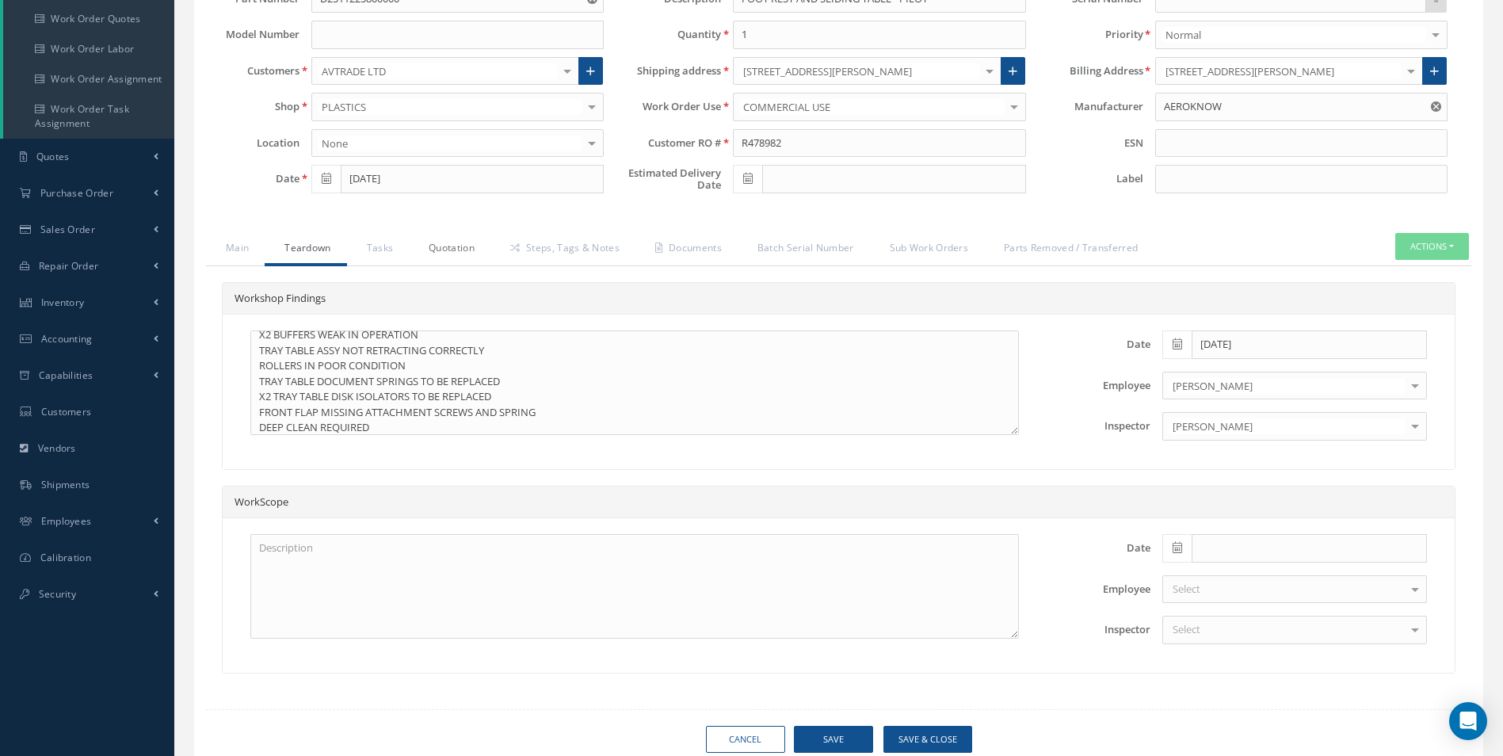
click at [463, 246] on link "Quotation" at bounding box center [450, 249] width 82 height 33
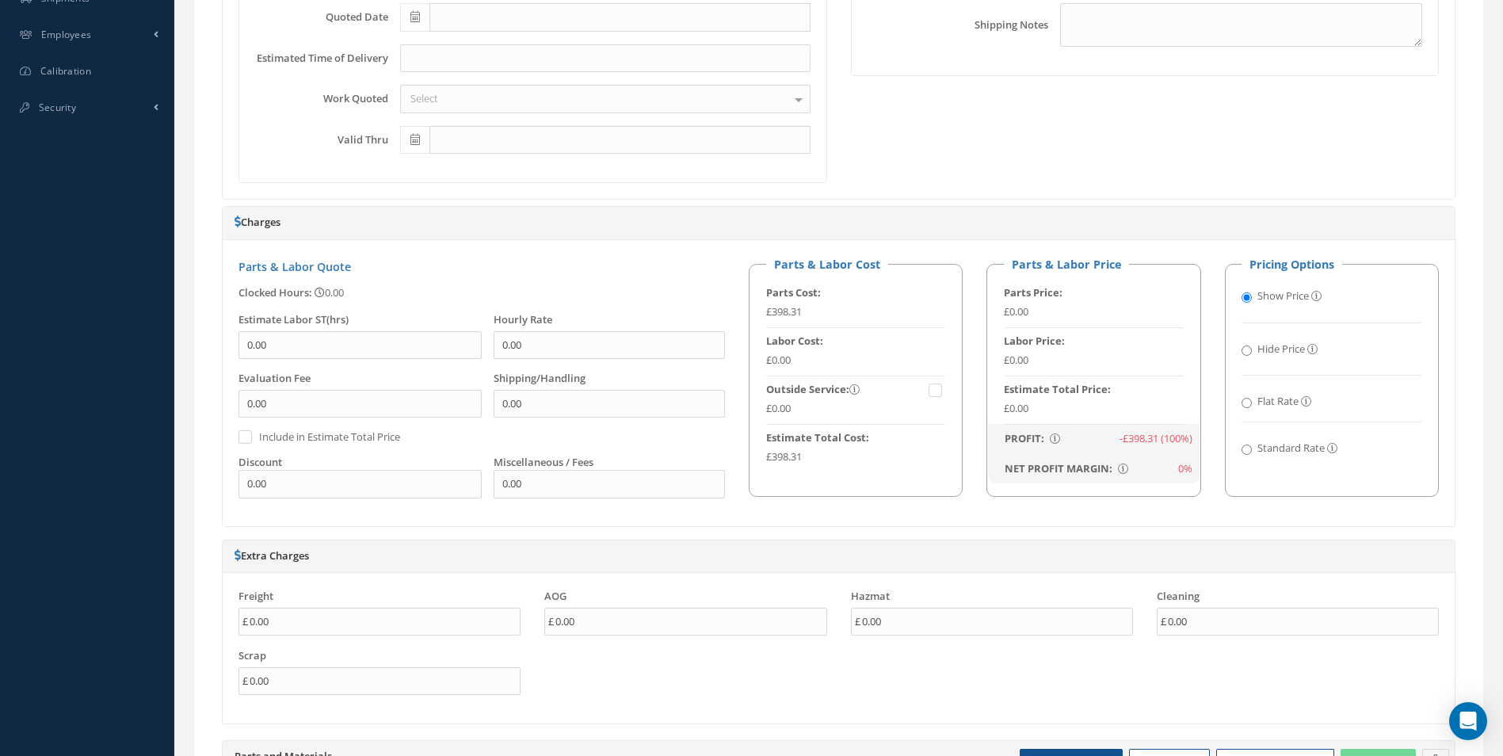
scroll to position [342, 0]
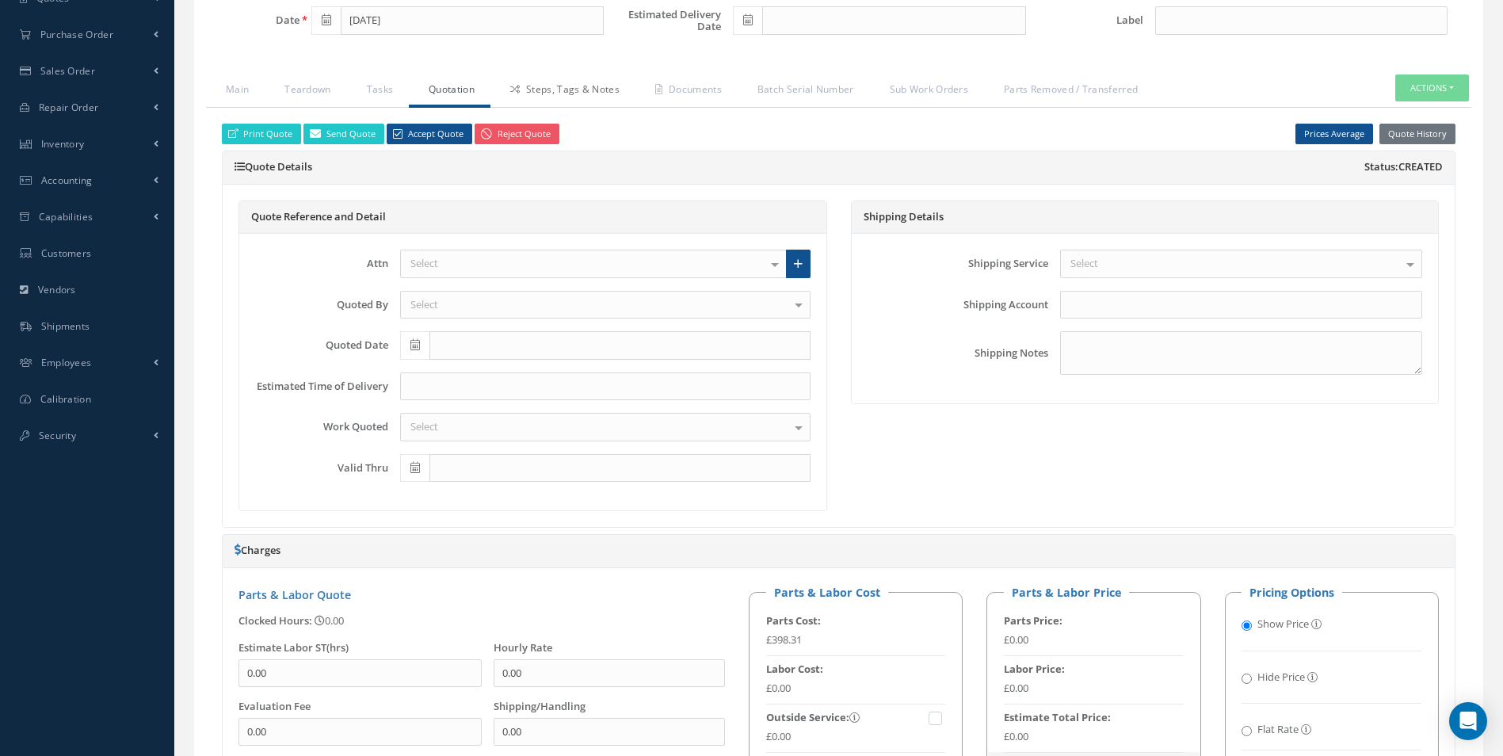
click at [582, 93] on link "Steps, Tags & Notes" at bounding box center [562, 90] width 145 height 33
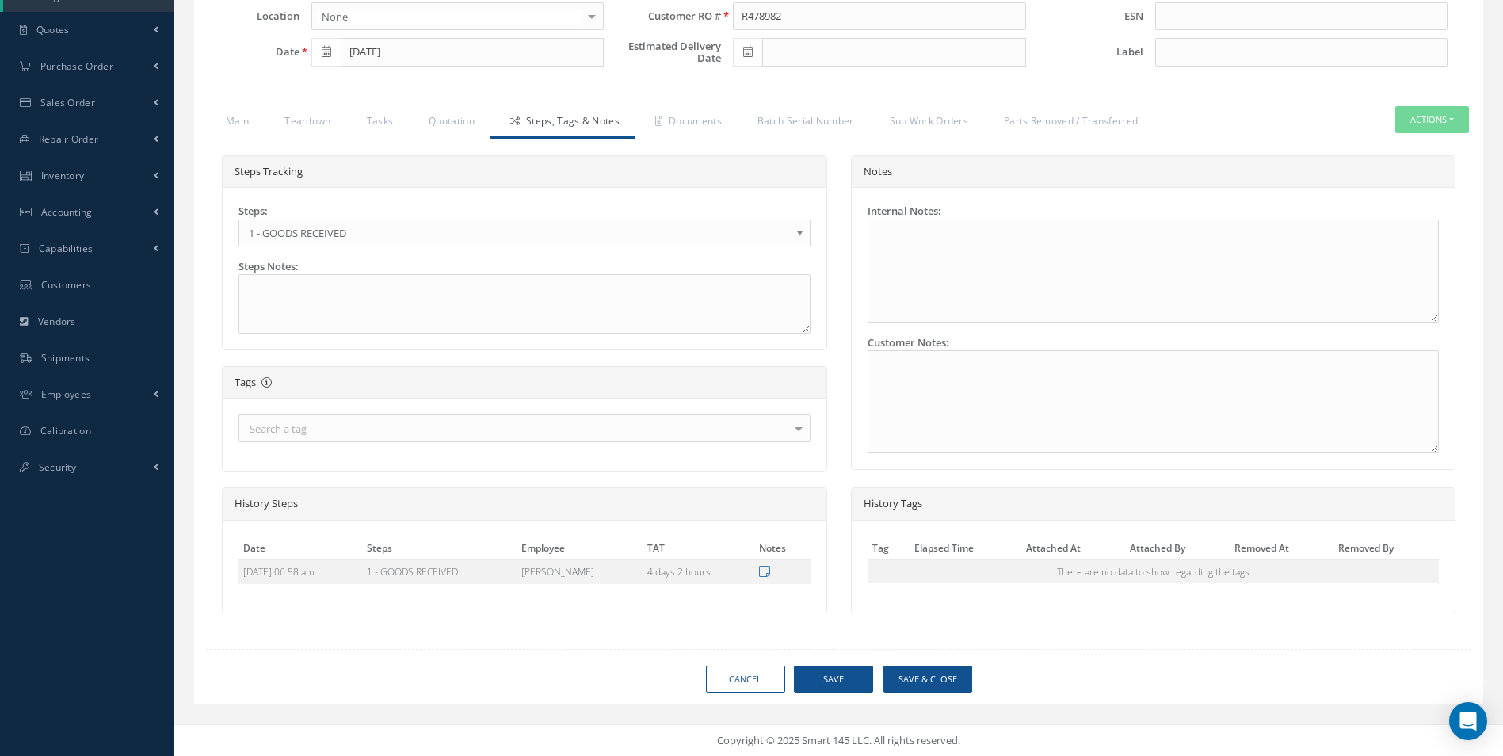
click at [799, 228] on b at bounding box center [802, 236] width 14 height 25
click at [829, 686] on button "Save" at bounding box center [833, 679] width 79 height 28
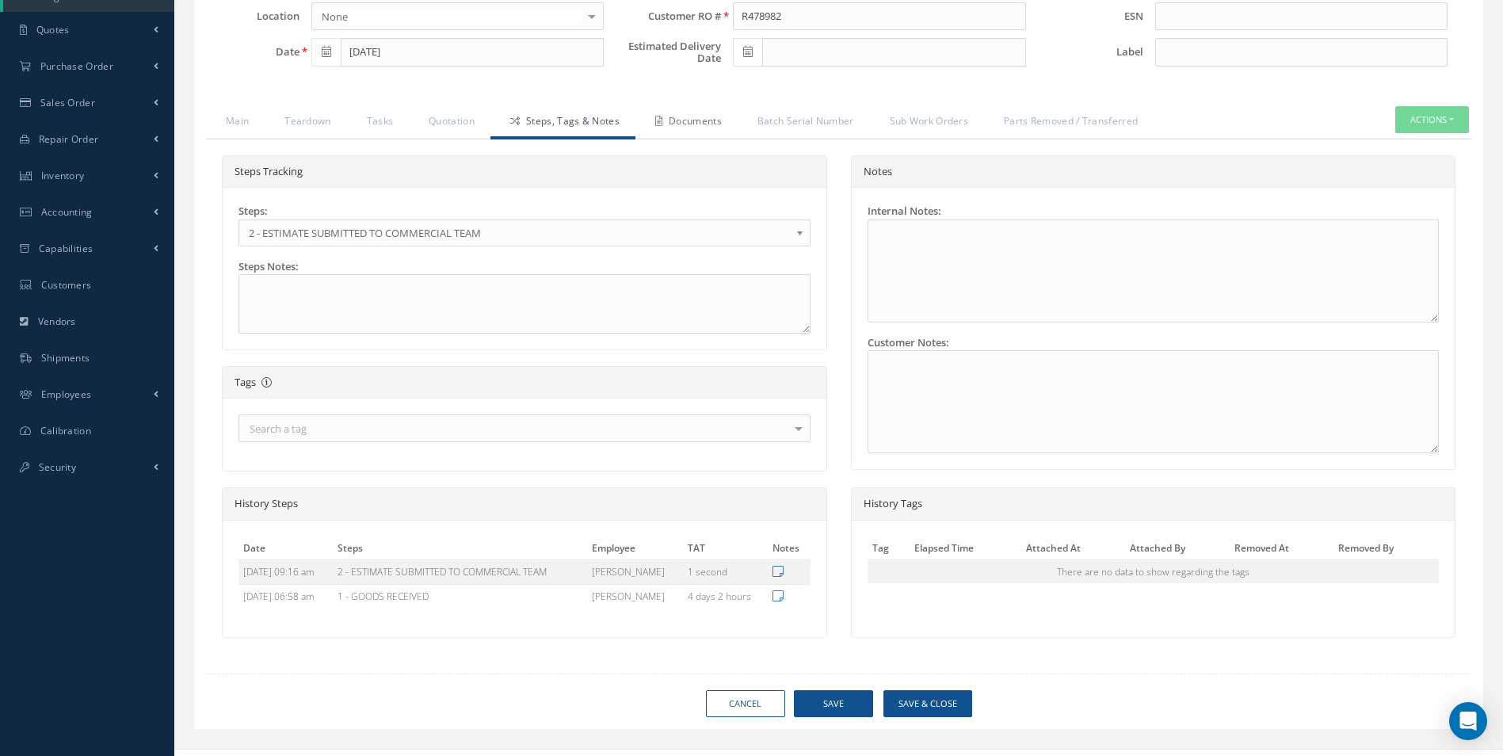
type input "AEROKNOW"
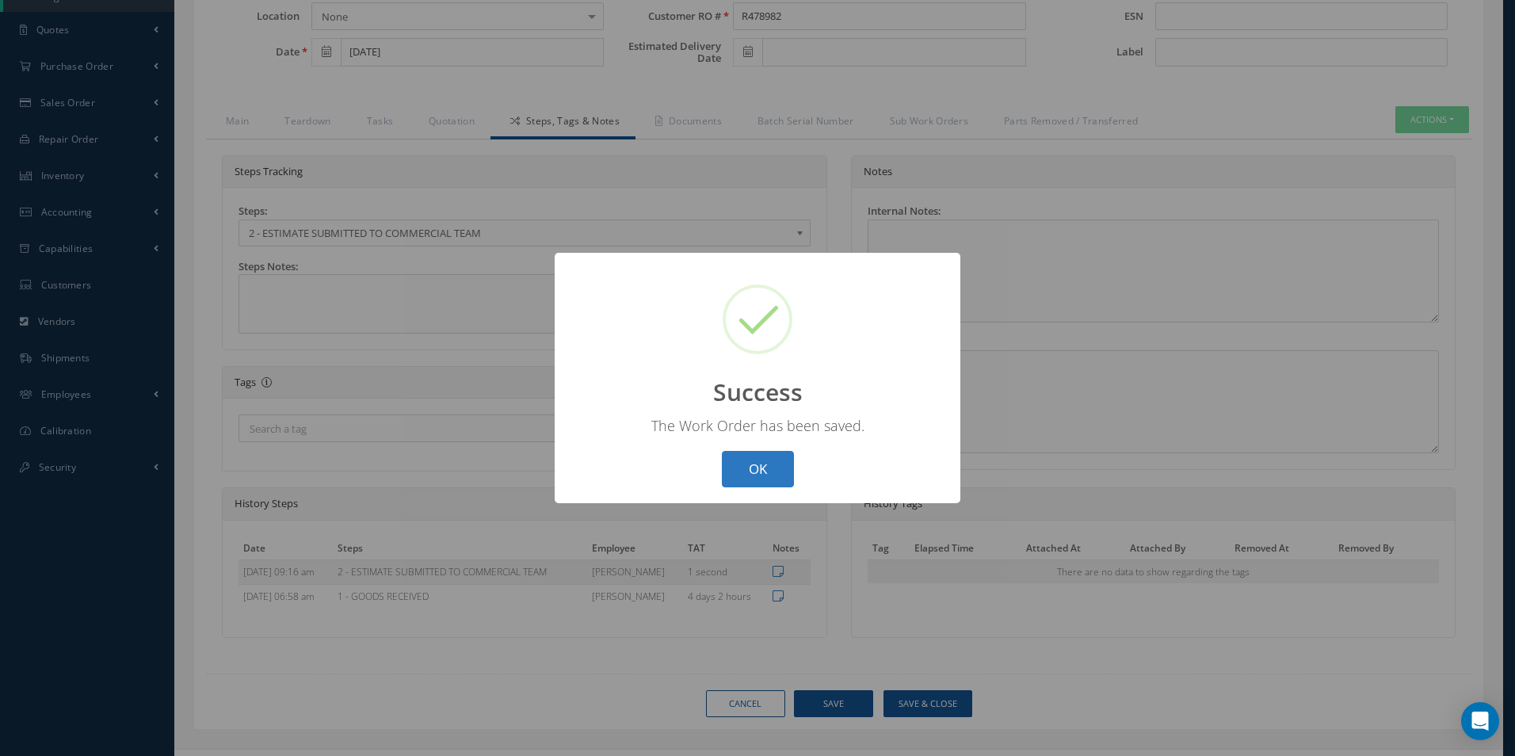
click at [752, 454] on button "OK" at bounding box center [758, 469] width 72 height 37
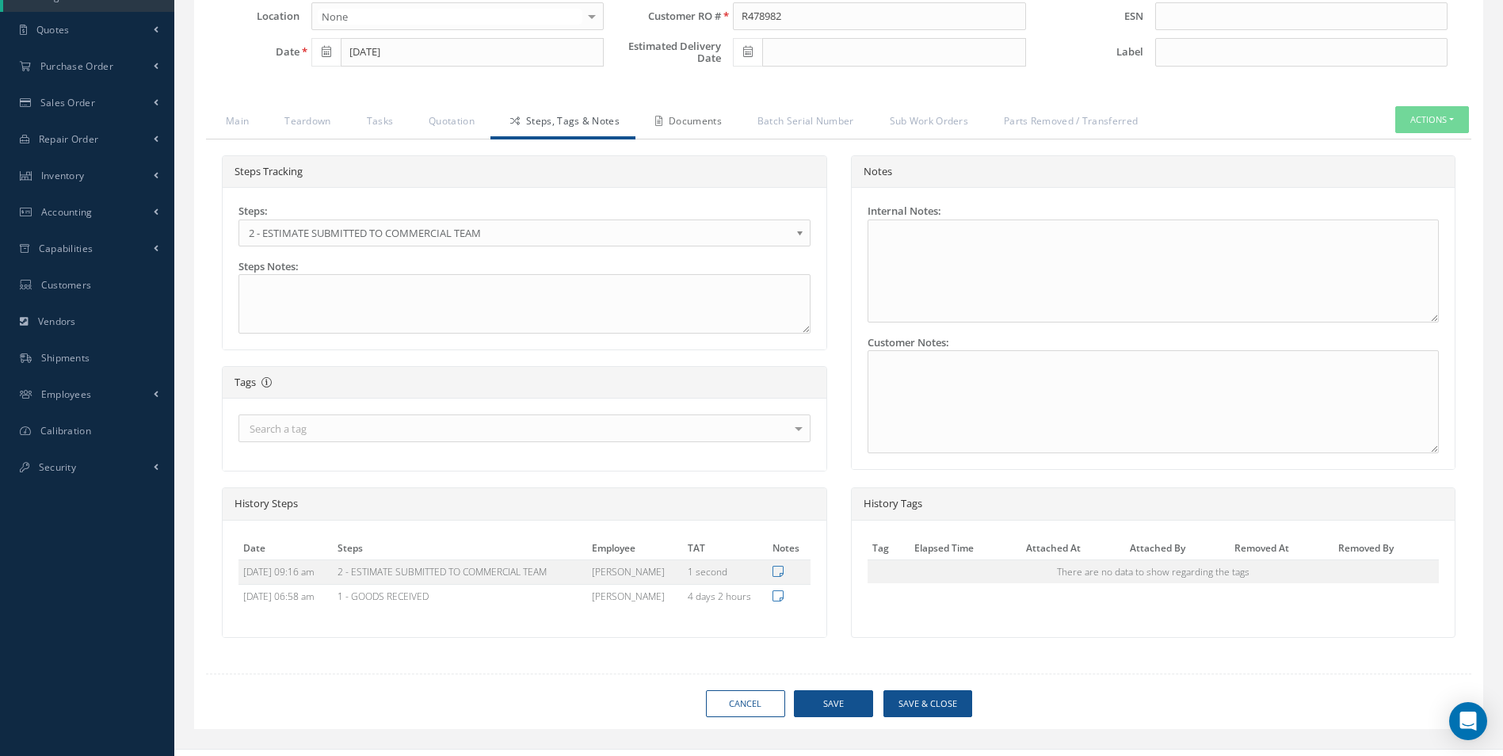
click at [696, 120] on link "Documents" at bounding box center [686, 122] width 102 height 33
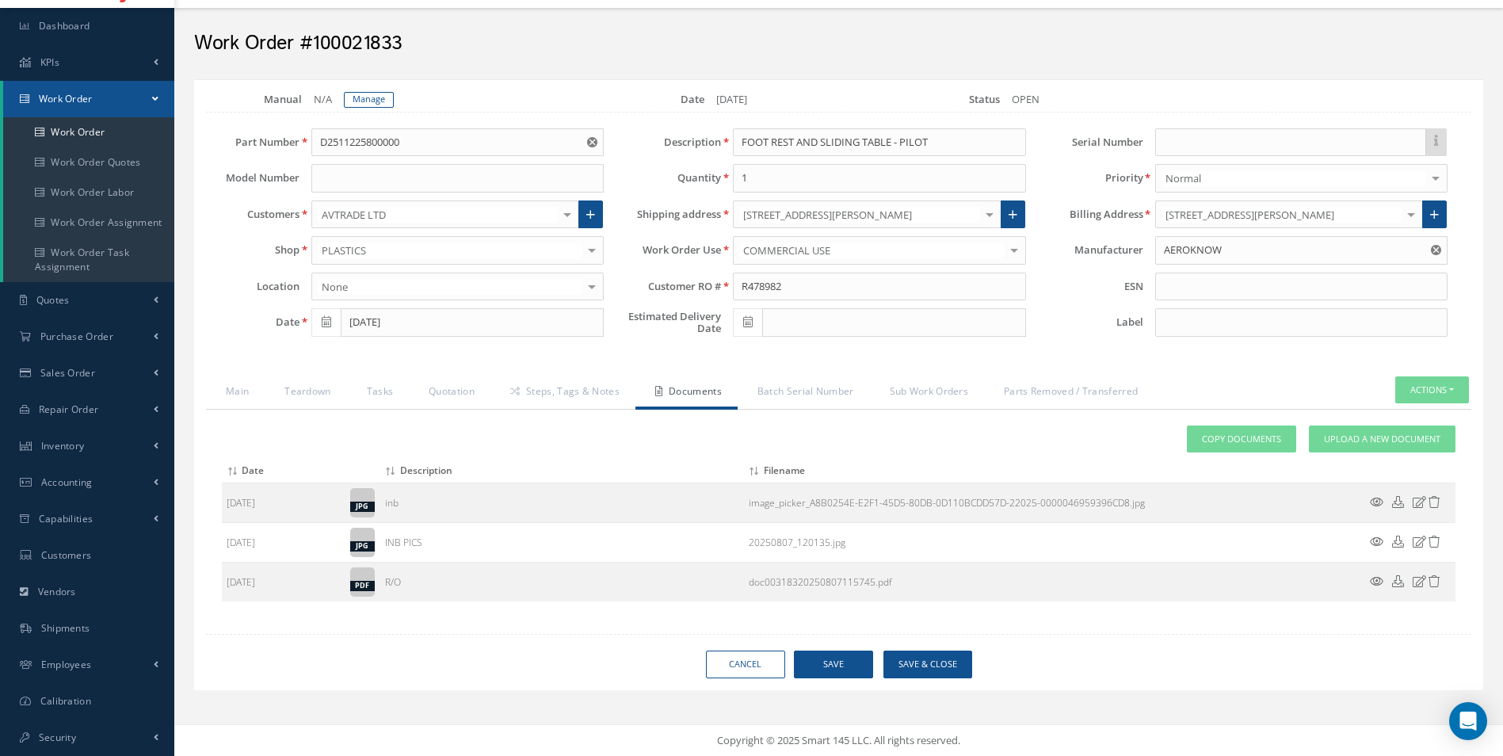
scroll to position [40, 0]
click at [1363, 444] on span "Upload a New Document" at bounding box center [1382, 439] width 116 height 13
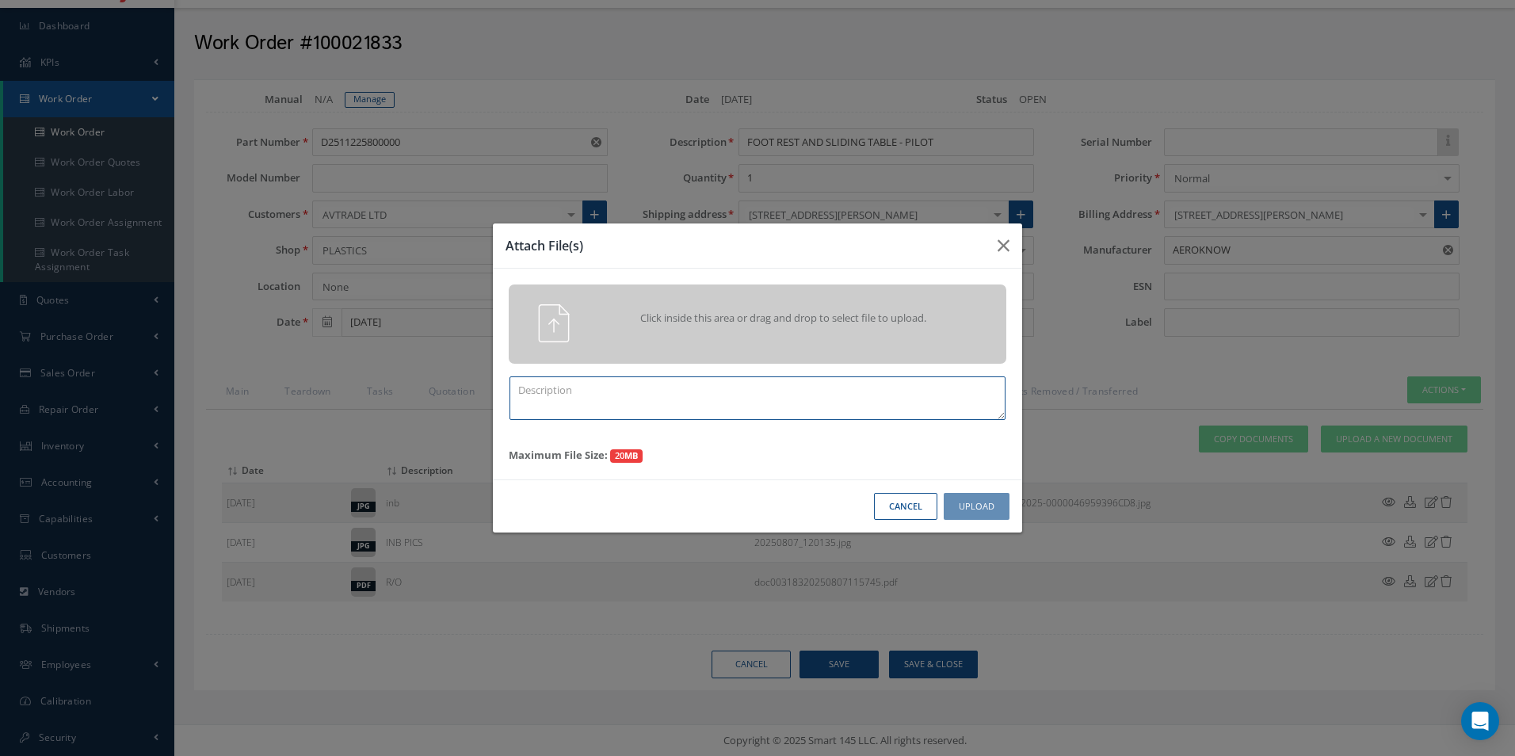
click at [550, 404] on textarea at bounding box center [757, 398] width 496 height 44
type textarea "QUOTE PICS"
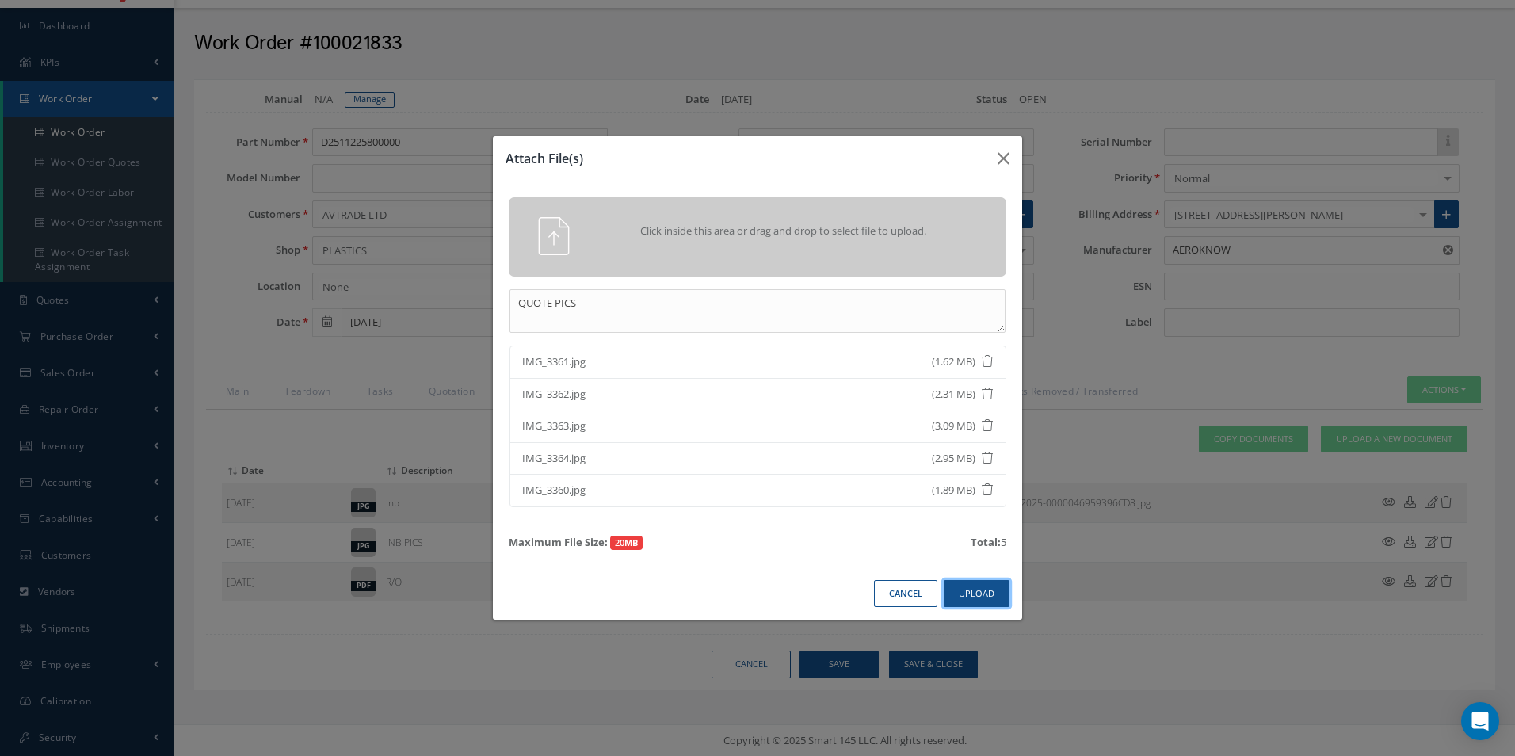
click at [990, 591] on button "Upload" at bounding box center [977, 594] width 66 height 28
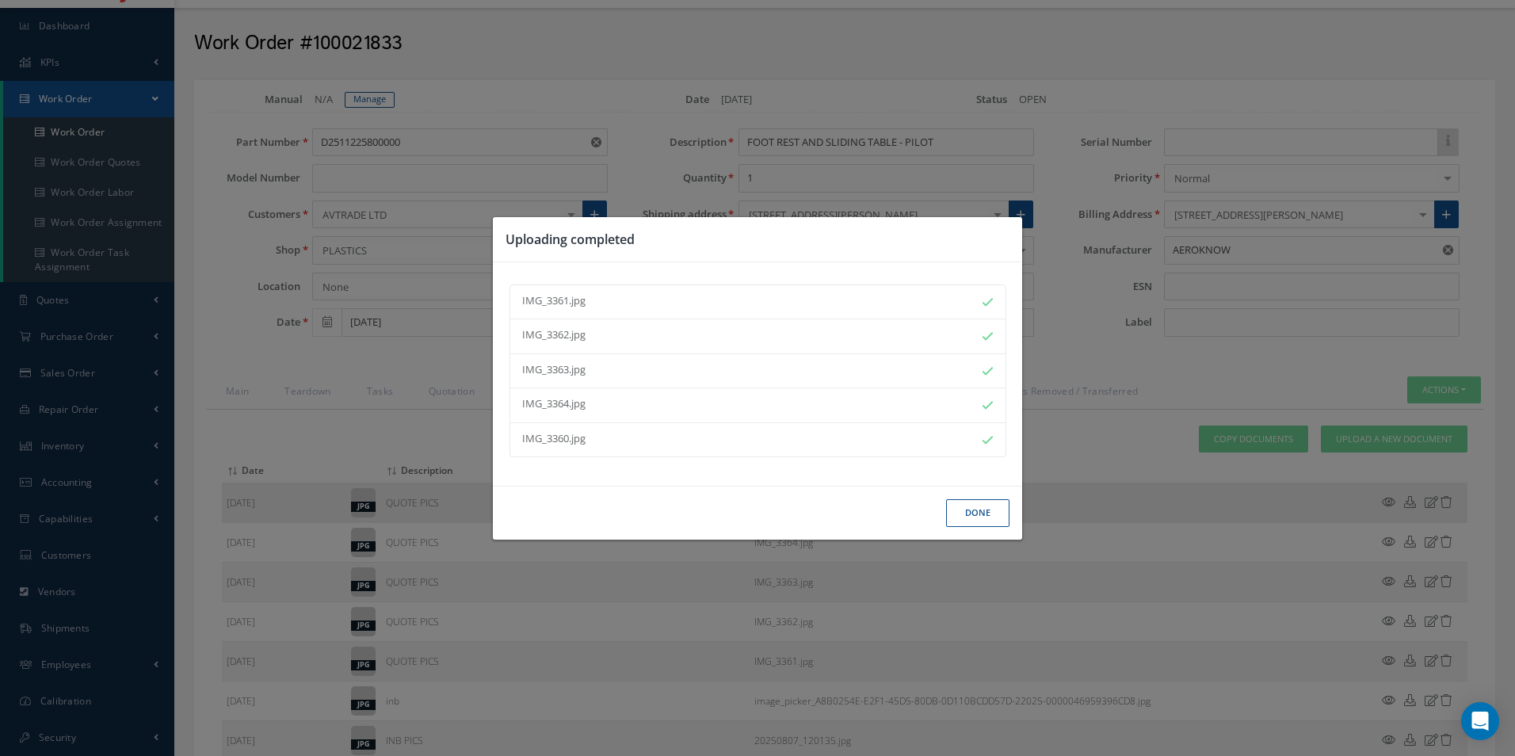
click at [986, 515] on button "Done" at bounding box center [977, 513] width 63 height 28
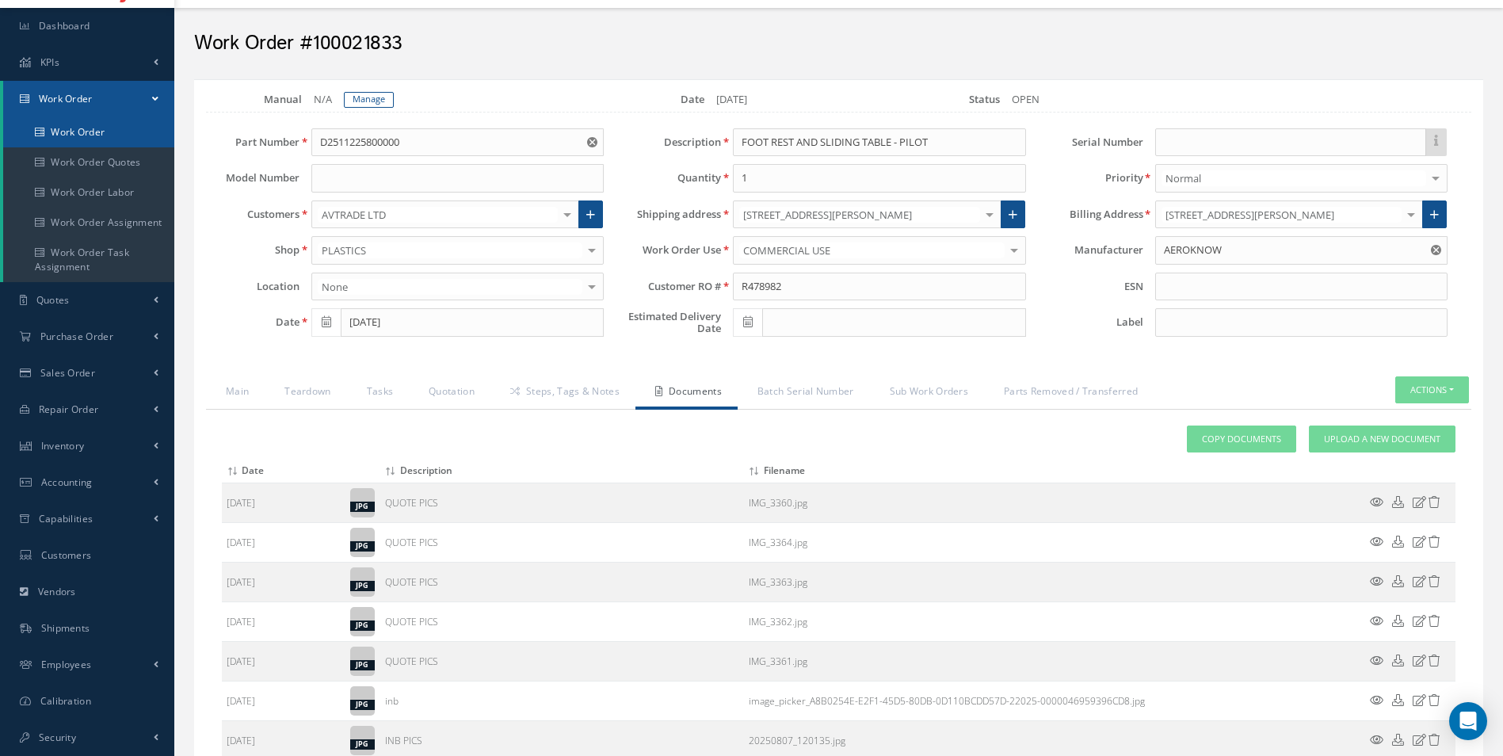
click at [105, 133] on link "Work Order" at bounding box center [88, 132] width 171 height 30
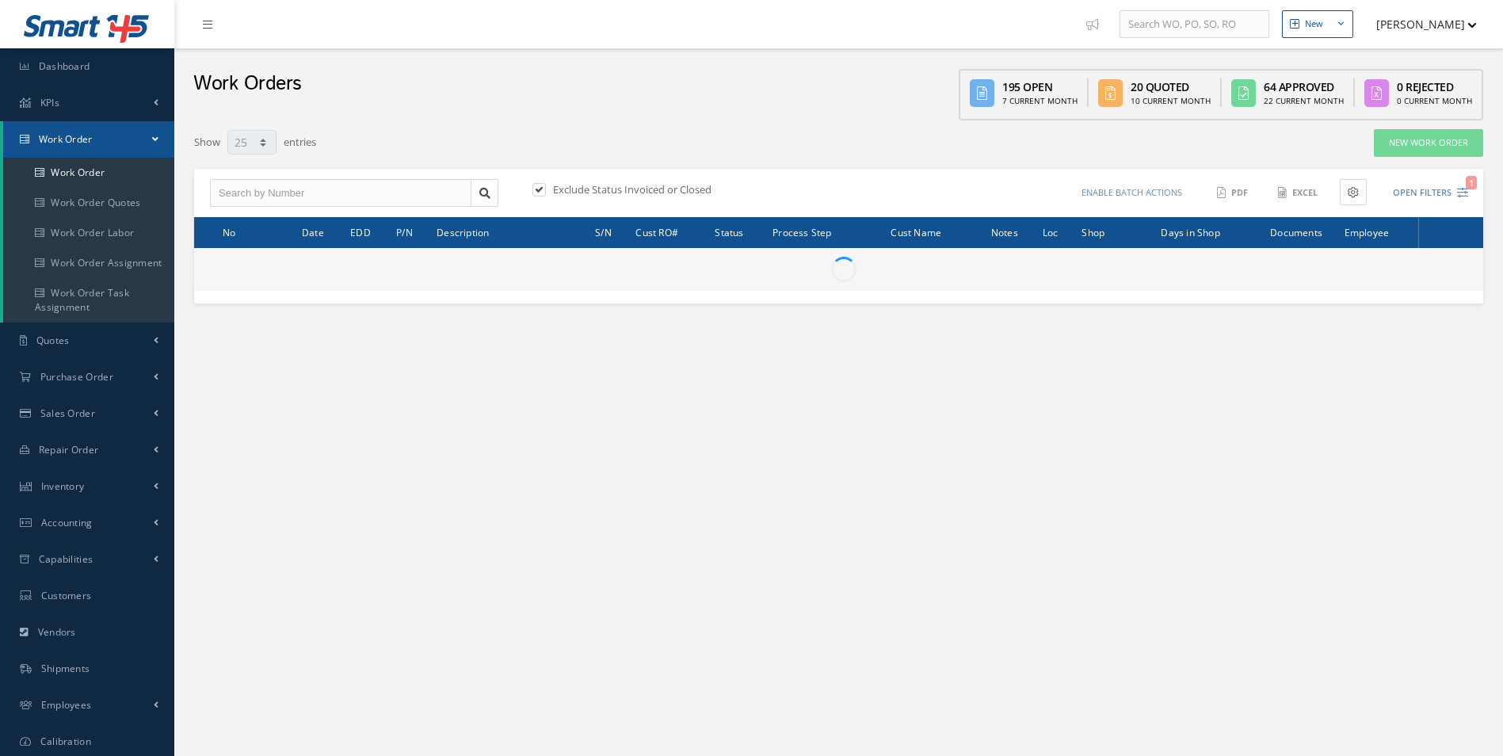
select select "25"
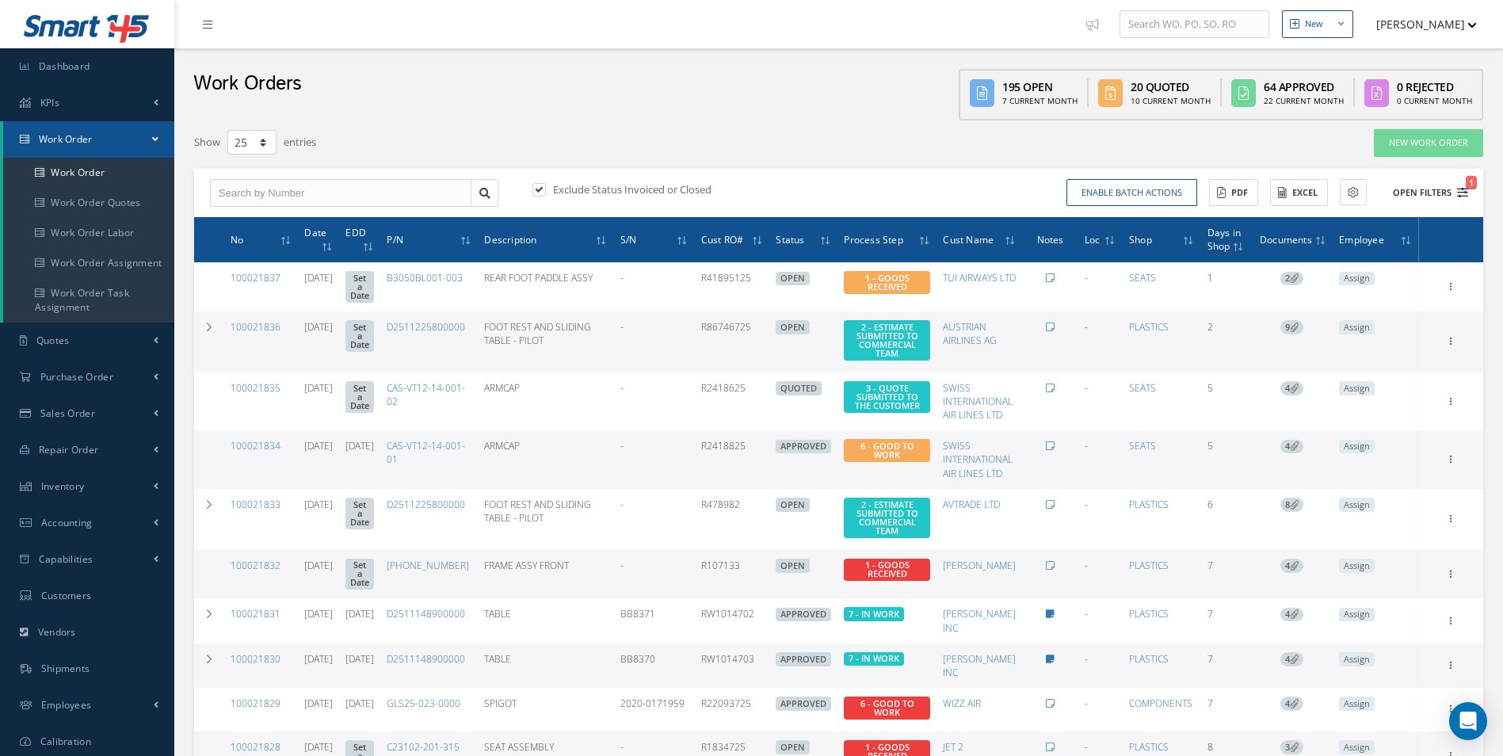
click at [1464, 190] on icon "1" at bounding box center [1462, 192] width 11 height 11
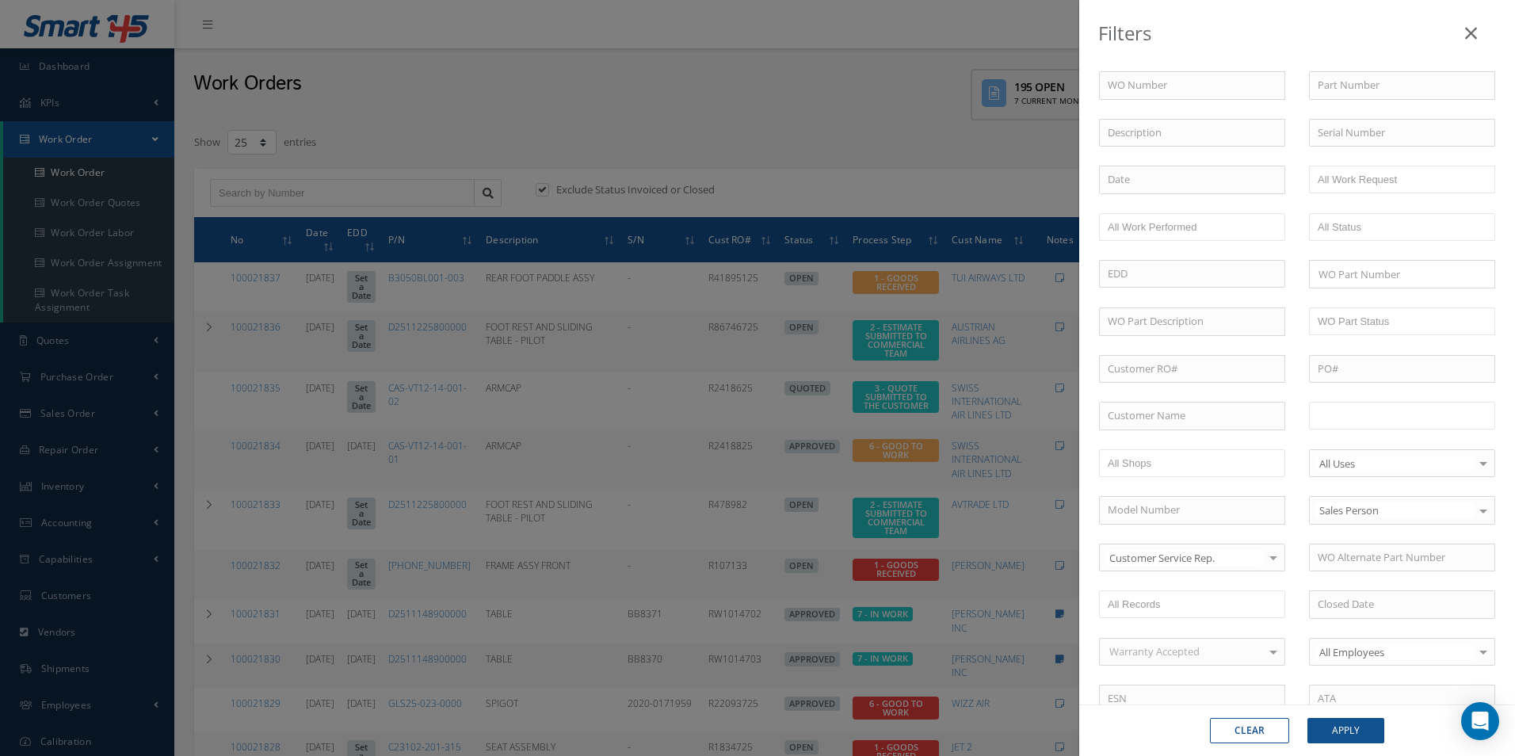
click at [1355, 411] on input "text" at bounding box center [1367, 416] width 101 height 20
click at [1359, 726] on button "Apply" at bounding box center [1345, 730] width 77 height 25
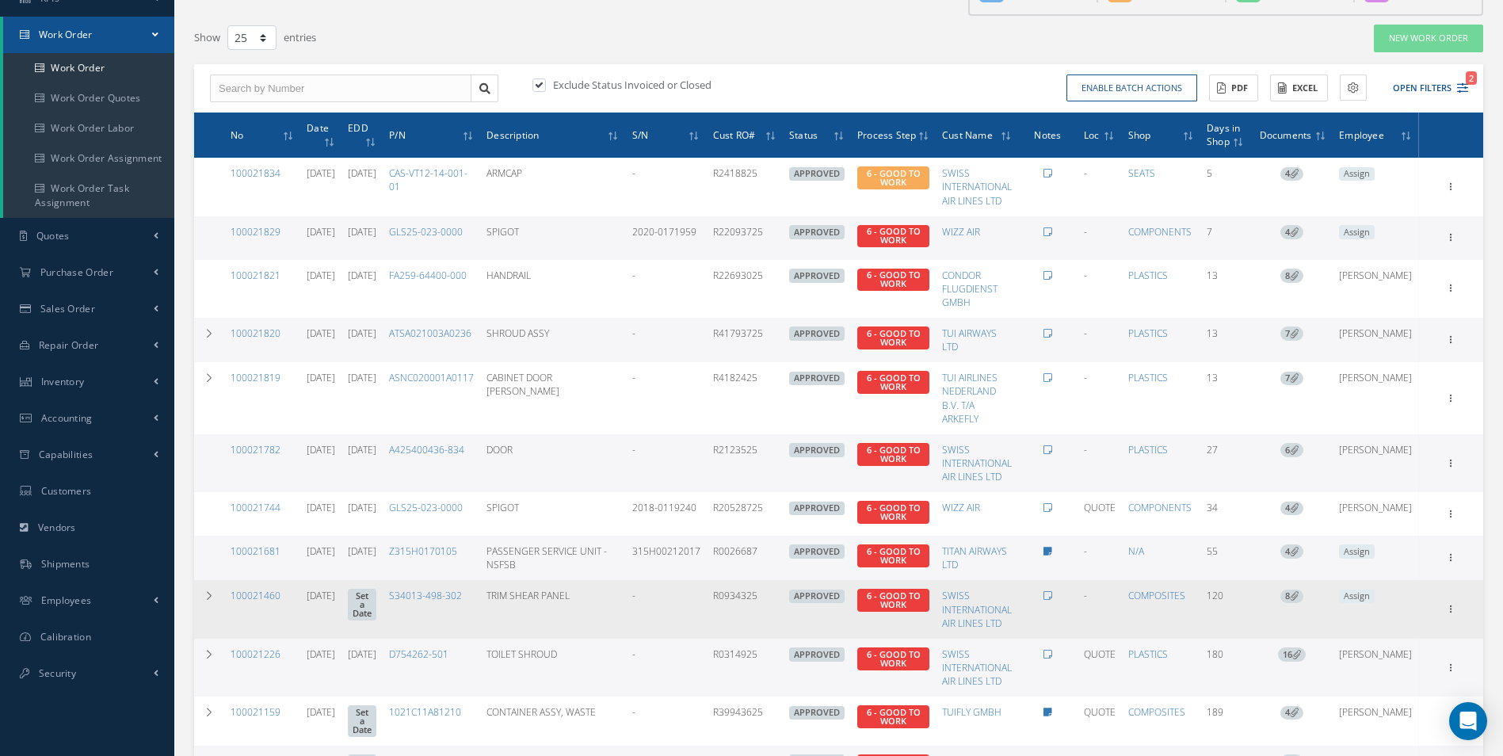
scroll to position [98, 0]
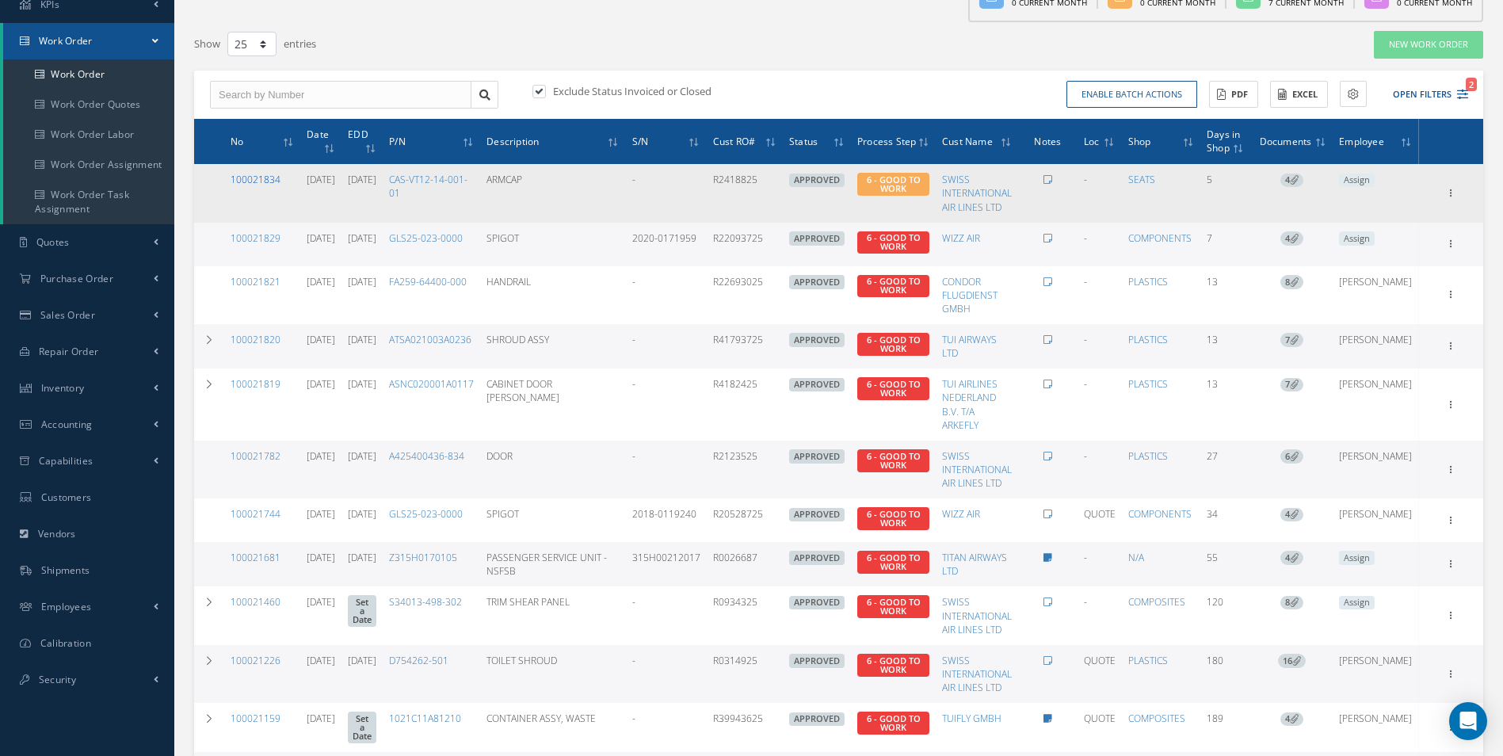
click at [264, 182] on link "100021834" at bounding box center [256, 179] width 50 height 13
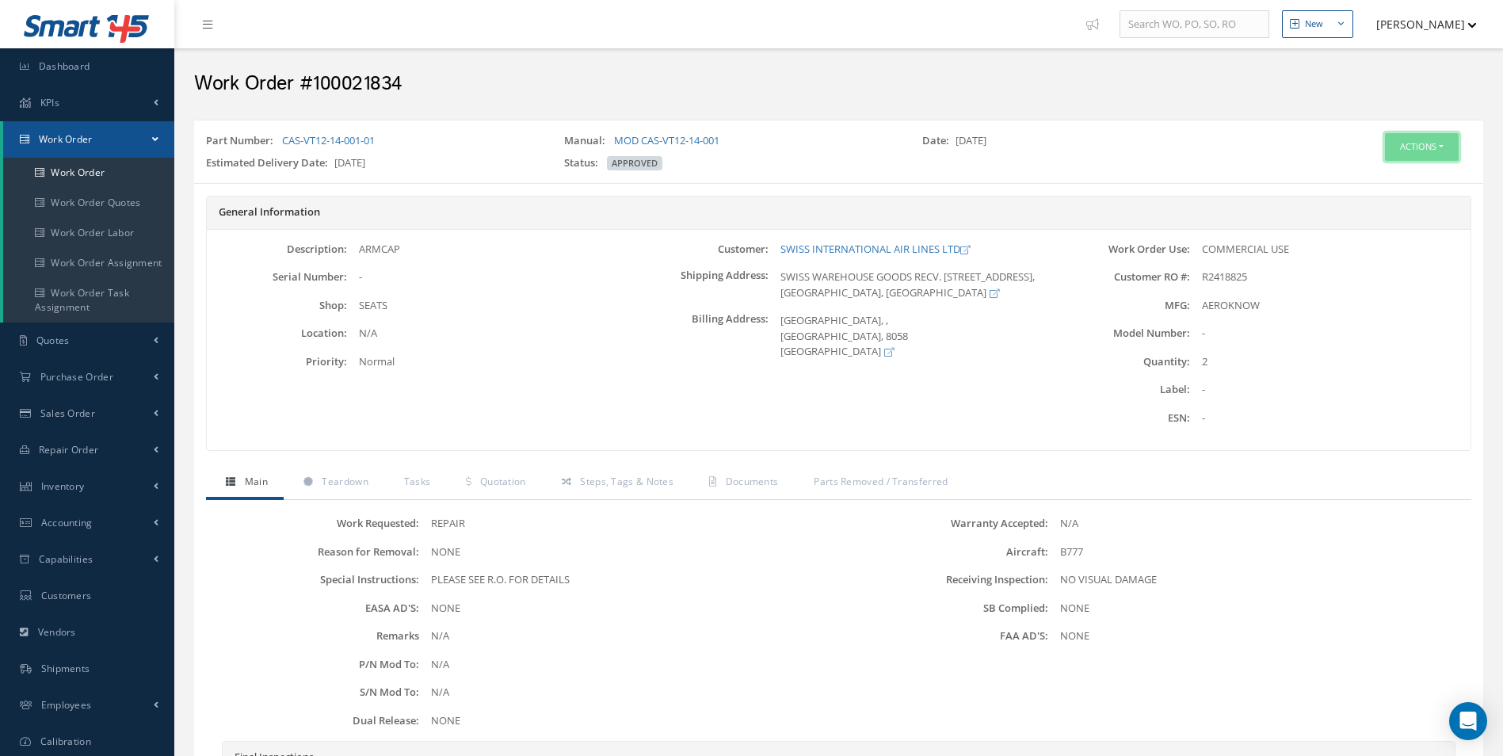
click at [1428, 151] on button "Actions" at bounding box center [1422, 147] width 74 height 28
drag, startPoint x: 1397, startPoint y: 175, endPoint x: 1380, endPoint y: 180, distance: 17.3
click at [1397, 174] on link "Edit" at bounding box center [1397, 176] width 127 height 21
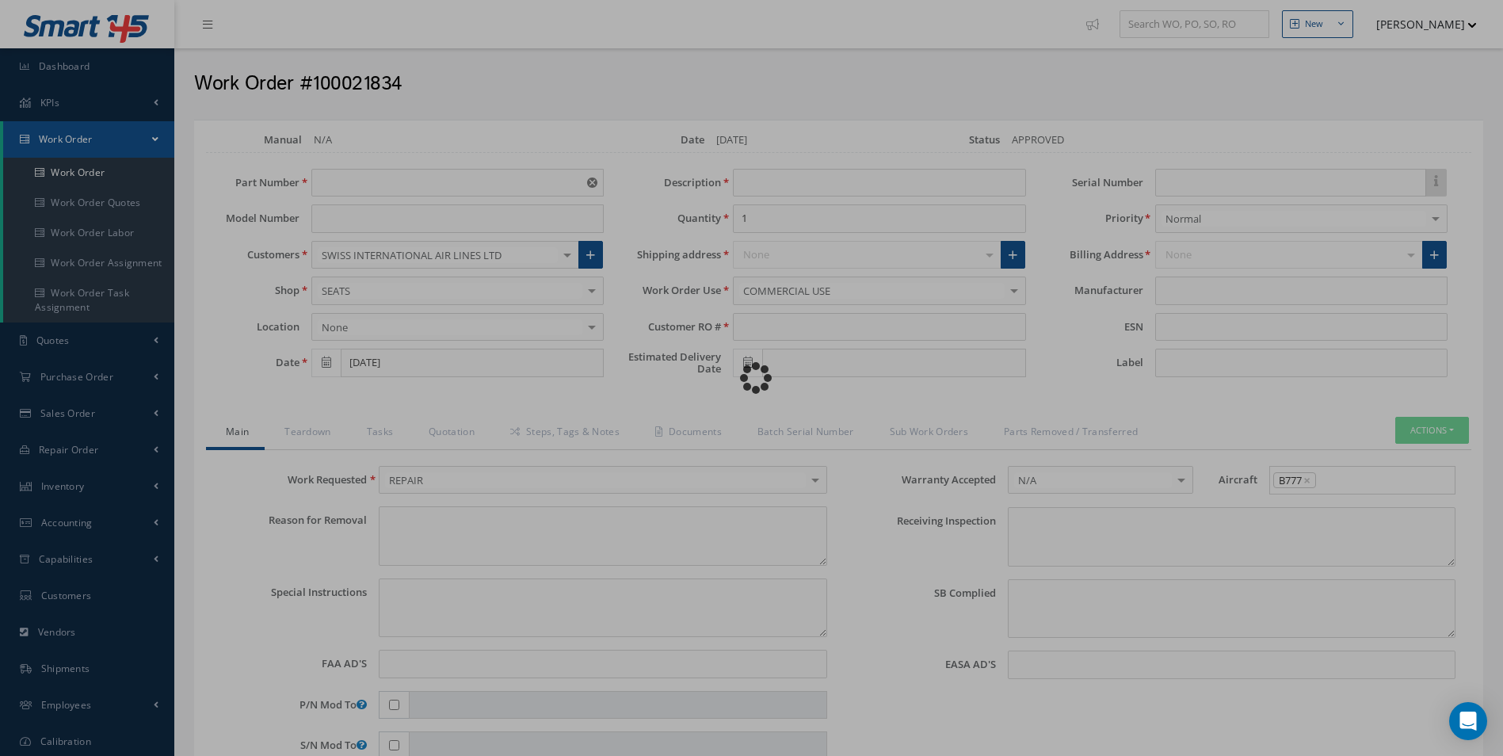
type input "CAS-VT12-14-001-01"
type input "[DATE]"
type input "ARMCAP"
type input "2"
type input "R2418825"
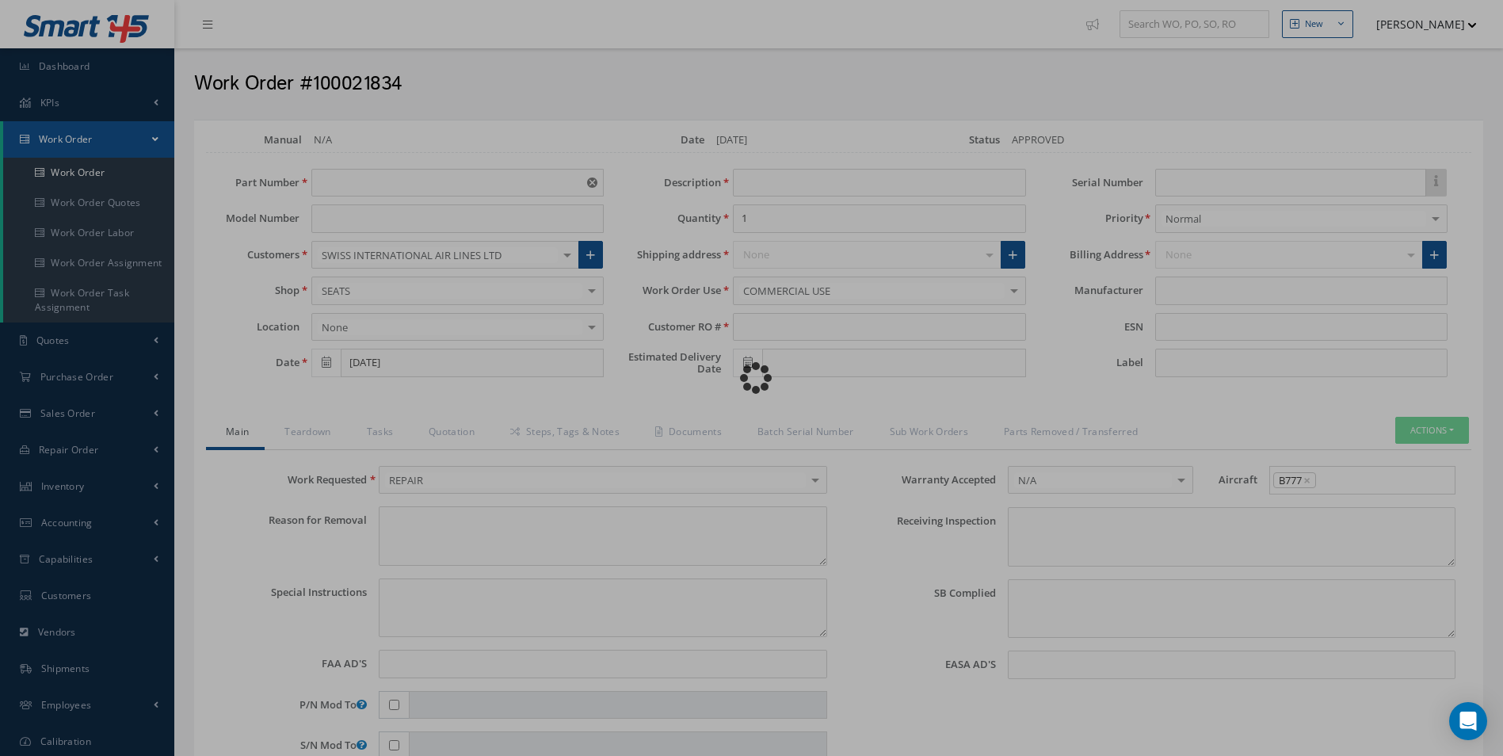
type input "09/12/2025"
type textarea "NONE"
type textarea "PLEASE SEE R.O. FOR DETAILS"
type input "NONE"
type textarea "NO VISUAL DAMAGE"
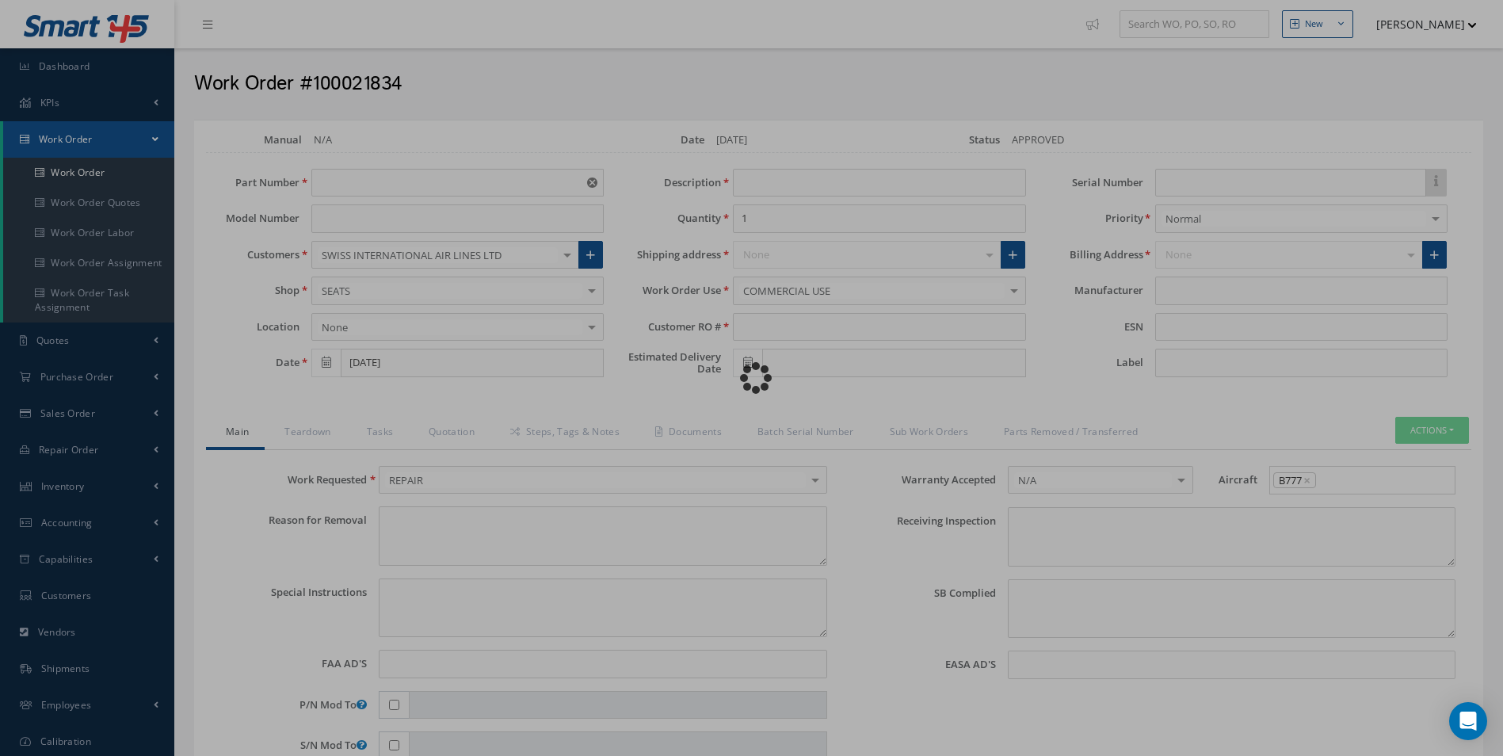
type textarea "NONE"
type input "NONE"
type input "AEROKNOW"
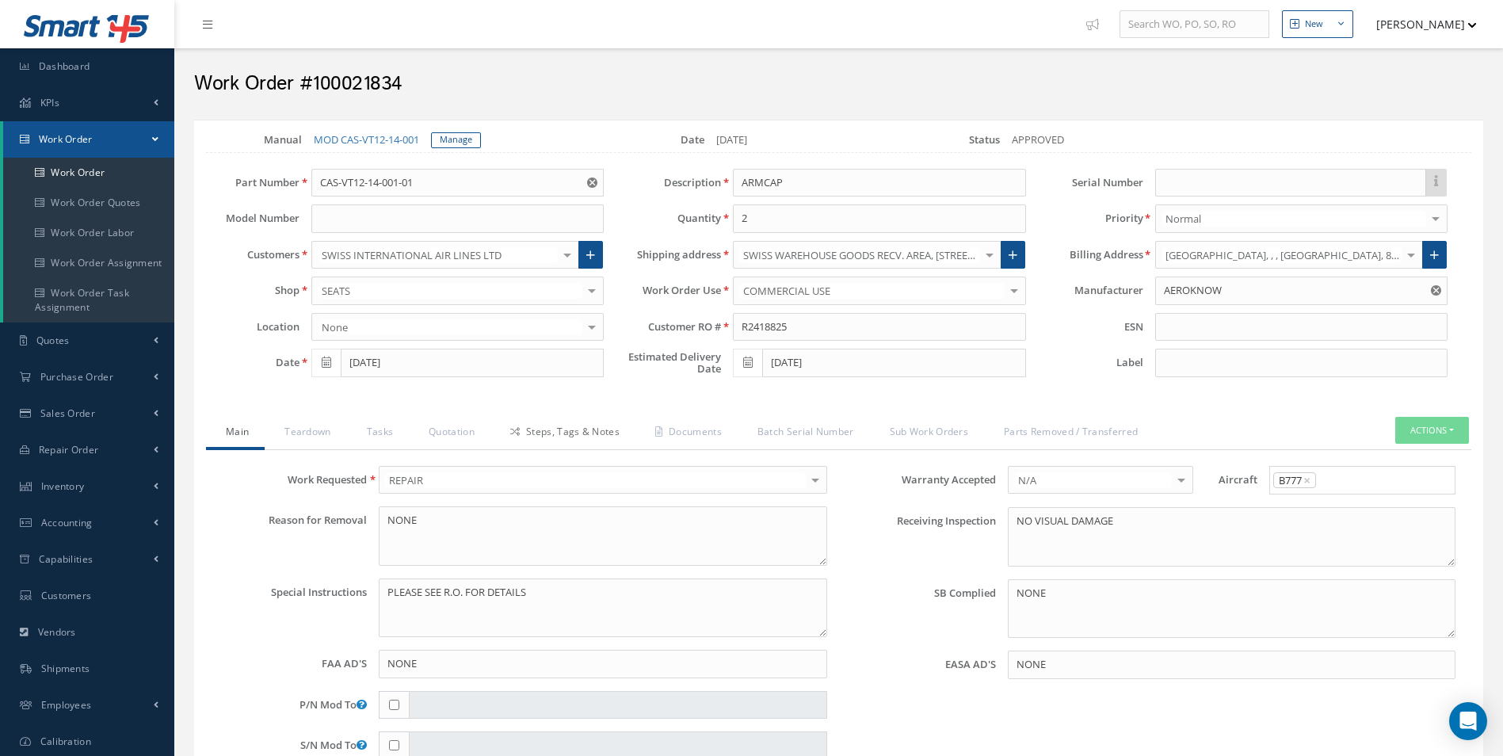
click at [543, 431] on link "Steps, Tags & Notes" at bounding box center [562, 433] width 145 height 33
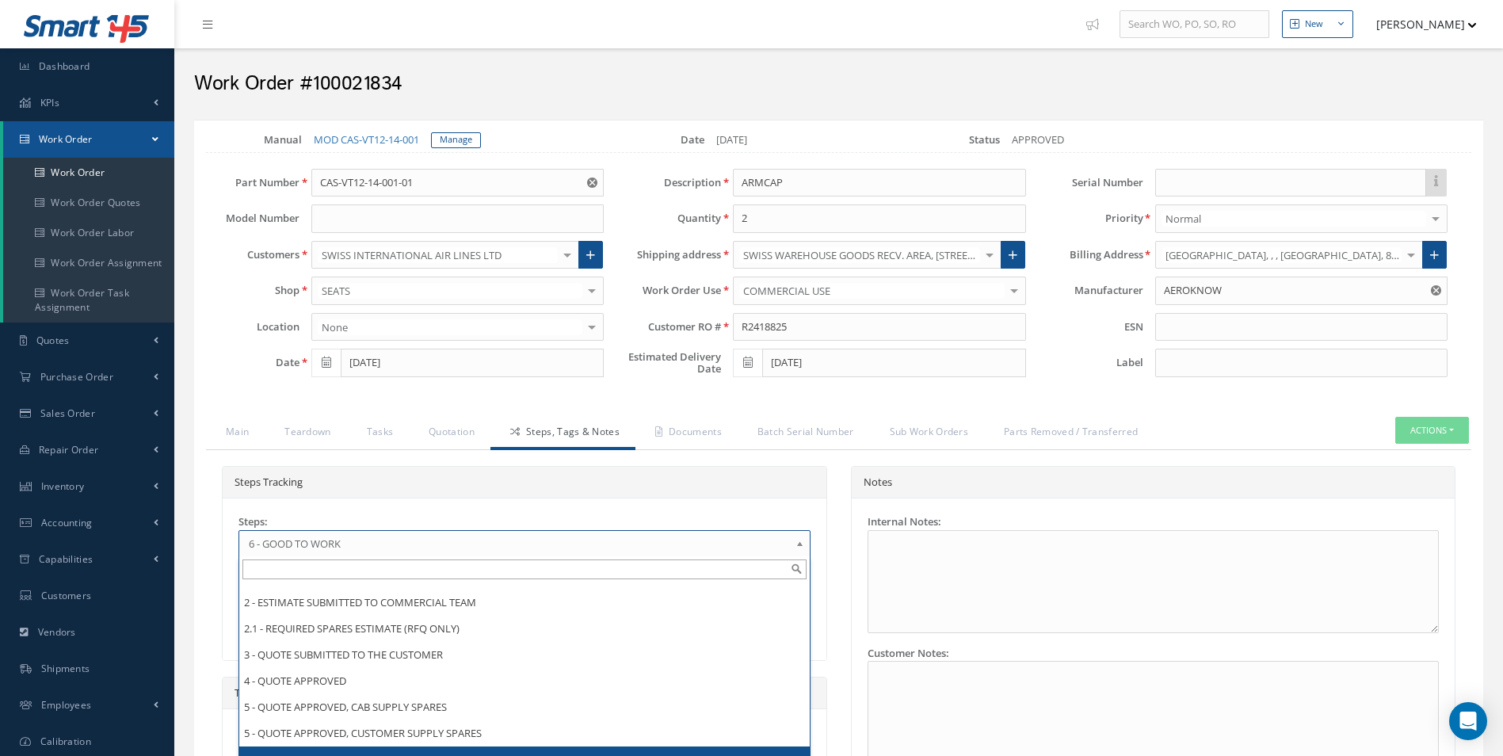
click at [799, 543] on b at bounding box center [802, 547] width 14 height 25
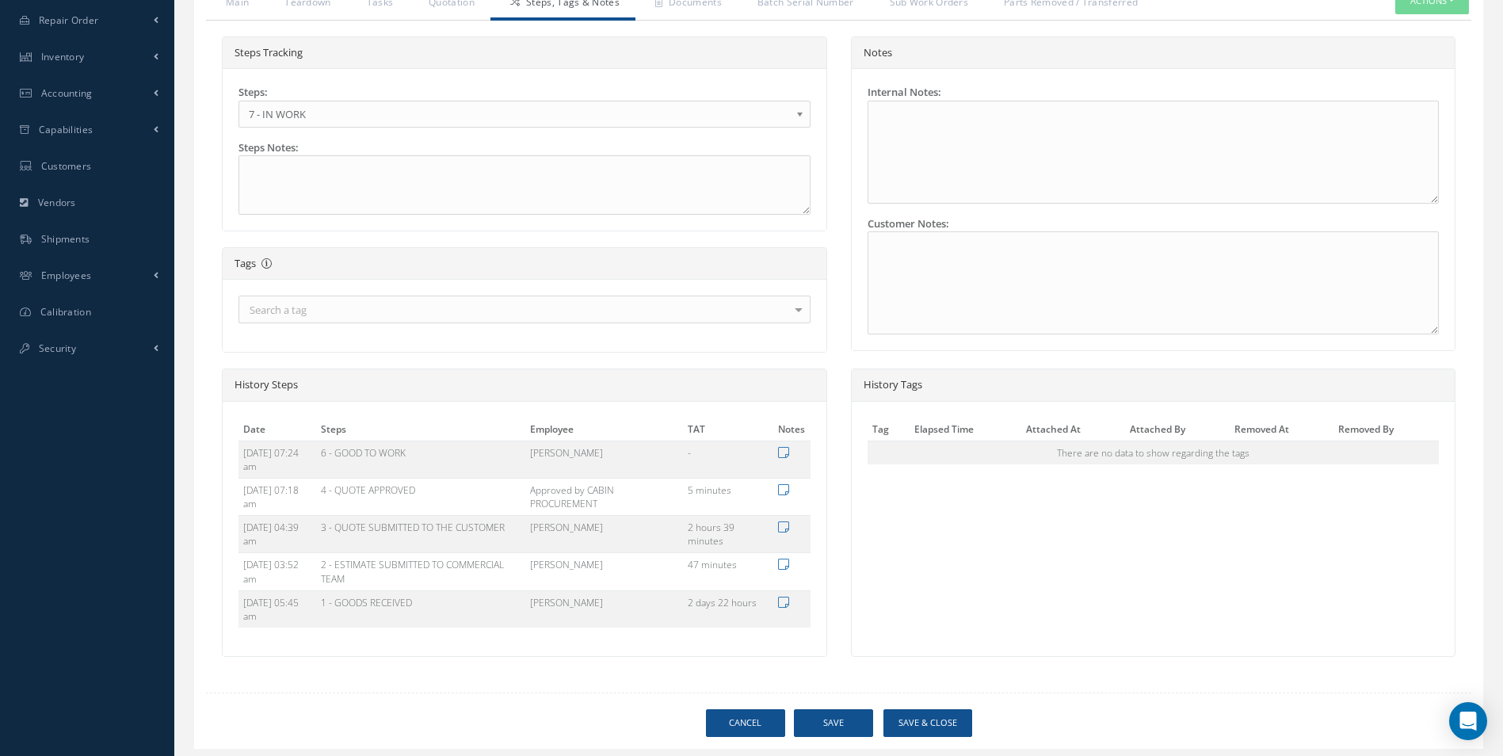
scroll to position [474, 0]
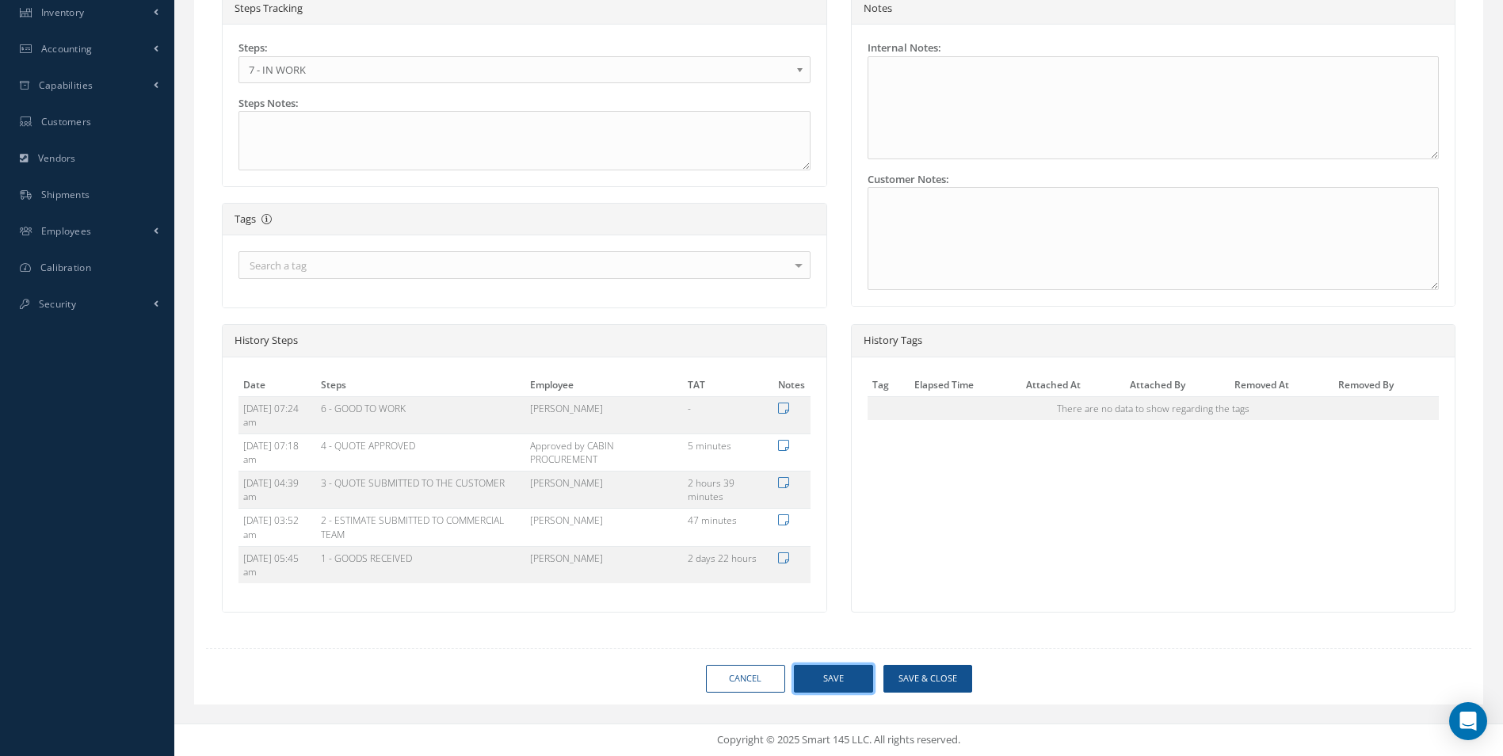
click at [828, 677] on button "Save" at bounding box center [833, 679] width 79 height 28
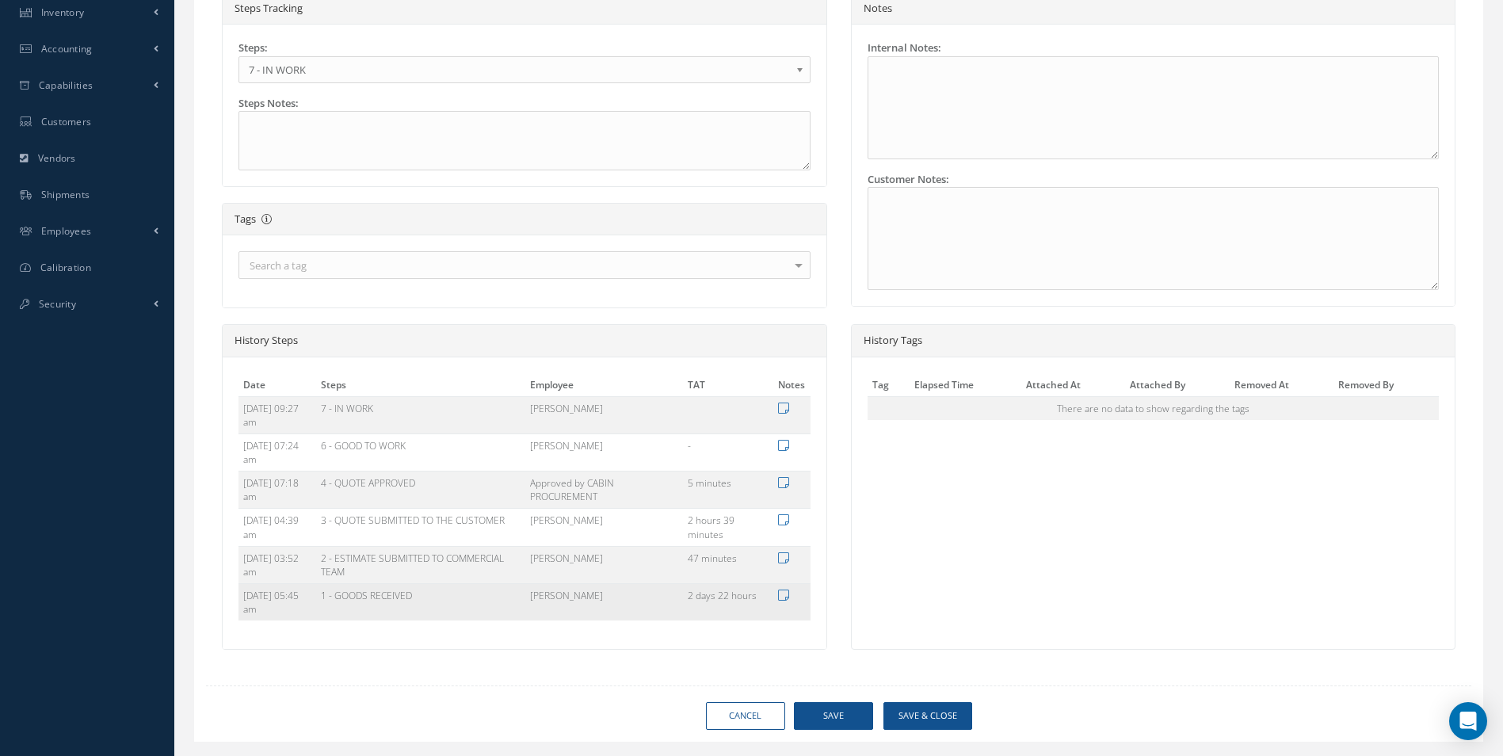
type input "AEROKNOW"
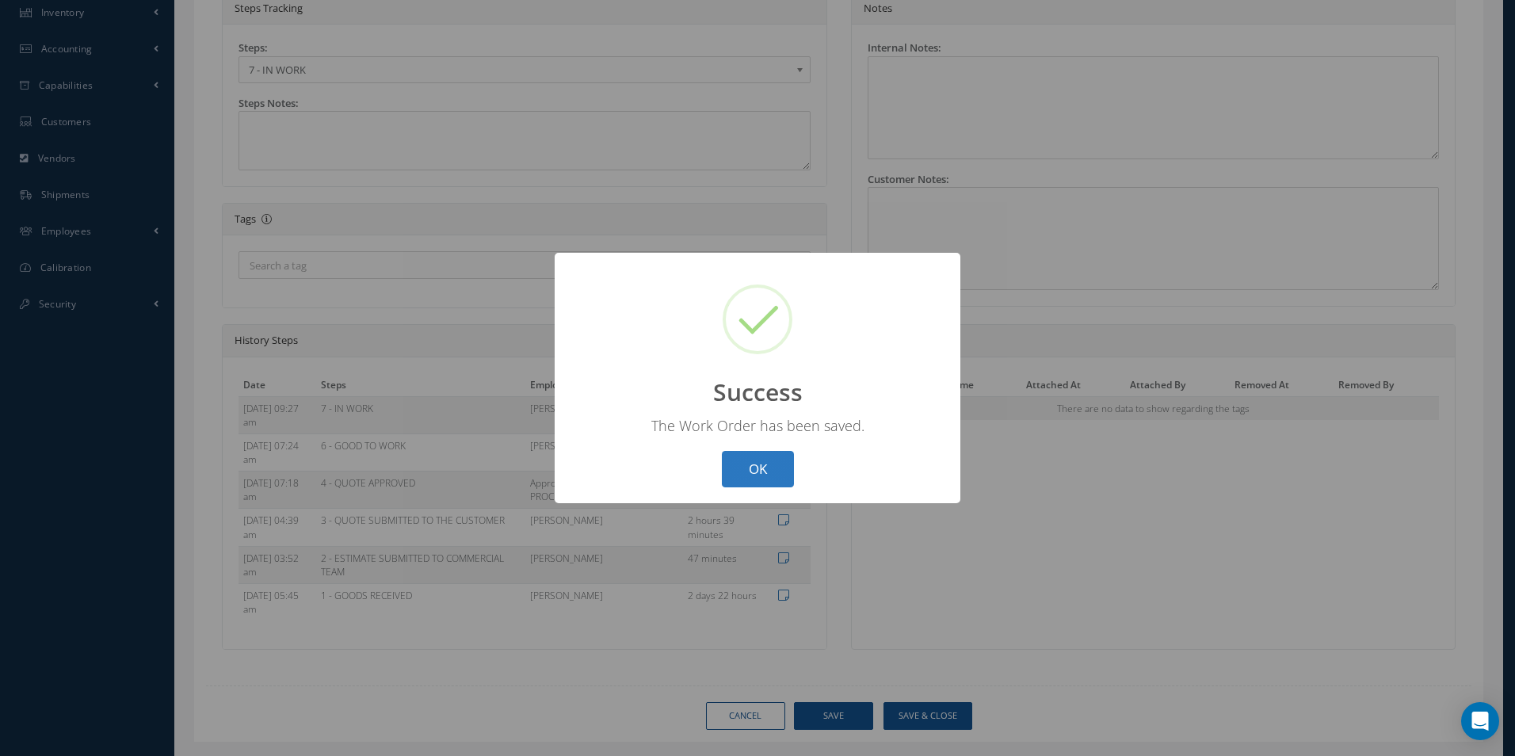
click at [761, 464] on button "OK" at bounding box center [758, 469] width 72 height 37
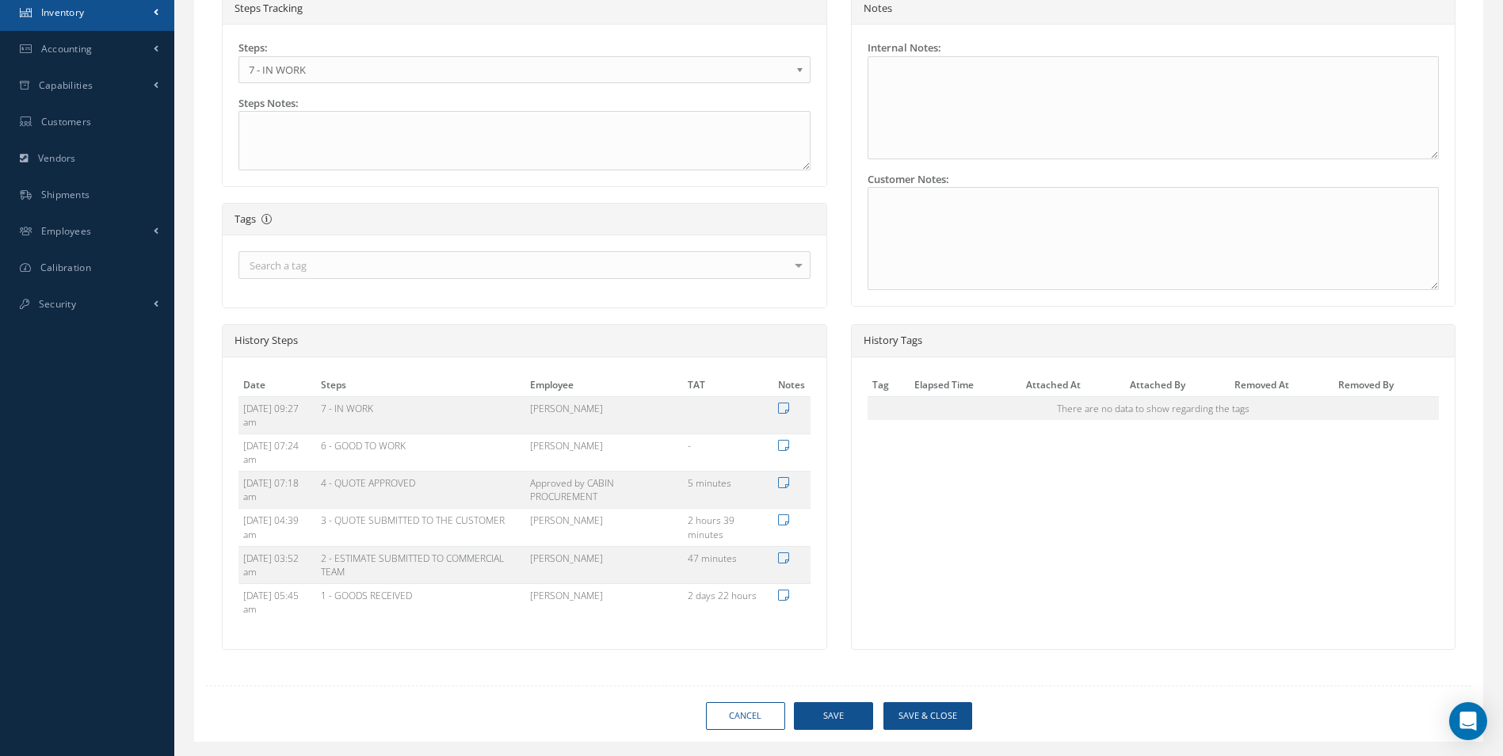
scroll to position [0, 0]
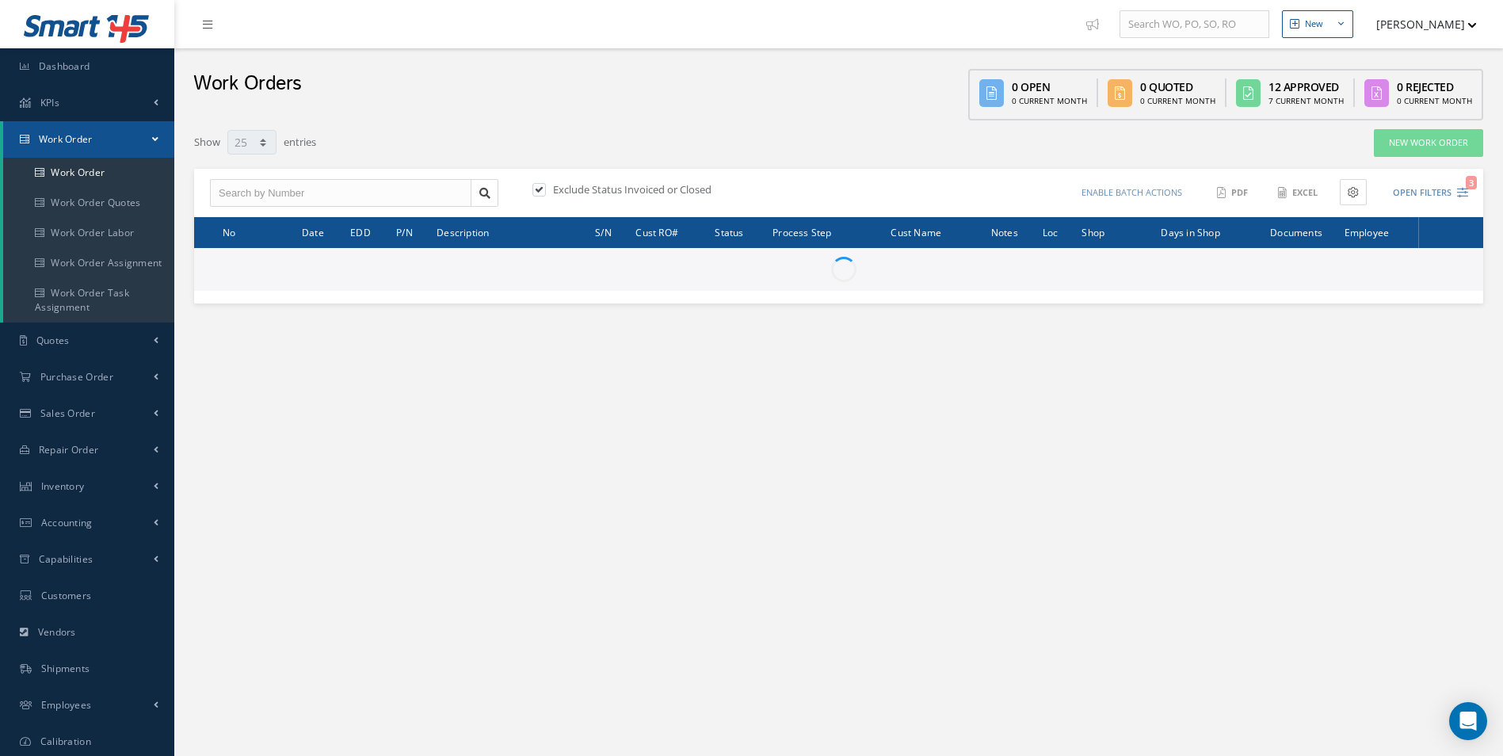
select select "25"
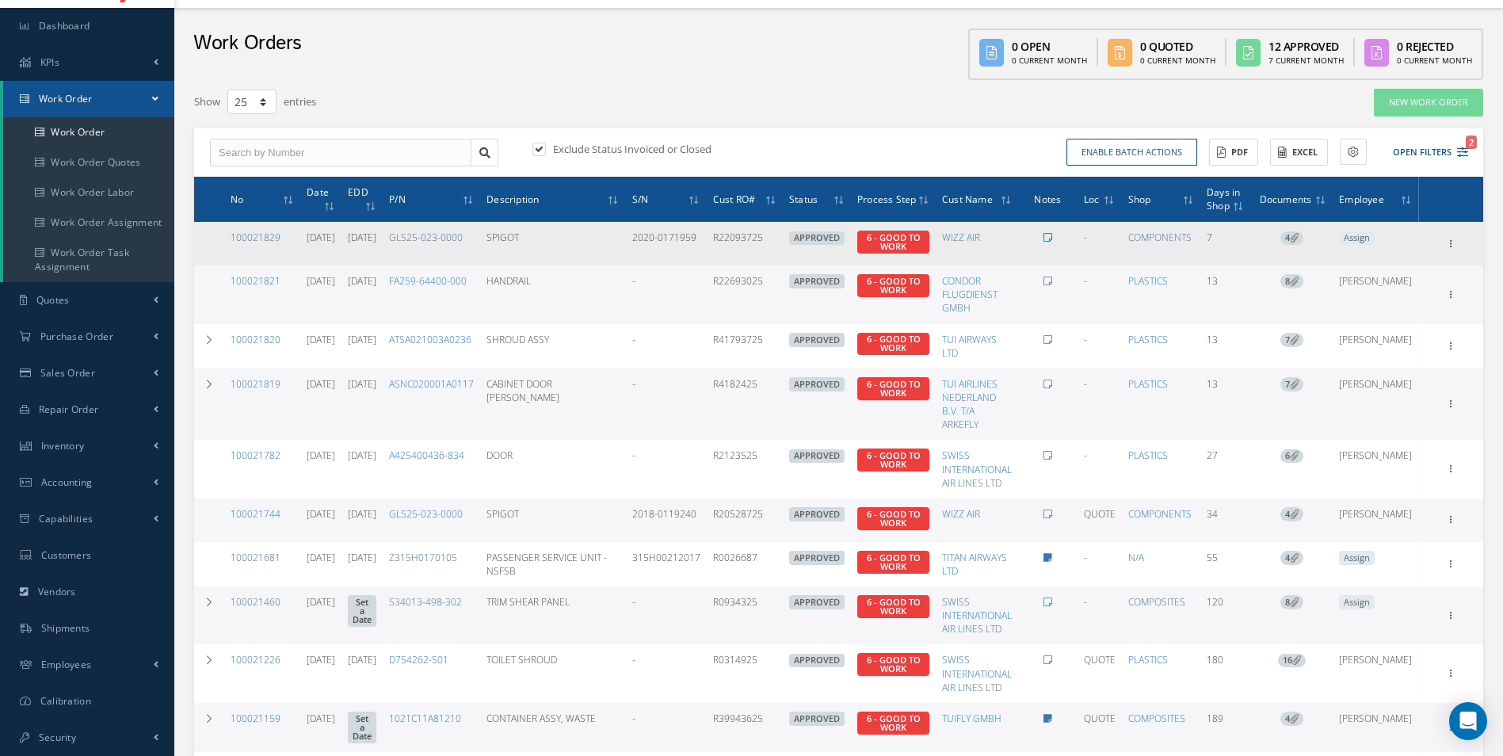
click at [1052, 237] on icon at bounding box center [1047, 238] width 9 height 10
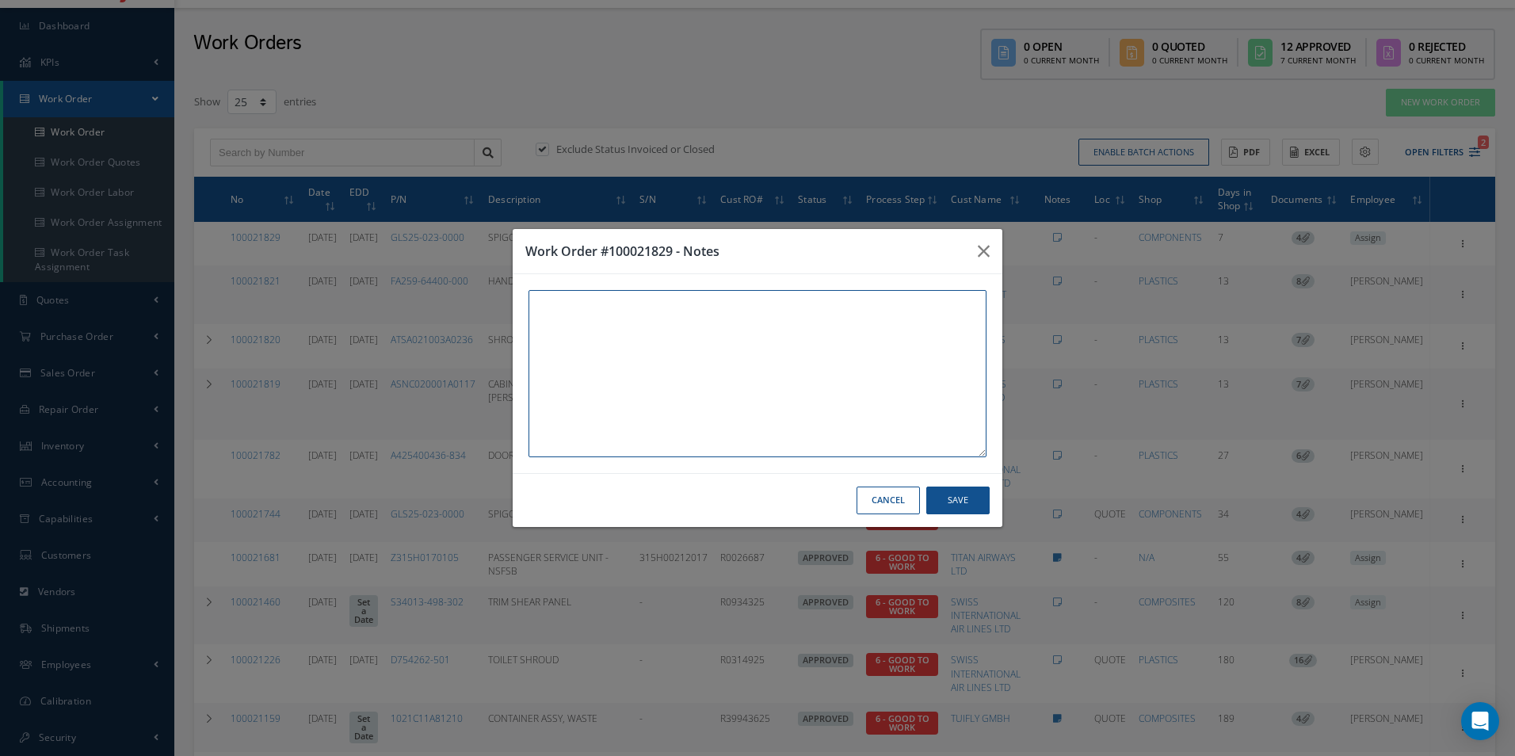
click at [565, 309] on textarea at bounding box center [757, 373] width 458 height 167
click at [947, 498] on button "Save" at bounding box center [957, 500] width 63 height 28
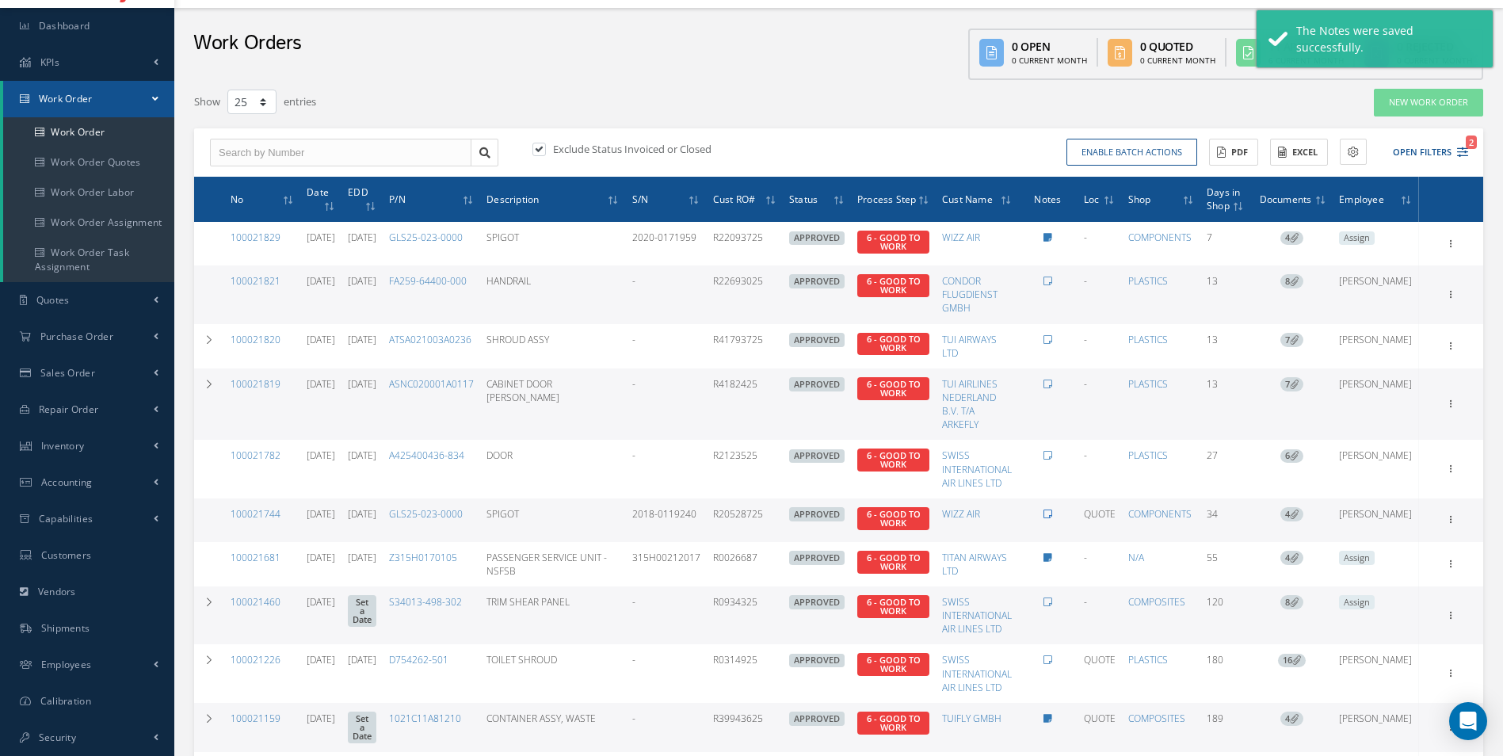
click at [1052, 513] on icon at bounding box center [1047, 514] width 9 height 10
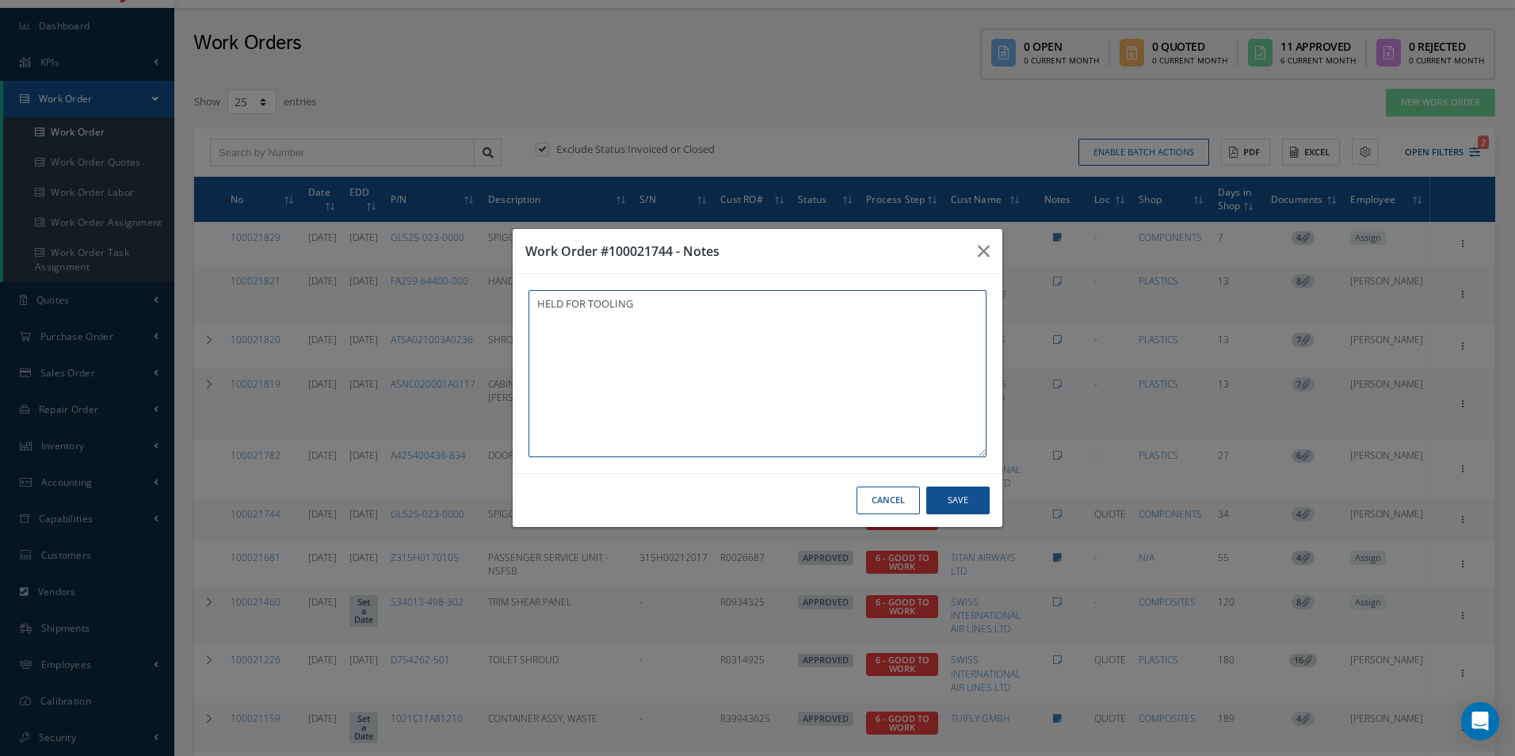
type textarea "HELD FOR TOOLING"
click at [962, 504] on button "Save" at bounding box center [957, 500] width 63 height 28
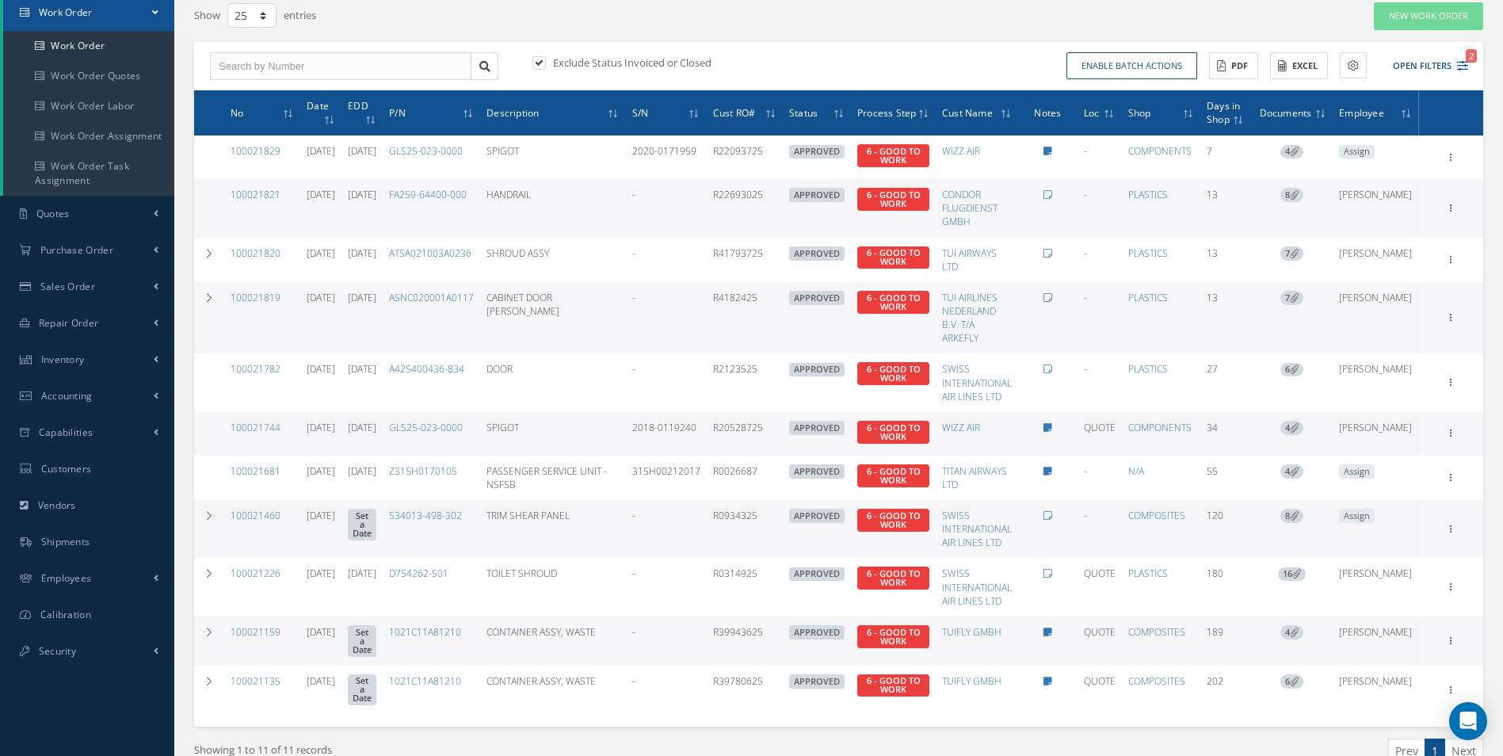
scroll to position [0, 0]
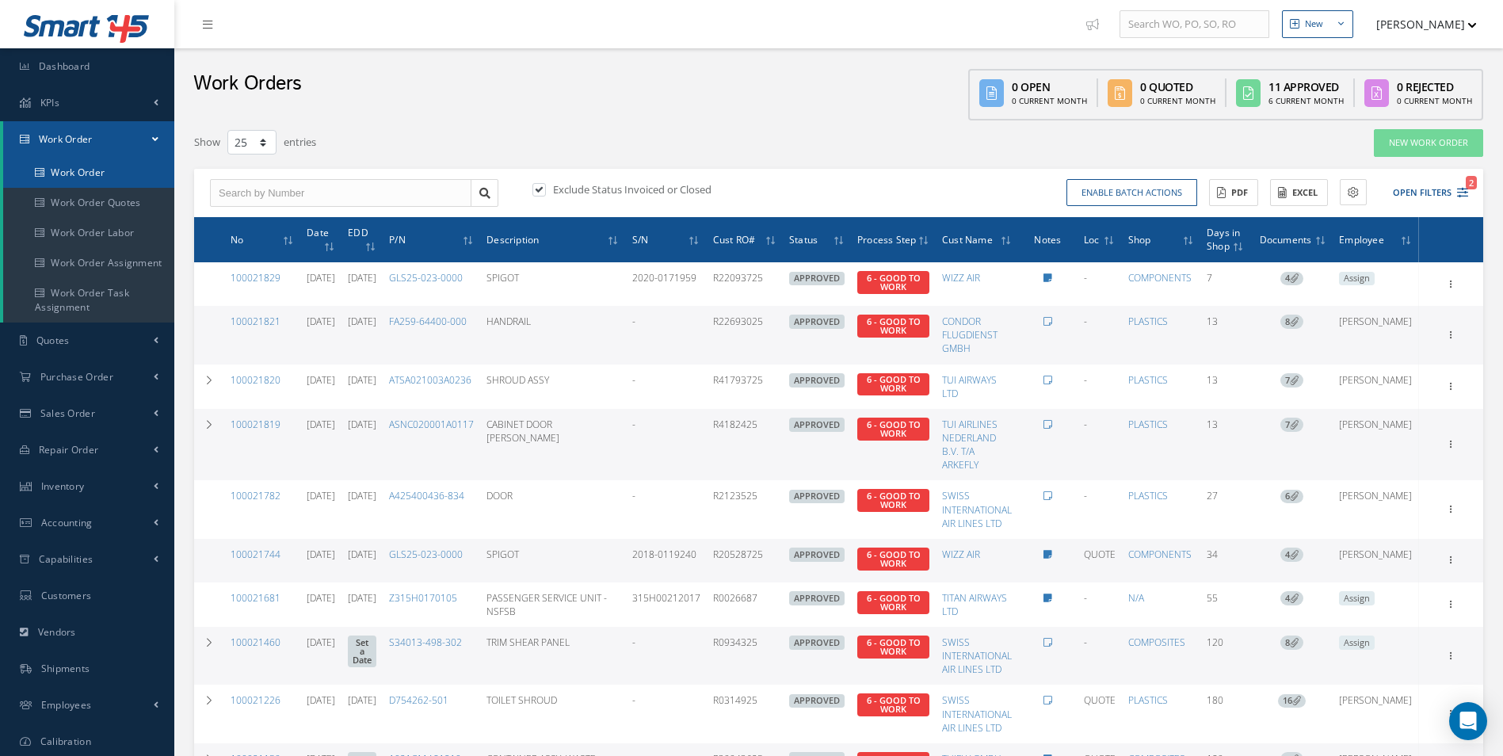
click at [105, 174] on link "Work Order" at bounding box center [88, 173] width 171 height 30
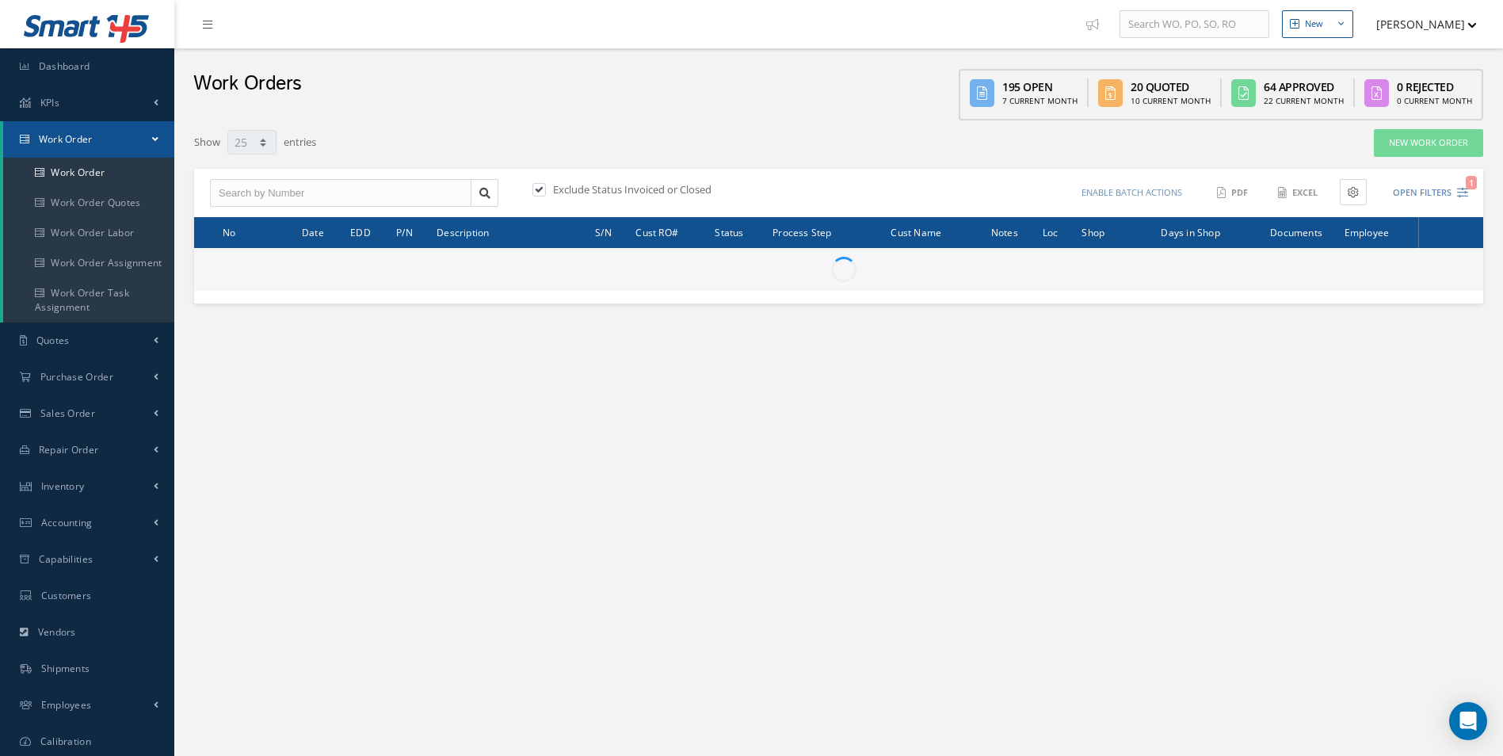
select select "25"
type input "All Work Request"
type input "All Work Performed"
type input "All Status"
type input "WO Part Status"
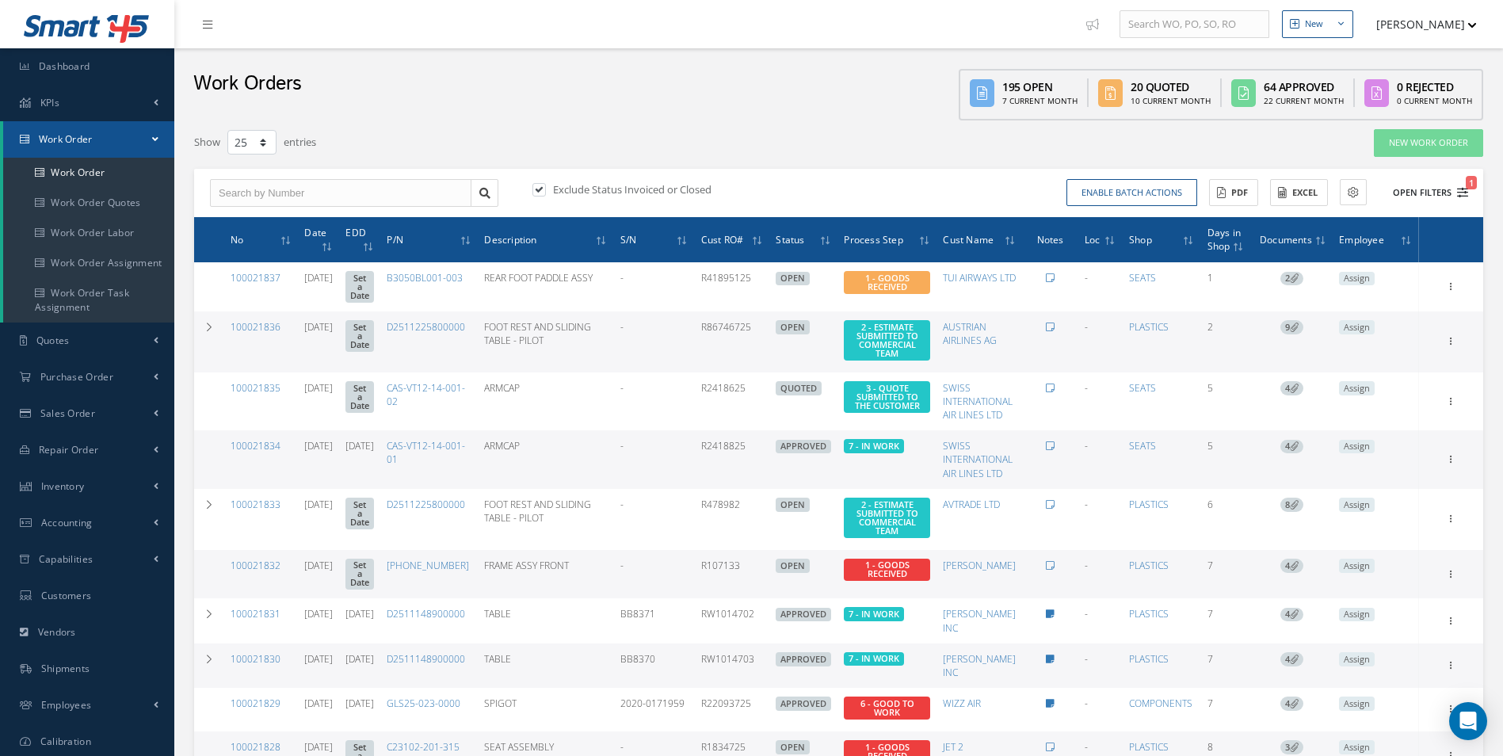
click at [1466, 193] on icon "1" at bounding box center [1462, 192] width 11 height 11
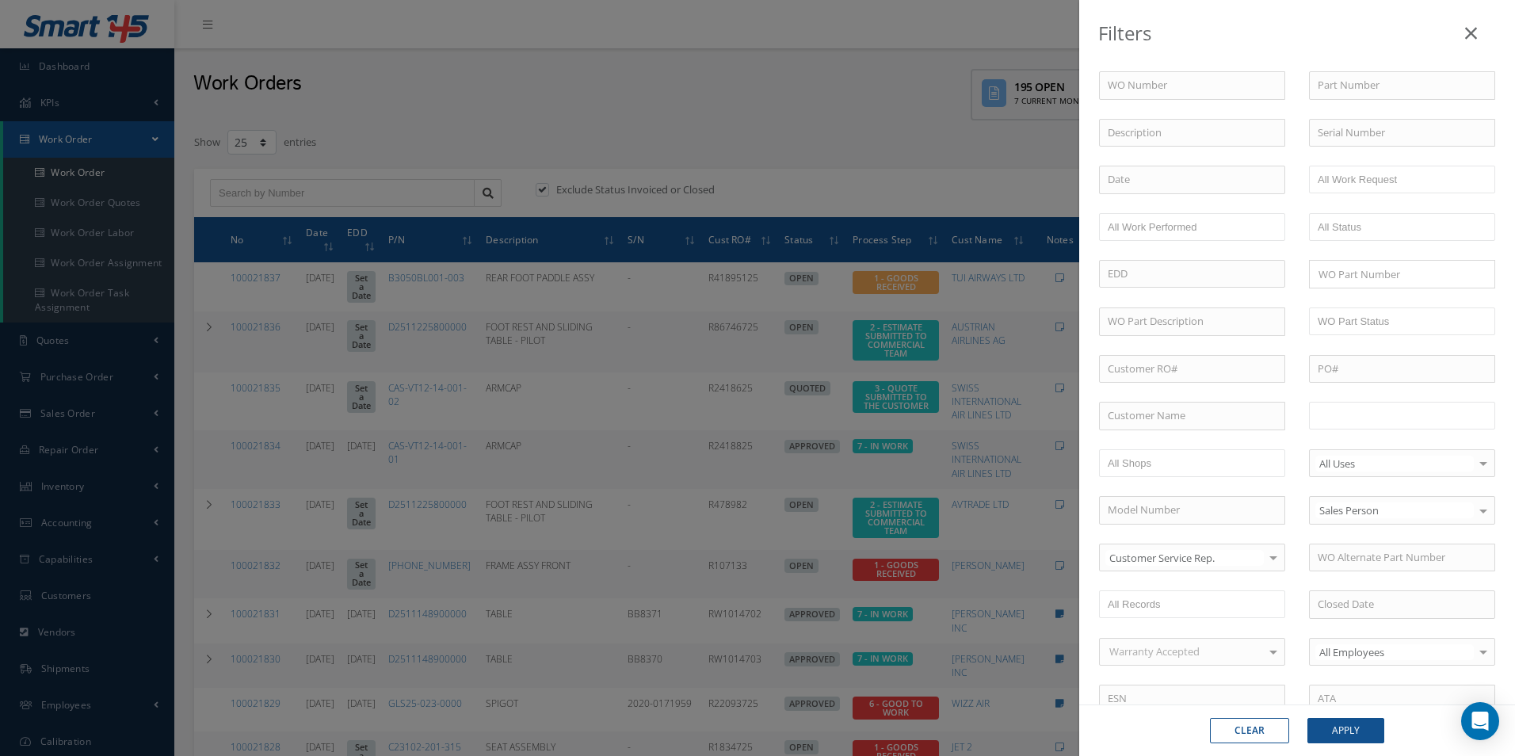
click at [1352, 425] on input "text" at bounding box center [1367, 416] width 101 height 20
click at [1351, 724] on button "Apply" at bounding box center [1345, 730] width 77 height 25
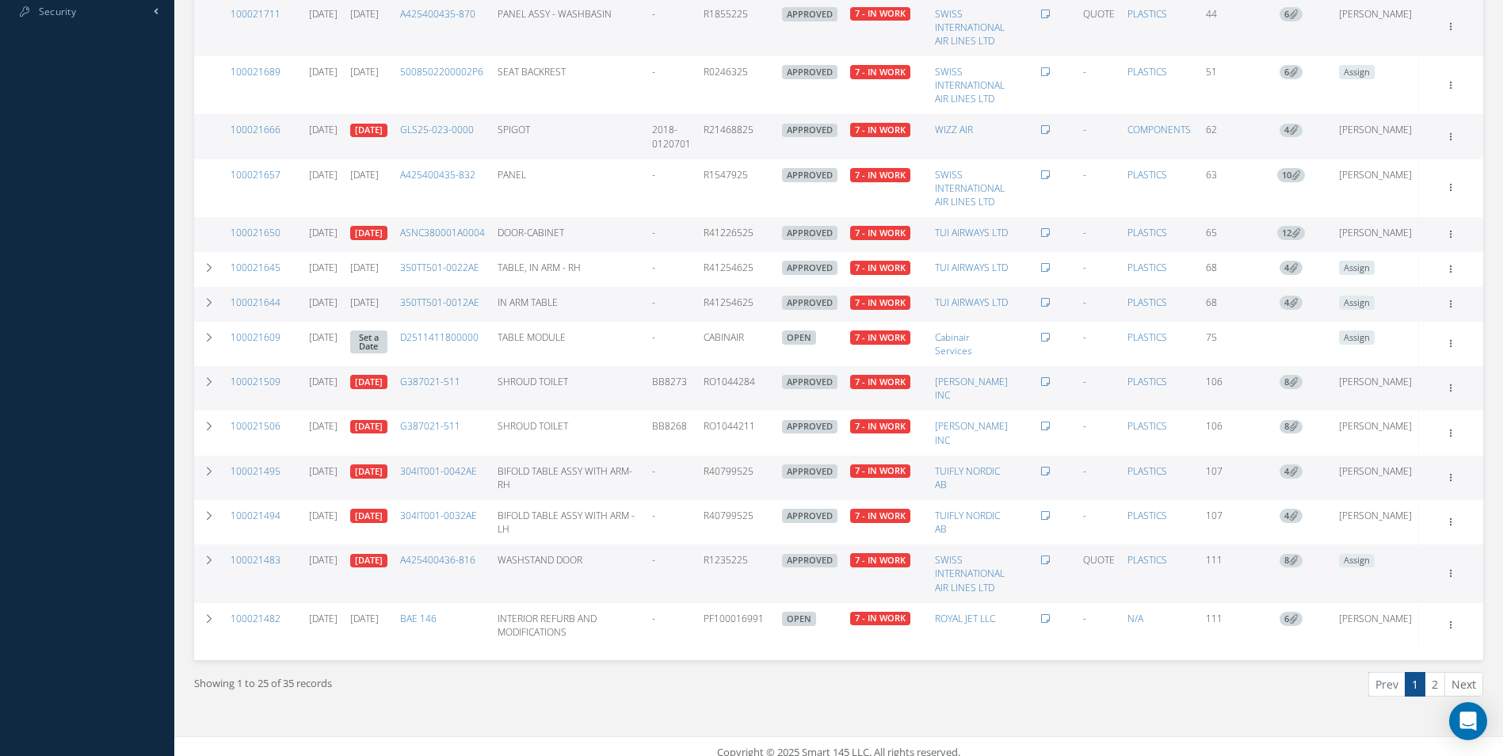
scroll to position [687, 0]
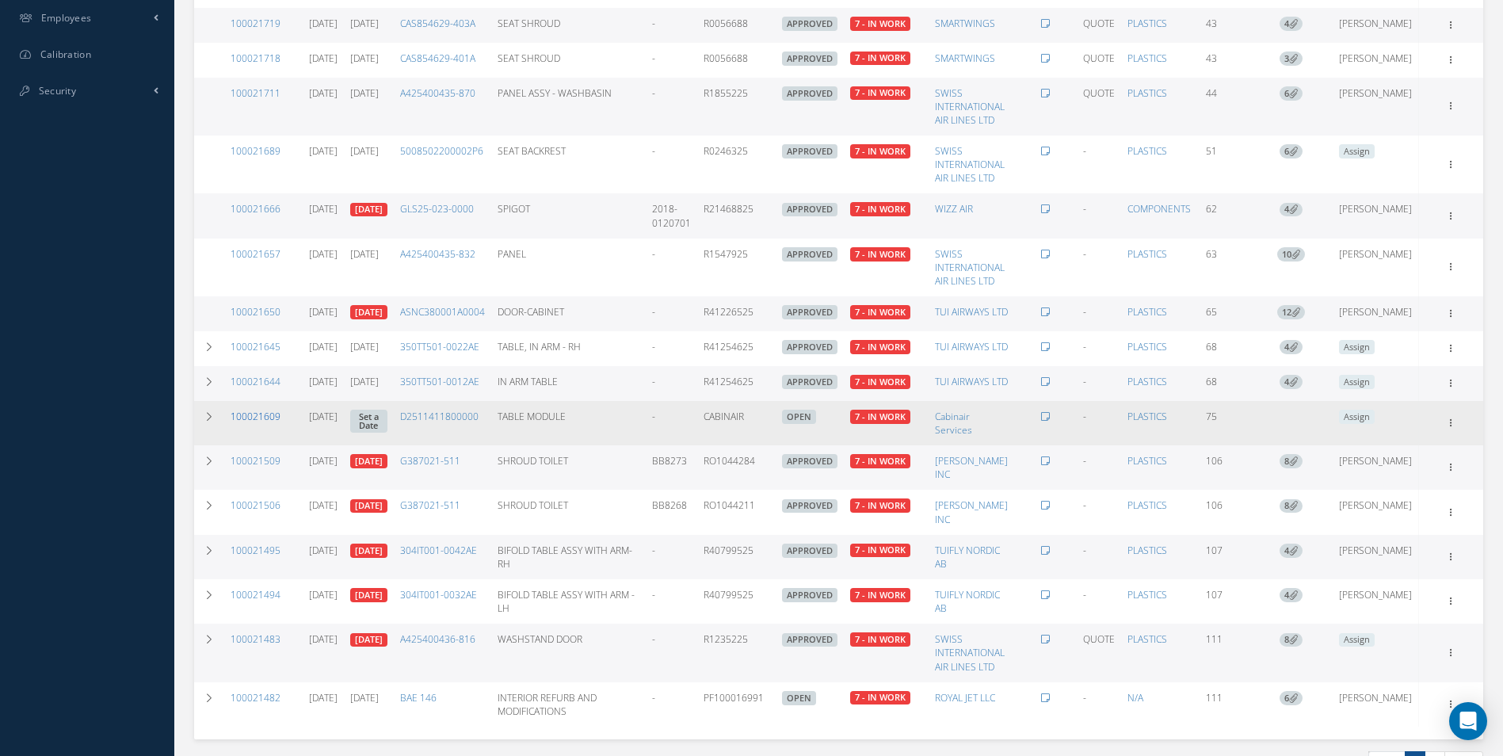
click at [254, 423] on link "100021609" at bounding box center [256, 416] width 50 height 13
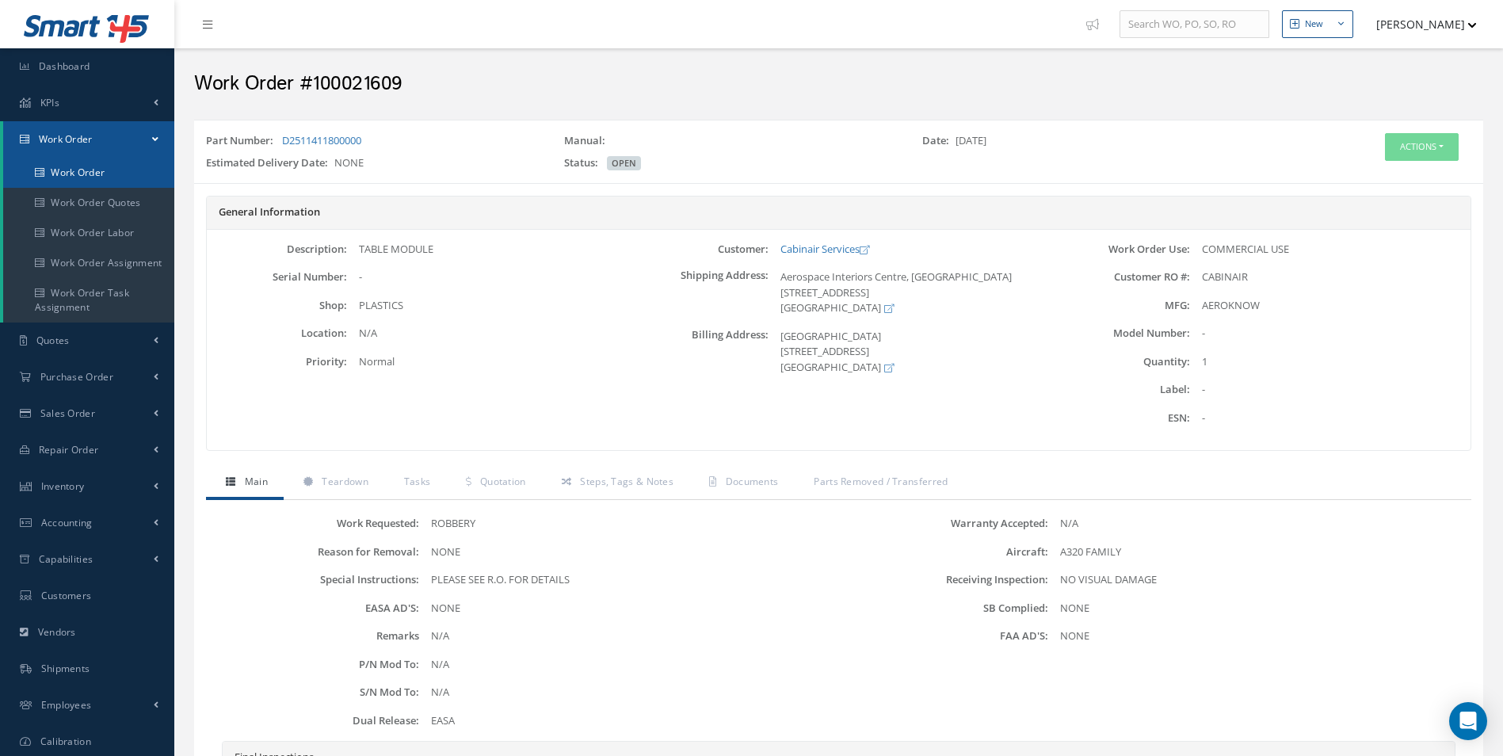
click at [66, 169] on link "Work Order" at bounding box center [88, 173] width 171 height 30
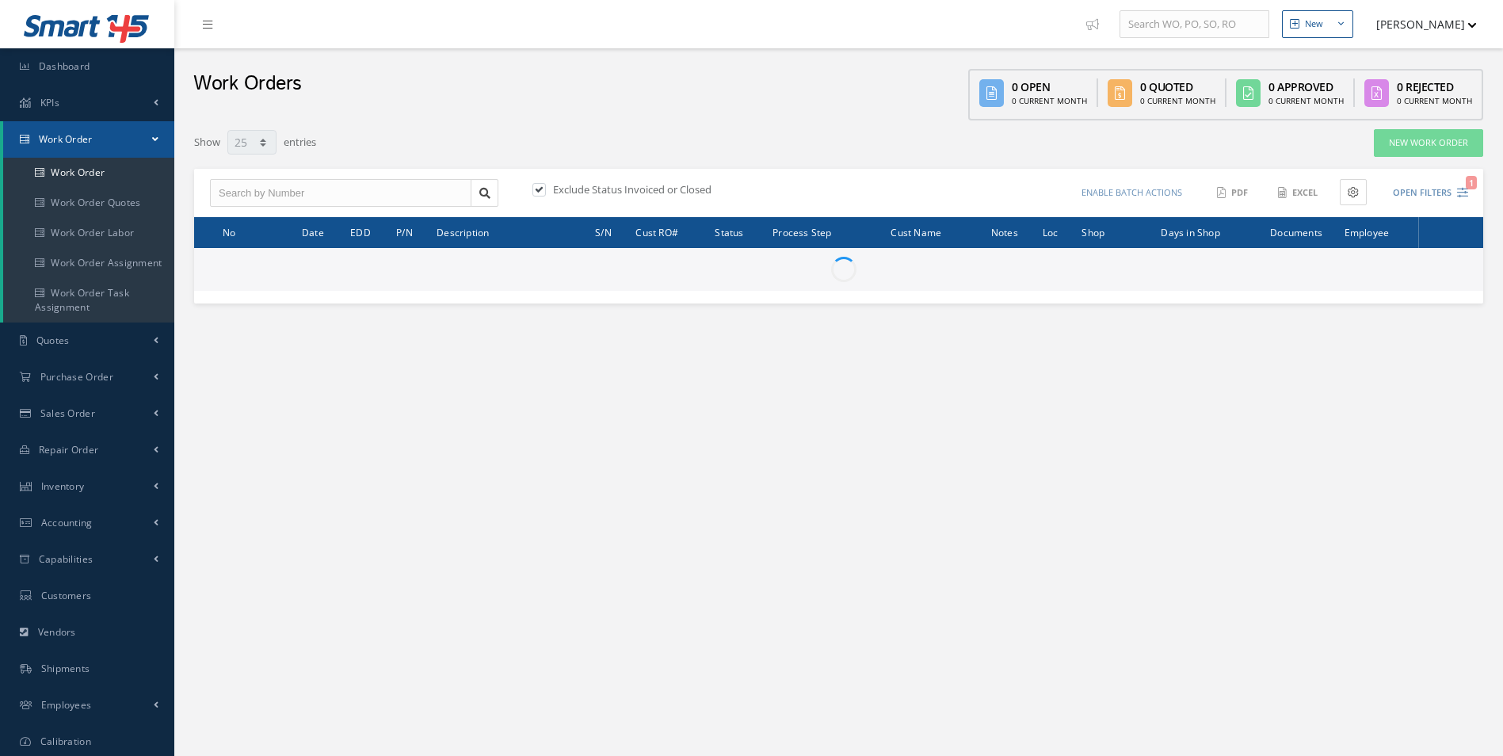
select select "25"
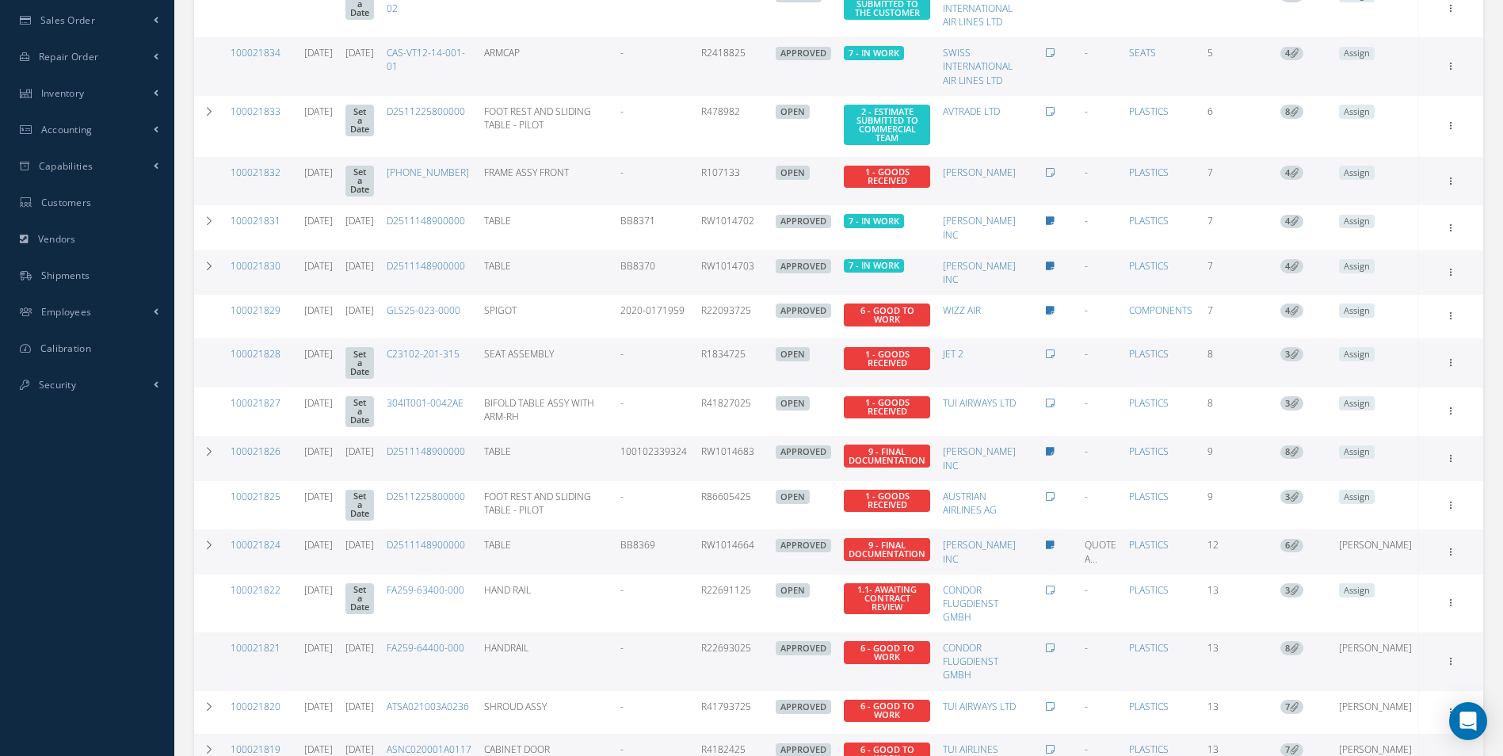
scroll to position [391, 0]
